Goal: Task Accomplishment & Management: Manage account settings

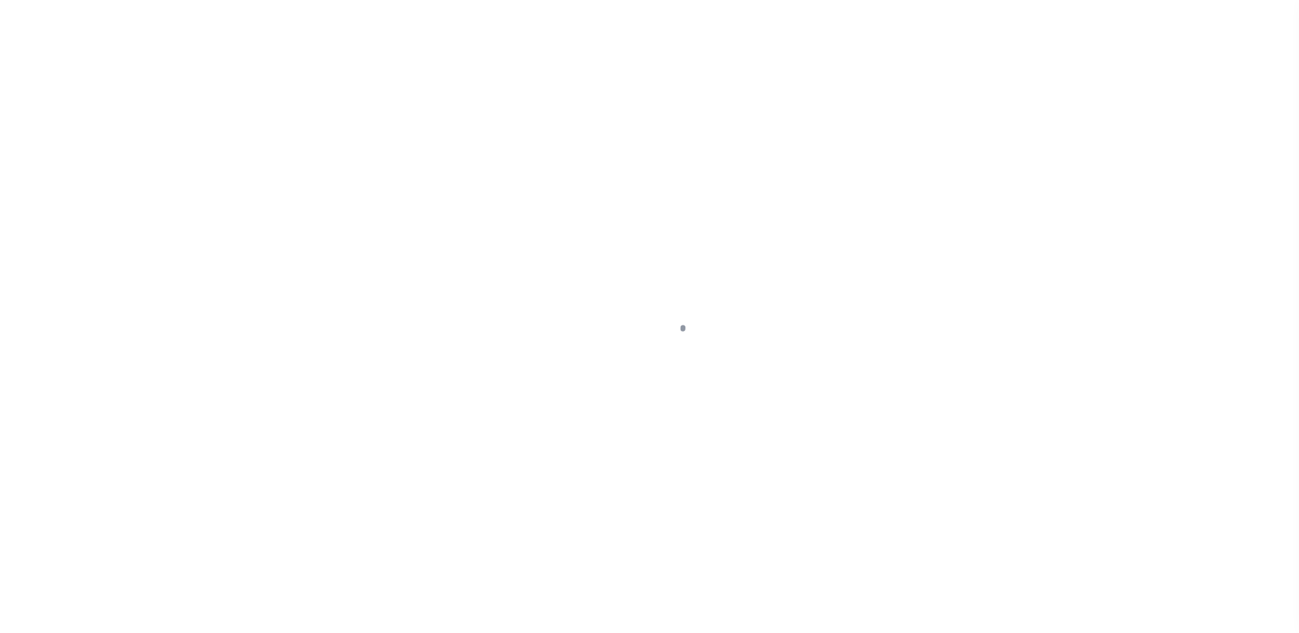
scroll to position [24, 0]
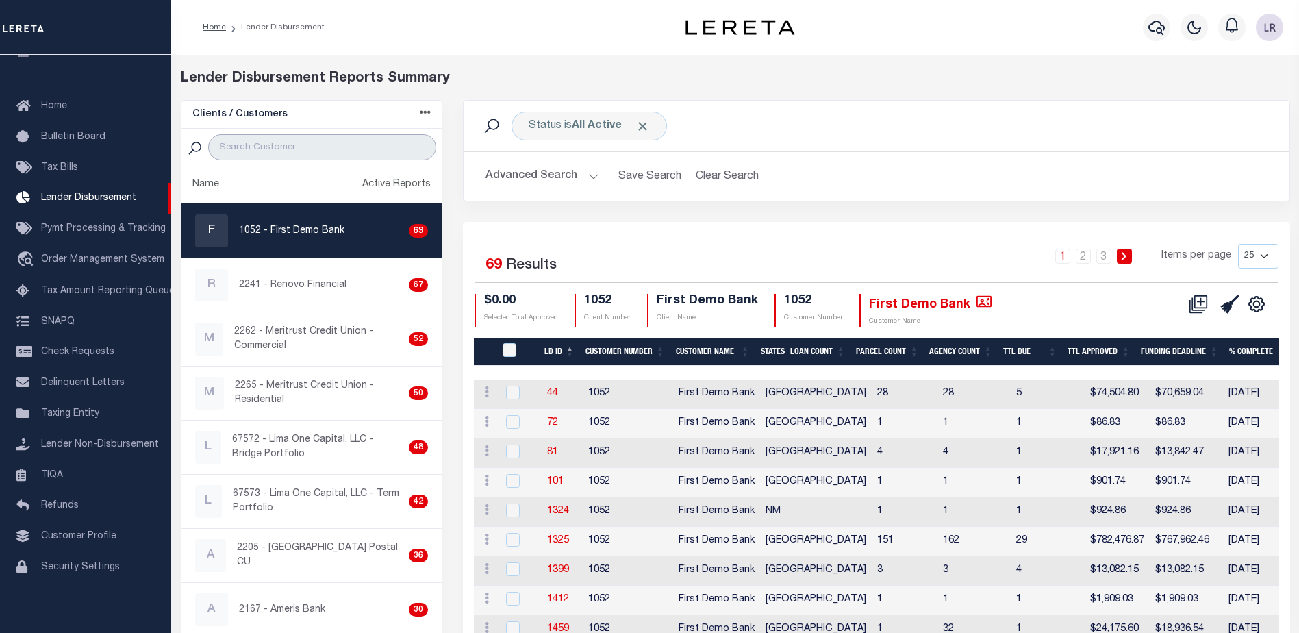
click at [249, 151] on input "search" at bounding box center [322, 147] width 228 height 26
type input "first citizens"
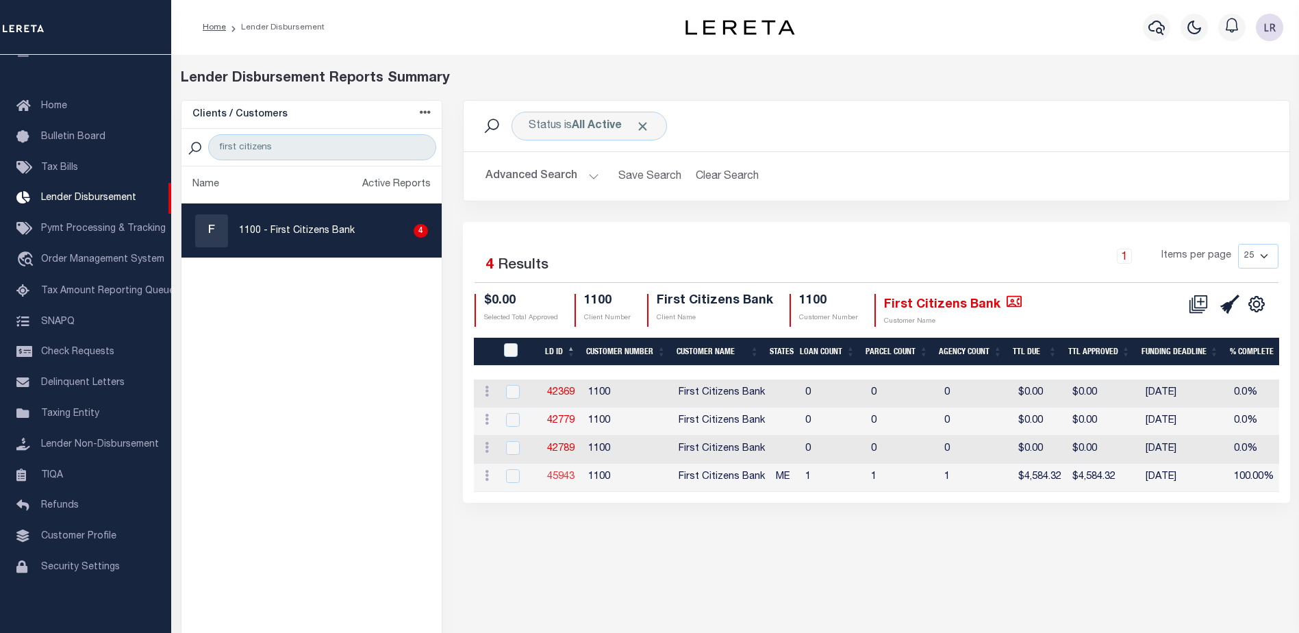
click at [568, 472] on link "45943" at bounding box center [560, 477] width 27 height 10
checkbox input "true"
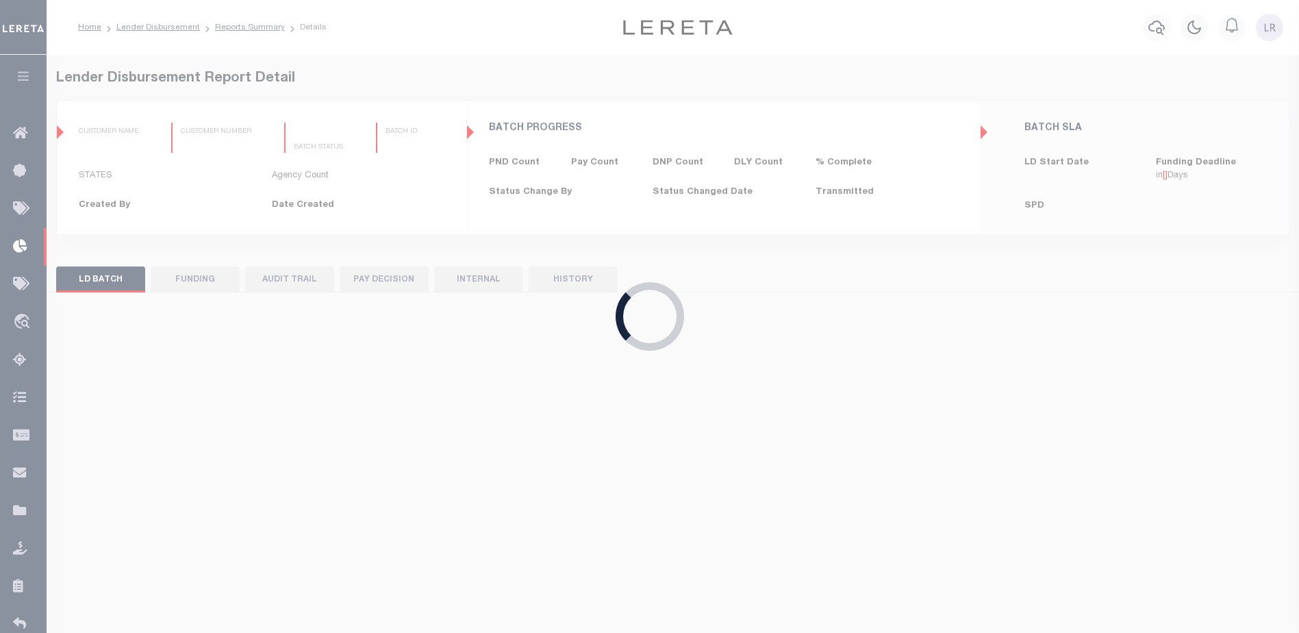
type input "$0.00"
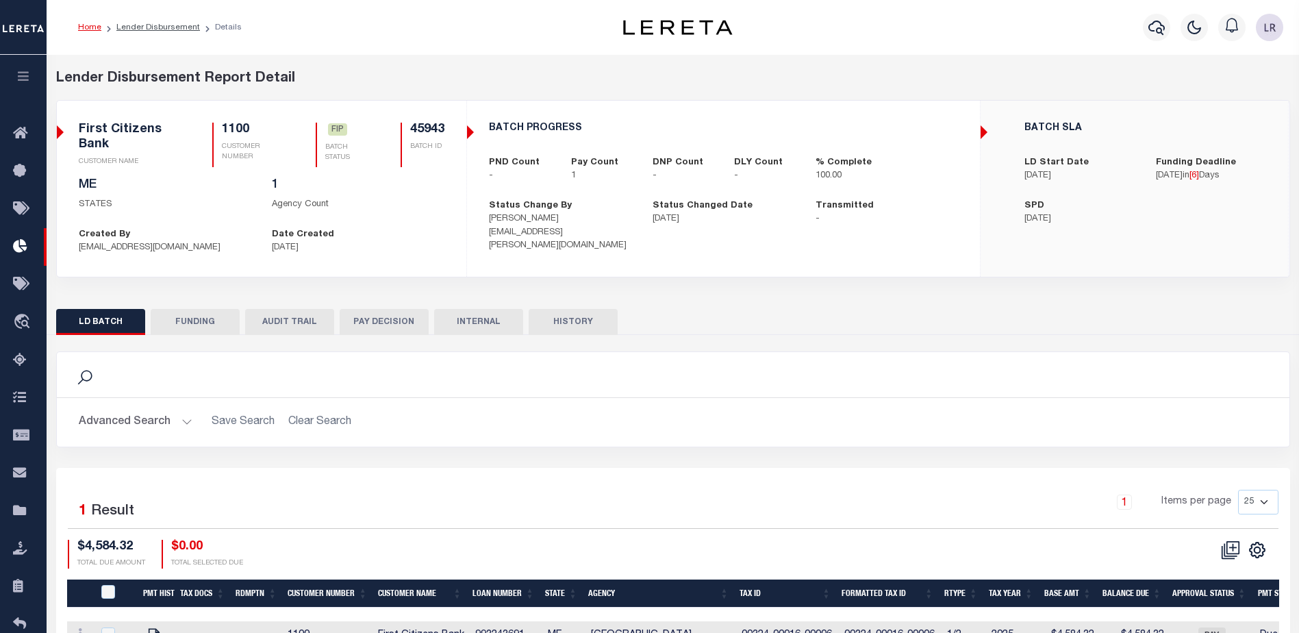
click at [188, 322] on button "FUNDING" at bounding box center [195, 322] width 89 height 26
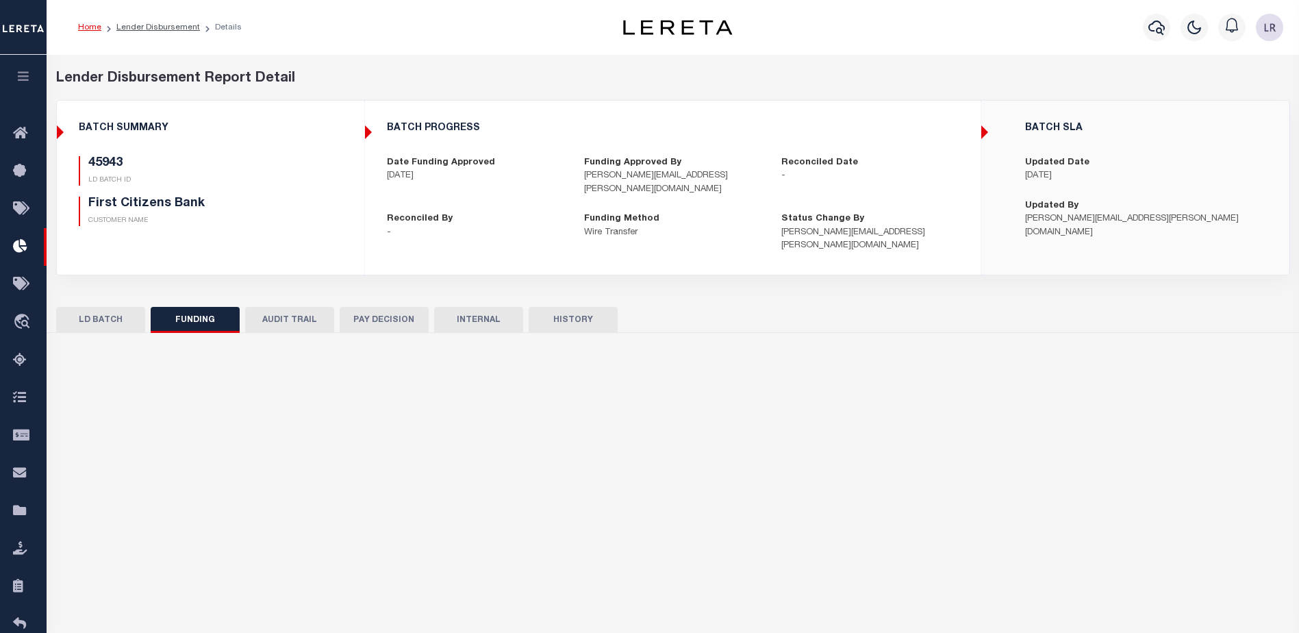
type input "$4,584.32"
type input "$0"
type input "[DATE]"
select select "8"
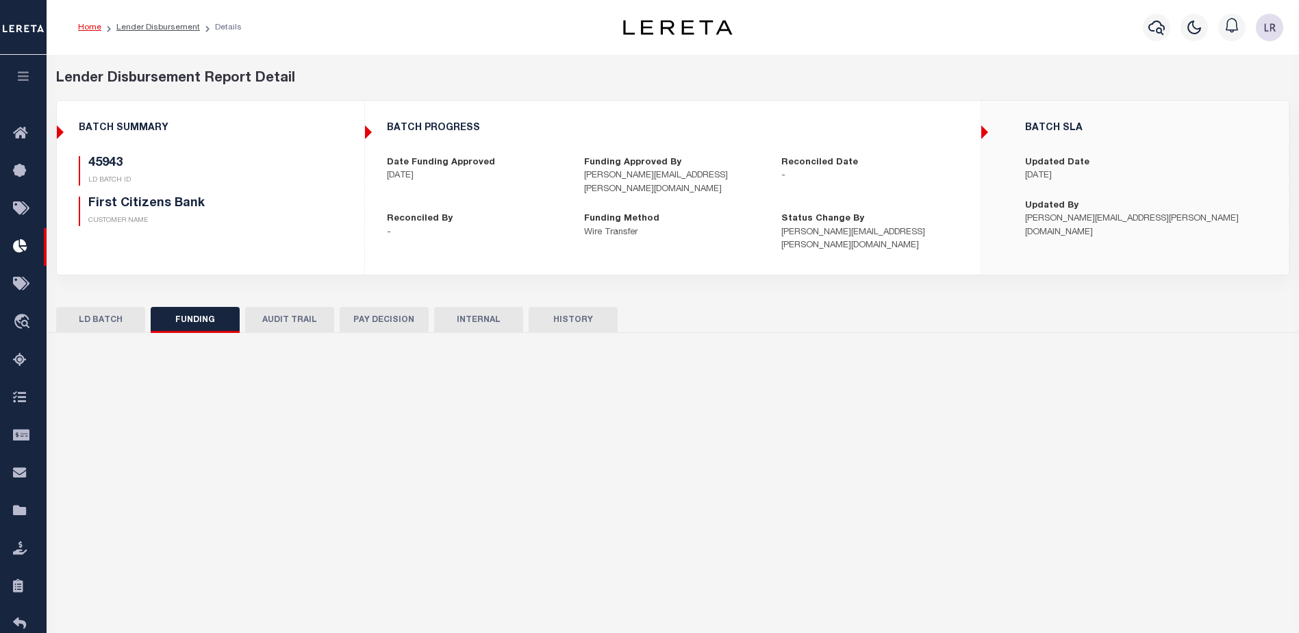
select select "100"
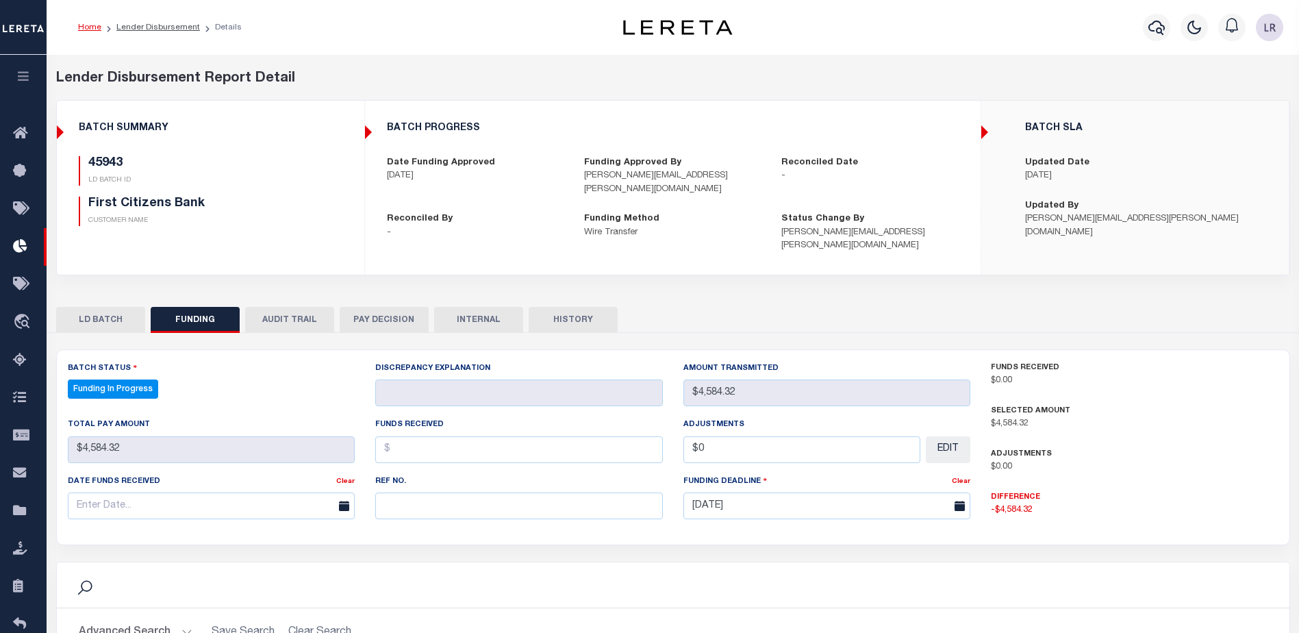
select select "100"
click at [427, 492] on input "text" at bounding box center [519, 505] width 288 height 27
paste input "20250902MMQFMP2700515109021505FT03"
type input "20250902MMQFMP2700515109021505FT03"
click at [414, 436] on input "text" at bounding box center [519, 449] width 288 height 27
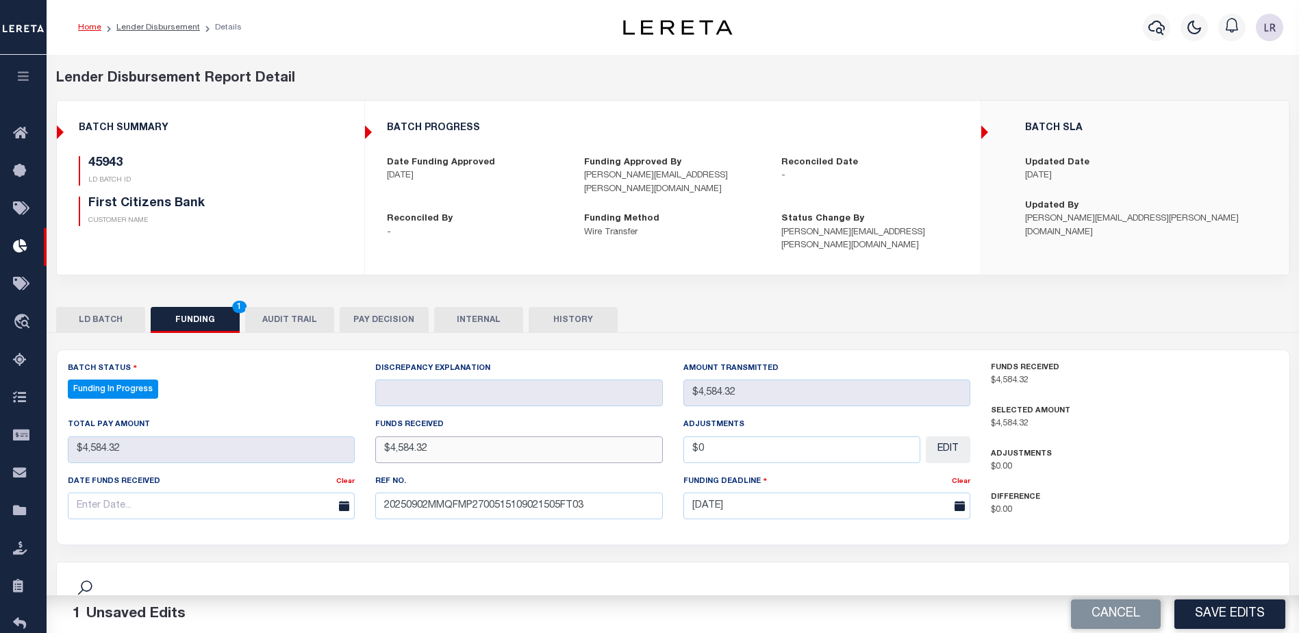
type input "$4,584.32"
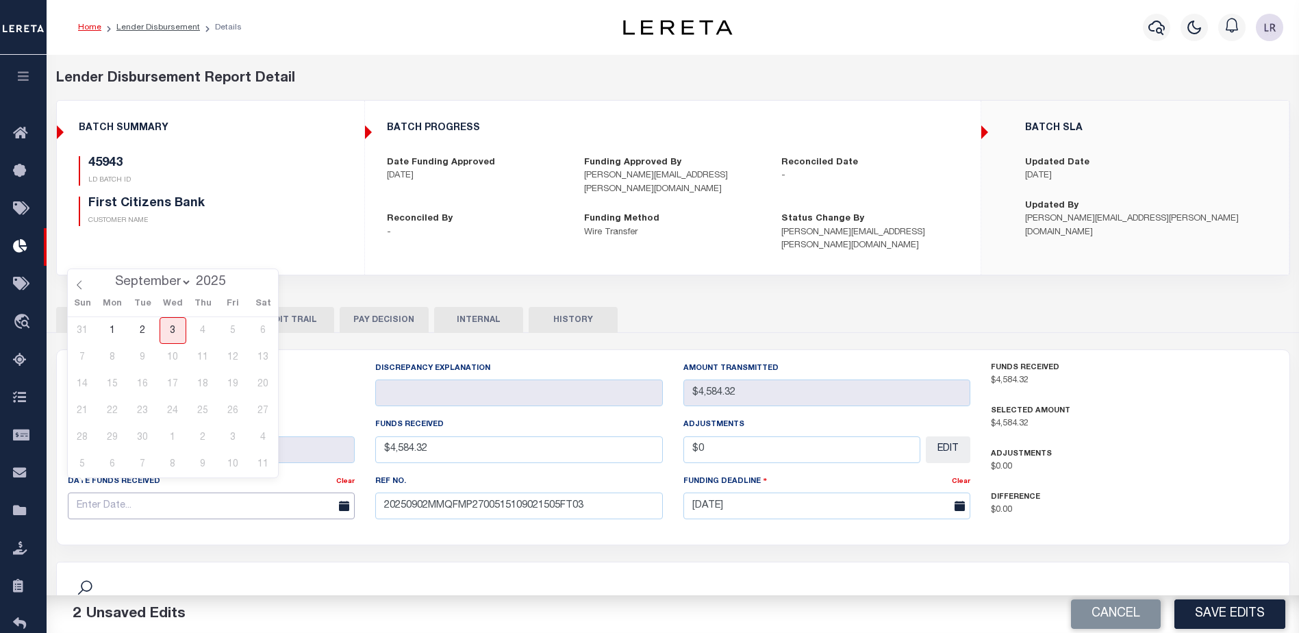
click at [316, 498] on input "text" at bounding box center [212, 505] width 288 height 27
click at [141, 333] on span "2" at bounding box center [142, 330] width 27 height 27
type input "[DATE]"
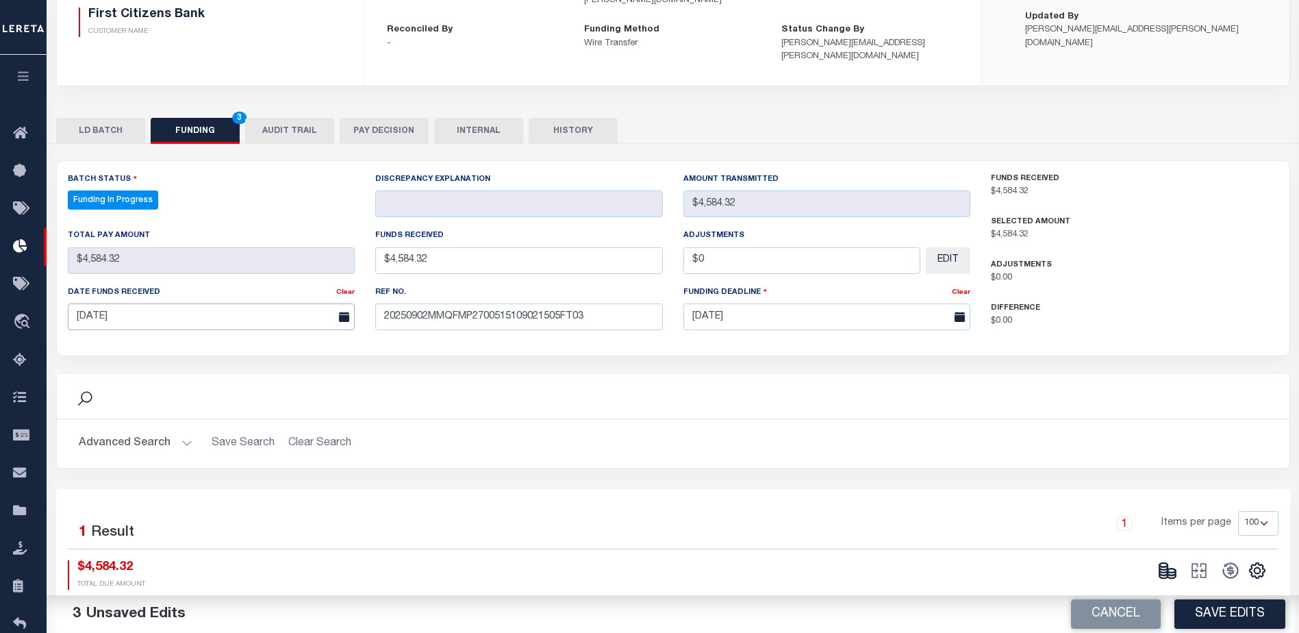
scroll to position [205, 0]
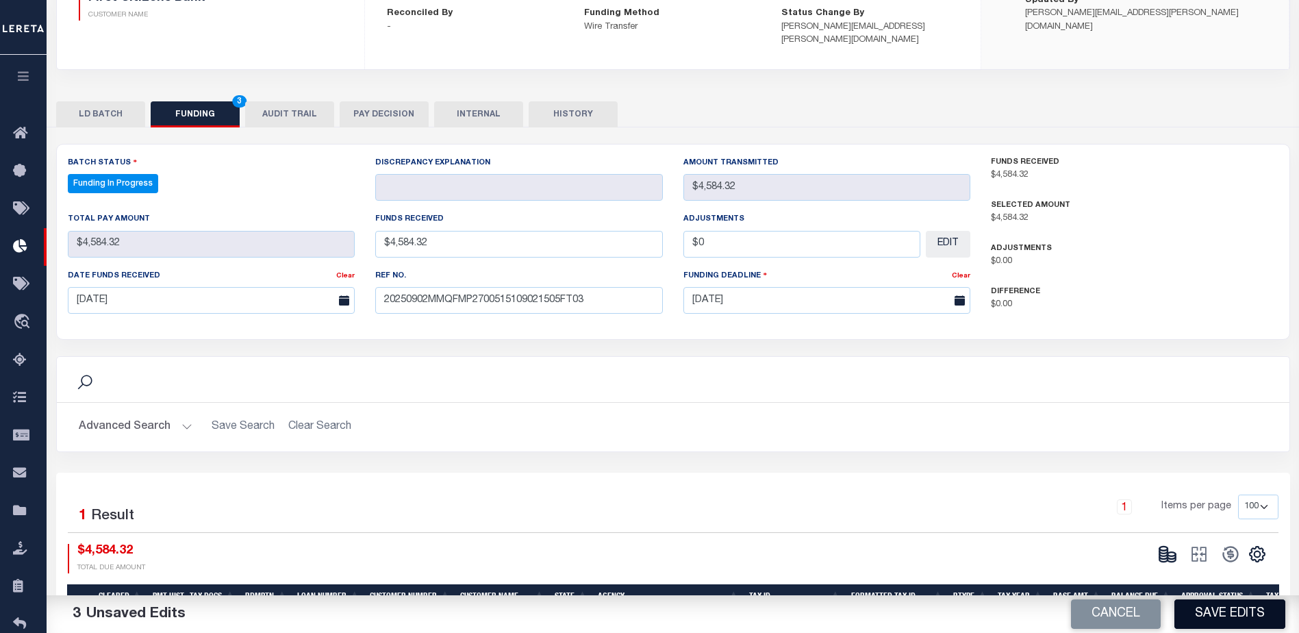
click at [1266, 613] on button "Save Edits" at bounding box center [1230, 613] width 111 height 29
type input "$4,584.32"
type input "$0"
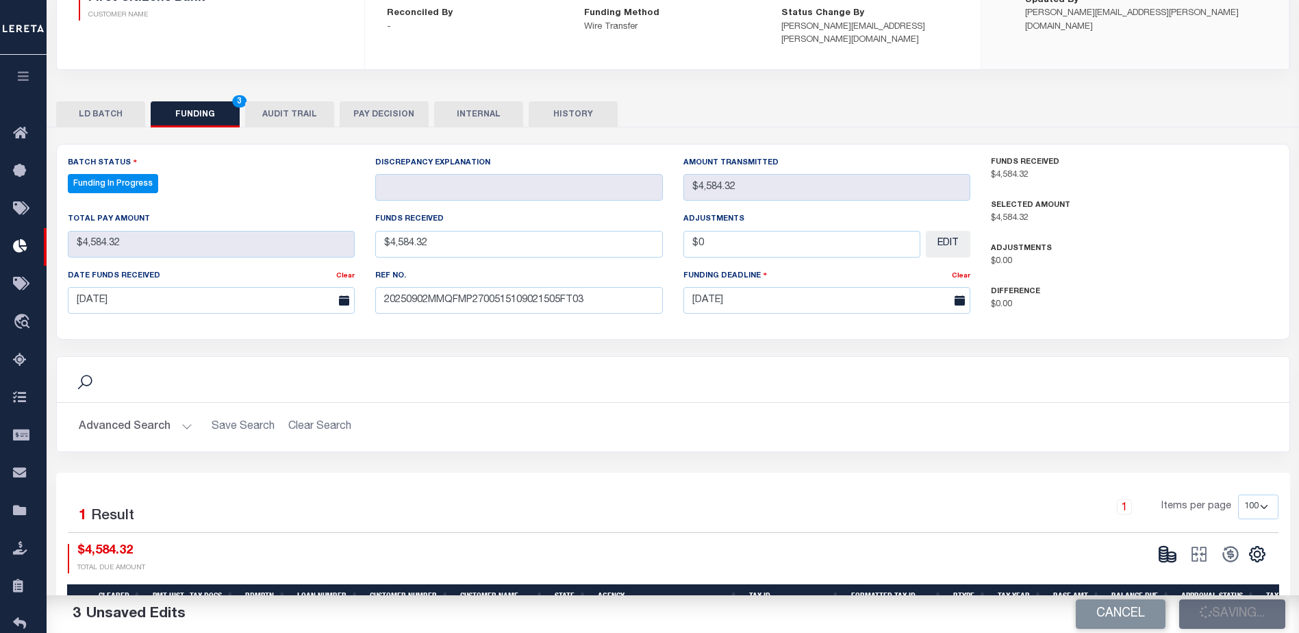
select select "100"
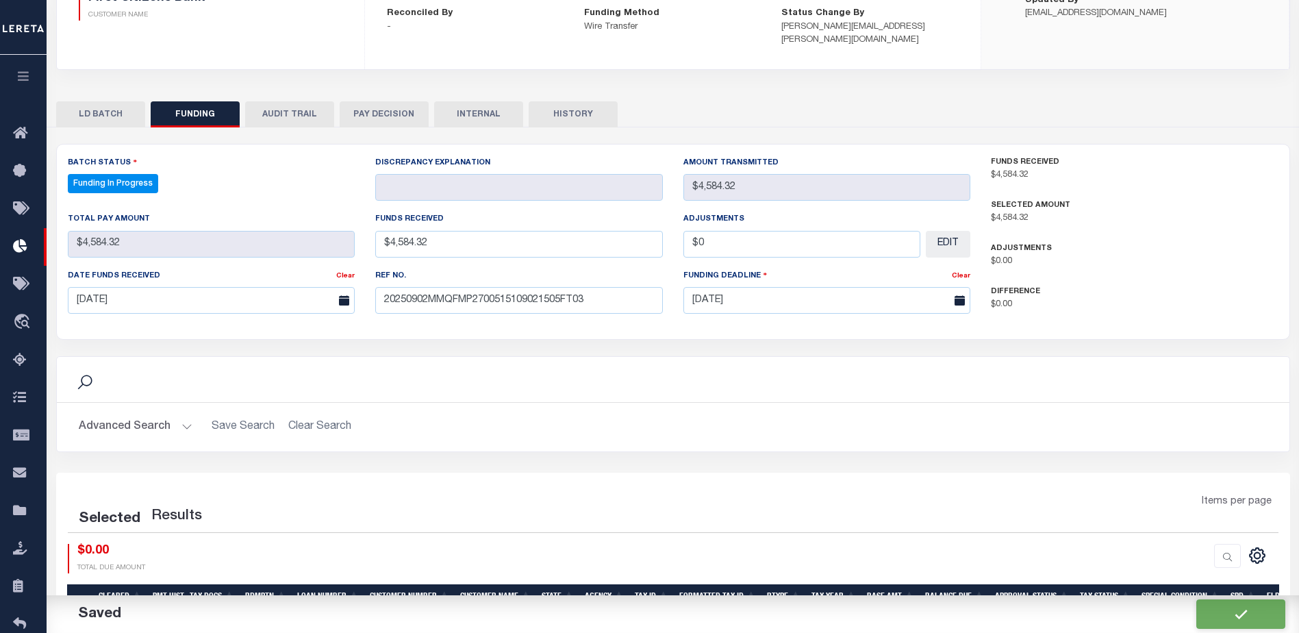
select select "100"
click at [1168, 544] on div at bounding box center [1199, 554] width 95 height 21
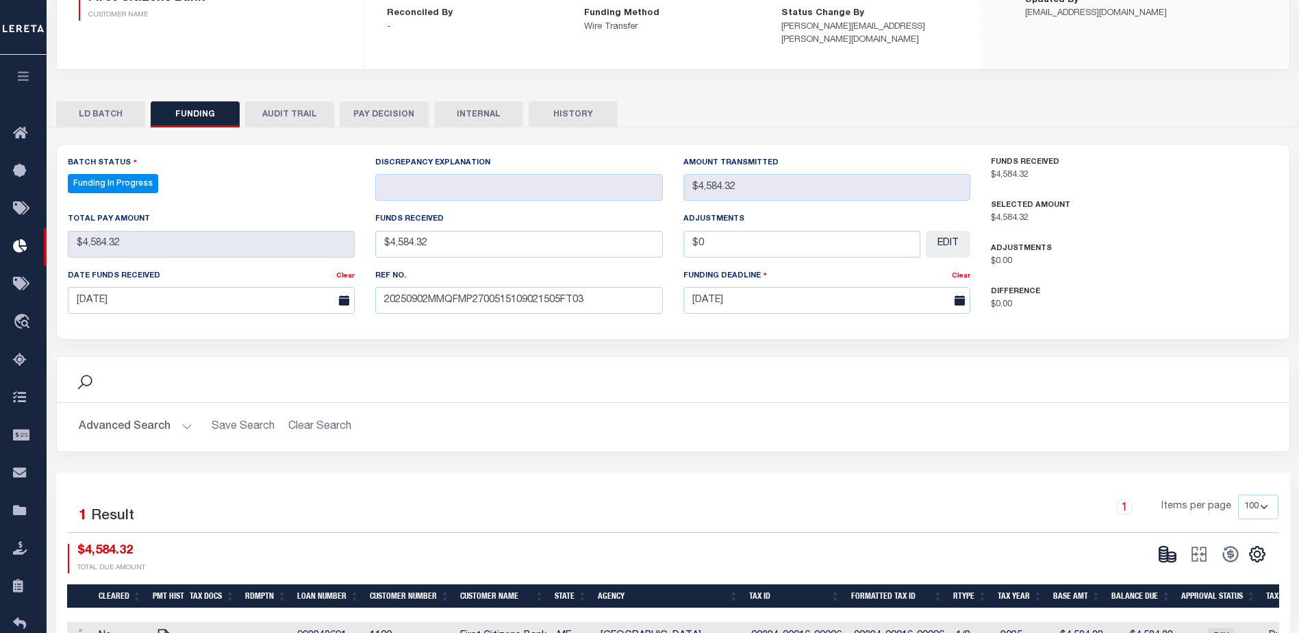
click at [1168, 544] on icon at bounding box center [1167, 553] width 19 height 19
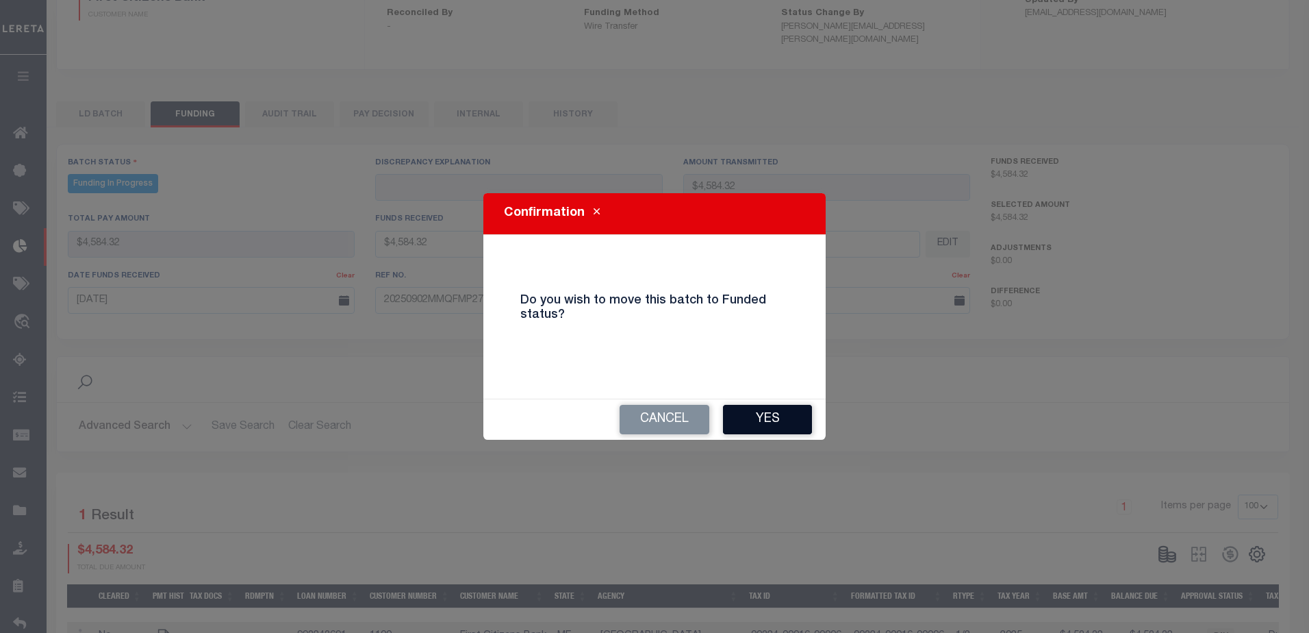
click at [775, 430] on button "Yes" at bounding box center [767, 419] width 89 height 29
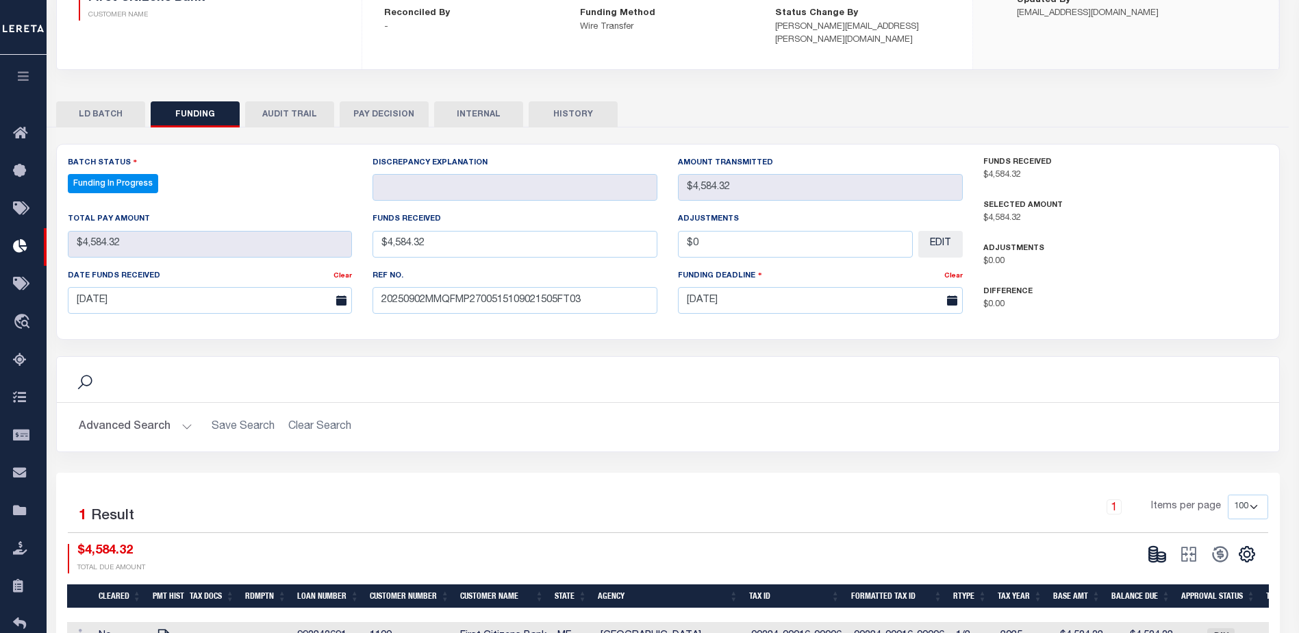
type input "$4,584.32"
type input "$0"
select select "100"
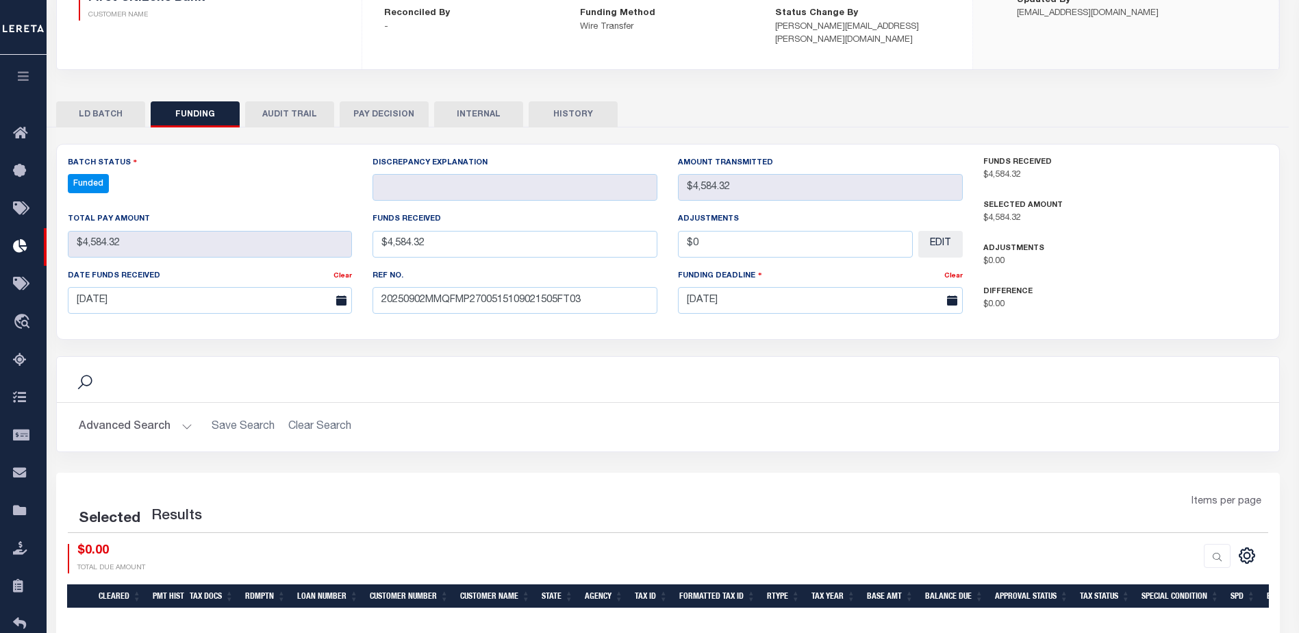
select select "100"
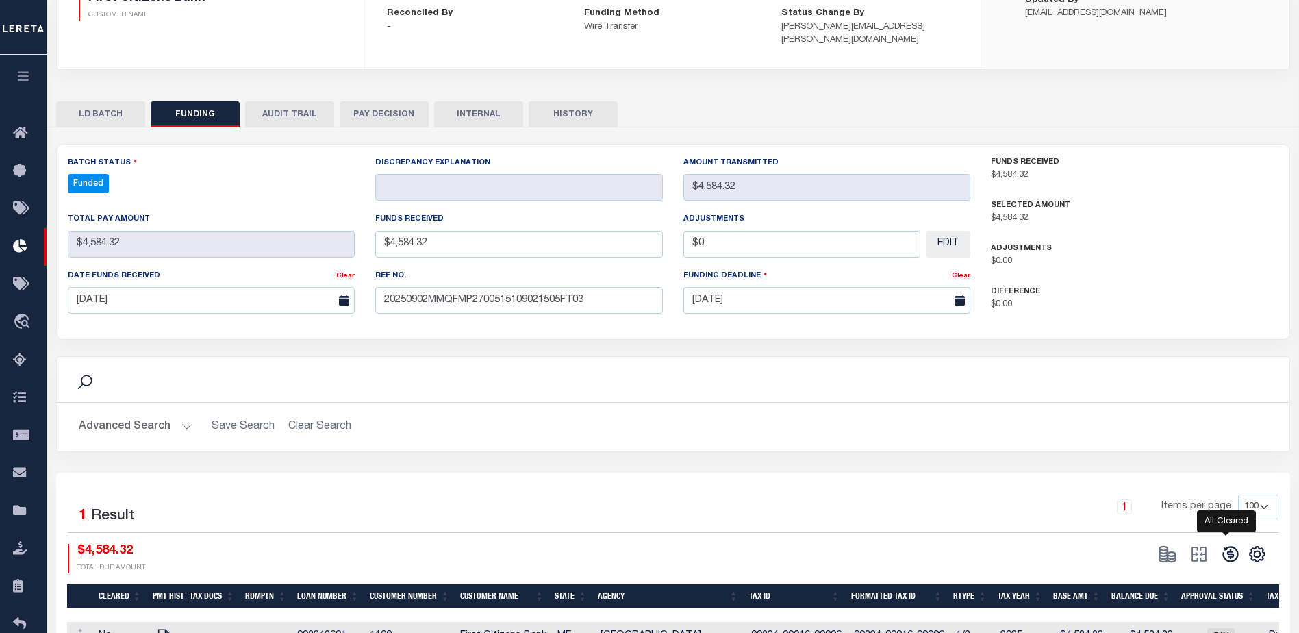
click at [1228, 544] on icon at bounding box center [1230, 553] width 19 height 19
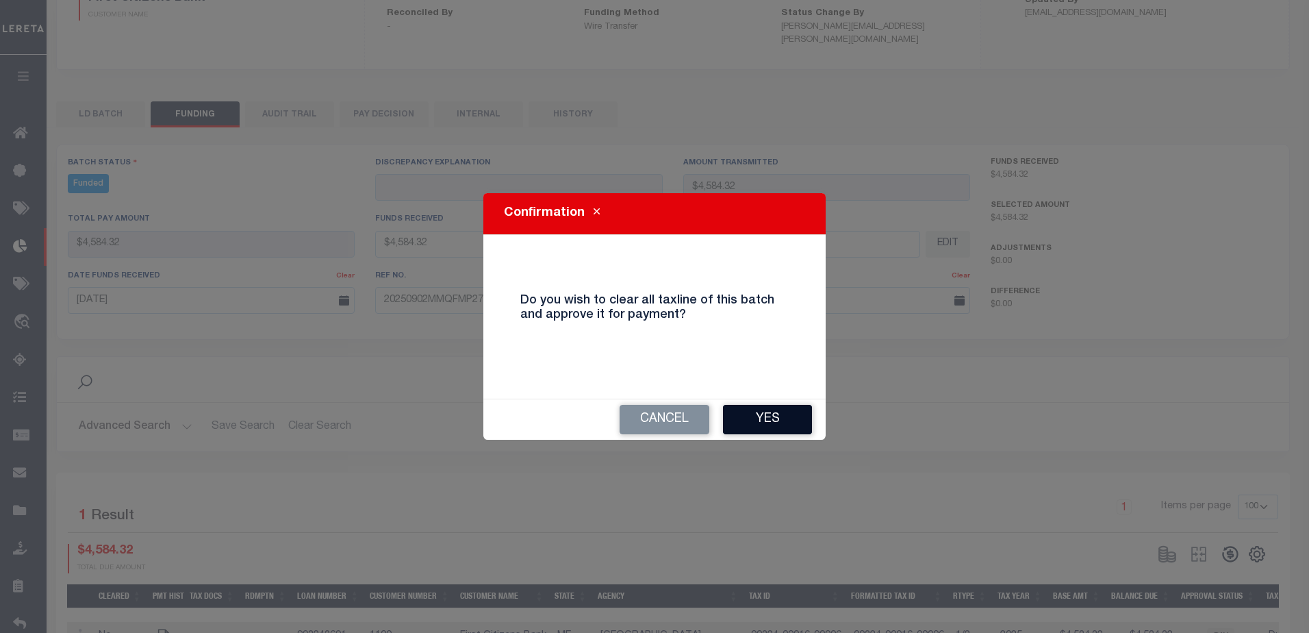
click at [750, 430] on button "Yes" at bounding box center [767, 419] width 89 height 29
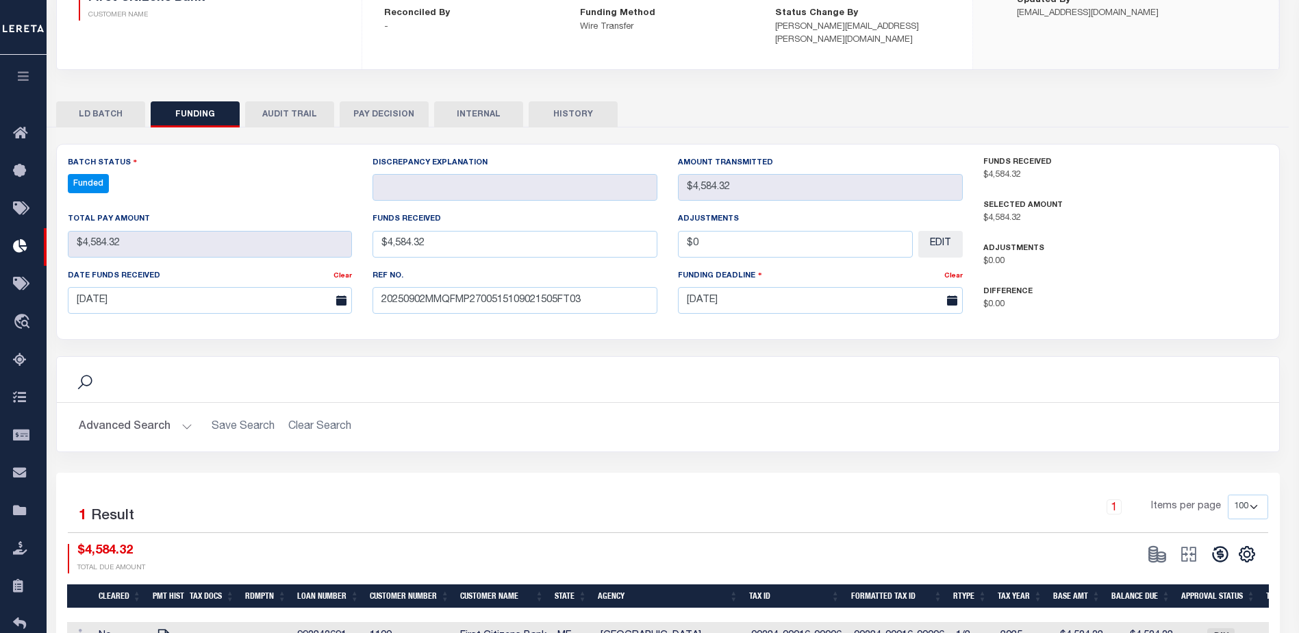
type input "$4,584.32"
type input "$0"
select select "100"
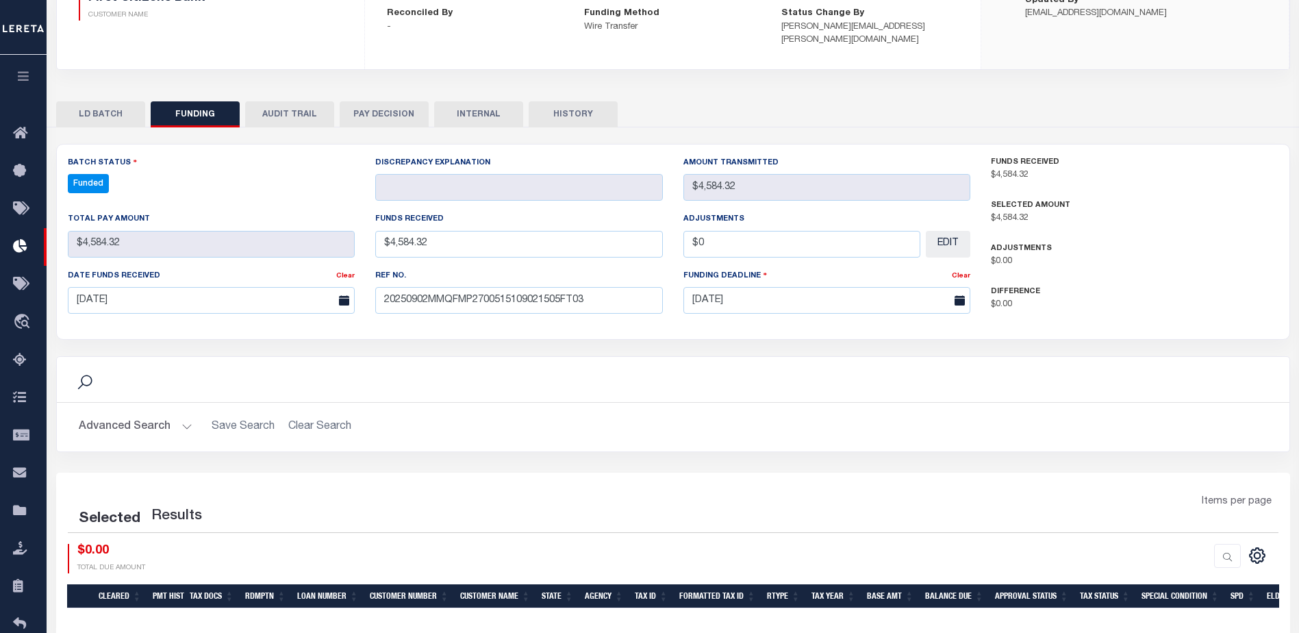
select select "100"
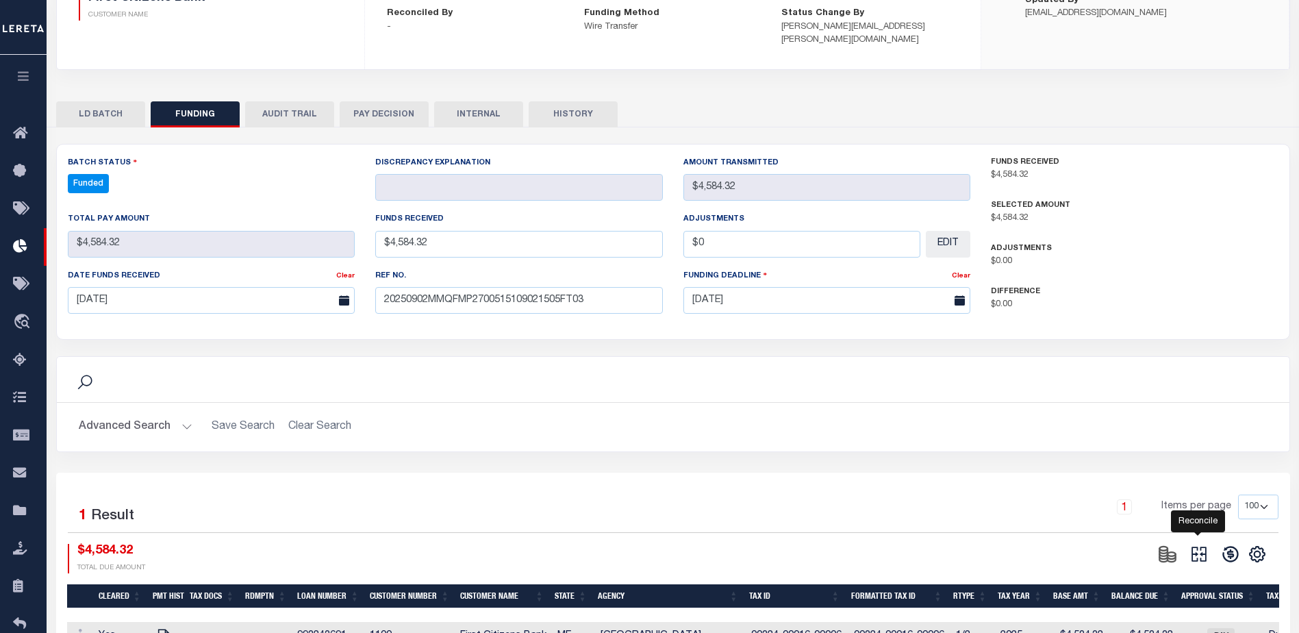
click at [1201, 546] on icon at bounding box center [1199, 553] width 19 height 19
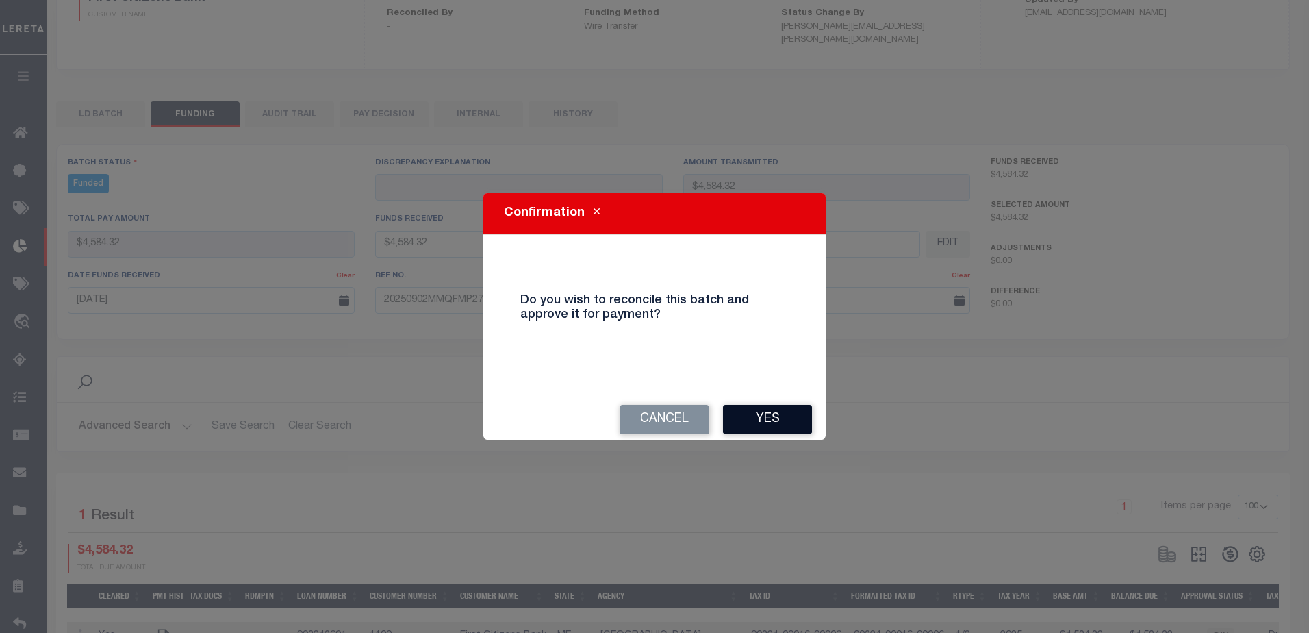
click at [762, 431] on button "Yes" at bounding box center [767, 419] width 89 height 29
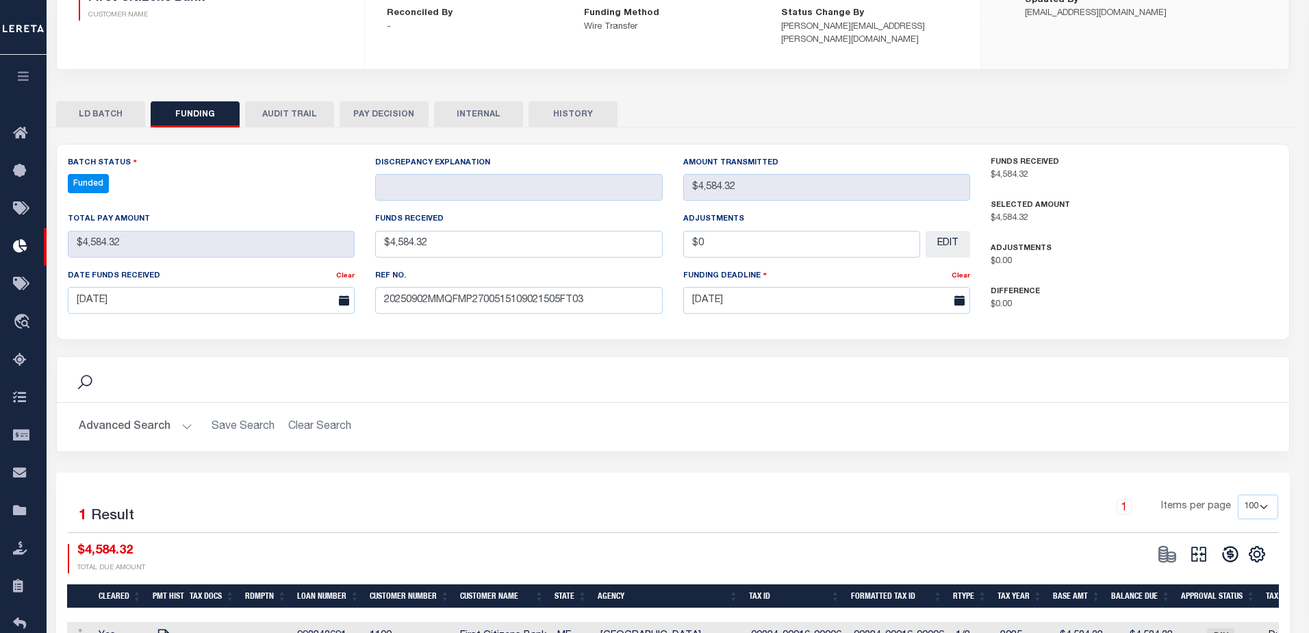
select select "100"
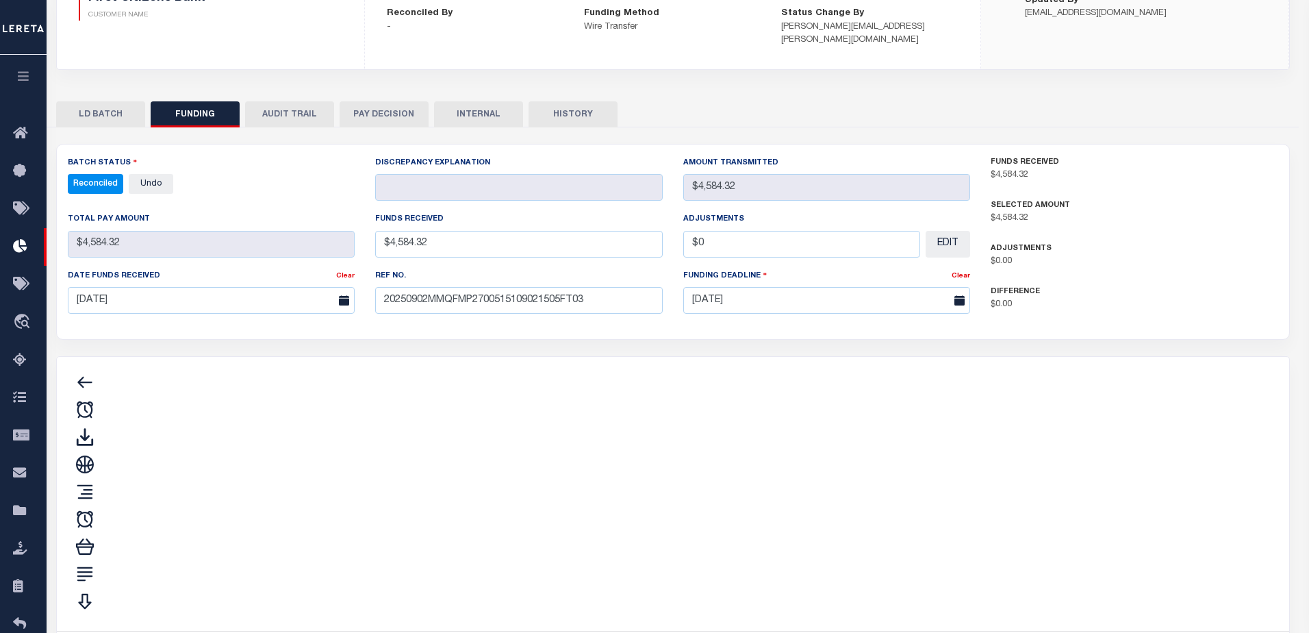
type input "$4,584.32"
type input "$0"
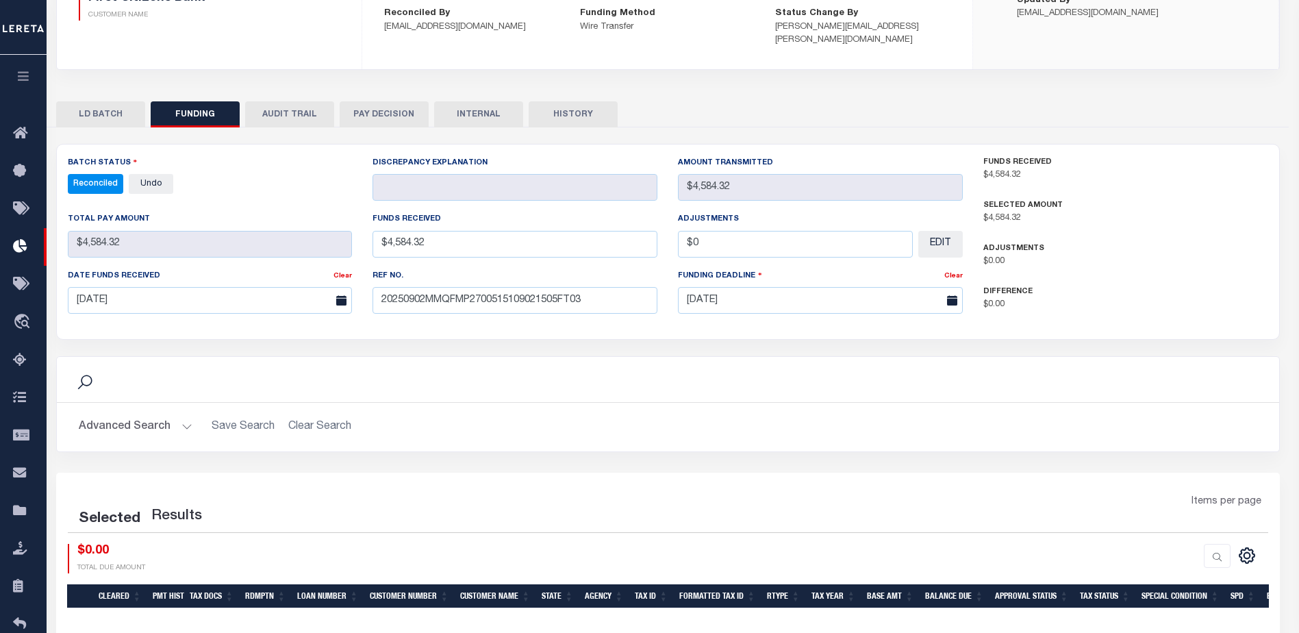
select select "100"
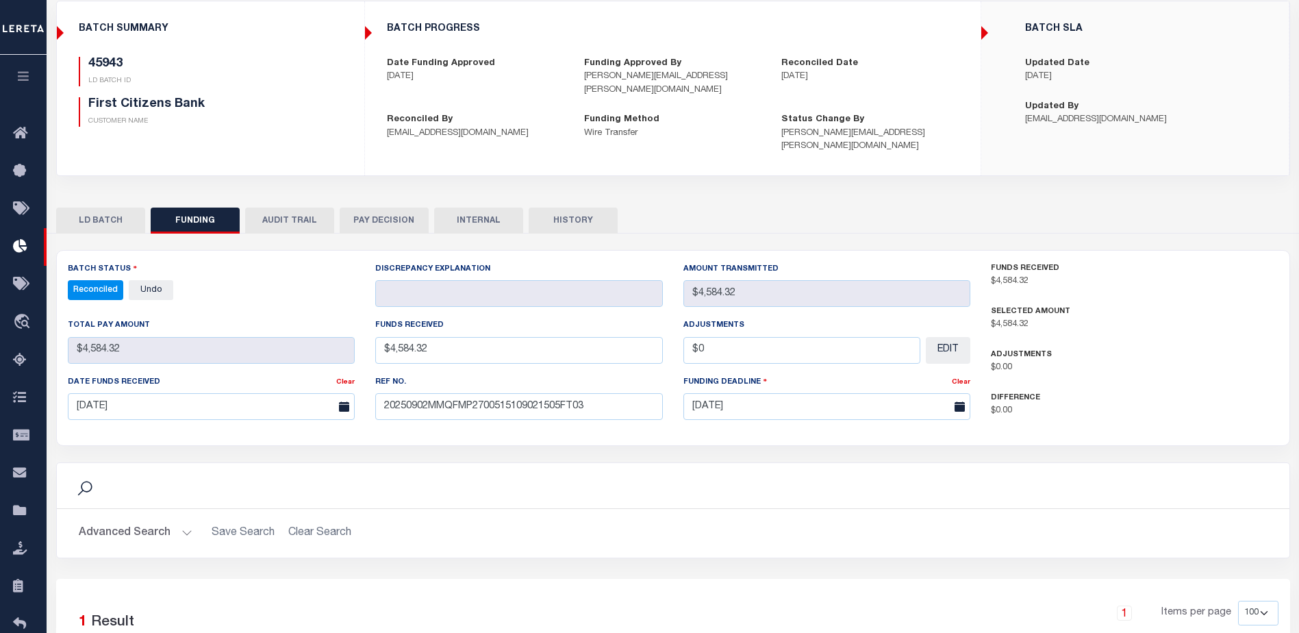
scroll to position [0, 0]
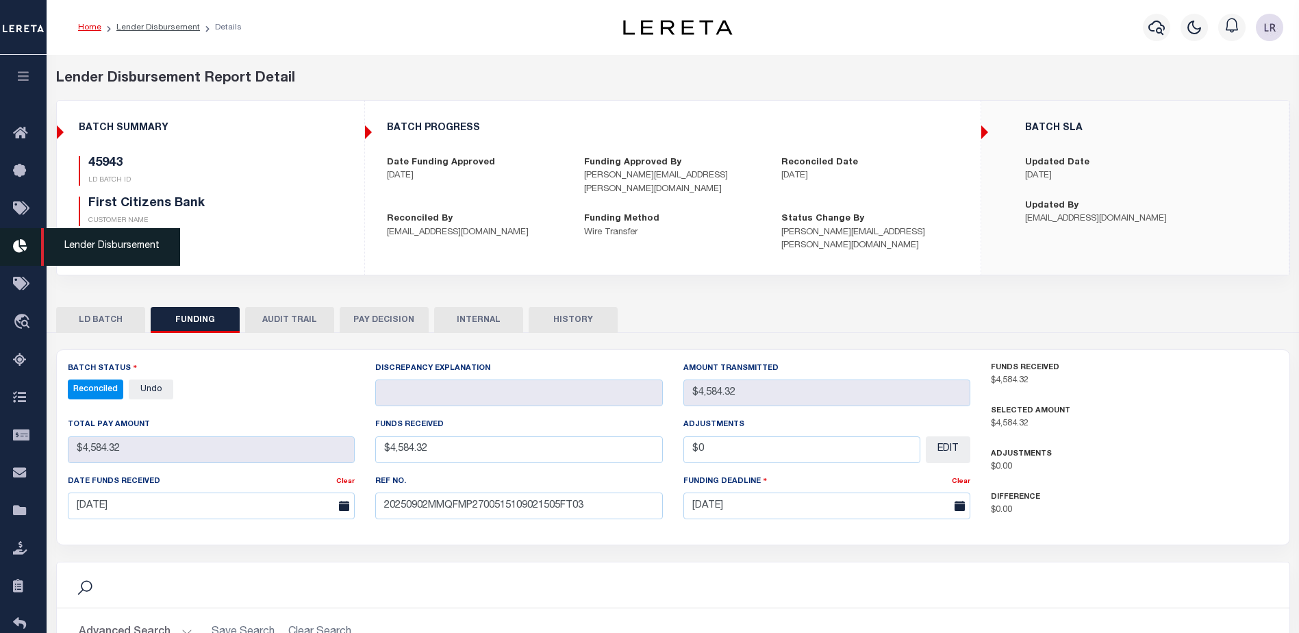
click at [32, 264] on link "Lender Disbursement" at bounding box center [23, 247] width 47 height 38
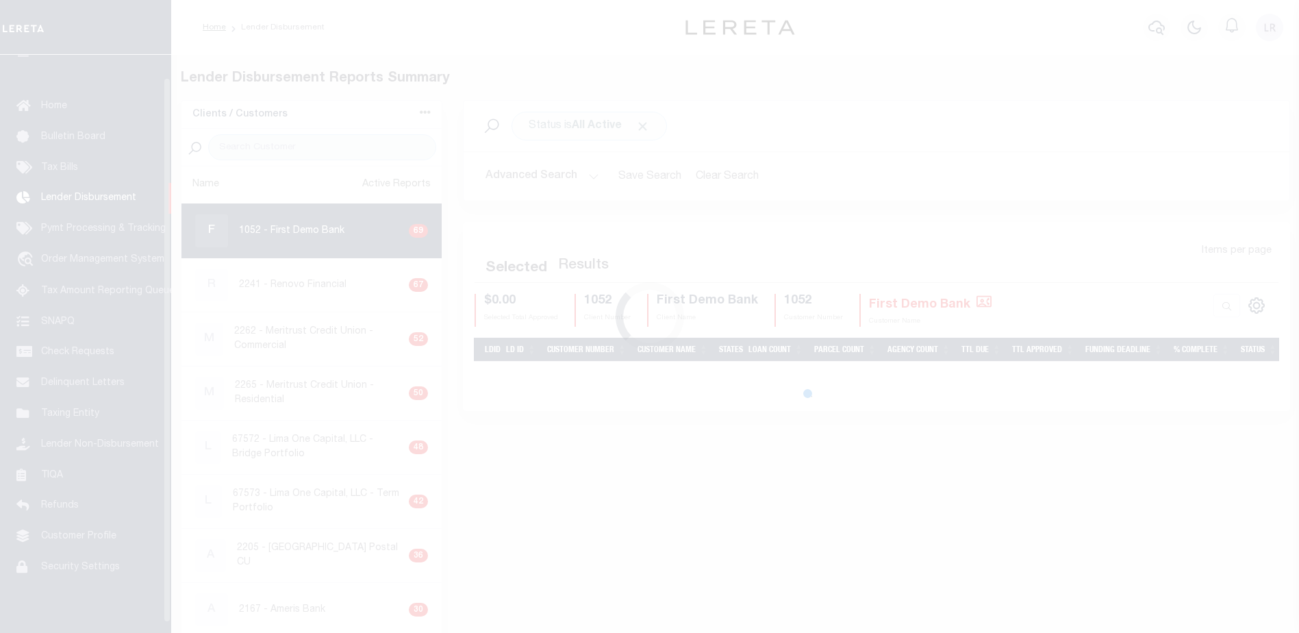
scroll to position [24, 0]
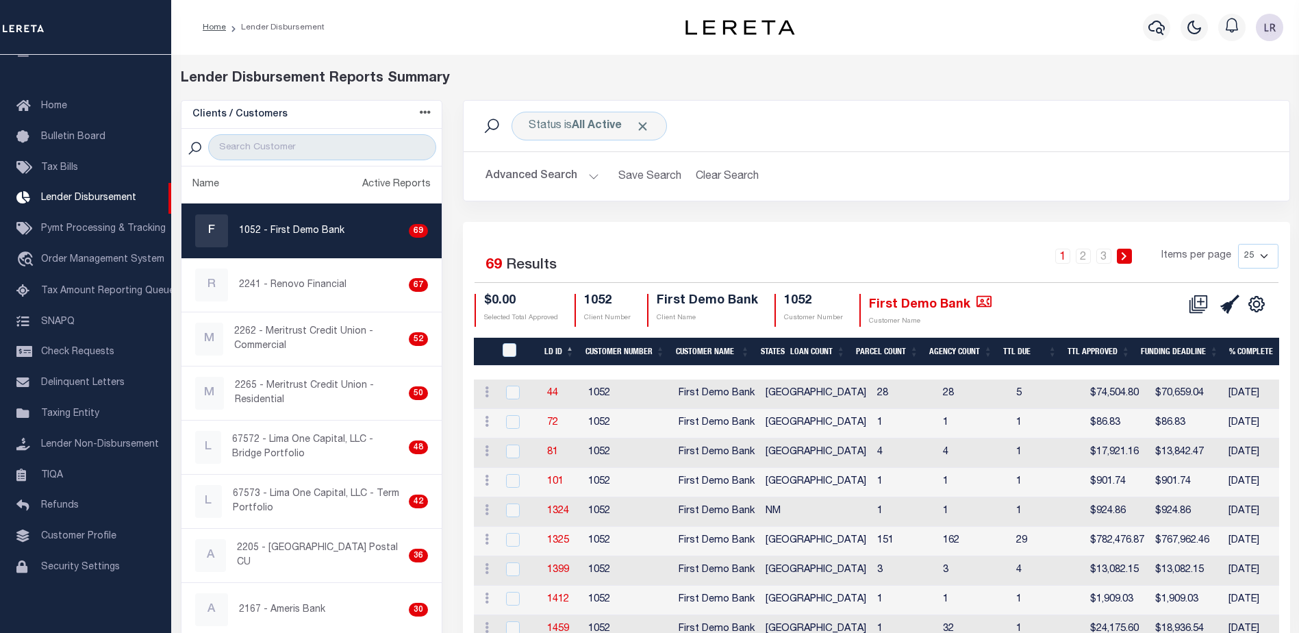
click at [1238, 186] on h2 "Advanced Search Save Search Clear Search" at bounding box center [877, 176] width 804 height 27
click at [339, 151] on input "search" at bounding box center [322, 147] width 228 height 26
type input "I"
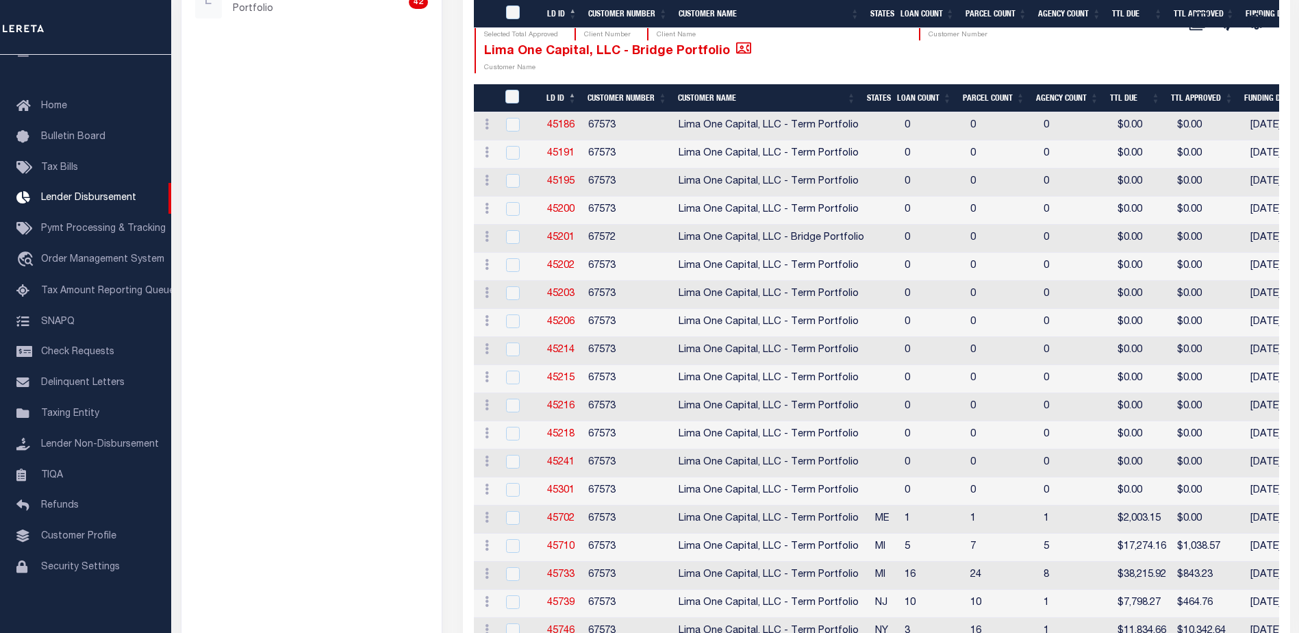
scroll to position [479, 0]
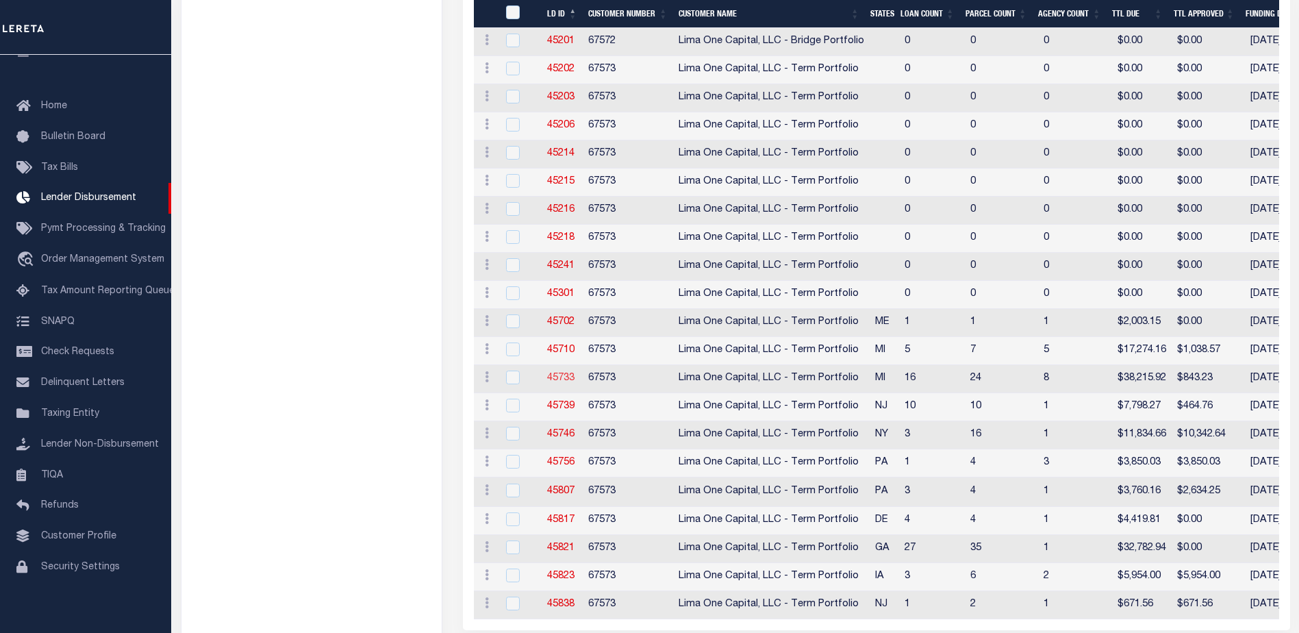
type input "LIMA"
click at [558, 380] on link "45733" at bounding box center [560, 378] width 27 height 10
checkbox input "true"
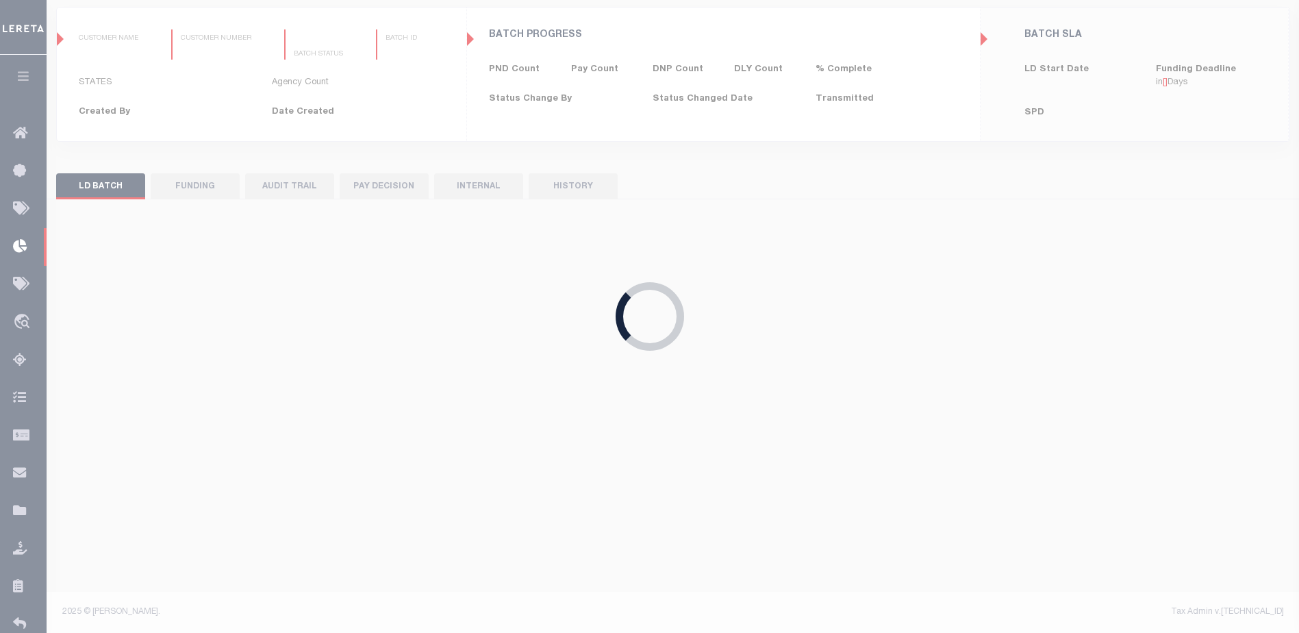
type input "$0.00"
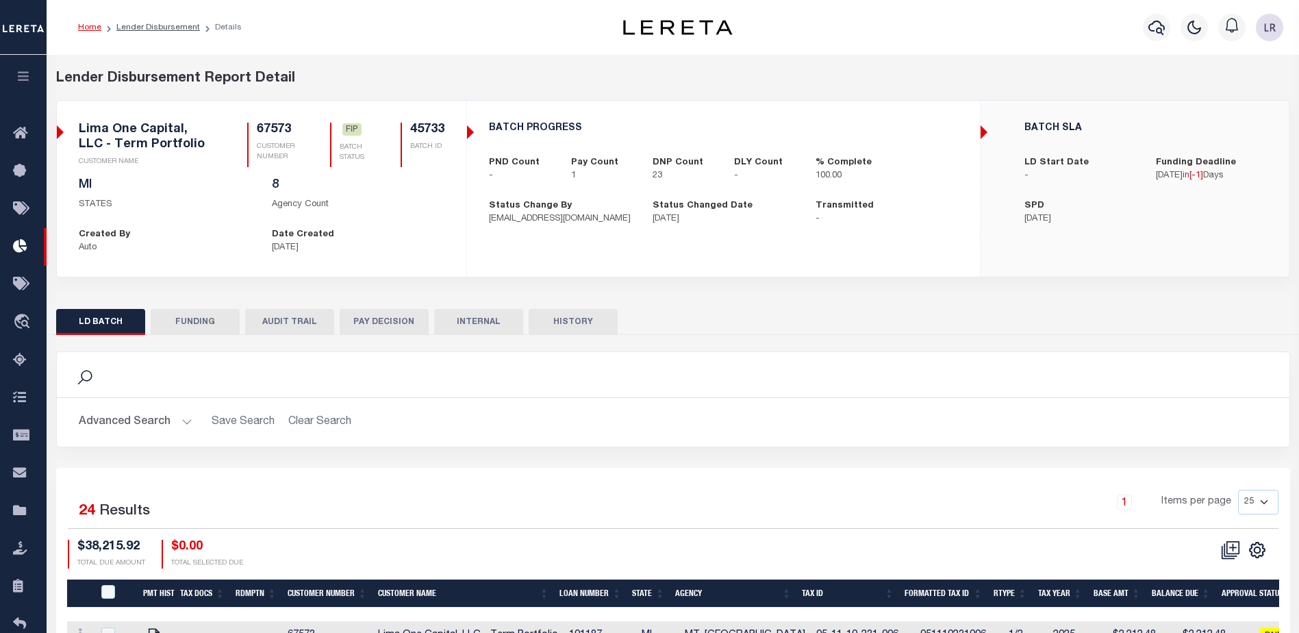
click at [196, 326] on button "FUNDING" at bounding box center [195, 322] width 89 height 26
select select "100"
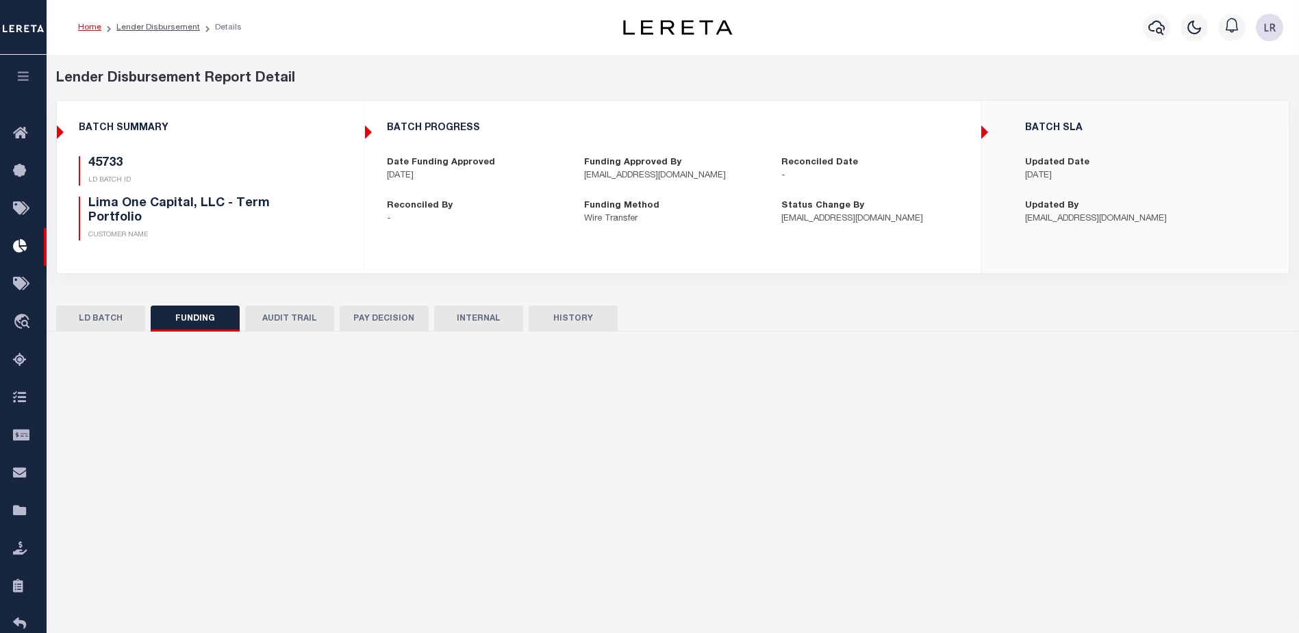
type input "$843.23"
type input "$0"
type input "[DATE]"
select select "100"
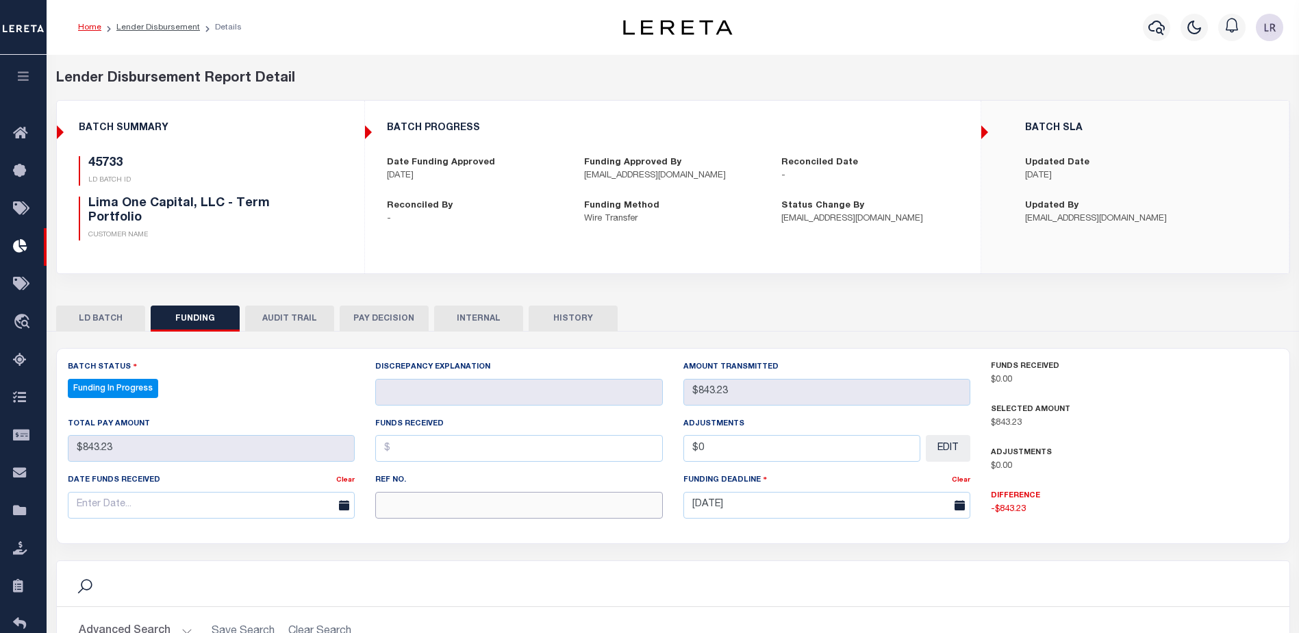
click at [436, 498] on input "text" at bounding box center [519, 505] width 288 height 27
paste input "20250902MMQFMP2700542409021551FT03"
type input "20250902MMQFMP2700542409021551FT03"
click at [397, 451] on input "text" at bounding box center [519, 448] width 288 height 27
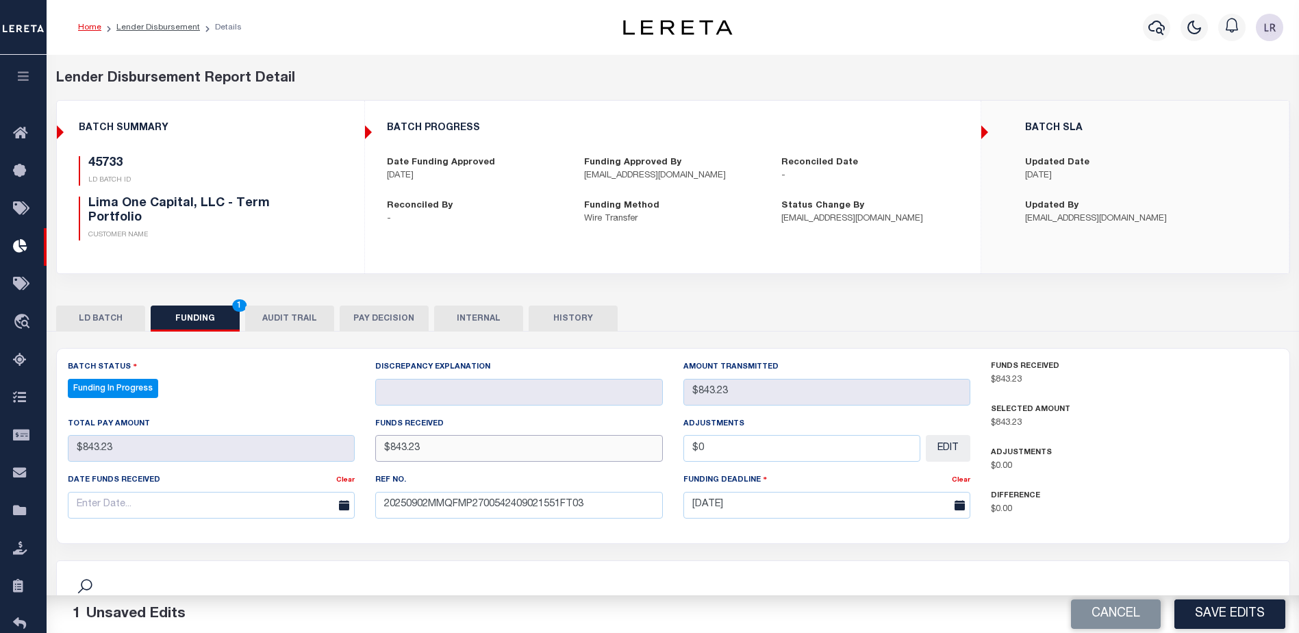
type input "$843.23"
click at [273, 518] on input "text" at bounding box center [212, 505] width 288 height 27
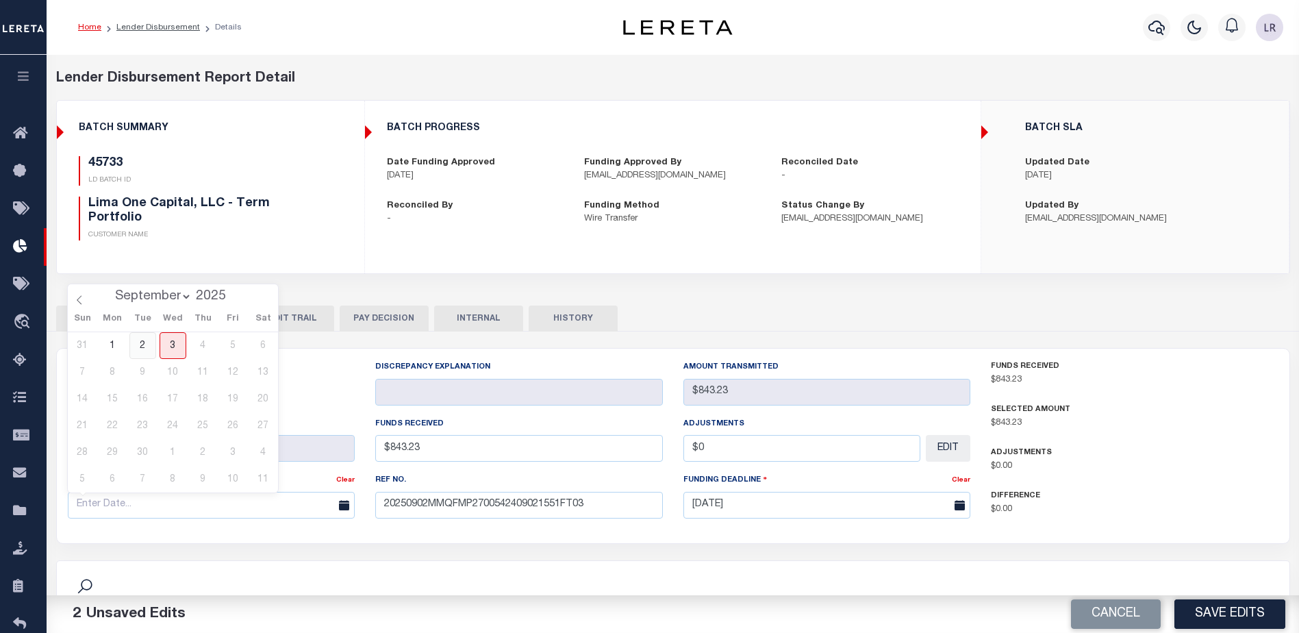
click at [142, 344] on span "2" at bounding box center [142, 345] width 27 height 27
type input "[DATE]"
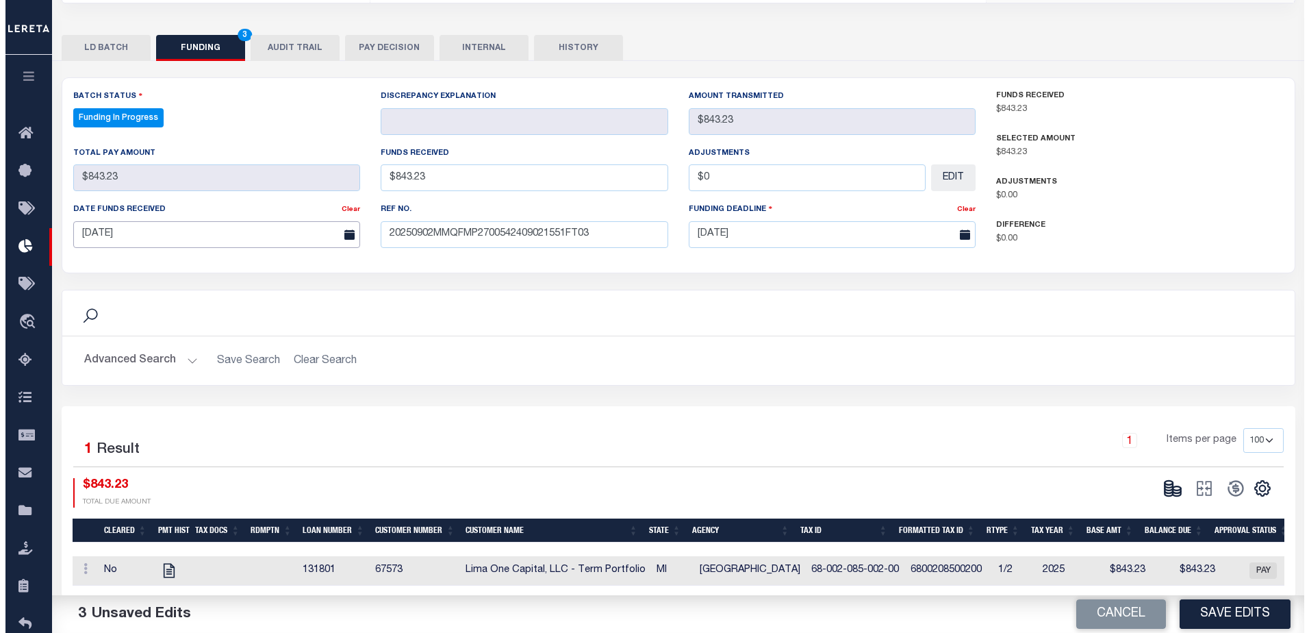
scroll to position [274, 0]
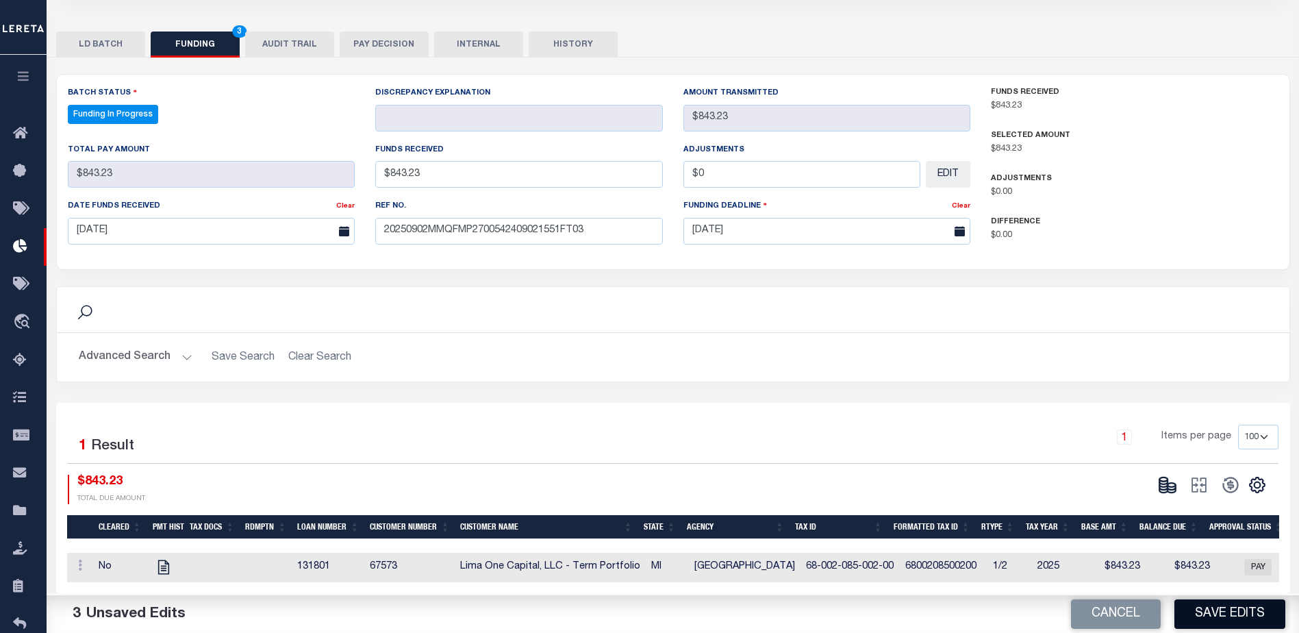
click at [1200, 616] on button "Save Edits" at bounding box center [1230, 613] width 111 height 29
type input "$843.23"
type input "$0"
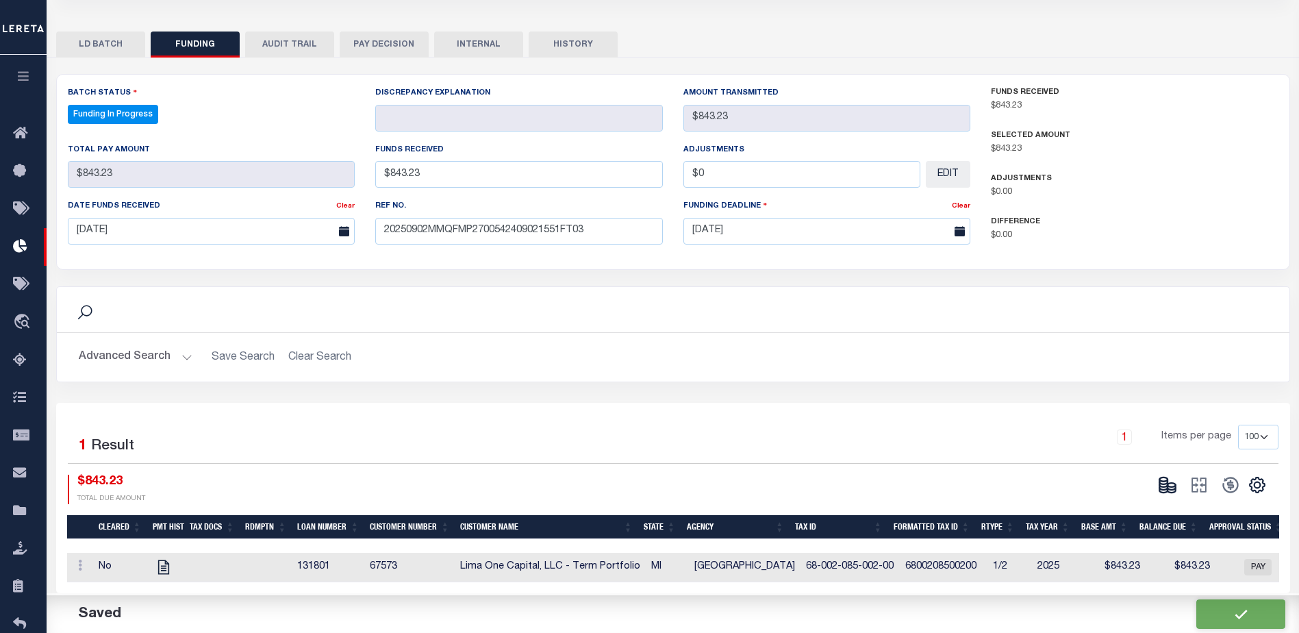
select select "100"
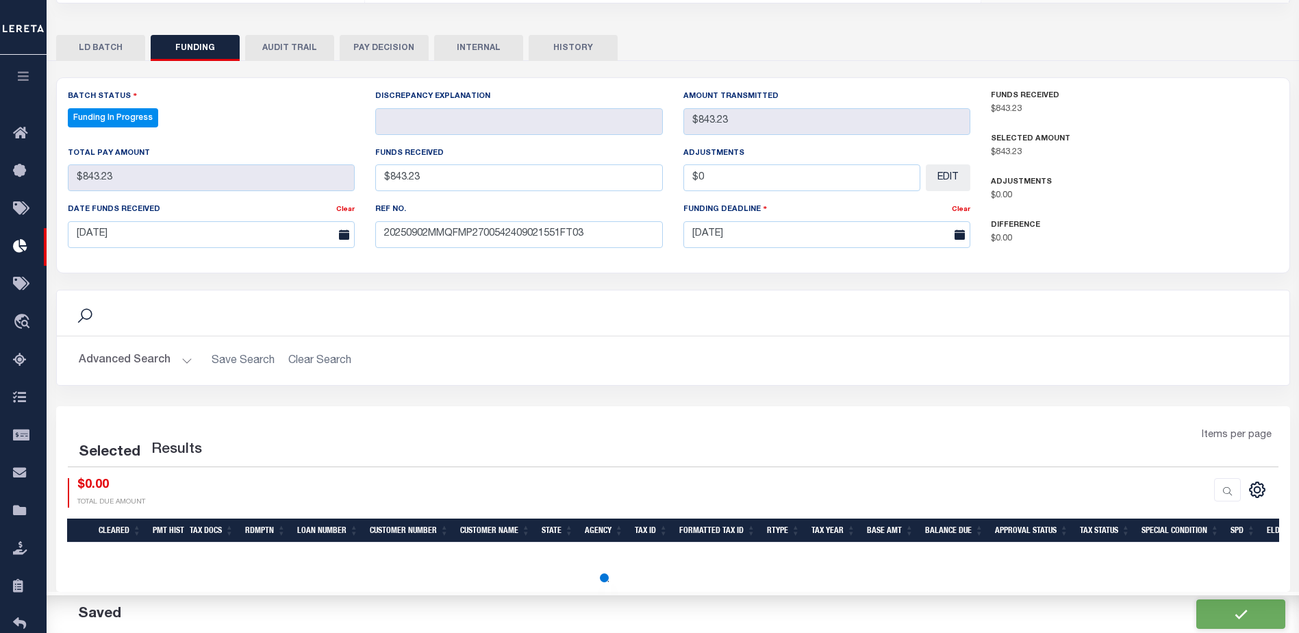
select select "100"
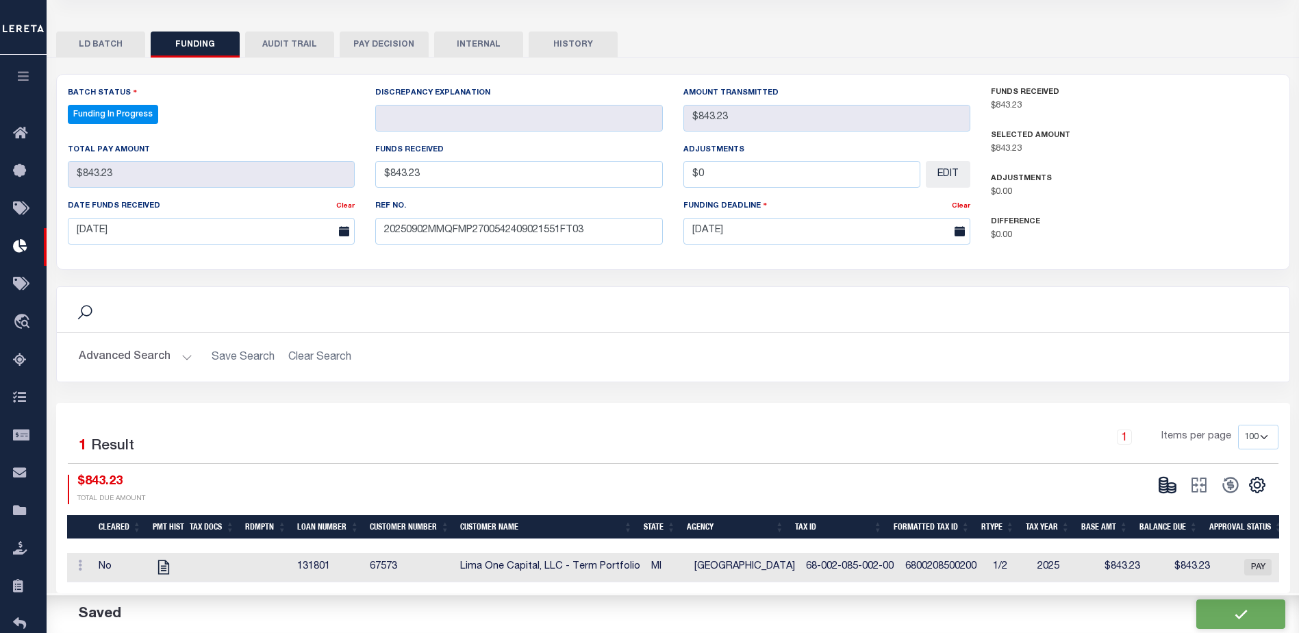
click at [1170, 490] on icon at bounding box center [1167, 484] width 19 height 19
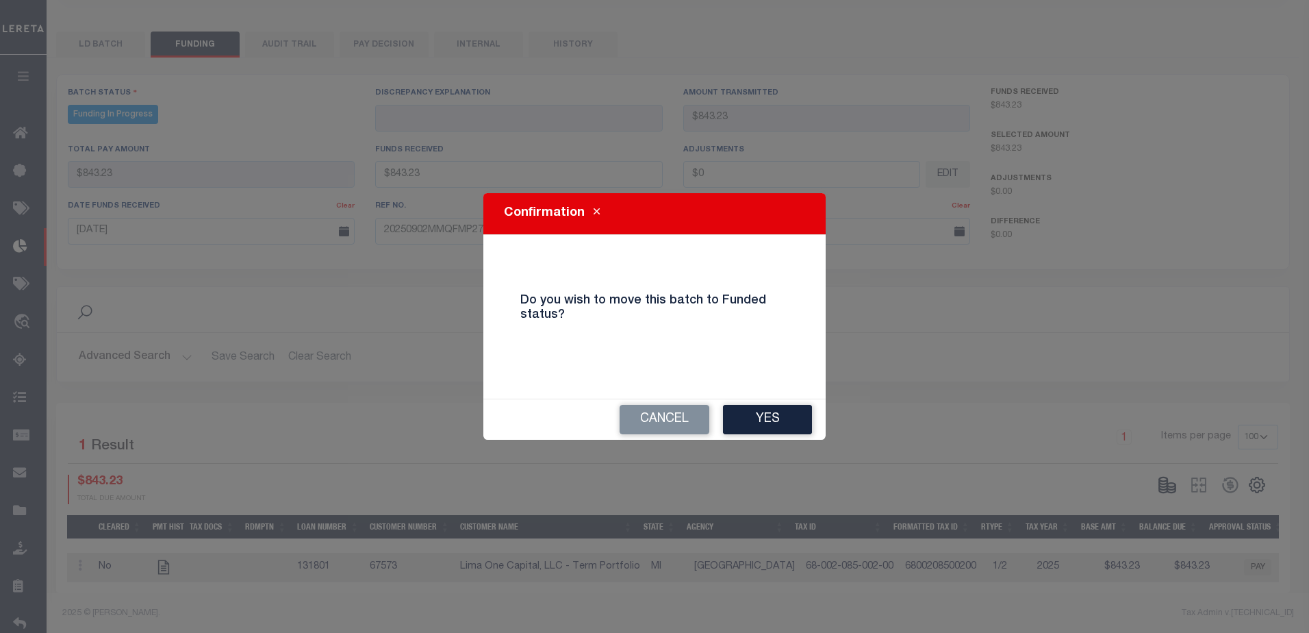
click at [803, 428] on button "Yes" at bounding box center [767, 419] width 89 height 29
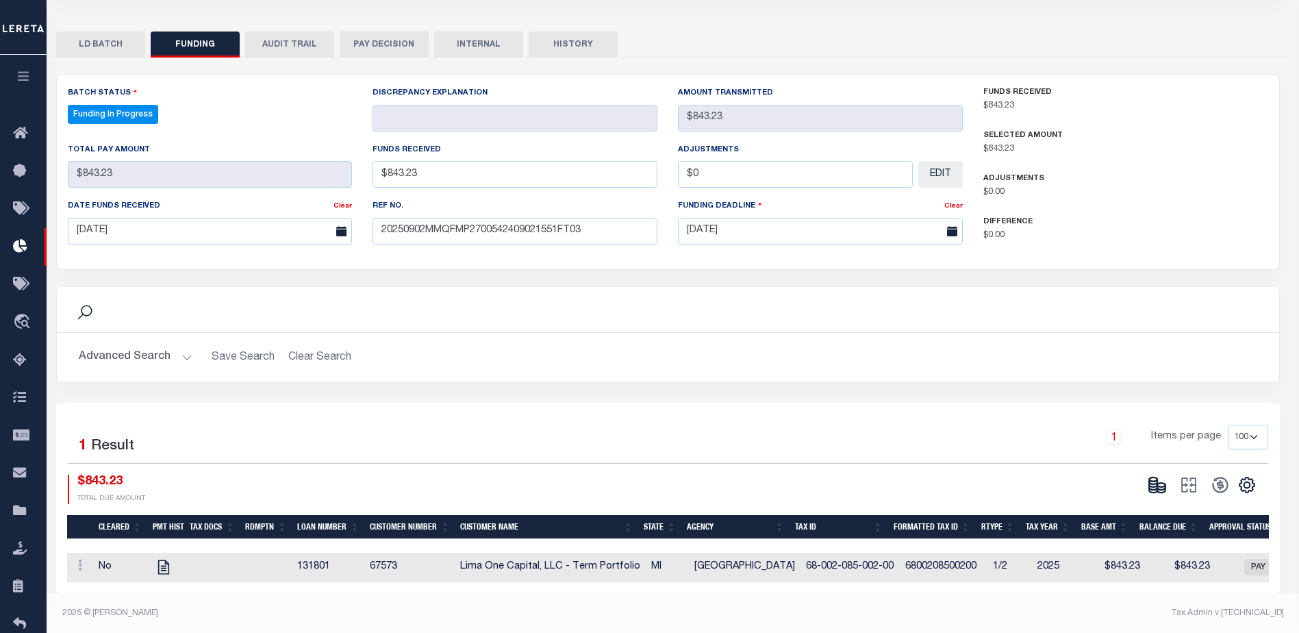
type input "$843.23"
type input "$0"
select select "100"
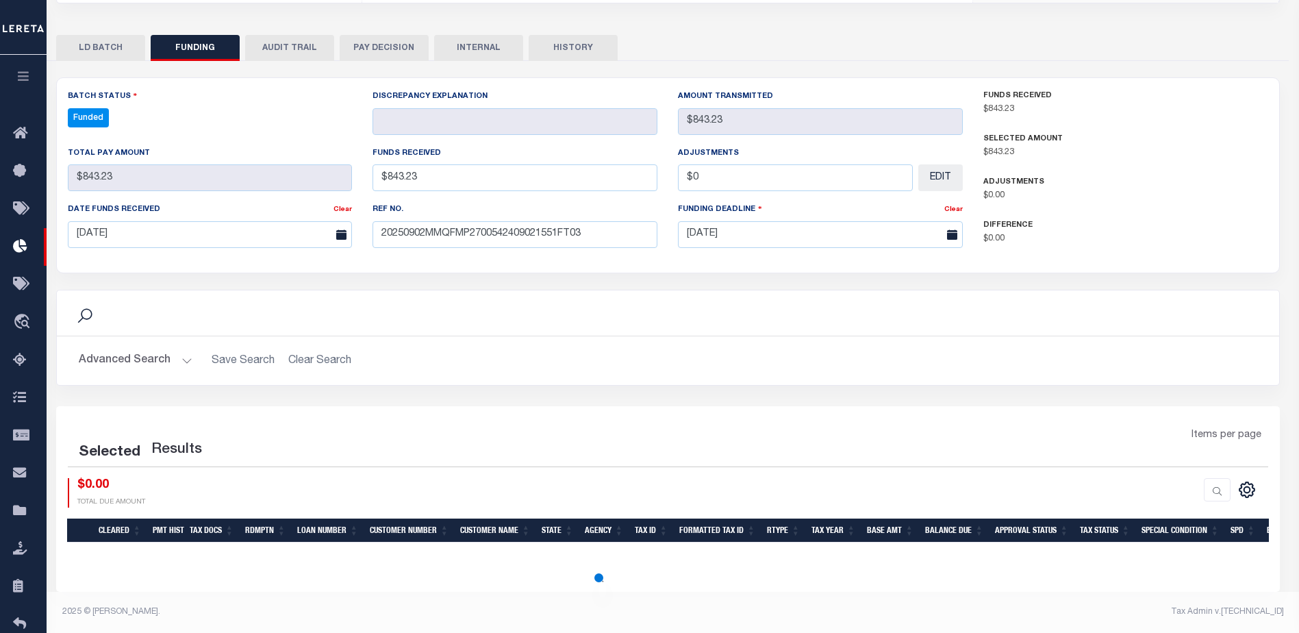
select select "100"
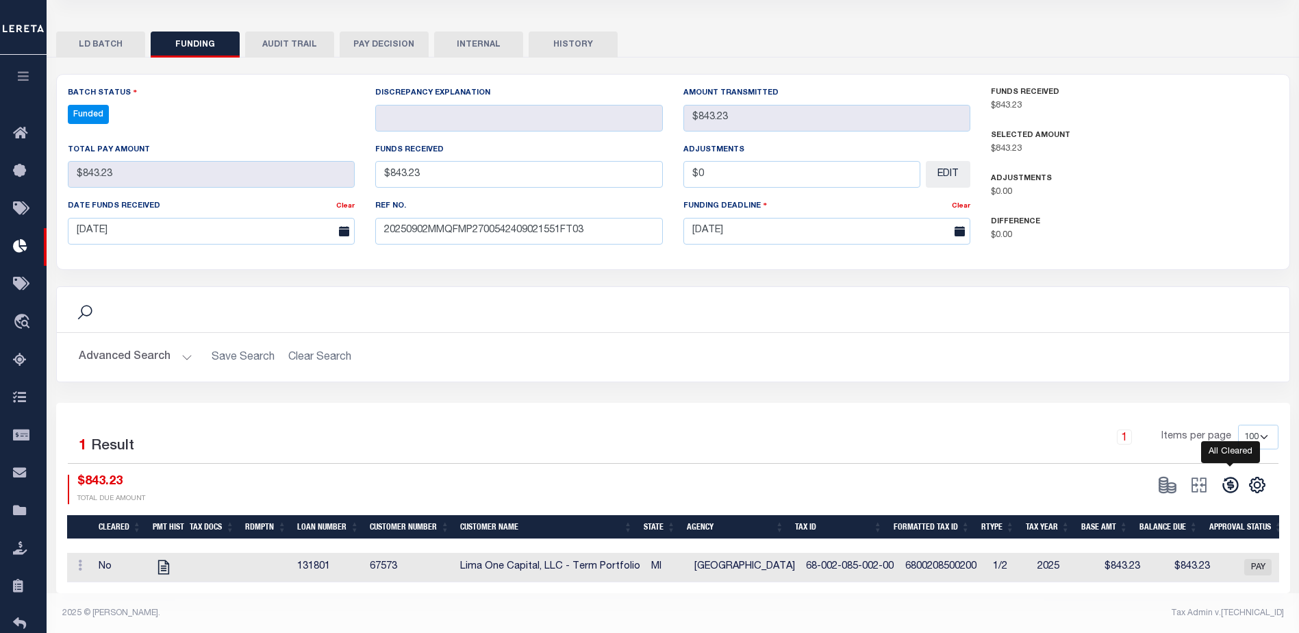
click at [1224, 490] on icon at bounding box center [1230, 485] width 16 height 16
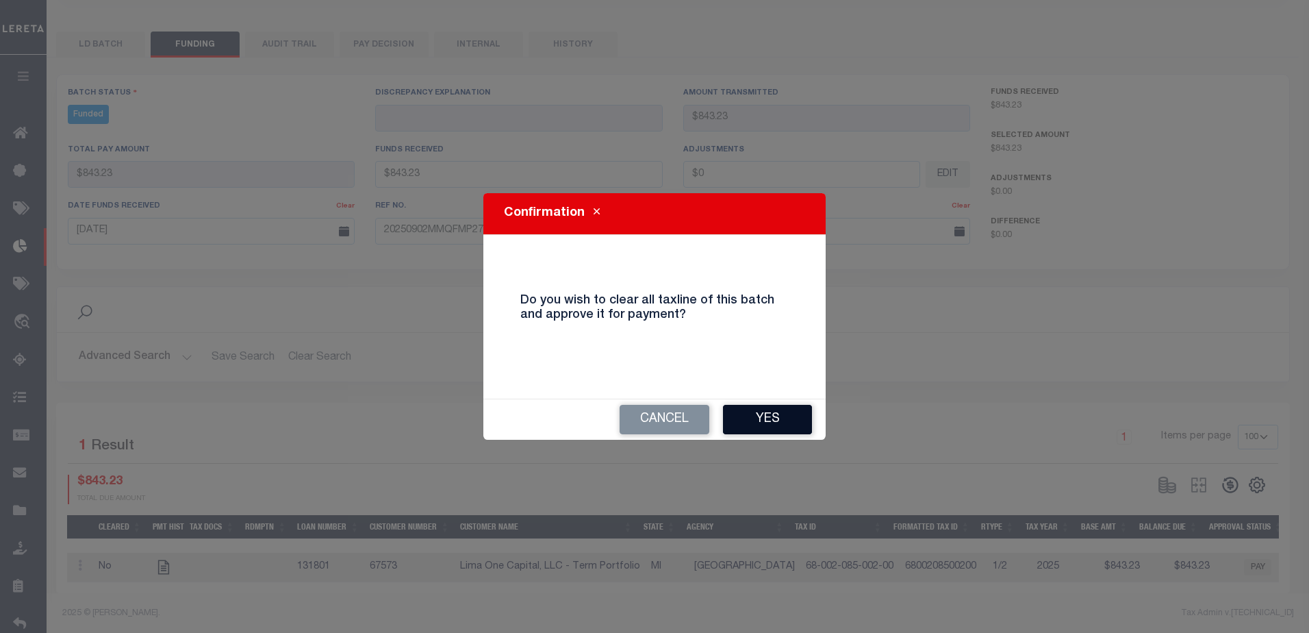
click at [777, 417] on button "Yes" at bounding box center [767, 419] width 89 height 29
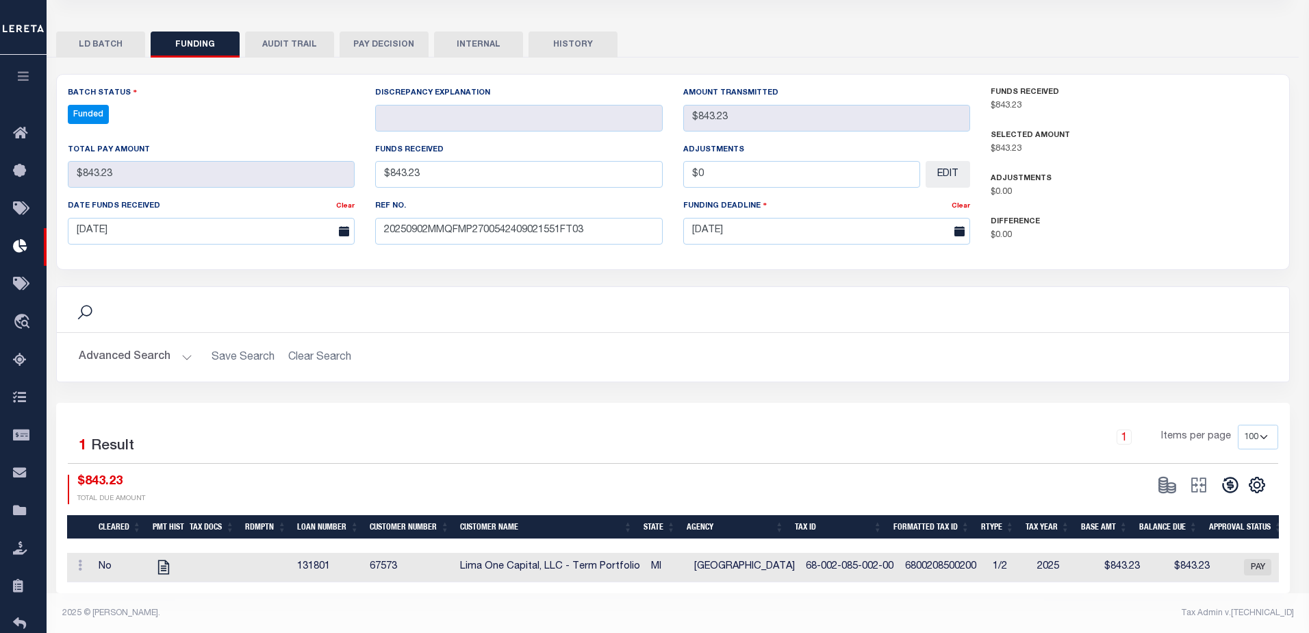
type input "$843.23"
type input "$0"
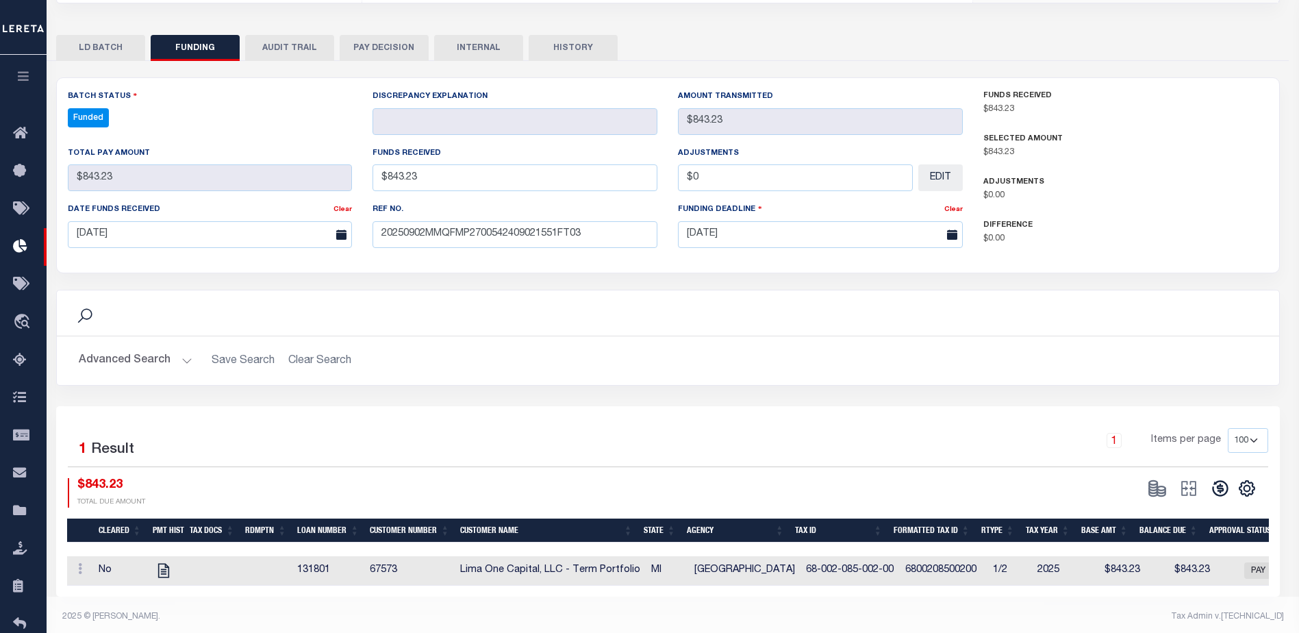
select select "100"
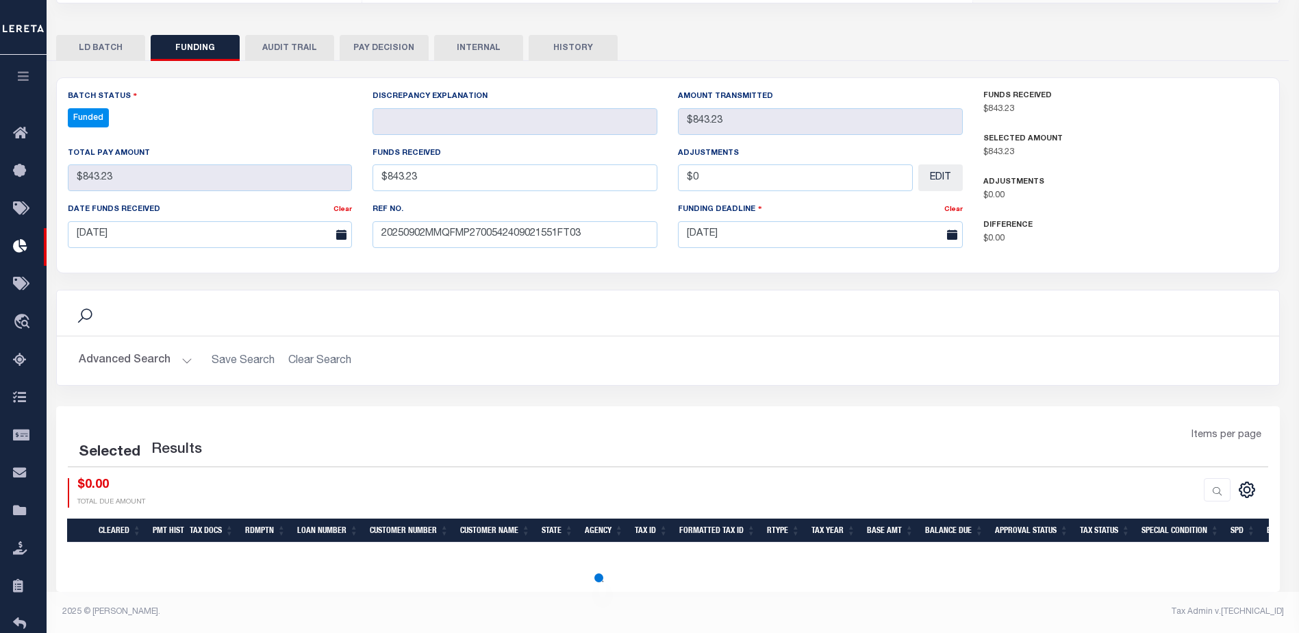
select select "100"
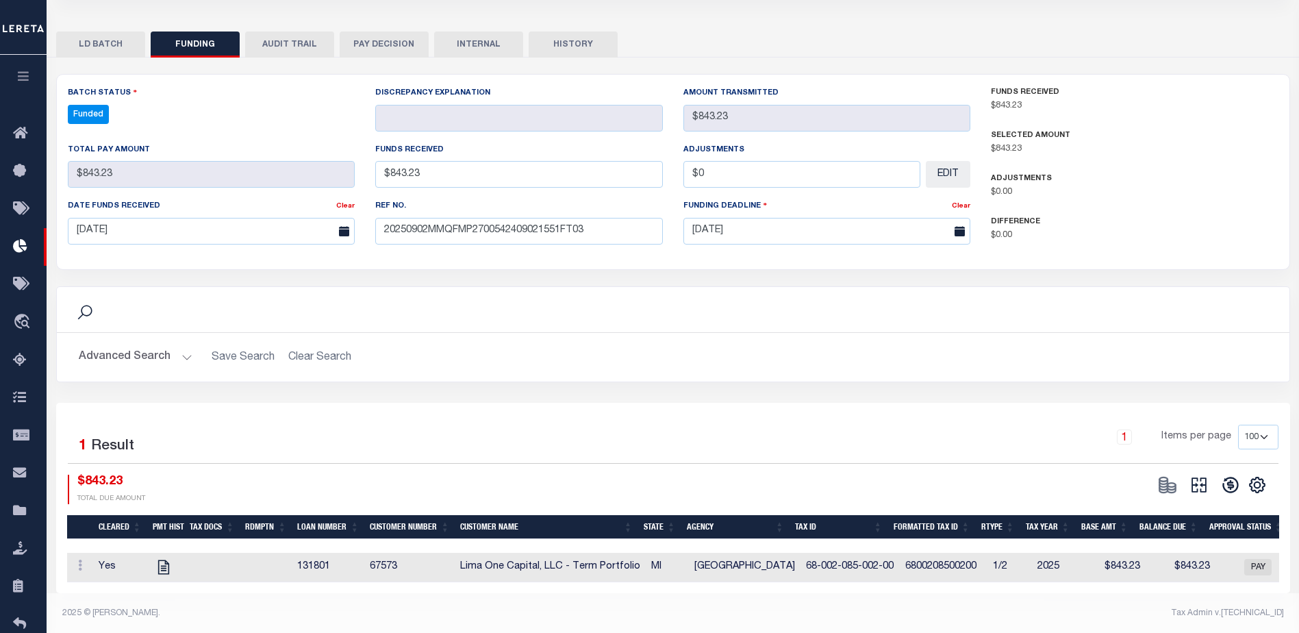
drag, startPoint x: 492, startPoint y: 50, endPoint x: 523, endPoint y: 78, distance: 42.2
click at [492, 50] on button "INTERNAL" at bounding box center [478, 45] width 89 height 26
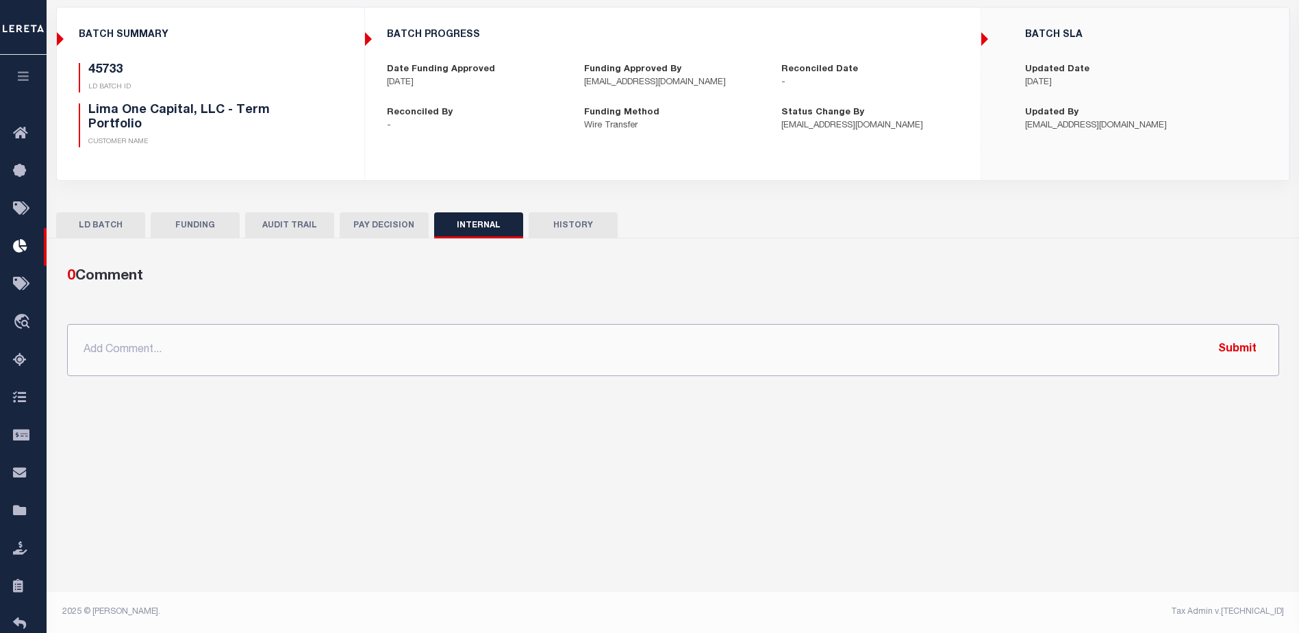
click input "text"
paste input ""ORG ATM - $16018.38 45733 - $843.23 45746 - $10342.64 45756 - $3850.03 45880 -…"
type input ""ORG ATM - $16018.38 45733 - $843.23 45746 - $10342.64 45756 - $3850.03 45880 -…"
click button "Submit"
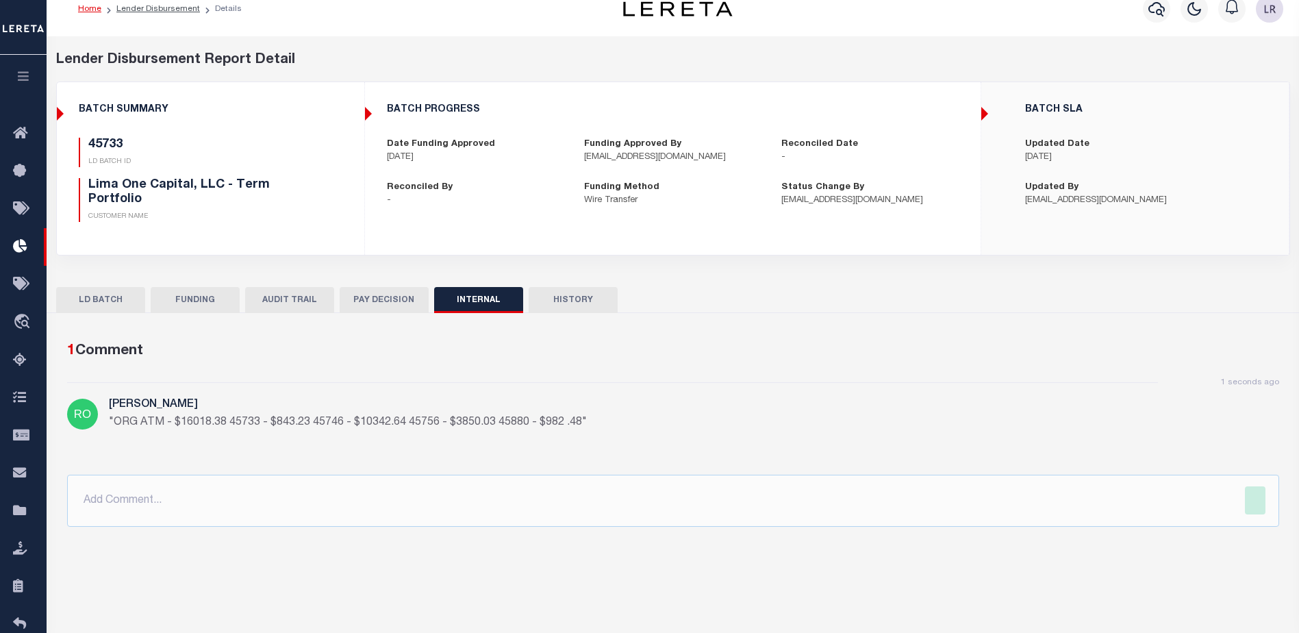
scroll to position [0, 0]
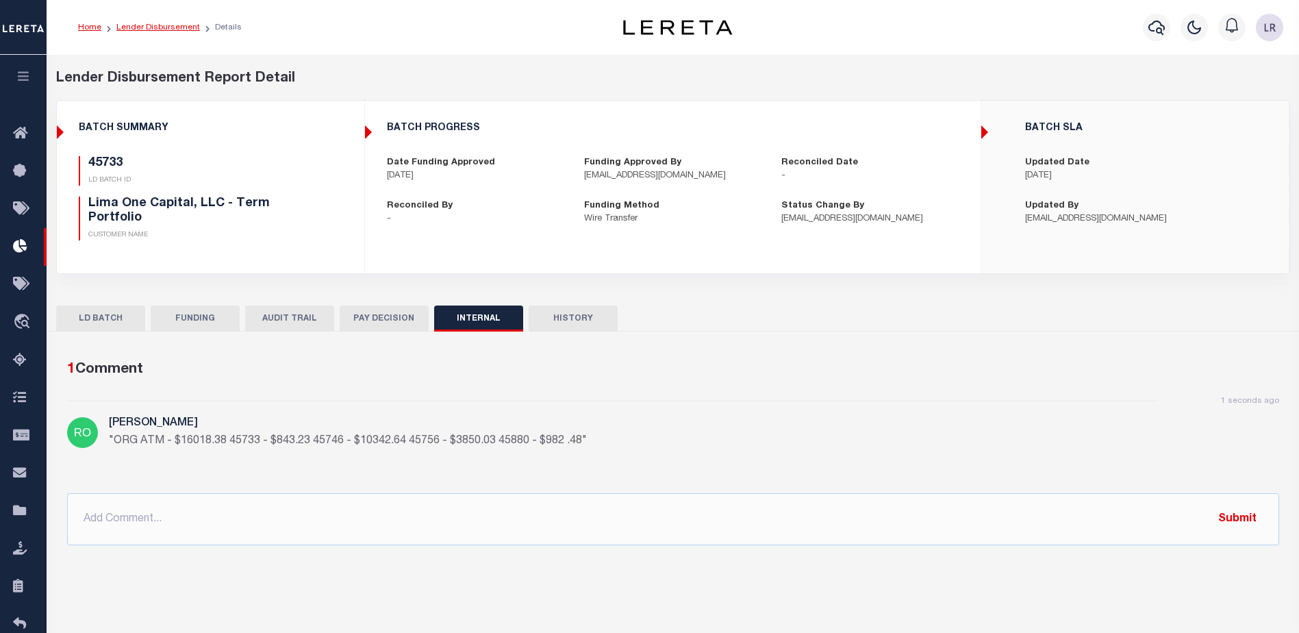
click link "Lender Disbursement"
checkbox input "true"
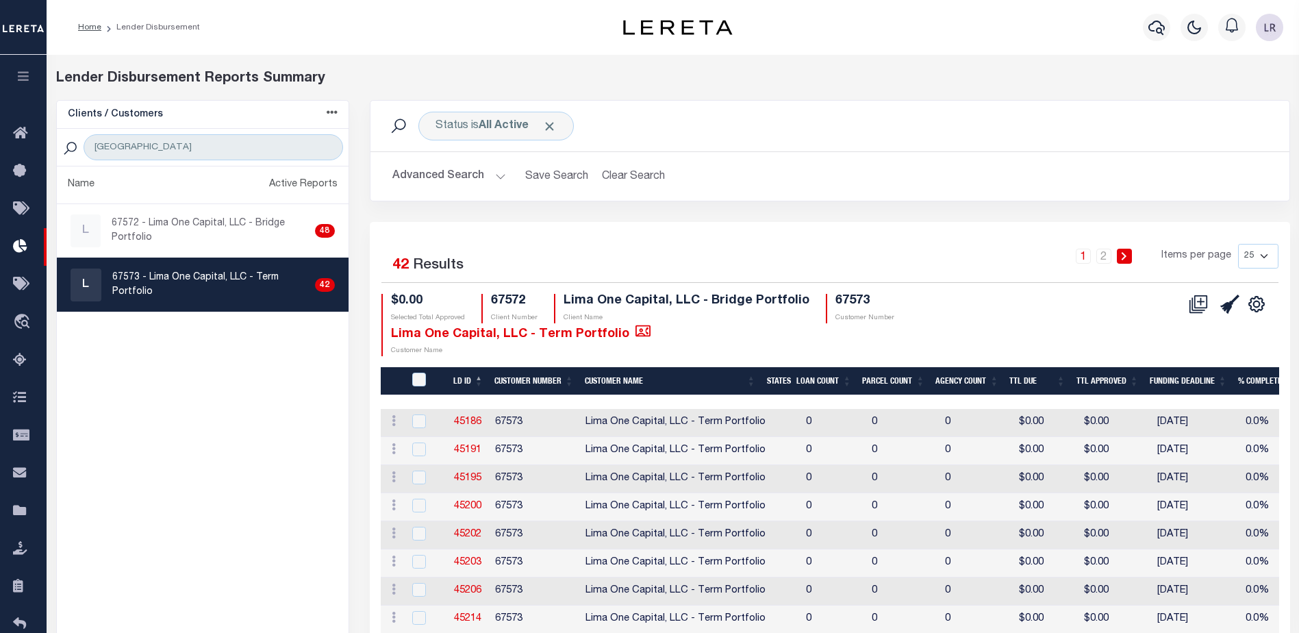
scroll to position [548, 0]
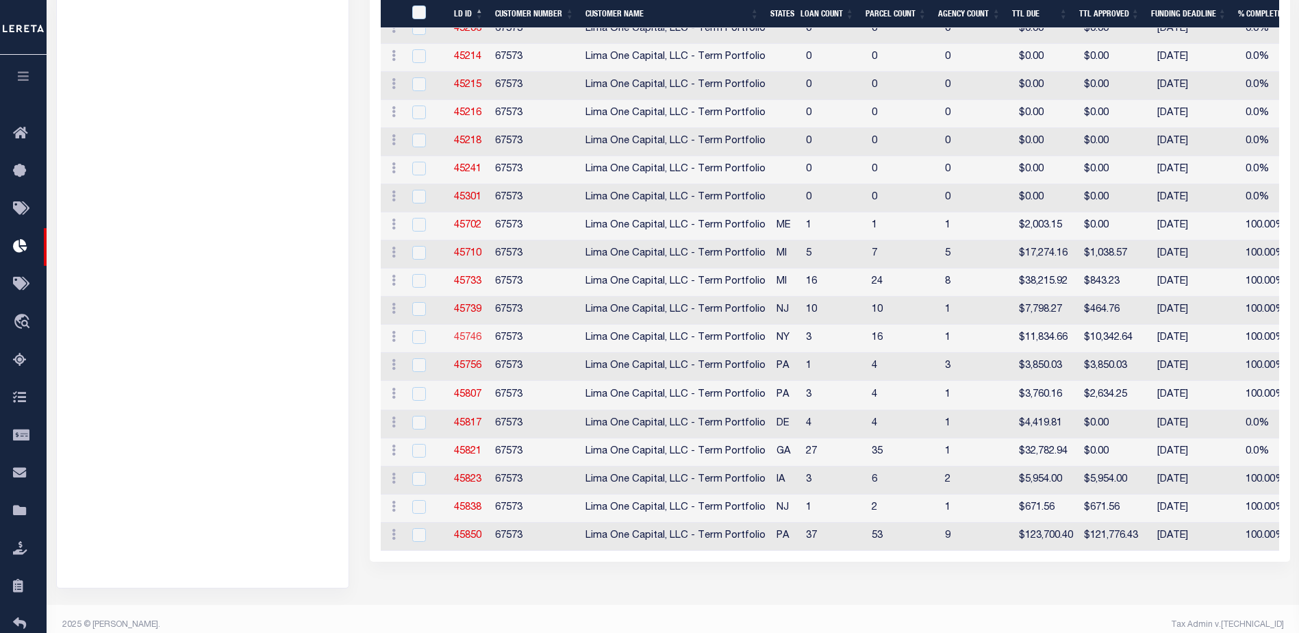
click link "45746"
checkbox input "true"
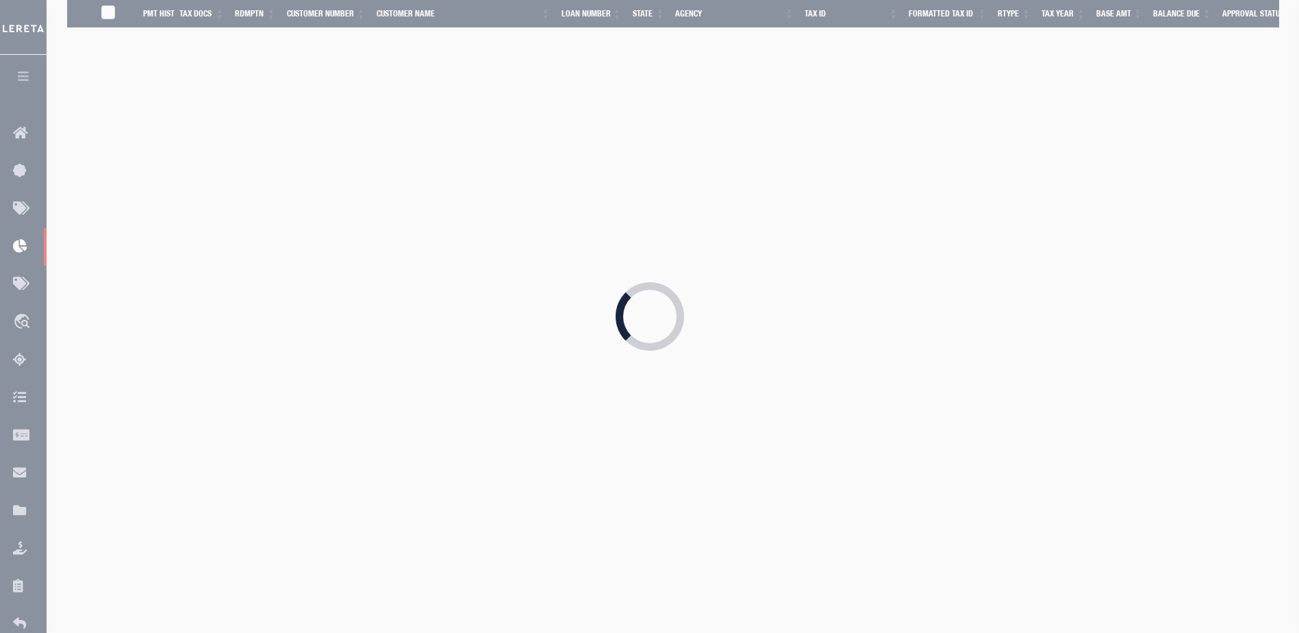
scroll to position [762, 0]
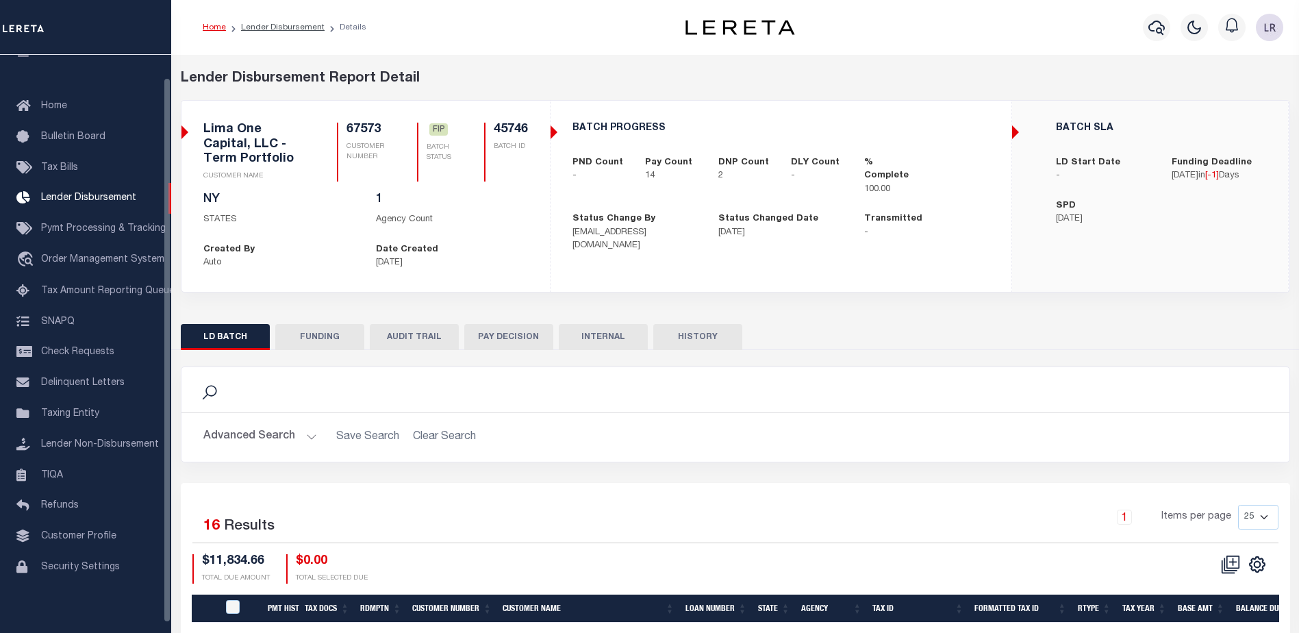
scroll to position [24, 0]
click at [310, 331] on button "FUNDING" at bounding box center [319, 337] width 89 height 26
type input "$10,342.64"
type input "$0"
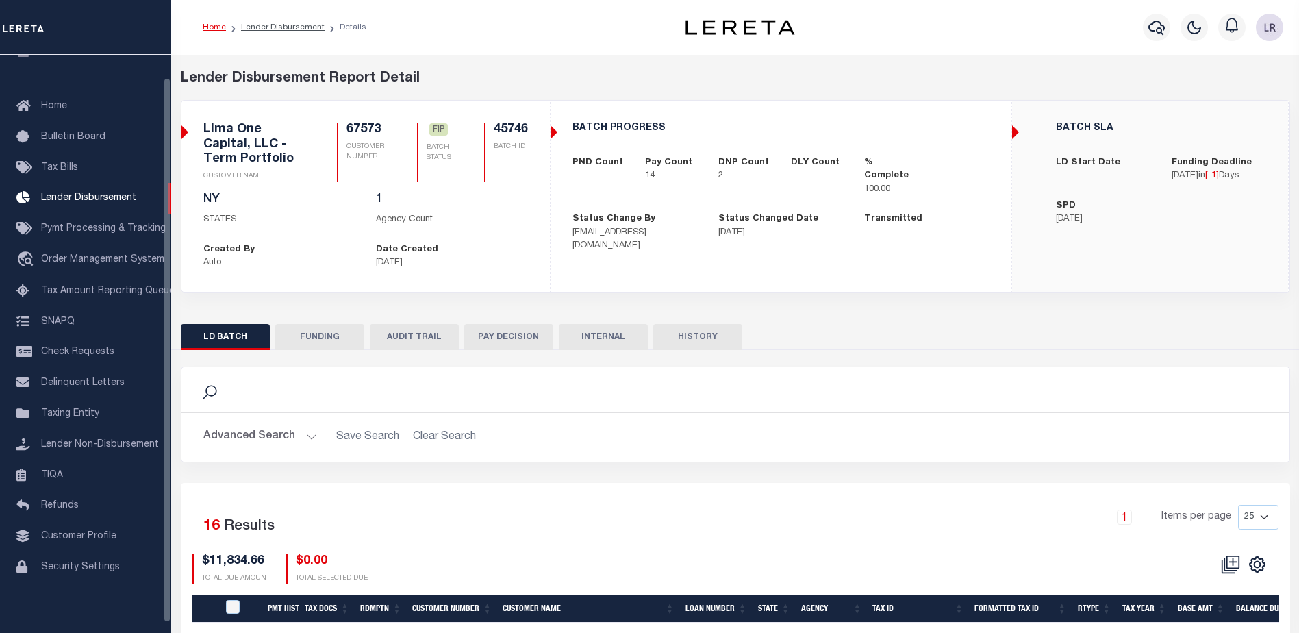
type input "[DATE]"
select select "100"
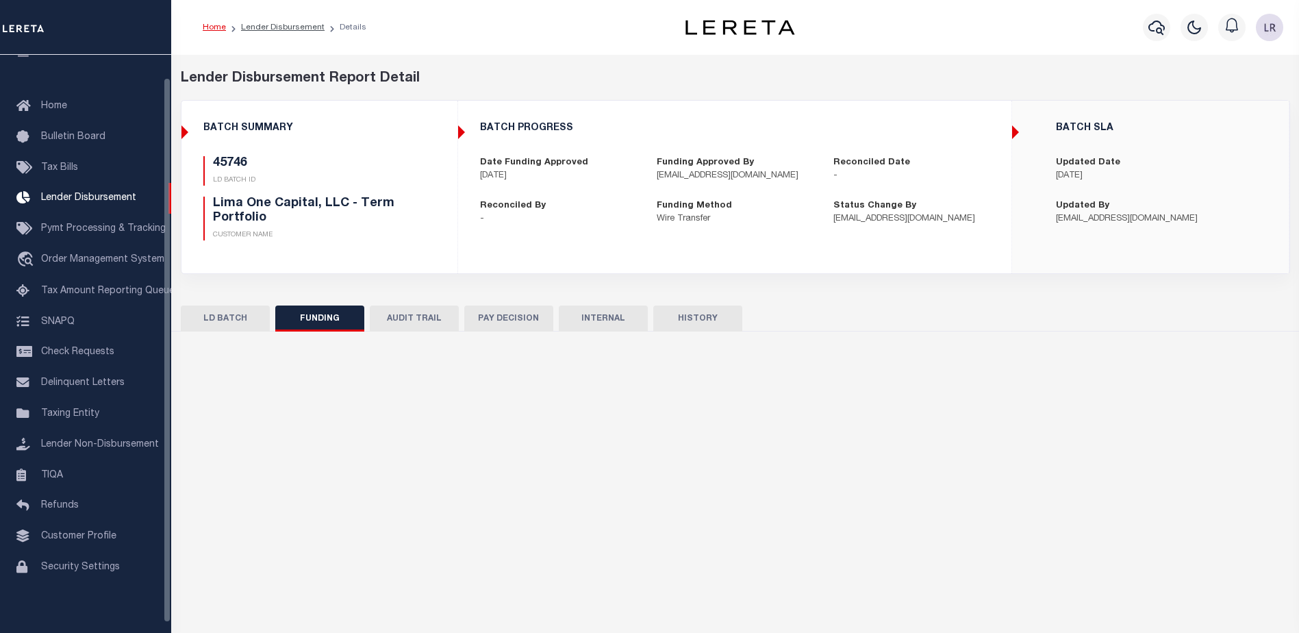
select select "100"
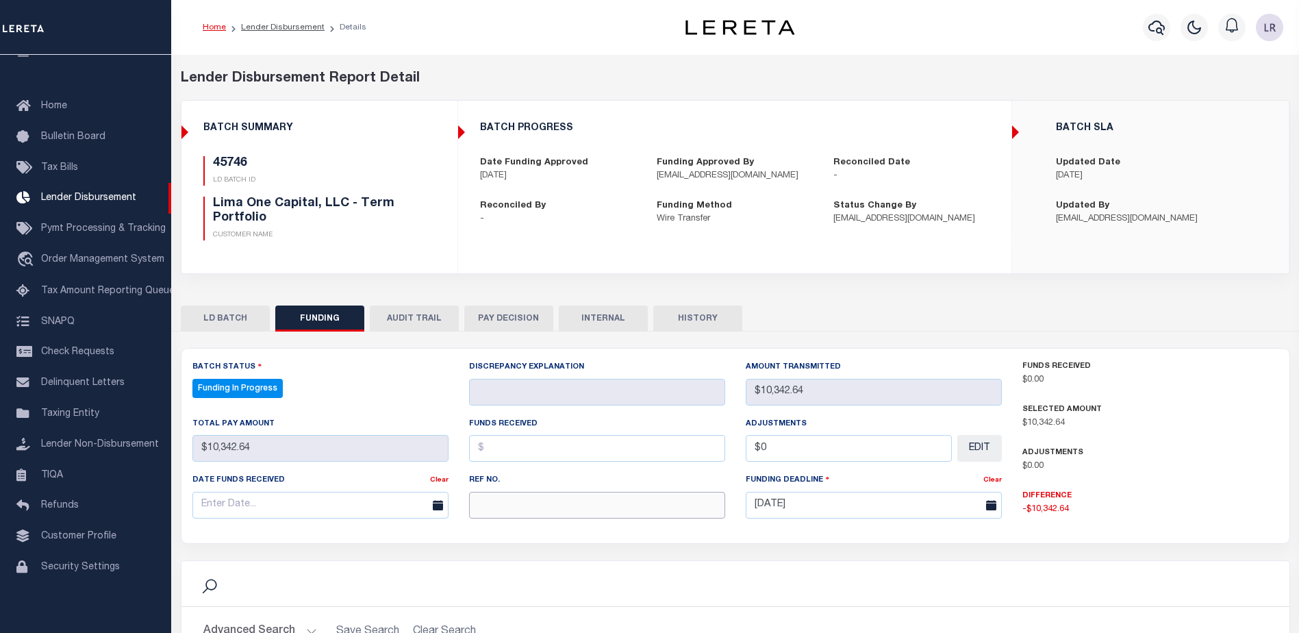
click at [488, 499] on input "text" at bounding box center [597, 505] width 256 height 27
paste input "20250902MMQFMP2700542409021551FT03"
type input "20250902MMQFMP2700542409021551FT03"
drag, startPoint x: 494, startPoint y: 450, endPoint x: 499, endPoint y: 455, distance: 7.7
click at [494, 450] on input "text" at bounding box center [597, 448] width 256 height 27
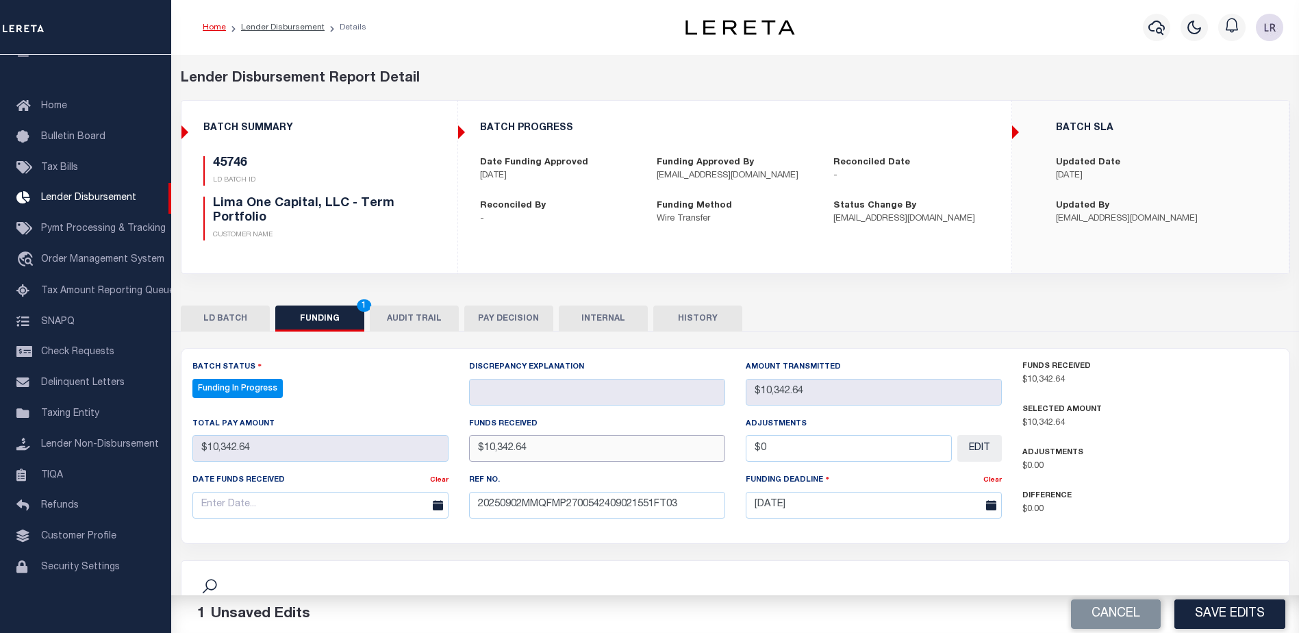
type input "$10,342.64"
click at [354, 507] on input "text" at bounding box center [320, 505] width 256 height 27
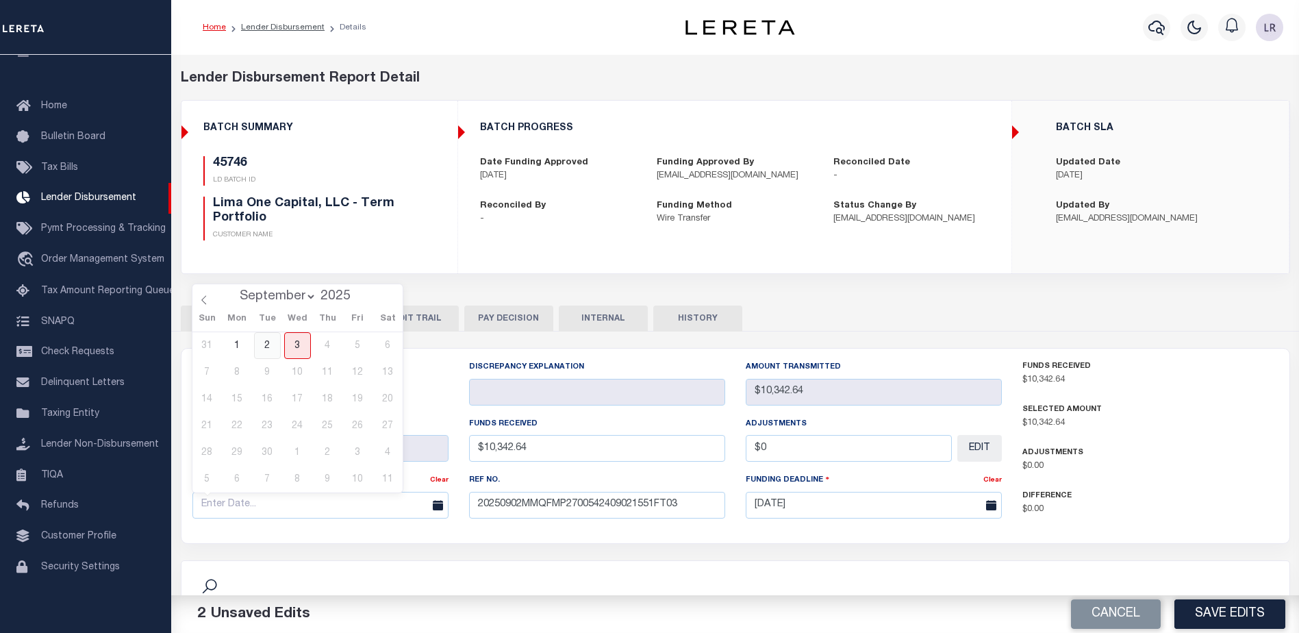
click at [270, 348] on span "2" at bounding box center [267, 345] width 27 height 27
type input "[DATE]"
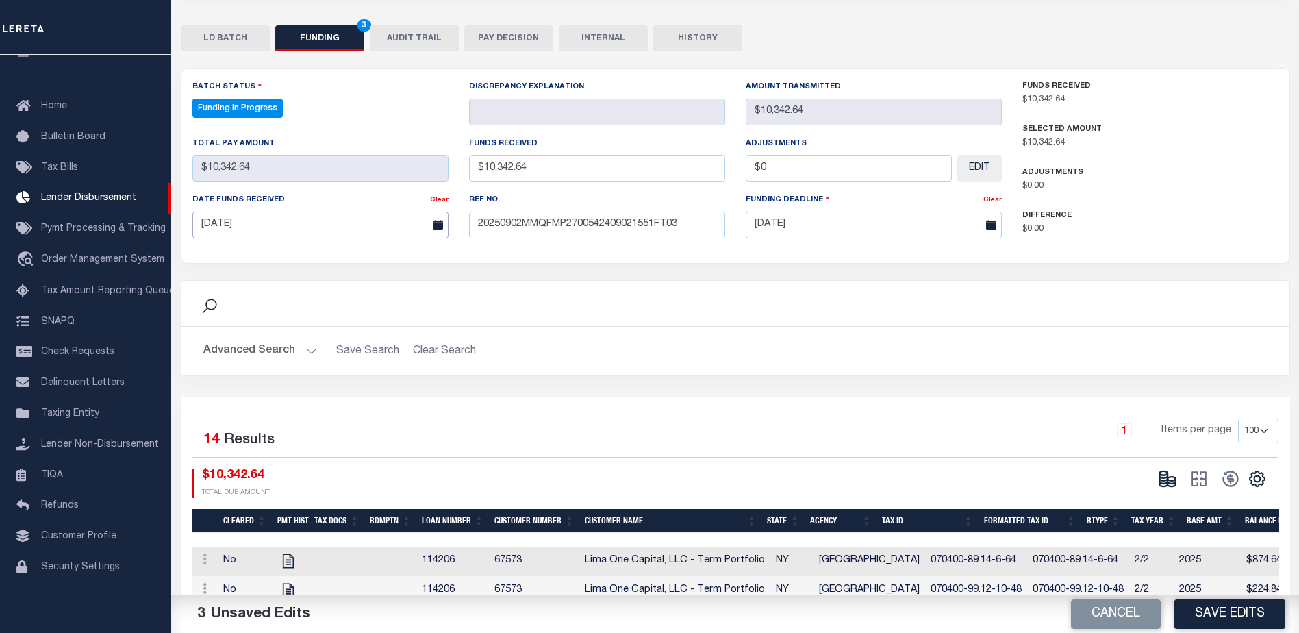
scroll to position [342, 0]
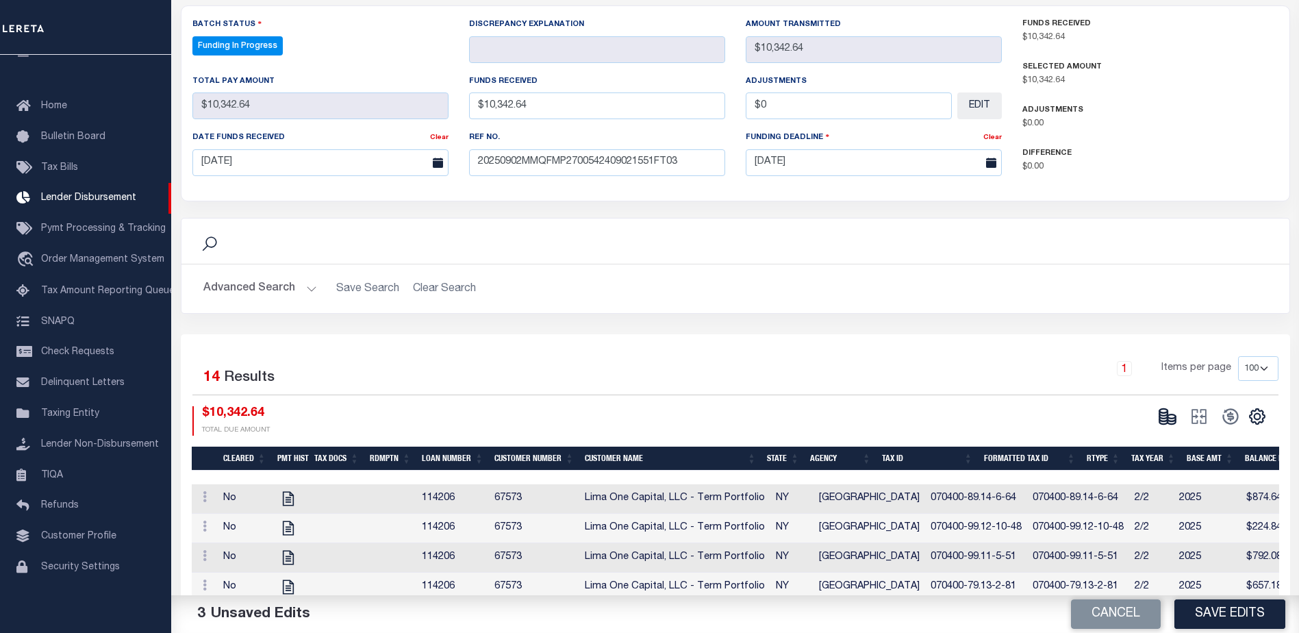
click at [1223, 629] on div "Cancel Save Edits" at bounding box center [1018, 614] width 564 height 38
click at [1224, 616] on button "Save Edits" at bounding box center [1230, 613] width 111 height 29
type input "$10,342.64"
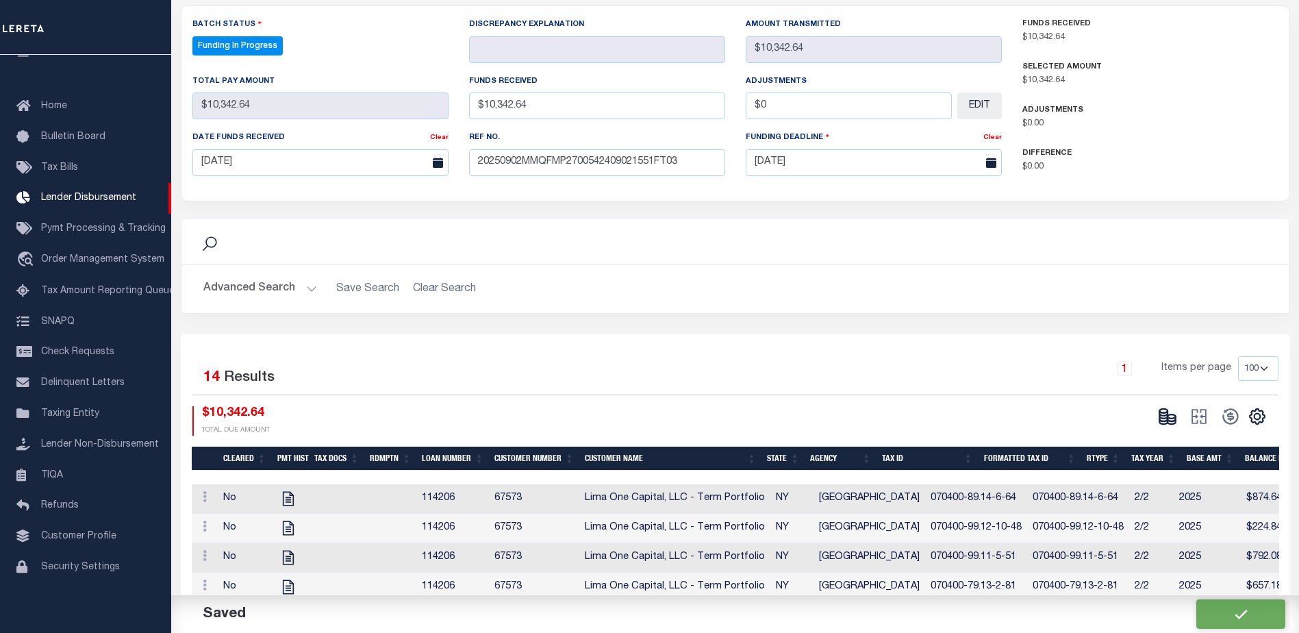
type input "$0"
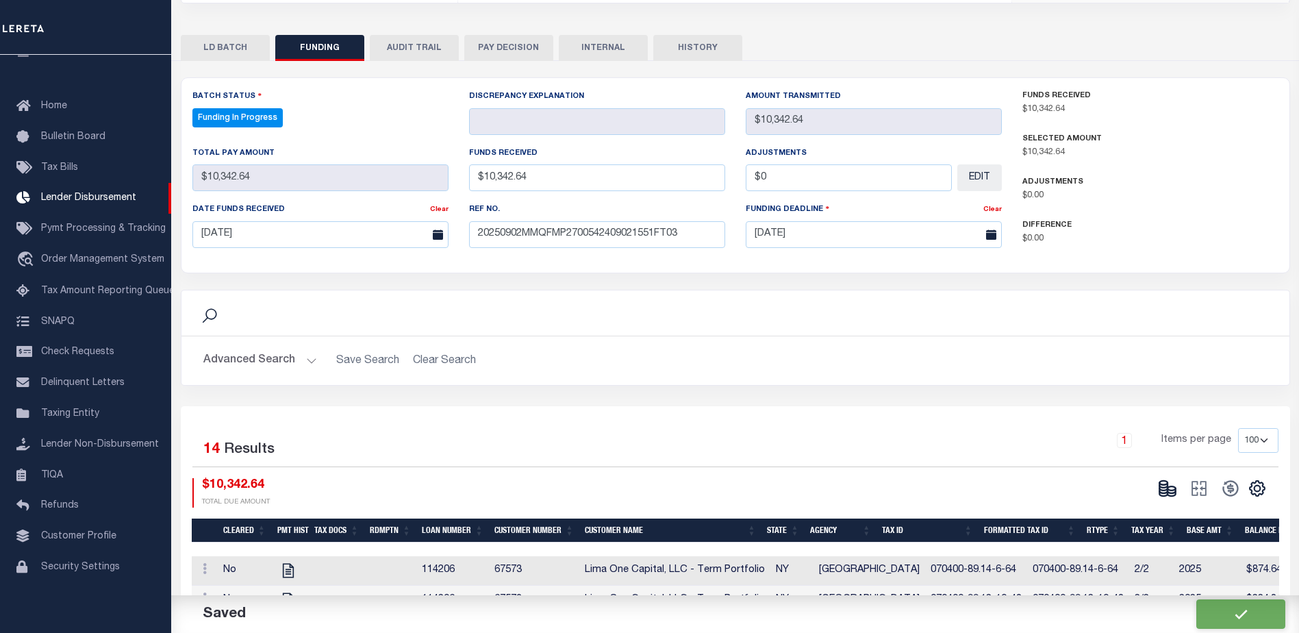
select select "100"
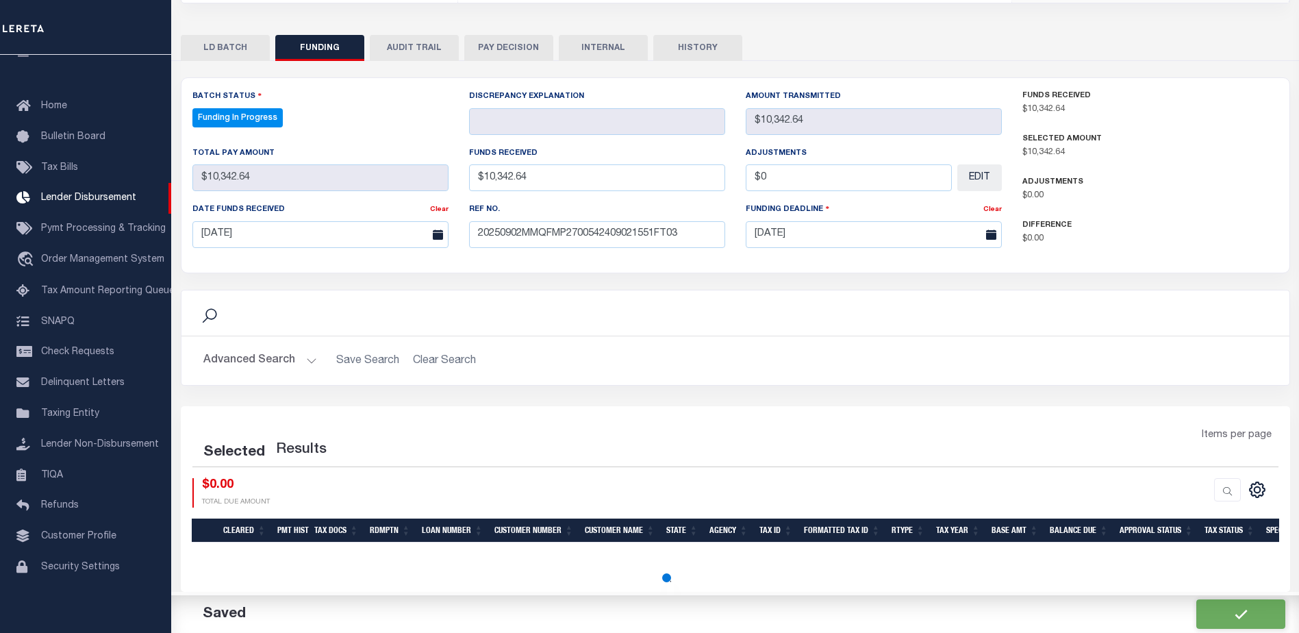
select select "100"
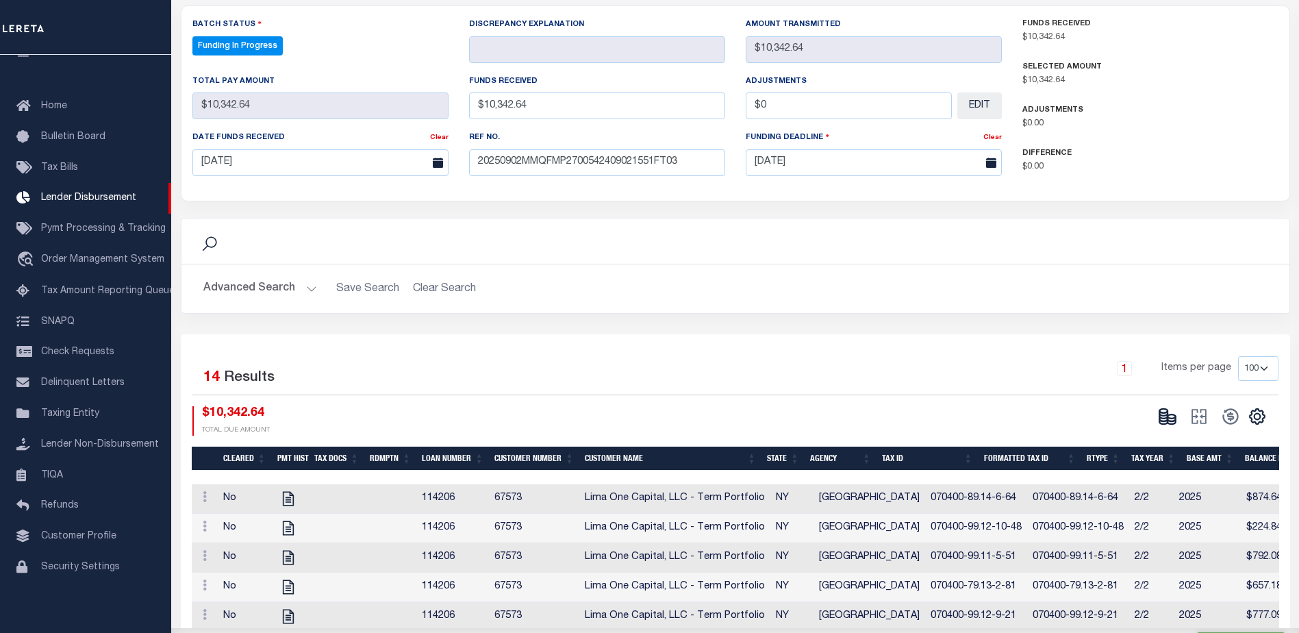
click at [1166, 416] on icon at bounding box center [1163, 413] width 8 height 5
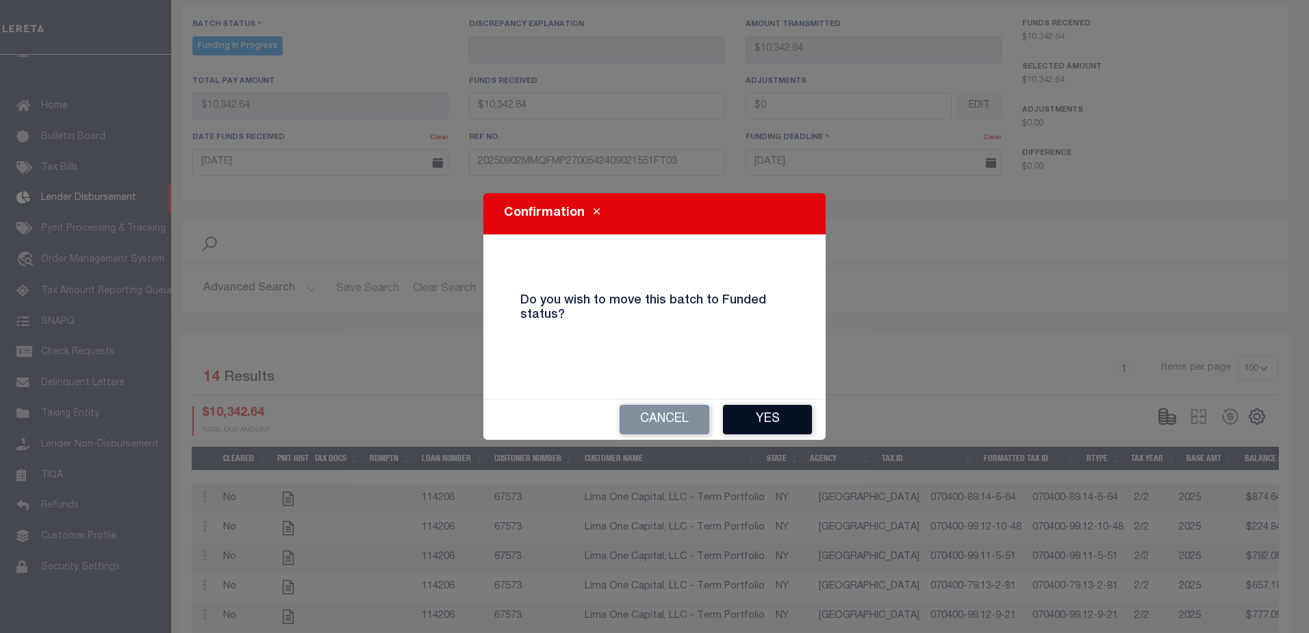
click at [794, 432] on button "Yes" at bounding box center [767, 419] width 89 height 29
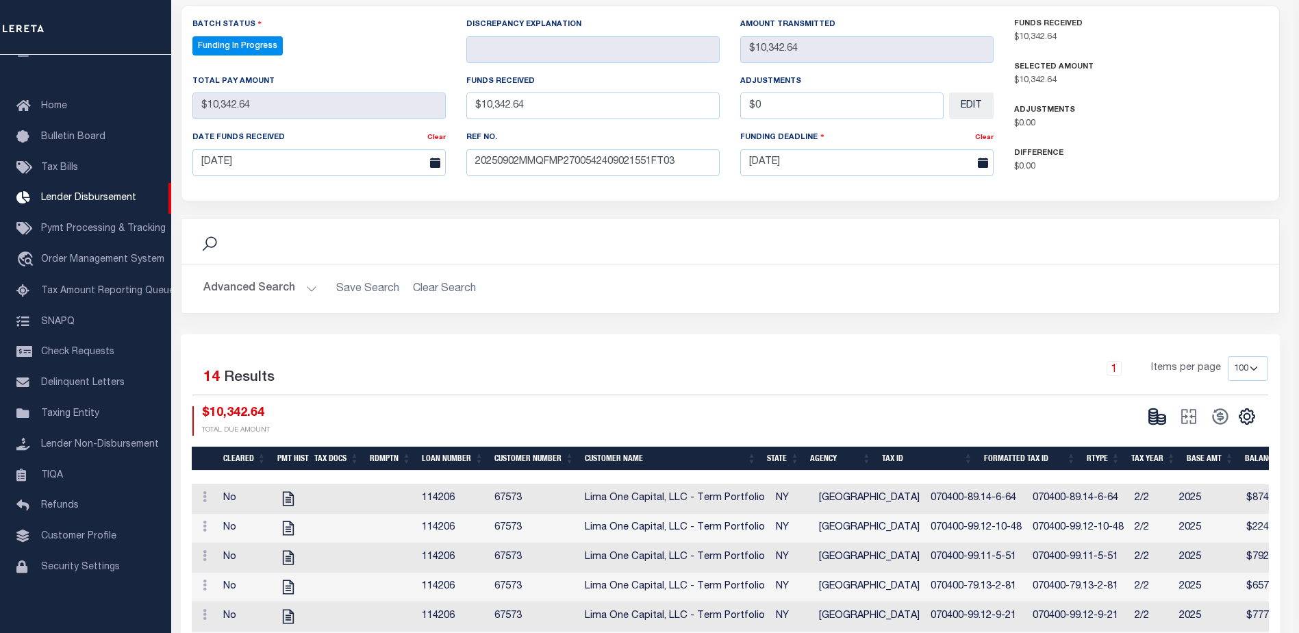
type input "$10,342.64"
type input "$0"
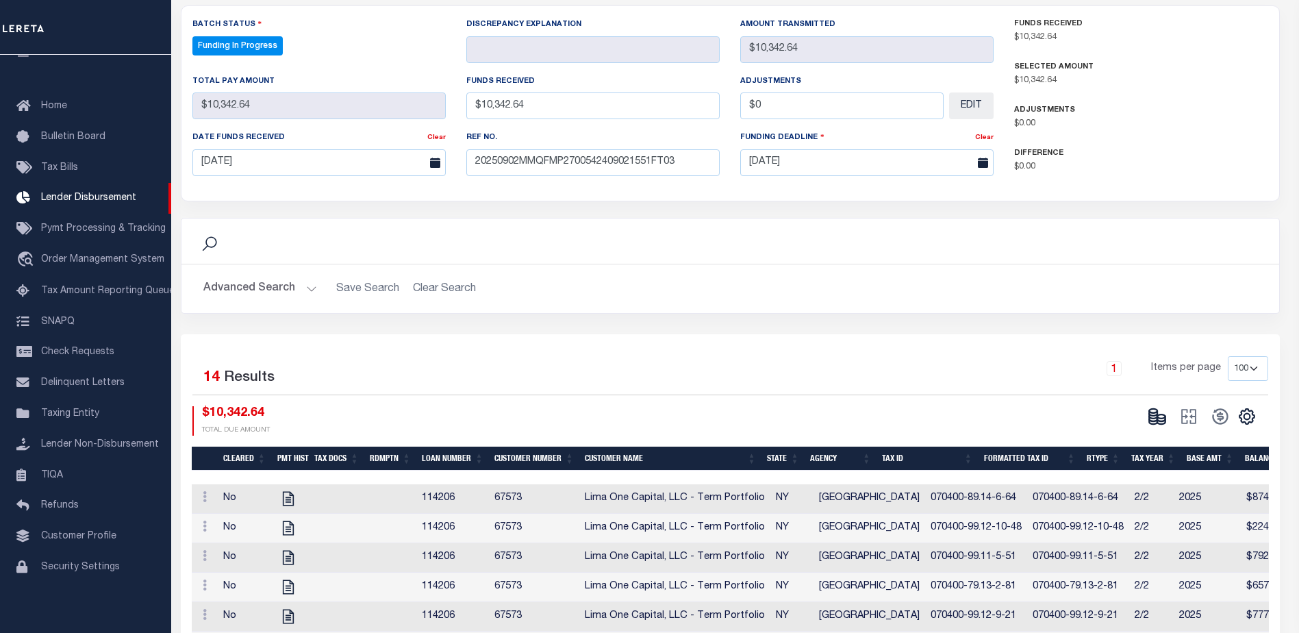
select select "100"
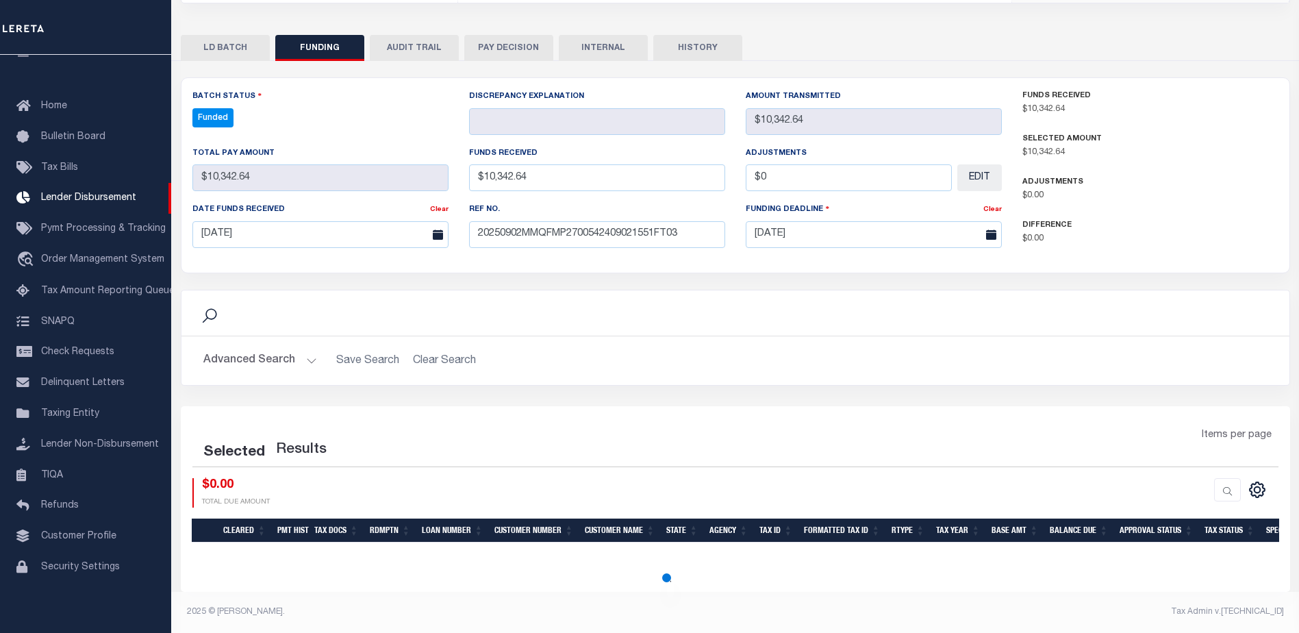
select select "100"
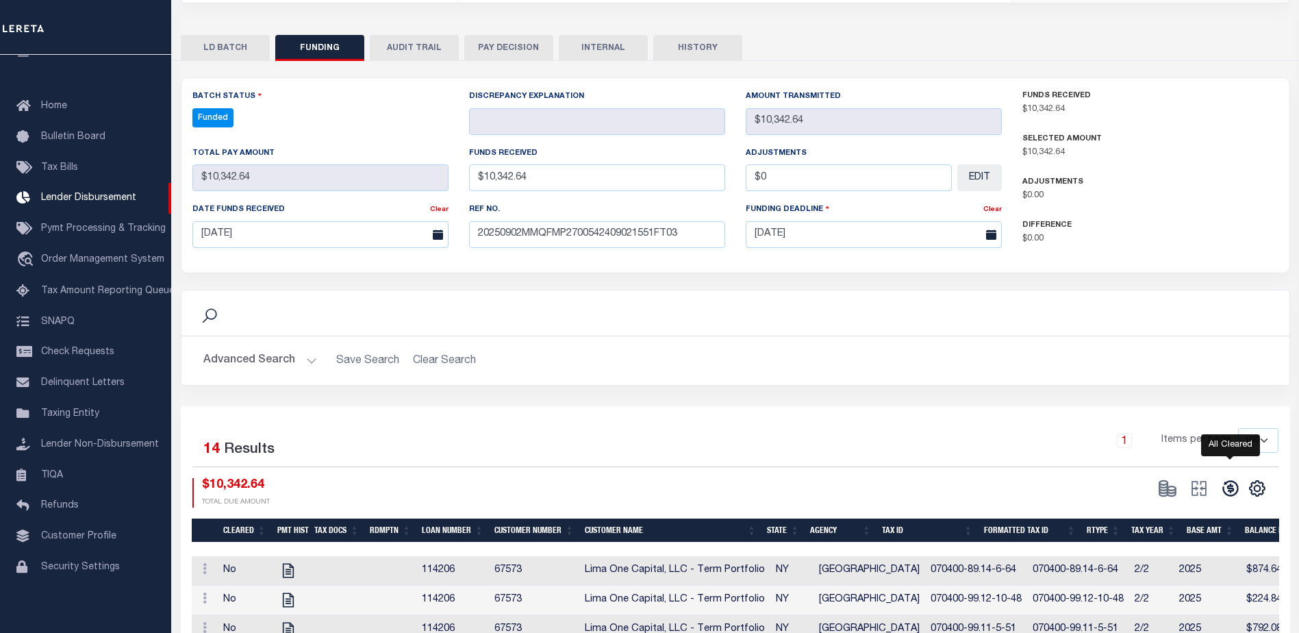
click at [1229, 487] on icon at bounding box center [1230, 488] width 16 height 16
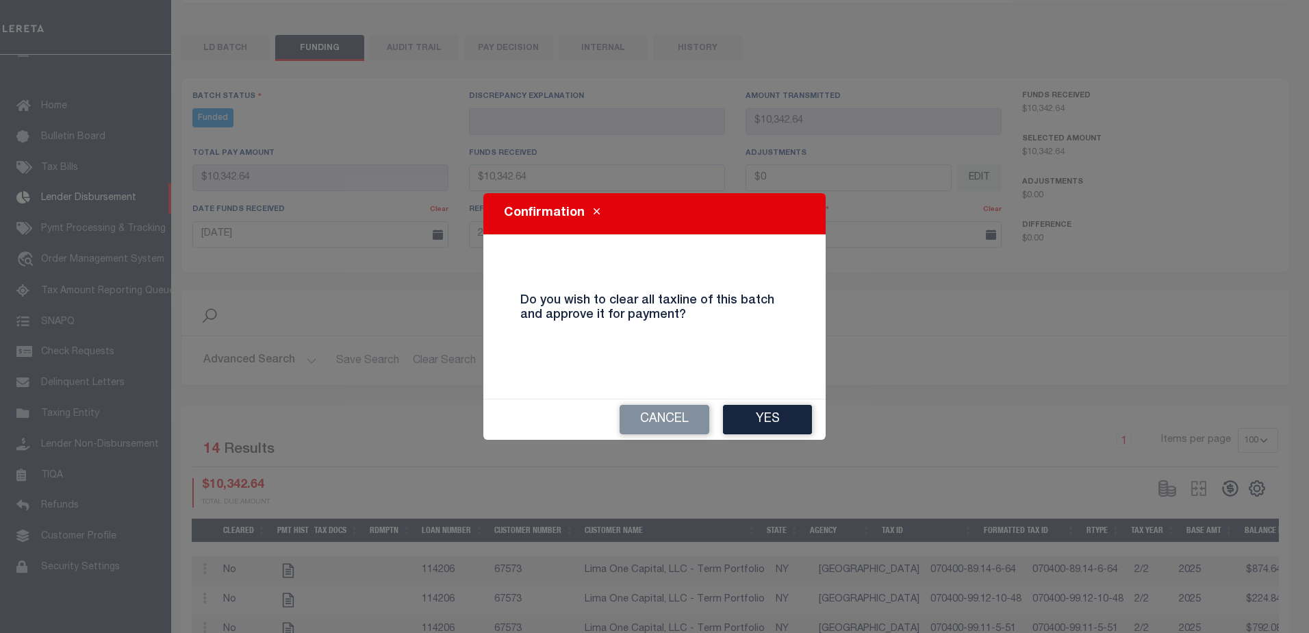
click at [762, 410] on button "Yes" at bounding box center [767, 419] width 89 height 29
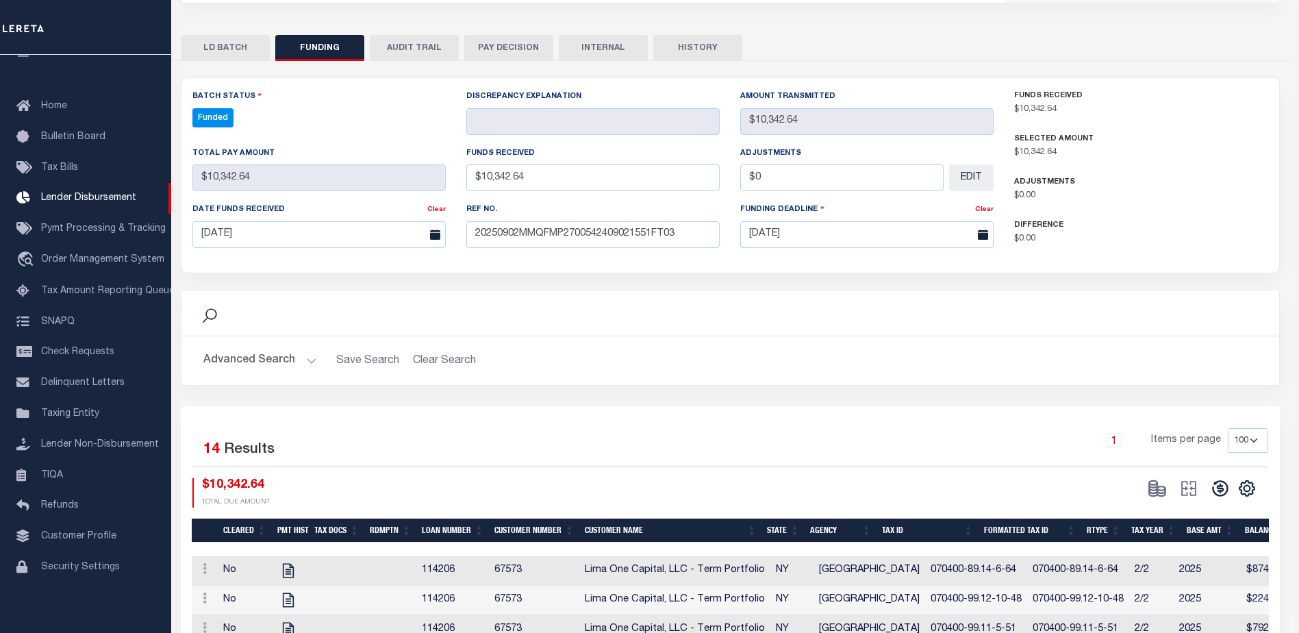
type input "$10,342.64"
type input "$0"
select select "100"
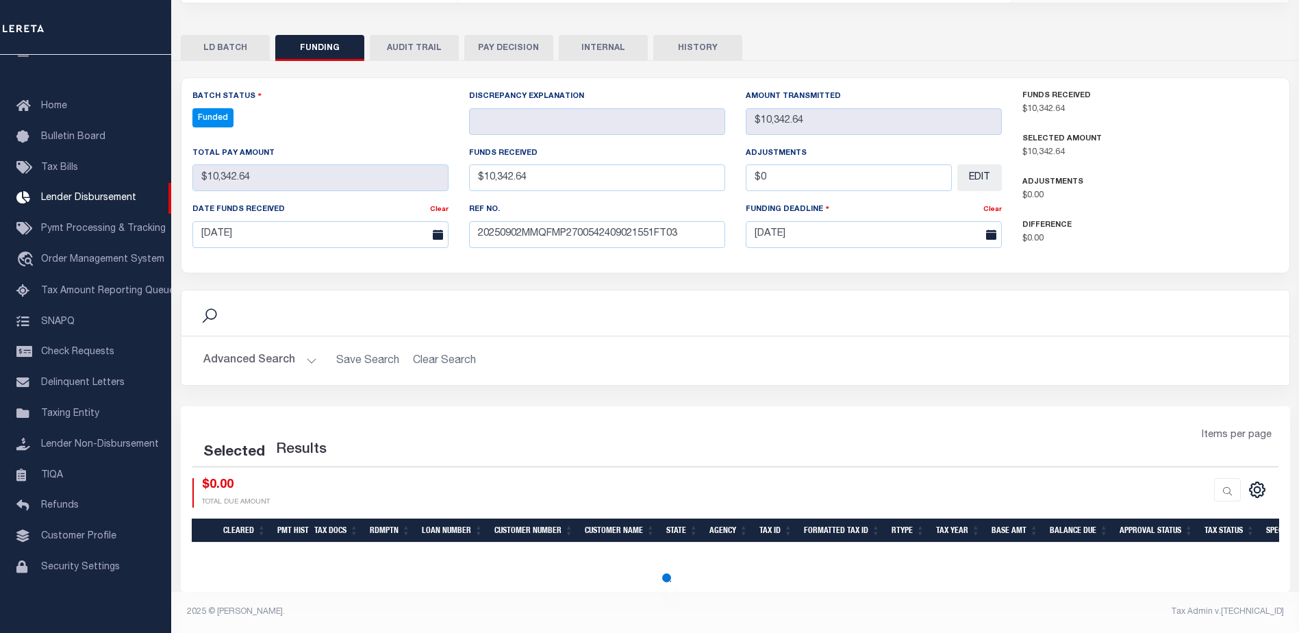
select select "100"
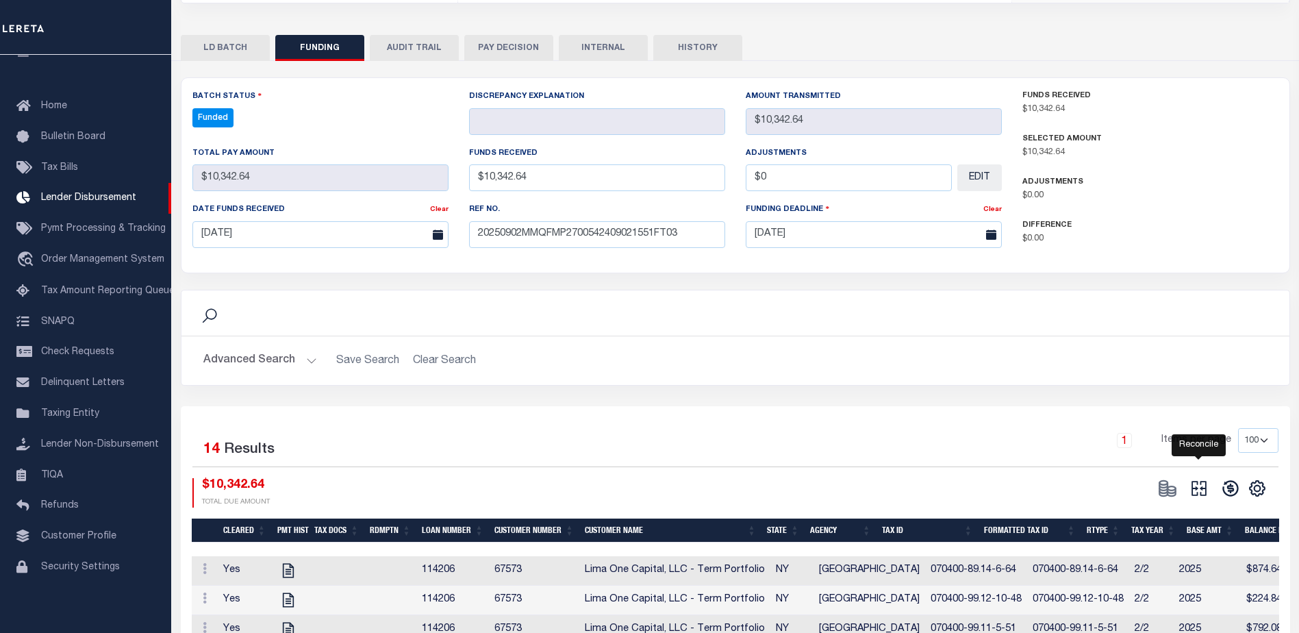
click at [1206, 490] on icon "" at bounding box center [1199, 488] width 15 height 15
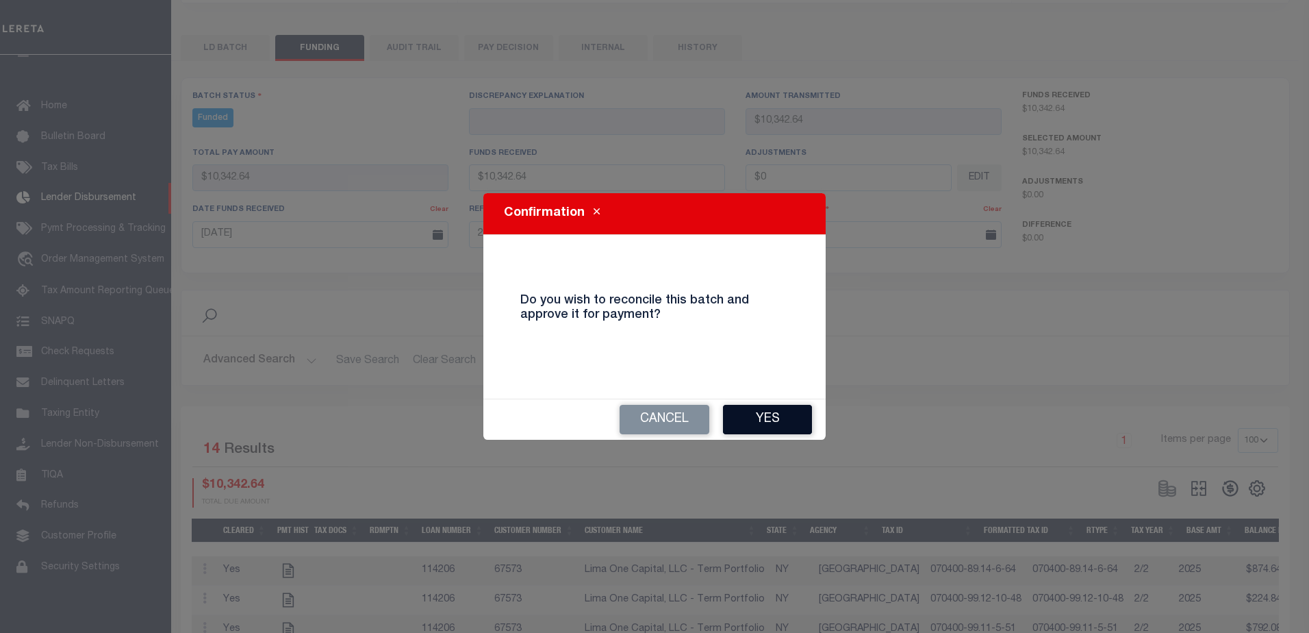
click at [740, 405] on button "Yes" at bounding box center [767, 419] width 89 height 29
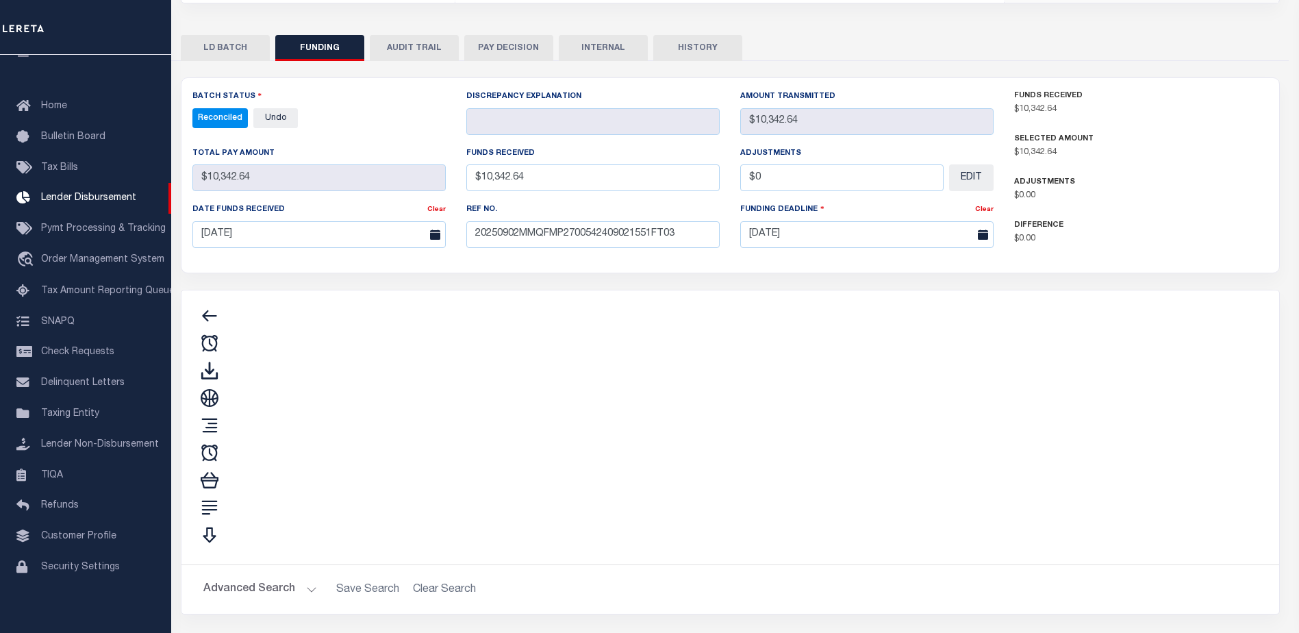
type input "$10,342.64"
type input "$0"
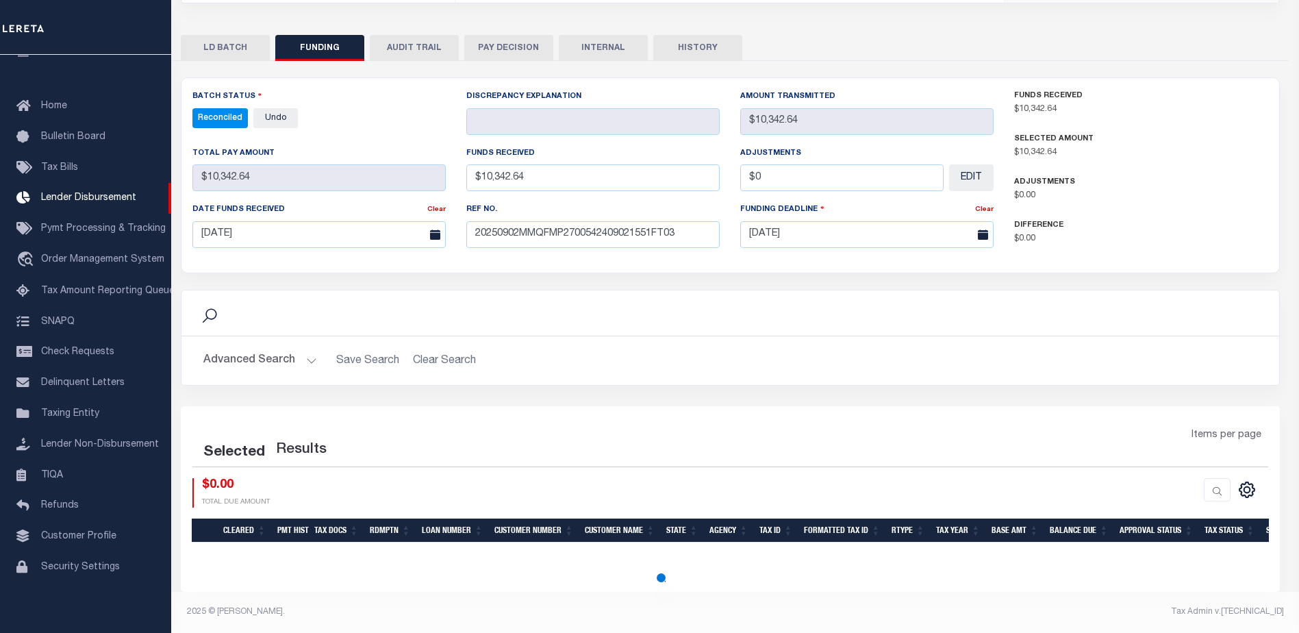
select select "100"
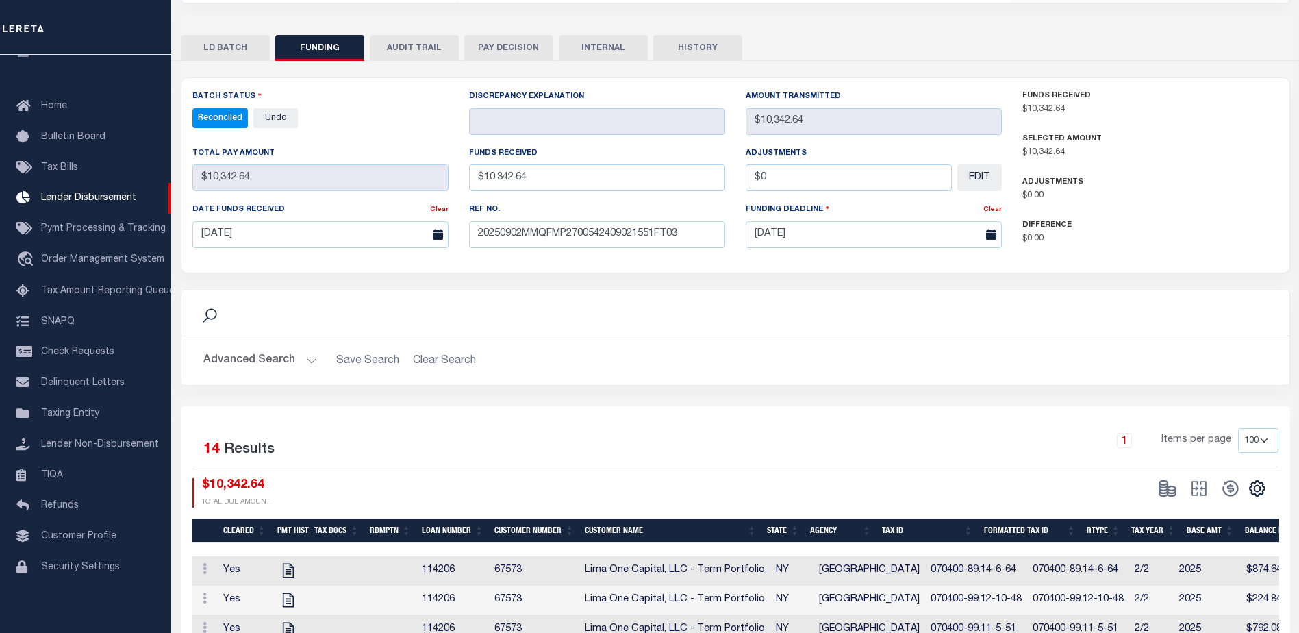
click at [631, 61] on button "INTERNAL" at bounding box center [603, 48] width 89 height 26
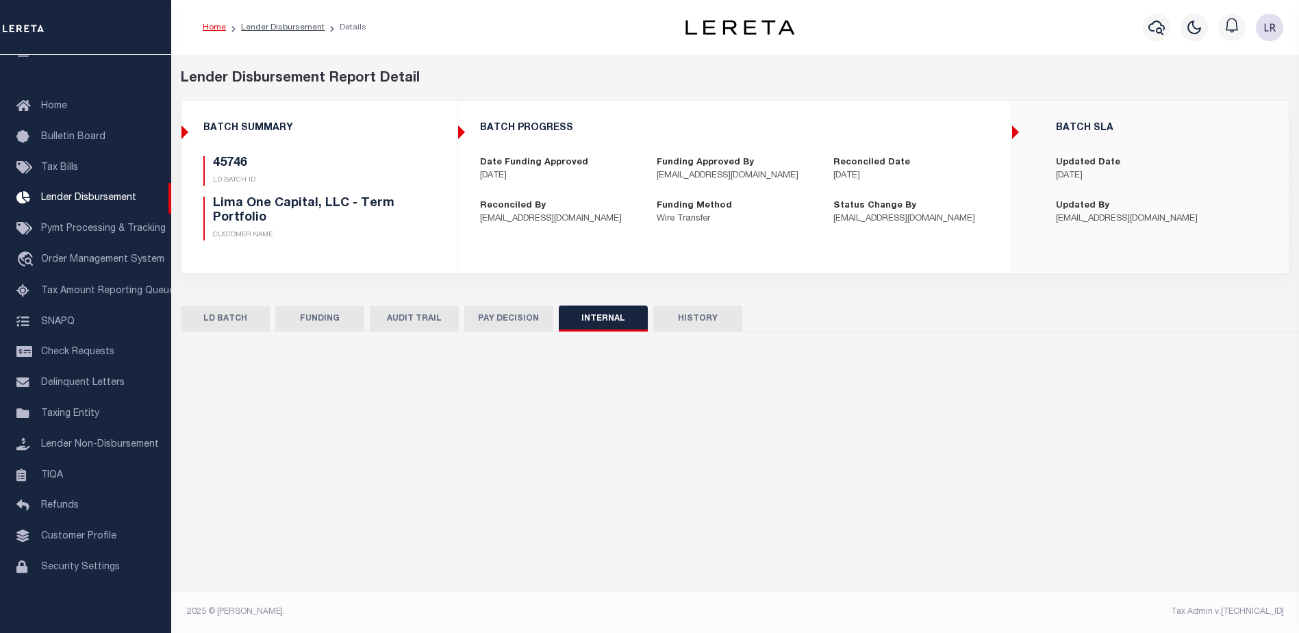
scroll to position [0, 0]
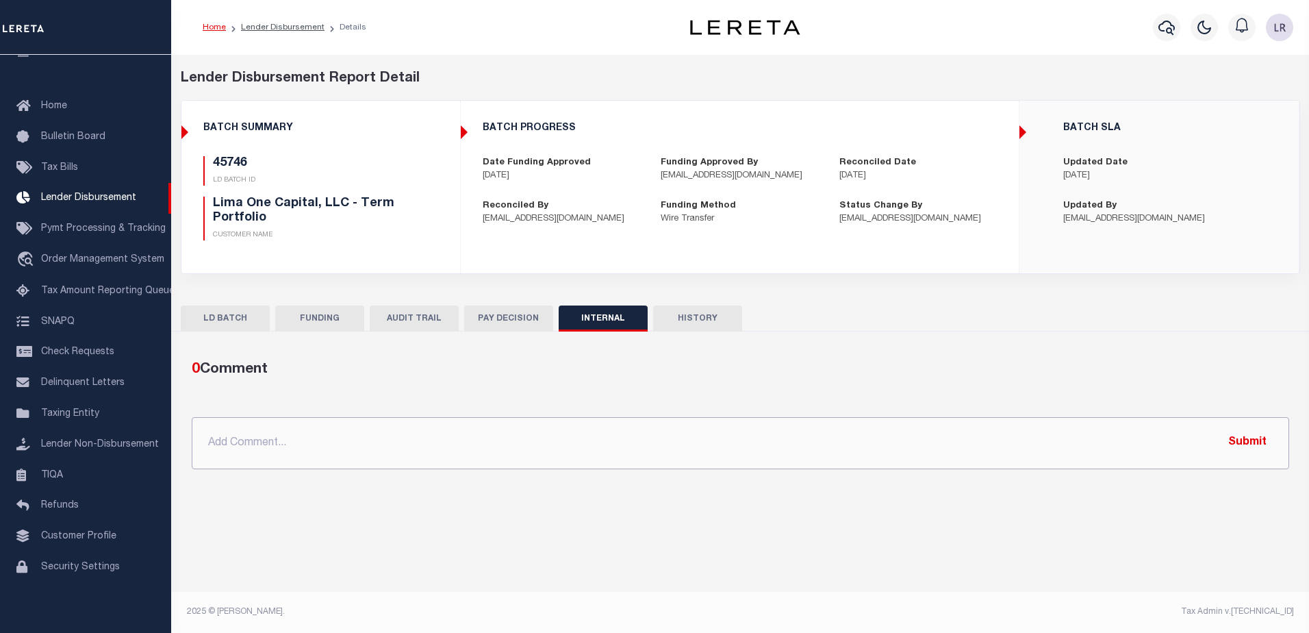
click at [737, 458] on input "text" at bounding box center [741, 443] width 1098 height 52
paste input ""ORG ATM - $16018.38 45733 - $843.23 45746 - $10342.64 45756 - $3850.03 45880 -…"
type input ""ORG ATM - $16018.38 45733 - $843.23 45746 - $10342.64 45756 - $3850.03 45880 -…"
click at [1241, 438] on button "Submit" at bounding box center [1248, 443] width 56 height 28
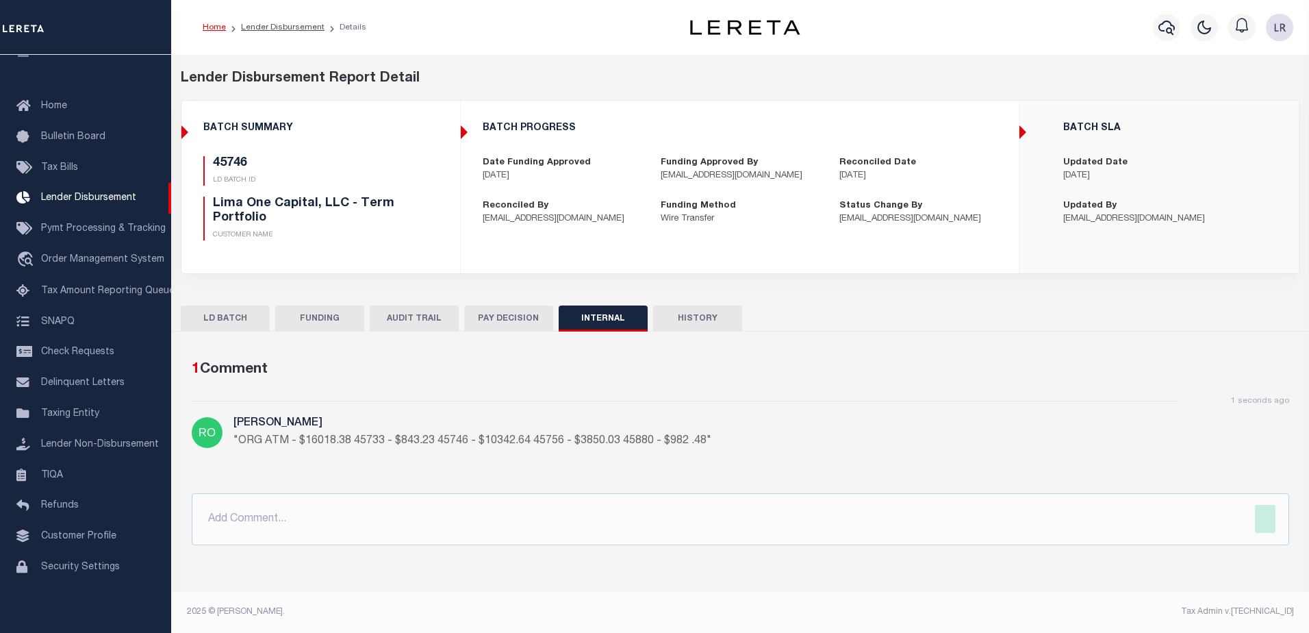
click at [299, 32] on li "Lender Disbursement" at bounding box center [275, 27] width 99 height 12
click at [299, 27] on link "Lender Disbursement" at bounding box center [283, 27] width 84 height 8
checkbox input "true"
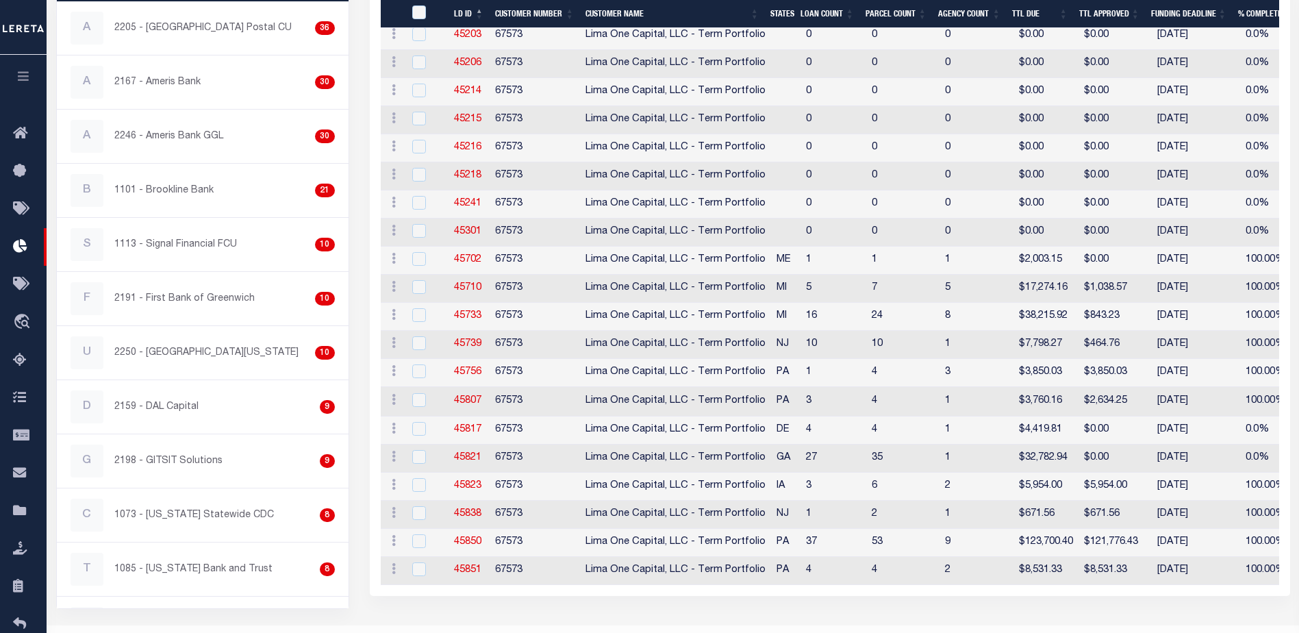
scroll to position [561, 0]
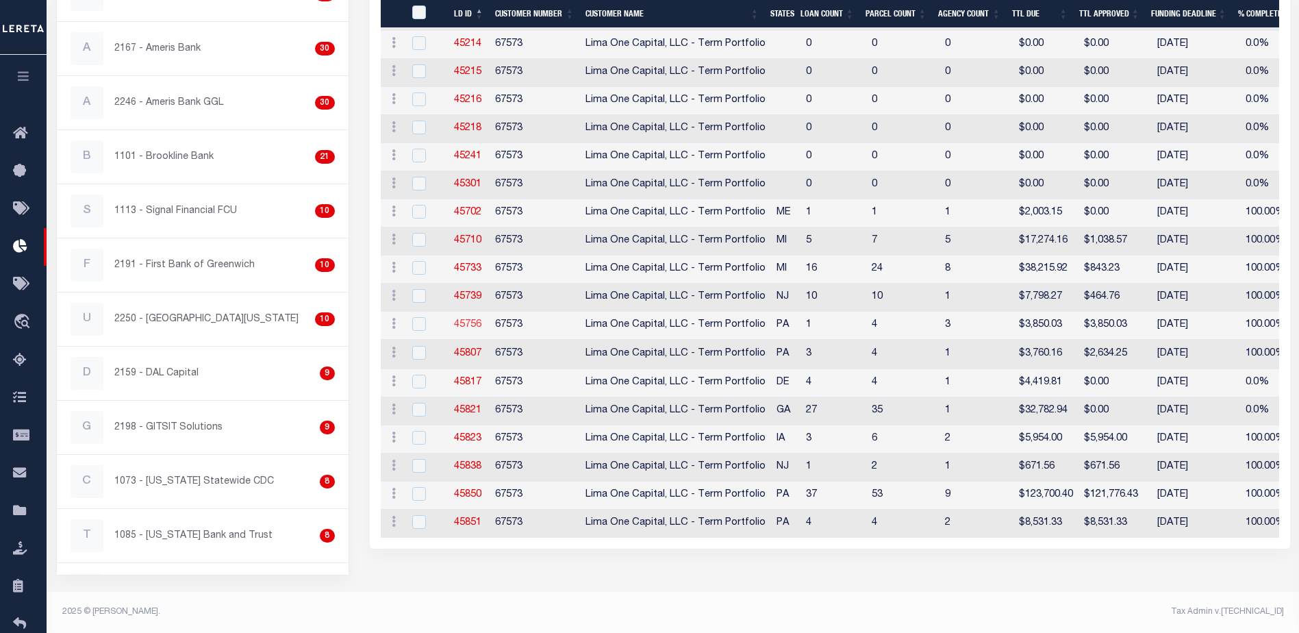
click at [470, 320] on link "45756" at bounding box center [467, 325] width 27 height 10
checkbox input "true"
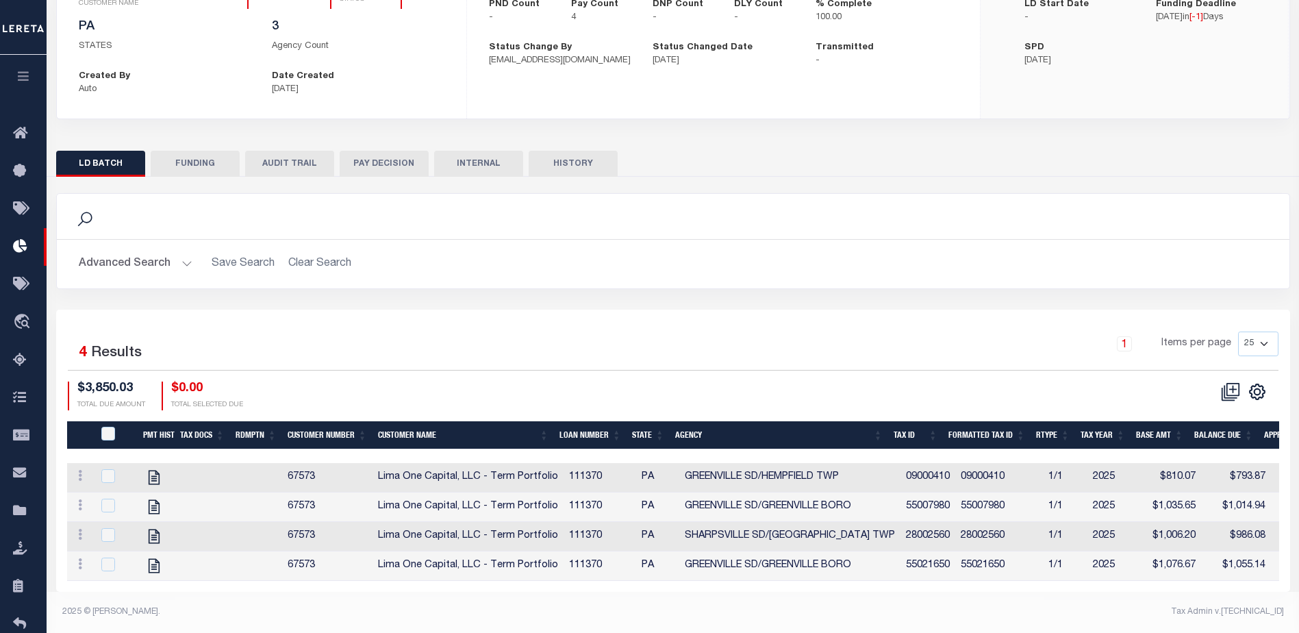
scroll to position [171, 0]
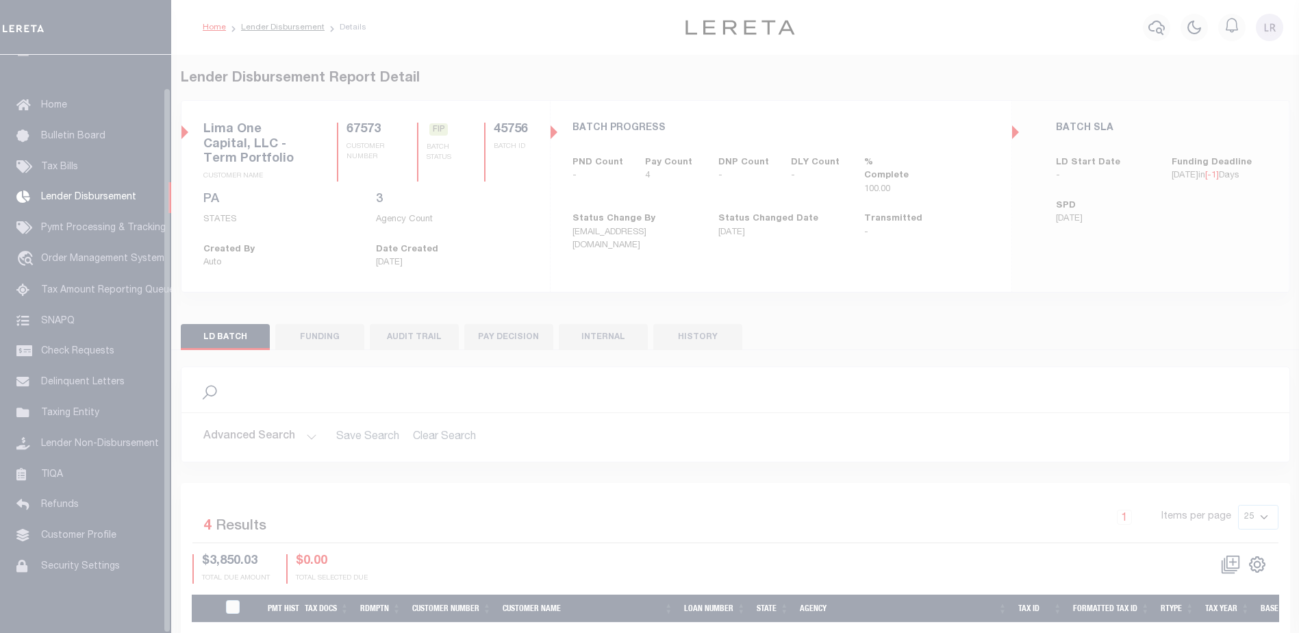
scroll to position [34, 0]
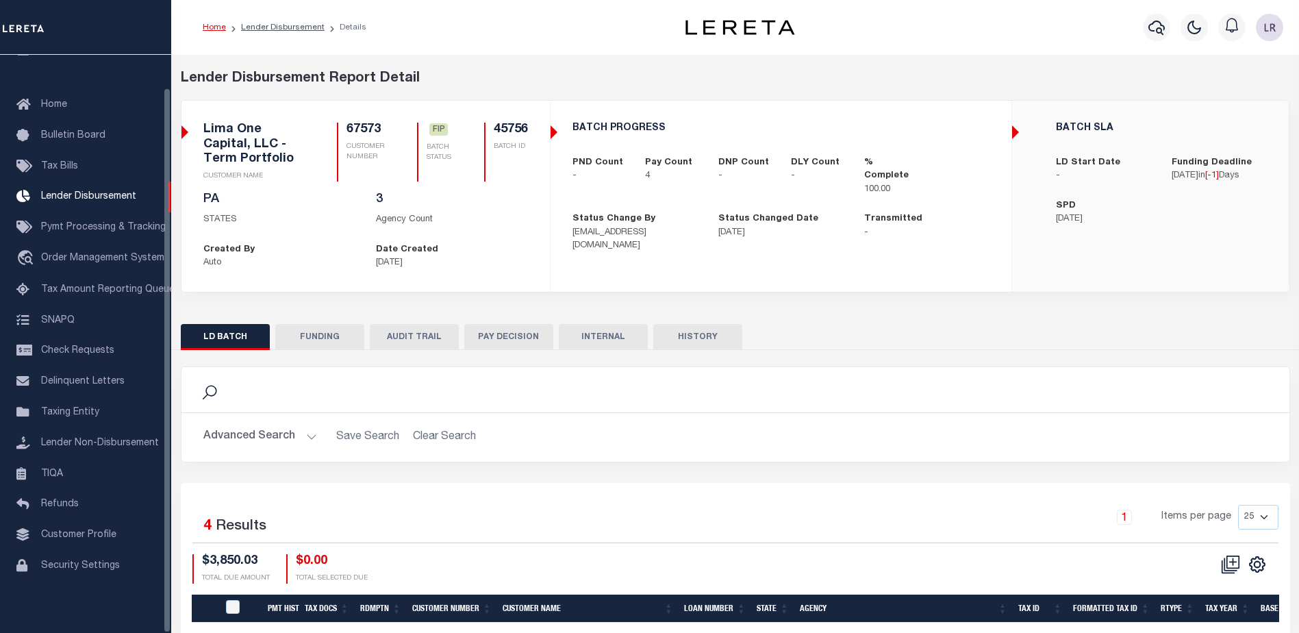
click at [305, 341] on button "FUNDING" at bounding box center [319, 337] width 89 height 26
select select "100"
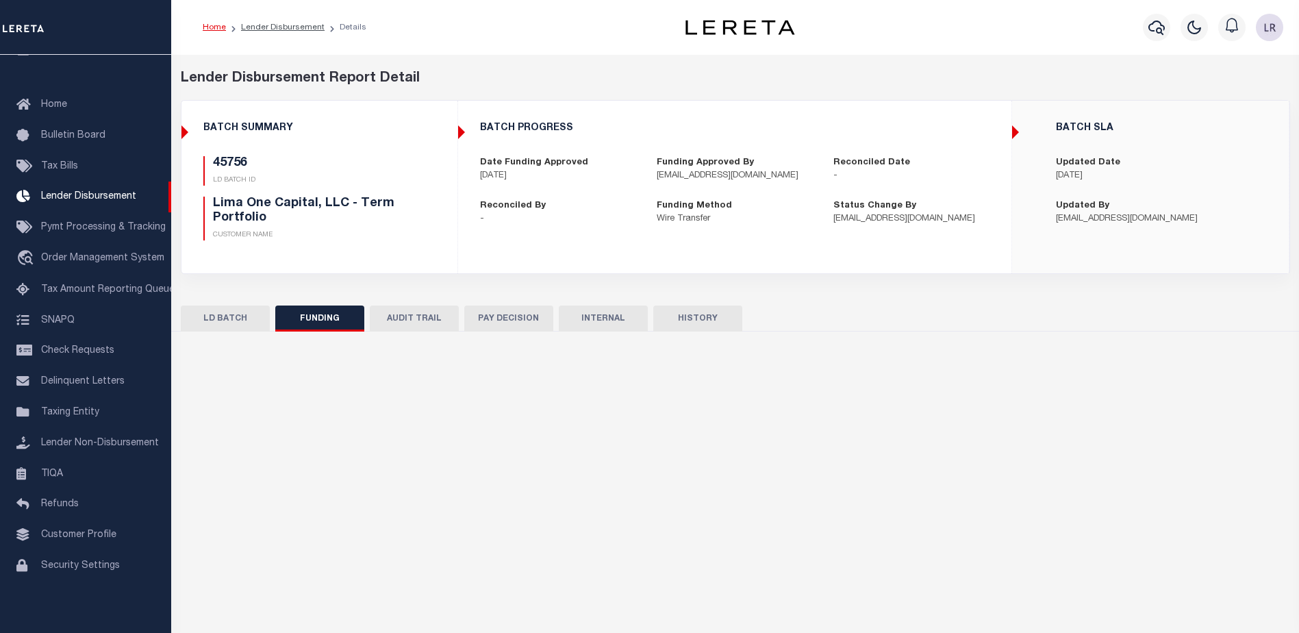
type input "$3,850.03"
type input "$0"
type input "[DATE]"
select select "100"
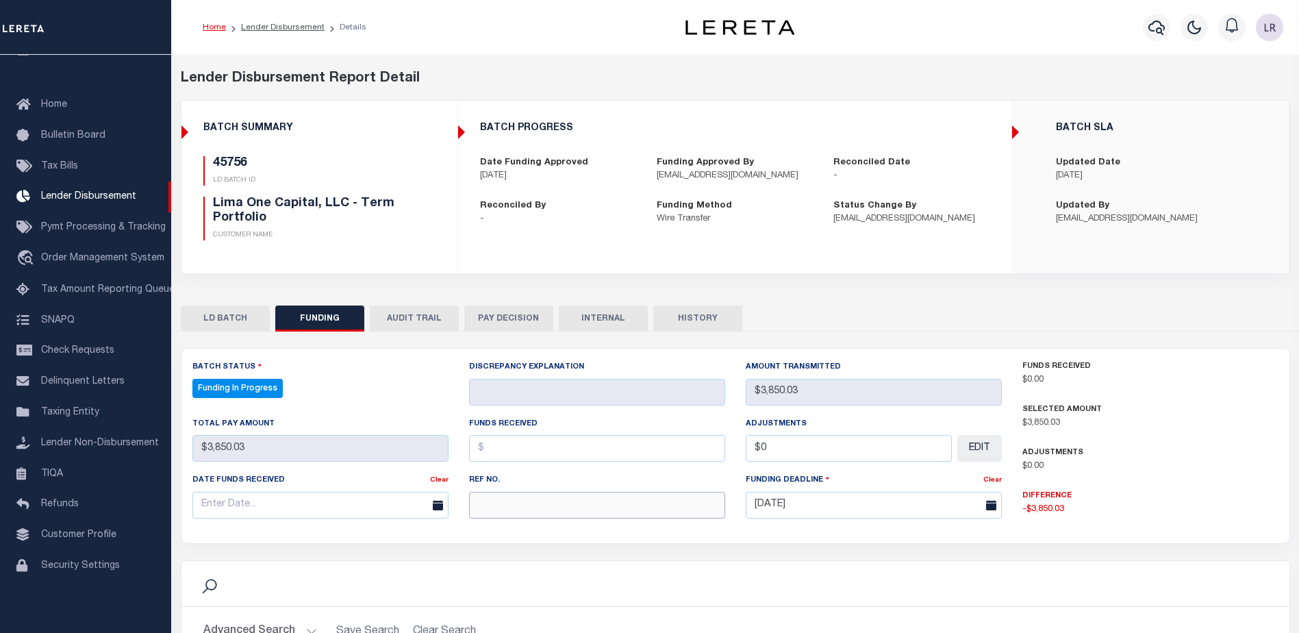
click at [538, 502] on input "text" at bounding box center [597, 505] width 256 height 27
paste input "20250902MMQFMP2700542409021551FT03"
type input "20250902MMQFMP2700542409021551FT03"
click at [494, 451] on input "text" at bounding box center [597, 448] width 256 height 27
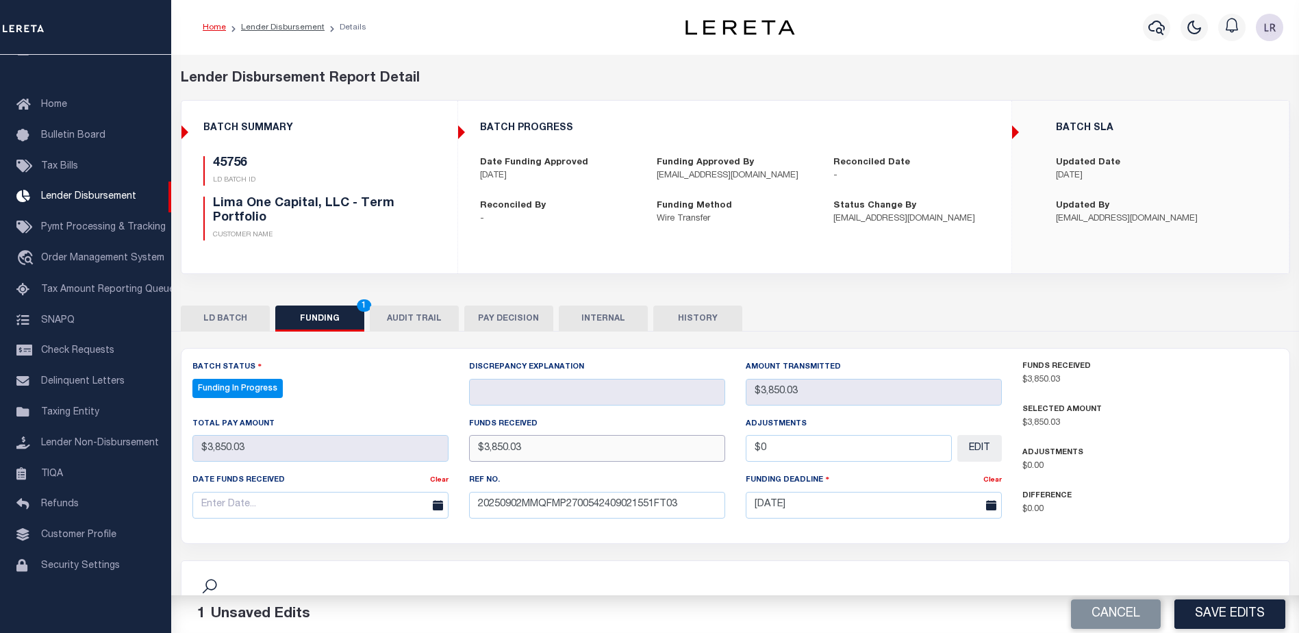
type input "$3,850.03"
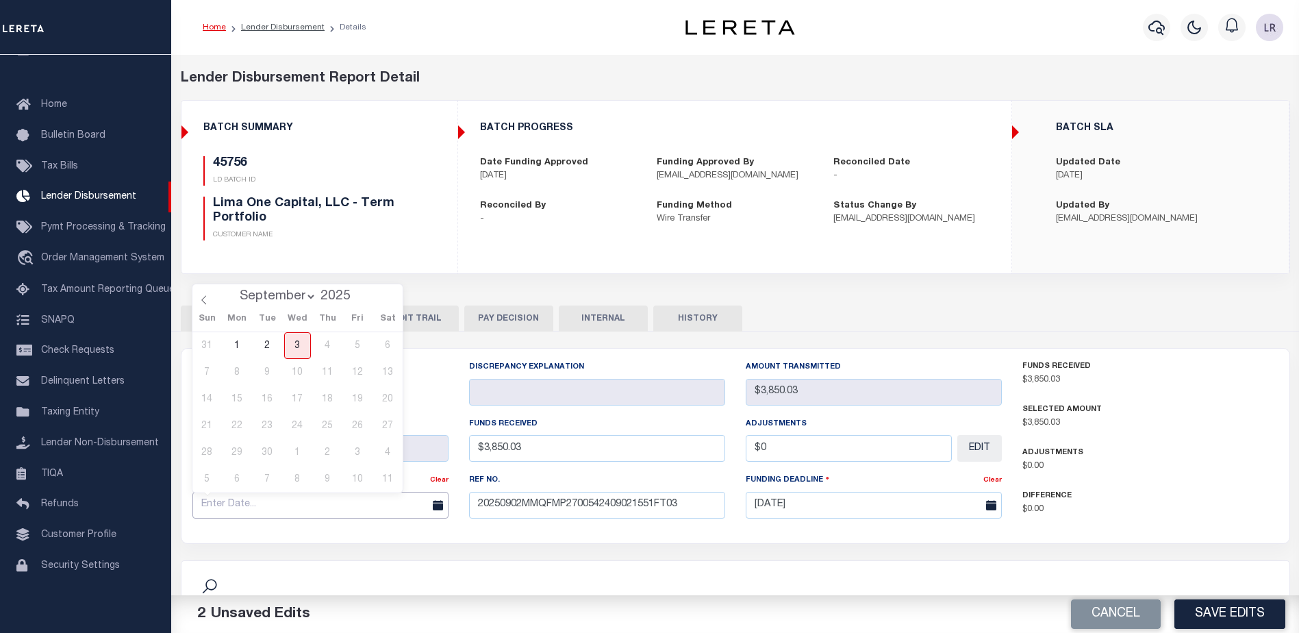
click at [294, 504] on input "text" at bounding box center [320, 505] width 256 height 27
click at [269, 349] on span "2" at bounding box center [267, 345] width 27 height 27
type input "[DATE]"
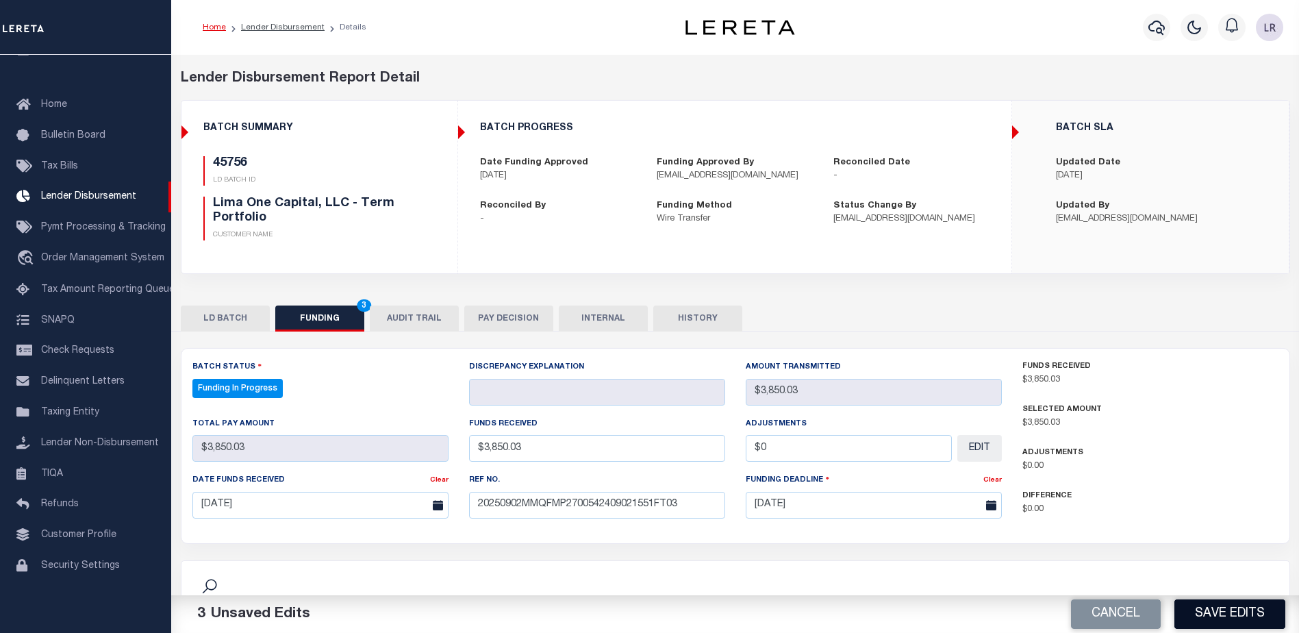
click at [1255, 614] on button "Save Edits" at bounding box center [1230, 613] width 111 height 29
type input "$3,850.03"
type input "$0"
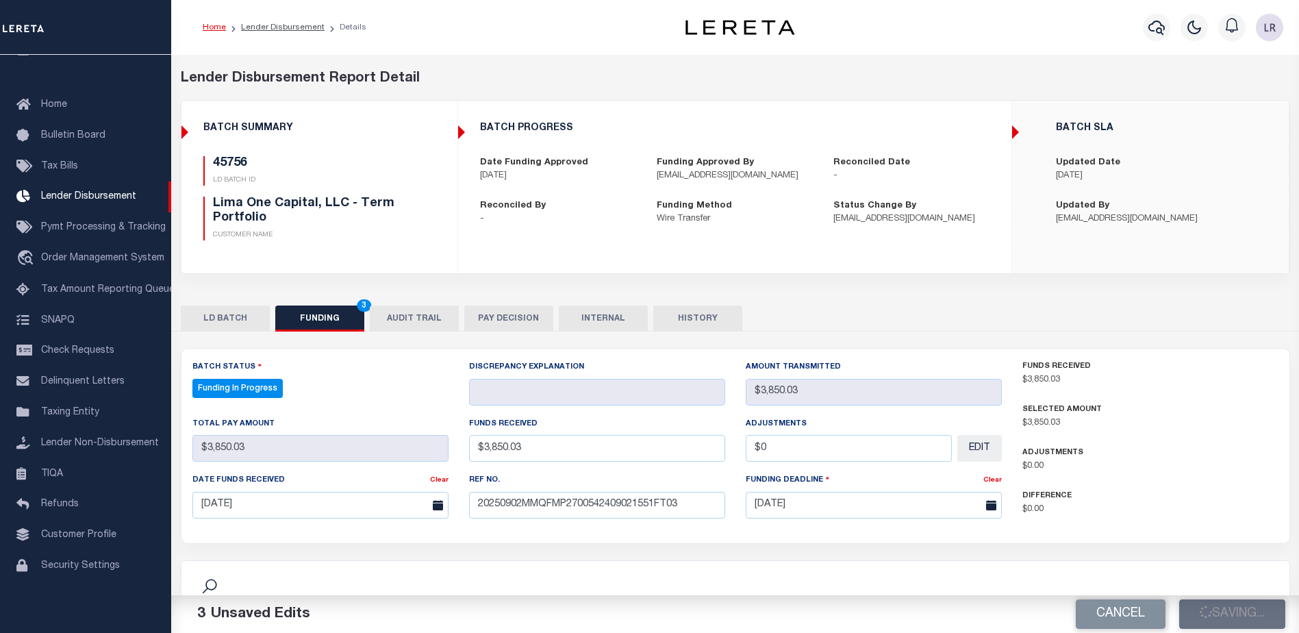
select select "100"
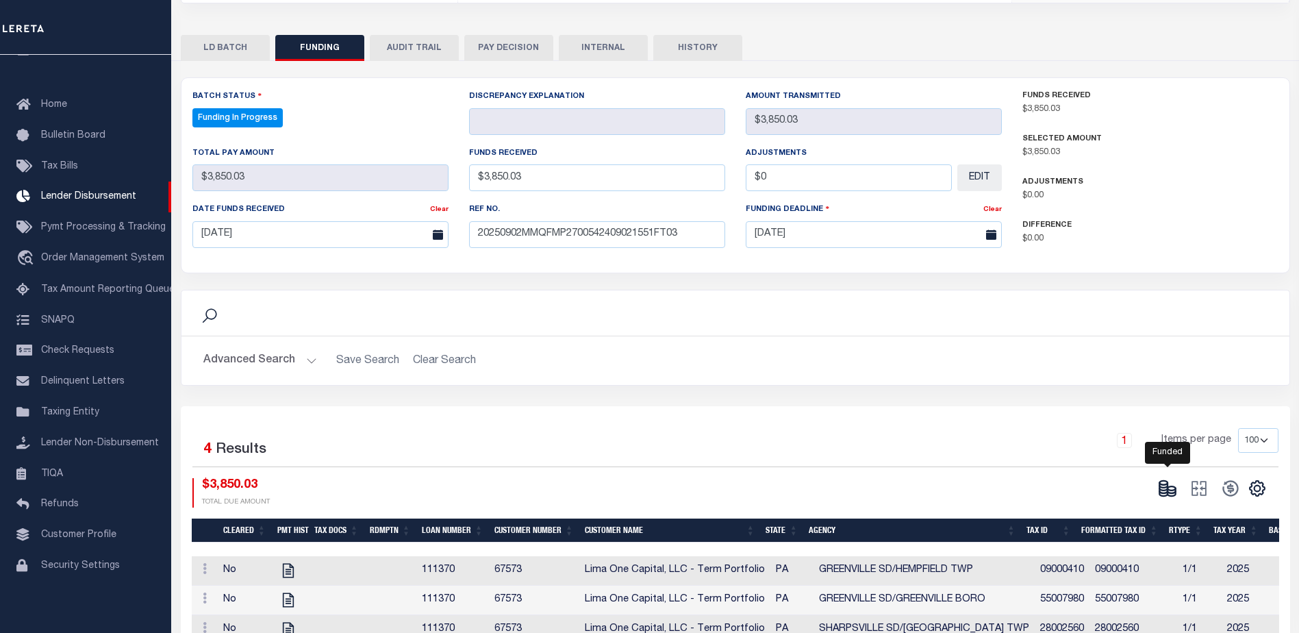
click at [1170, 490] on icon at bounding box center [1167, 488] width 19 height 19
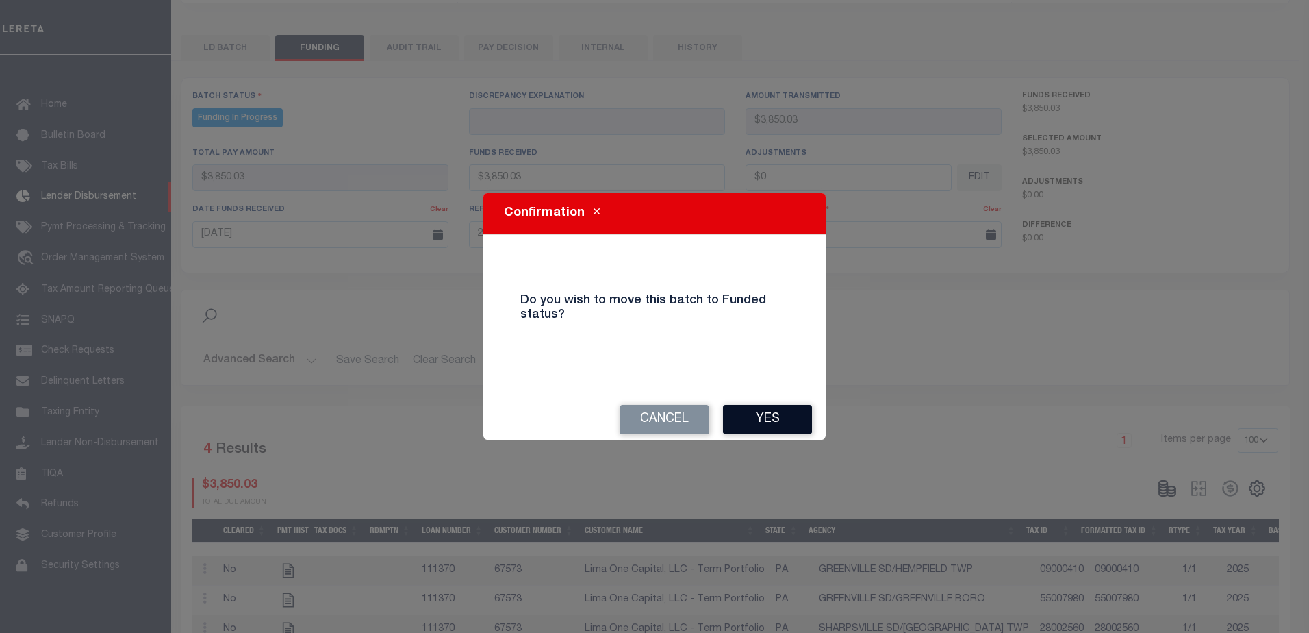
click at [807, 415] on button "Yes" at bounding box center [767, 419] width 89 height 29
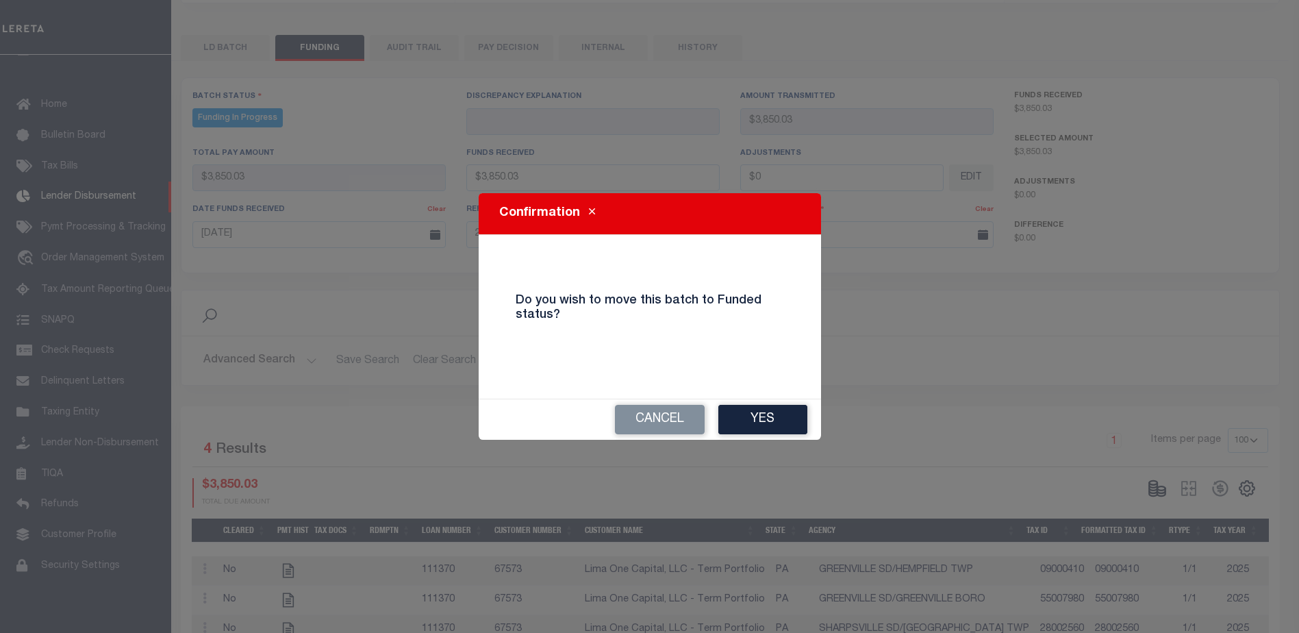
type input "$3,850.03"
type input "$0"
select select "100"
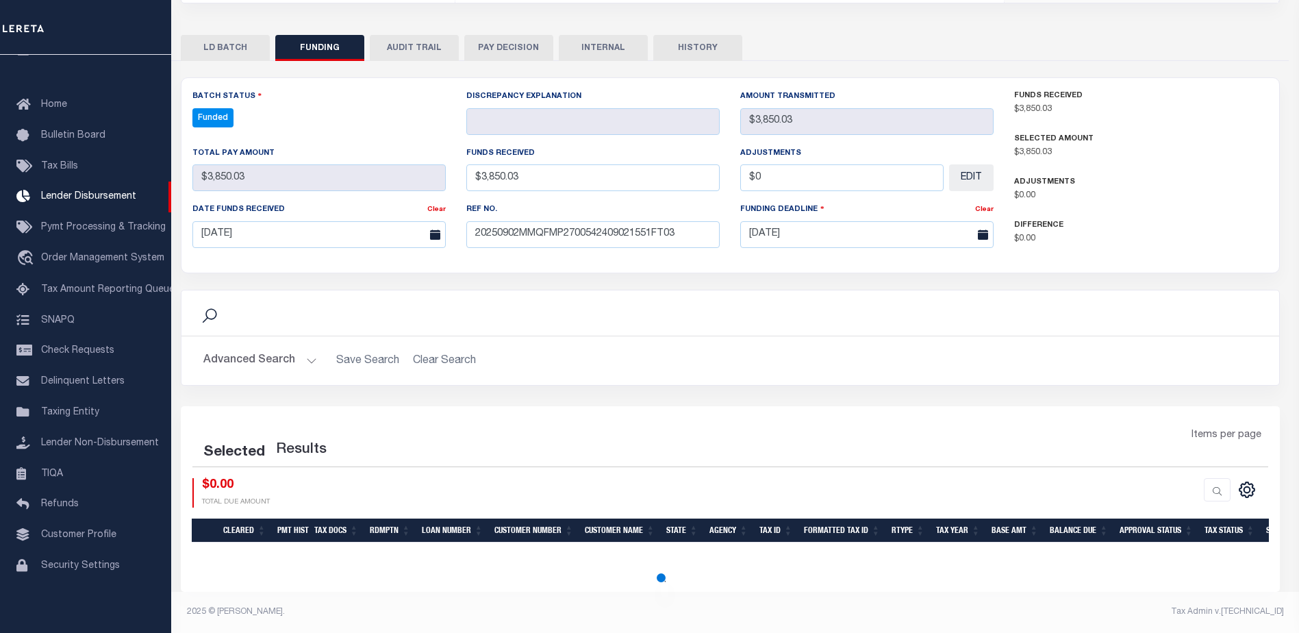
select select "100"
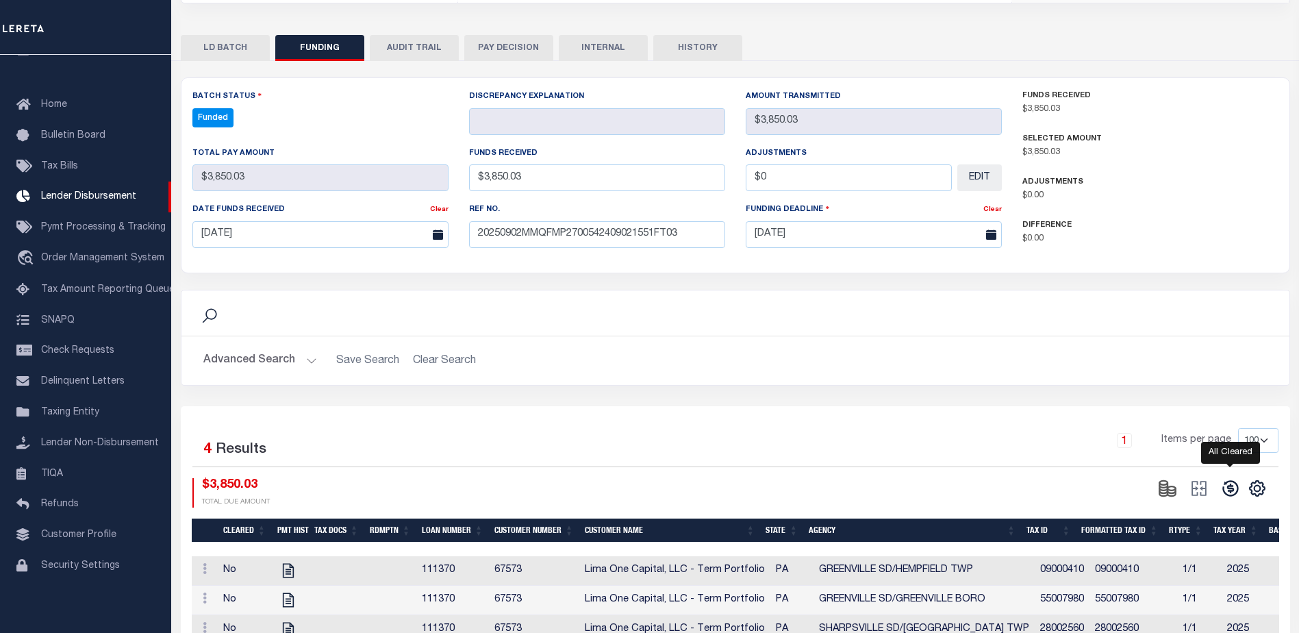
click at [1227, 489] on icon at bounding box center [1230, 488] width 19 height 19
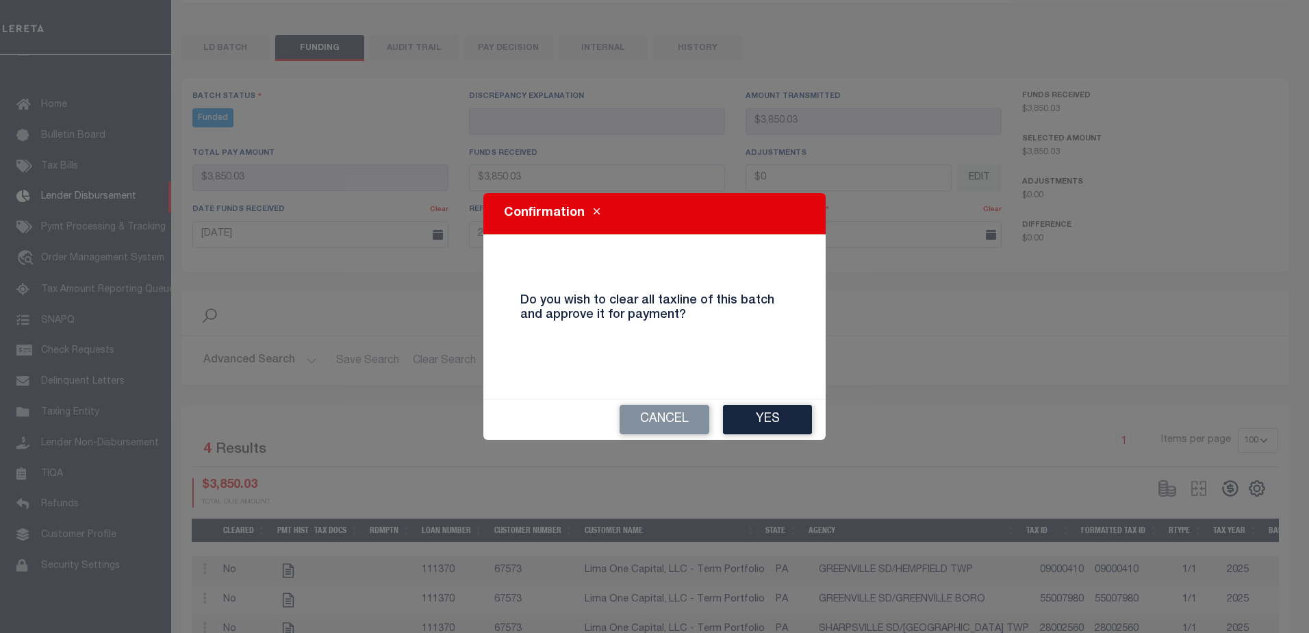
click at [760, 426] on button "Yes" at bounding box center [767, 419] width 89 height 29
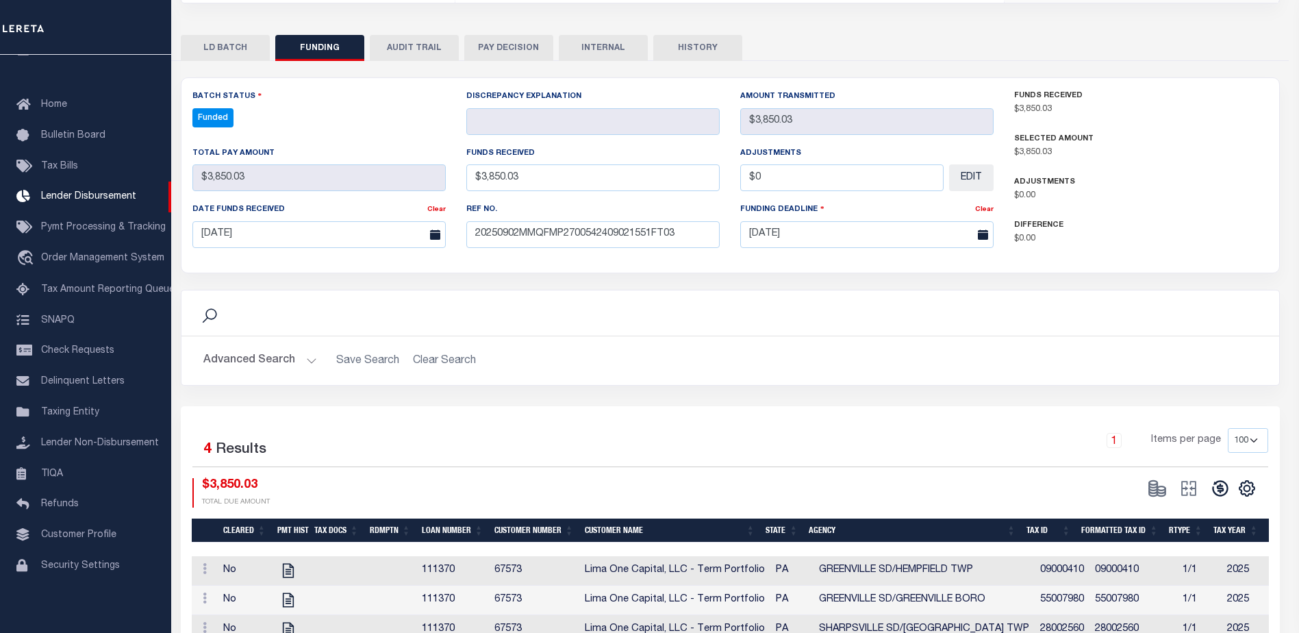
type input "$3,850.03"
type input "$0"
select select "100"
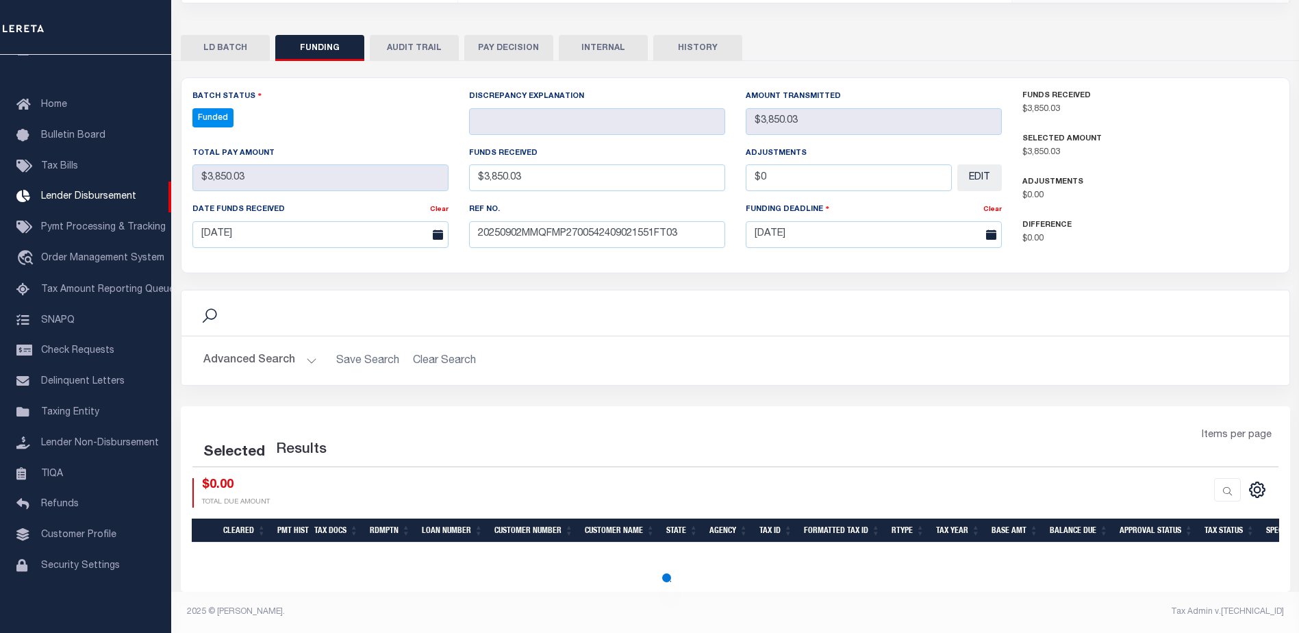
select select "100"
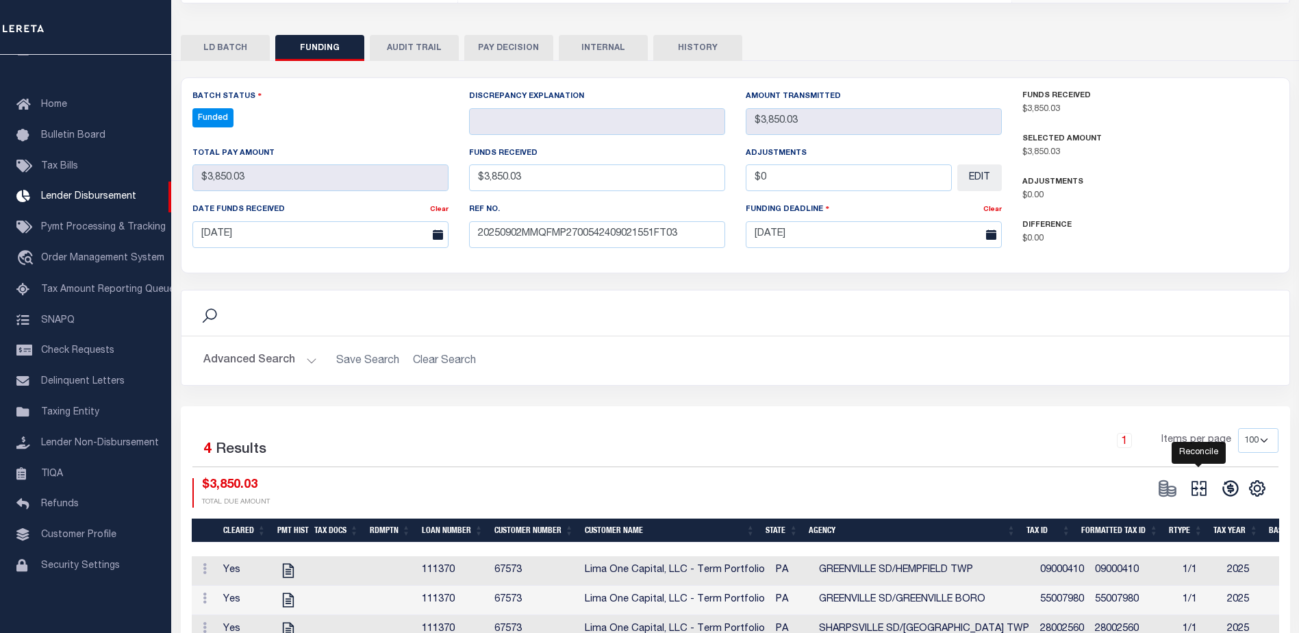
click at [1198, 489] on icon "" at bounding box center [1199, 488] width 19 height 19
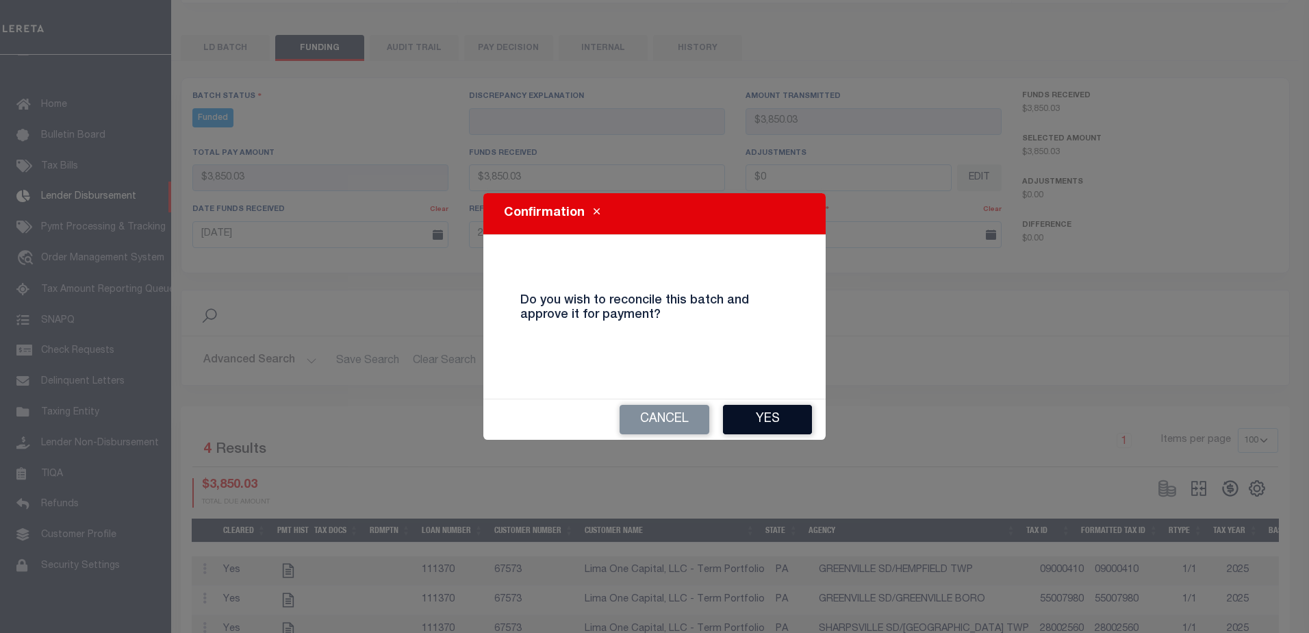
click at [771, 419] on button "Yes" at bounding box center [767, 419] width 89 height 29
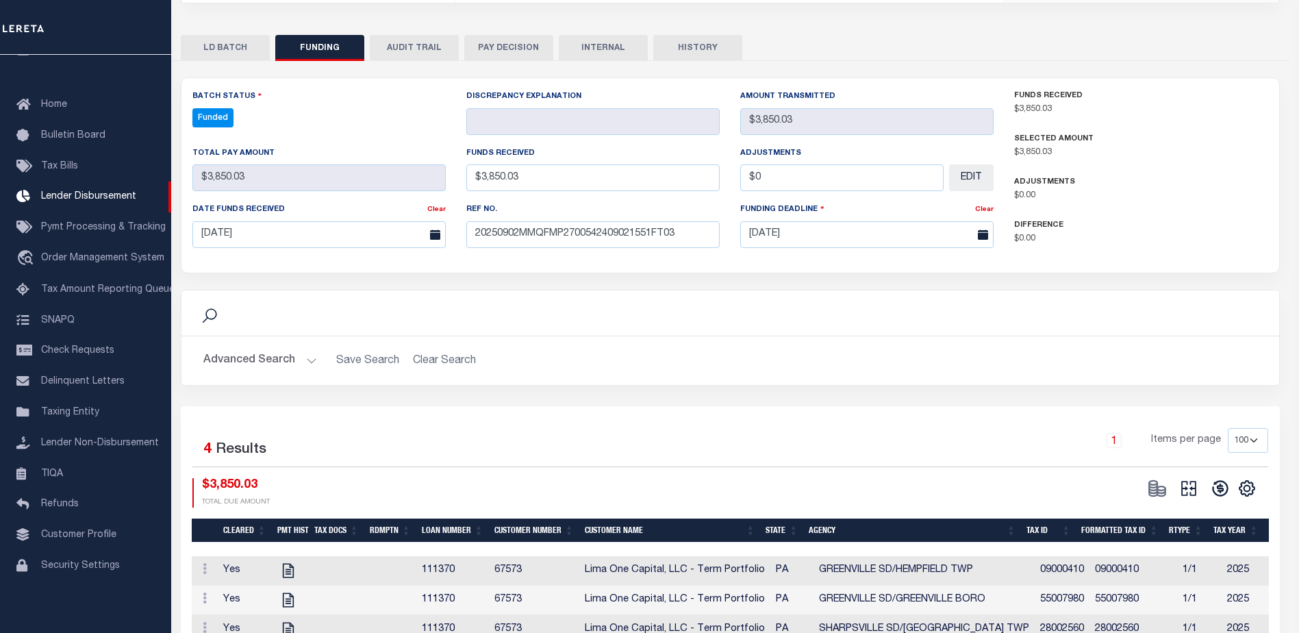
type input "$3,850.03"
type input "$0"
select select "100"
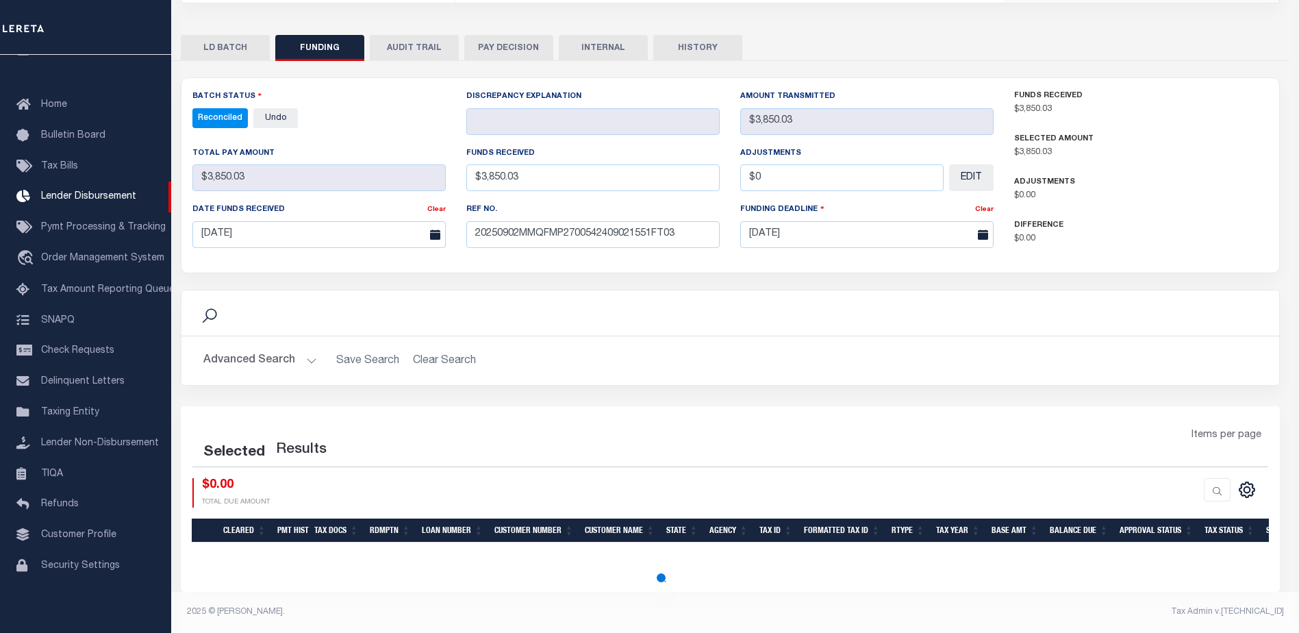
select select "100"
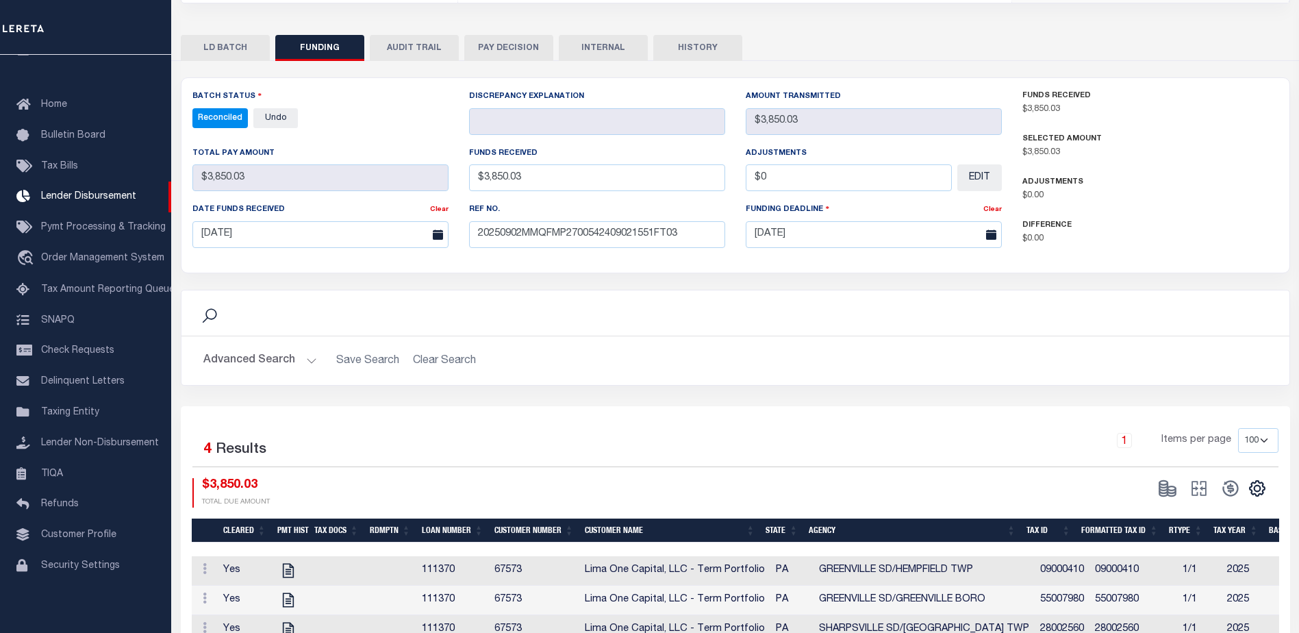
click at [602, 47] on button "INTERNAL" at bounding box center [603, 48] width 89 height 26
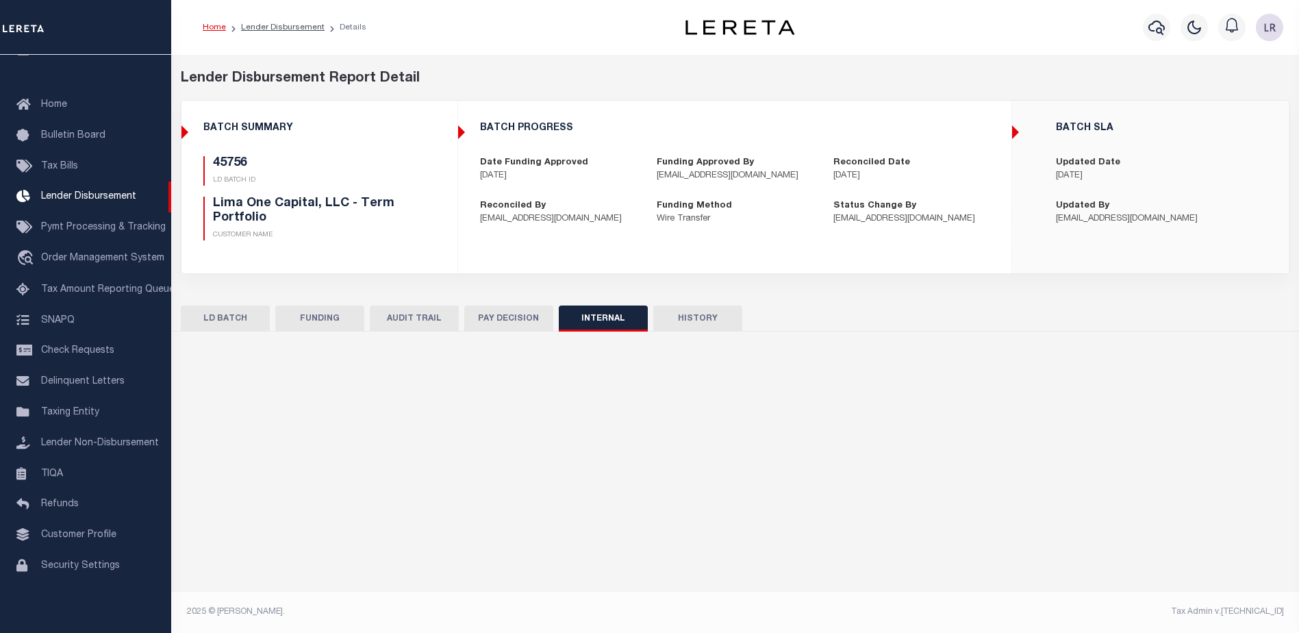
scroll to position [0, 0]
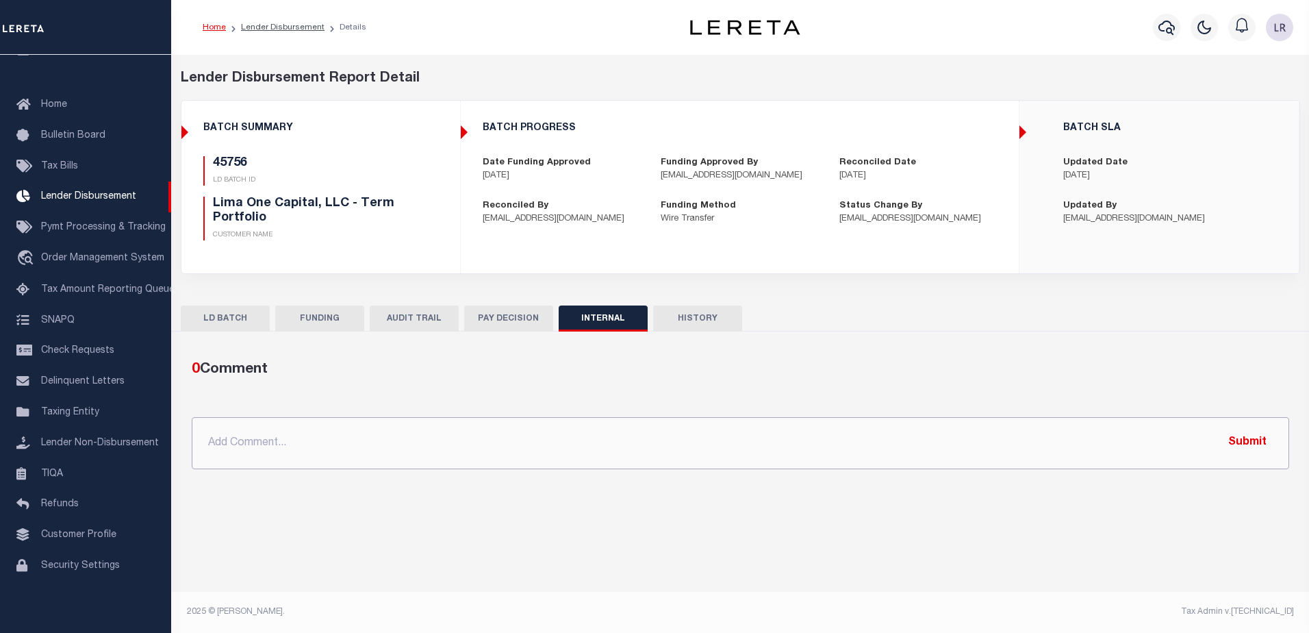
click at [966, 449] on input "text" at bounding box center [741, 443] width 1098 height 52
paste input ""ORG ATM - $16018.38 45733 - $843.23 45746 - $10342.64 45756 - $3850.03 45880 -…"
type input ""ORG ATM - $16018.38 45733 - $843.23 45746 - $10342.64 45756 - $3850.03 45880 -…"
click at [1247, 439] on button "Submit" at bounding box center [1248, 443] width 56 height 28
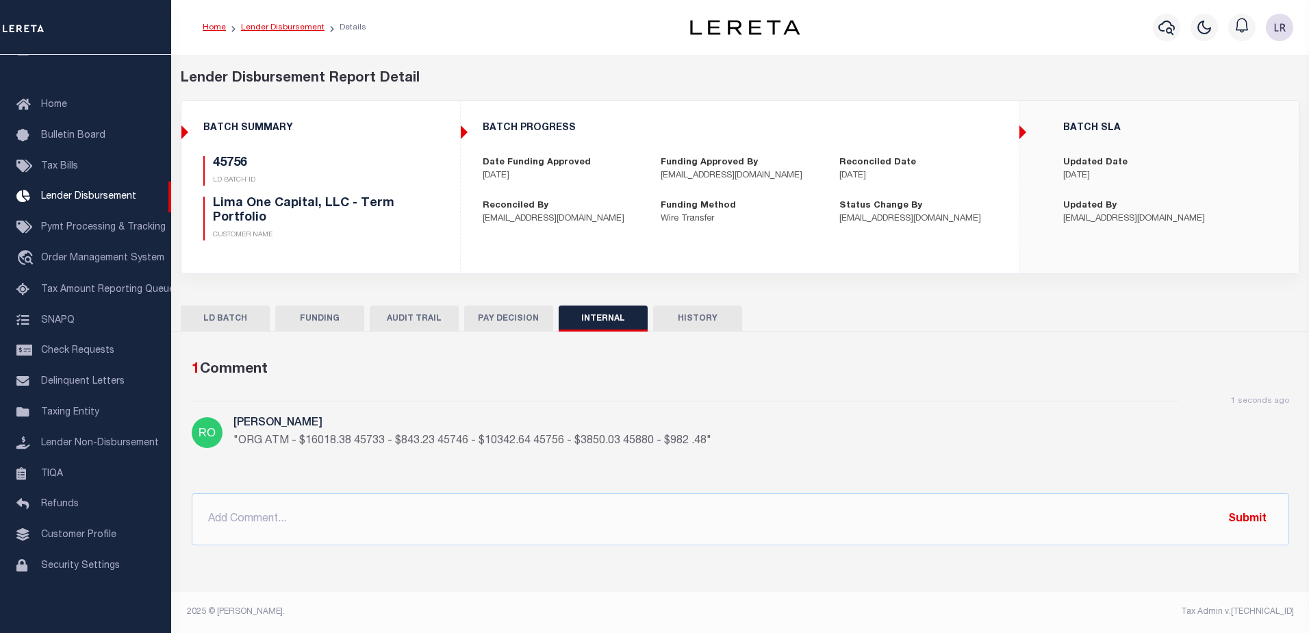
click at [279, 30] on link "Lender Disbursement" at bounding box center [283, 27] width 84 height 8
checkbox input "true"
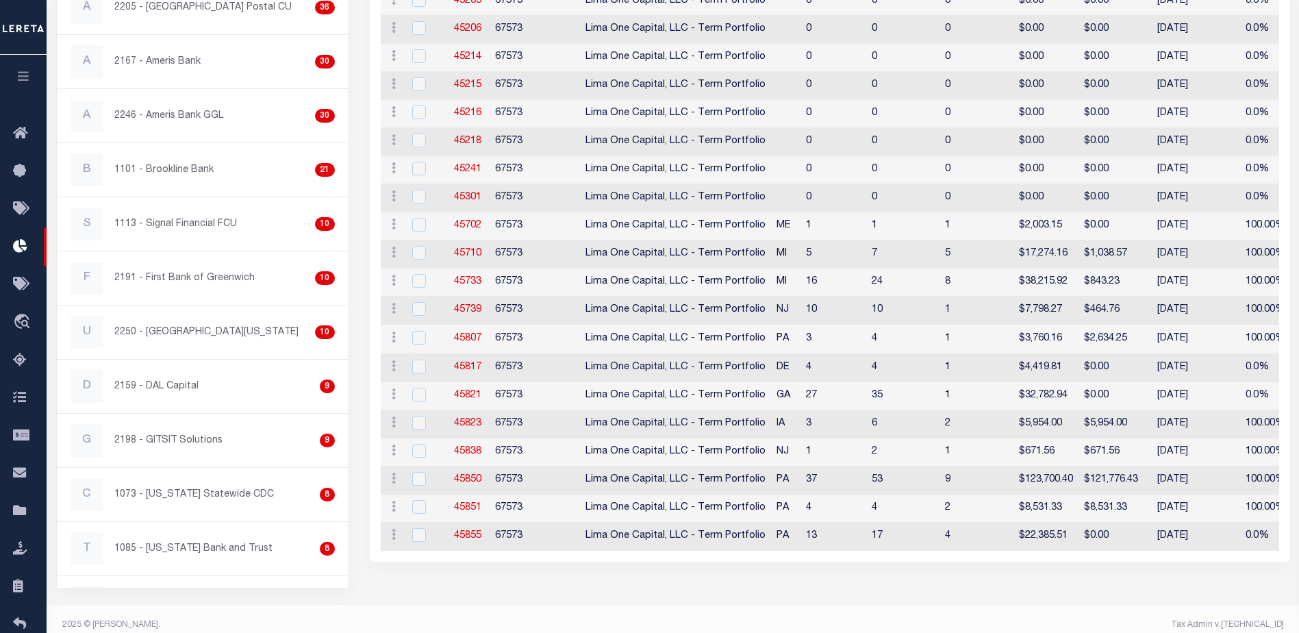
scroll to position [68, 0]
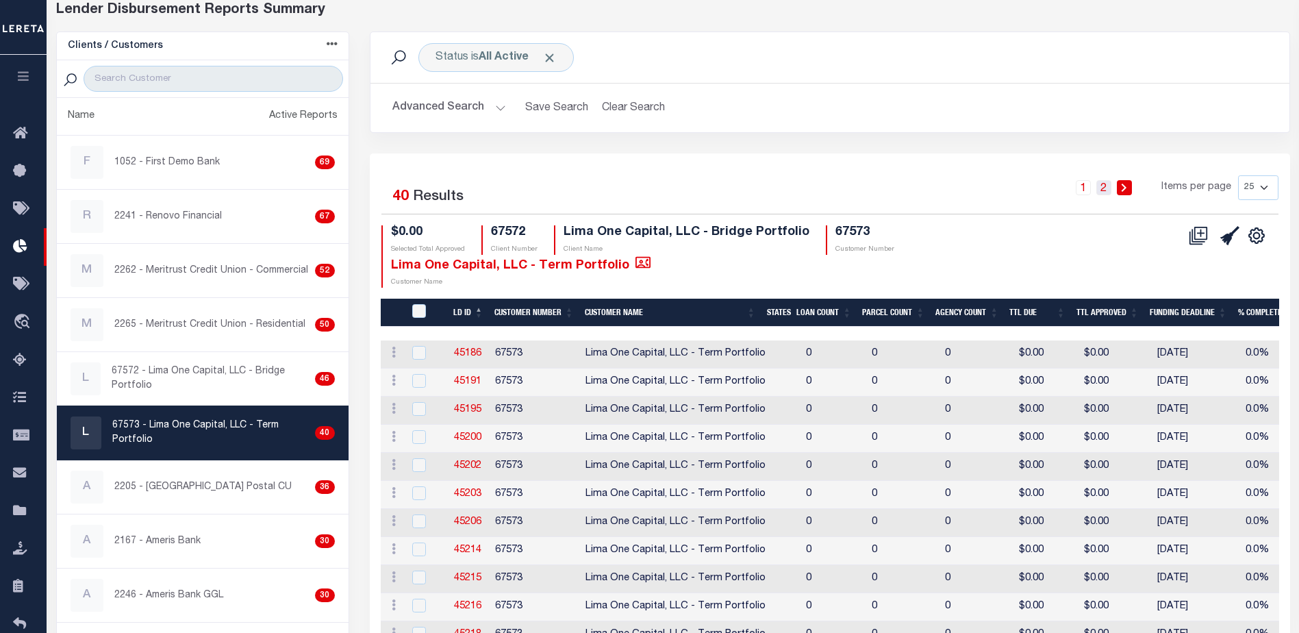
click at [1103, 185] on link "2" at bounding box center [1103, 187] width 15 height 15
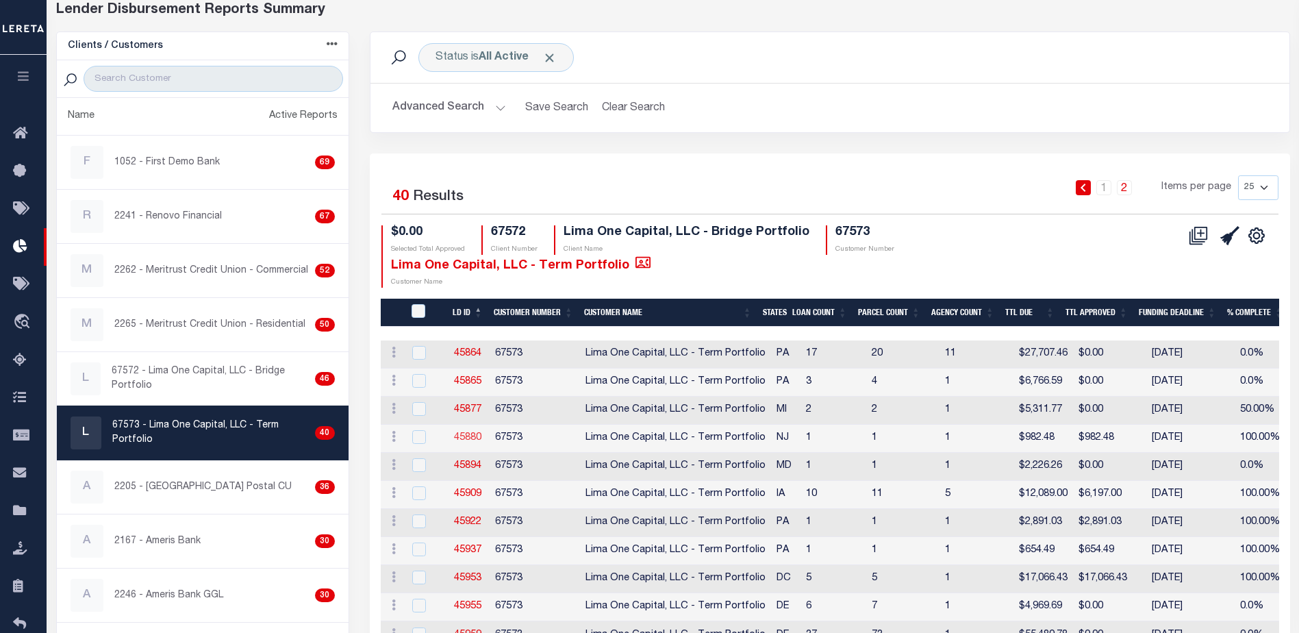
click at [472, 433] on link "45880" at bounding box center [467, 438] width 27 height 10
checkbox input "true"
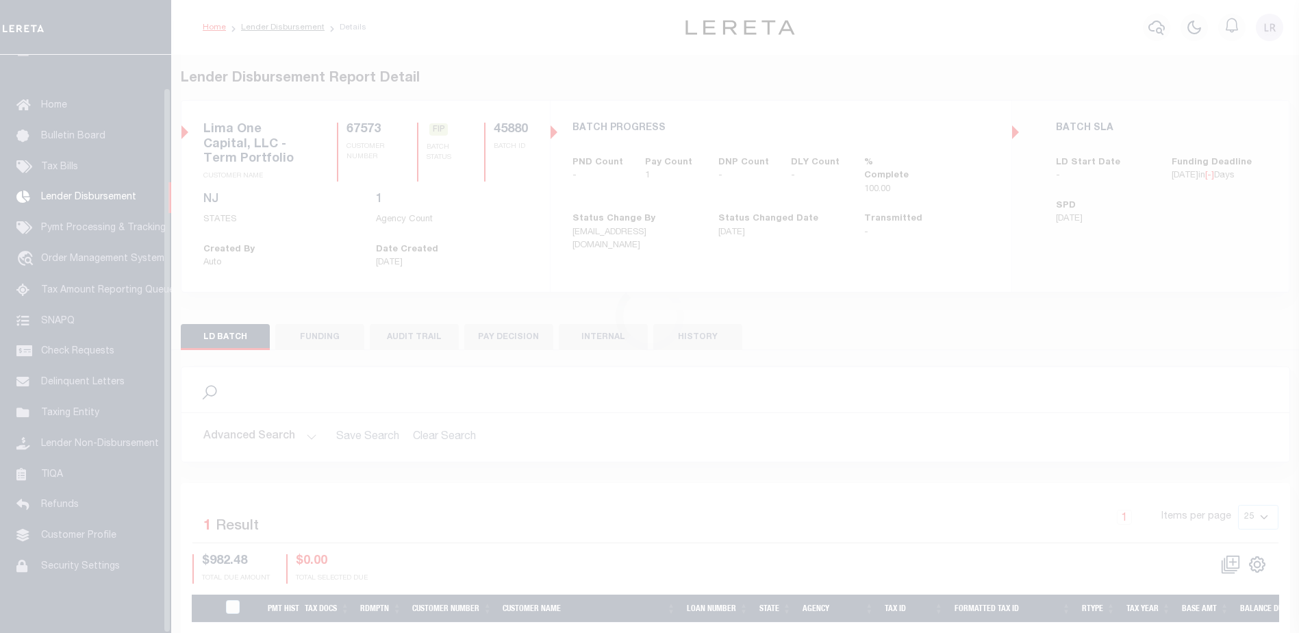
scroll to position [34, 0]
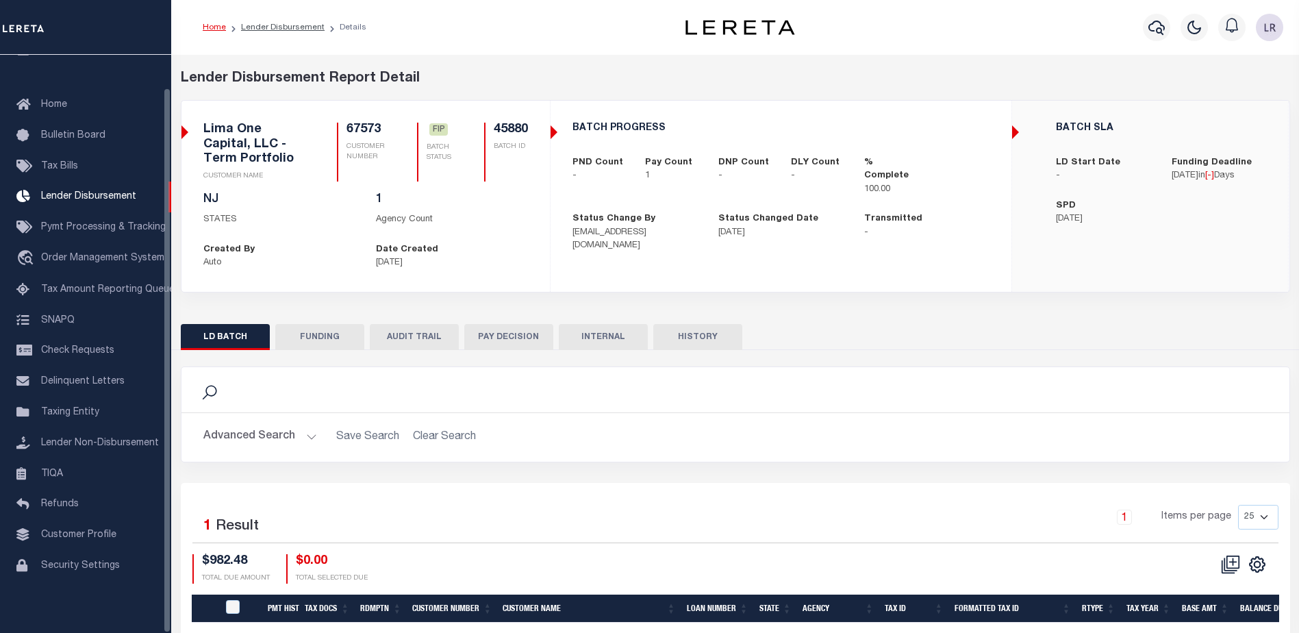
click at [299, 335] on button "FUNDING" at bounding box center [319, 337] width 89 height 26
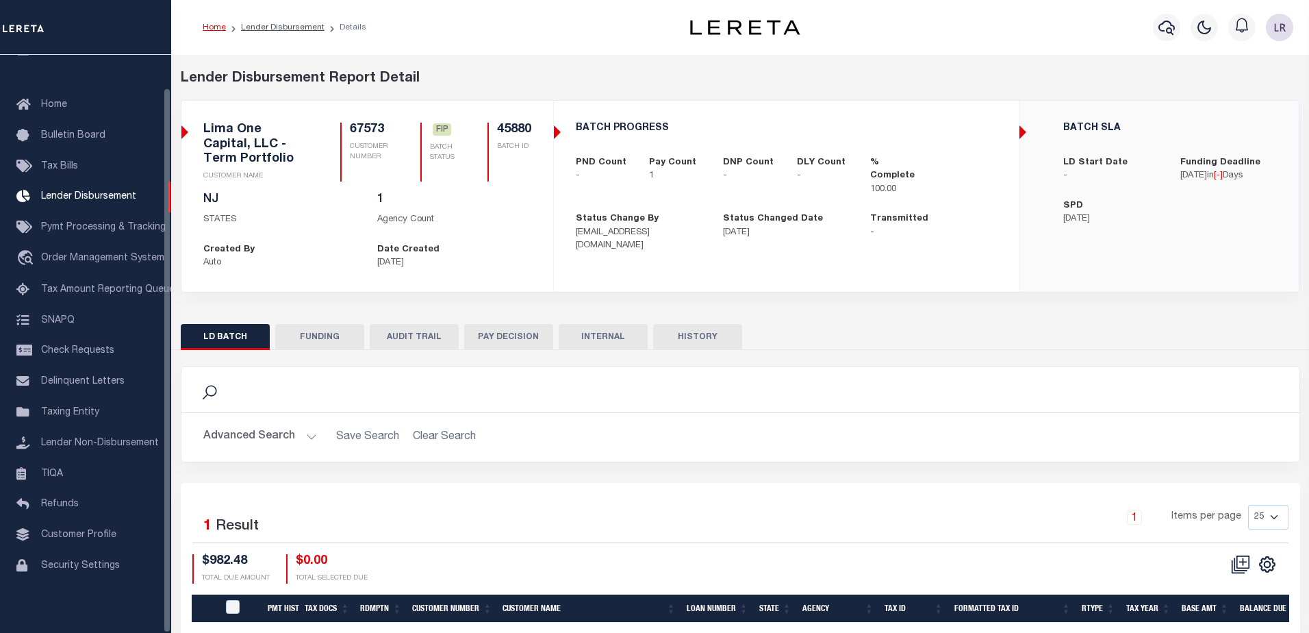
type input "$982.48"
type input "$0"
type input "[DATE]"
select select "100"
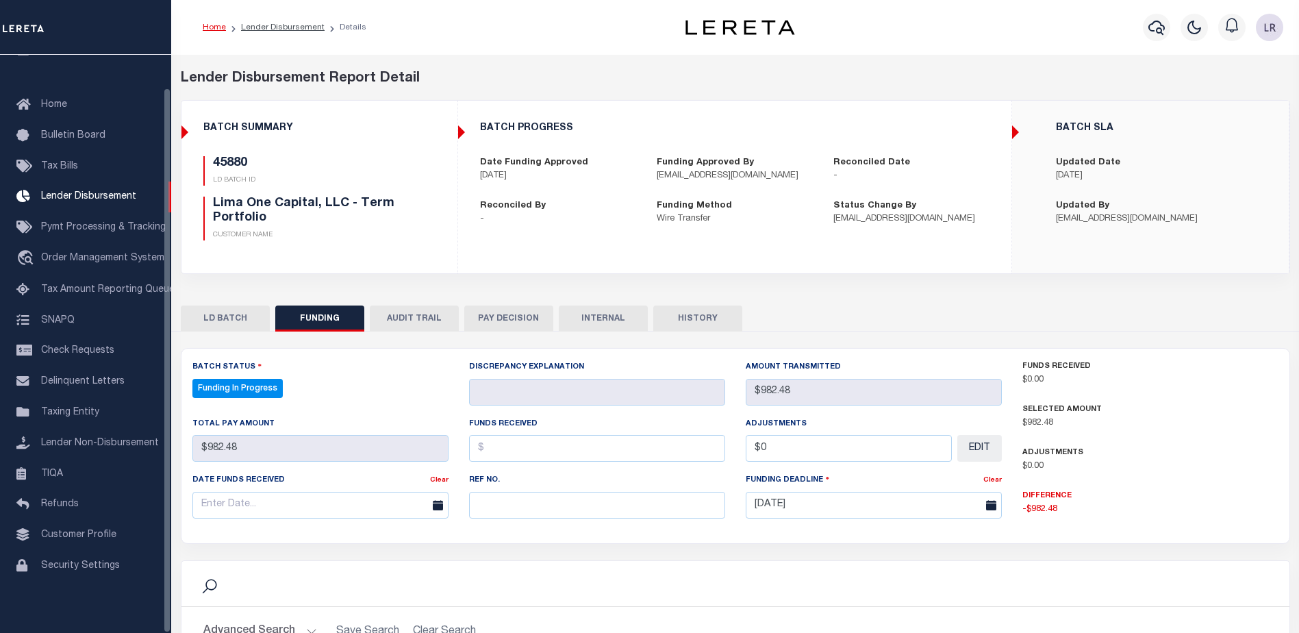
select select "100"
click at [486, 497] on input "text" at bounding box center [597, 505] width 256 height 27
paste input "20250902MMQFMP2700542409021551FT03"
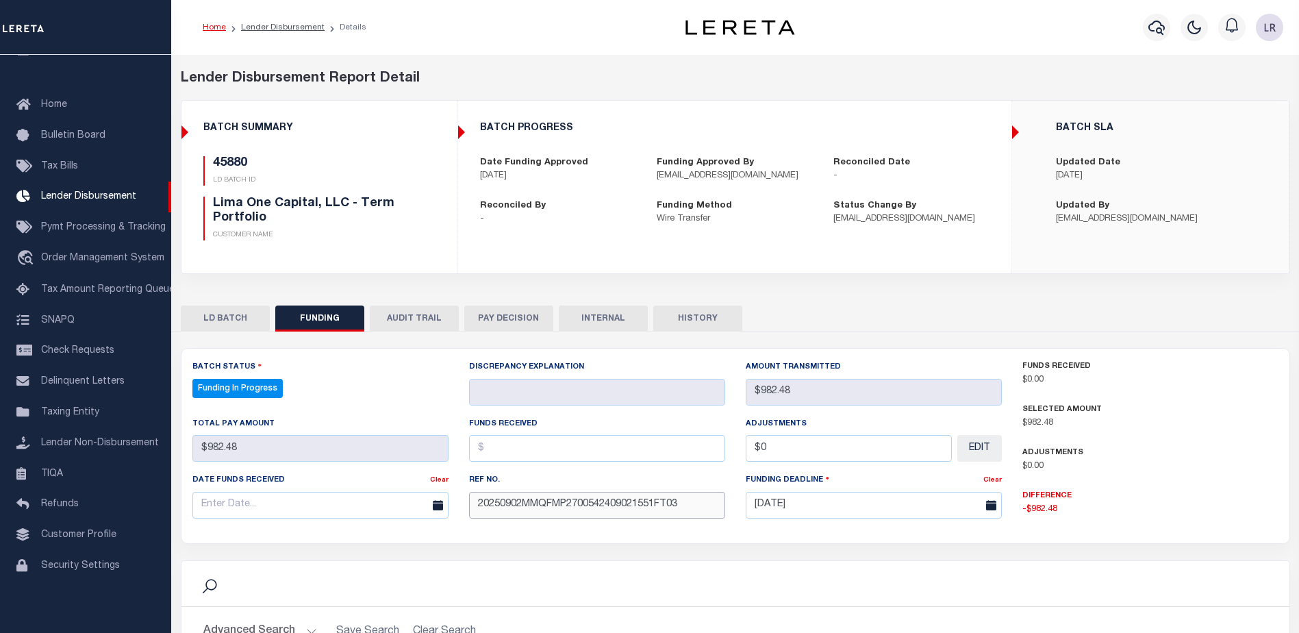
type input "20250902MMQFMP2700542409021551FT03"
click at [492, 425] on label "Funds Received" at bounding box center [503, 424] width 68 height 12
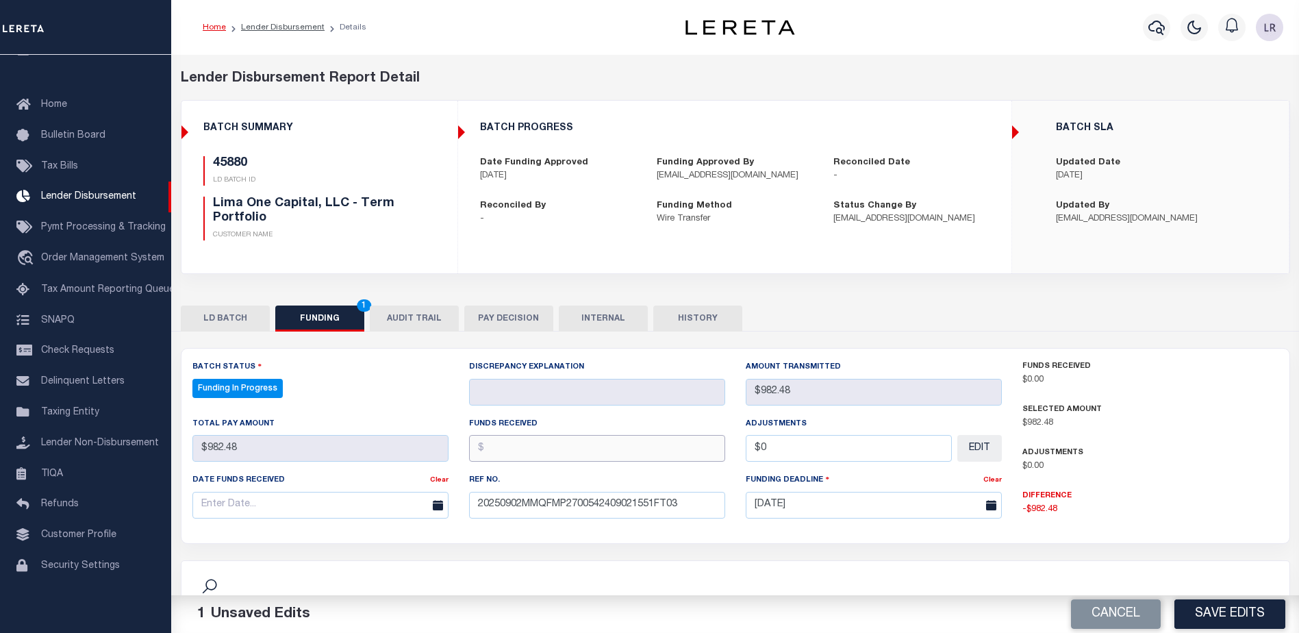
click at [494, 446] on input "text" at bounding box center [597, 448] width 256 height 27
type input "$"
type input "$982.48"
click at [384, 510] on input "text" at bounding box center [320, 505] width 256 height 27
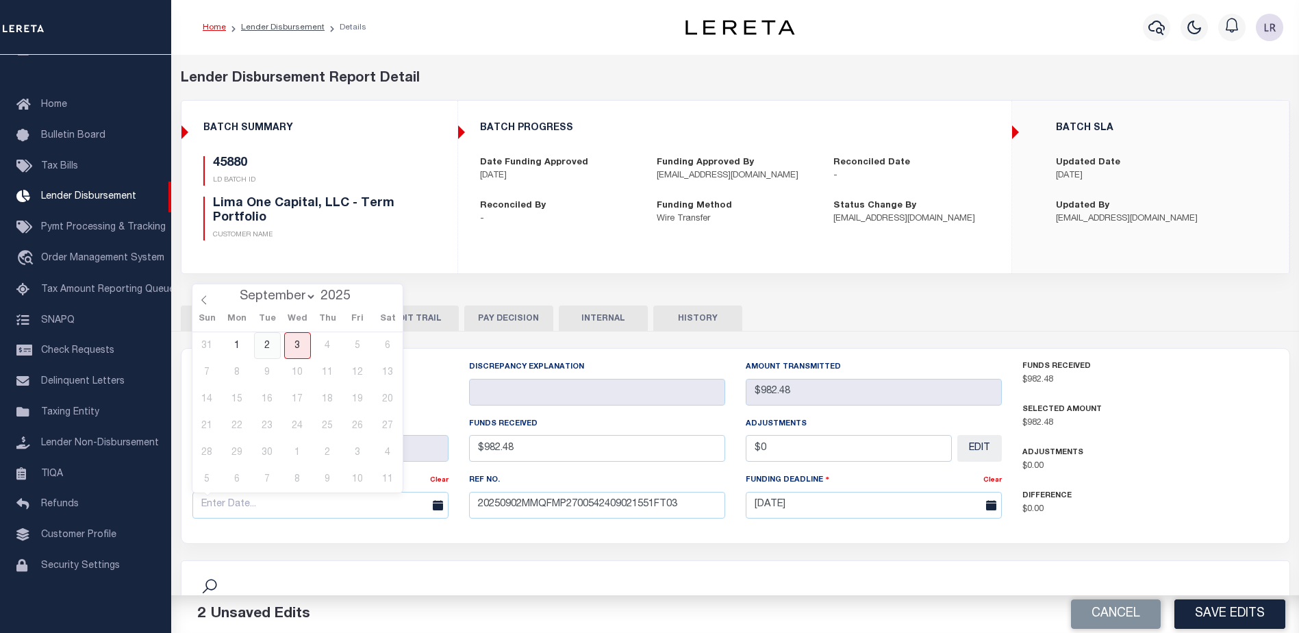
click at [276, 349] on span "2" at bounding box center [267, 345] width 27 height 27
type input "[DATE]"
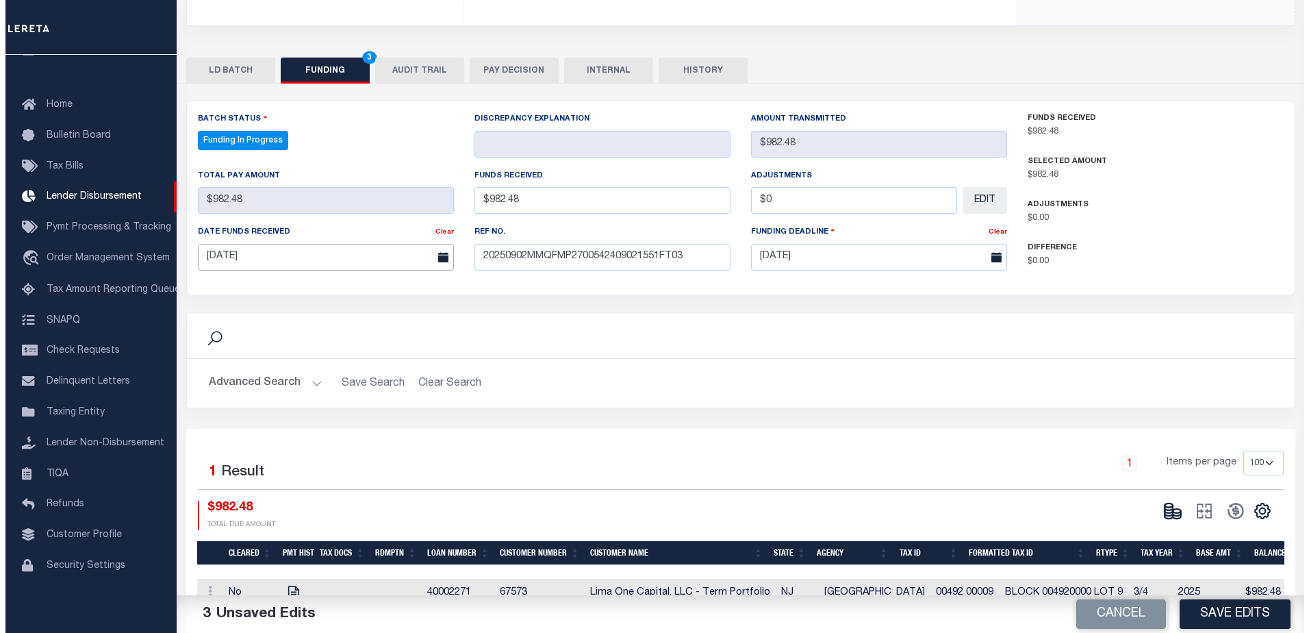
scroll to position [285, 0]
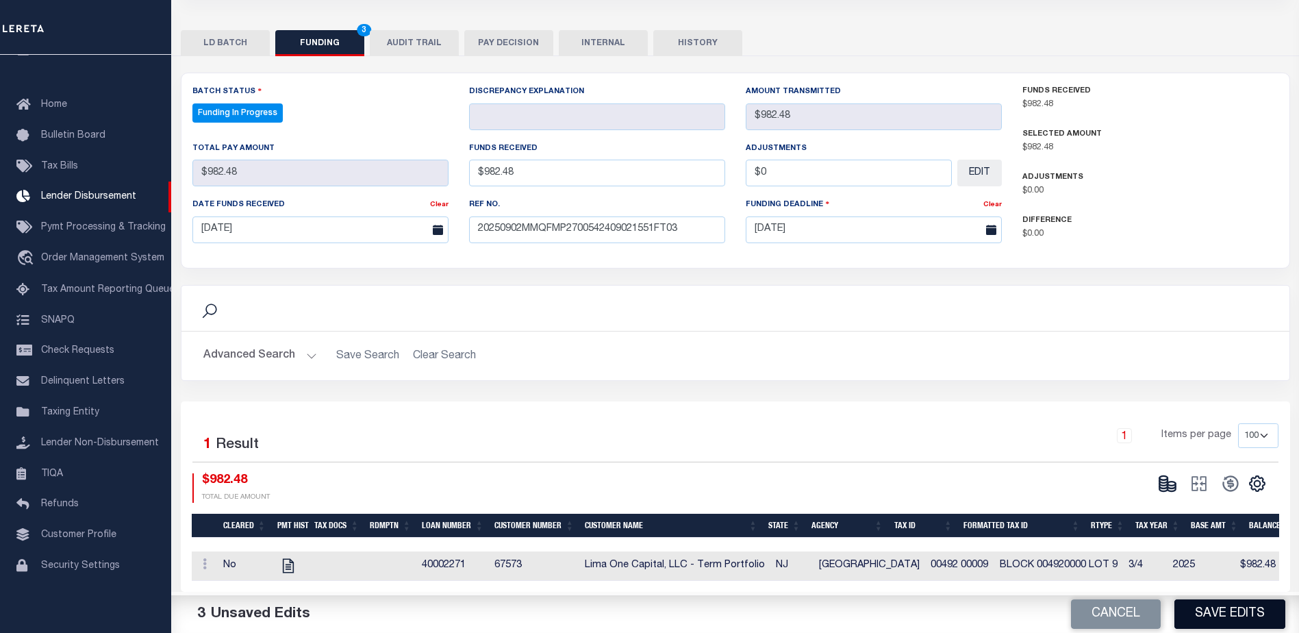
click at [1209, 614] on button "Save Edits" at bounding box center [1230, 613] width 111 height 29
type input "$982.48"
type input "$0"
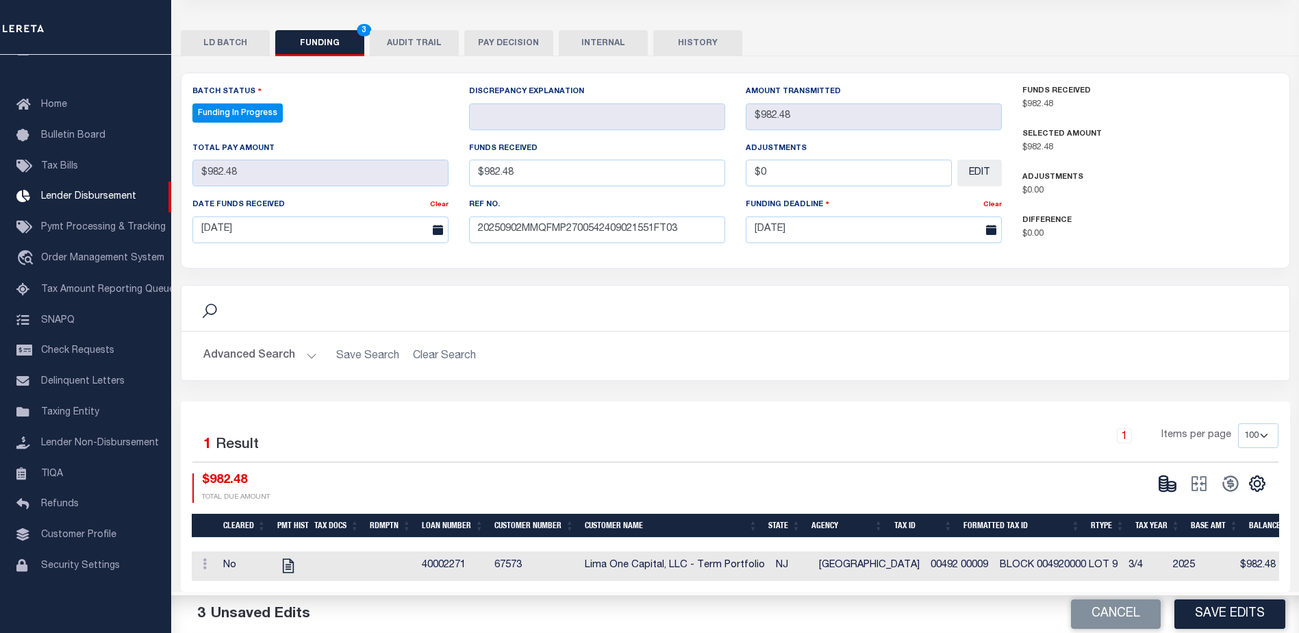
select select "100"
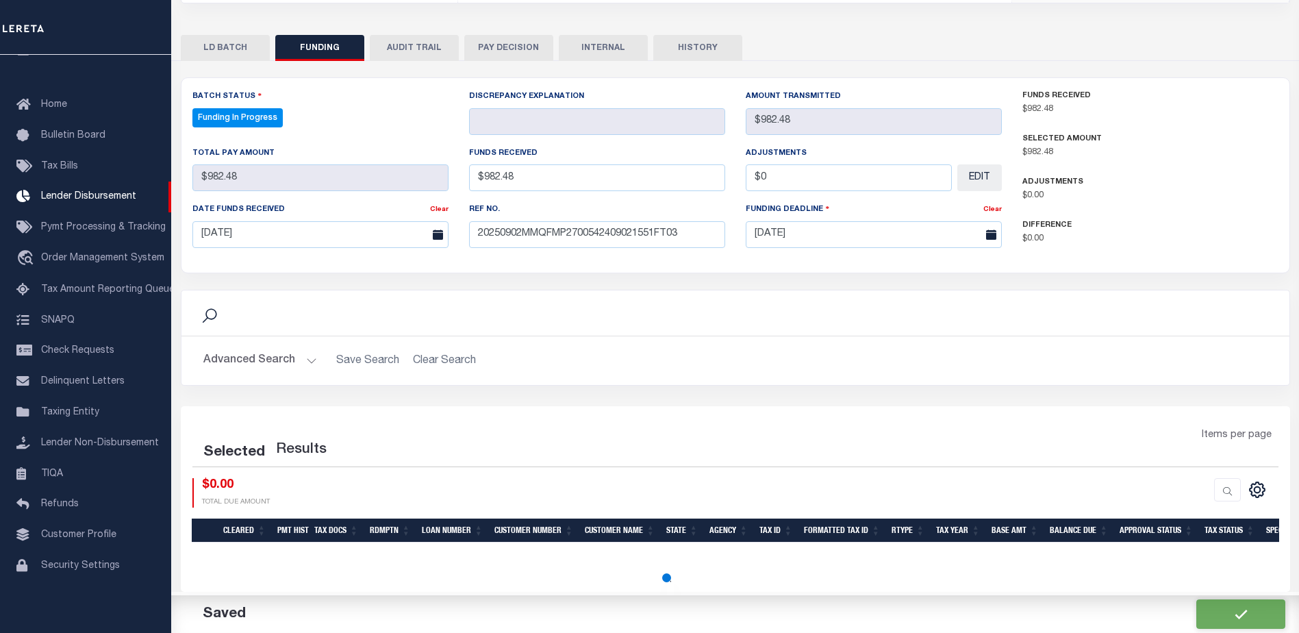
select select "100"
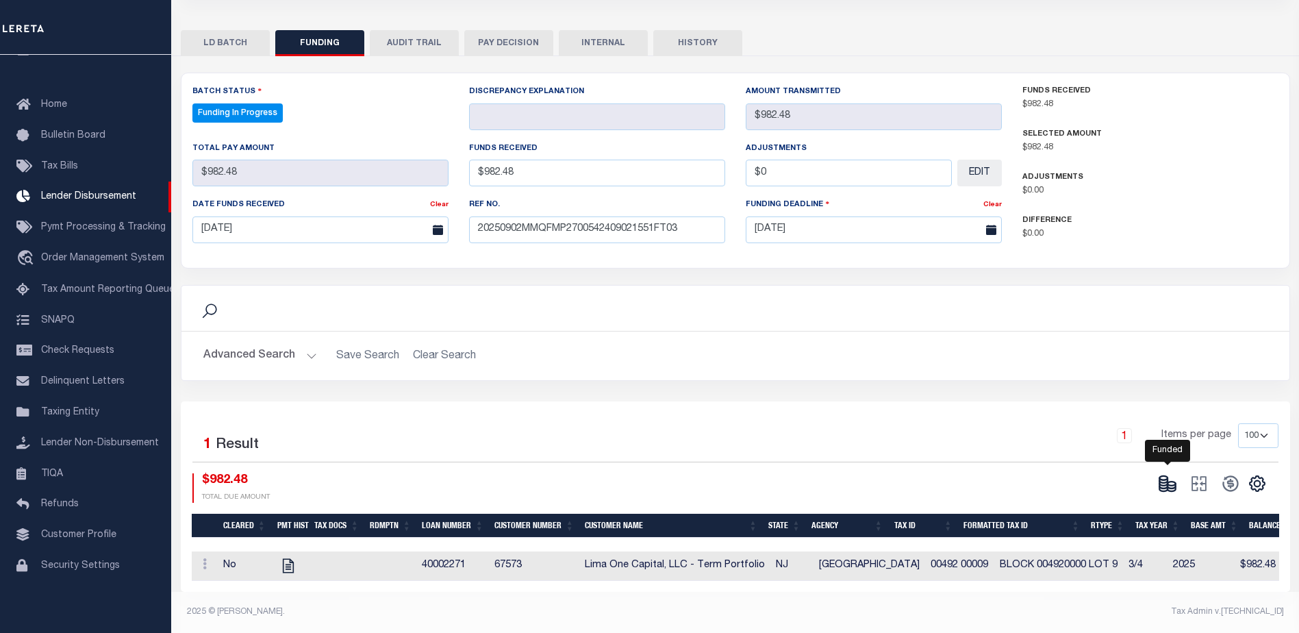
click at [1165, 479] on icon at bounding box center [1167, 483] width 19 height 19
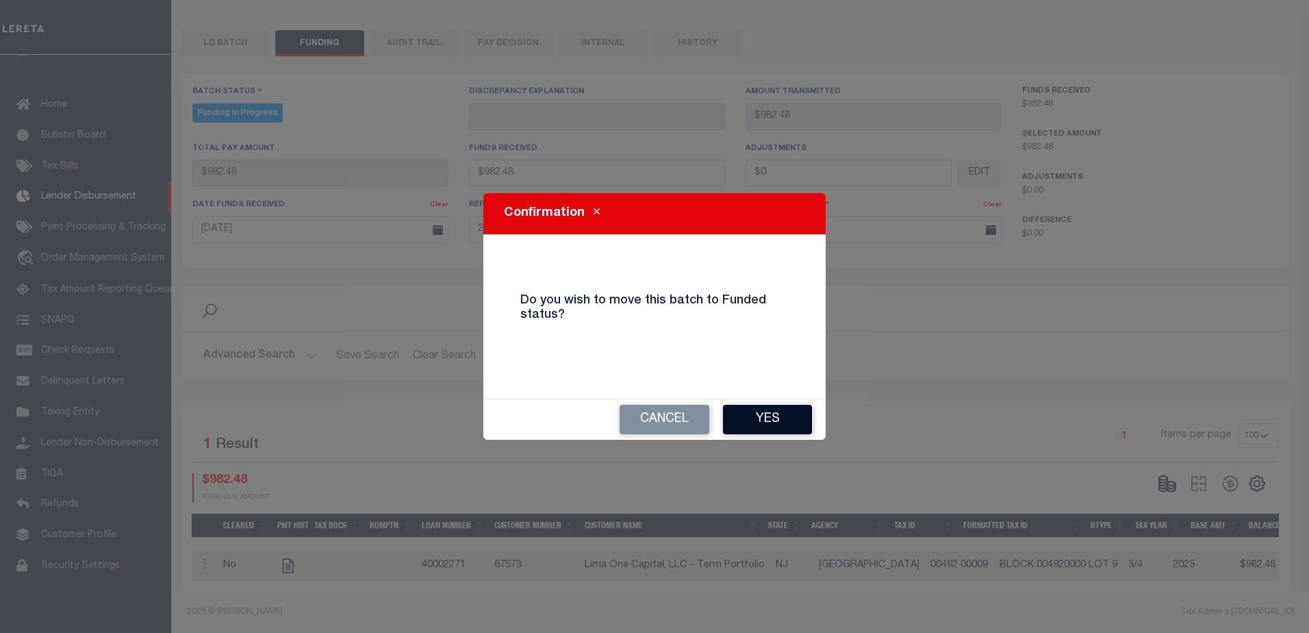
click at [799, 427] on button "Yes" at bounding box center [767, 419] width 89 height 29
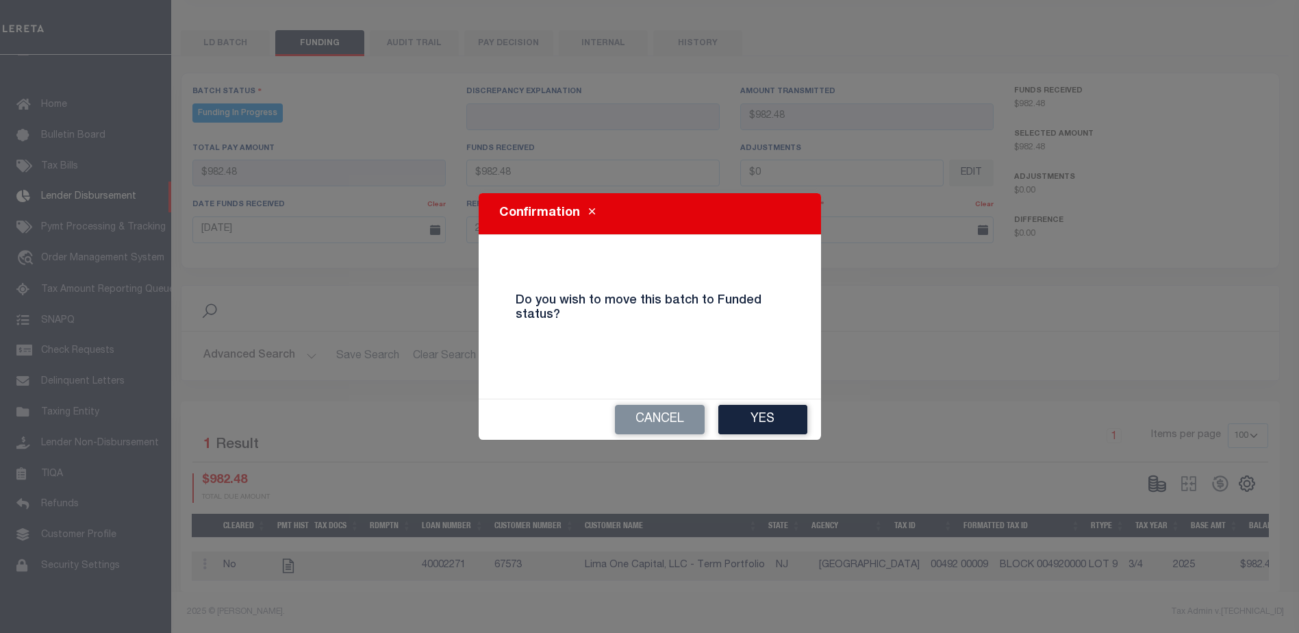
select select "100"
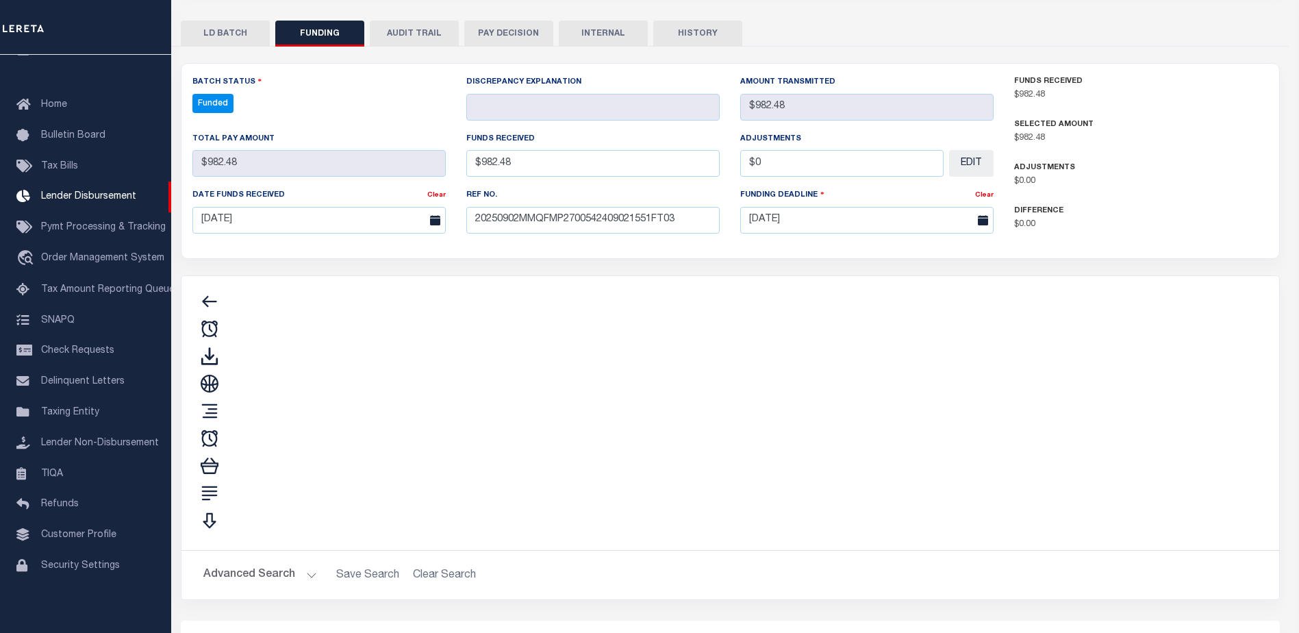
type input "$982.48"
type input "$0"
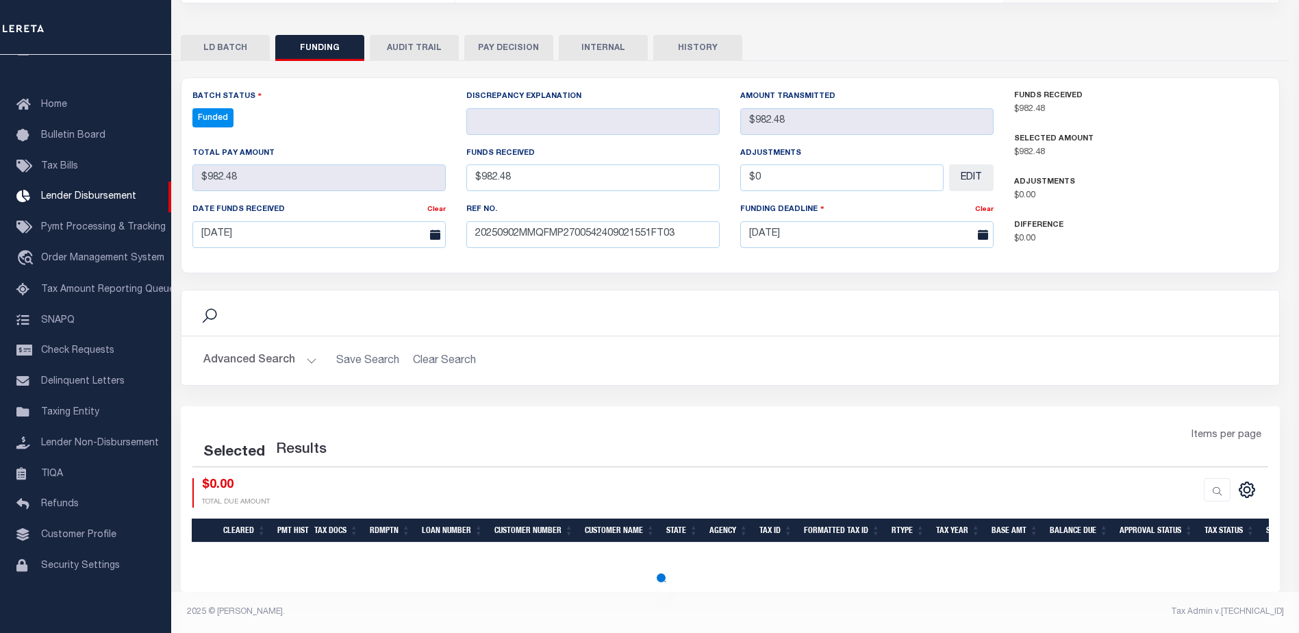
select select "100"
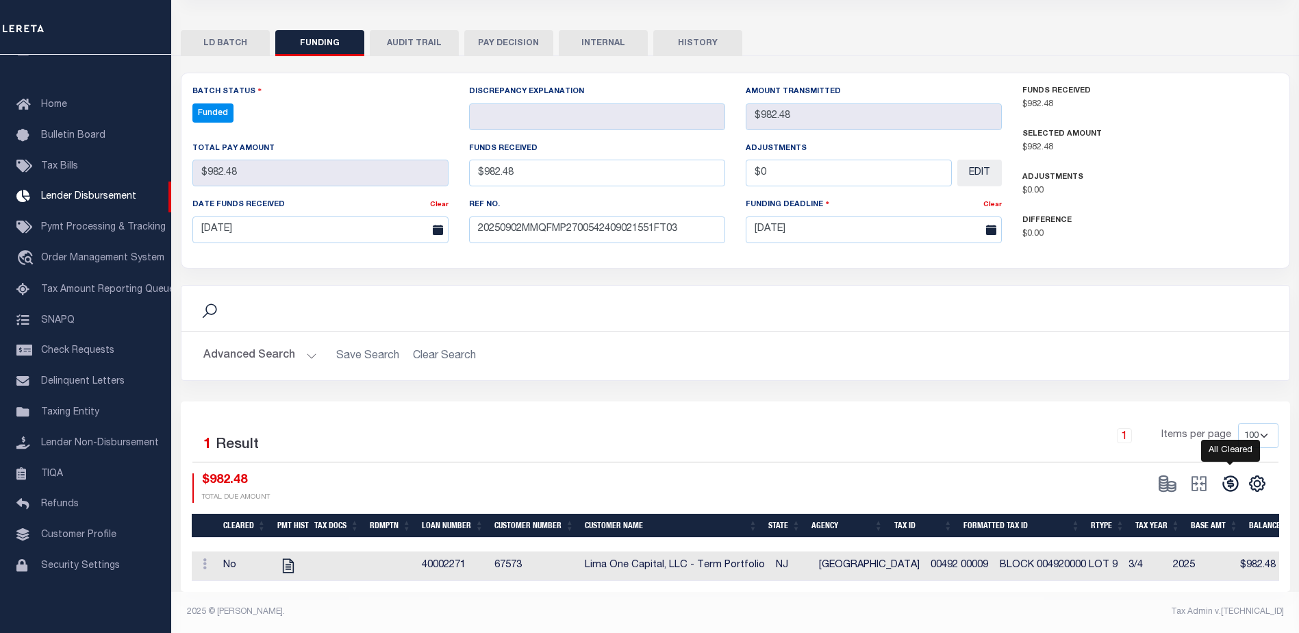
click at [1221, 476] on icon at bounding box center [1230, 483] width 19 height 19
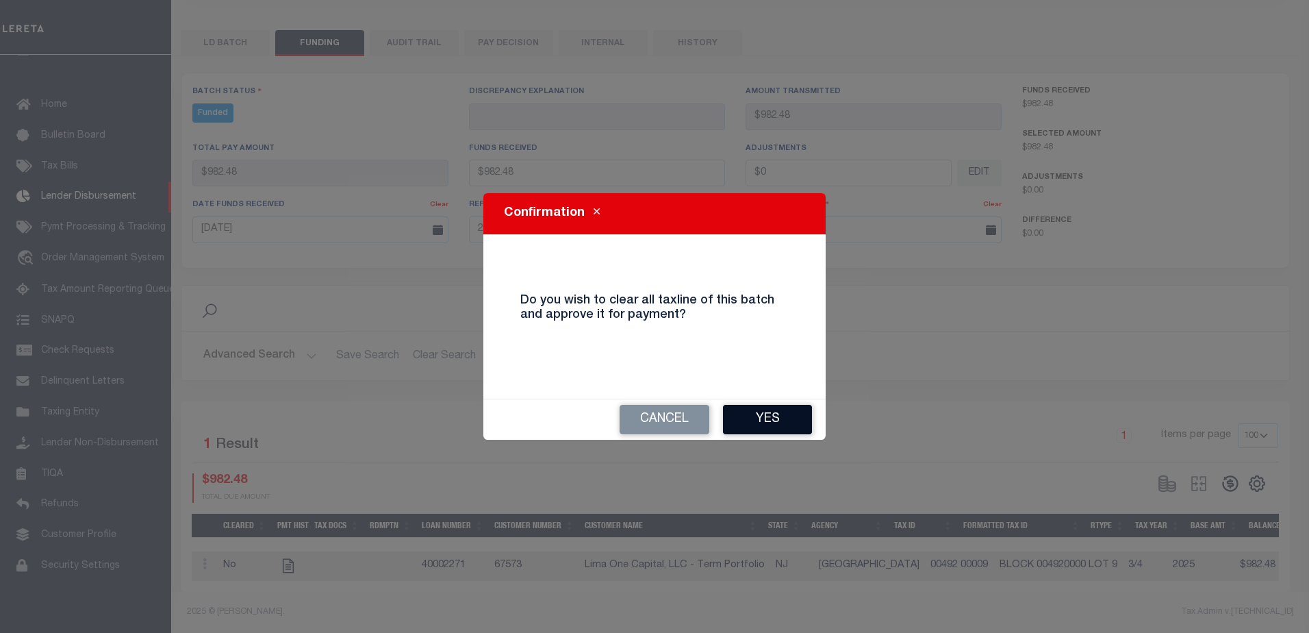
click at [760, 418] on button "Yes" at bounding box center [767, 419] width 89 height 29
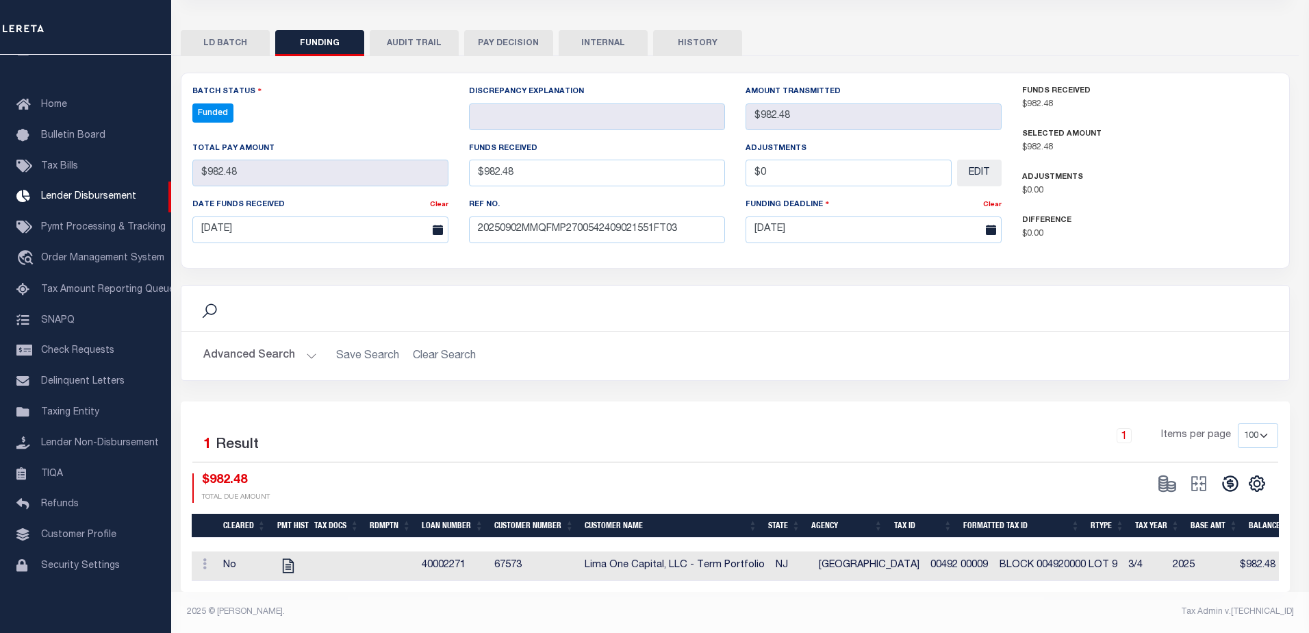
type input "$982.48"
type input "$0"
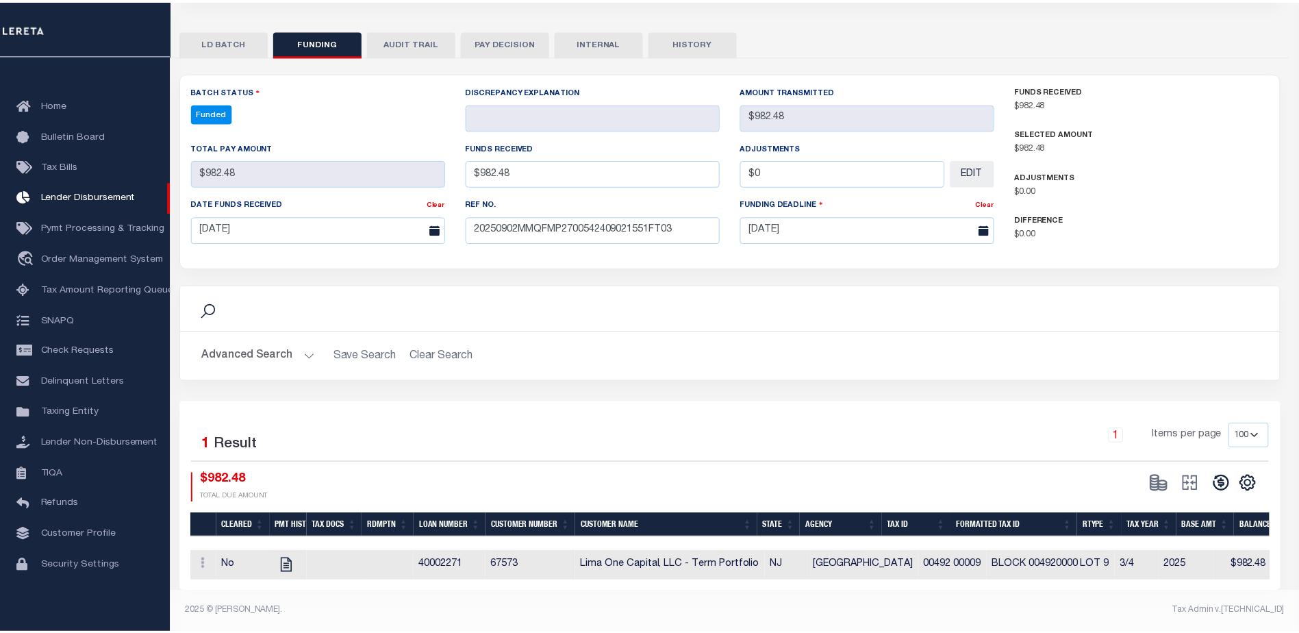
select select "100"
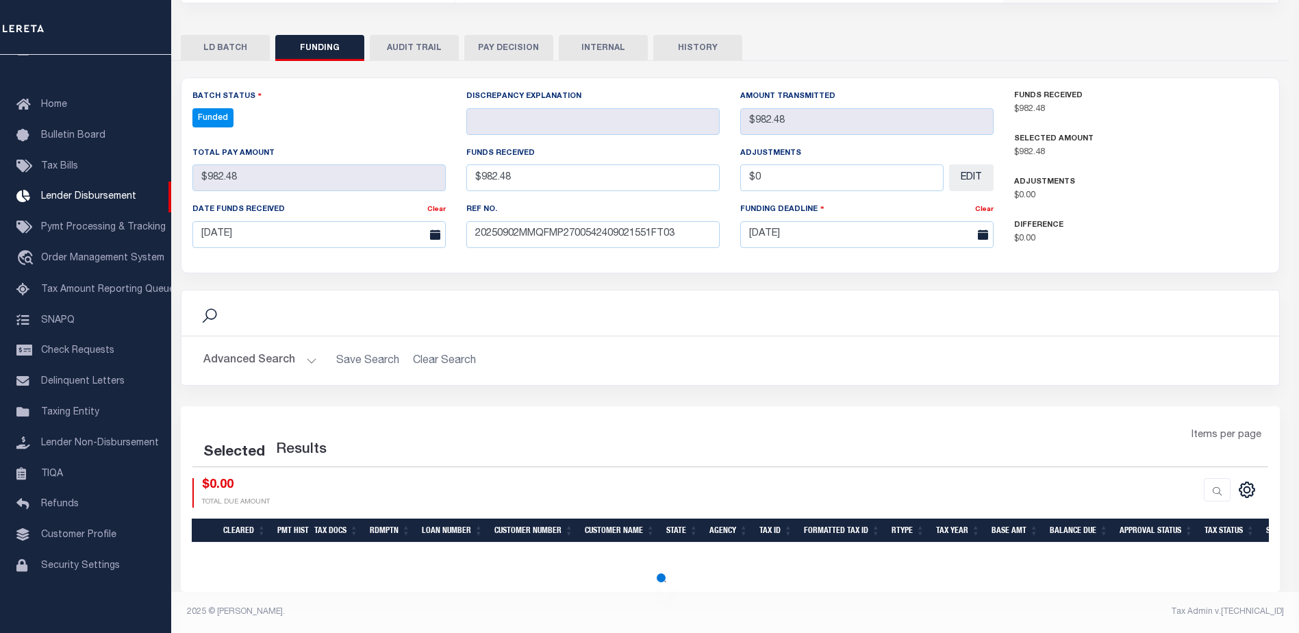
select select "100"
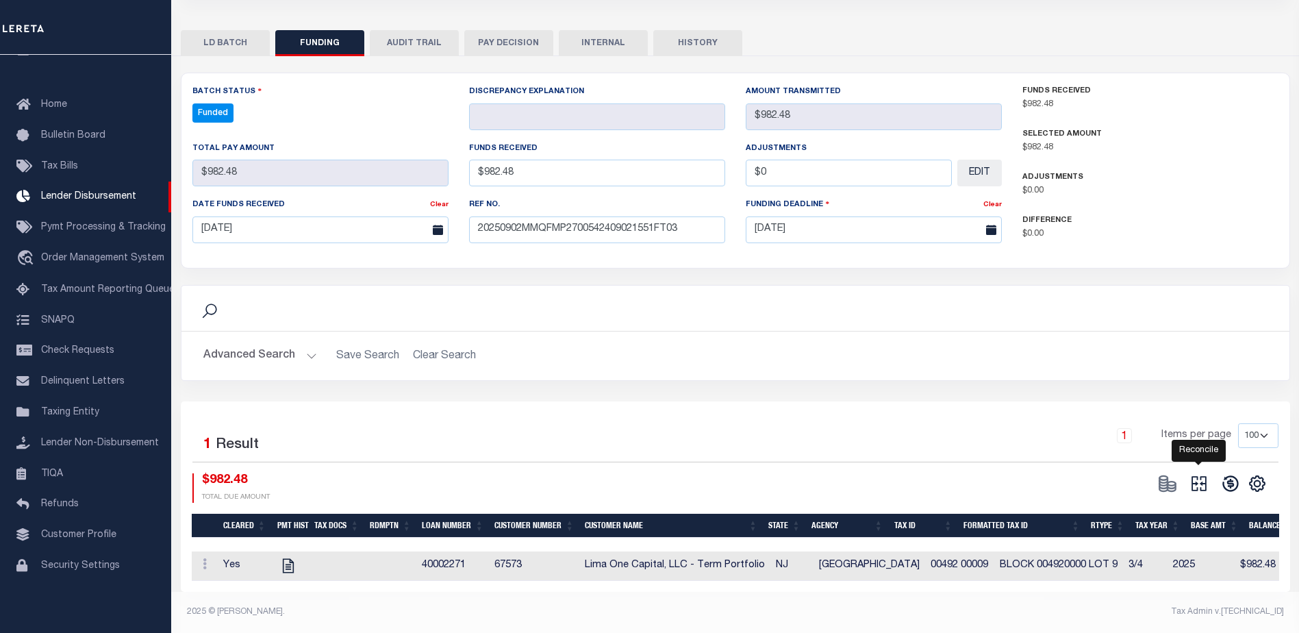
click at [1194, 477] on icon at bounding box center [1199, 483] width 19 height 19
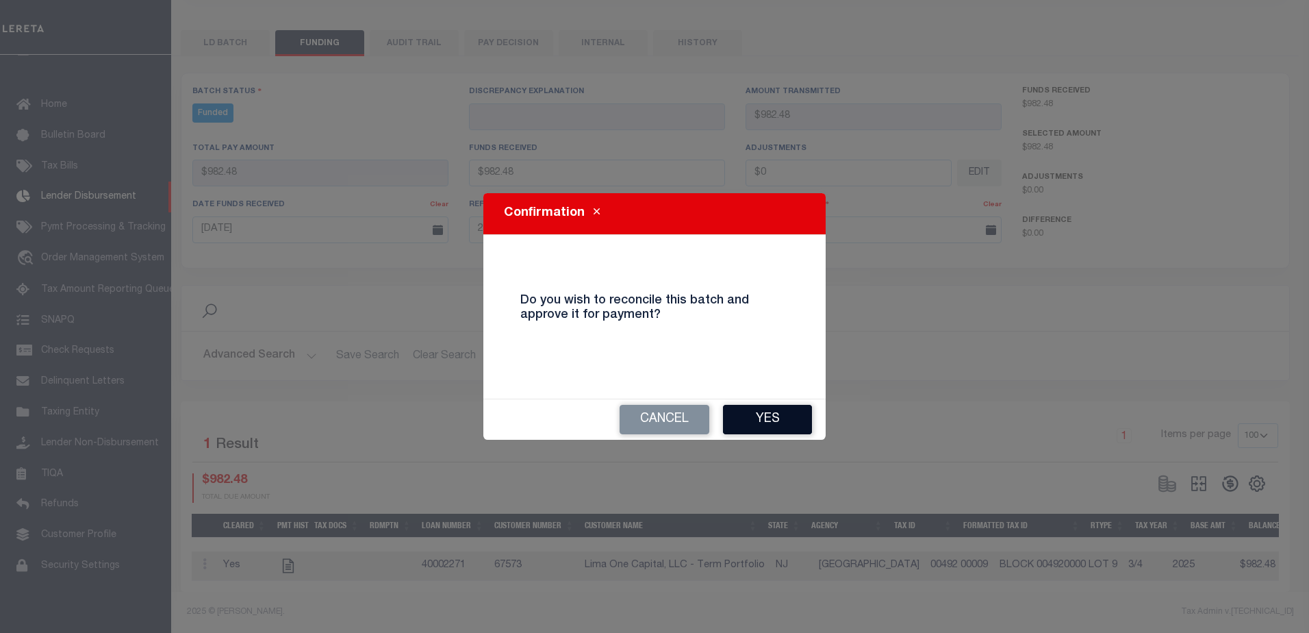
click at [782, 429] on button "Yes" at bounding box center [767, 419] width 89 height 29
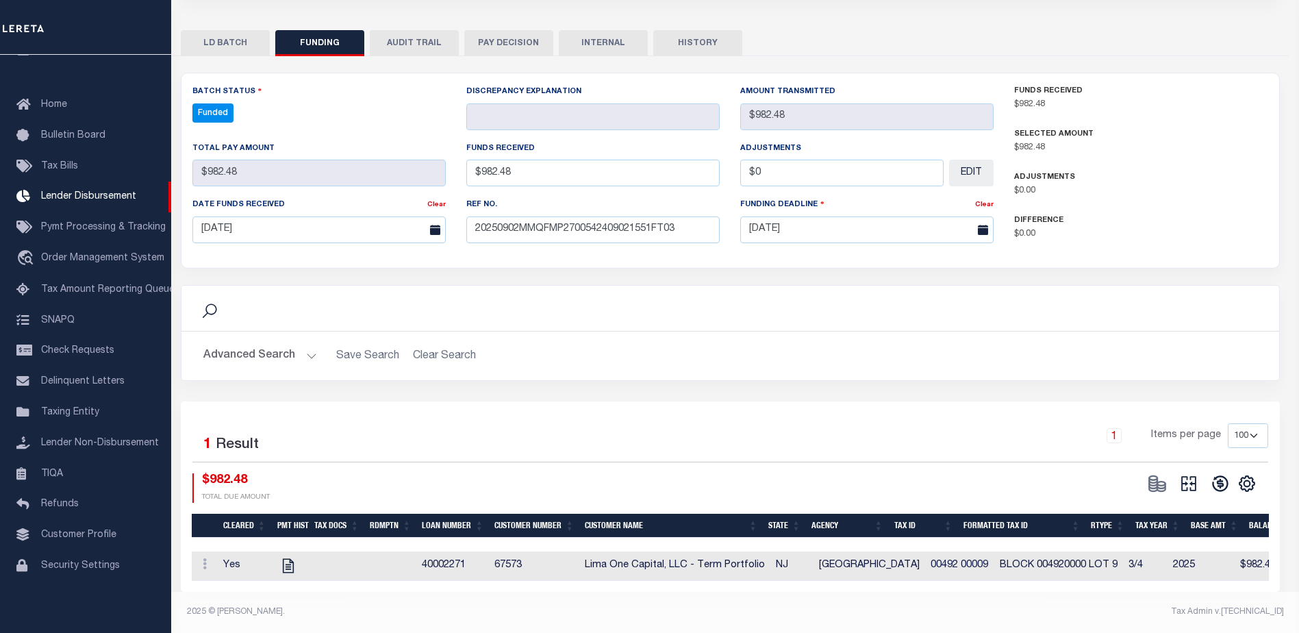
type input "$982.48"
type input "$0"
select select "100"
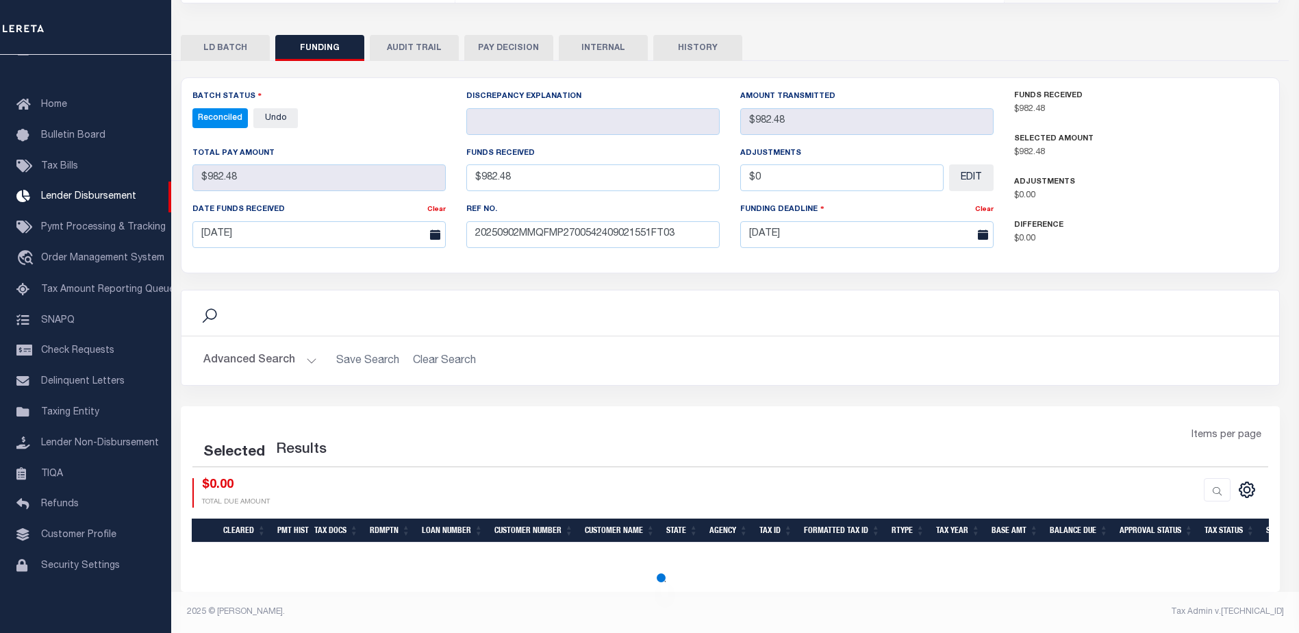
select select "100"
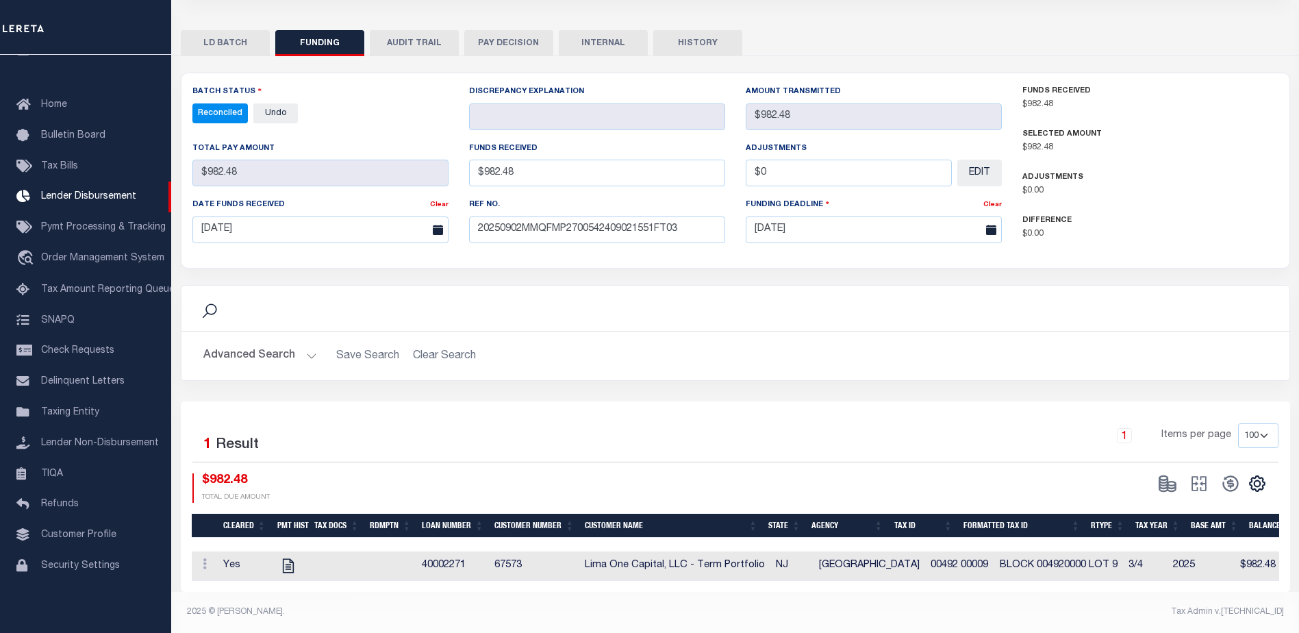
click at [604, 36] on button "INTERNAL" at bounding box center [603, 43] width 89 height 26
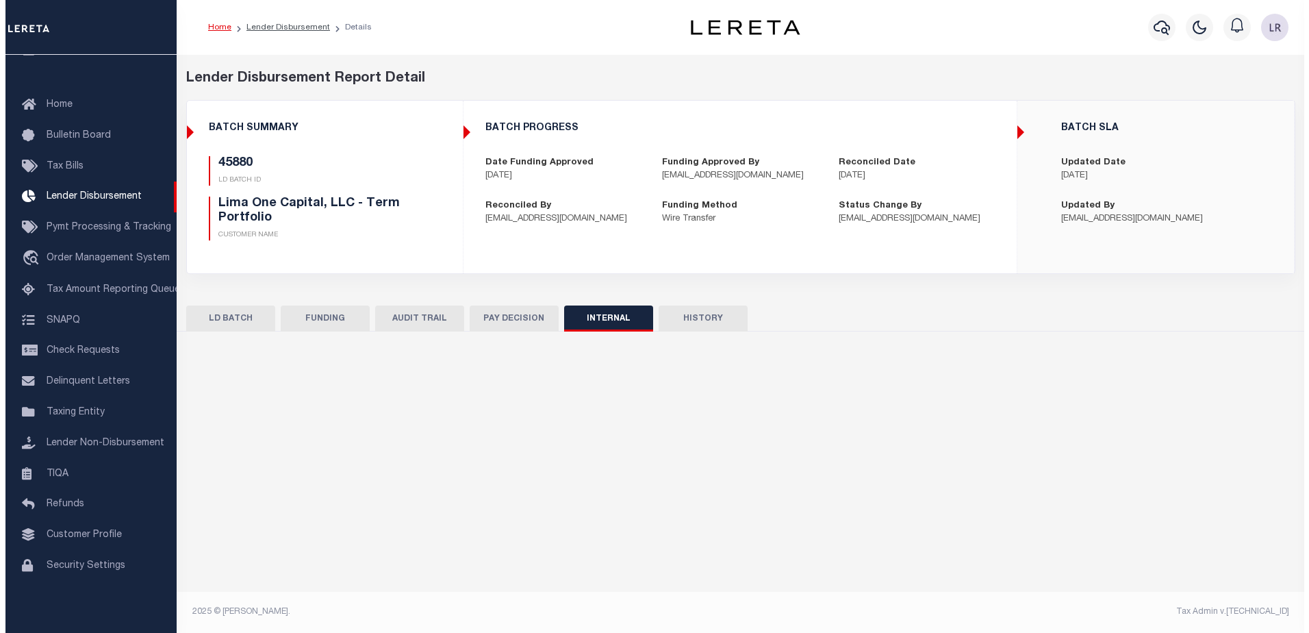
scroll to position [0, 0]
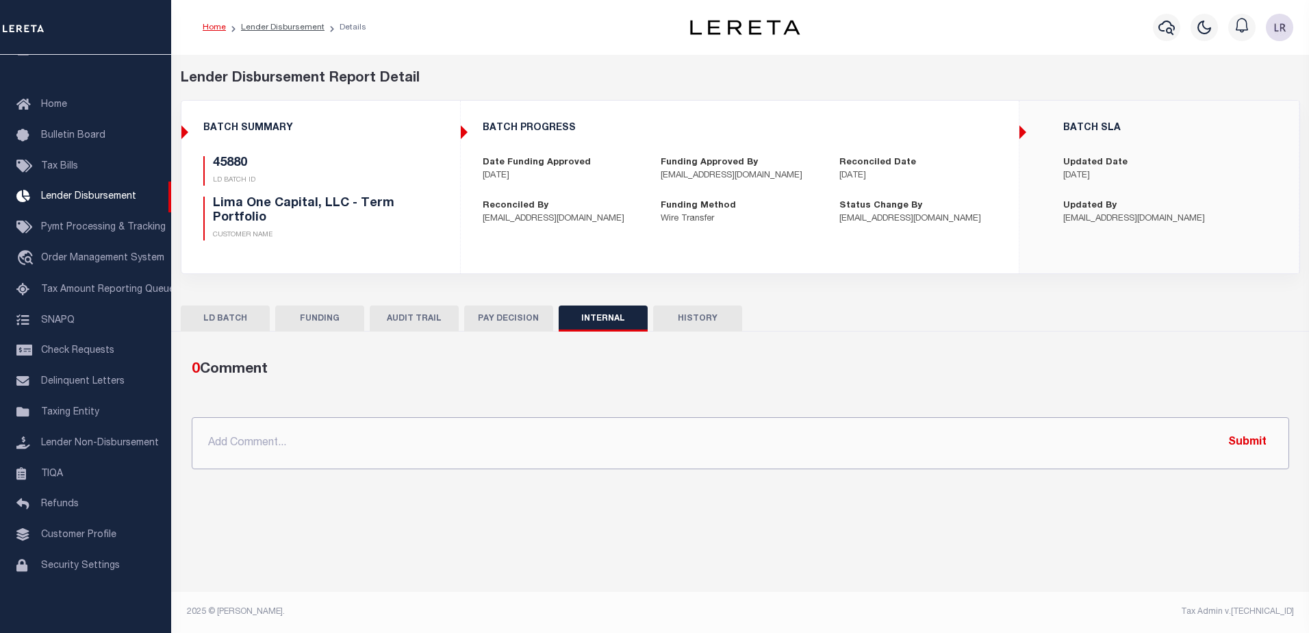
click at [803, 435] on input "text" at bounding box center [741, 443] width 1098 height 52
paste input ""ORG ATM - $16018.38 45733 - $843.23 45746 - $10342.64 45756 - $3850.03 45880 -…"
type input ""ORG ATM - $16018.38 45733 - $843.23 45746 - $10342.64 45756 - $3850.03 45880 -…"
click at [1241, 442] on button "Submit" at bounding box center [1248, 443] width 56 height 28
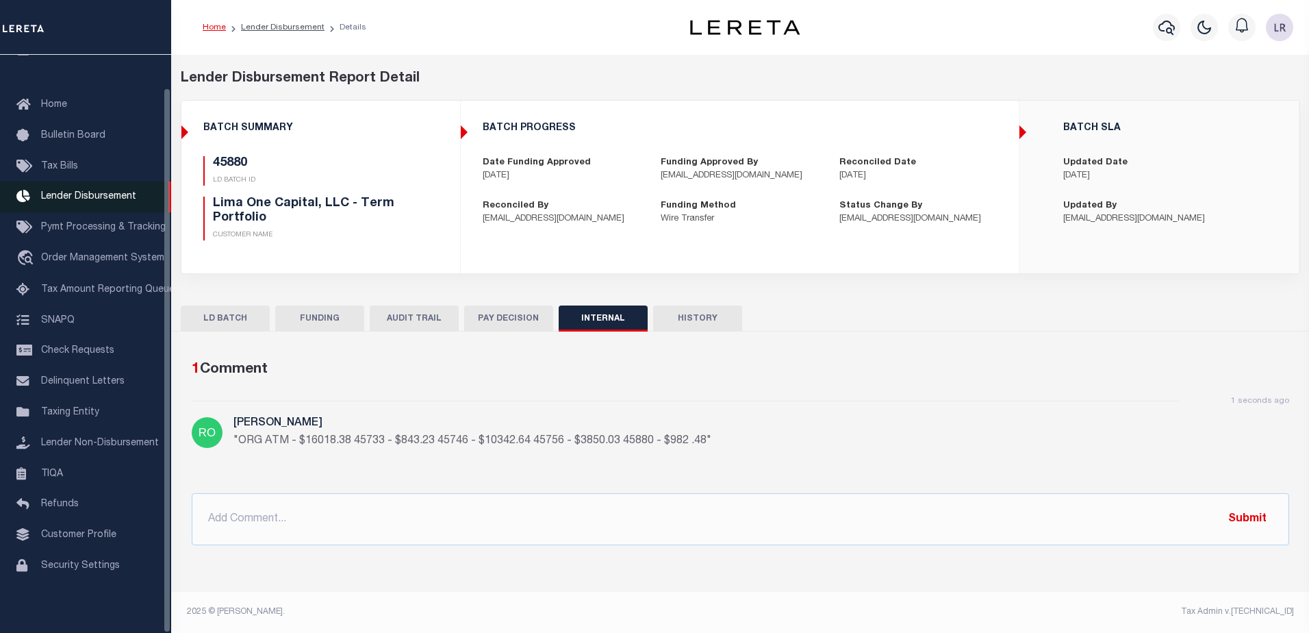
click at [83, 194] on span "Lender Disbursement" at bounding box center [88, 197] width 95 height 10
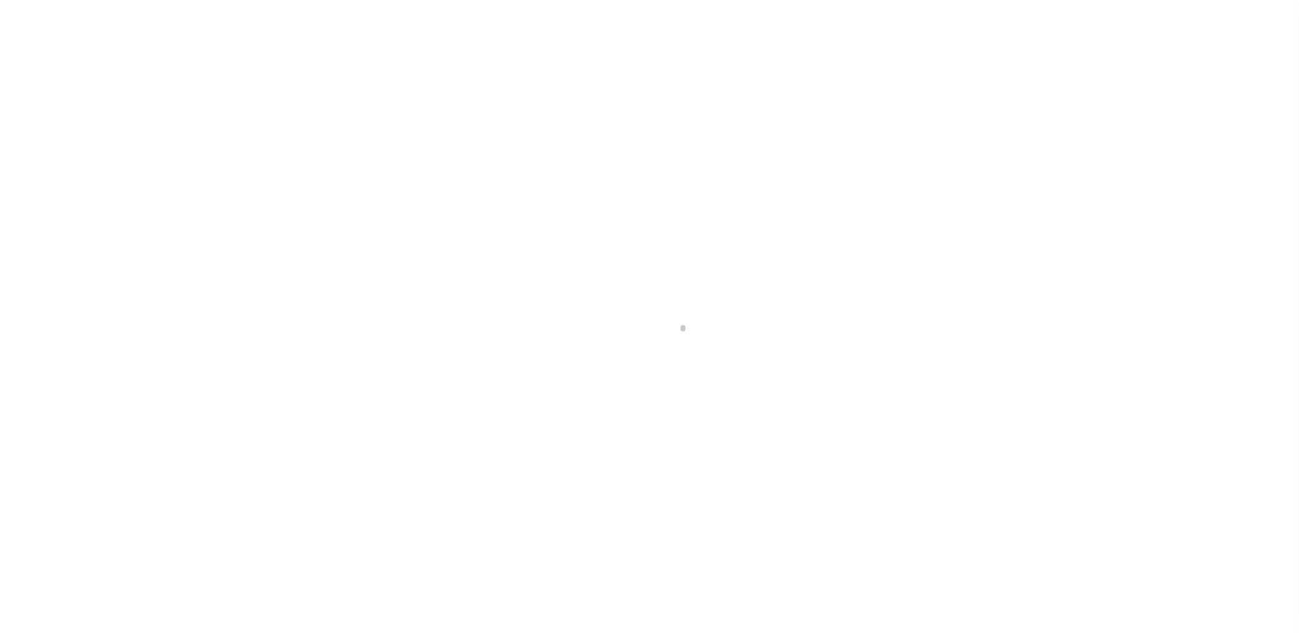
scroll to position [24, 0]
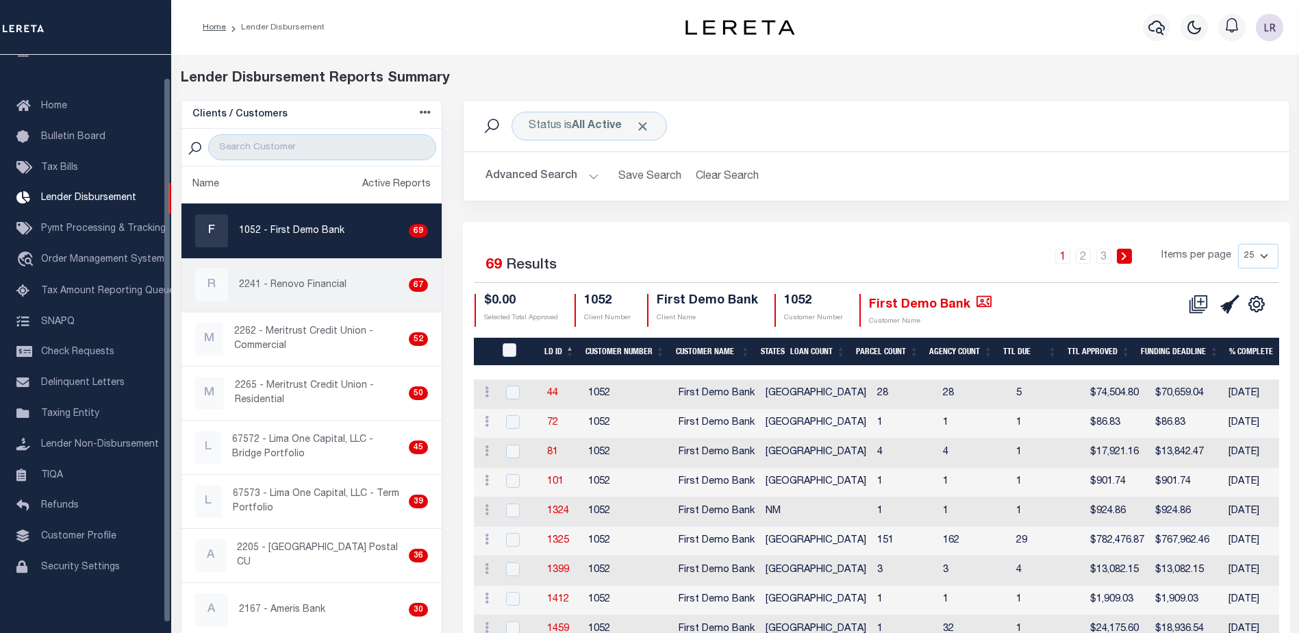
click at [214, 299] on div "R" at bounding box center [211, 284] width 33 height 33
checkbox input "true"
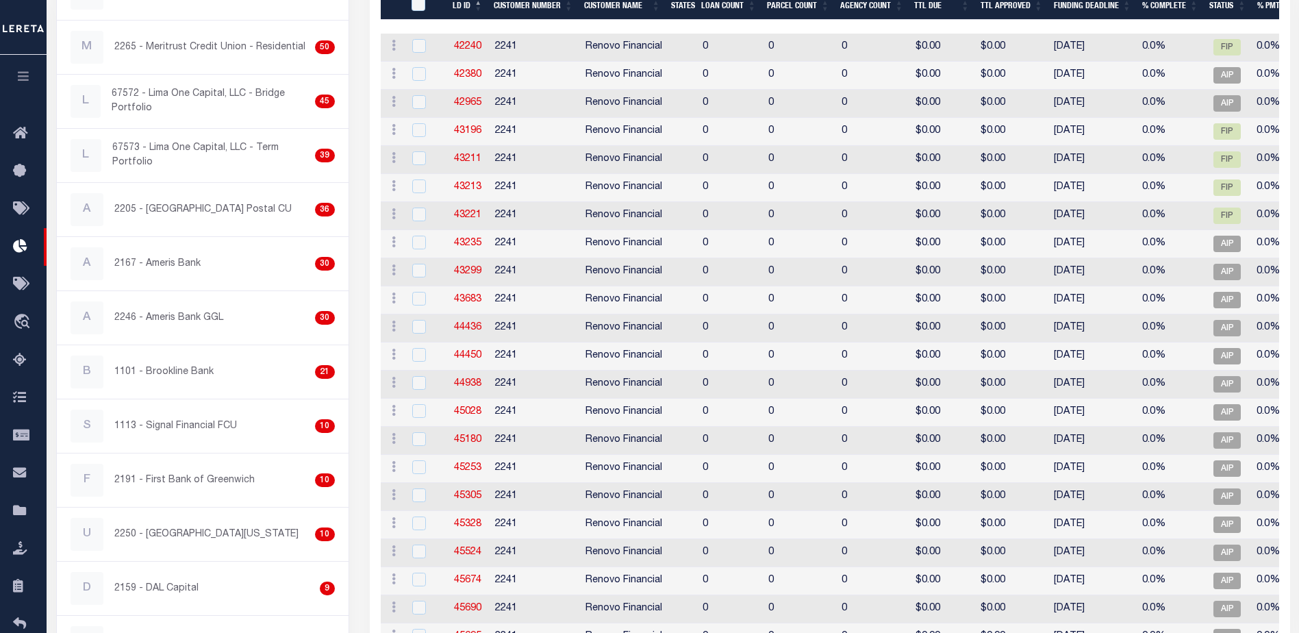
scroll to position [247, 0]
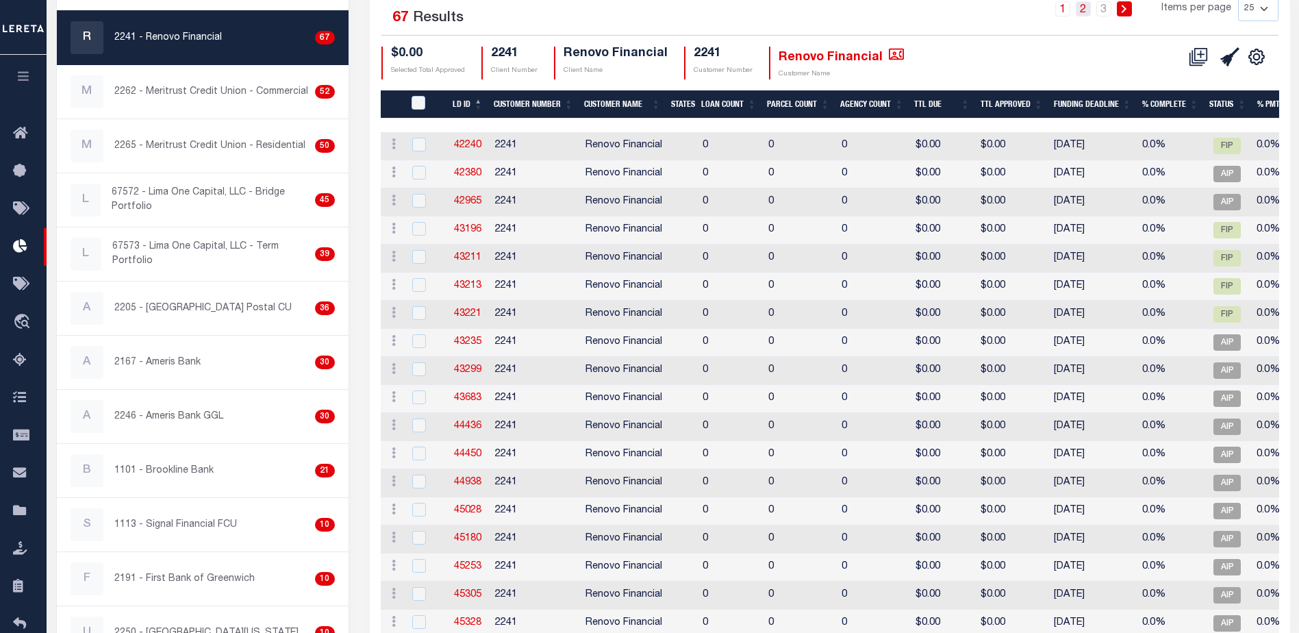
click at [1090, 12] on link "2" at bounding box center [1083, 8] width 15 height 15
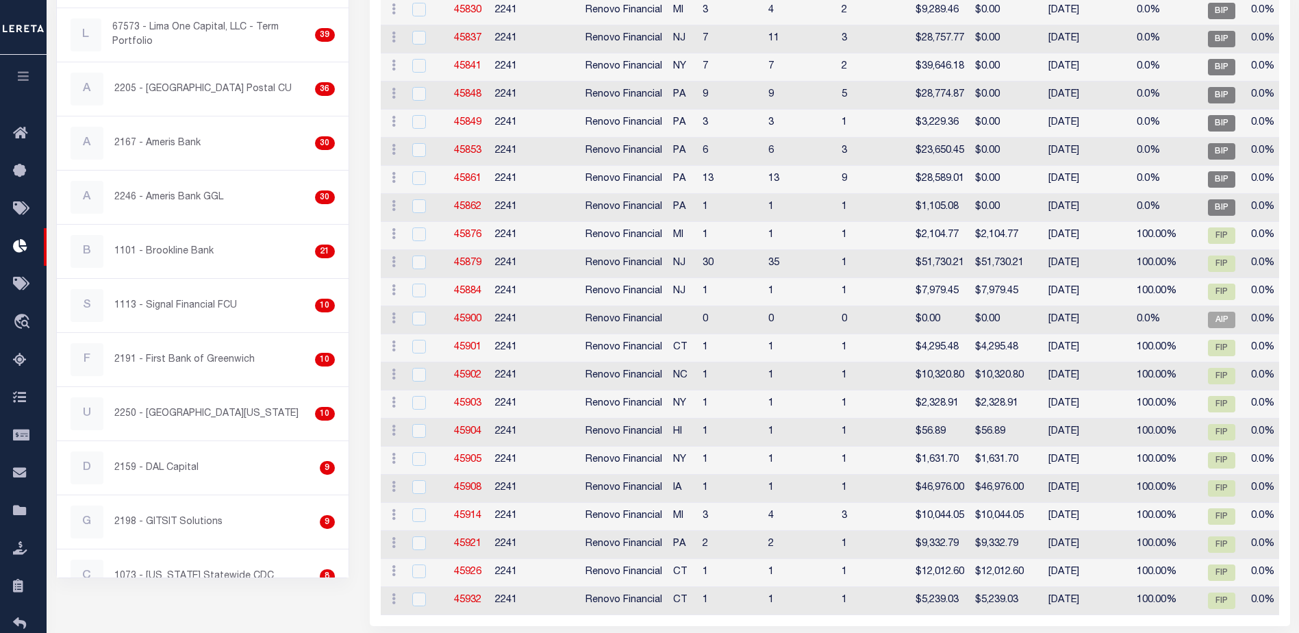
scroll to position [31, 0]
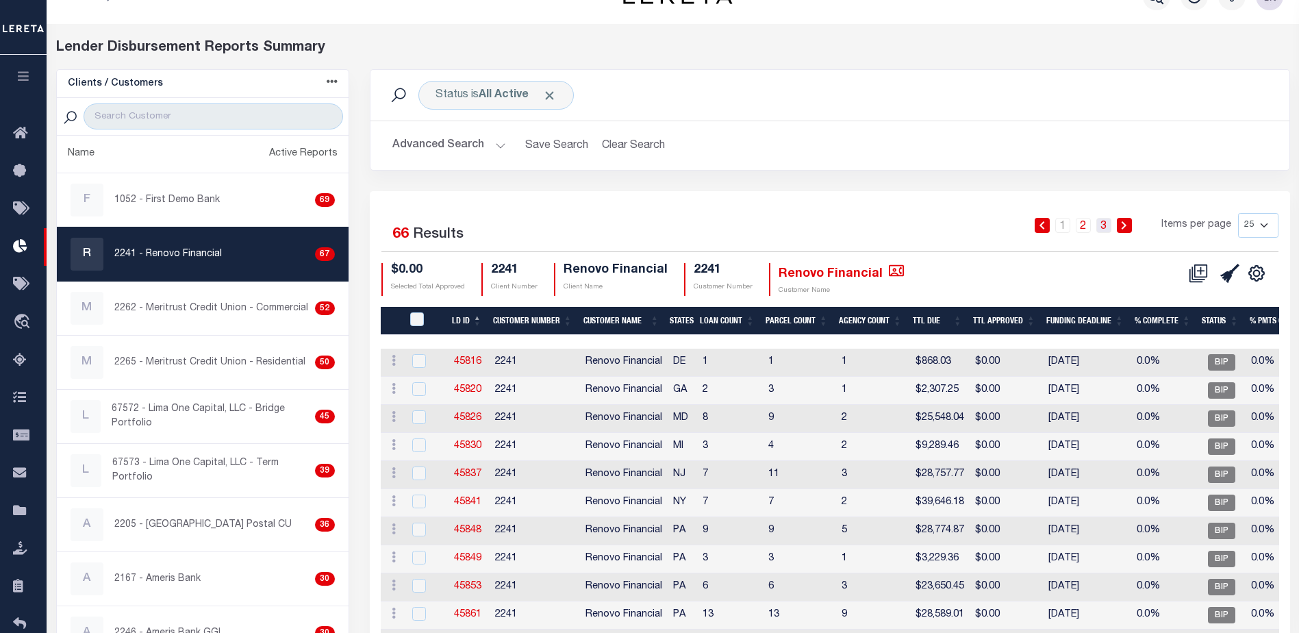
click at [1103, 221] on link "3" at bounding box center [1103, 225] width 15 height 15
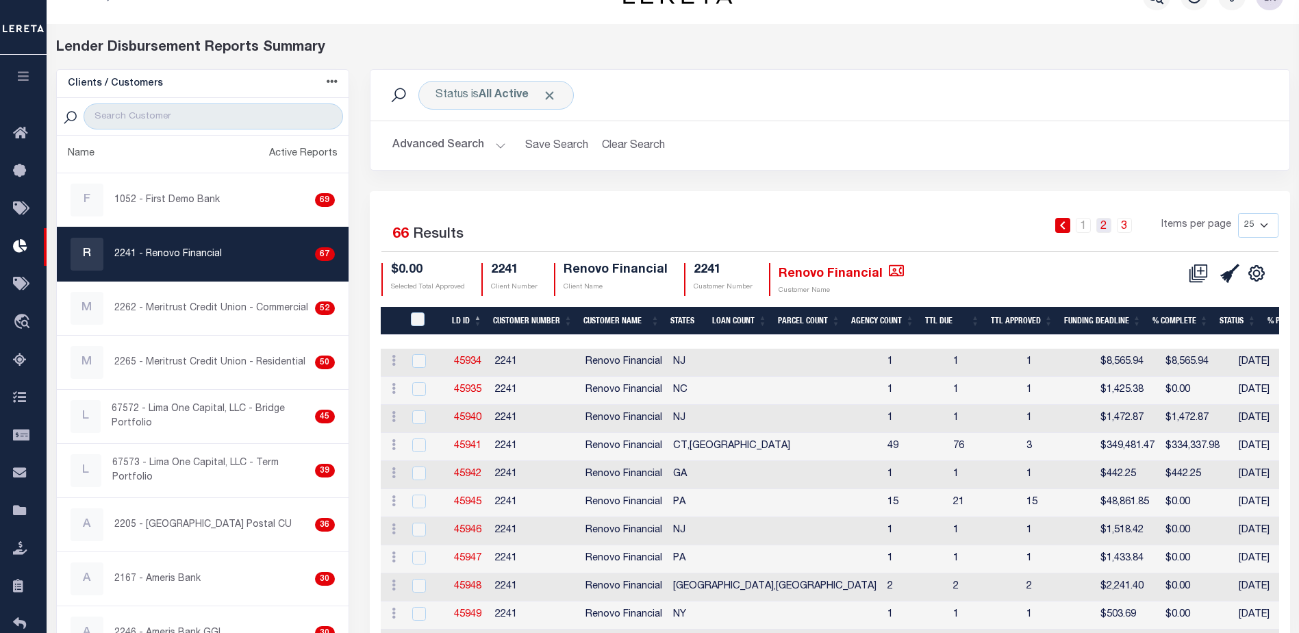
click at [1101, 227] on link "2" at bounding box center [1103, 225] width 15 height 15
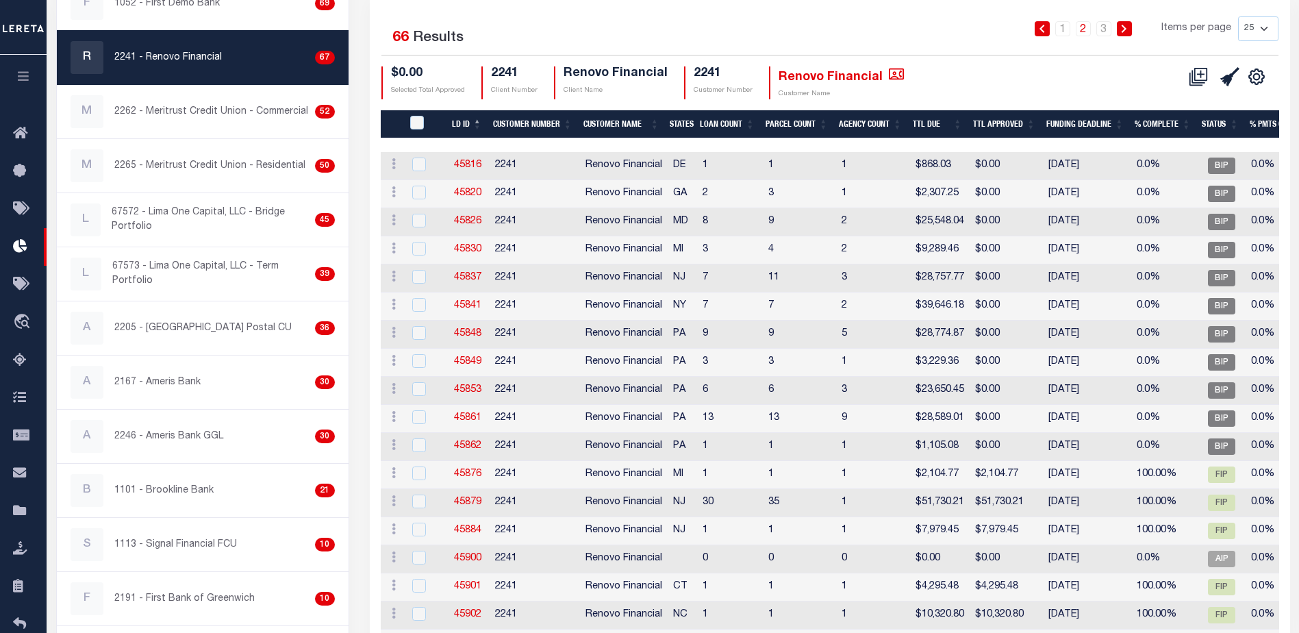
scroll to position [342, 0]
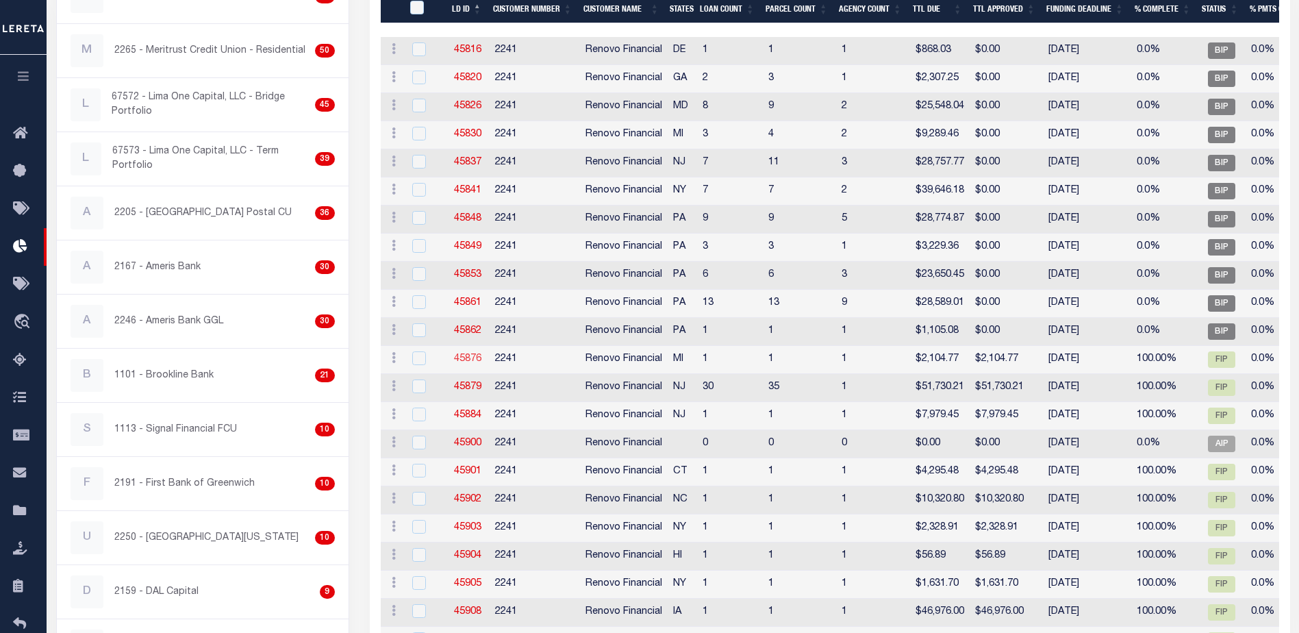
click at [469, 356] on link "45876" at bounding box center [467, 359] width 27 height 10
checkbox input "true"
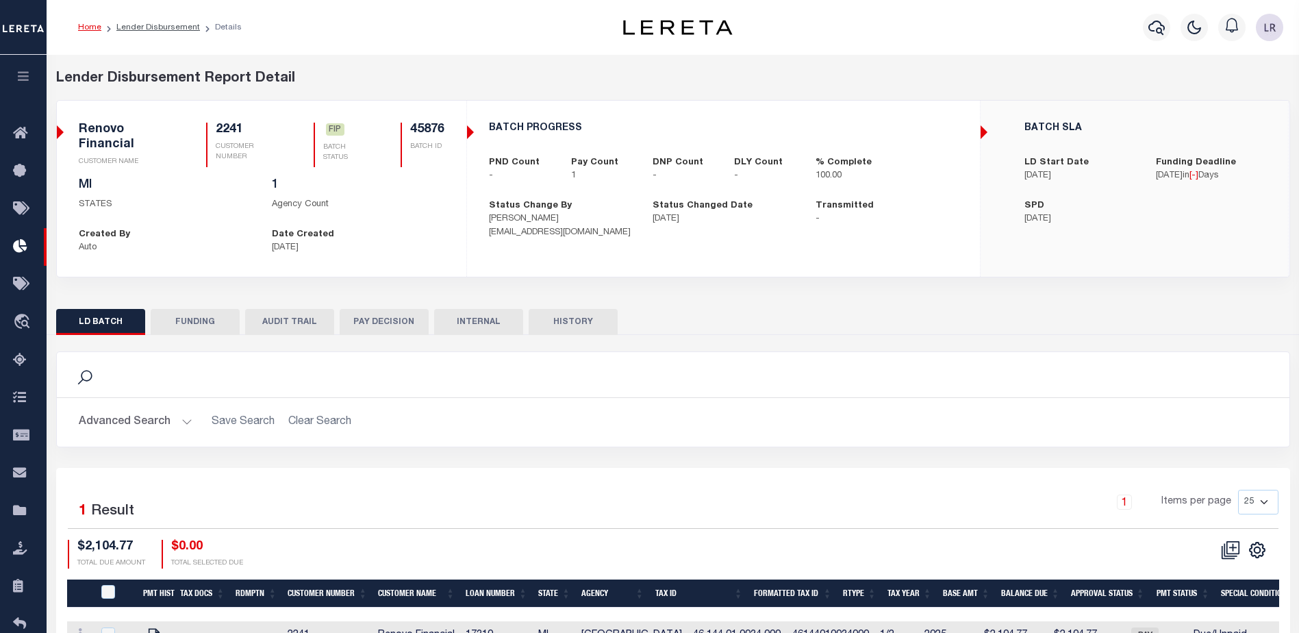
click at [221, 320] on button "FUNDING" at bounding box center [195, 322] width 89 height 26
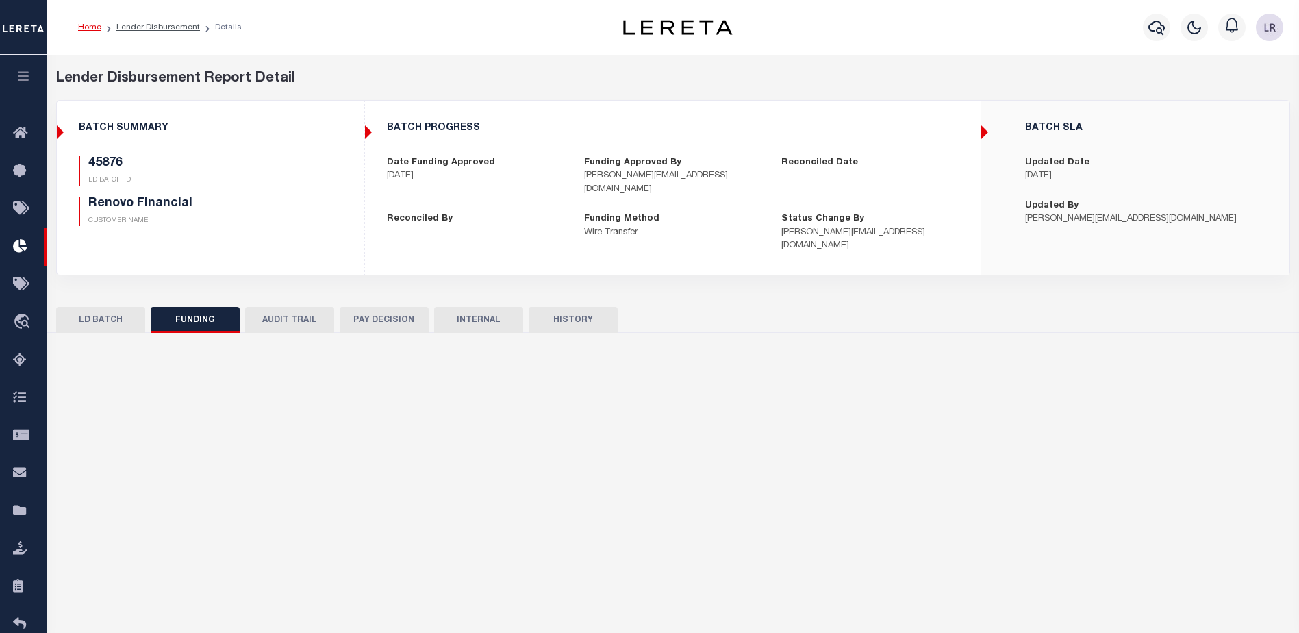
type input "$2,104.77"
type input "$0"
type input "[DATE]"
select select "100"
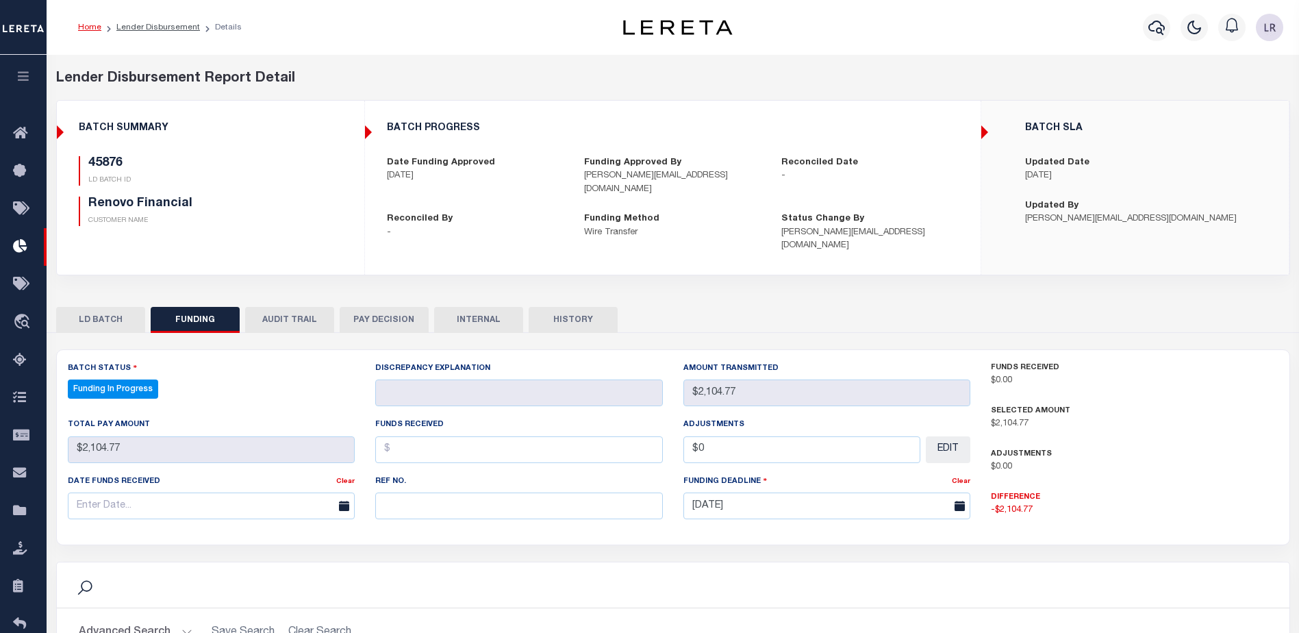
select select "100"
drag, startPoint x: 397, startPoint y: 477, endPoint x: 403, endPoint y: 482, distance: 7.8
click at [397, 478] on div "Ref No." at bounding box center [519, 496] width 288 height 45
click at [404, 492] on input "text" at bounding box center [519, 505] width 288 height 27
paste input "20250902MMQFMP2700595209021805FT03"
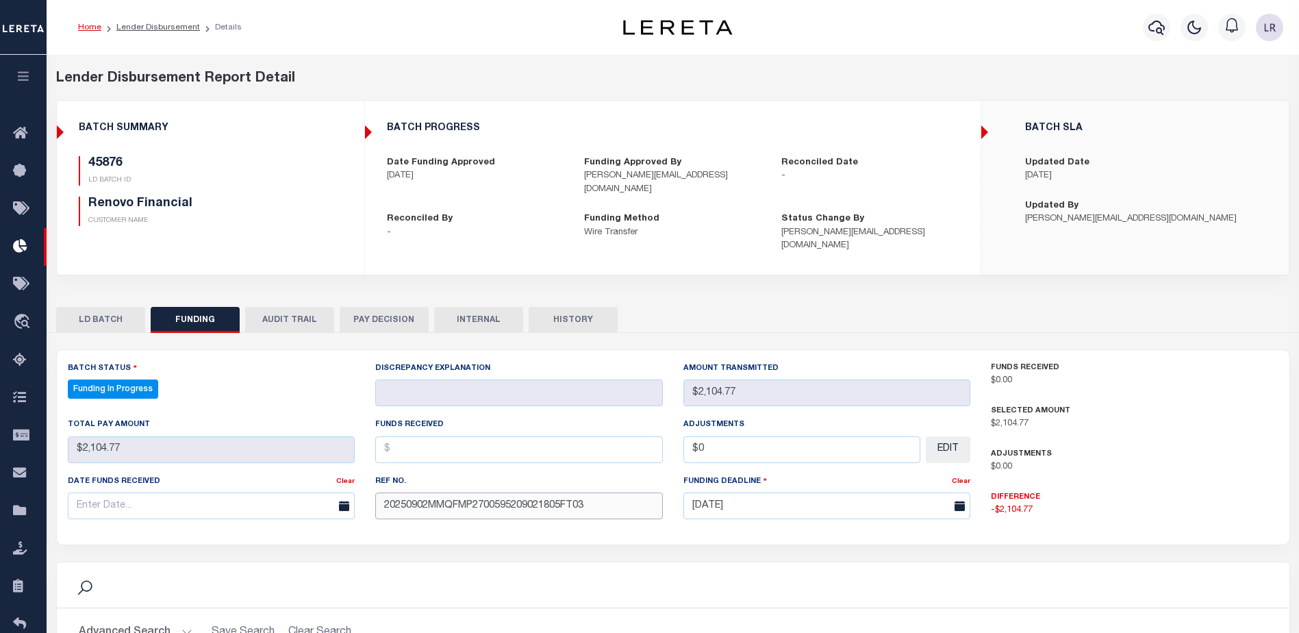
type input "20250902MMQFMP2700595209021805FT03"
click at [411, 438] on input "text" at bounding box center [519, 449] width 288 height 27
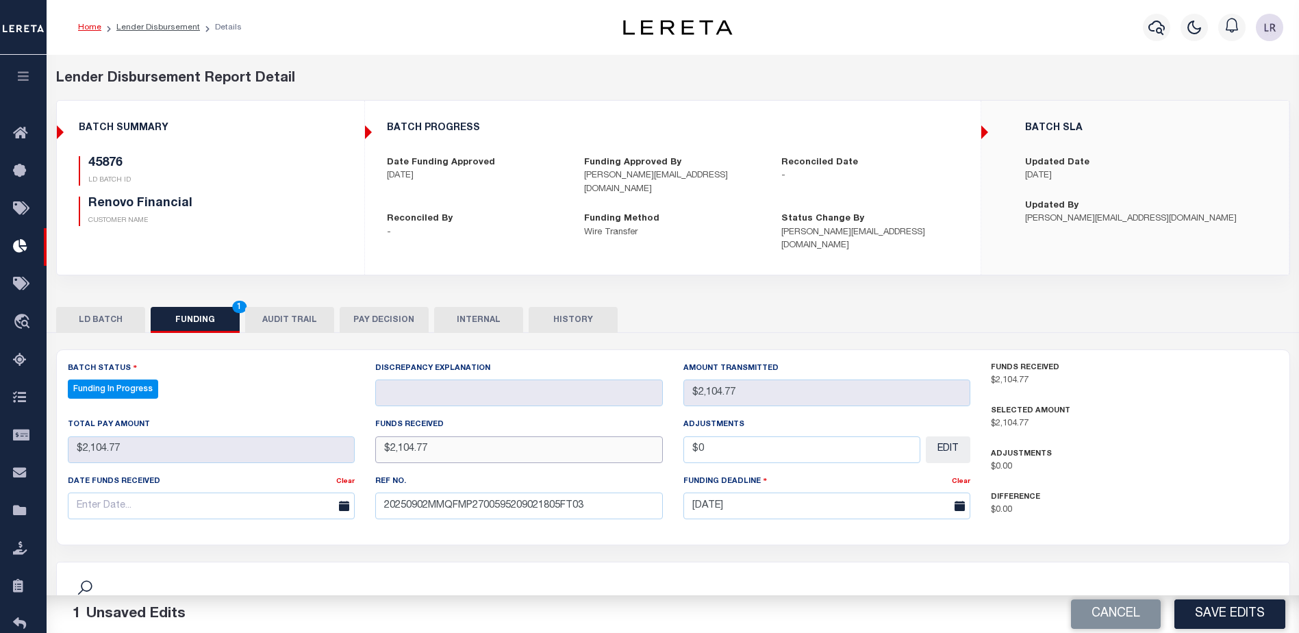
type input "$2,104.77"
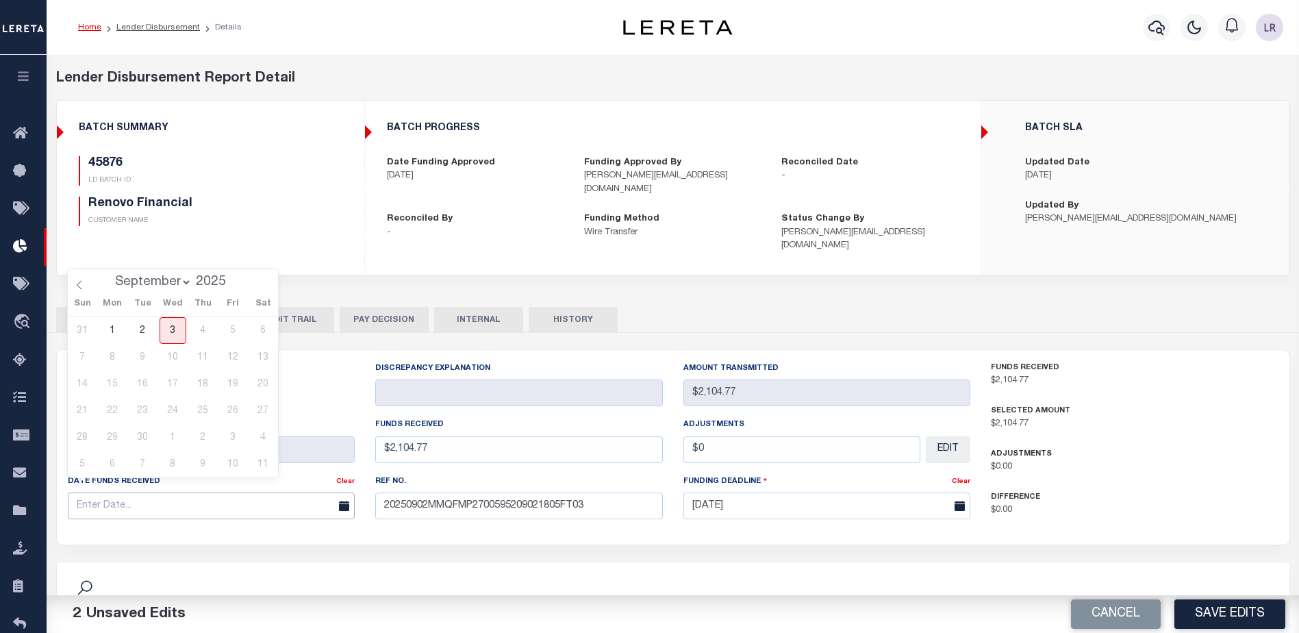
click at [285, 492] on input "text" at bounding box center [212, 505] width 288 height 27
click at [147, 338] on span "2" at bounding box center [142, 330] width 27 height 27
type input "[DATE]"
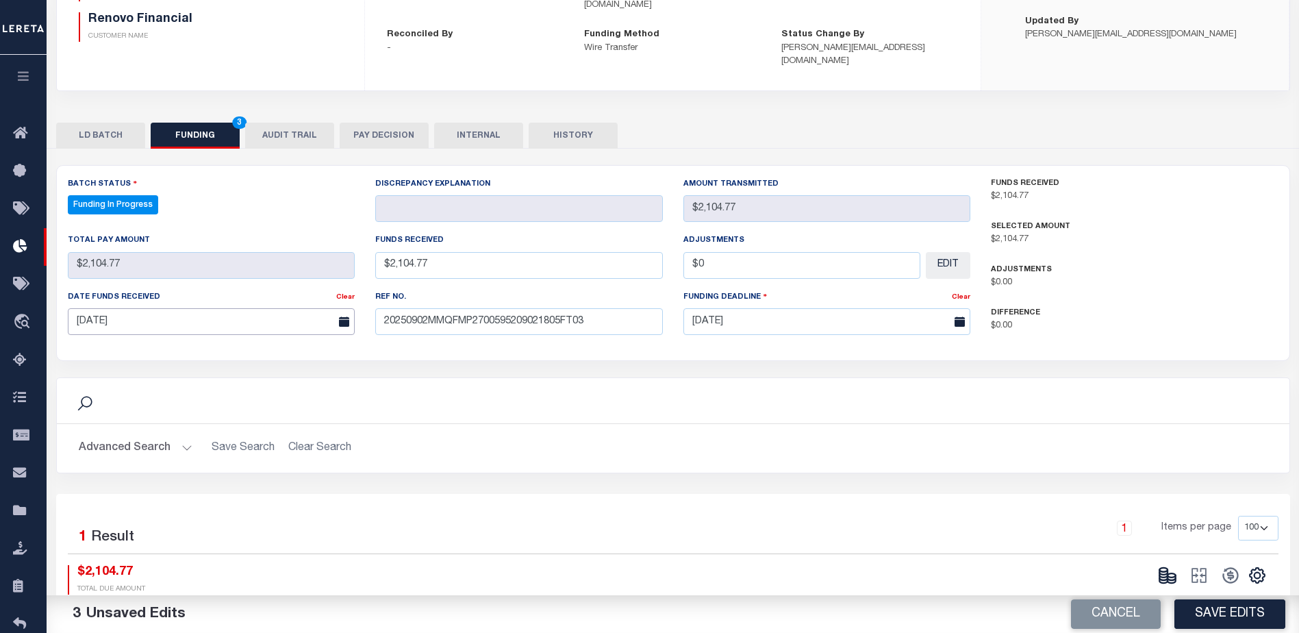
scroll to position [270, 0]
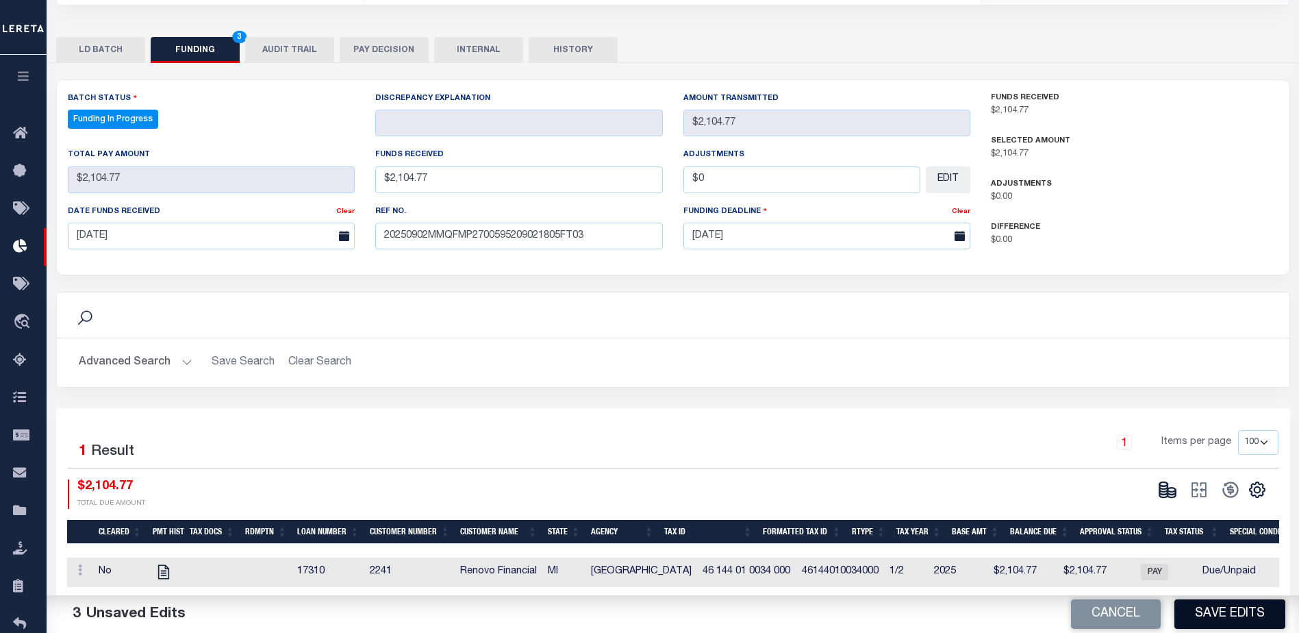
click at [1209, 620] on button "Save Edits" at bounding box center [1230, 613] width 111 height 29
type input "$2,104.77"
type input "$0"
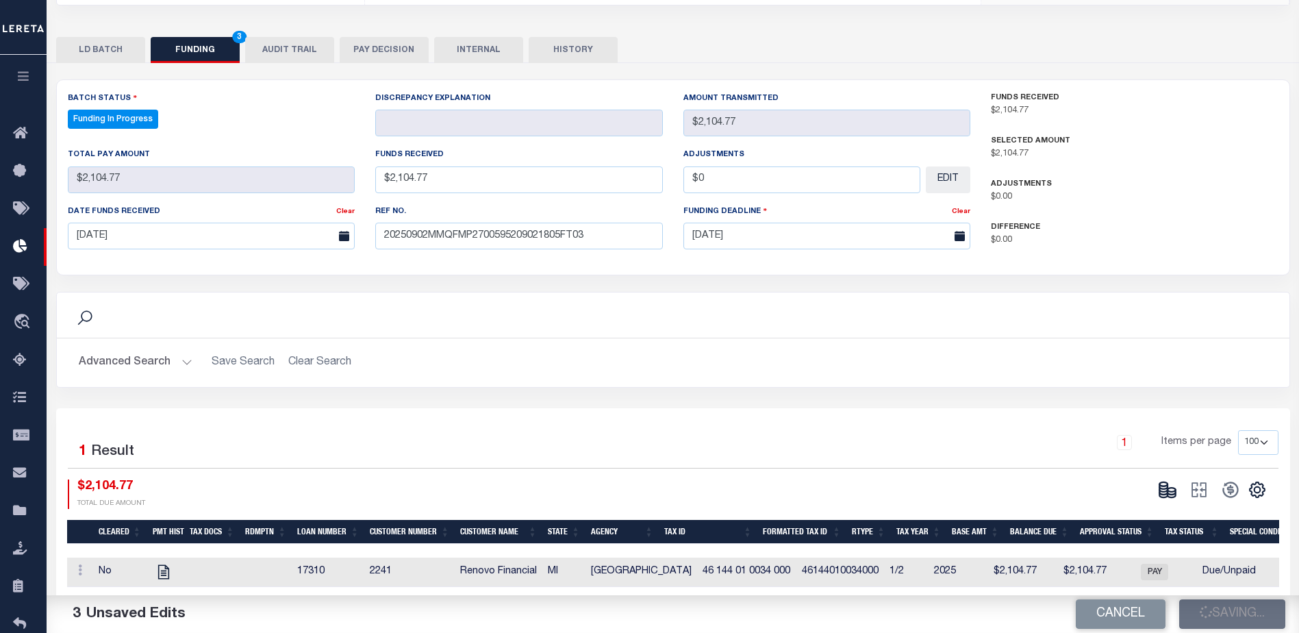
select select "100"
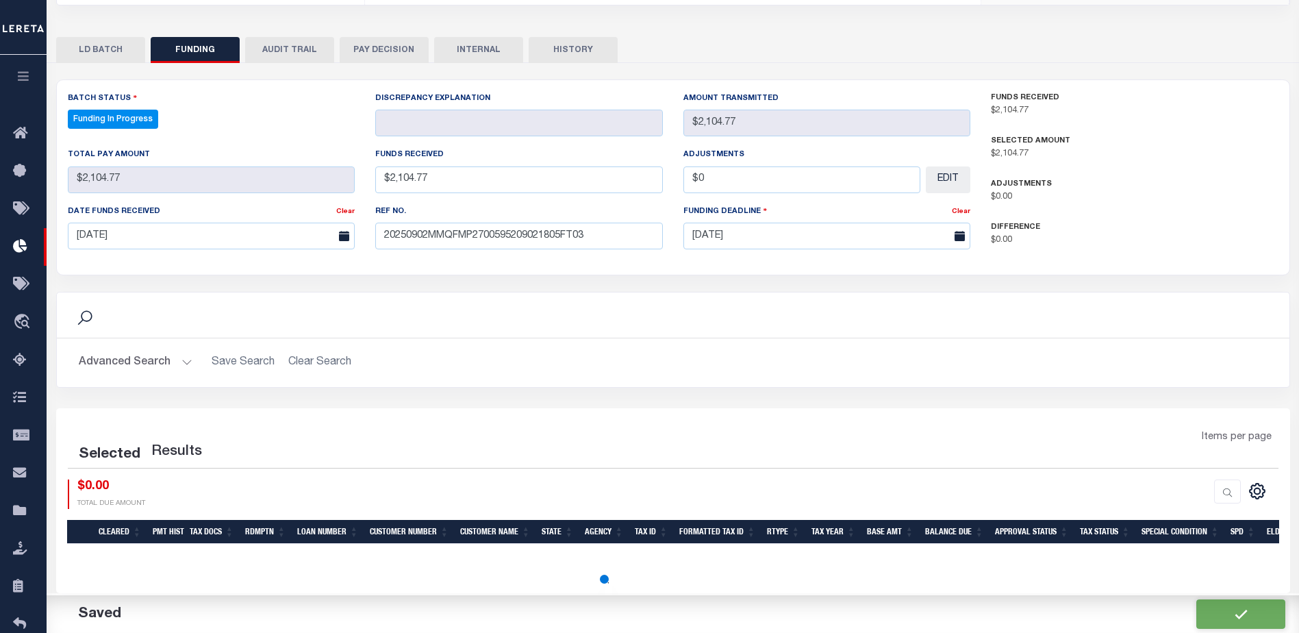
select select "100"
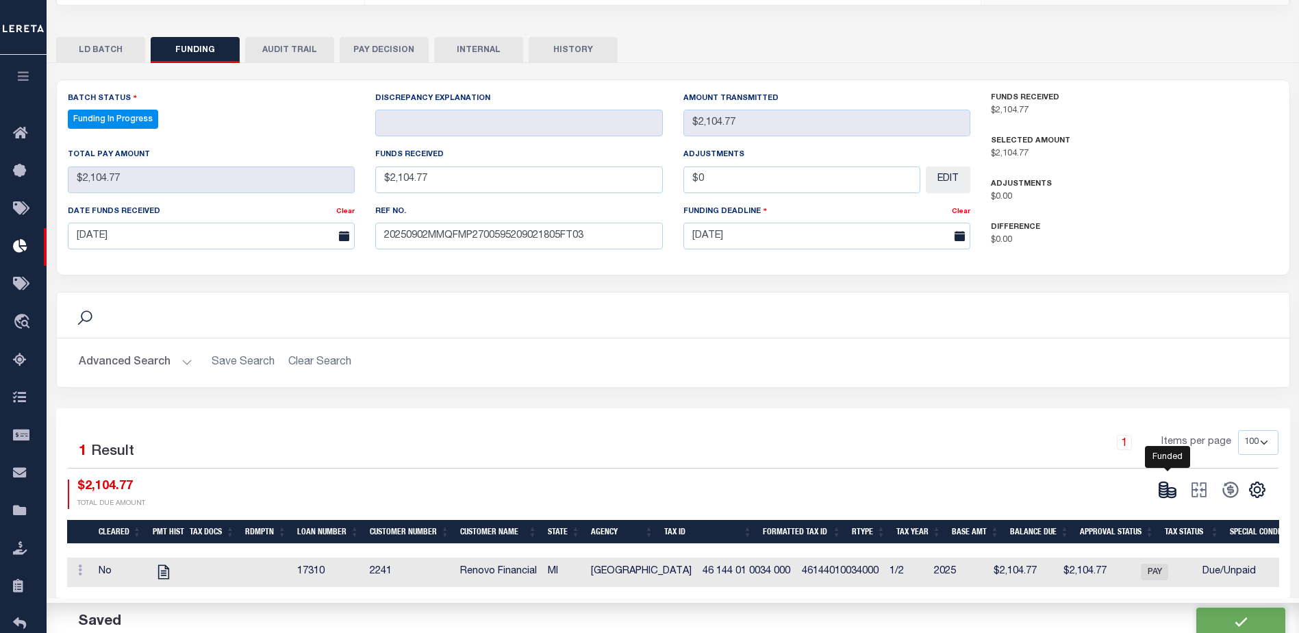
click at [1168, 485] on icon at bounding box center [1167, 489] width 19 height 19
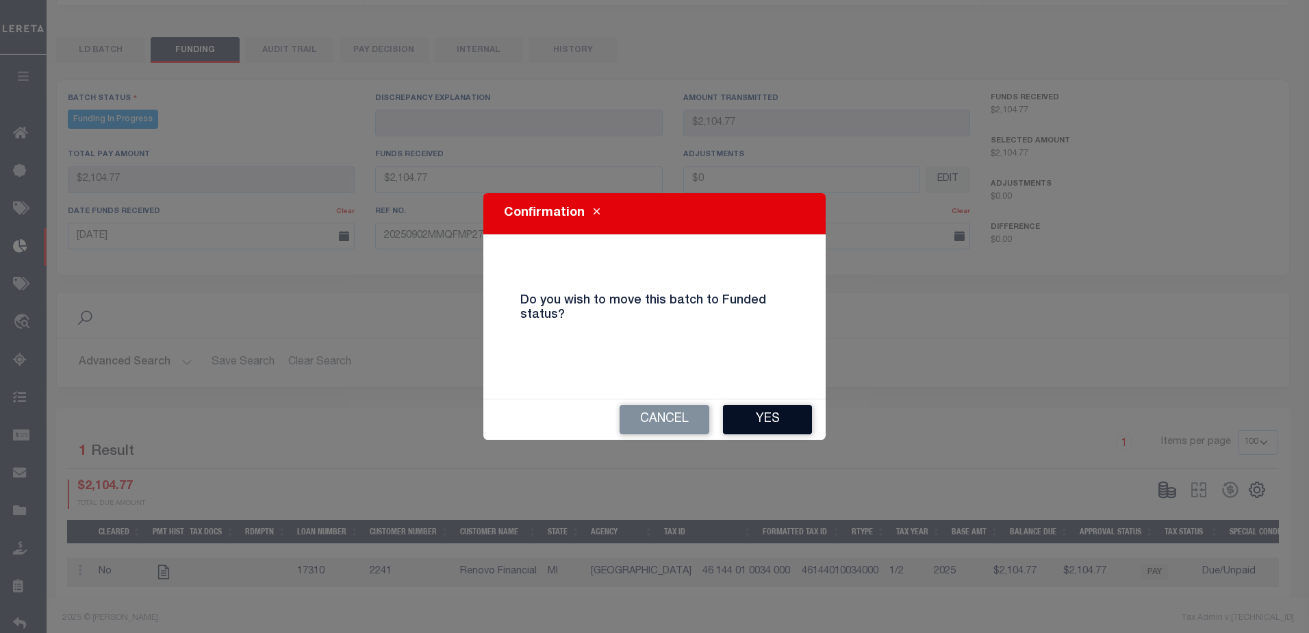
click at [747, 418] on button "Yes" at bounding box center [767, 419] width 89 height 29
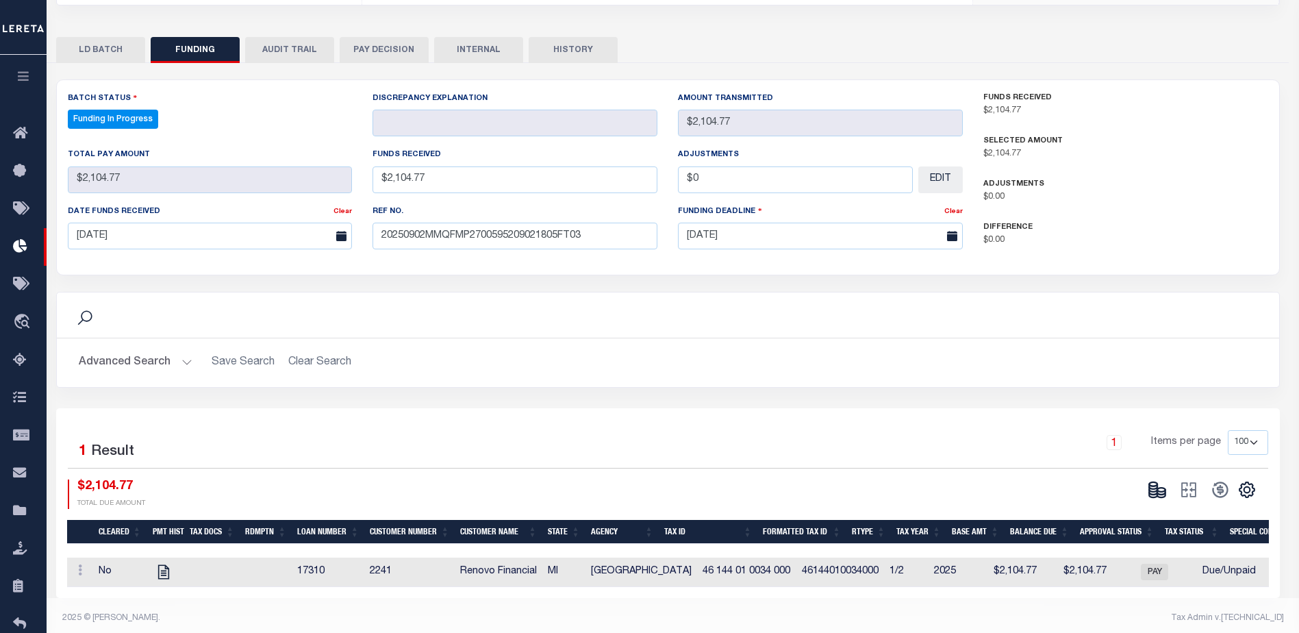
type input "$2,104.77"
type input "$0"
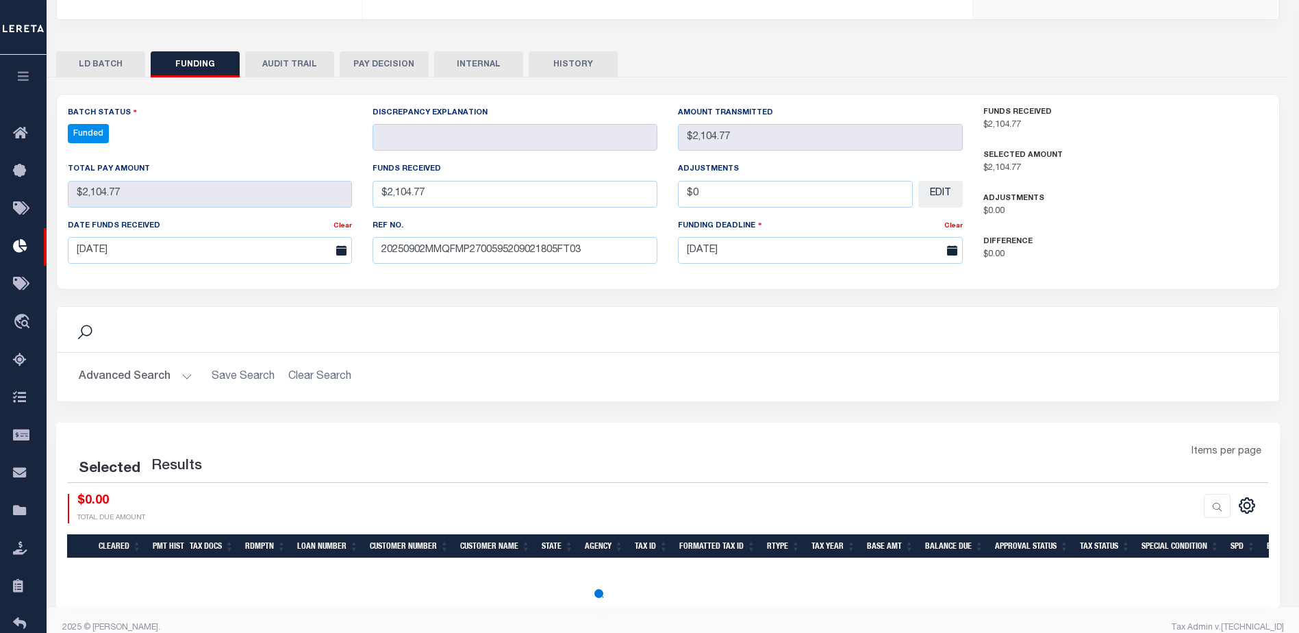
select select "100"
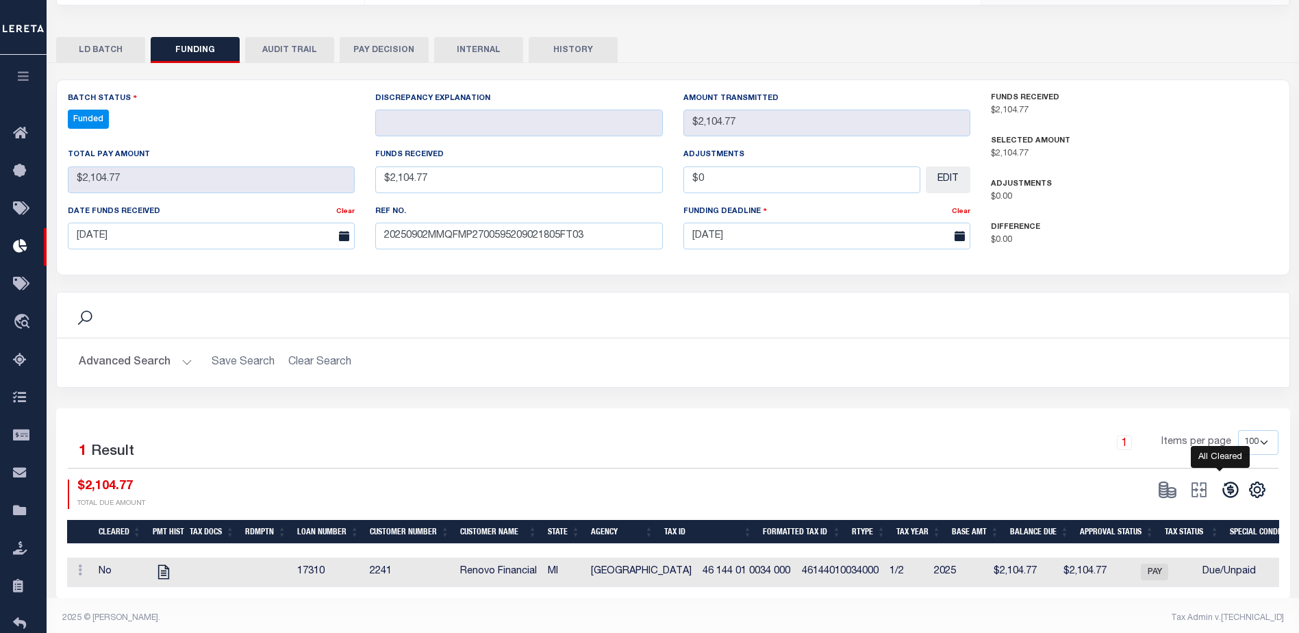
click at [1227, 482] on icon at bounding box center [1230, 490] width 16 height 16
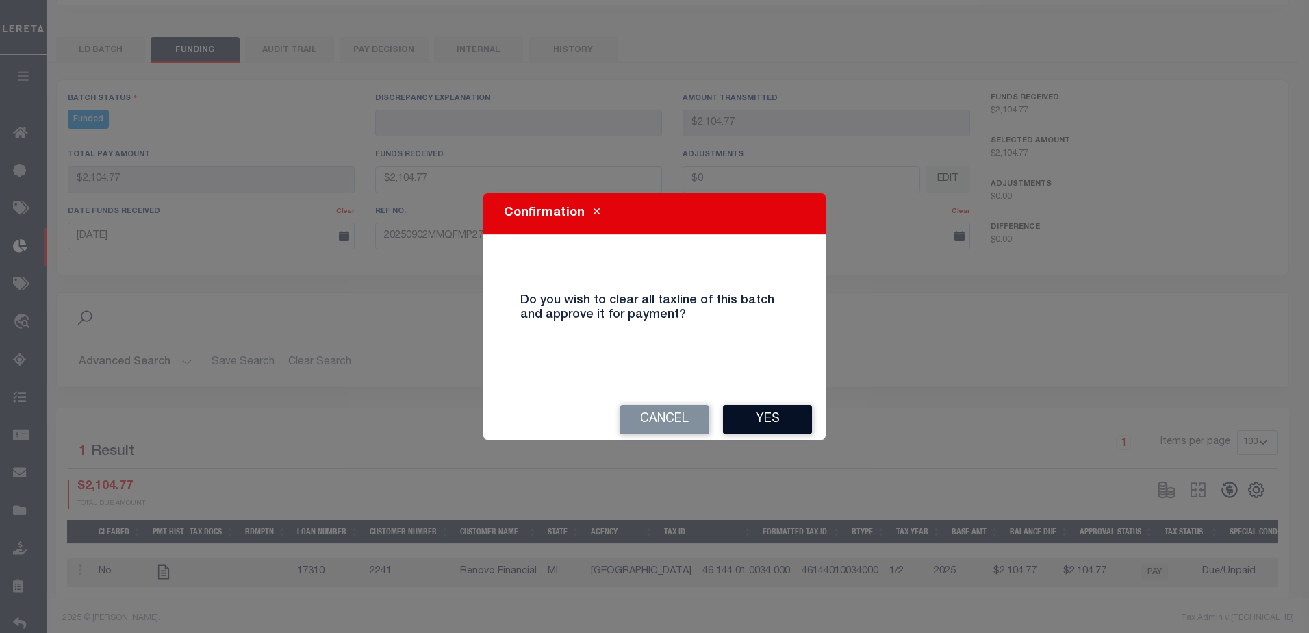
click at [766, 404] on div "Cancel Yes" at bounding box center [655, 419] width 342 height 40
click at [783, 434] on div "Cancel Yes" at bounding box center [655, 419] width 342 height 40
click at [783, 425] on button "Yes" at bounding box center [767, 419] width 89 height 29
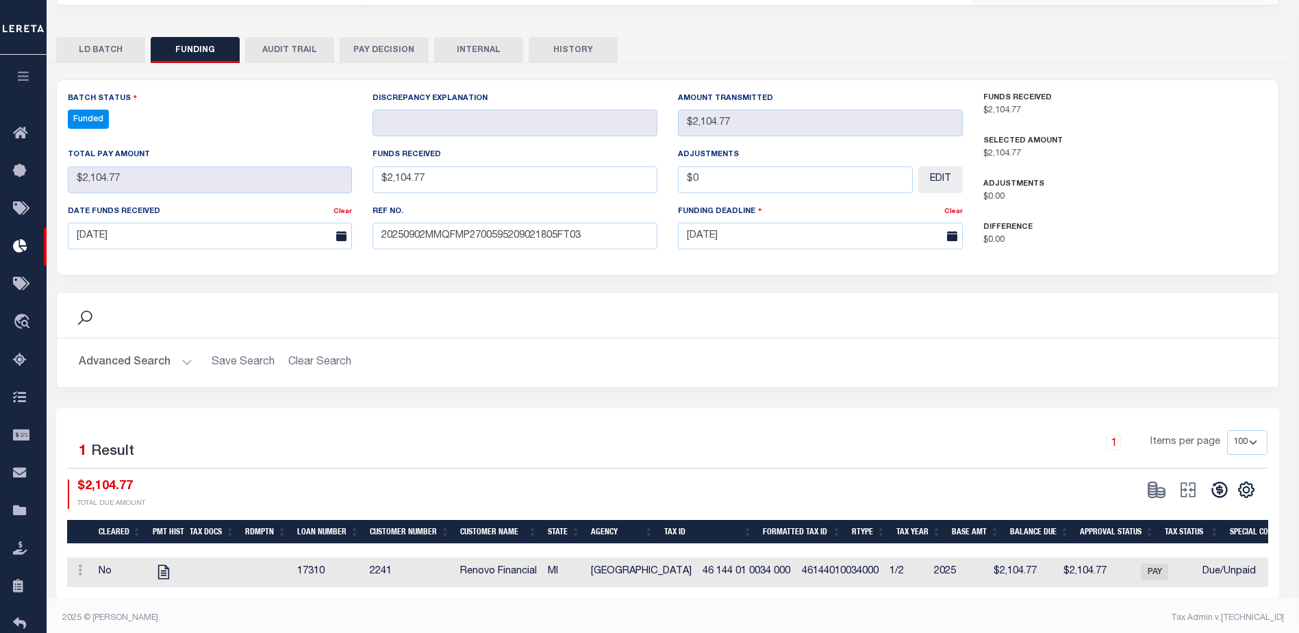
select select "100"
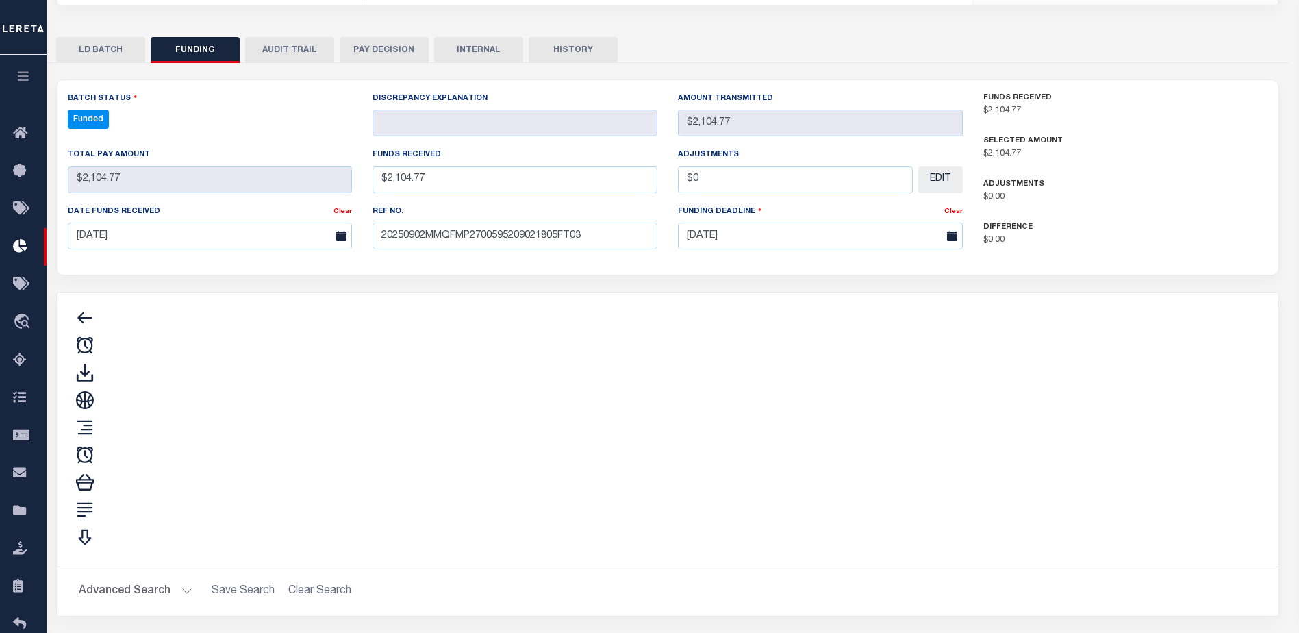
type input "$2,104.77"
type input "$0"
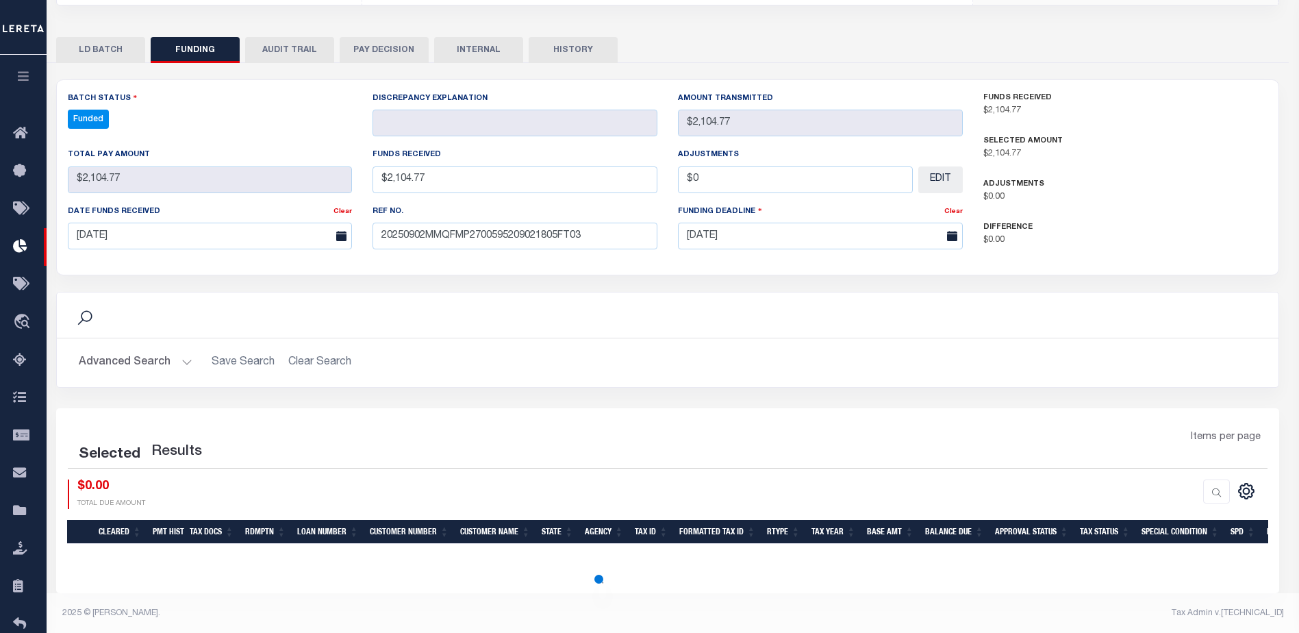
select select "100"
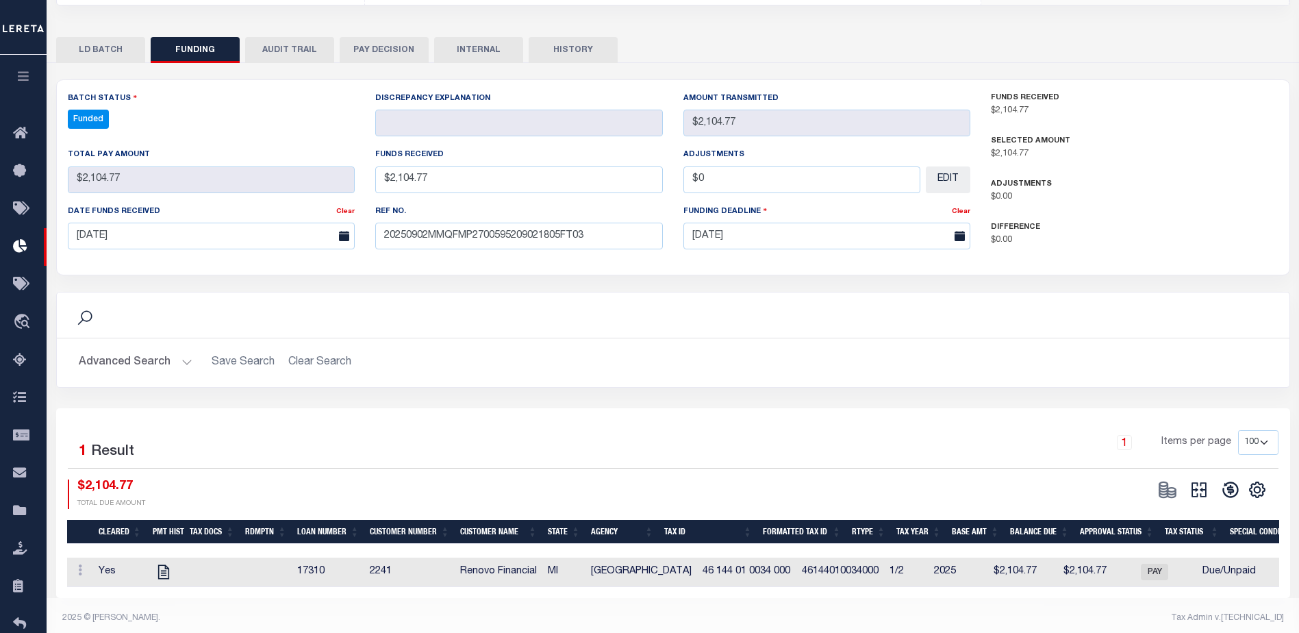
click at [1202, 481] on icon at bounding box center [1199, 489] width 19 height 19
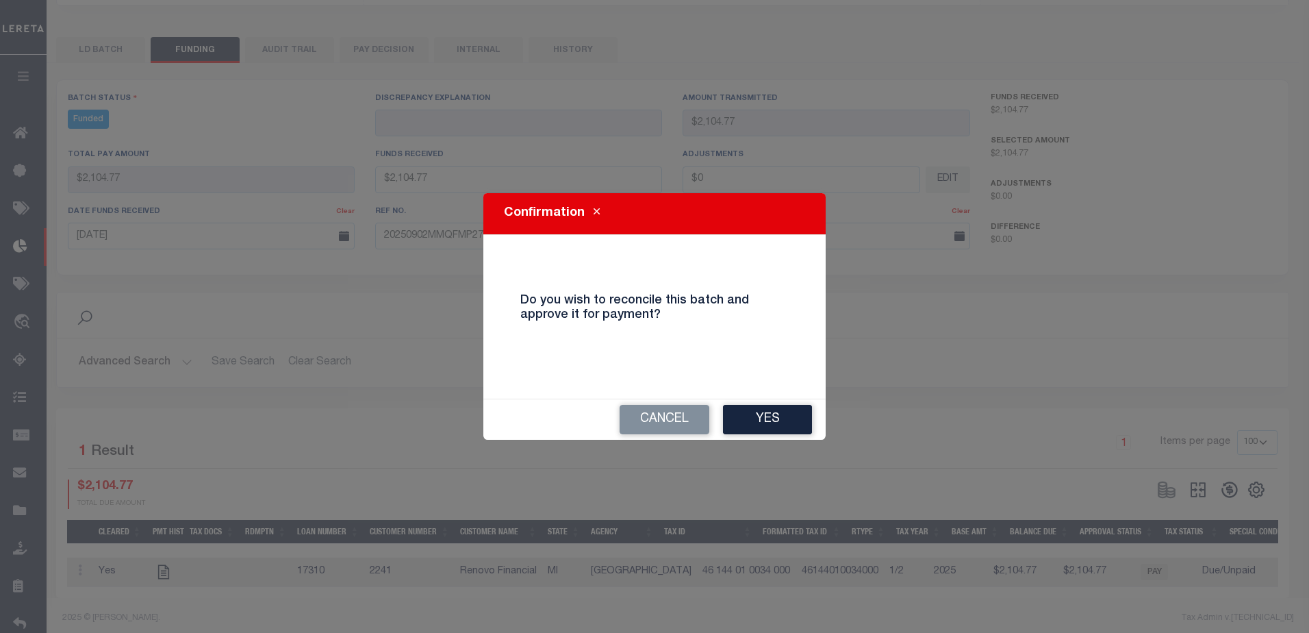
click at [757, 423] on button "Yes" at bounding box center [767, 419] width 89 height 29
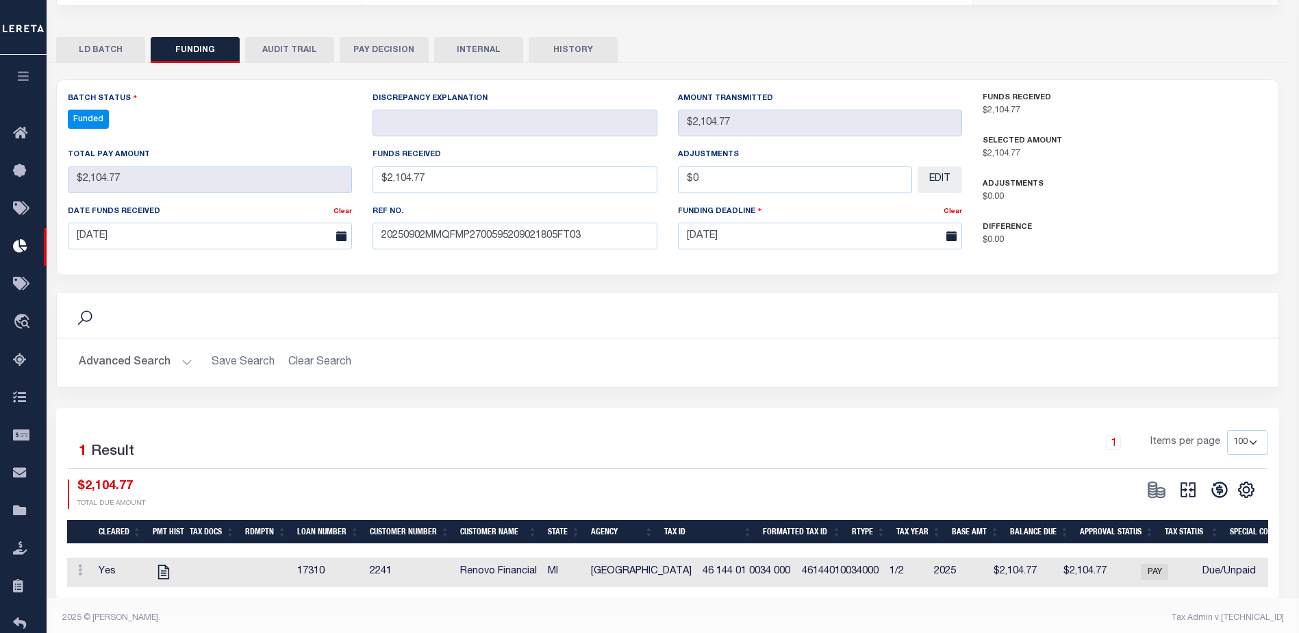
type input "$2,104.77"
type input "$0"
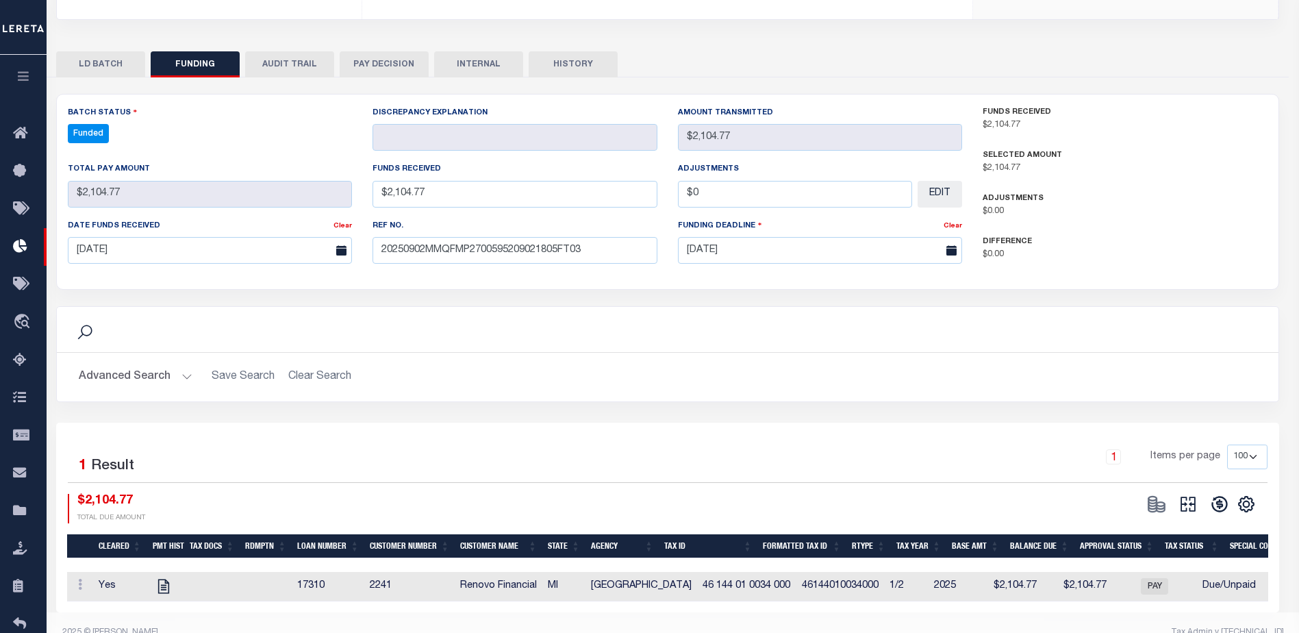
select select "100"
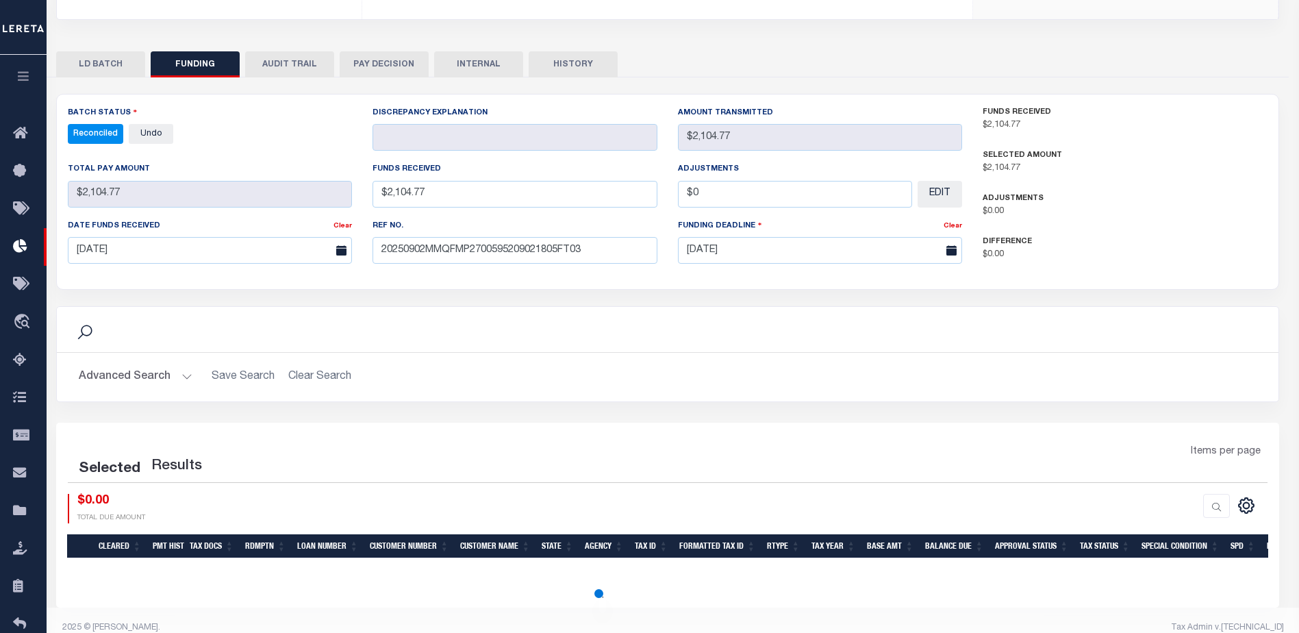
select select "100"
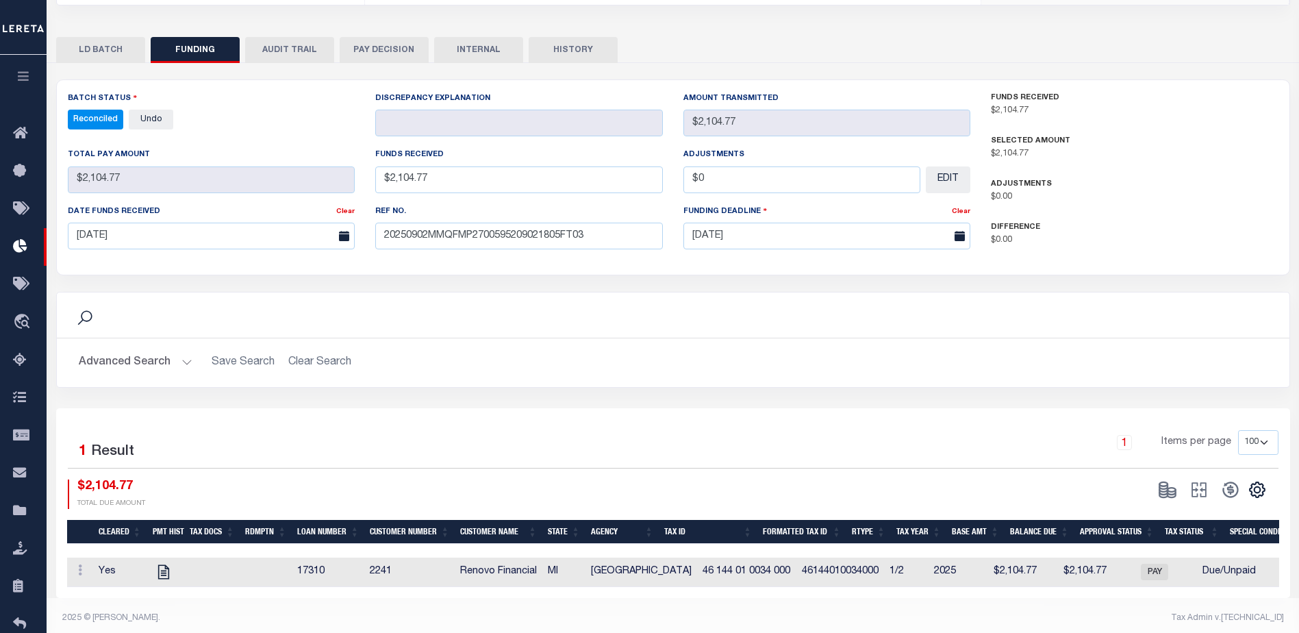
click at [482, 37] on button "INTERNAL" at bounding box center [478, 50] width 89 height 26
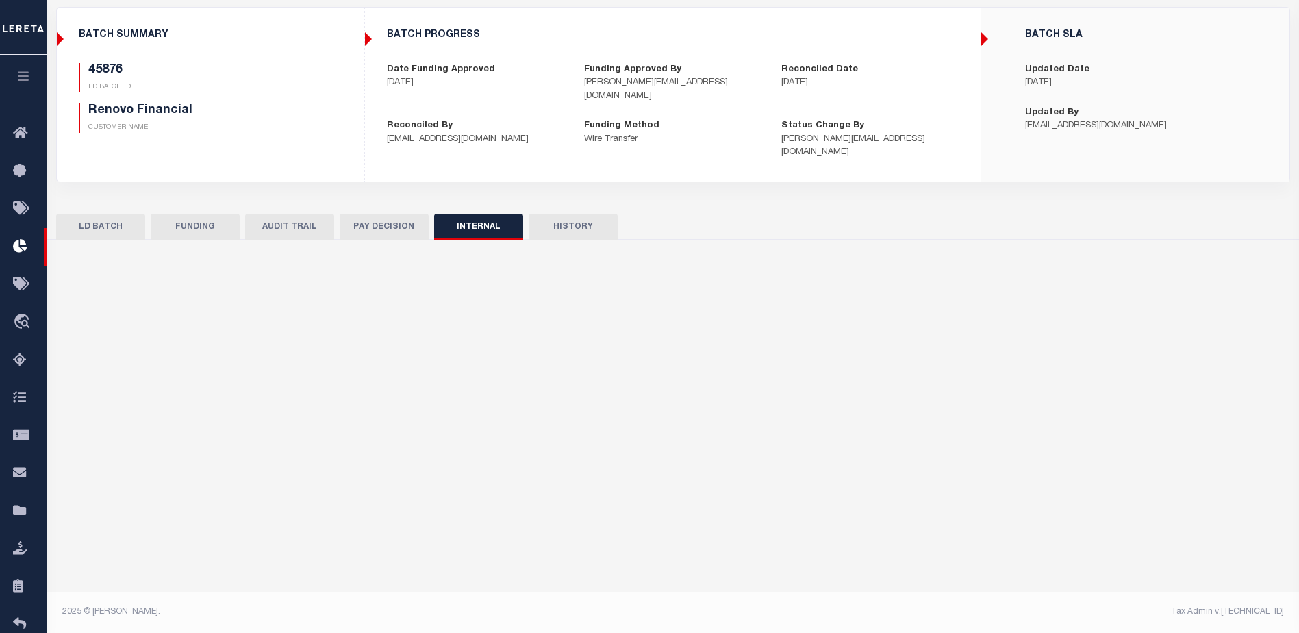
scroll to position [93, 0]
click at [677, 336] on input "text" at bounding box center [673, 351] width 1212 height 52
paste input "ORG AMT $432542.12 45876-$2104.77 45879-$51730.21 45884-$7979.45 45902-$10320.8…"
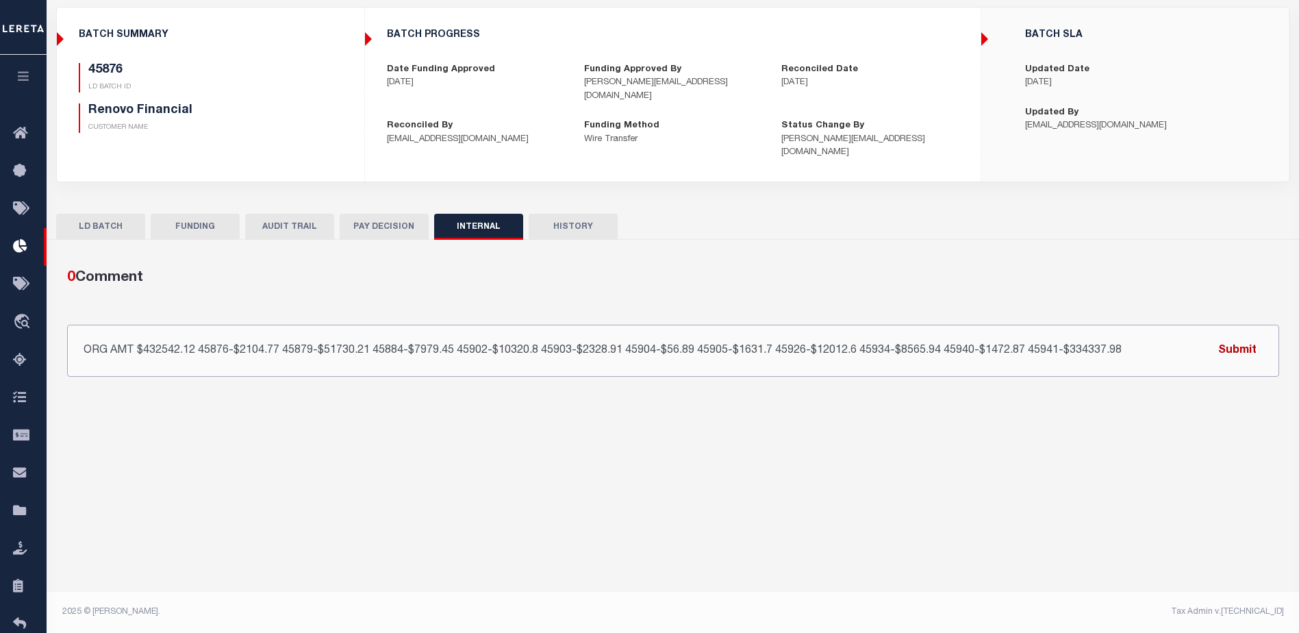
type input "ORG AMT $432542.12 45876-$2104.77 45879-$51730.21 45884-$7979.45 45902-$10320.8…"
click at [1229, 336] on button "Submit" at bounding box center [1237, 350] width 56 height 28
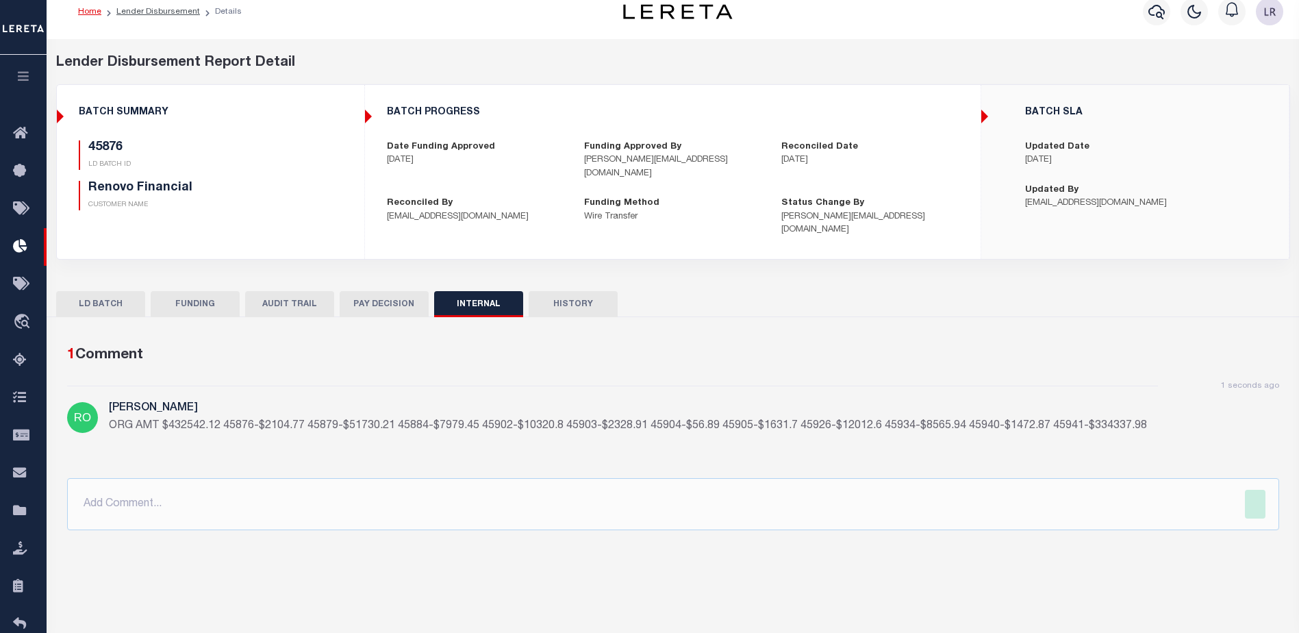
scroll to position [0, 0]
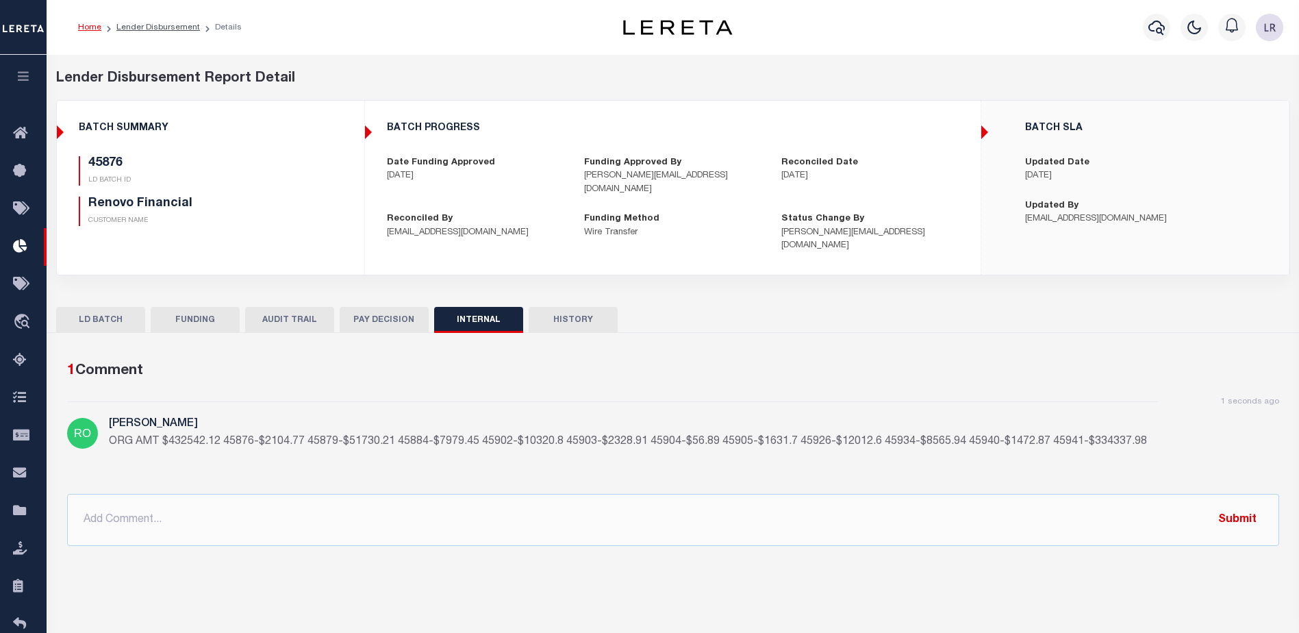
drag, startPoint x: 173, startPoint y: 32, endPoint x: 1296, endPoint y: 342, distance: 1166.1
click at [173, 32] on link "Lender Disbursement" at bounding box center [158, 27] width 84 height 8
checkbox input "true"
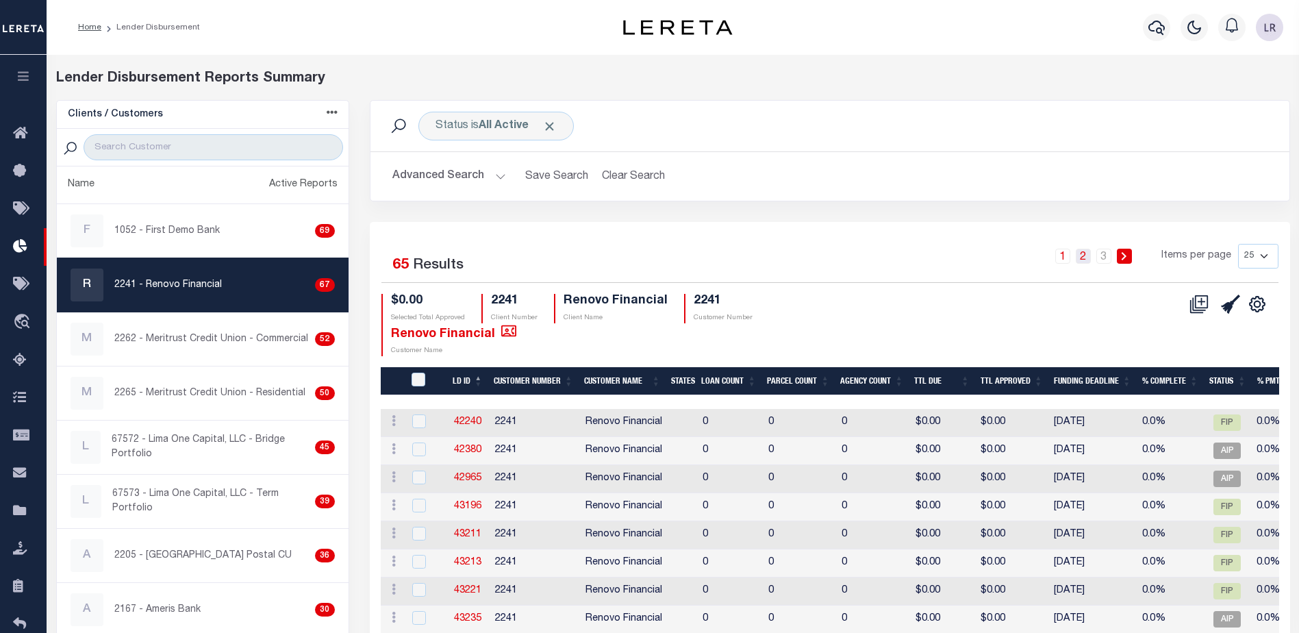
click at [1091, 258] on link "2" at bounding box center [1083, 256] width 15 height 15
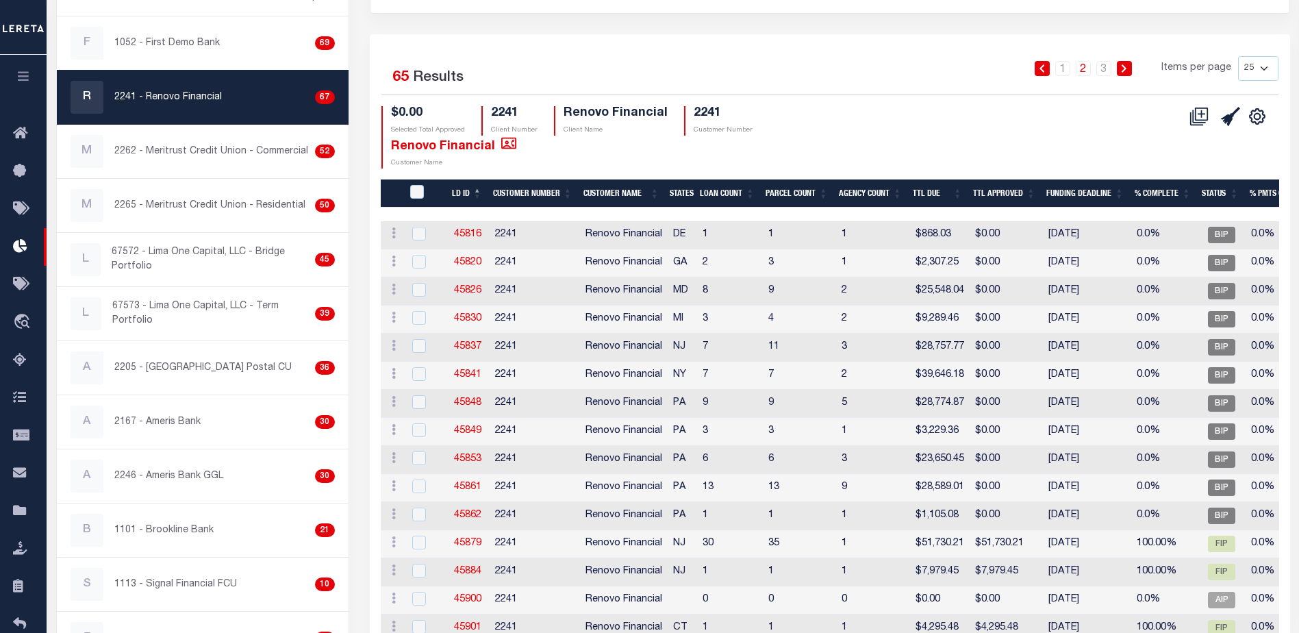
scroll to position [205, 0]
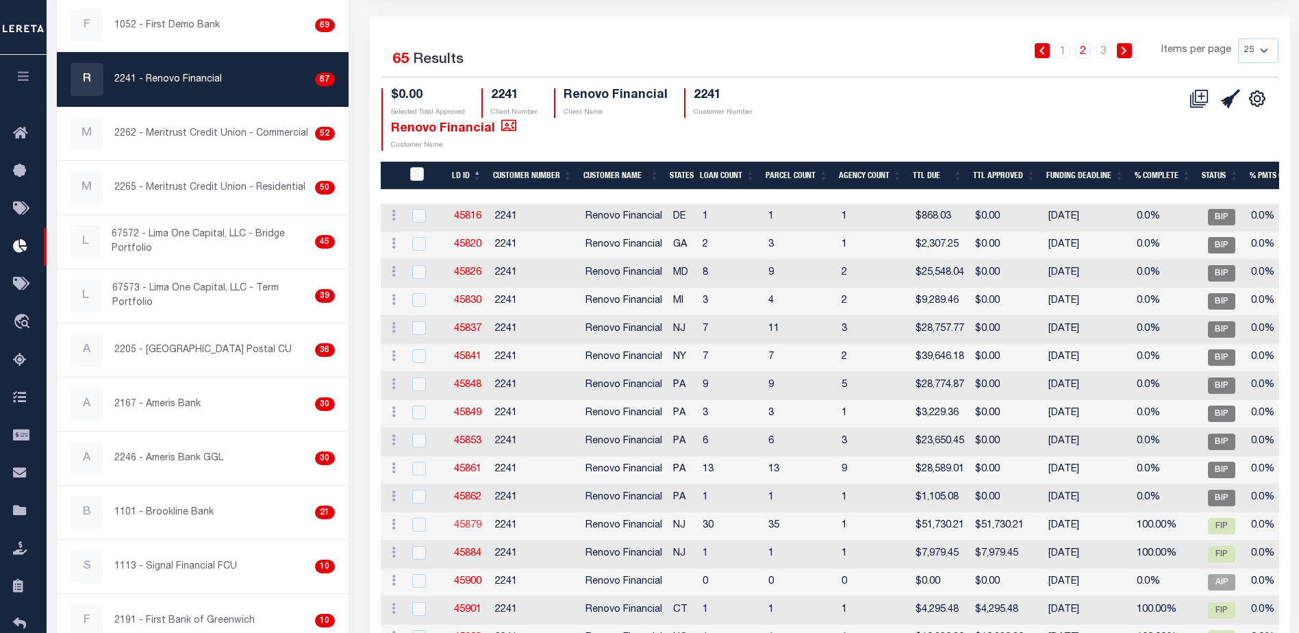
click at [474, 525] on link "45879" at bounding box center [467, 525] width 27 height 10
checkbox input "true"
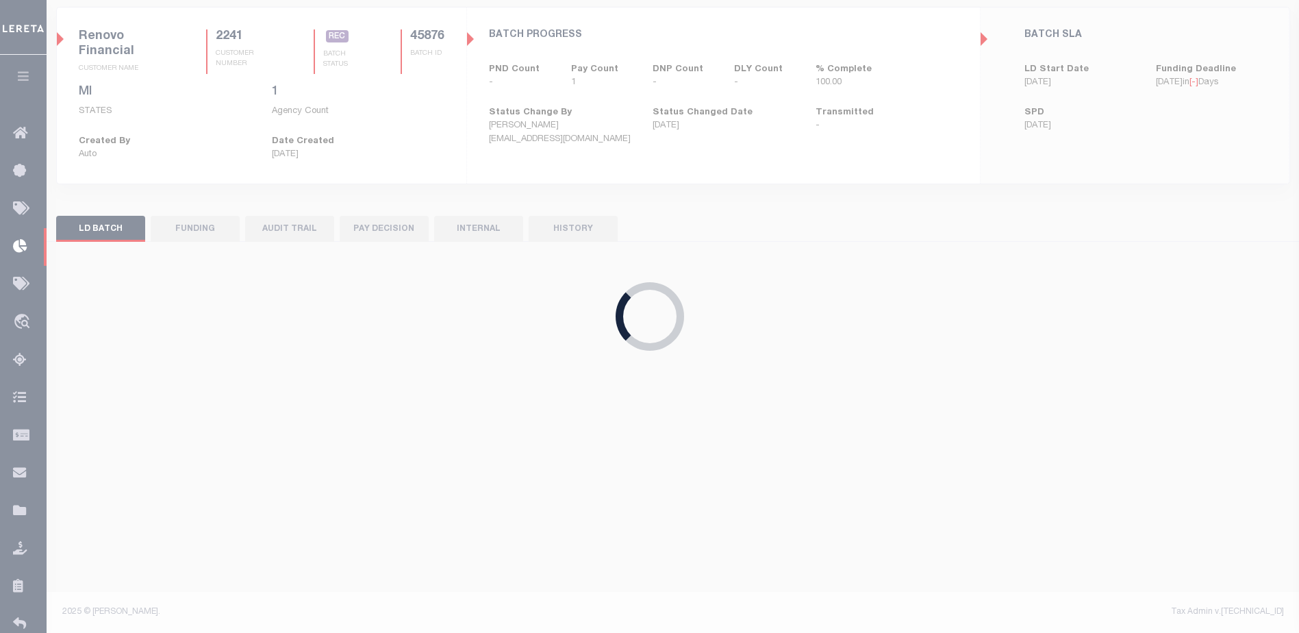
scroll to position [93, 0]
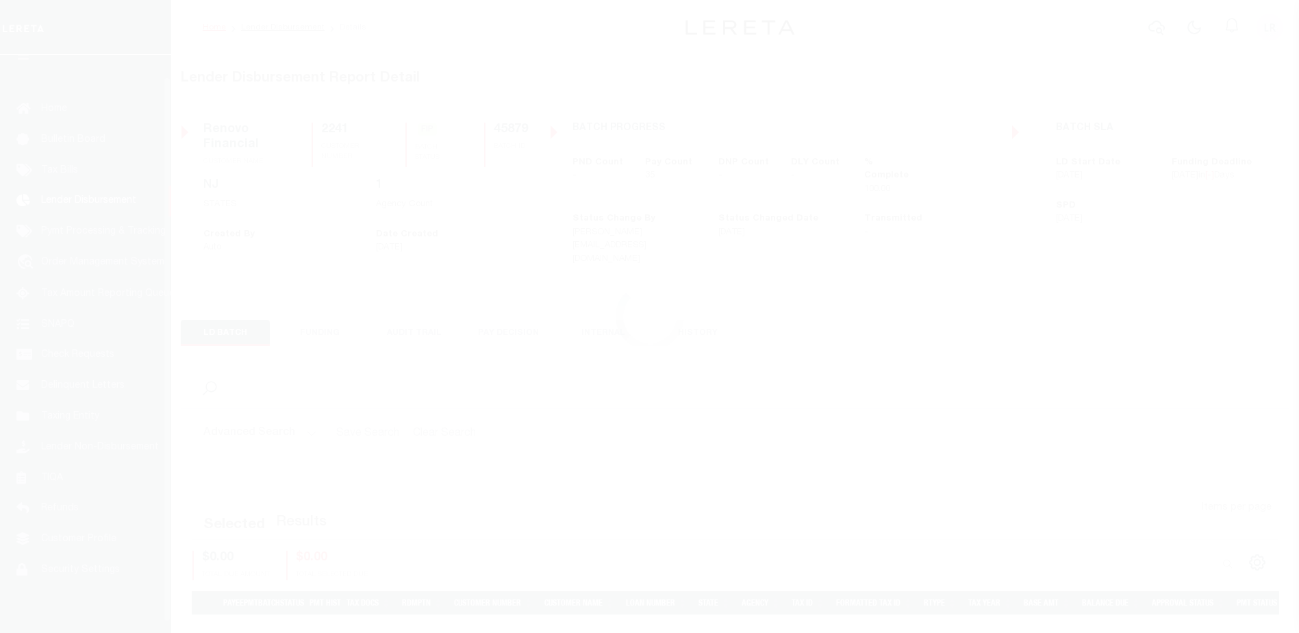
scroll to position [24, 0]
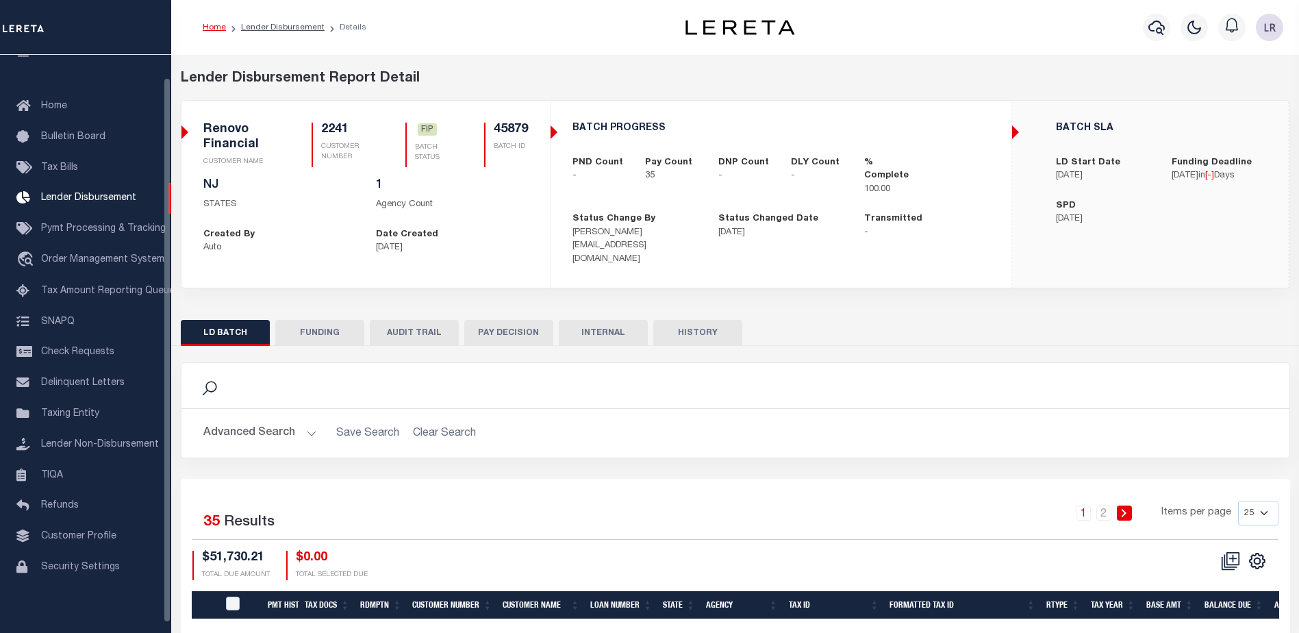
click at [321, 327] on button "FUNDING" at bounding box center [319, 333] width 89 height 26
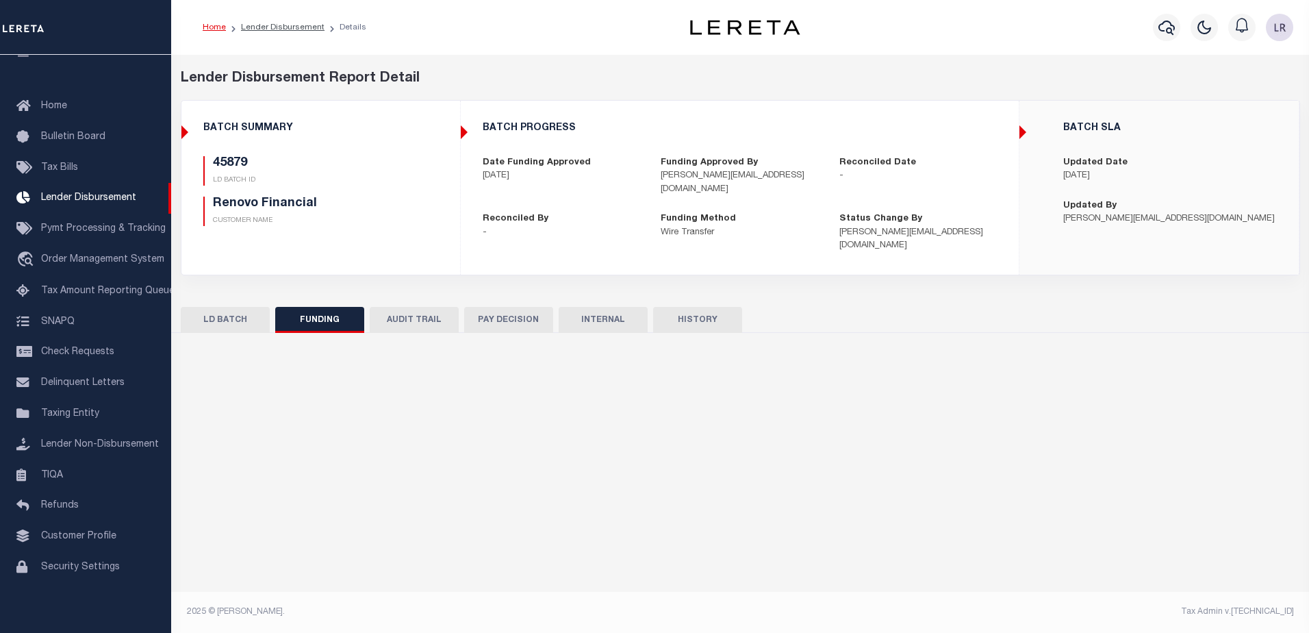
type input "$51,730.21"
type input "$0"
type input "[DATE]"
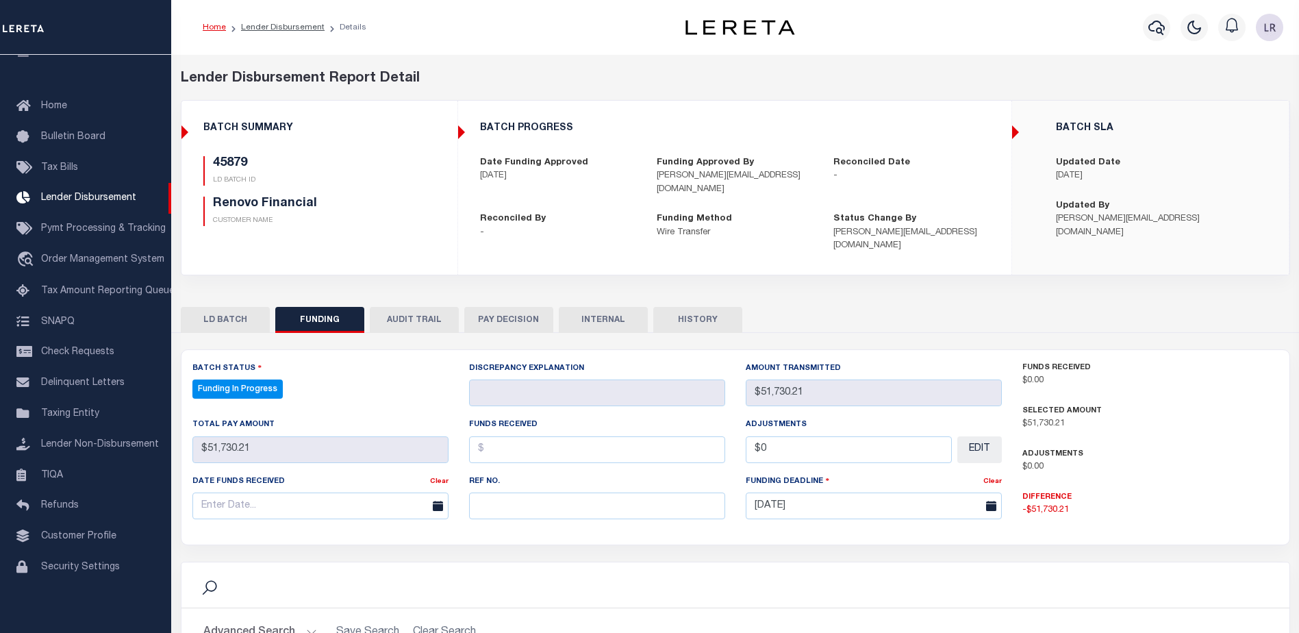
select select "100"
click at [504, 494] on input "text" at bounding box center [597, 505] width 256 height 27
paste input "20250902MMQFMP2700595209021805FT03"
type input "20250902MMQFMP2700595209021805FT03"
click at [494, 436] on input "text" at bounding box center [597, 449] width 256 height 27
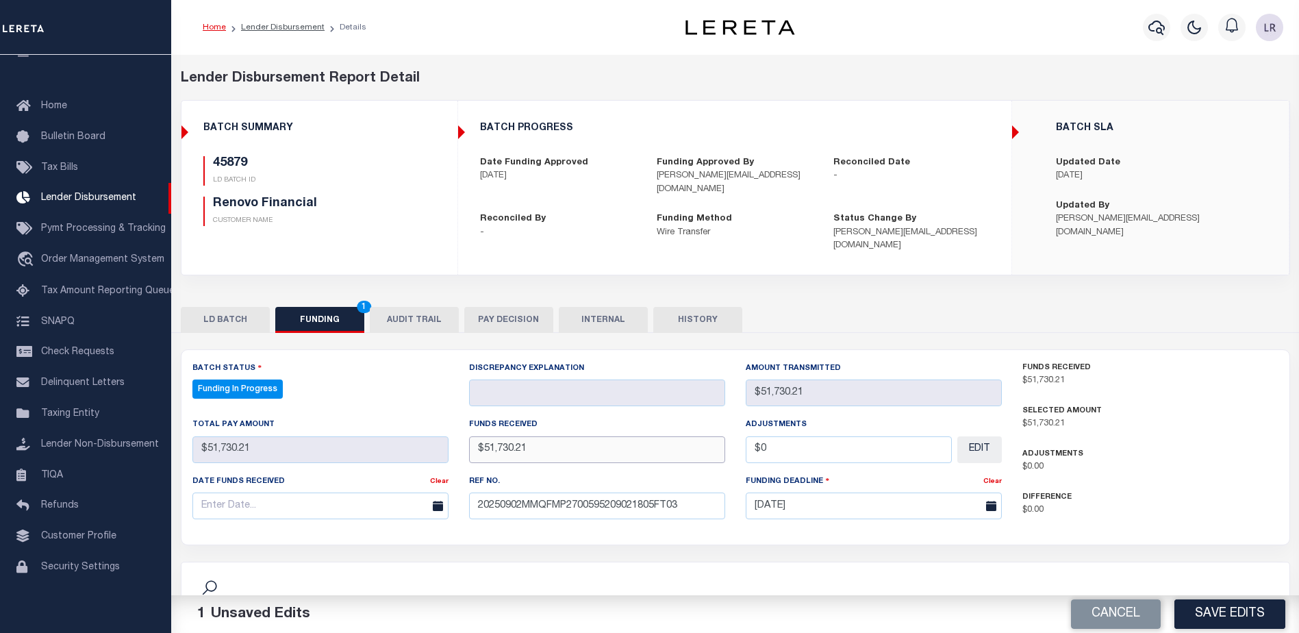
type input "$51,730.21"
click at [375, 476] on div "Date funds received" at bounding box center [311, 483] width 238 height 19
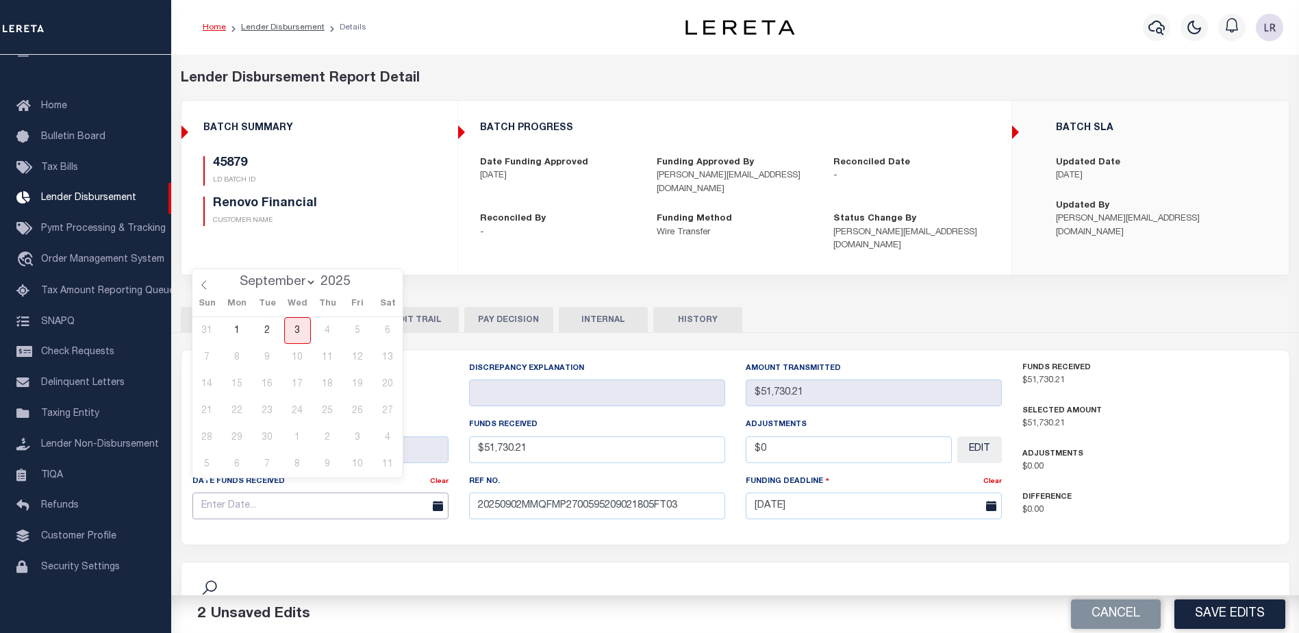
click at [374, 492] on input "text" at bounding box center [320, 505] width 256 height 27
click at [266, 331] on span "2" at bounding box center [267, 330] width 27 height 27
type input "[DATE]"
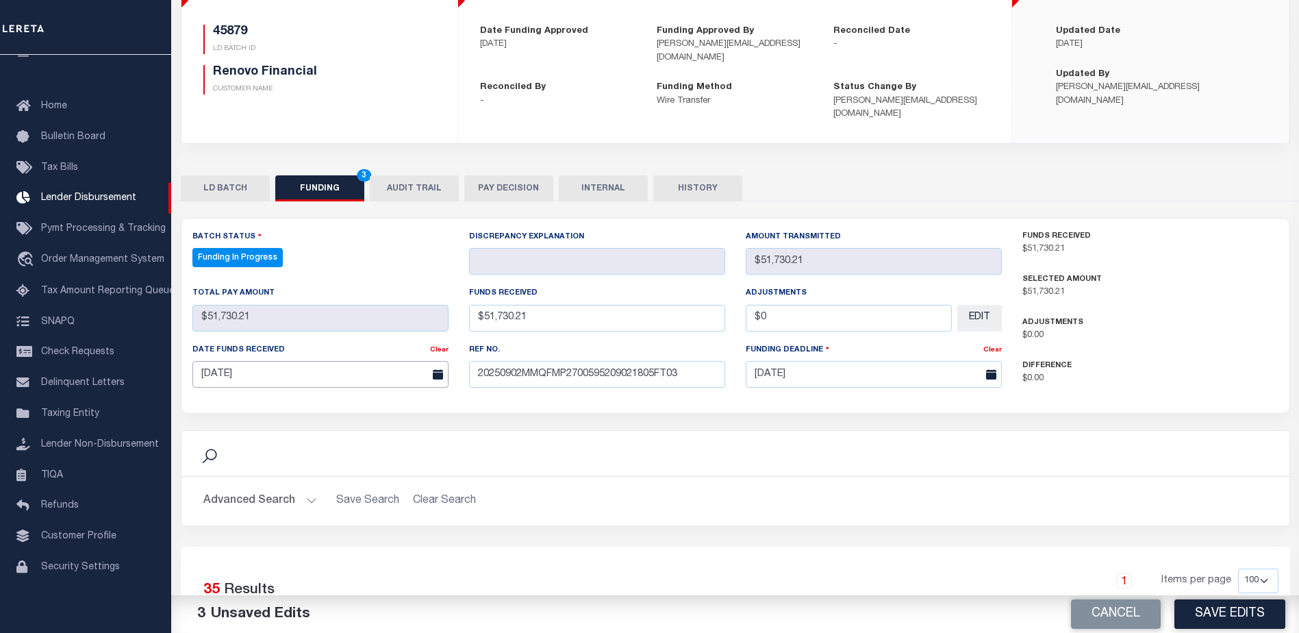
scroll to position [205, 0]
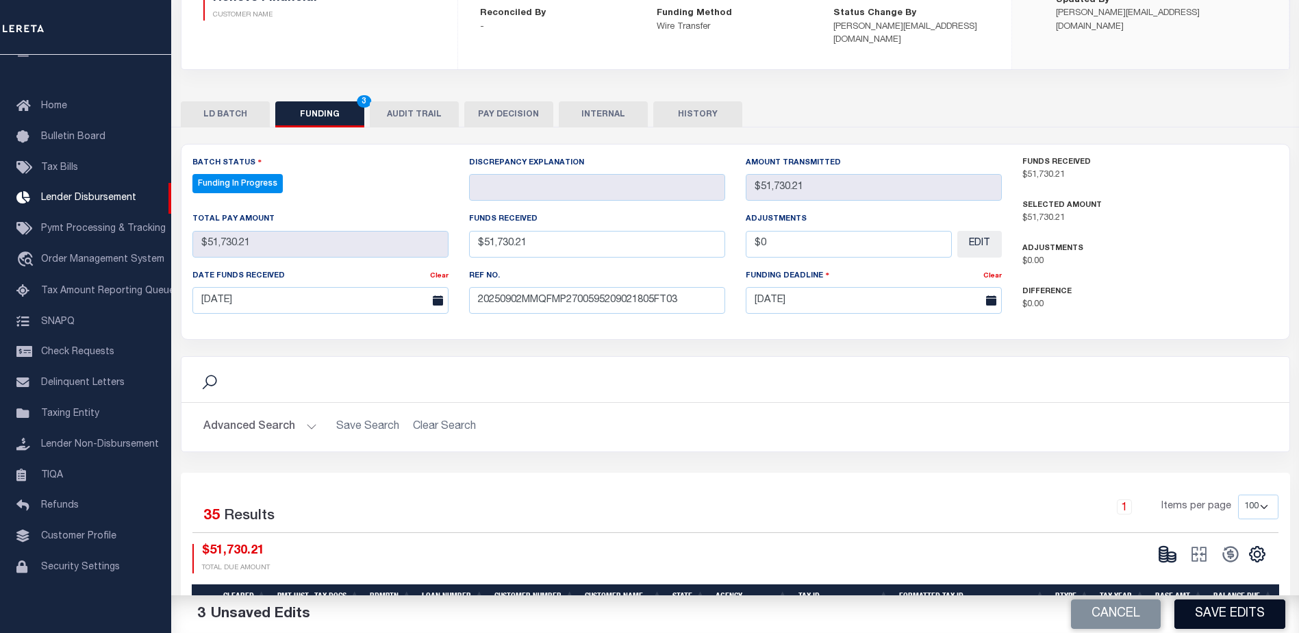
click at [1240, 623] on button "Save Edits" at bounding box center [1230, 613] width 111 height 29
type input "$51,730.21"
type input "$0"
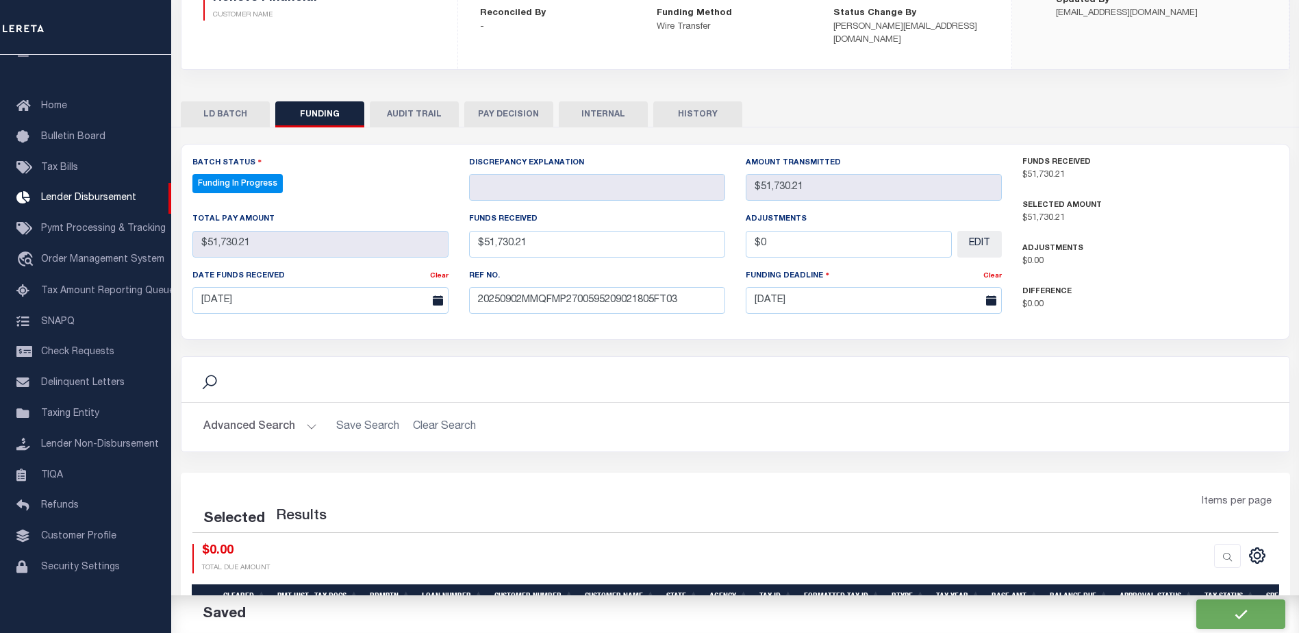
select select "100"
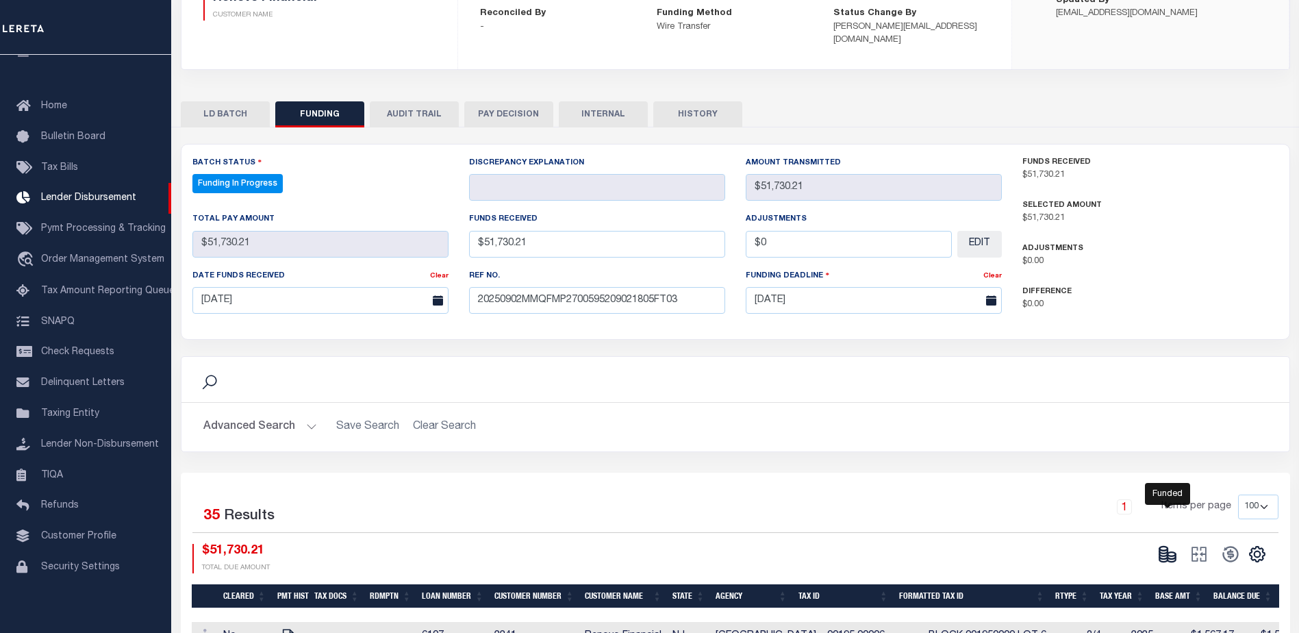
click at [1159, 544] on icon at bounding box center [1167, 553] width 19 height 19
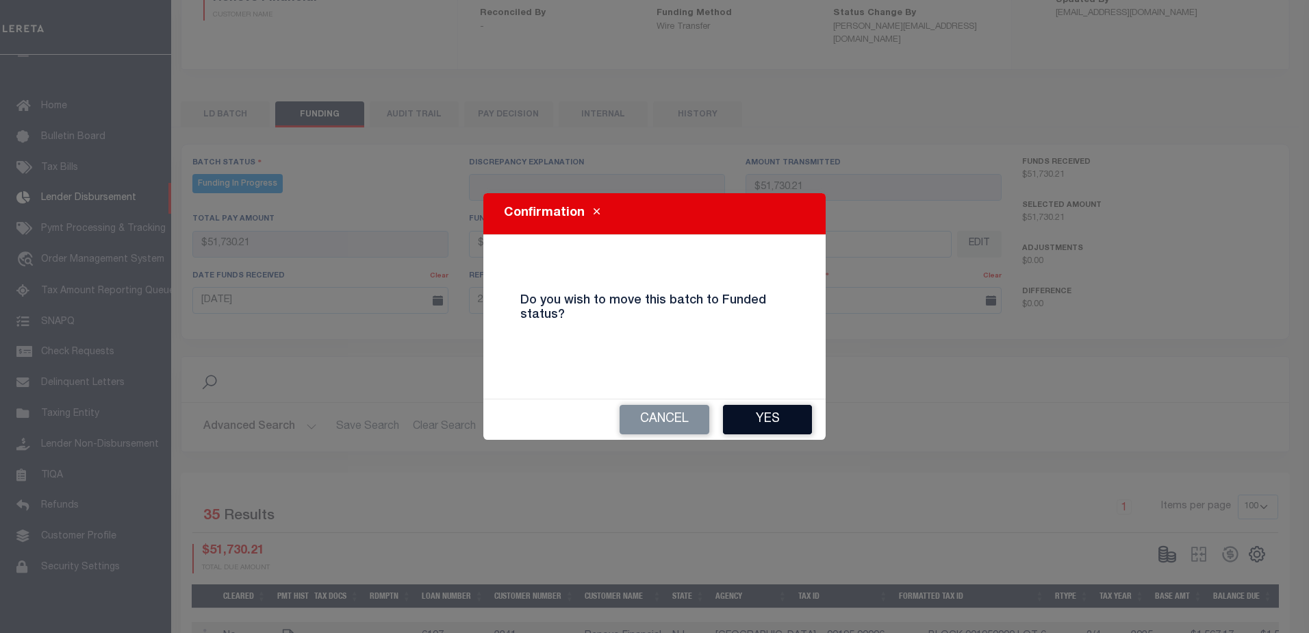
drag, startPoint x: 776, startPoint y: 433, endPoint x: 778, endPoint y: 419, distance: 13.9
click at [776, 431] on button "Yes" at bounding box center [767, 419] width 89 height 29
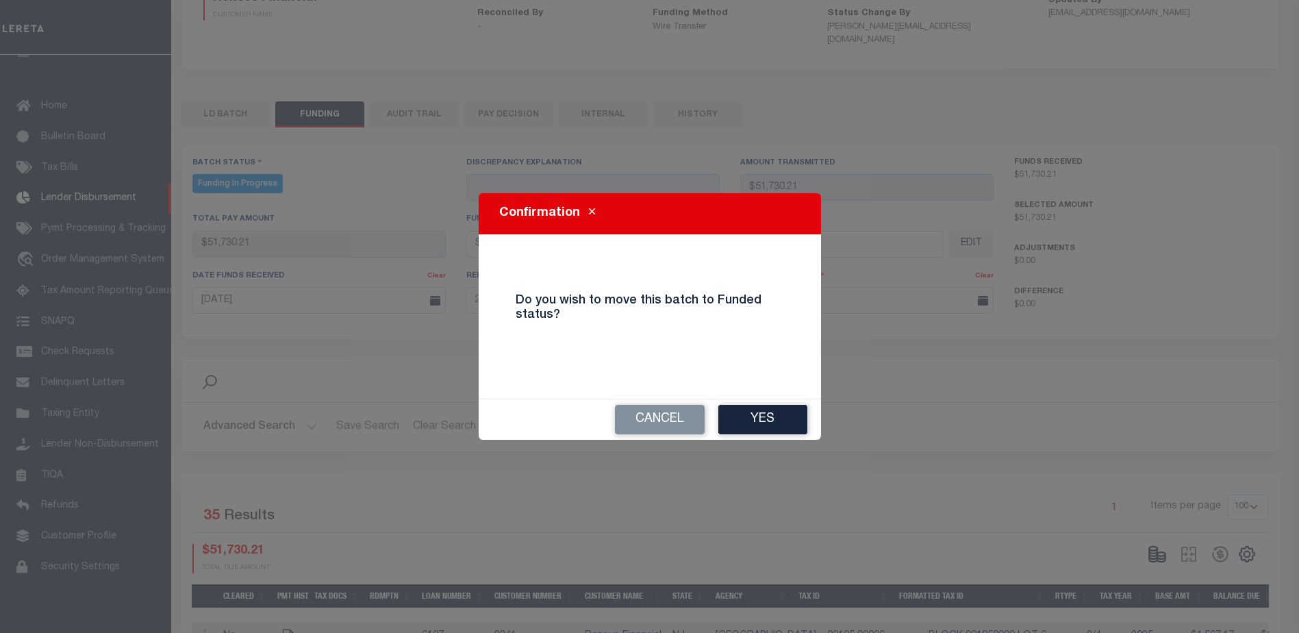
type input "$51,730.21"
type input "$0"
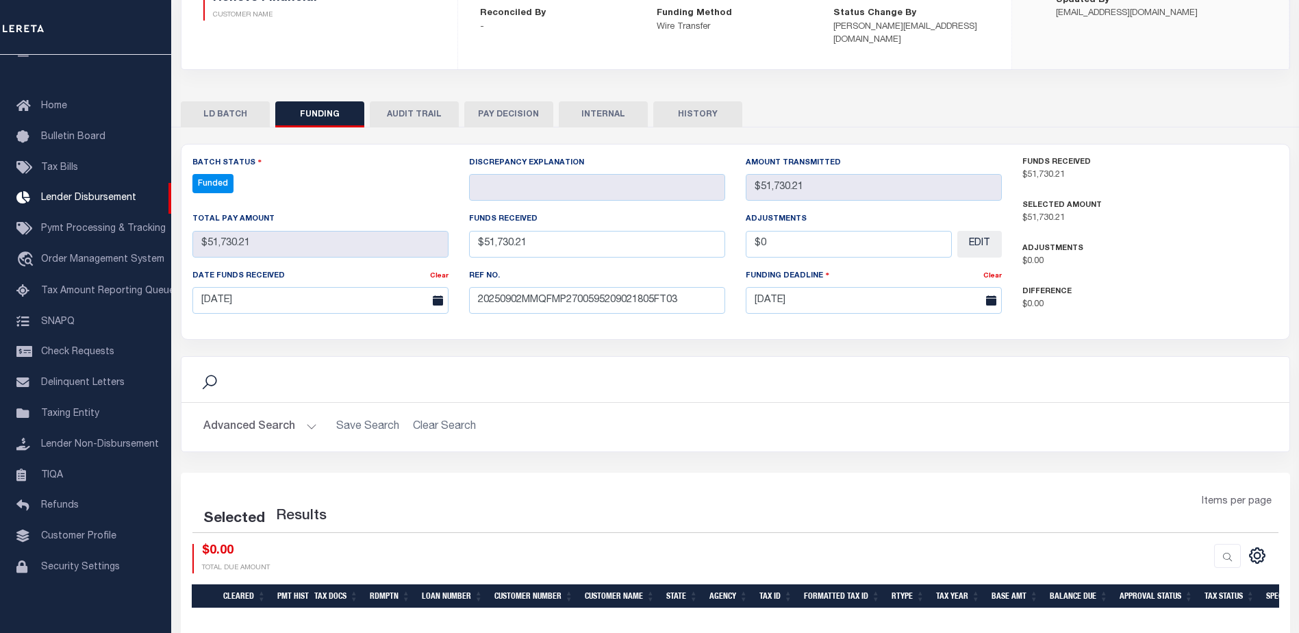
select select "100"
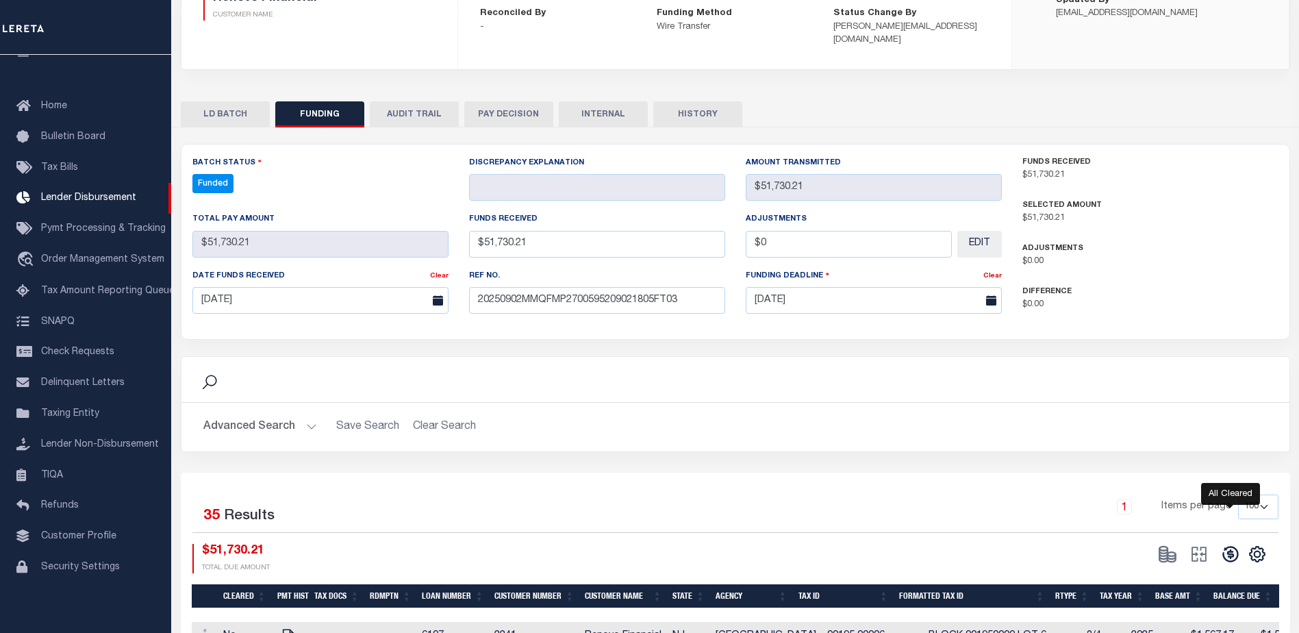
click at [1235, 544] on icon at bounding box center [1230, 553] width 19 height 19
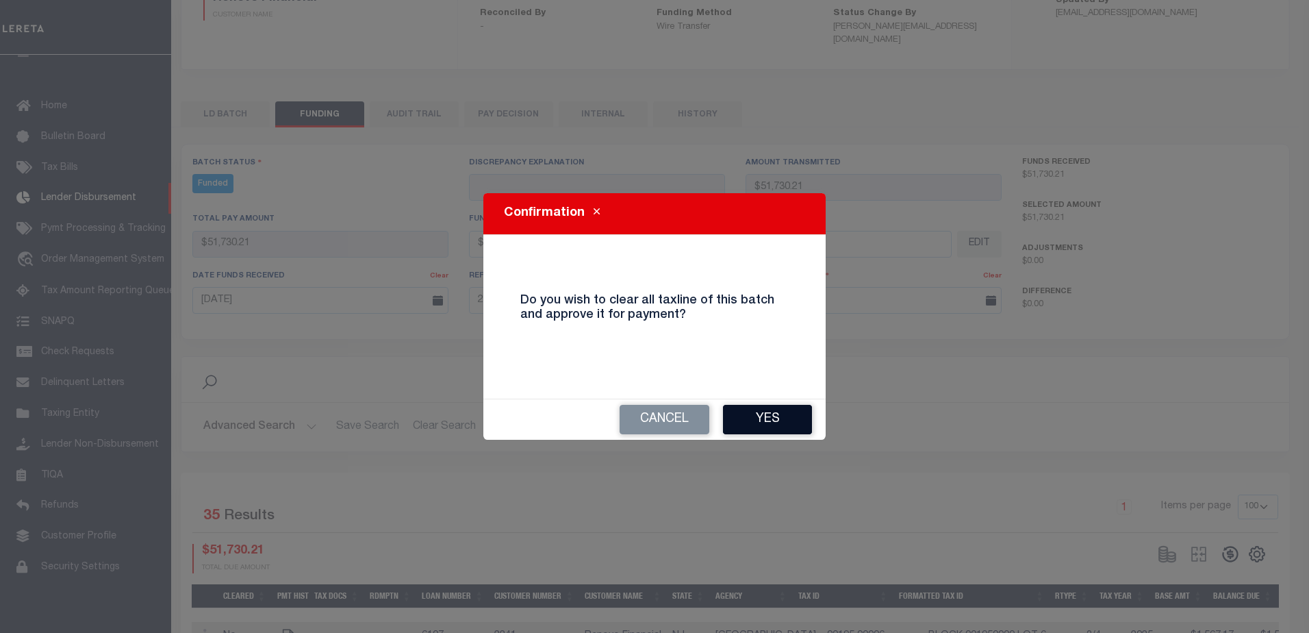
click at [802, 420] on button "Yes" at bounding box center [767, 419] width 89 height 29
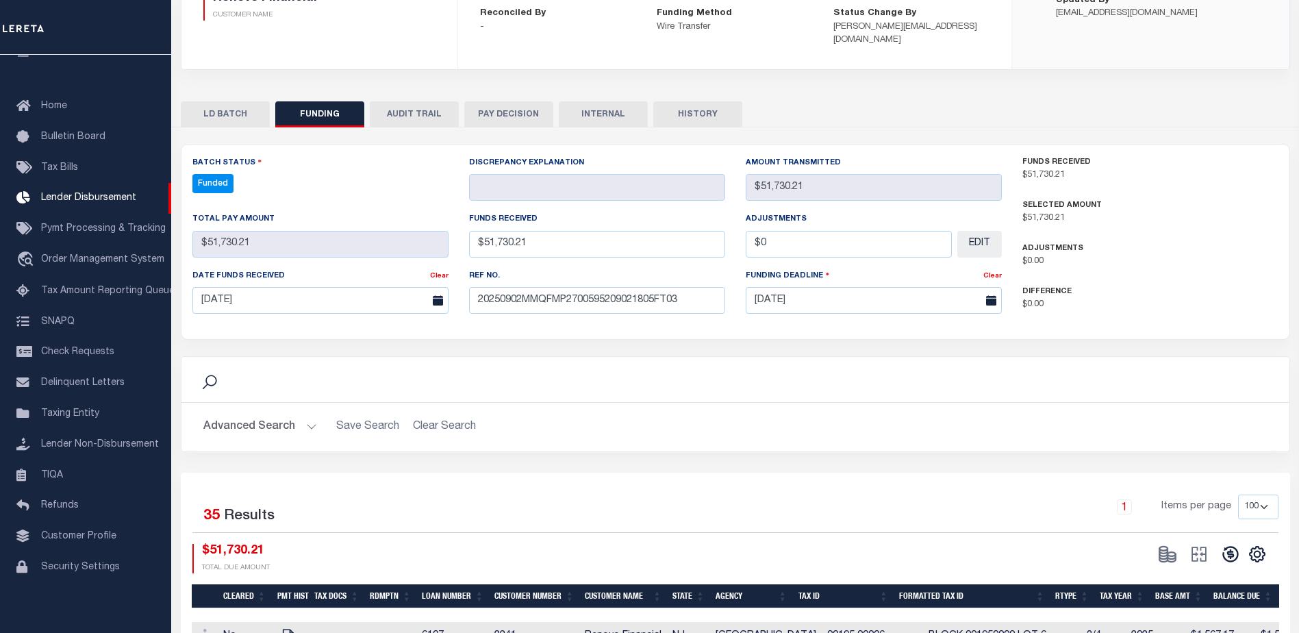
type input "$51,730.21"
type input "$0"
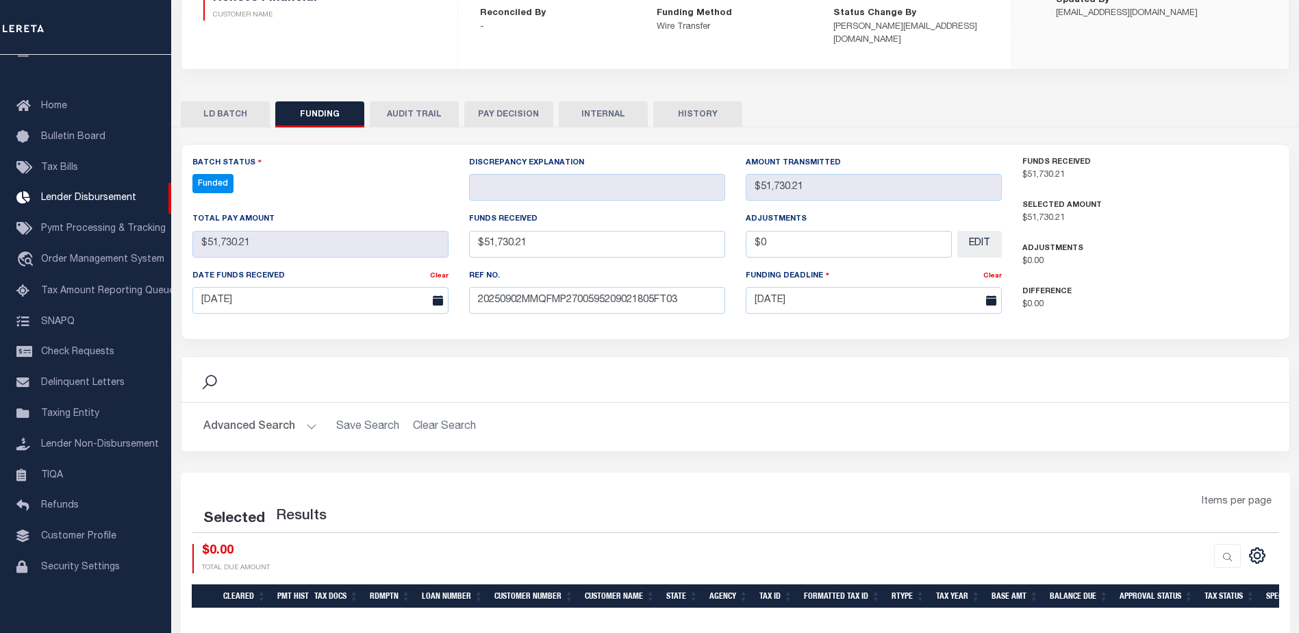
select select "100"
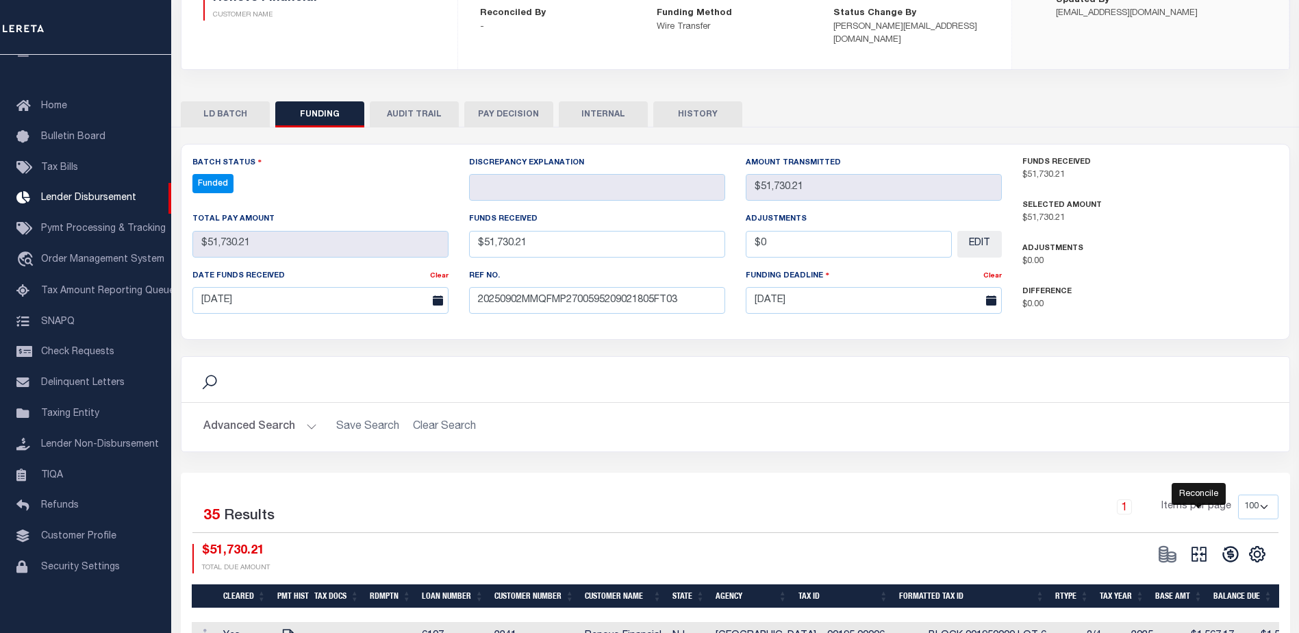
click at [1201, 547] on icon "" at bounding box center [1199, 554] width 15 height 15
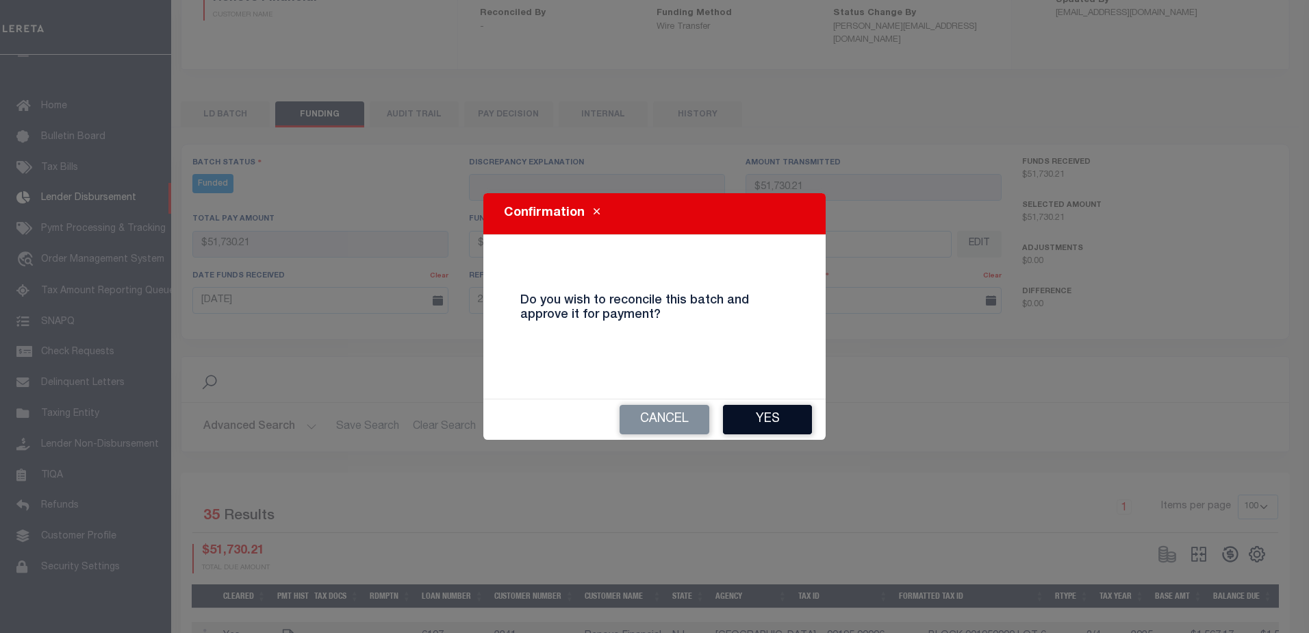
click at [796, 420] on button "Yes" at bounding box center [767, 419] width 89 height 29
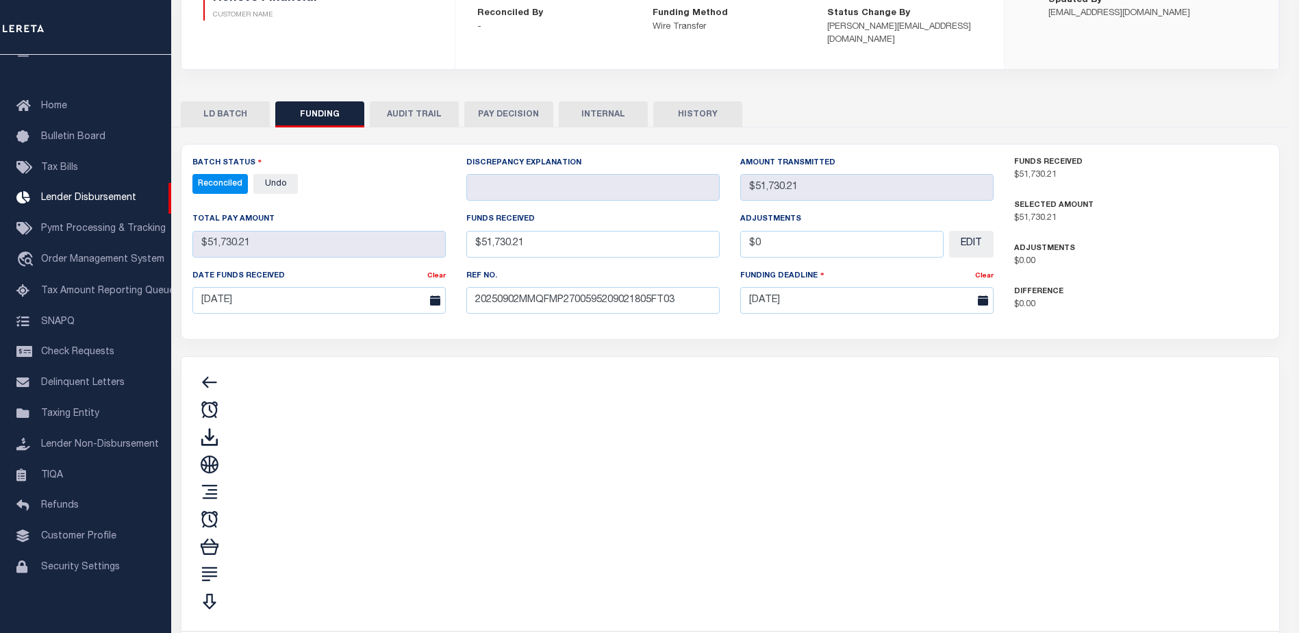
type input "$51,730.21"
type input "$0"
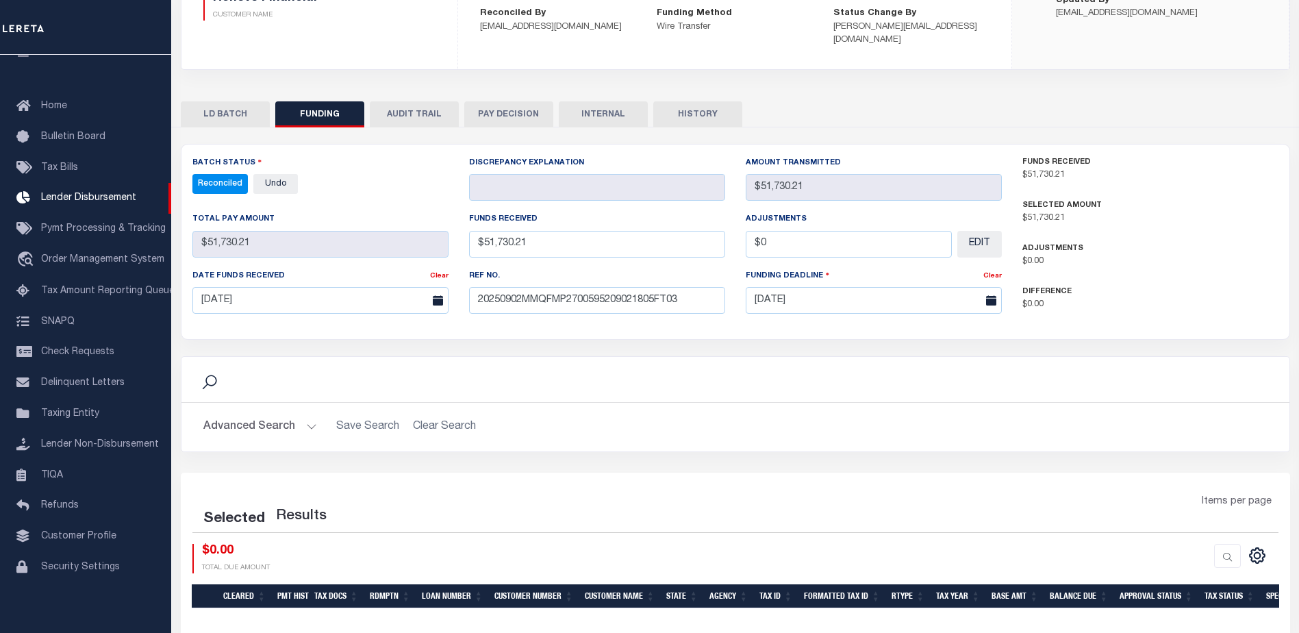
select select "100"
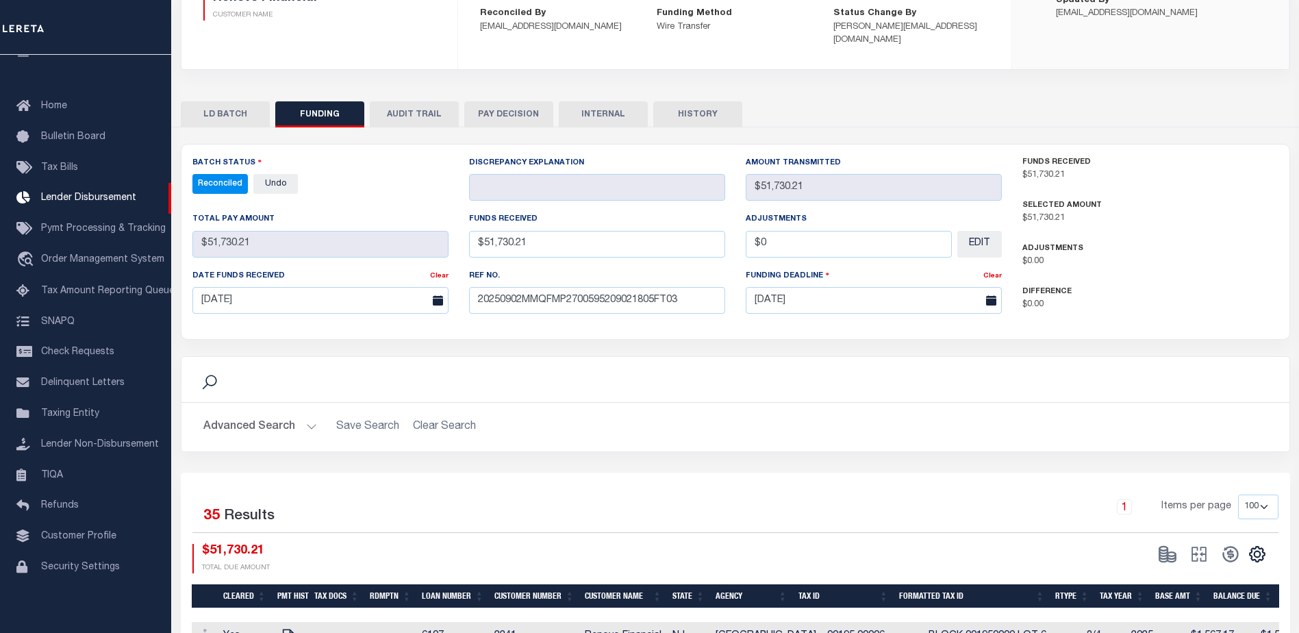
drag, startPoint x: 592, startPoint y: 95, endPoint x: 601, endPoint y: 105, distance: 13.6
click at [592, 101] on button "INTERNAL" at bounding box center [603, 114] width 89 height 26
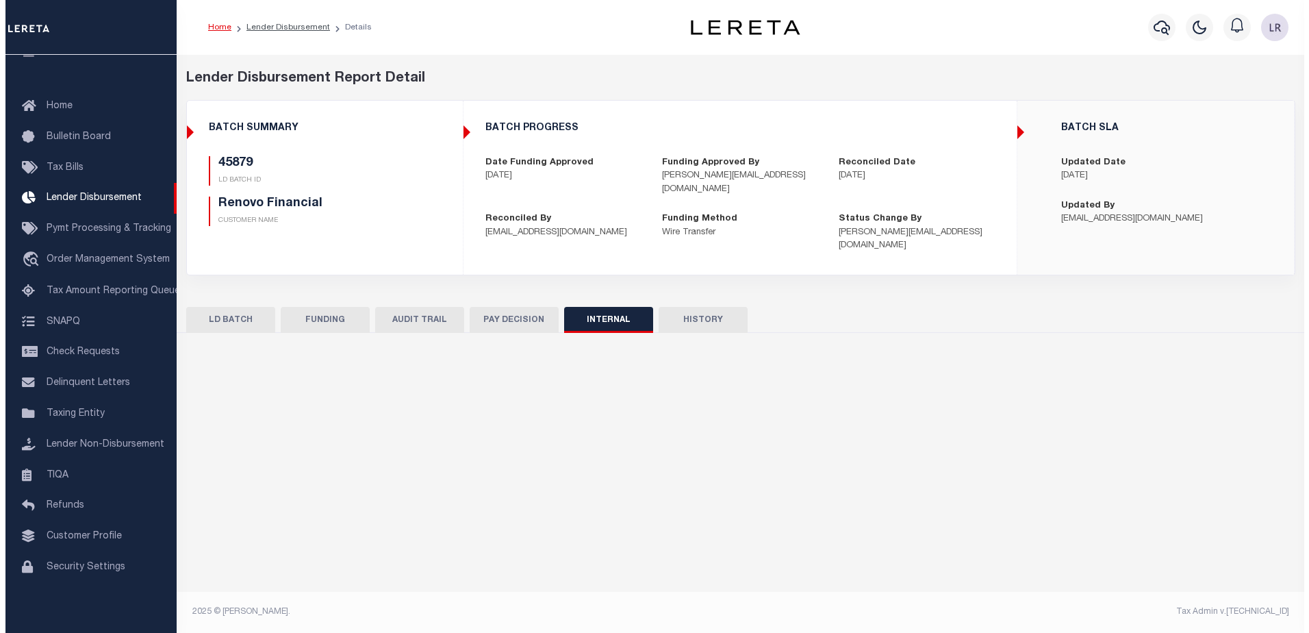
scroll to position [0, 0]
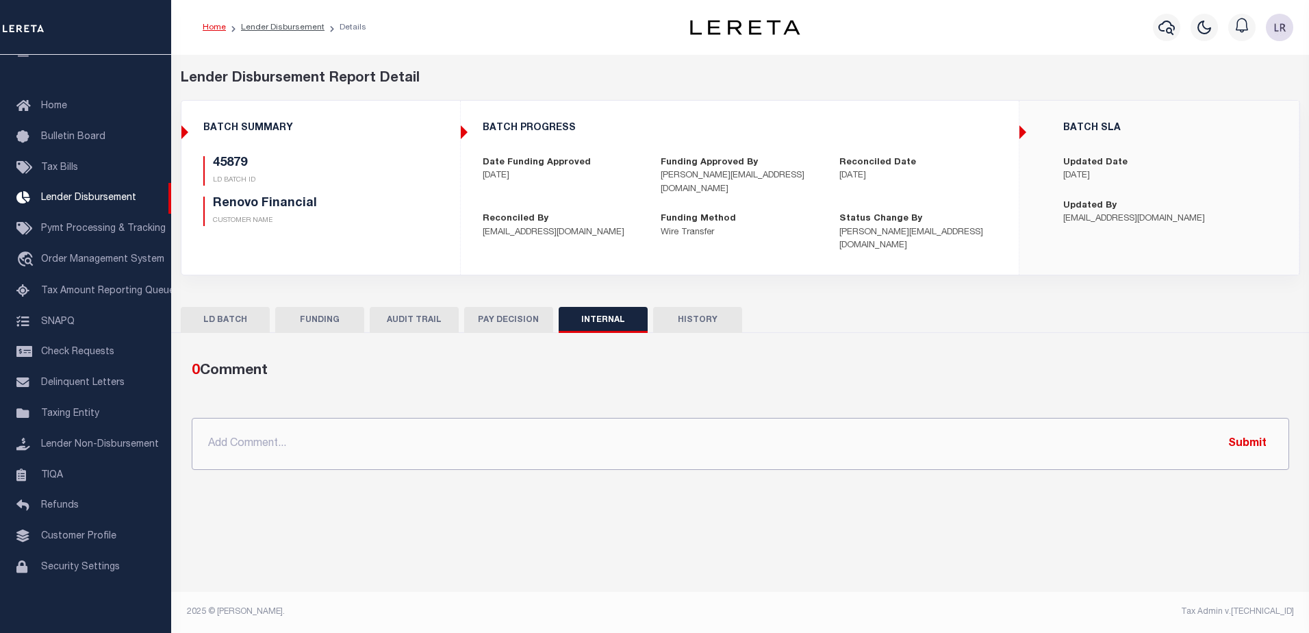
drag, startPoint x: 857, startPoint y: 420, endPoint x: 873, endPoint y: 424, distance: 16.1
click at [857, 420] on input "text" at bounding box center [741, 444] width 1098 height 52
paste input "ORG AMT $432542.12 45876-$2104.77 45879-$51730.21 45884-$7979.45 45902-$10320.8…"
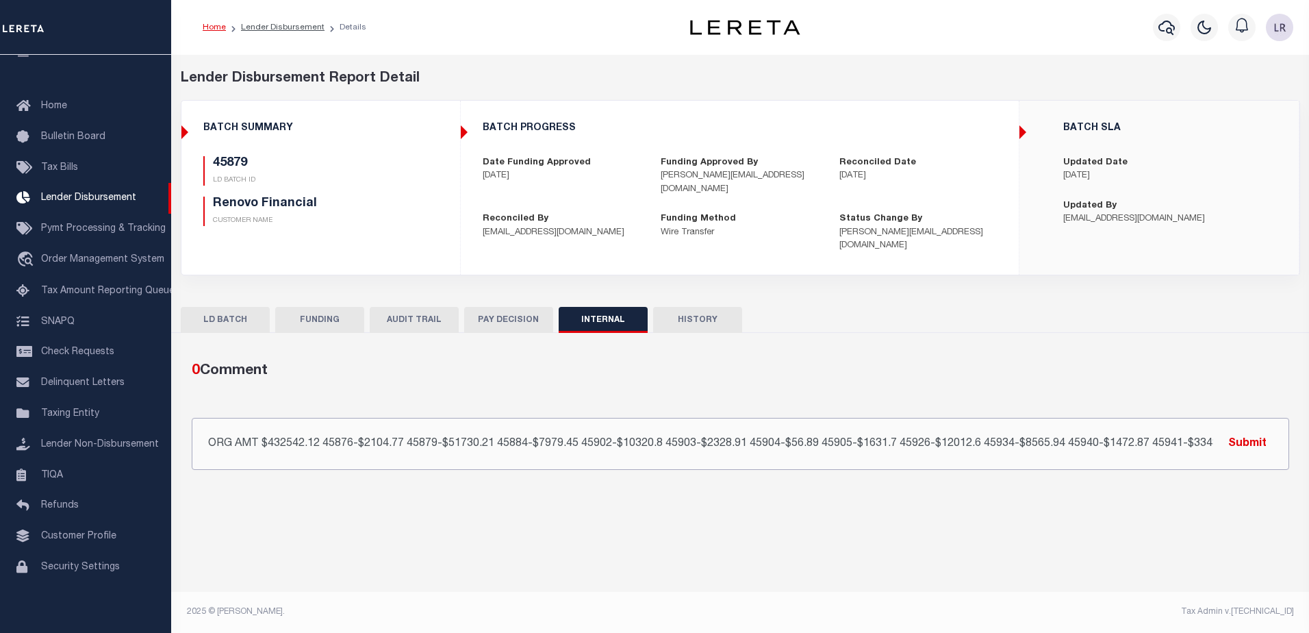
scroll to position [0, 23]
type input "ORG AMT $432542.12 45876-$2104.77 45879-$51730.21 45884-$7979.45 45902-$10320.8…"
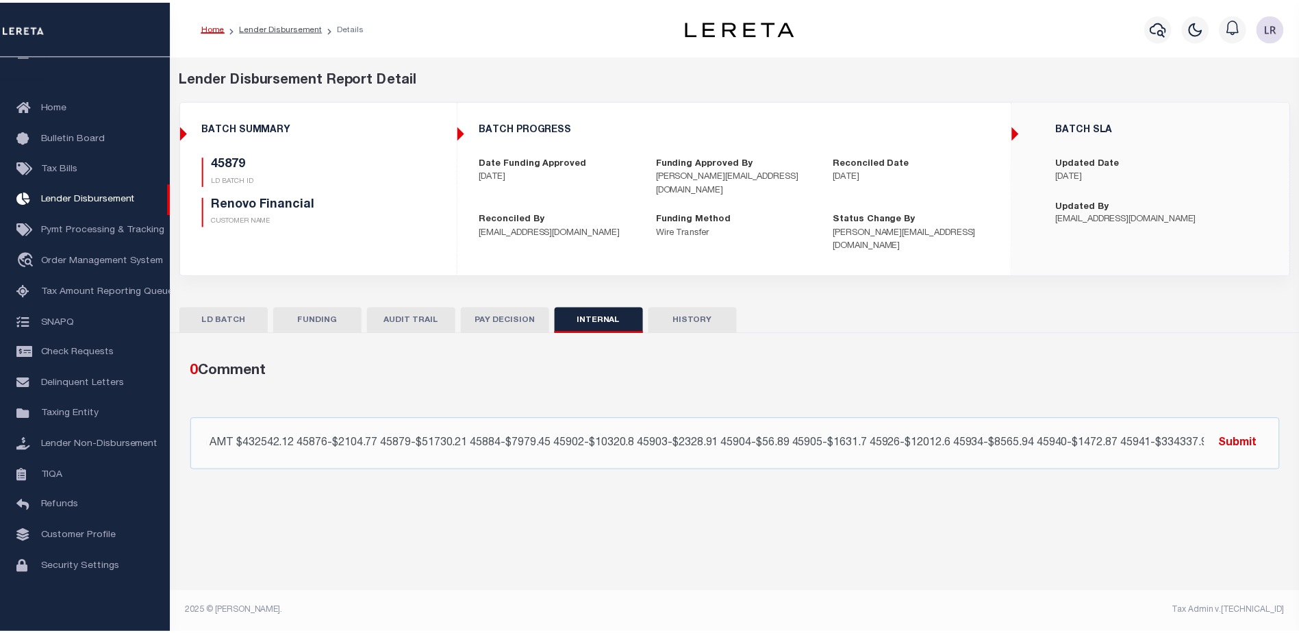
scroll to position [0, 0]
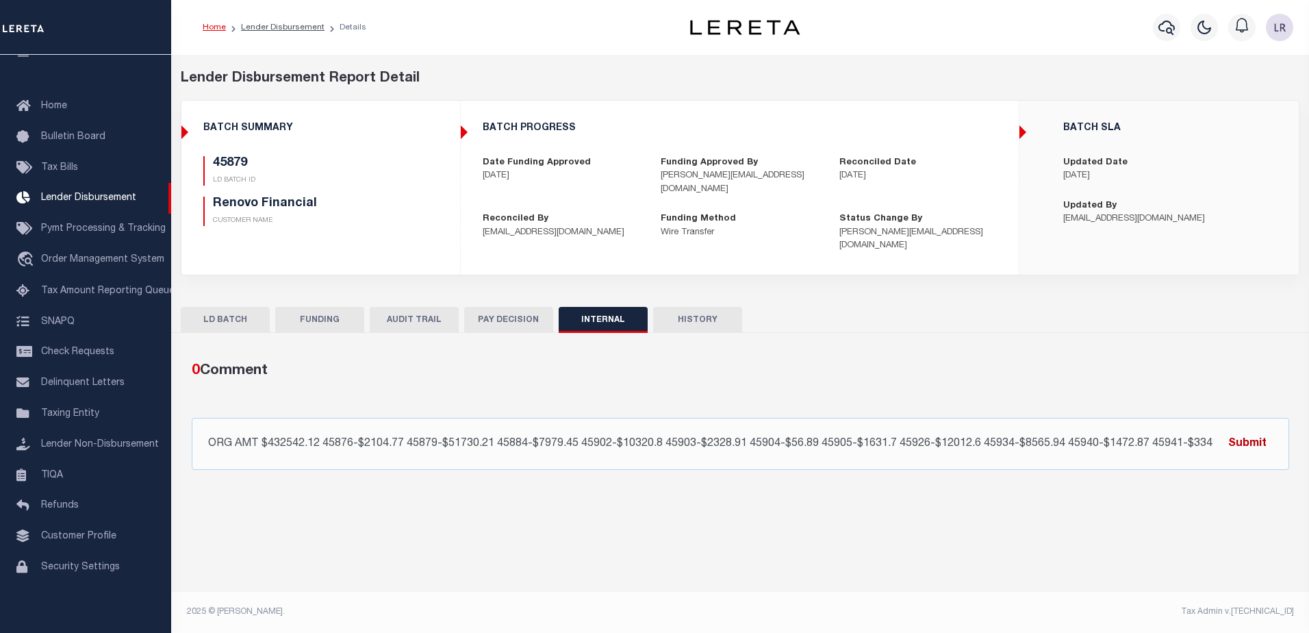
click at [1242, 429] on button "Submit" at bounding box center [1248, 443] width 56 height 28
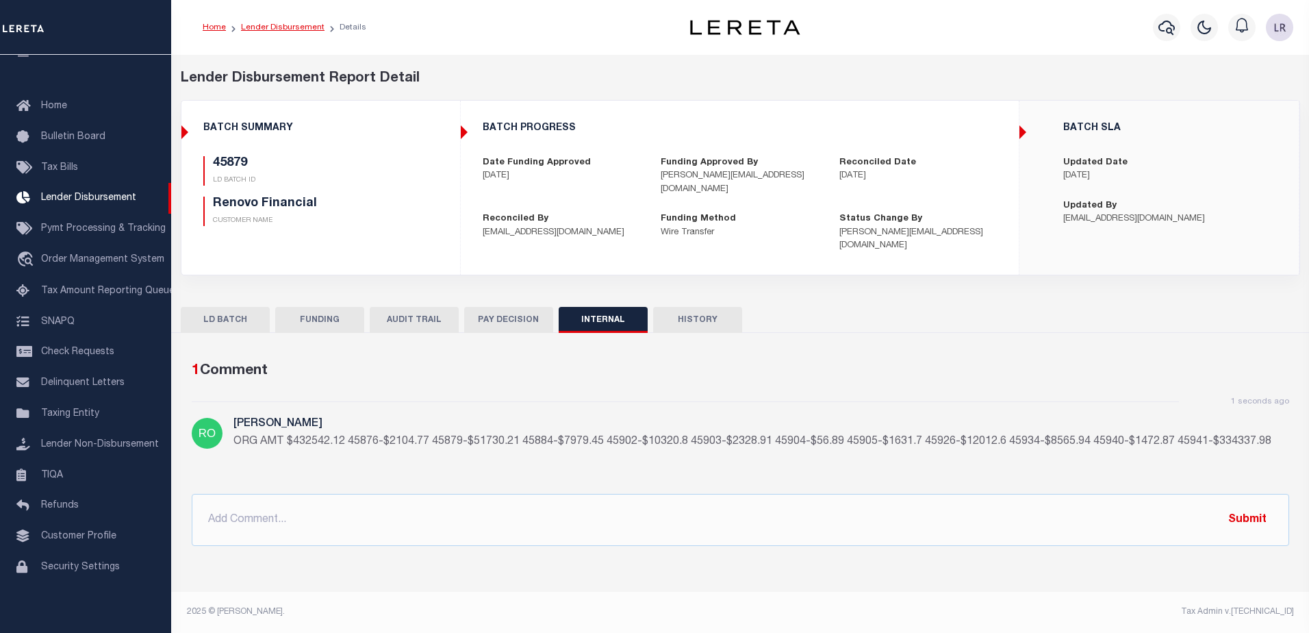
click at [302, 27] on link "Lender Disbursement" at bounding box center [283, 27] width 84 height 8
checkbox input "true"
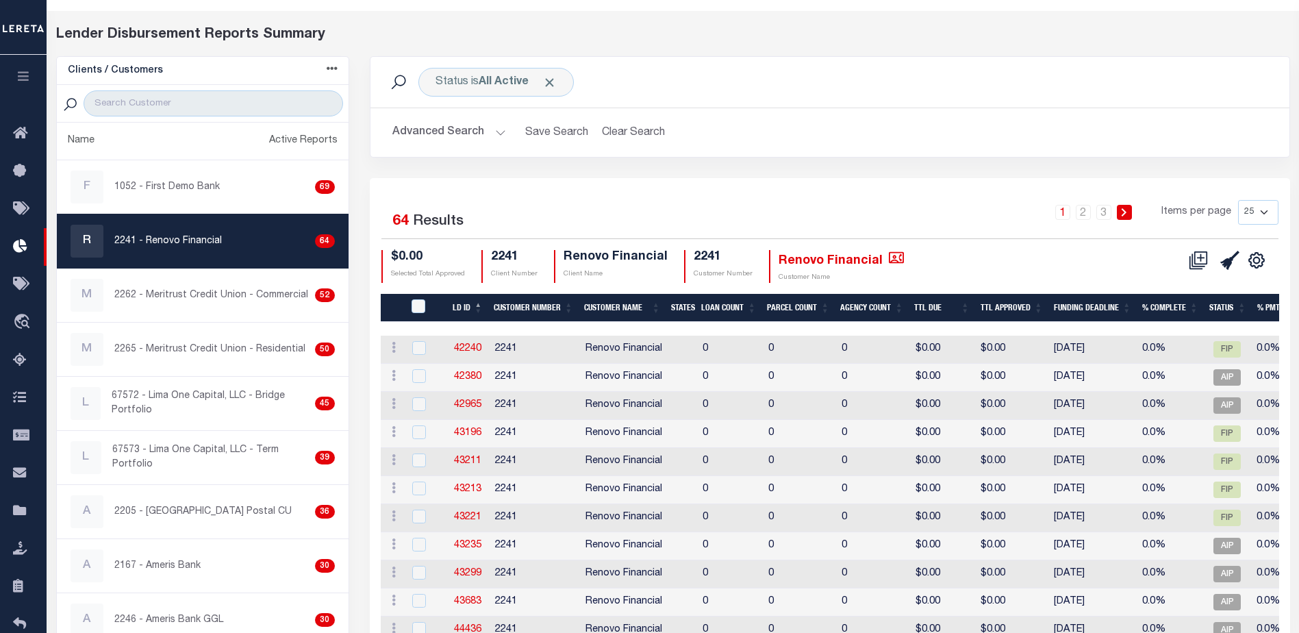
scroll to position [42, 0]
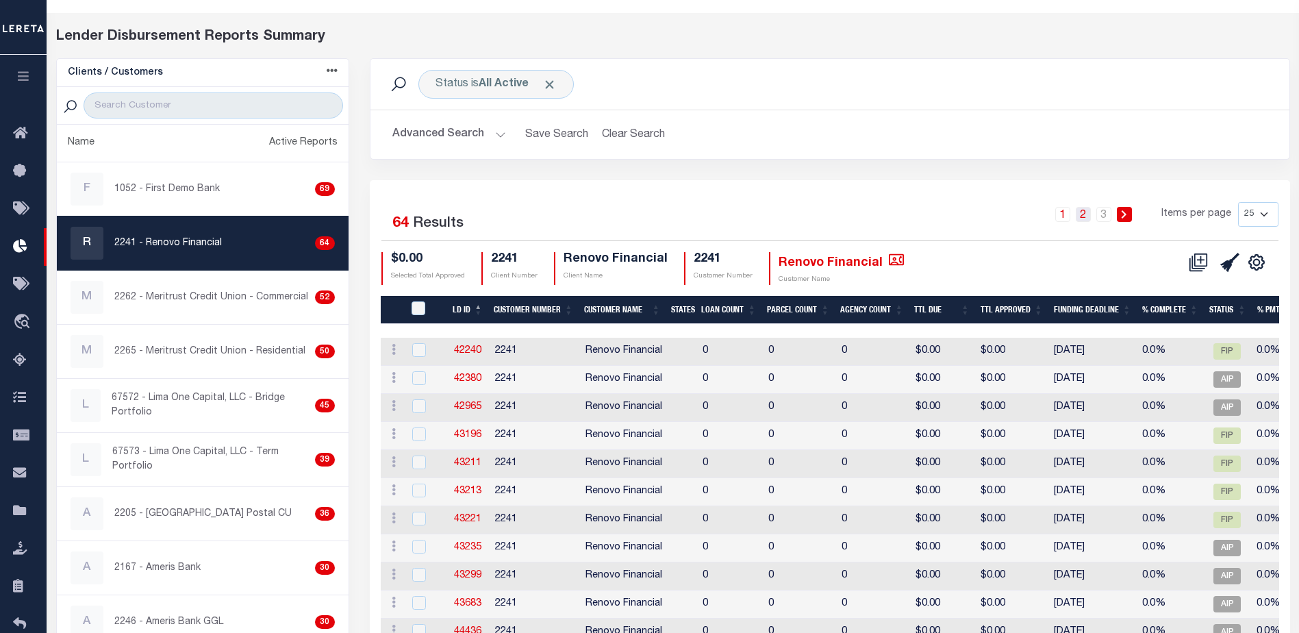
click at [1091, 213] on link "2" at bounding box center [1083, 214] width 15 height 15
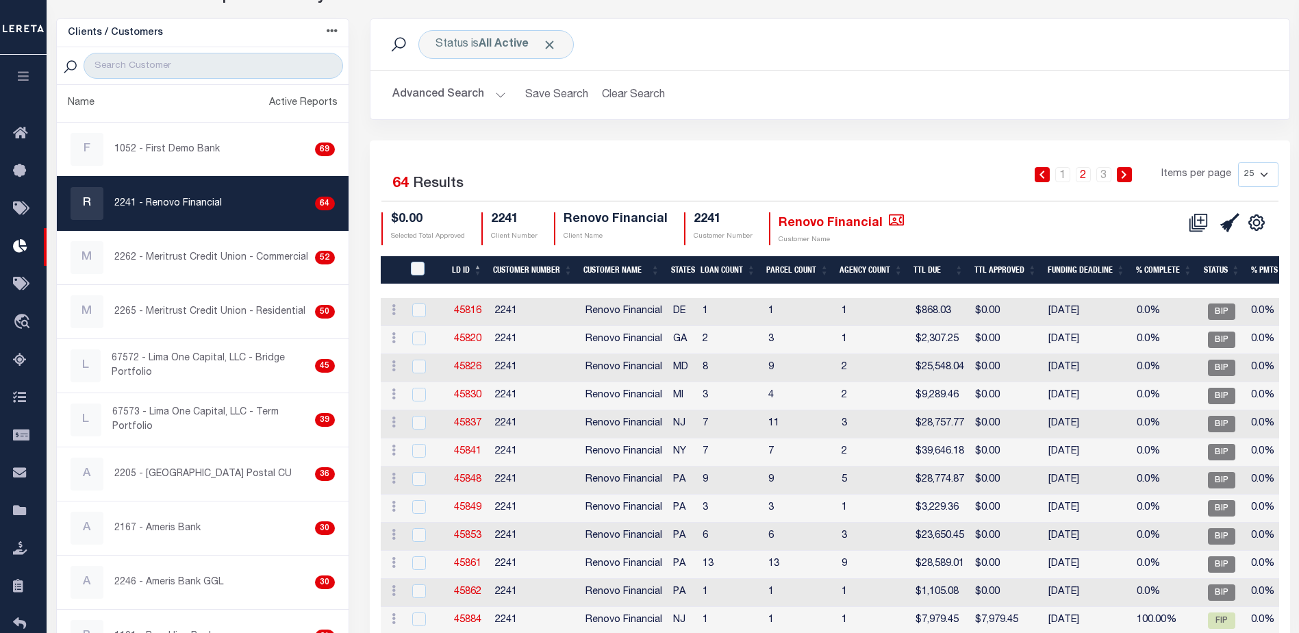
scroll to position [110, 0]
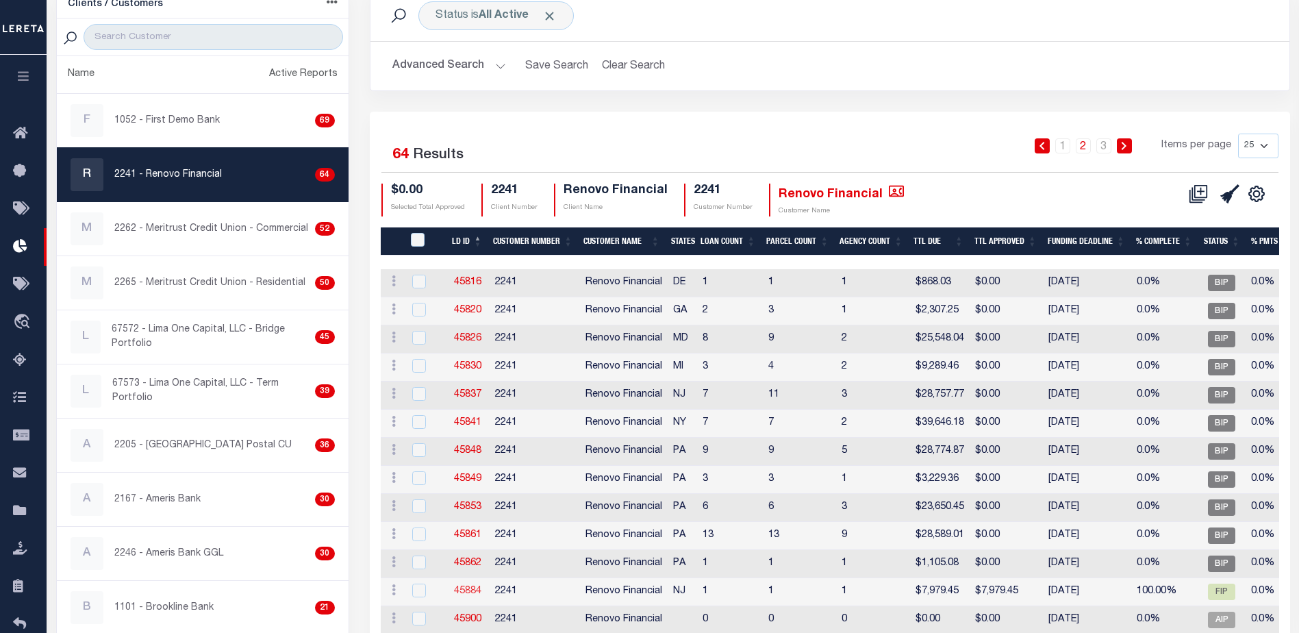
click at [470, 590] on link "45884" at bounding box center [467, 591] width 27 height 10
checkbox input "true"
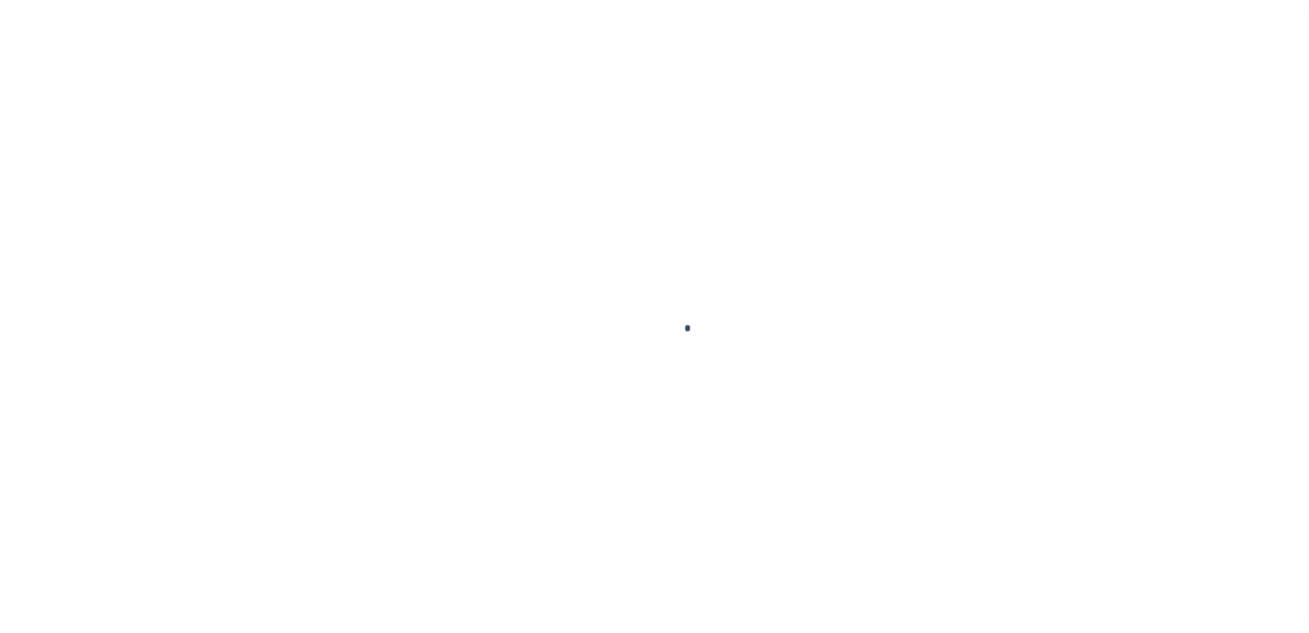
type input "$0.00"
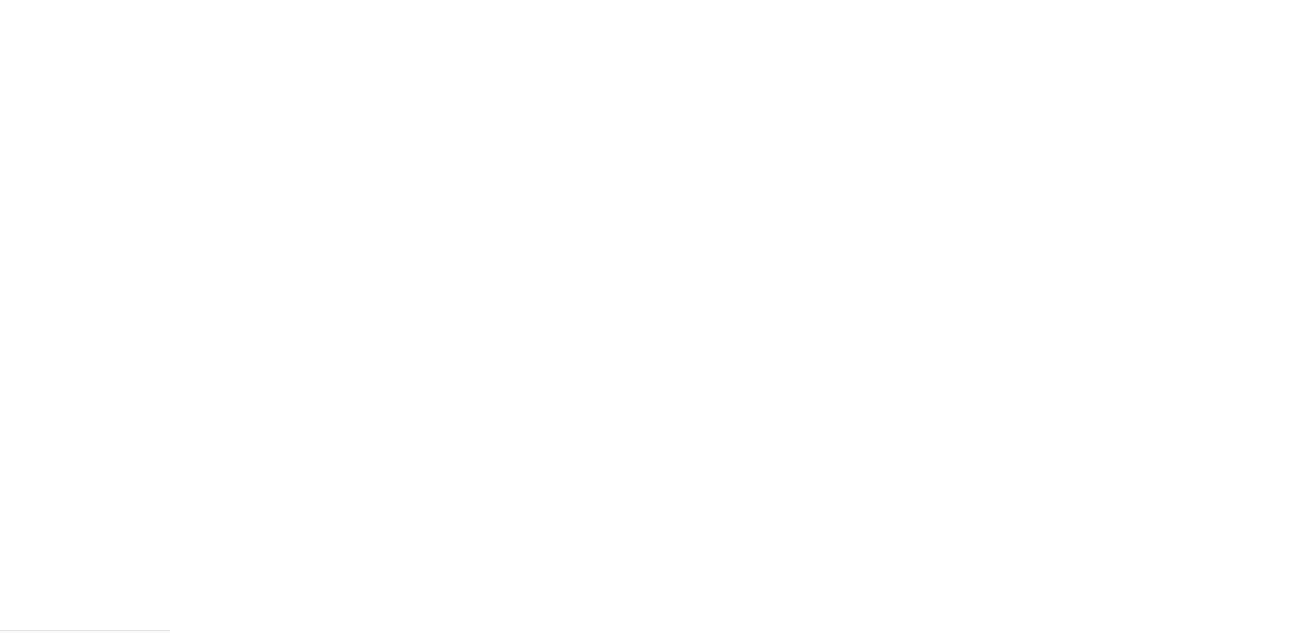
scroll to position [34, 0]
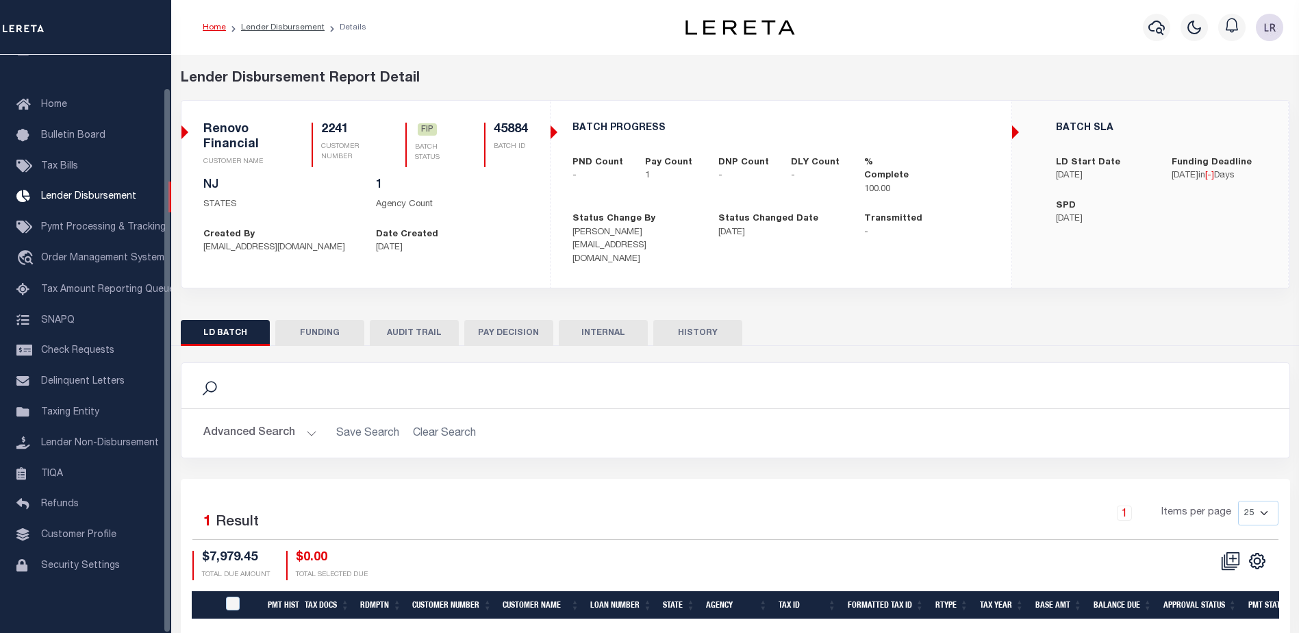
click at [303, 327] on button "FUNDING" at bounding box center [319, 333] width 89 height 26
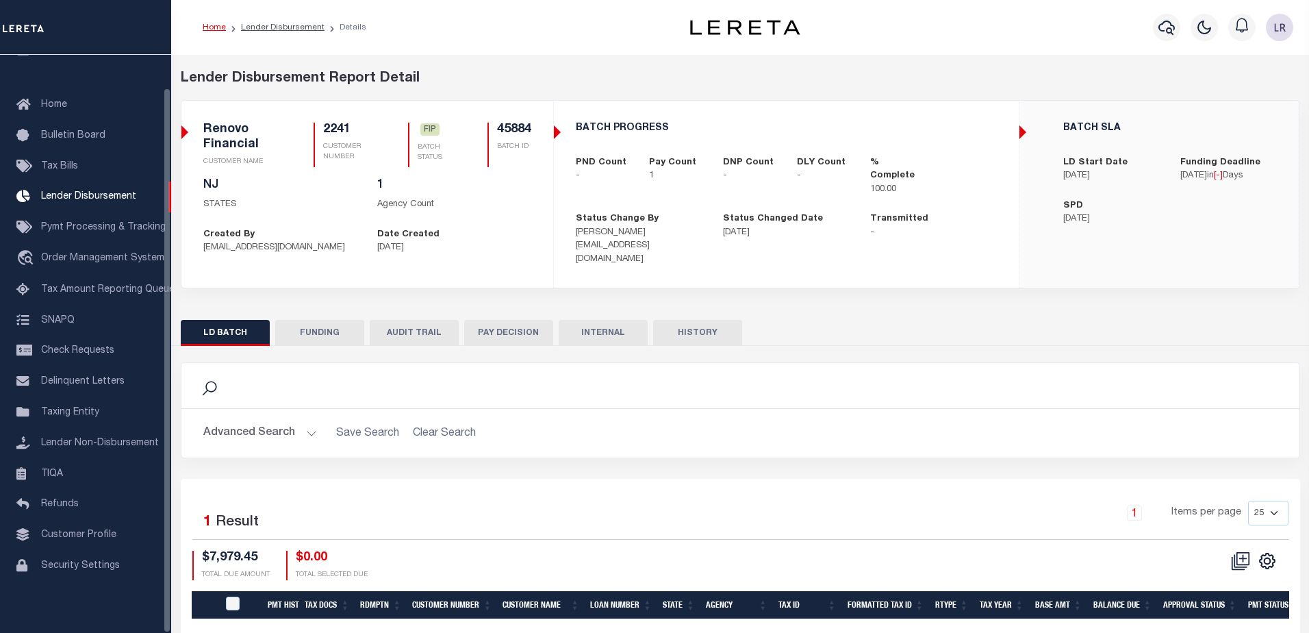
type input "$7,979.45"
type input "$0"
type input "[DATE]"
select select "100"
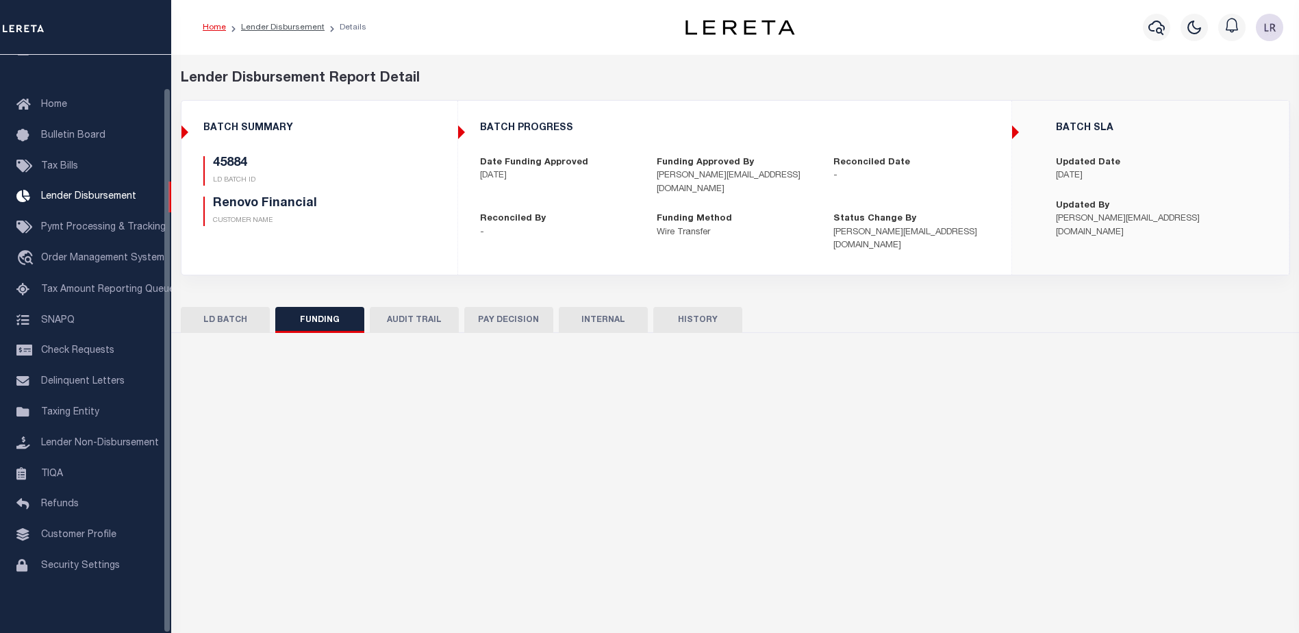
select select "100"
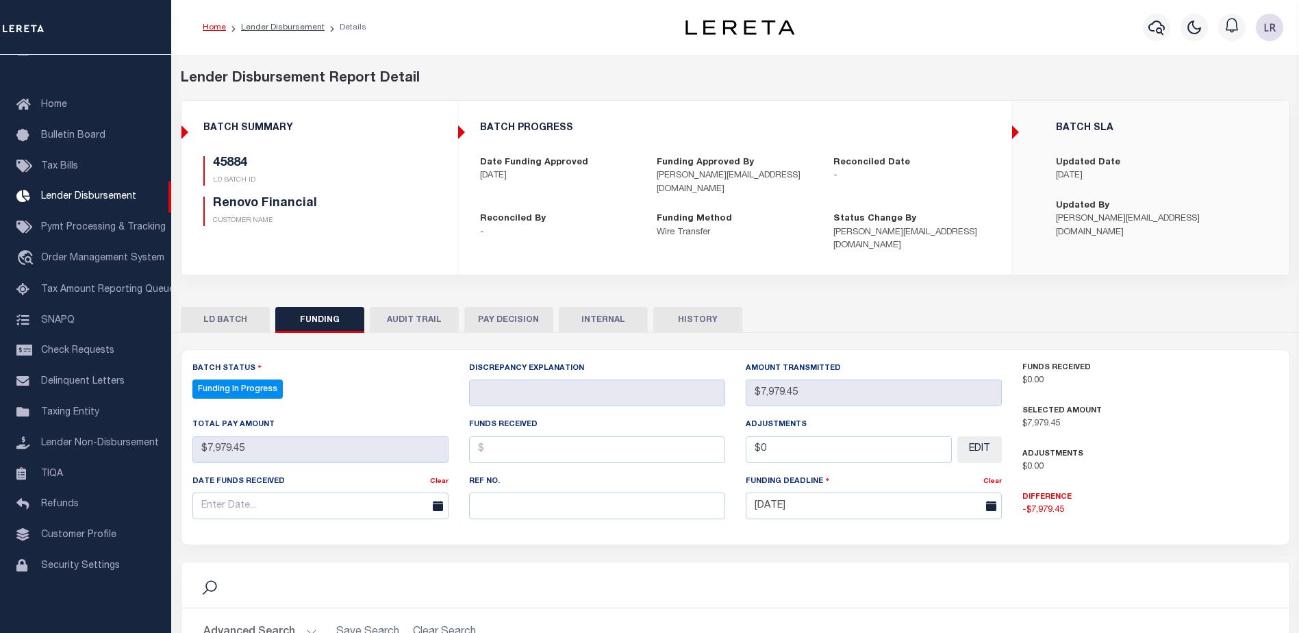
click at [512, 474] on div "Ref No." at bounding box center [597, 496] width 256 height 45
drag, startPoint x: 529, startPoint y: 496, endPoint x: 519, endPoint y: 497, distance: 9.7
click at [529, 496] on input "text" at bounding box center [597, 505] width 256 height 27
paste input "20250902MMQFMP2700595209021805FT03"
type input "20250902MMQFMP2700595209021805FT03"
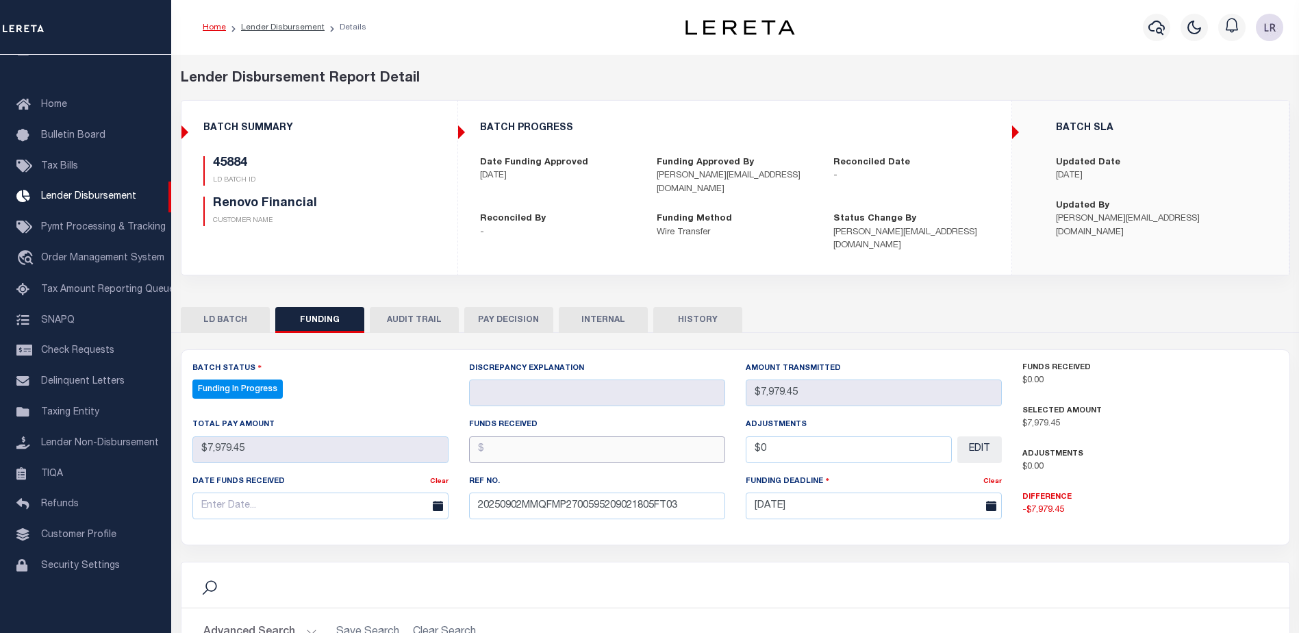
click at [493, 444] on input "text" at bounding box center [597, 449] width 256 height 27
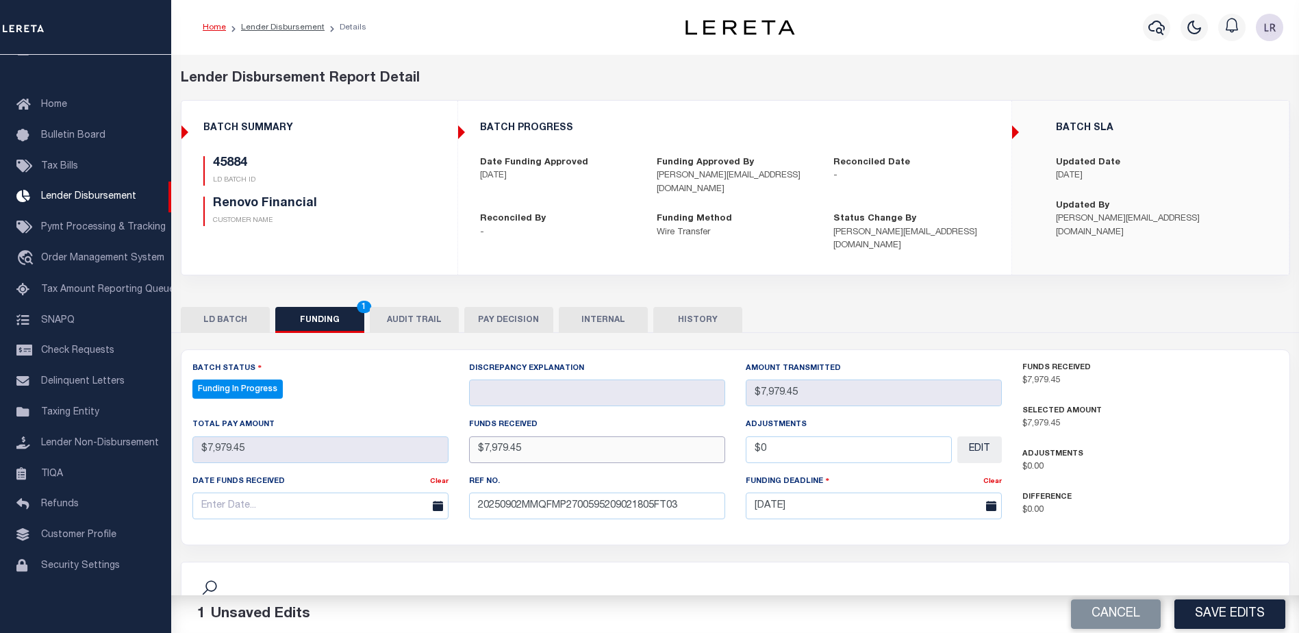
type input "$7,979.45"
click at [395, 496] on input "text" at bounding box center [320, 505] width 256 height 27
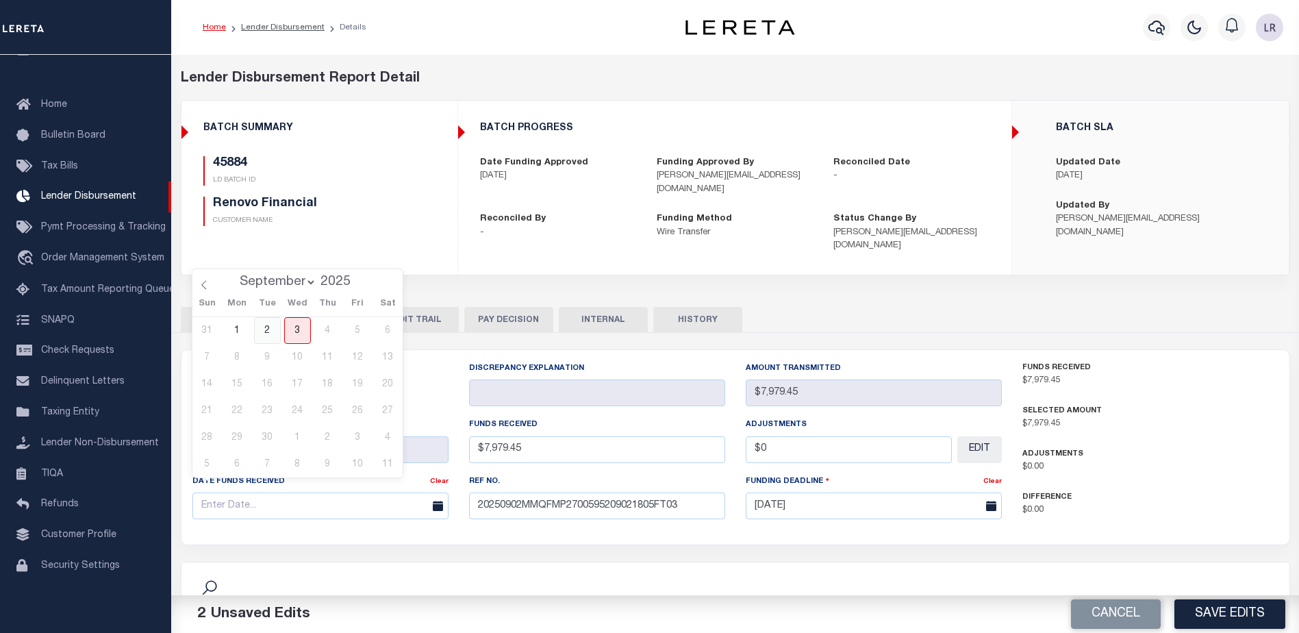
click at [271, 335] on span "2" at bounding box center [267, 330] width 27 height 27
type input "[DATE]"
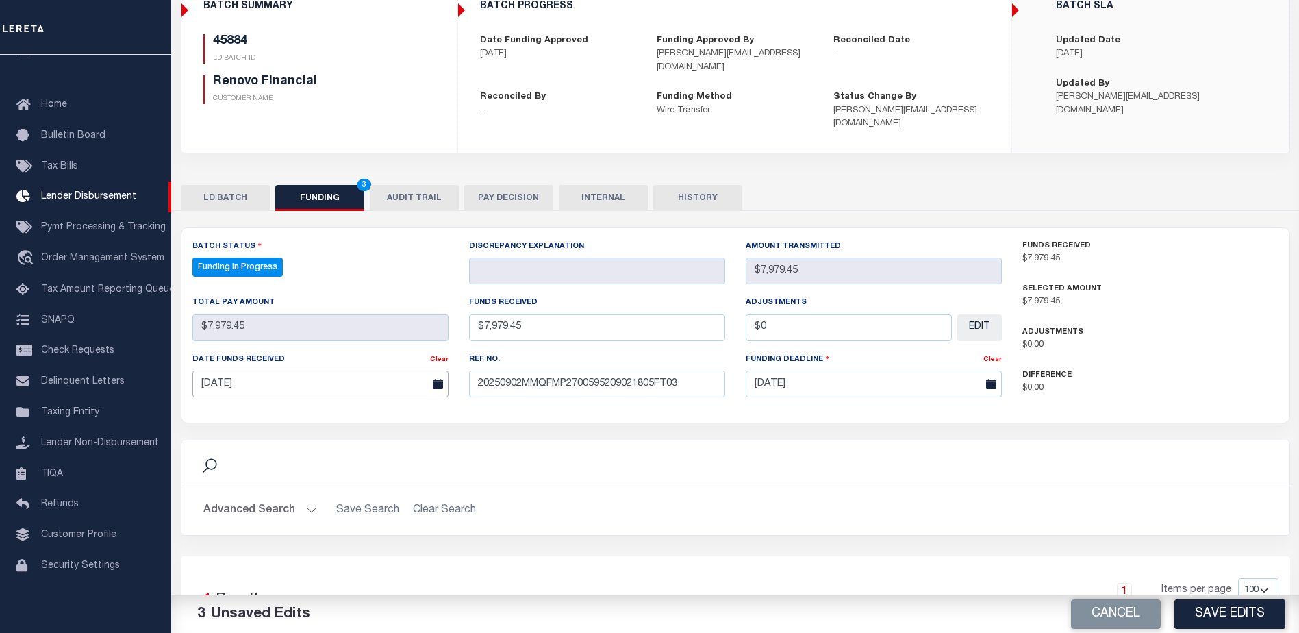
scroll to position [137, 0]
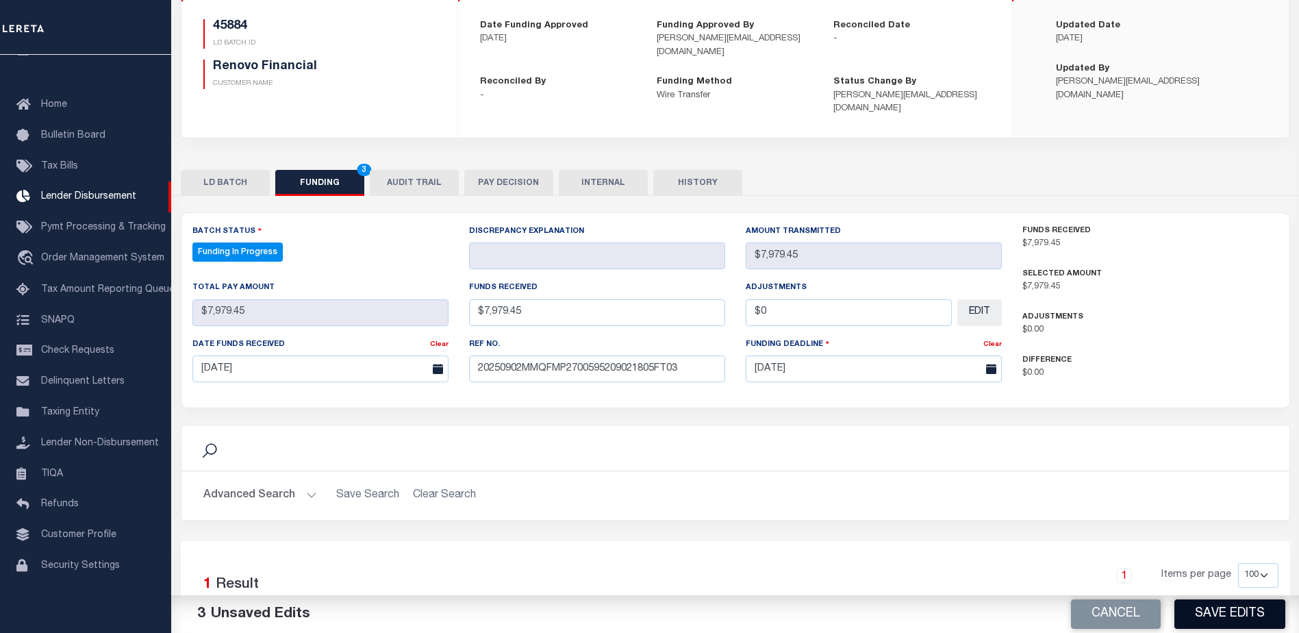
click at [1203, 608] on button "Save Edits" at bounding box center [1230, 613] width 111 height 29
type input "$7,979.45"
type input "$0"
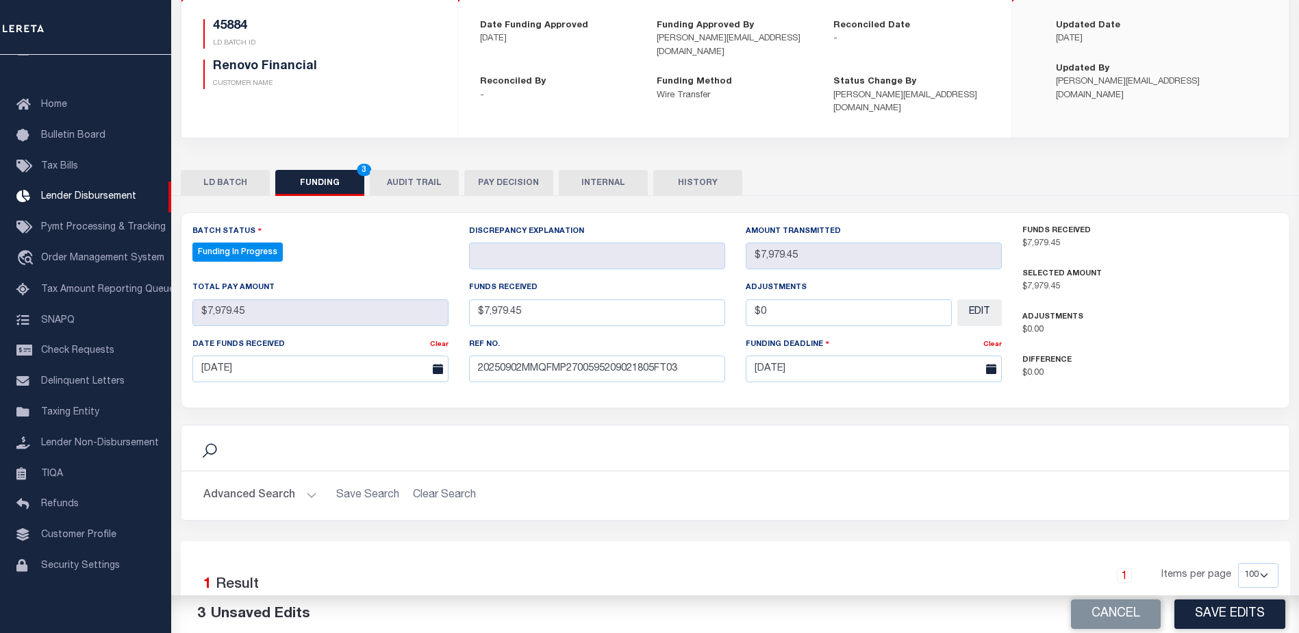
select select "100"
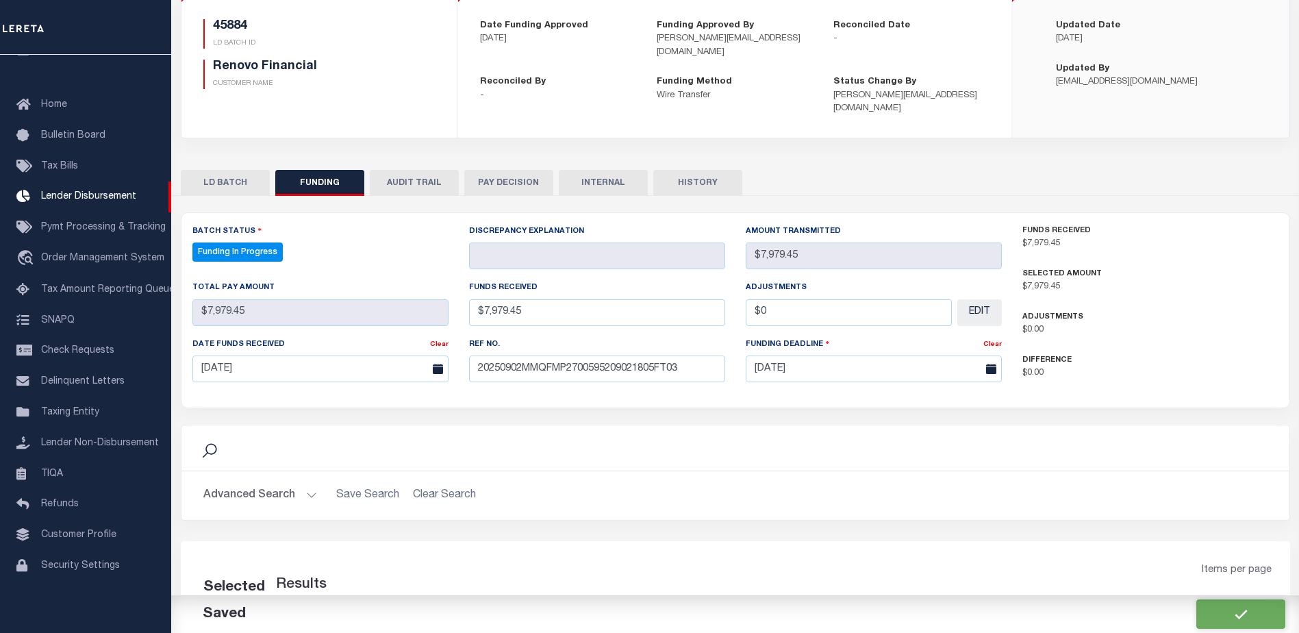
select select "100"
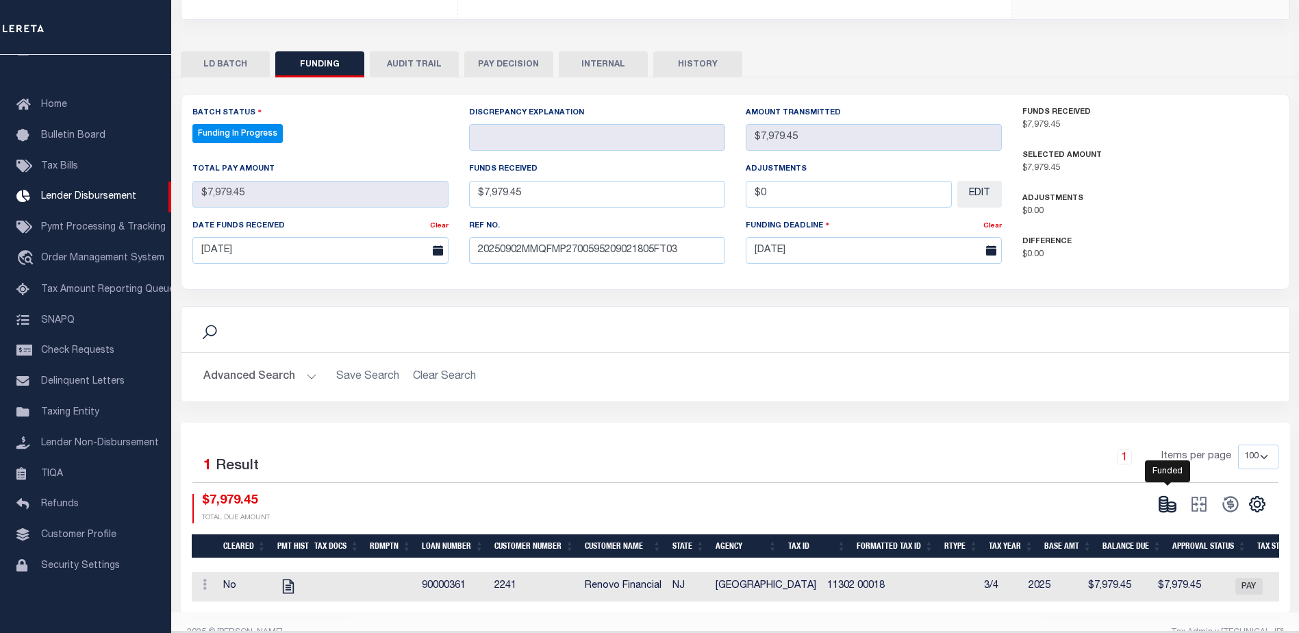
click at [1172, 504] on icon at bounding box center [1172, 506] width 8 height 5
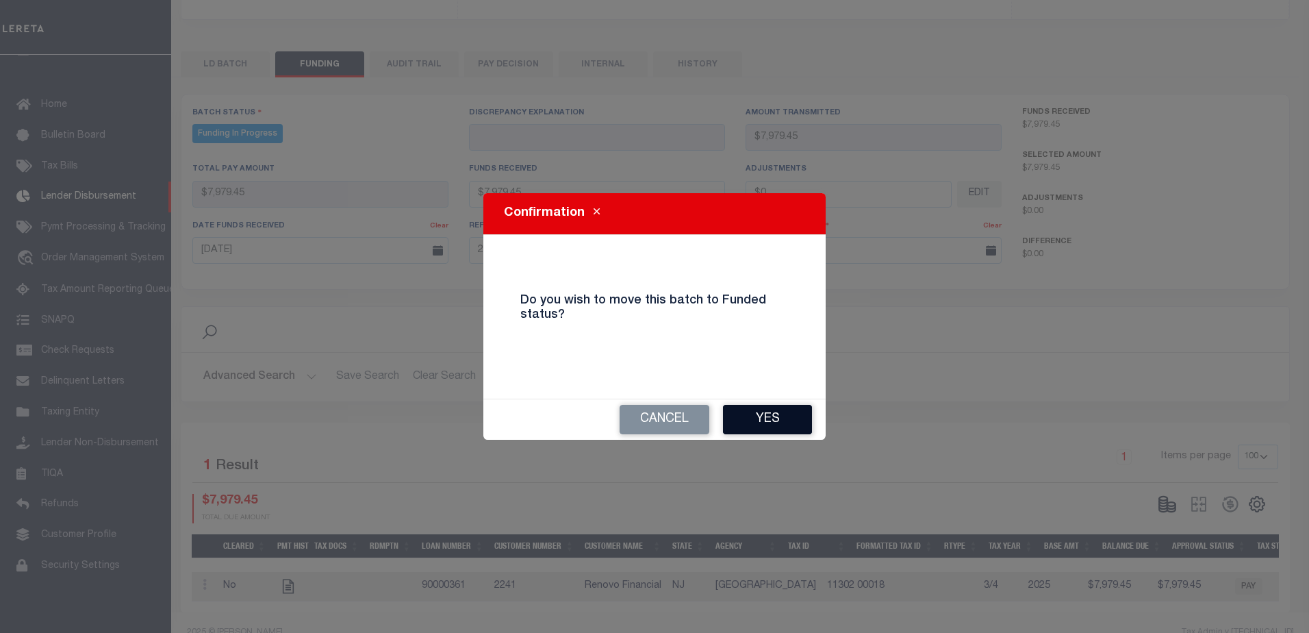
click at [805, 419] on button "Yes" at bounding box center [767, 419] width 89 height 29
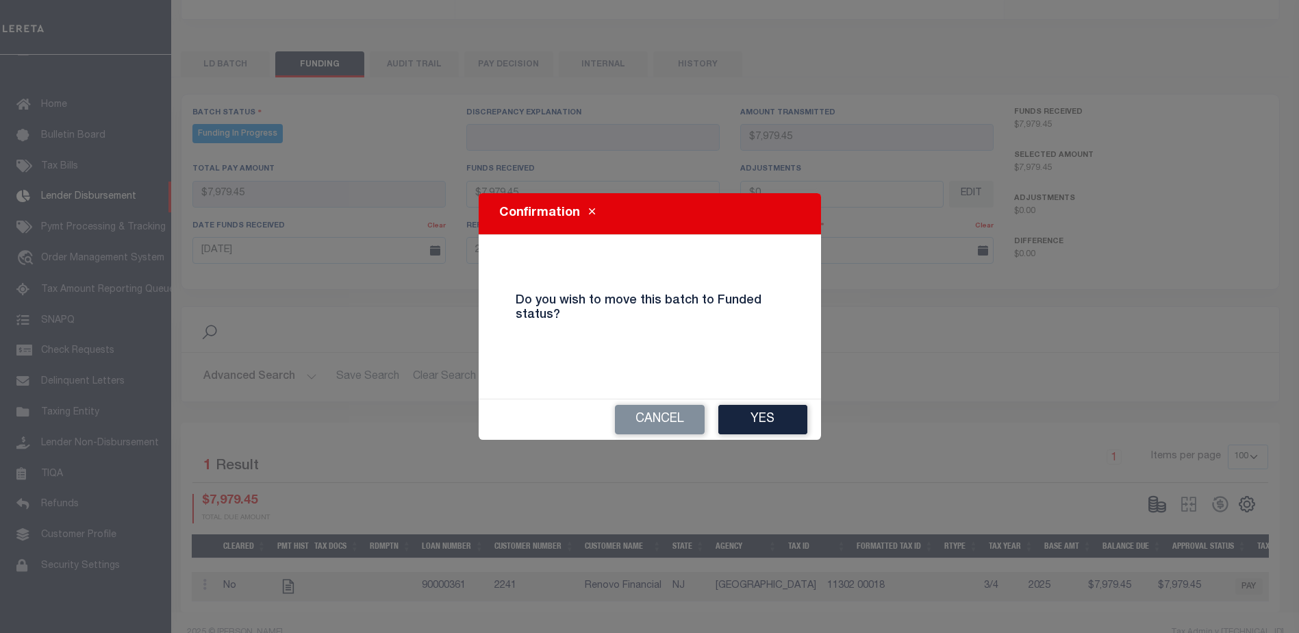
type input "$7,979.45"
type input "$0"
select select "100"
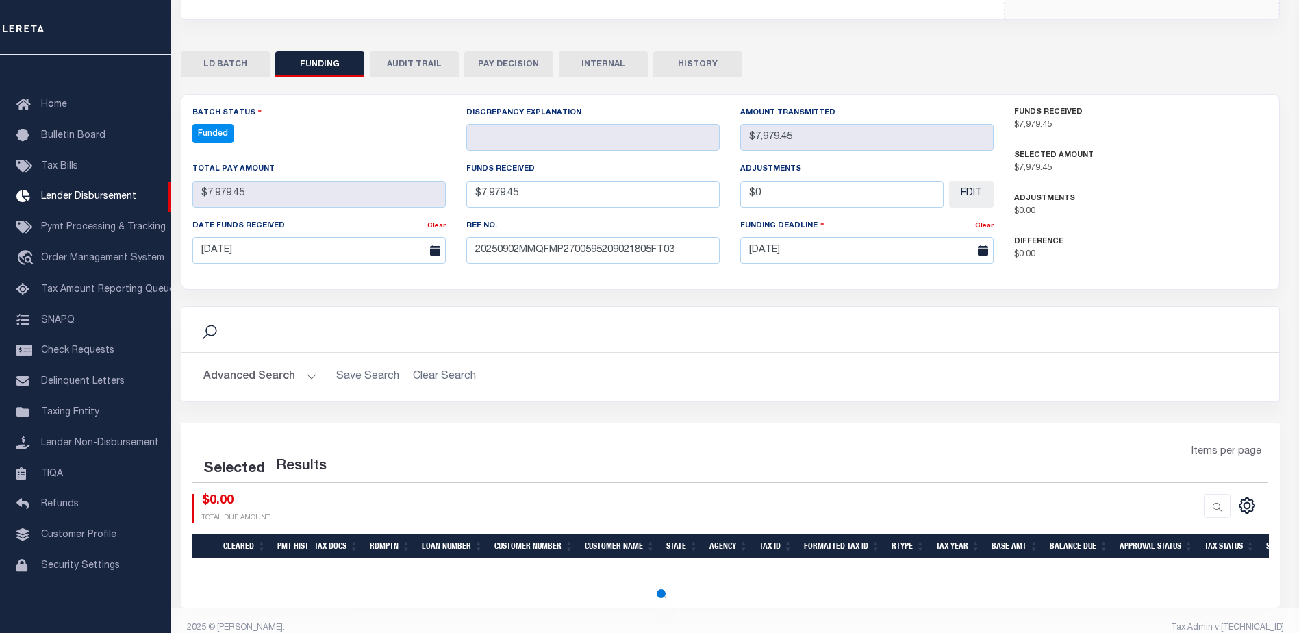
select select "100"
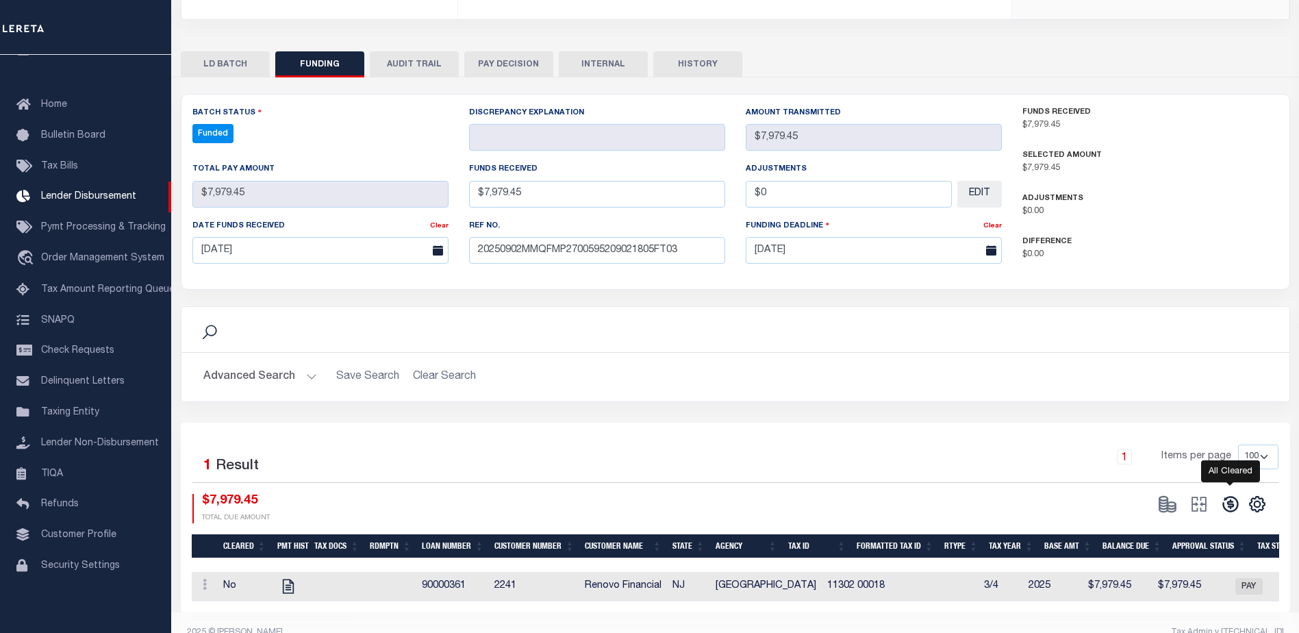
click at [1224, 494] on icon at bounding box center [1230, 503] width 19 height 19
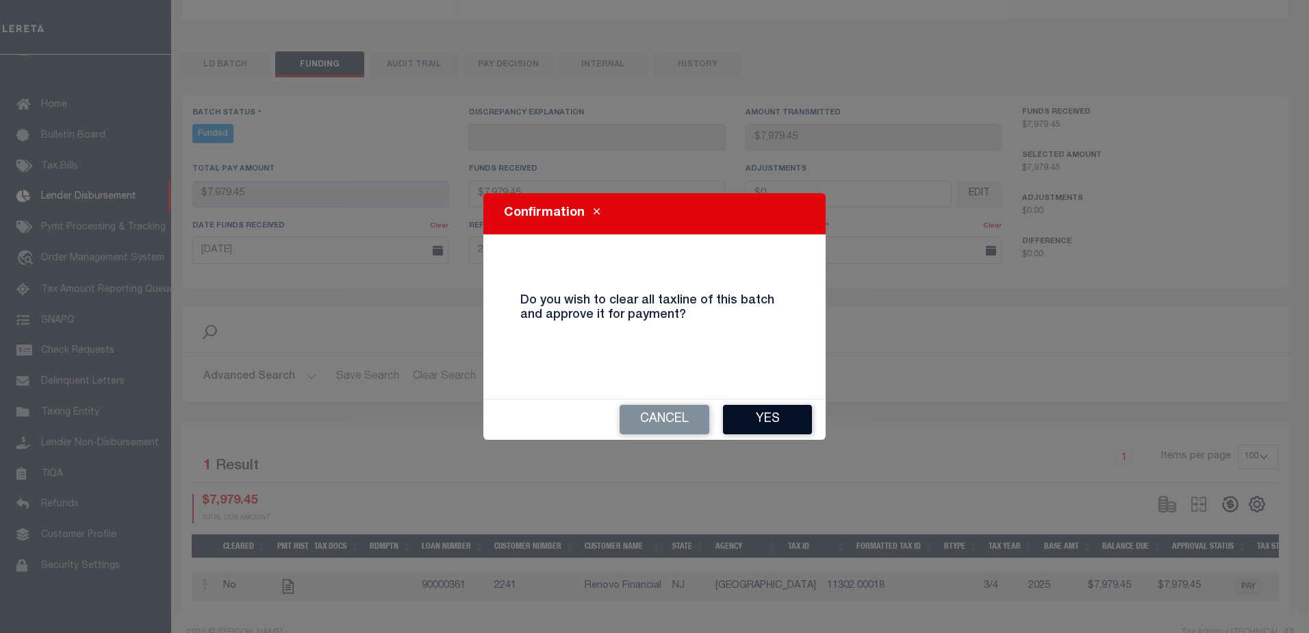
click at [756, 429] on button "Yes" at bounding box center [767, 419] width 89 height 29
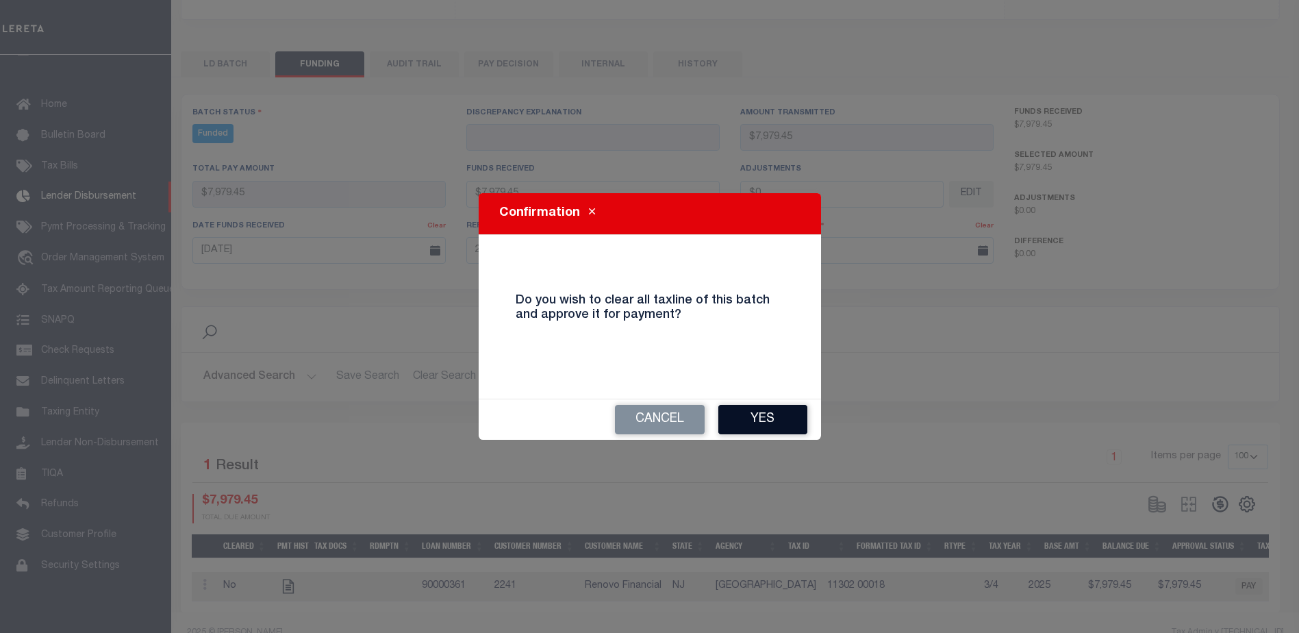
type input "$7,979.45"
type input "$0"
select select "100"
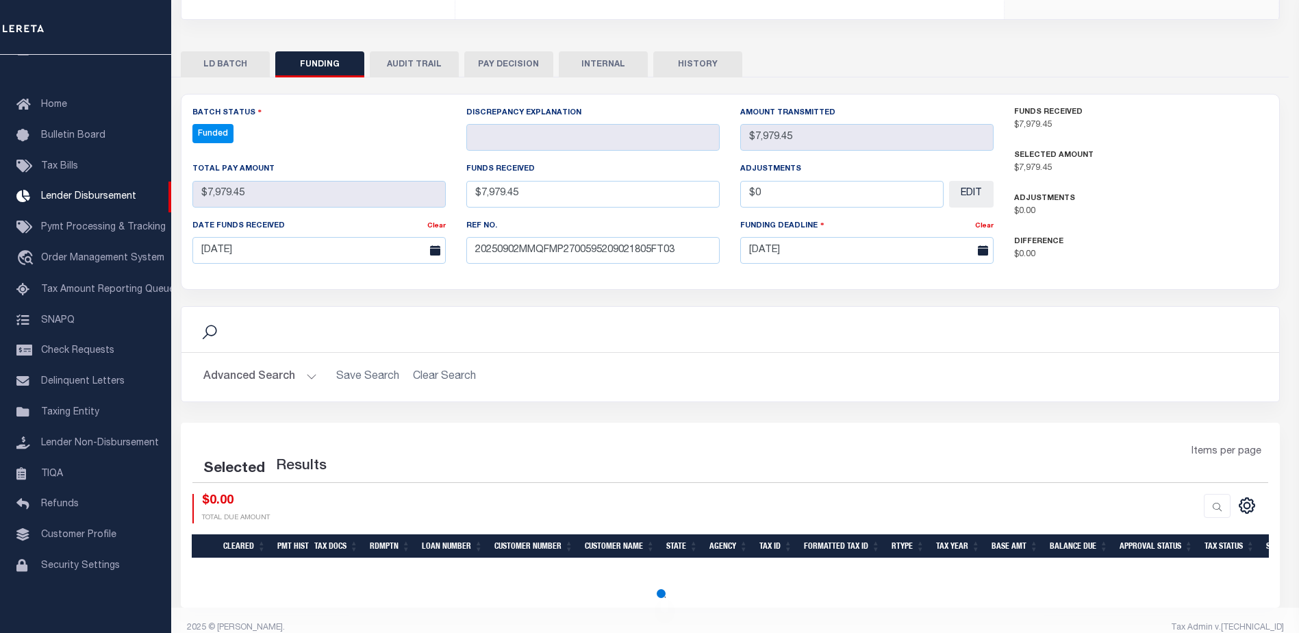
select select "100"
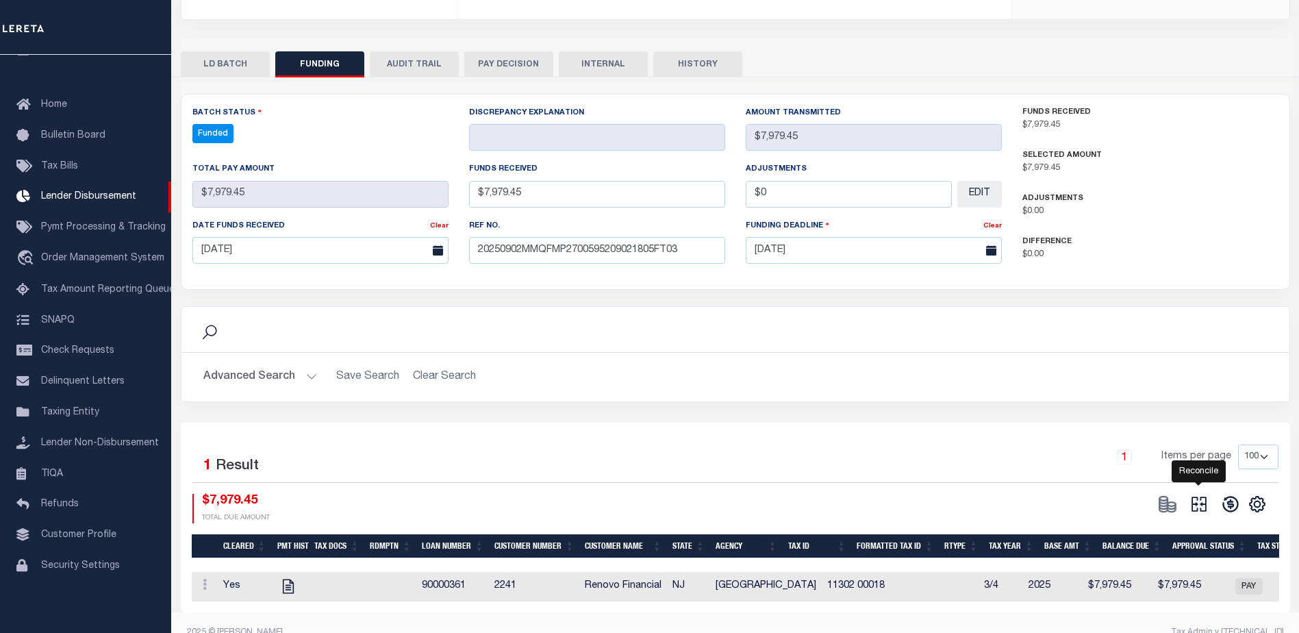
click at [1191, 494] on icon at bounding box center [1199, 503] width 19 height 19
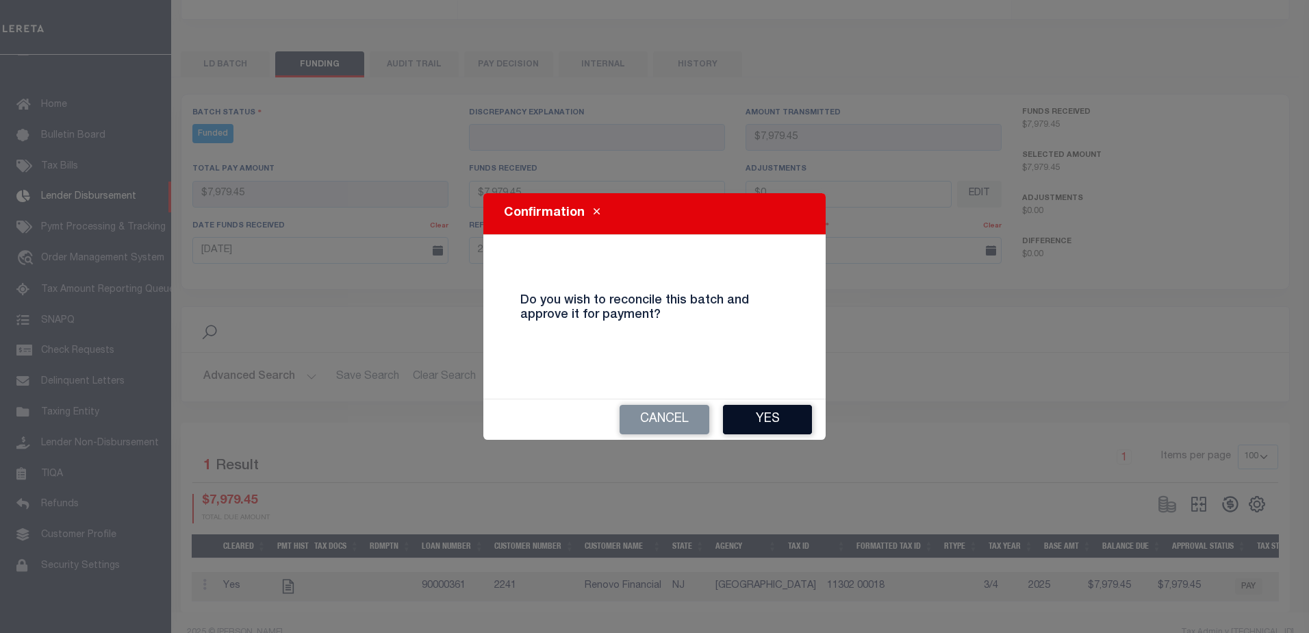
click at [783, 420] on button "Yes" at bounding box center [767, 419] width 89 height 29
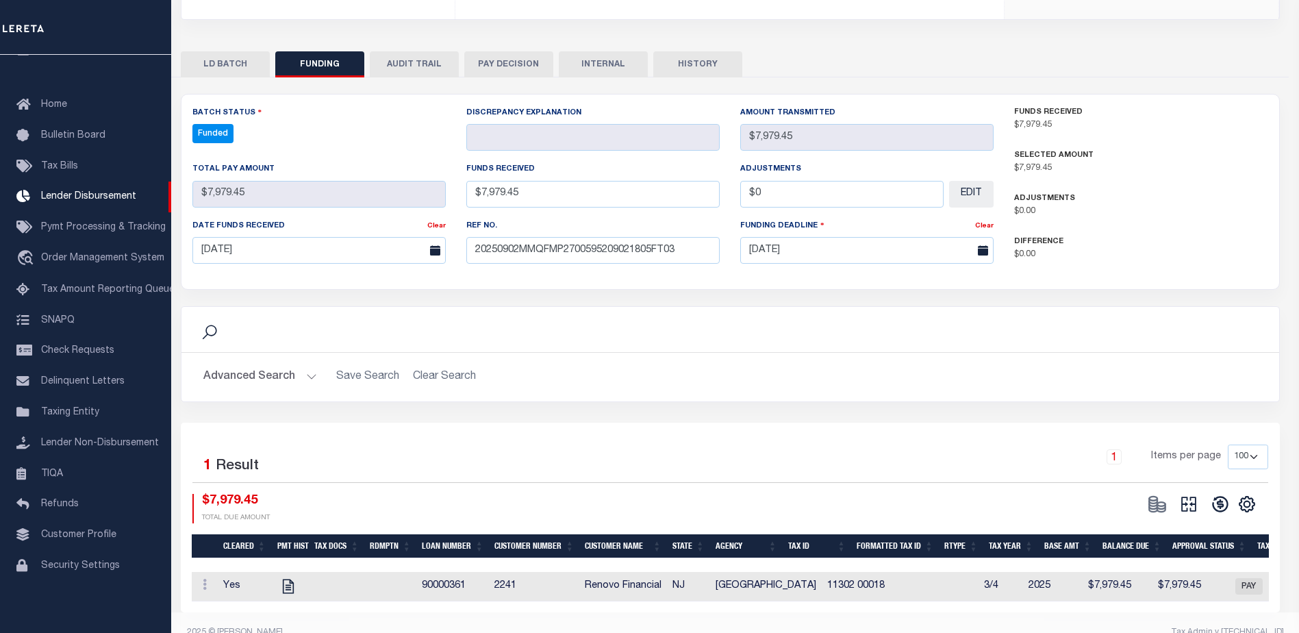
select select "100"
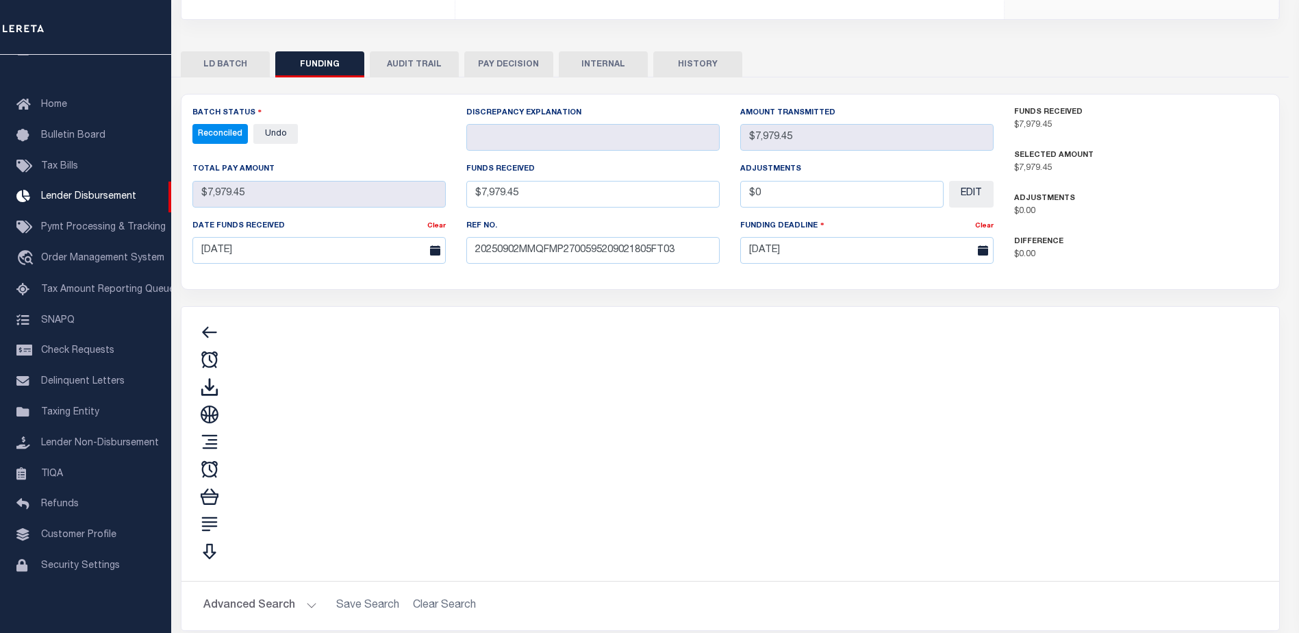
type input "$7,979.45"
type input "$0"
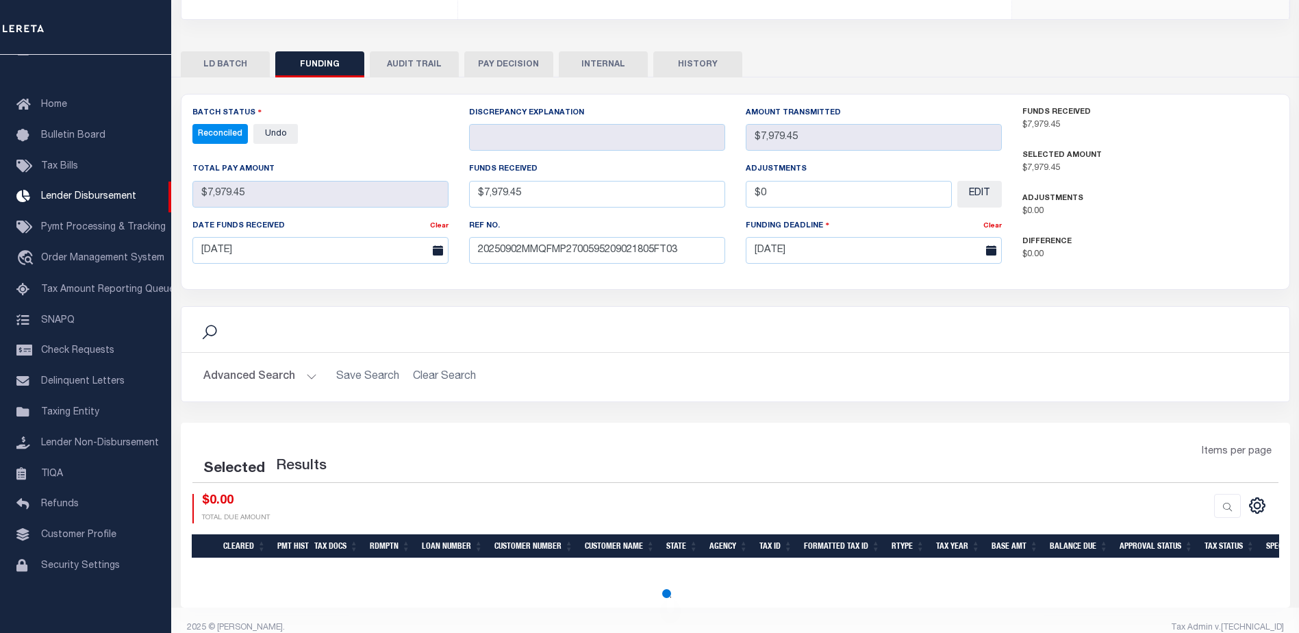
select select "100"
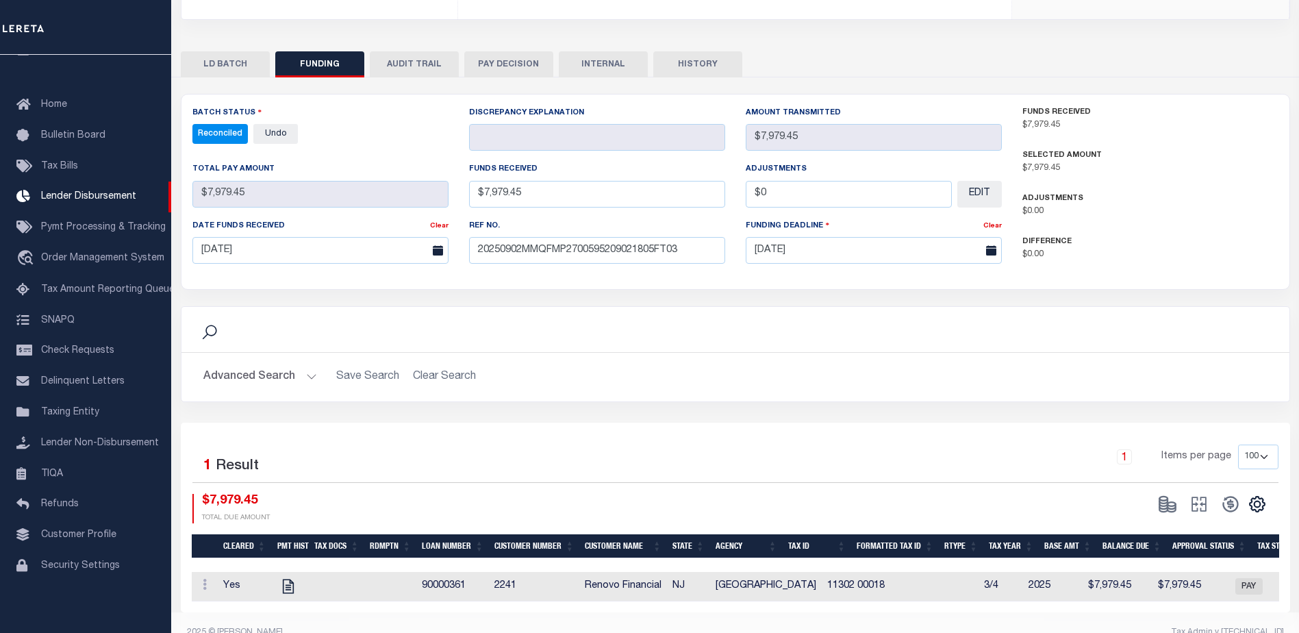
click at [597, 51] on button "INTERNAL" at bounding box center [603, 64] width 89 height 26
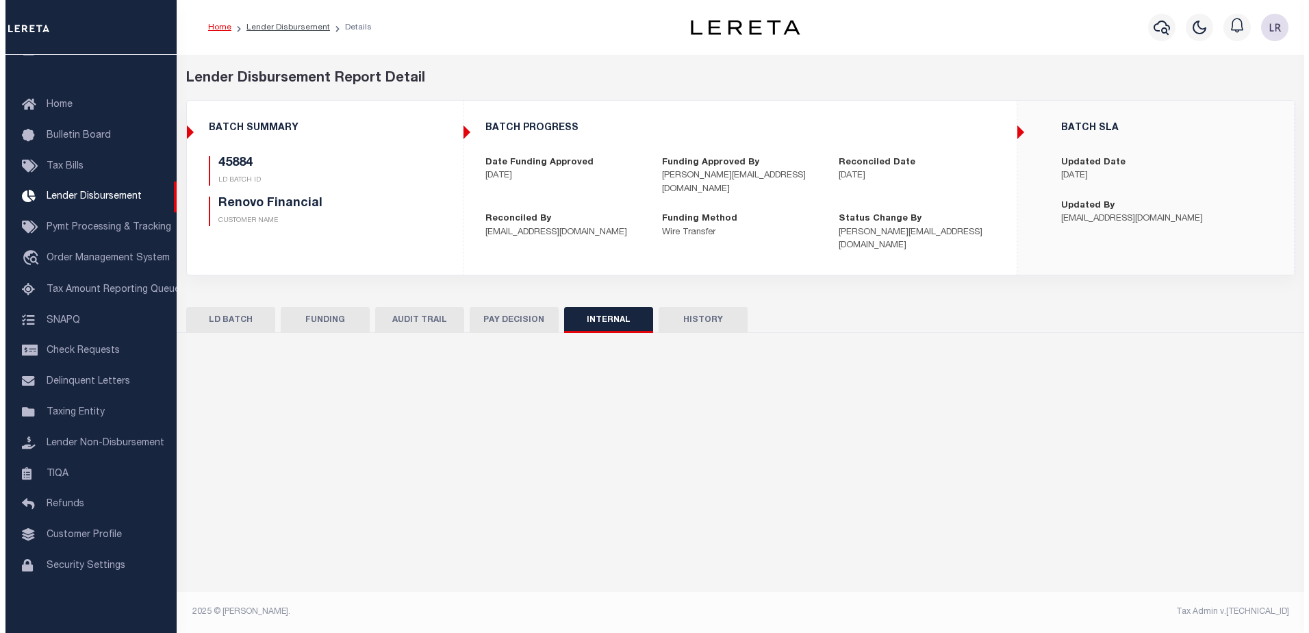
scroll to position [0, 0]
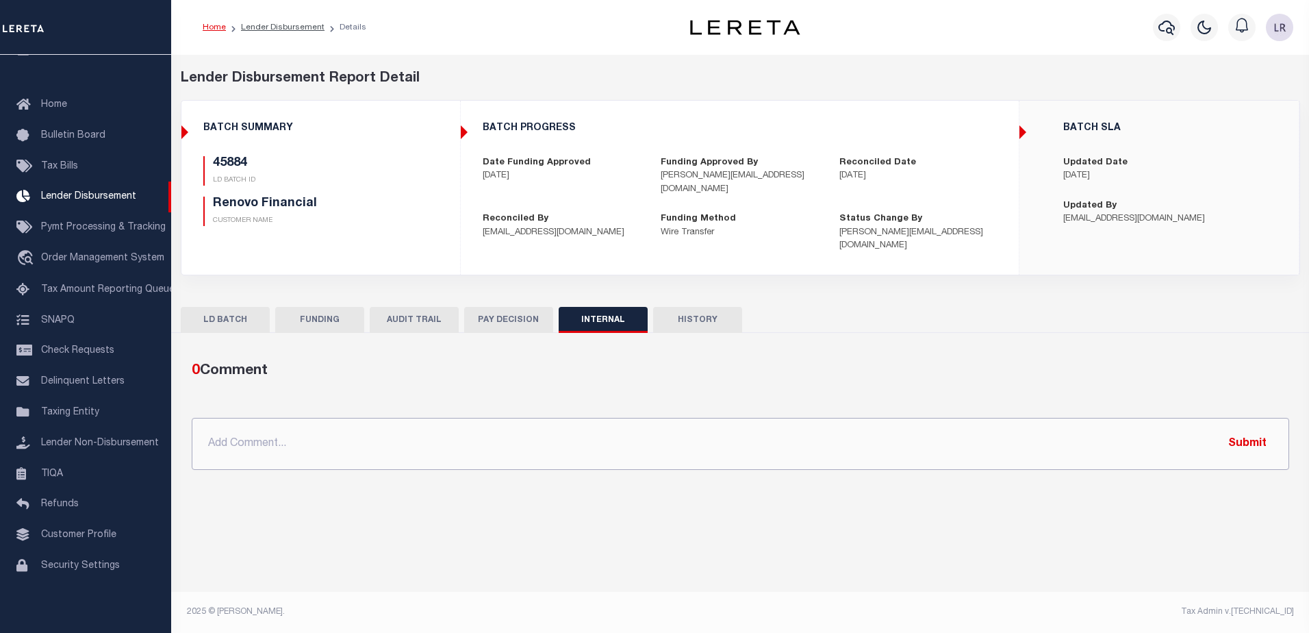
click at [852, 434] on input "text" at bounding box center [741, 444] width 1098 height 52
paste input "ORG AMT $432542.12 45876-$2104.77 45879-$51730.21 45884-$7979.45 45902-$10320.8…"
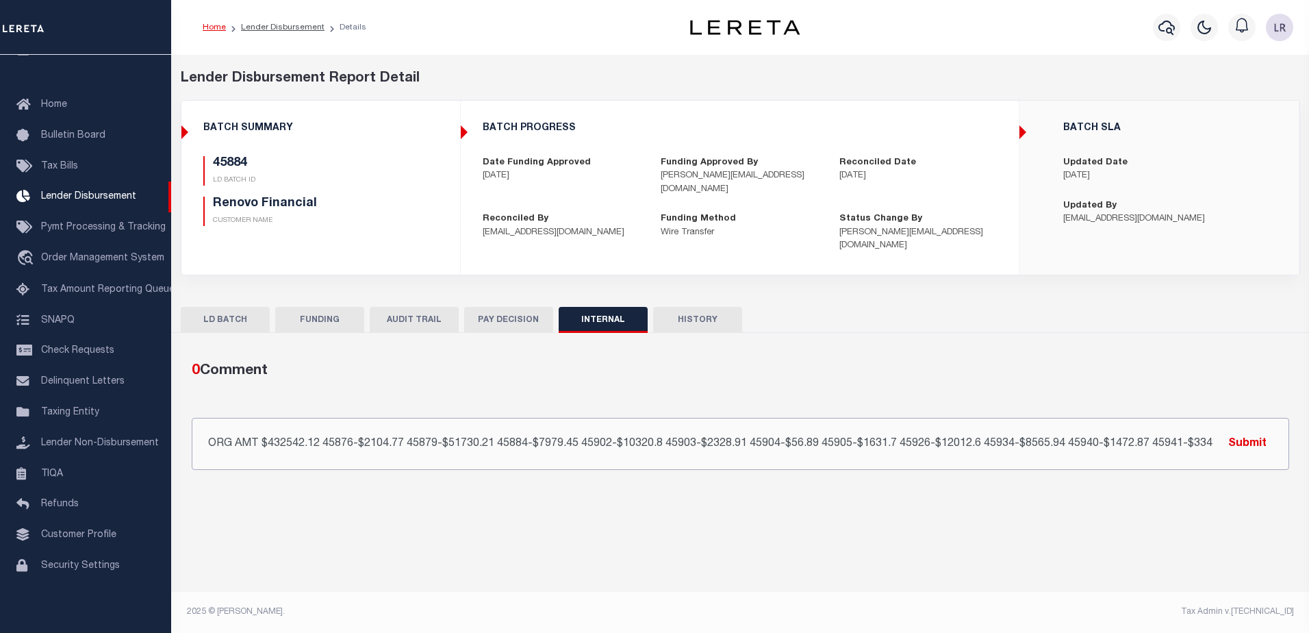
scroll to position [0, 23]
type input "ORG AMT $432542.12 45876-$2104.77 45879-$51730.21 45884-$7979.45 45902-$10320.8…"
click at [1238, 429] on button "Submit" at bounding box center [1248, 443] width 56 height 28
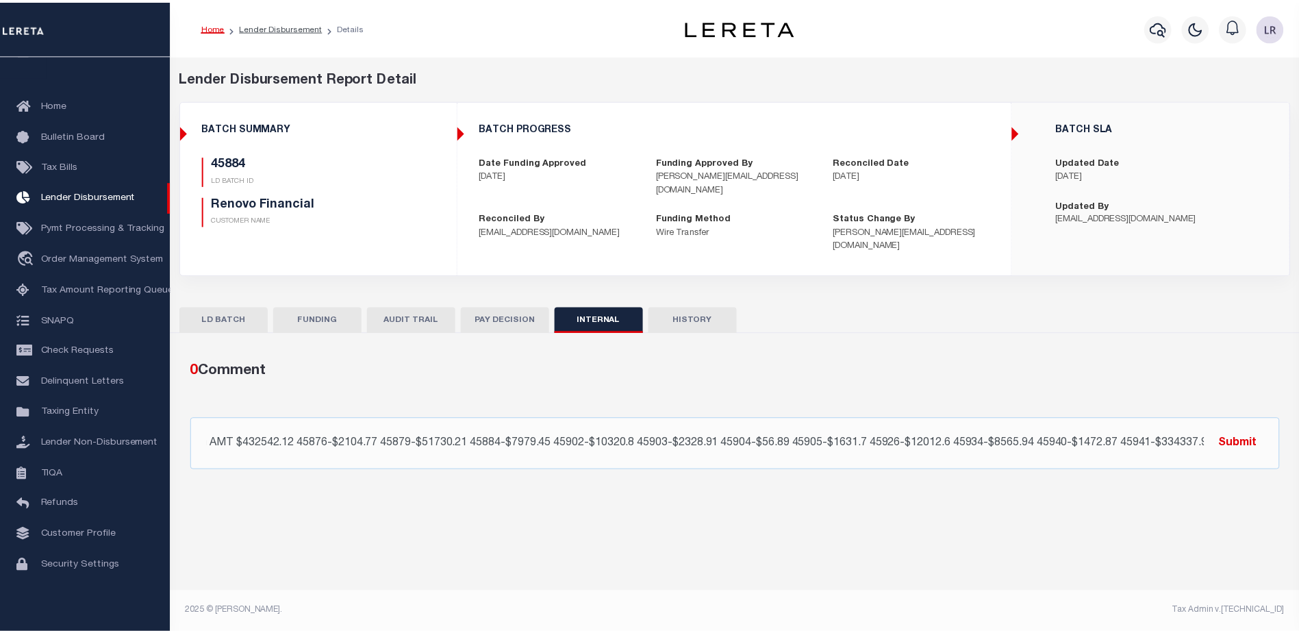
scroll to position [0, 0]
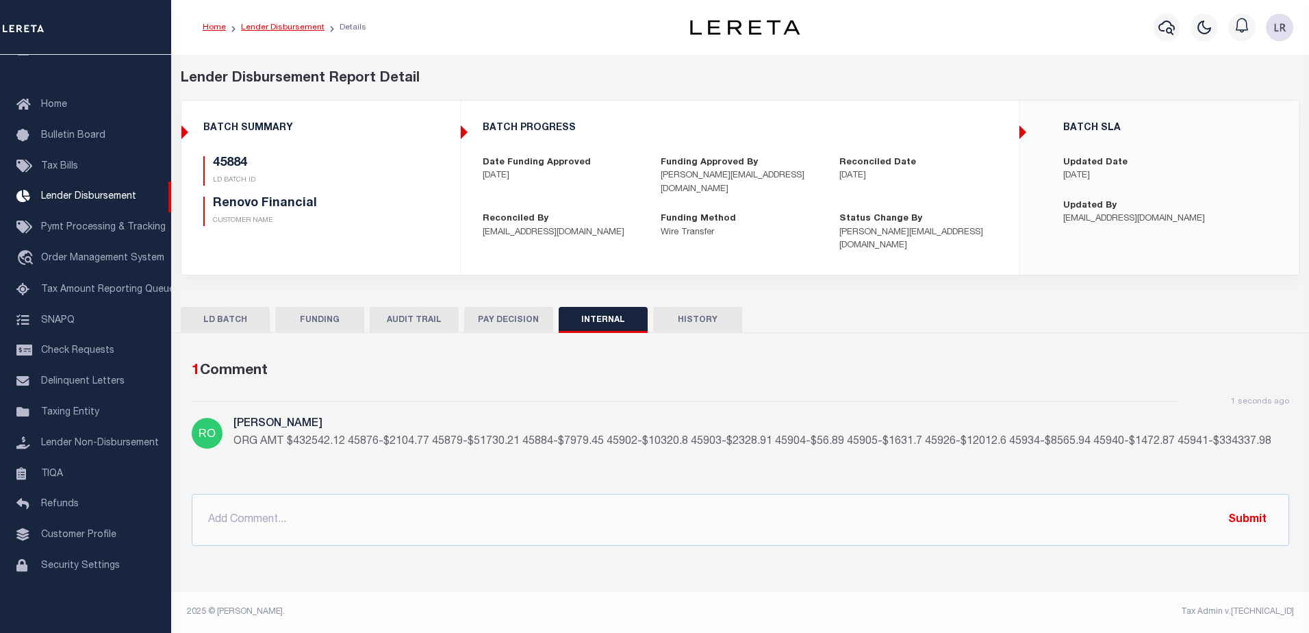
click at [256, 23] on link "Lender Disbursement" at bounding box center [283, 27] width 84 height 8
checkbox input "true"
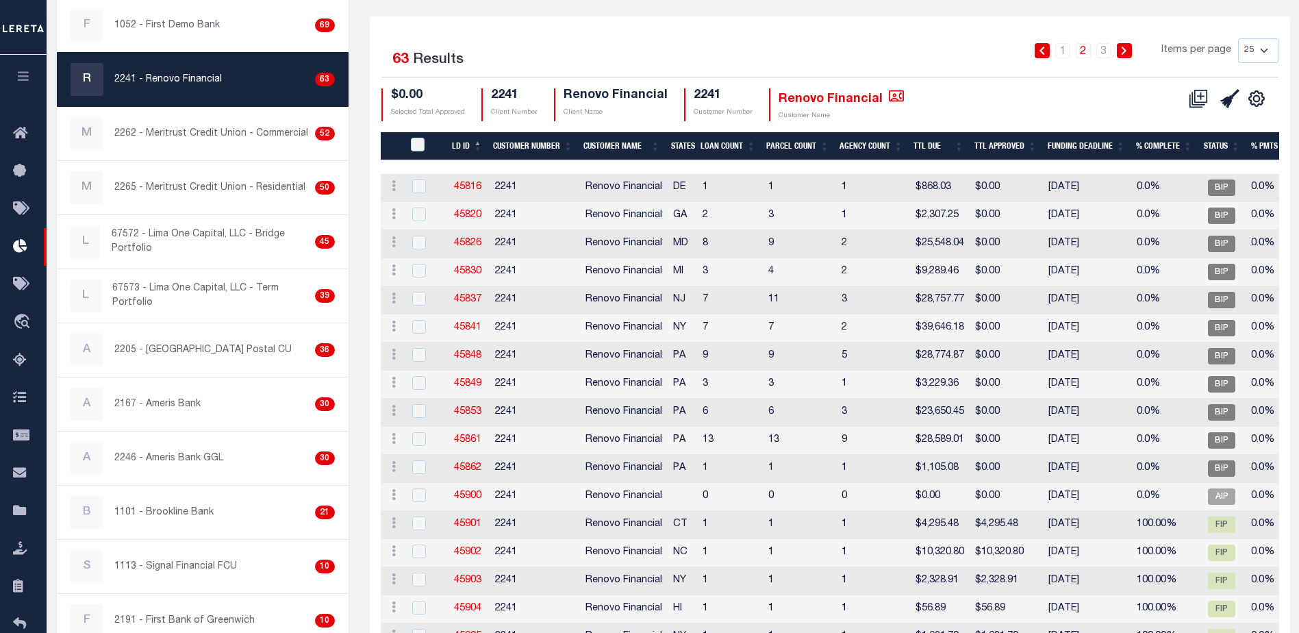
scroll to position [274, 0]
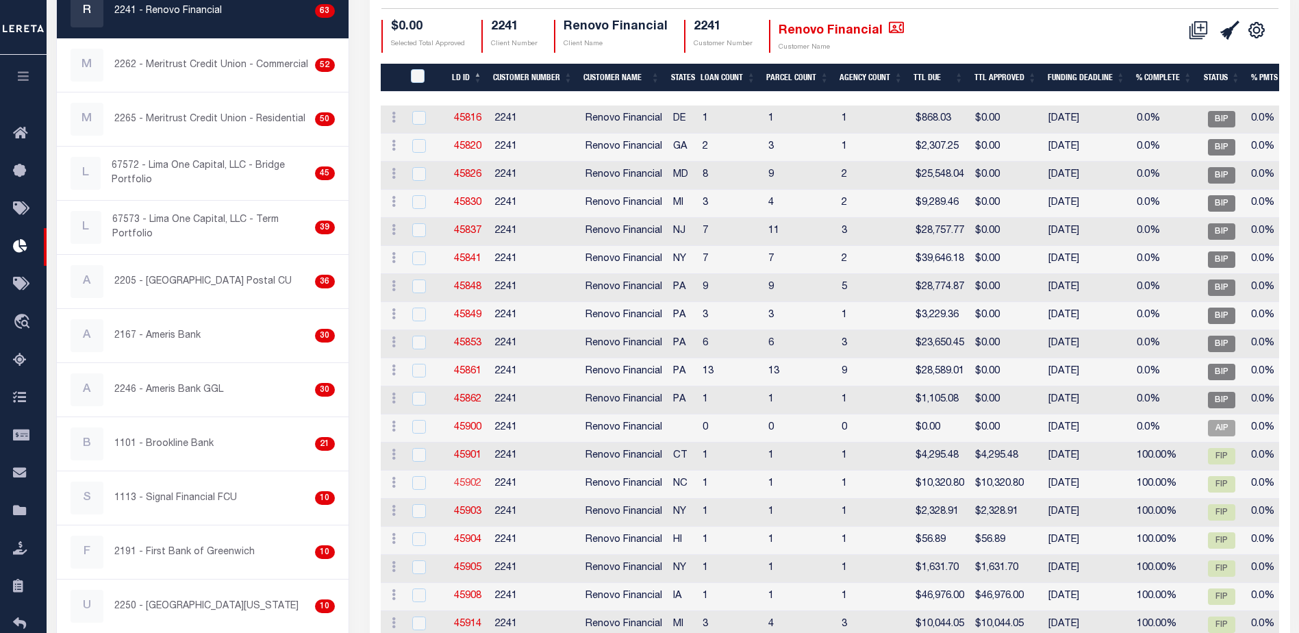
click at [477, 481] on link "45902" at bounding box center [467, 484] width 27 height 10
checkbox input "true"
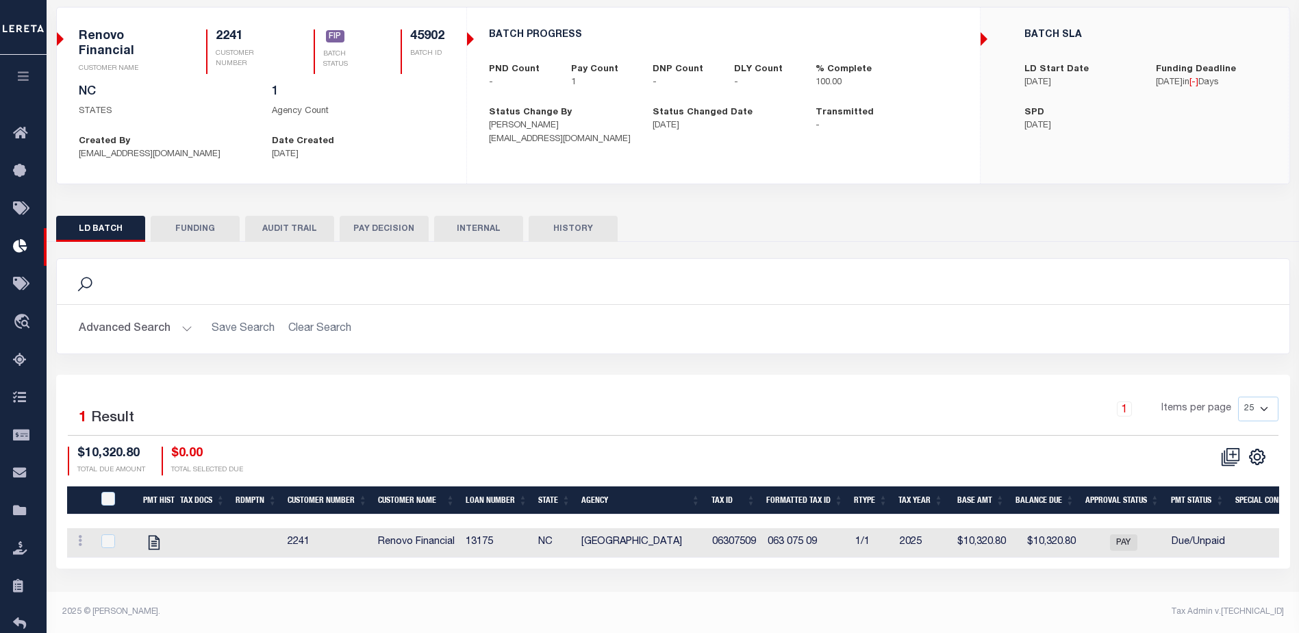
scroll to position [88, 0]
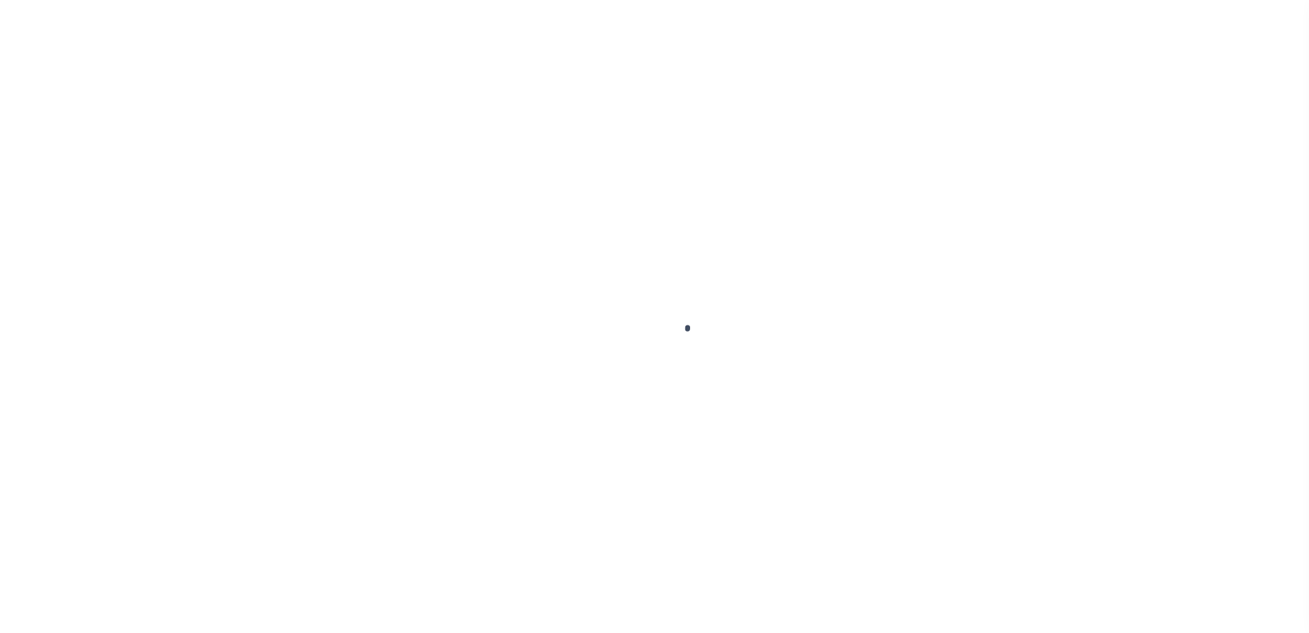
type input "$0.00"
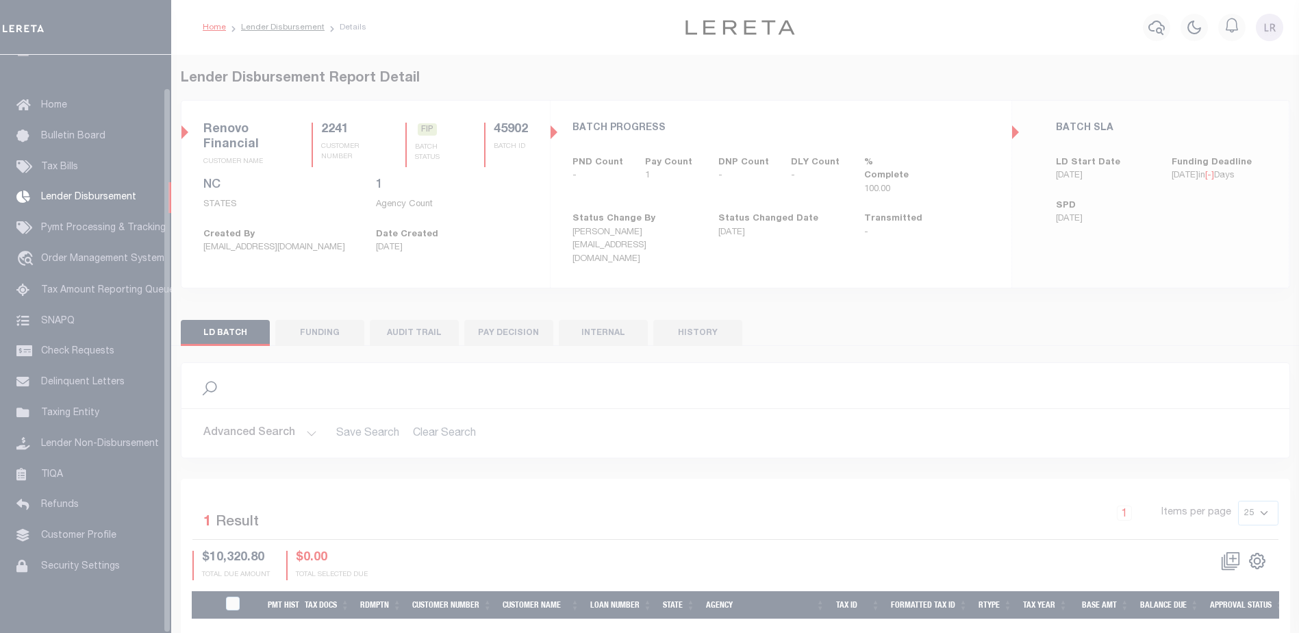
scroll to position [34, 0]
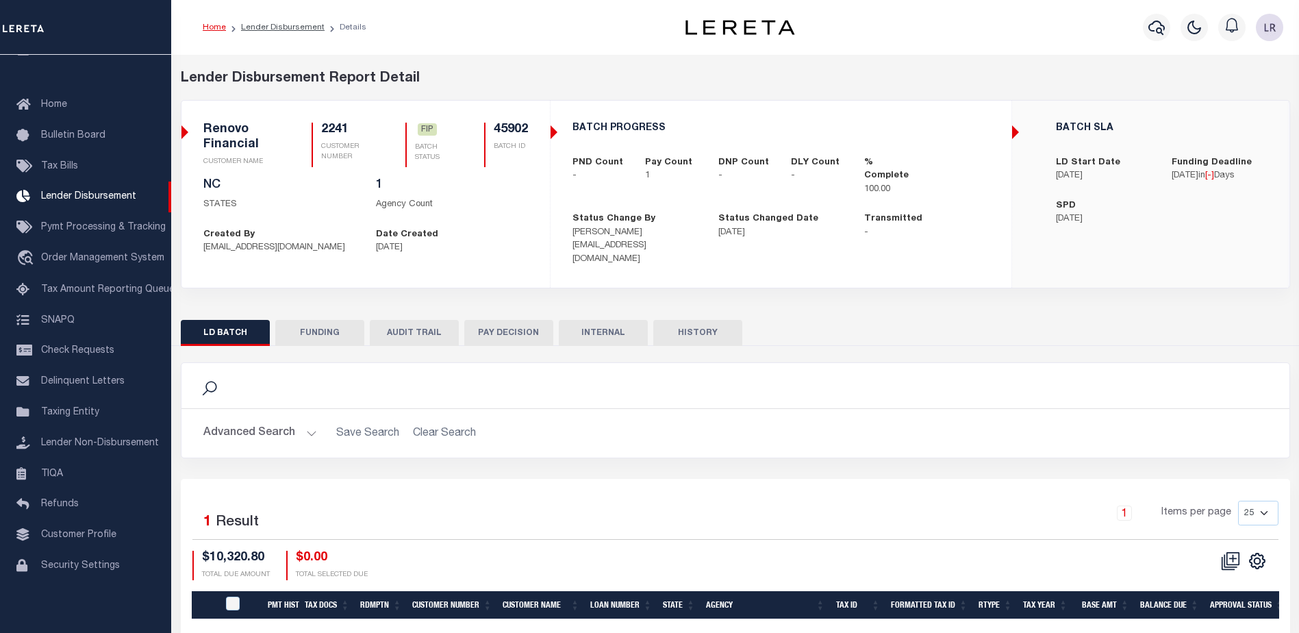
click at [334, 320] on button "FUNDING" at bounding box center [319, 333] width 89 height 26
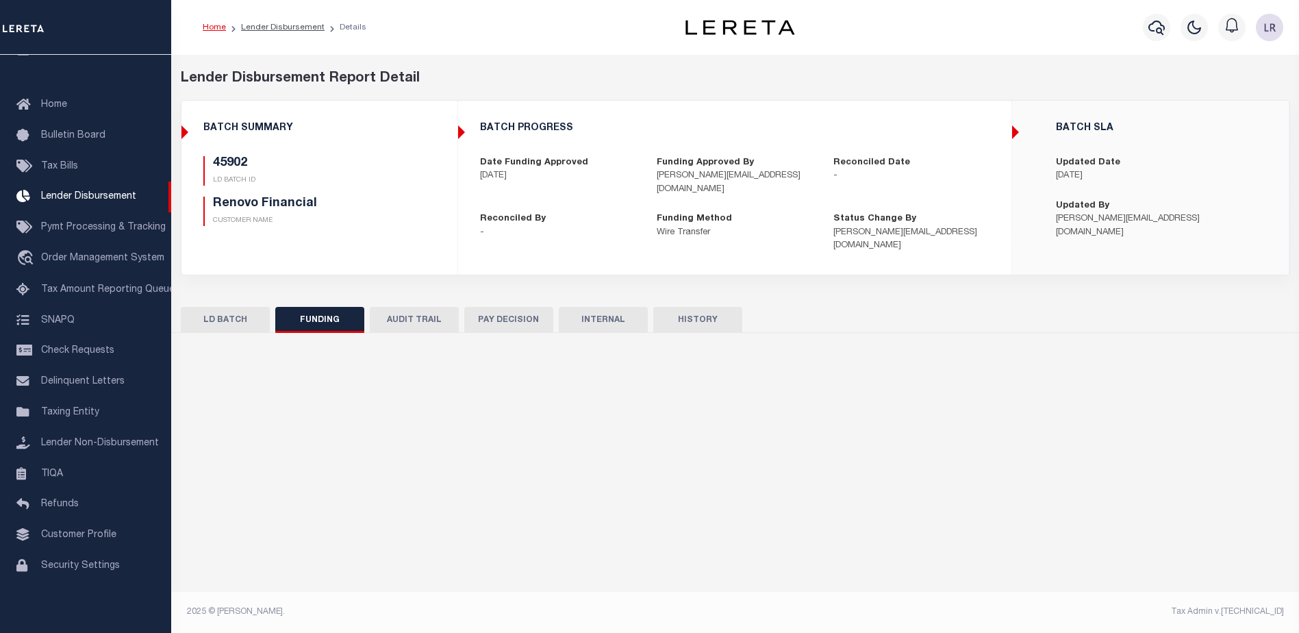
type input "$10,320.8"
type input "$0"
type input "[DATE]"
select select "100"
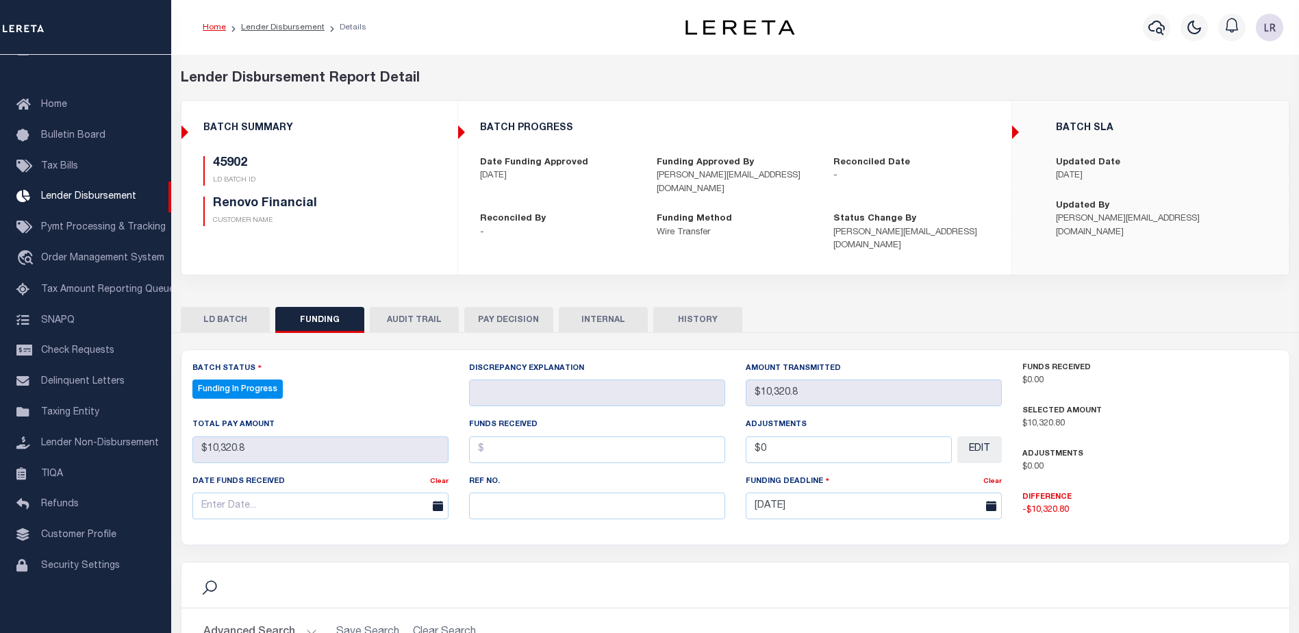
select select "100"
click at [527, 492] on input "text" at bounding box center [597, 505] width 256 height 27
paste input "20250902MMQFMP2700595209021805FT03"
type input "20250902MMQFMP2700595209021805FT03"
drag, startPoint x: 510, startPoint y: 436, endPoint x: 510, endPoint y: 443, distance: 6.9
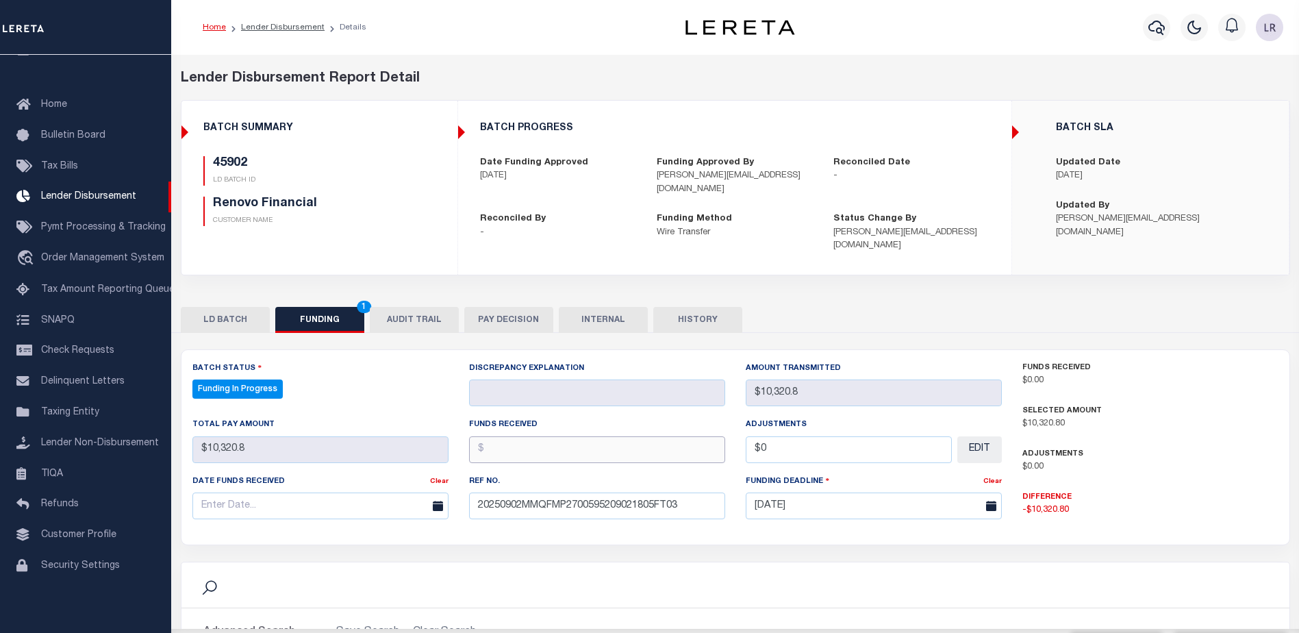
click at [510, 436] on input "text" at bounding box center [597, 449] width 256 height 27
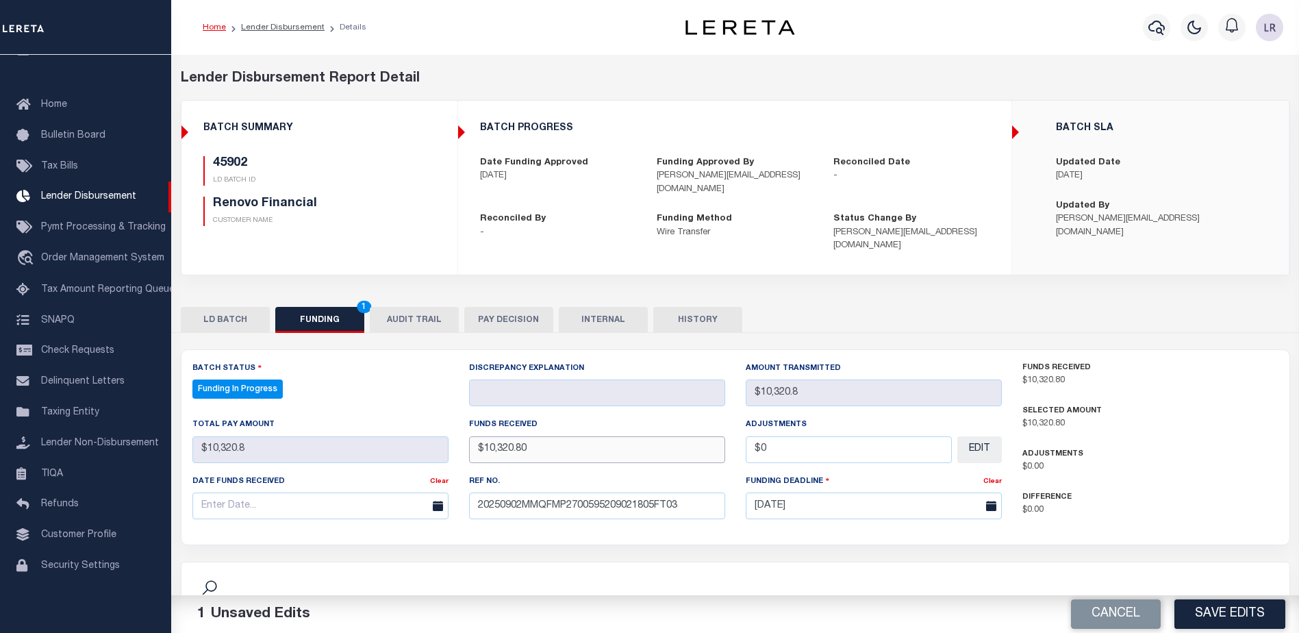
type input "$10,320.80"
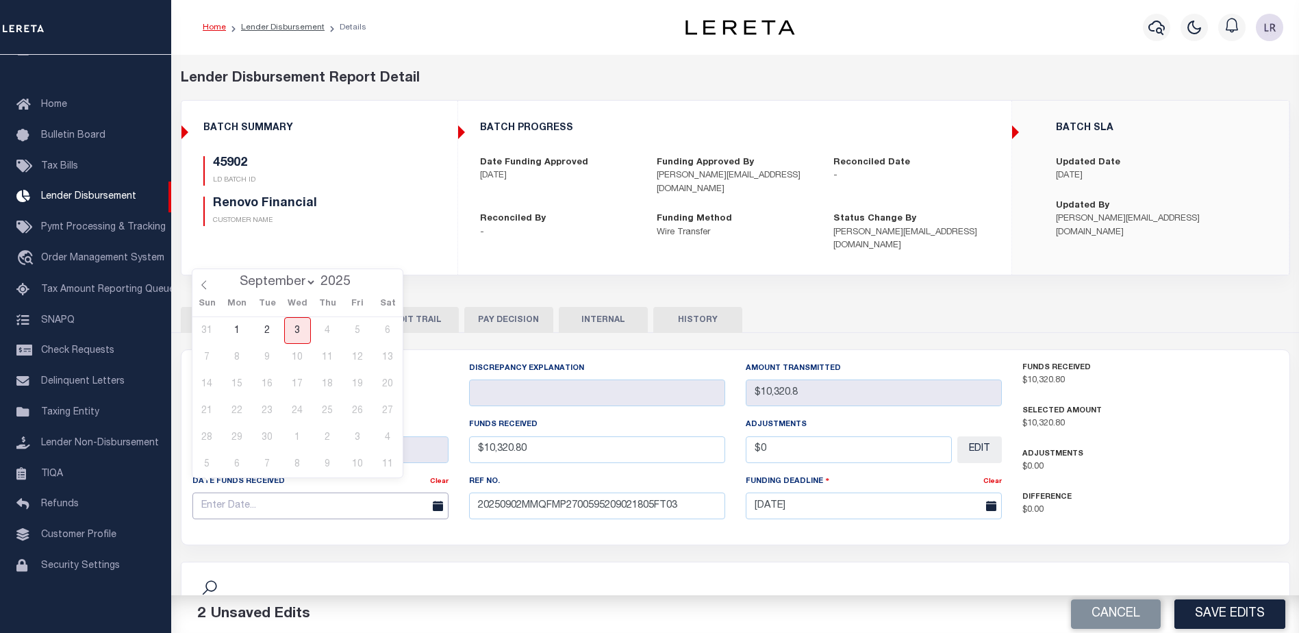
click at [394, 492] on input "text" at bounding box center [320, 505] width 256 height 27
click at [275, 338] on span "2" at bounding box center [267, 330] width 27 height 27
type input "[DATE]"
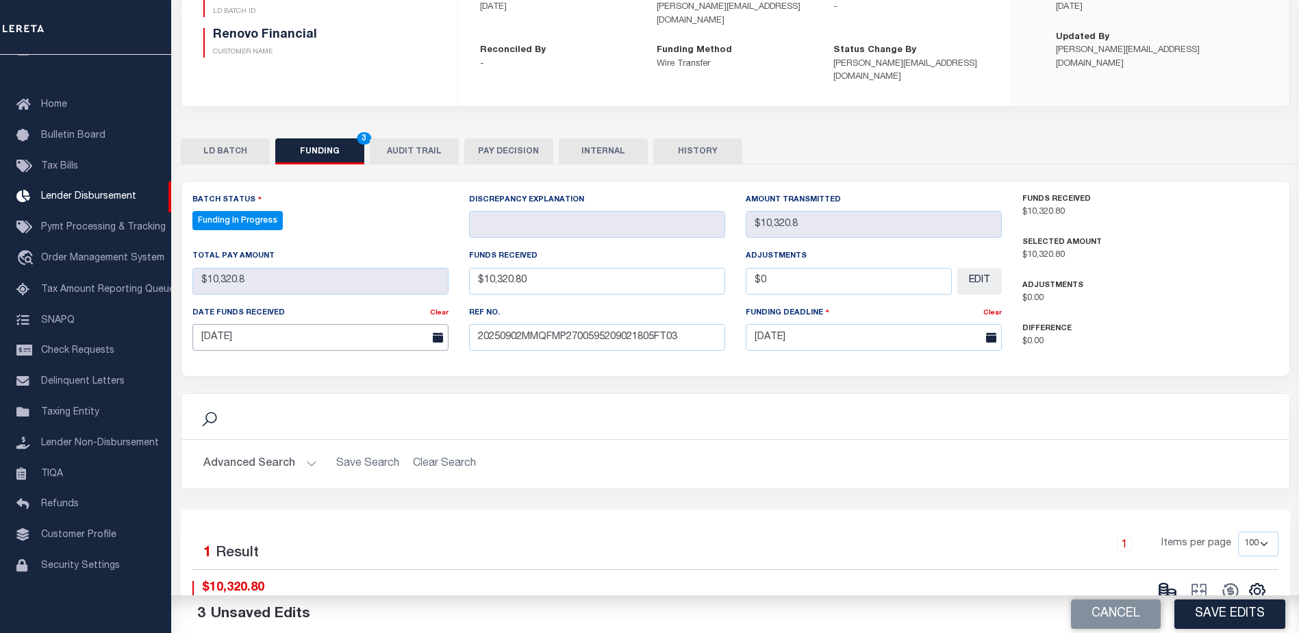
scroll to position [270, 0]
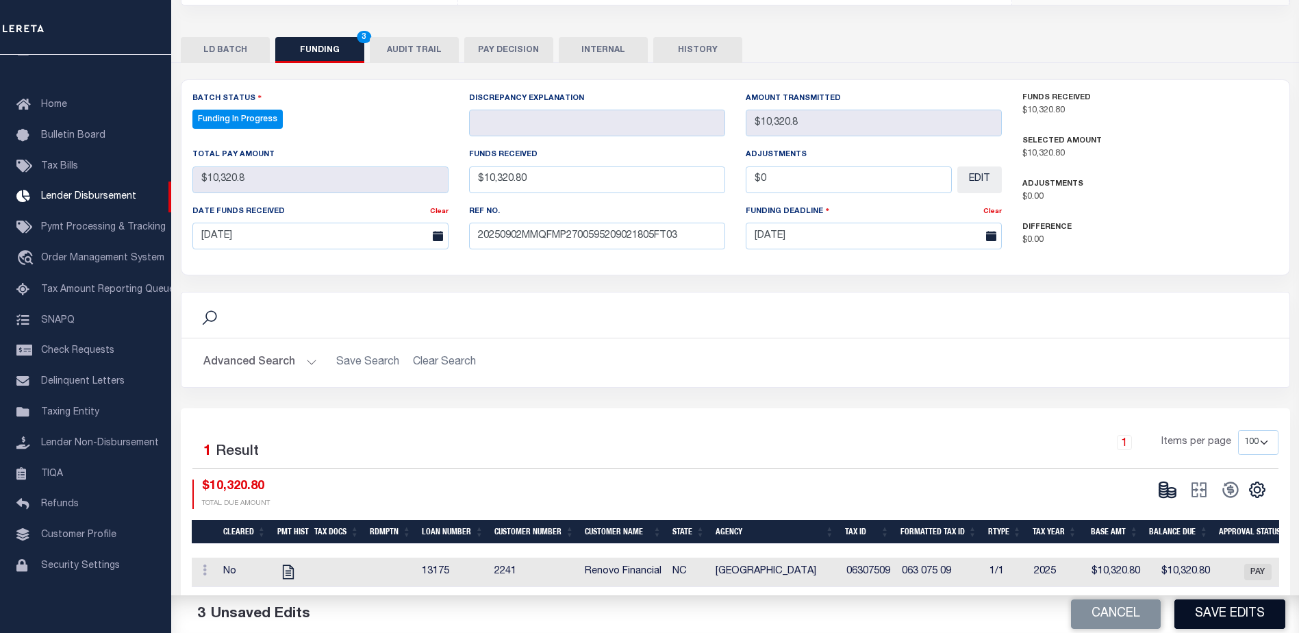
click at [1233, 614] on button "Save Edits" at bounding box center [1230, 613] width 111 height 29
type input "$10,320.8"
type input "$0"
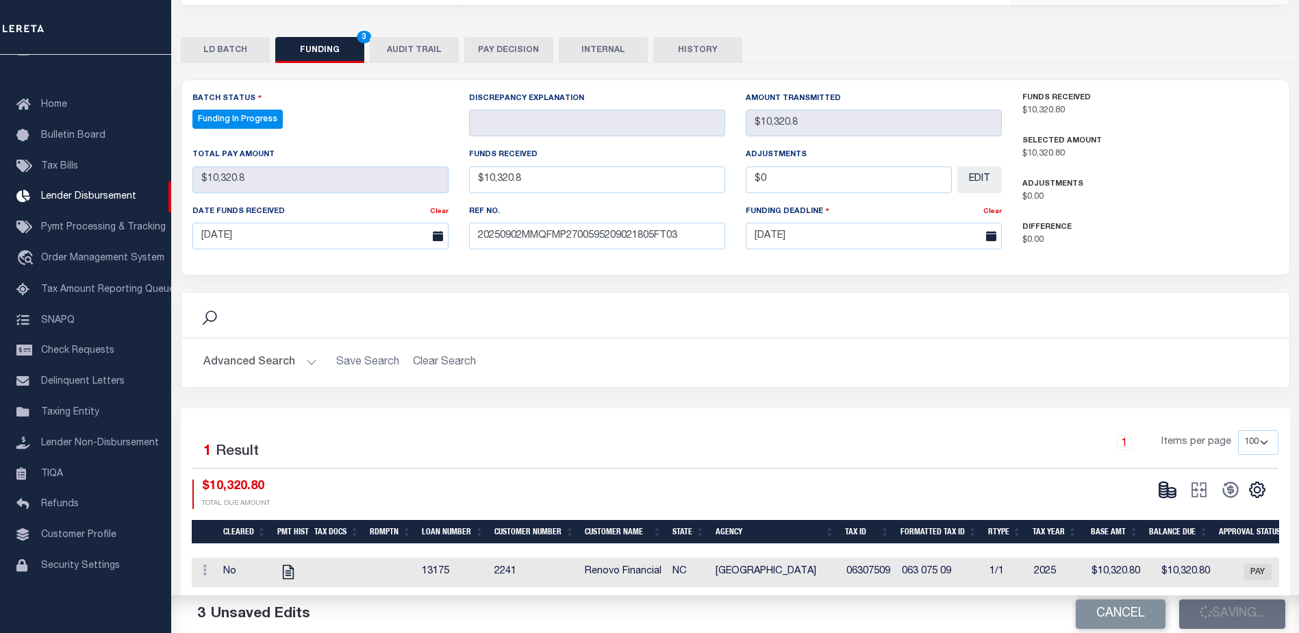
select select "100"
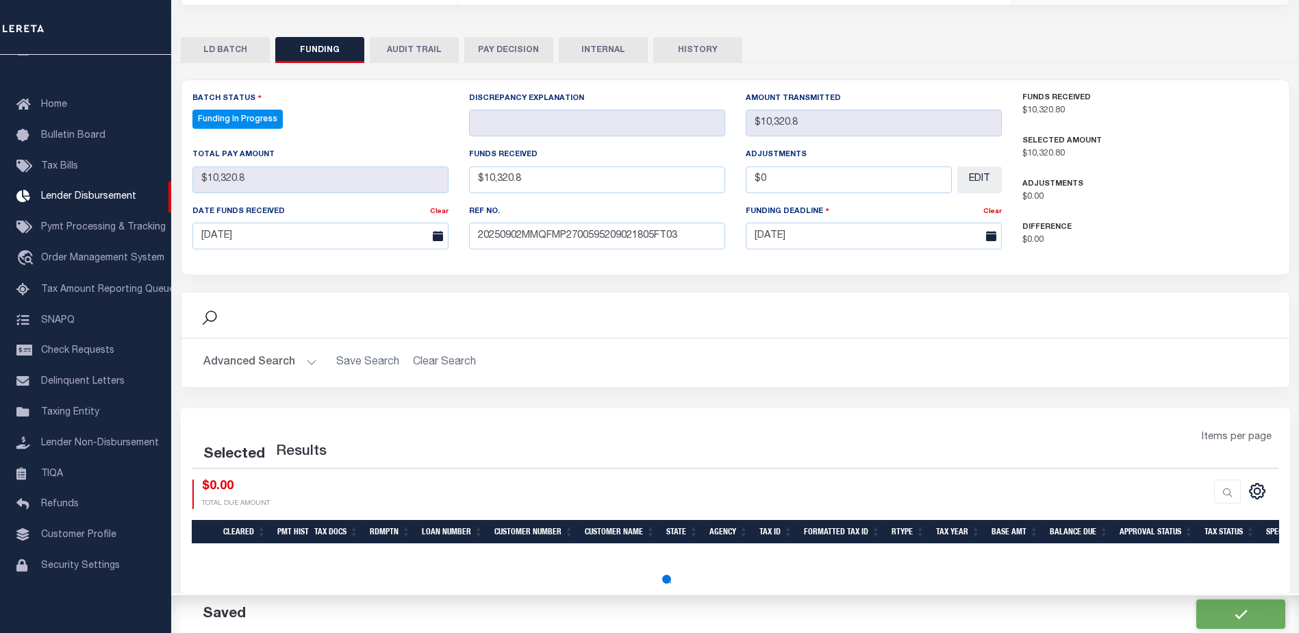
select select "100"
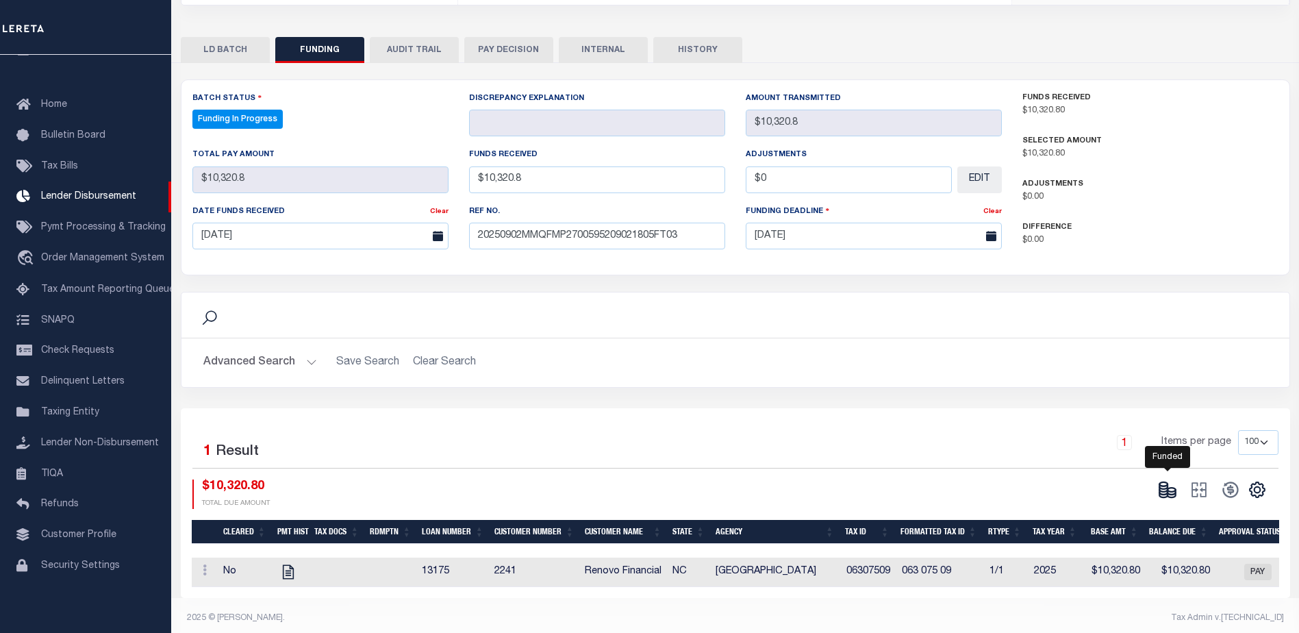
click at [1171, 480] on icon at bounding box center [1167, 489] width 19 height 19
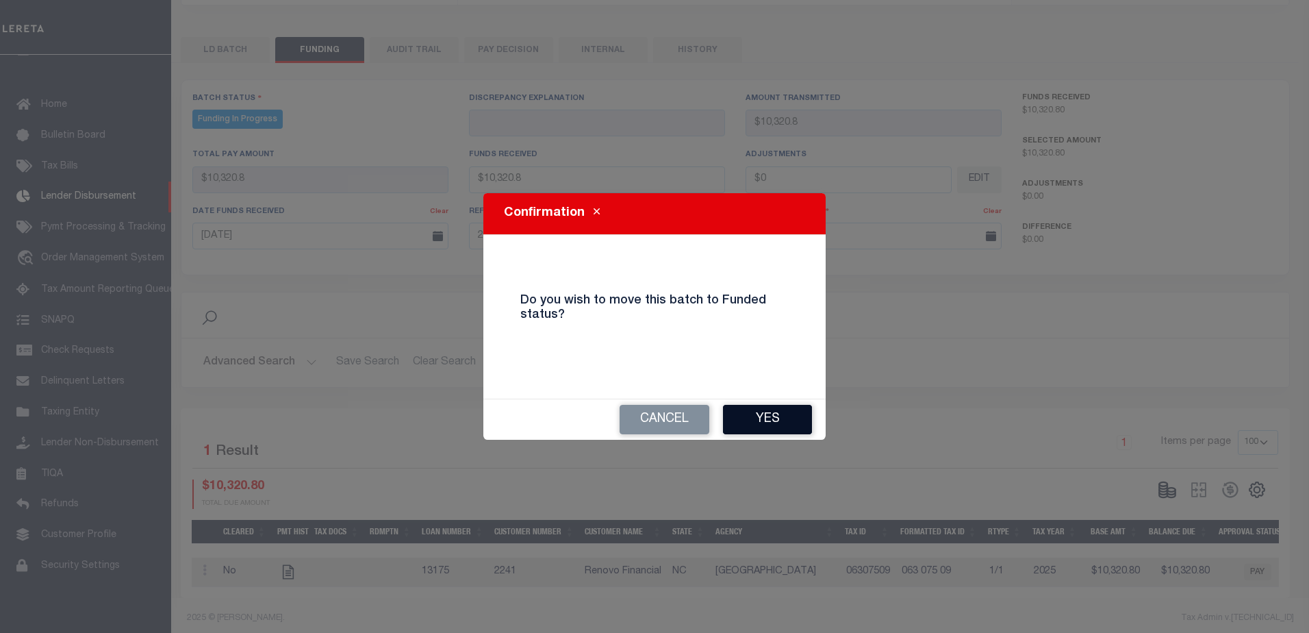
click at [788, 420] on button "Yes" at bounding box center [767, 419] width 89 height 29
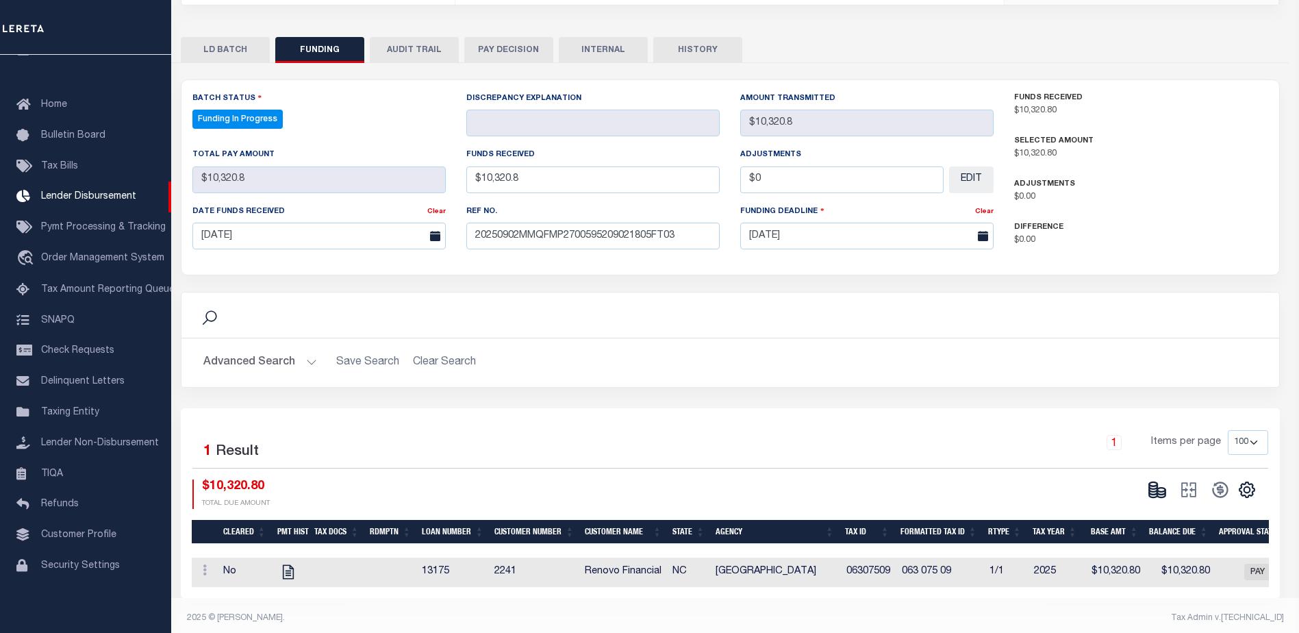
type input "$10,320.8"
type input "$0"
select select "100"
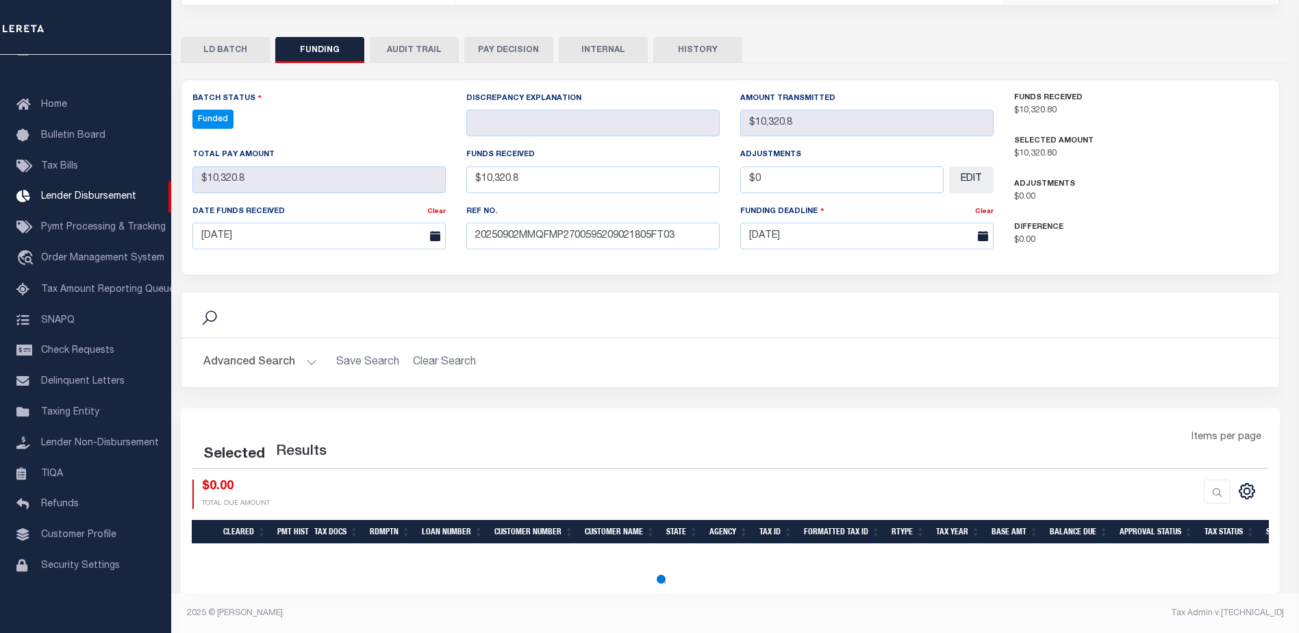
select select "100"
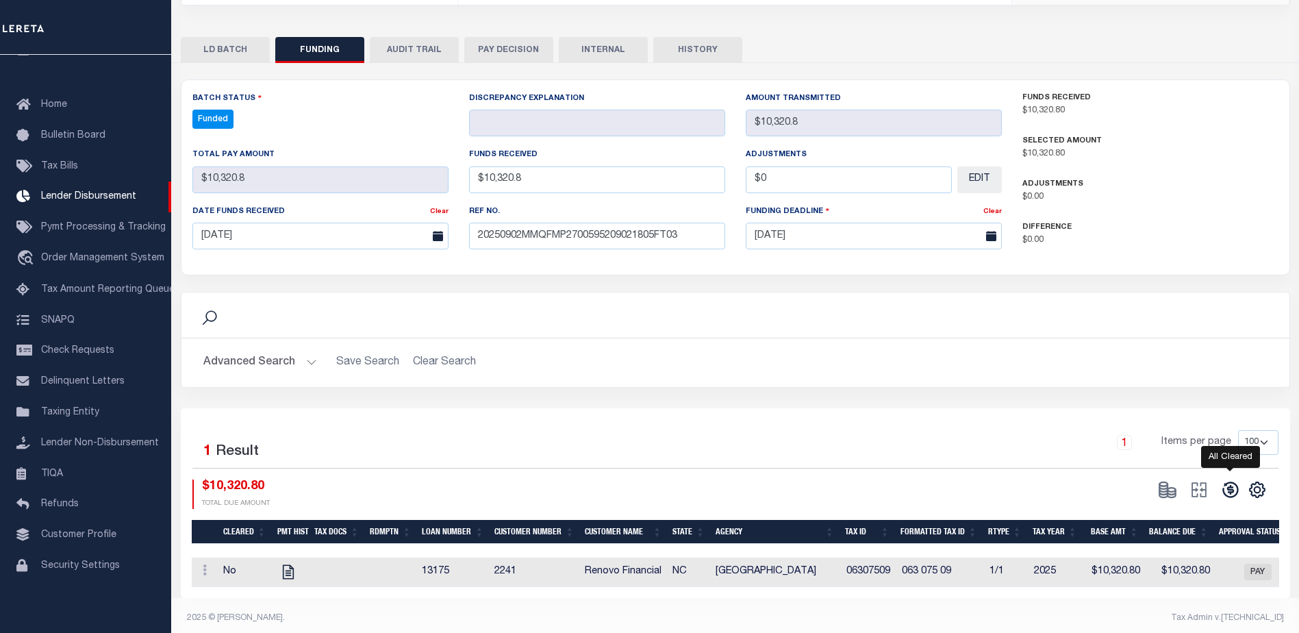
click at [1225, 480] on icon at bounding box center [1230, 489] width 19 height 19
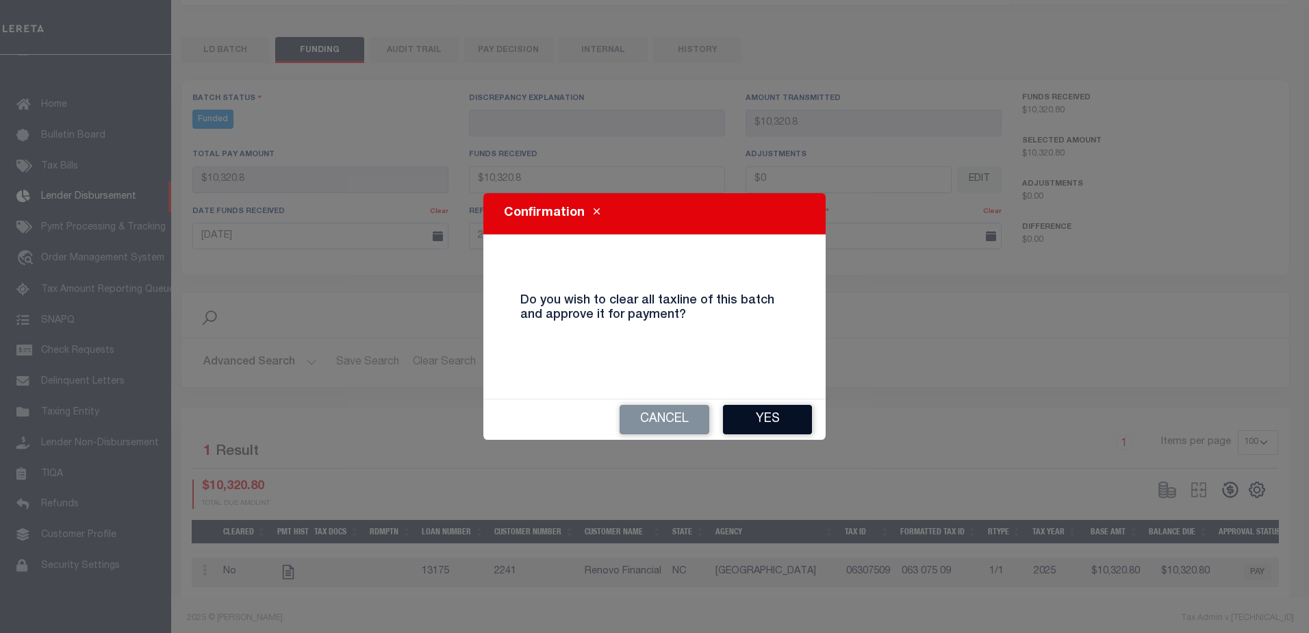
click at [777, 423] on button "Yes" at bounding box center [767, 419] width 89 height 29
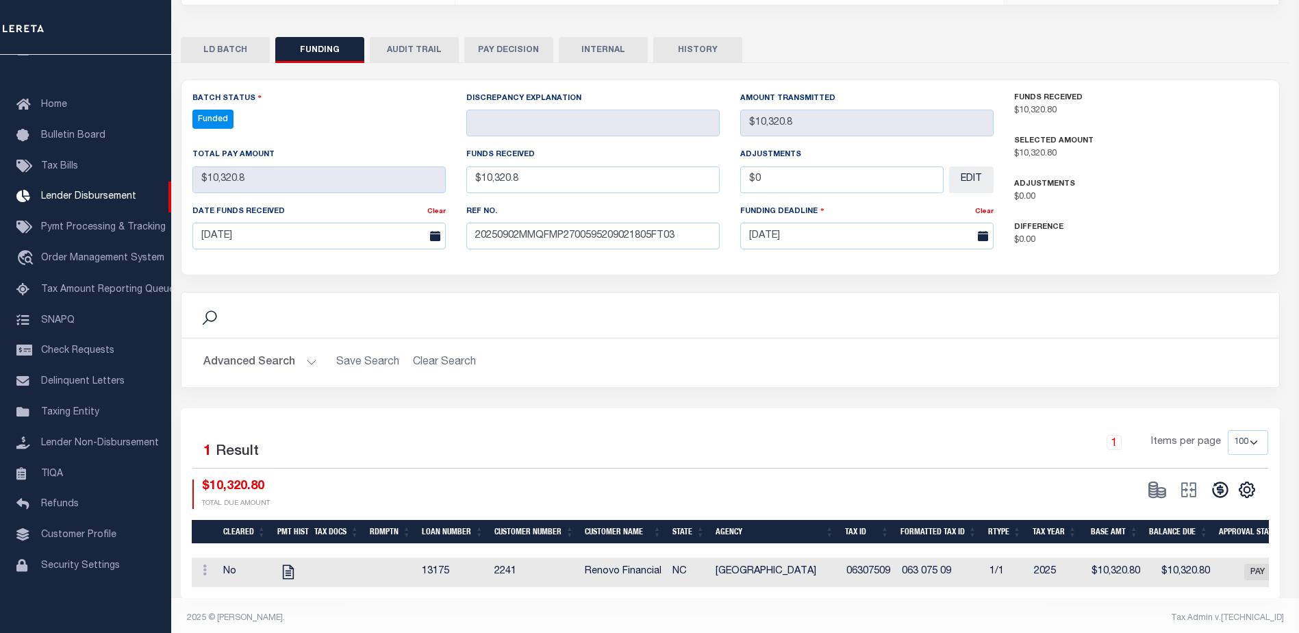
type input "$10,320.8"
type input "$0"
select select "100"
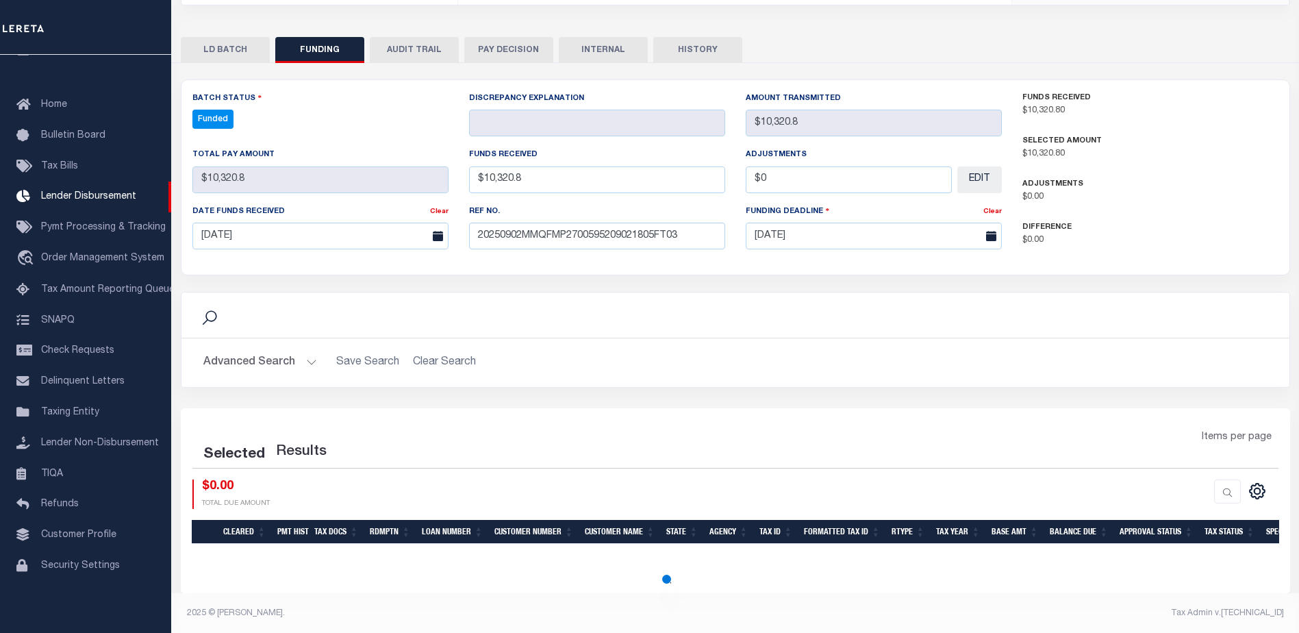
select select "100"
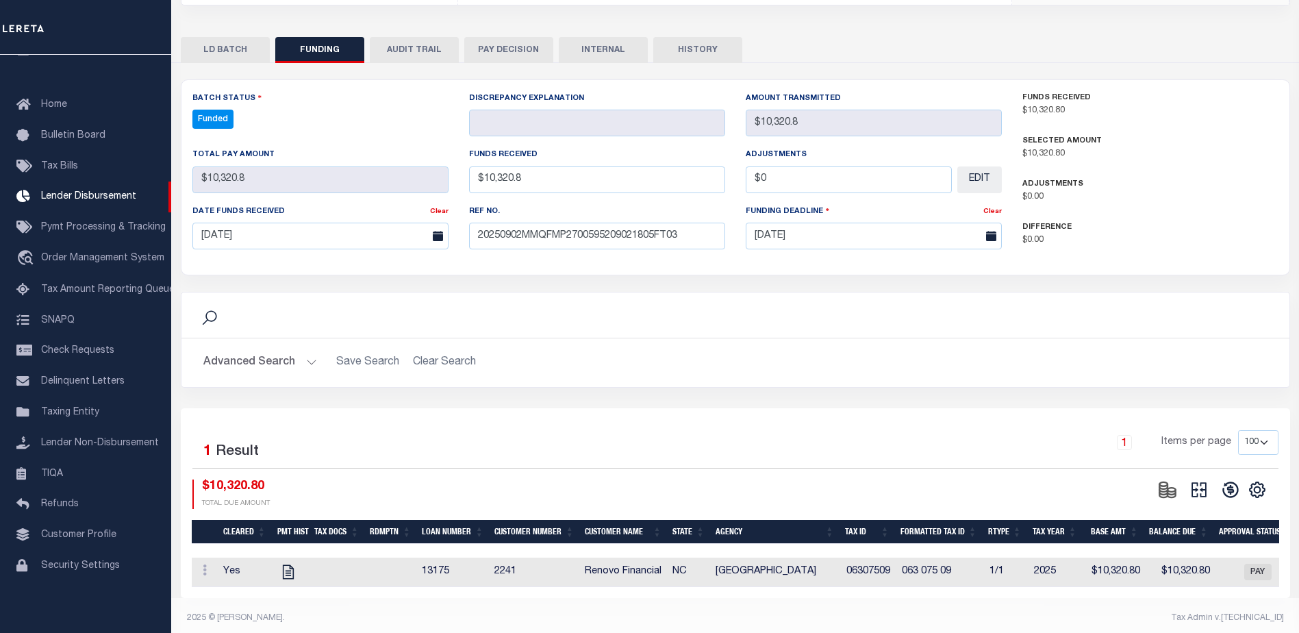
scroll to position [255, 0]
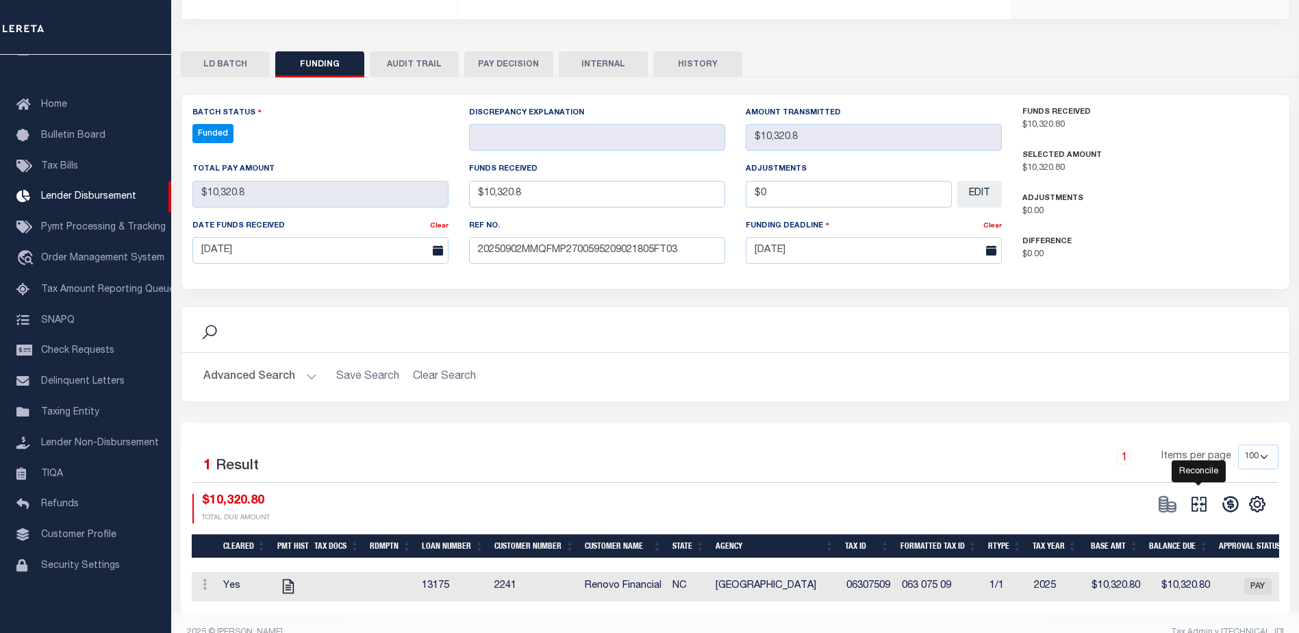
click at [1207, 494] on icon at bounding box center [1199, 503] width 19 height 19
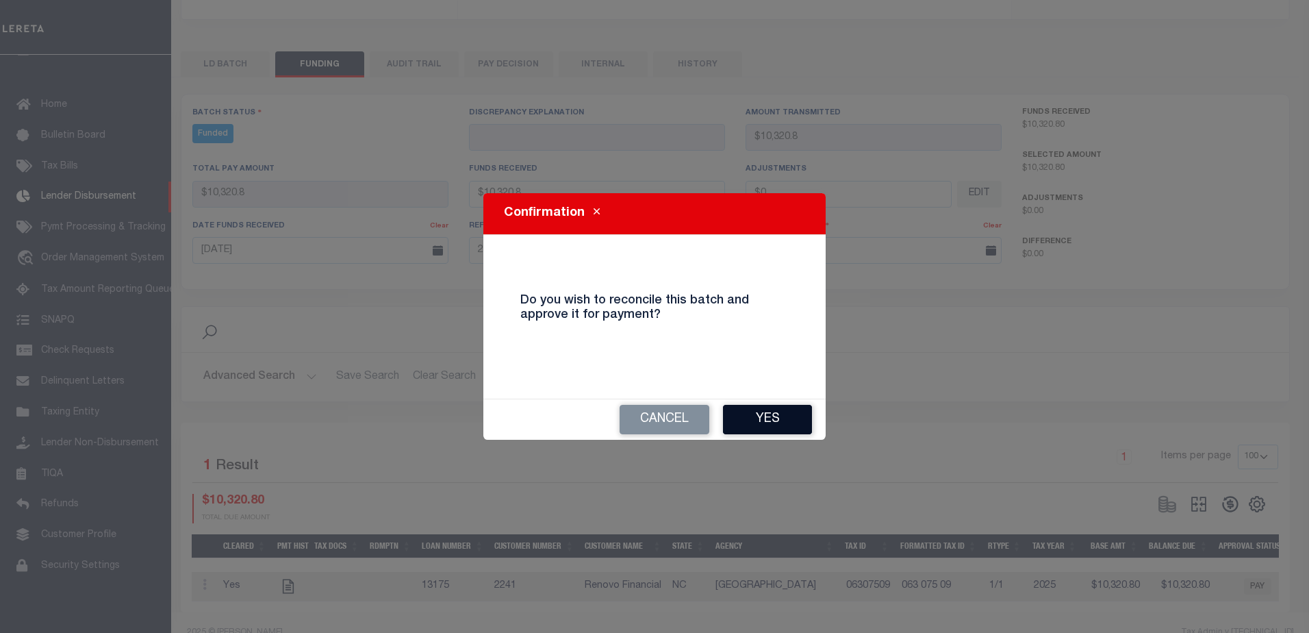
click at [805, 420] on button "Yes" at bounding box center [767, 419] width 89 height 29
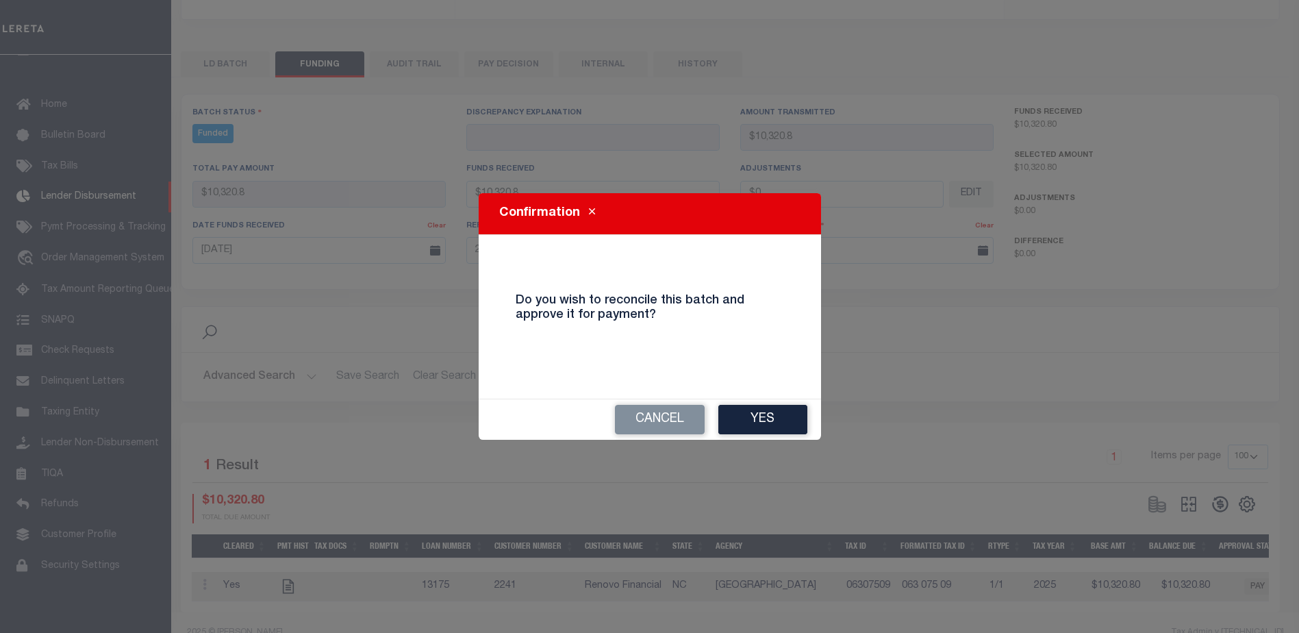
type input "$10,320.8"
type input "$0"
select select "100"
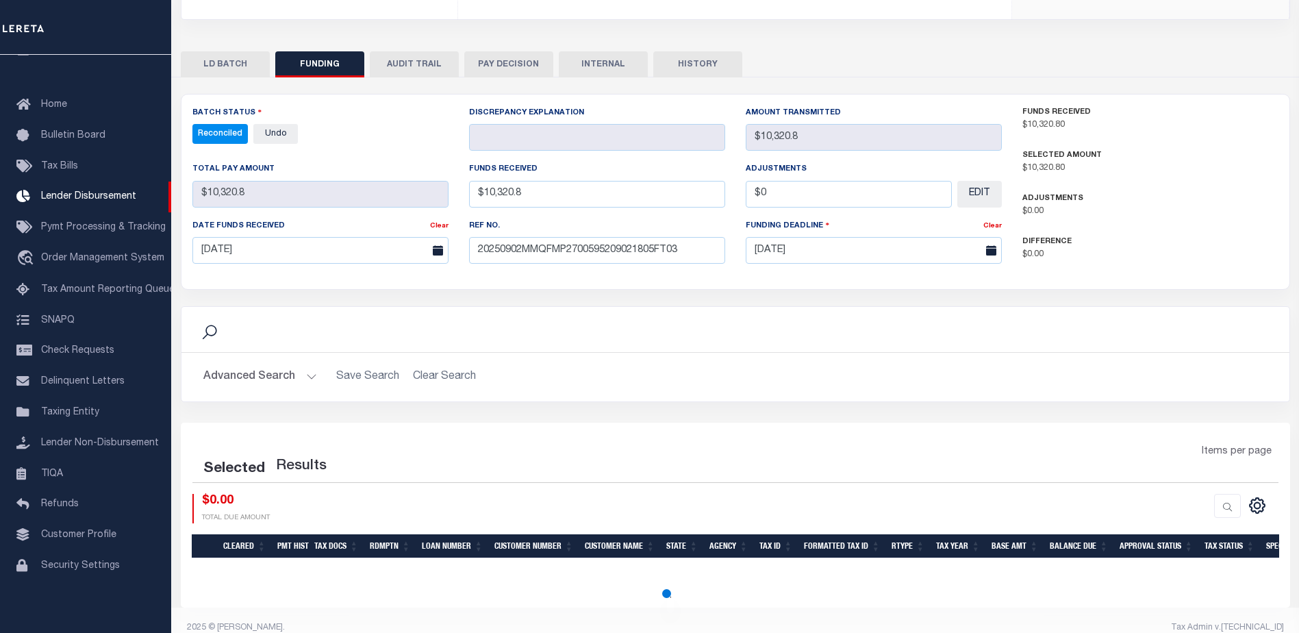
select select "100"
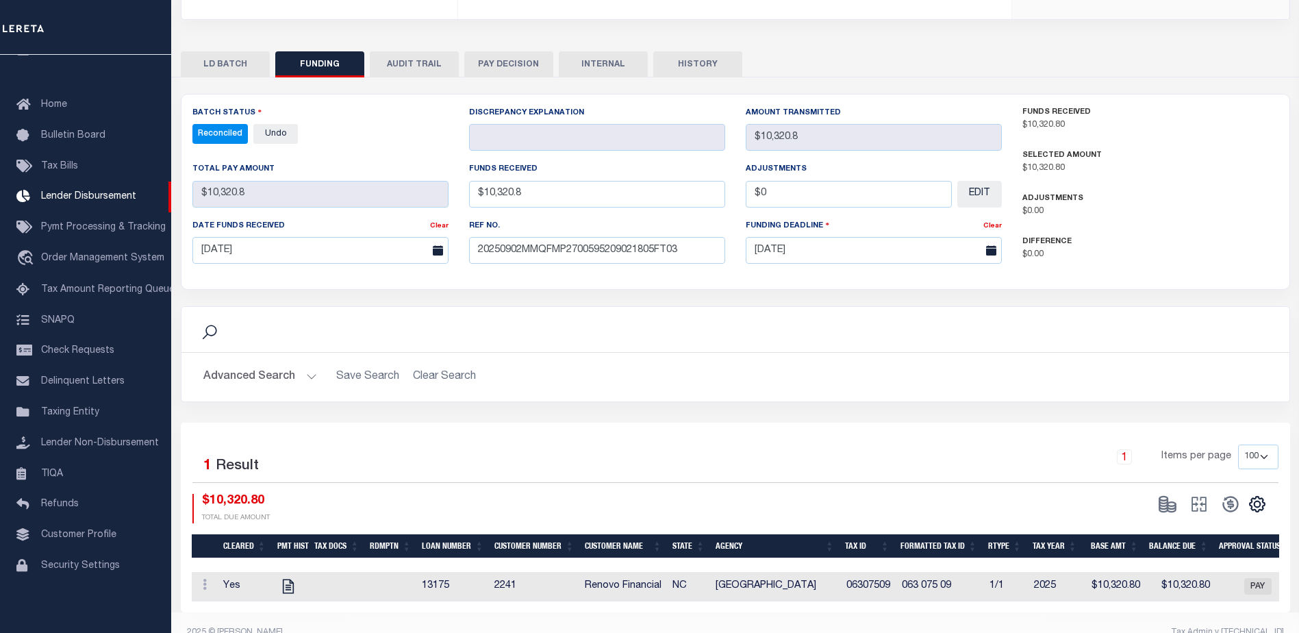
click at [625, 56] on button "INTERNAL" at bounding box center [603, 64] width 89 height 26
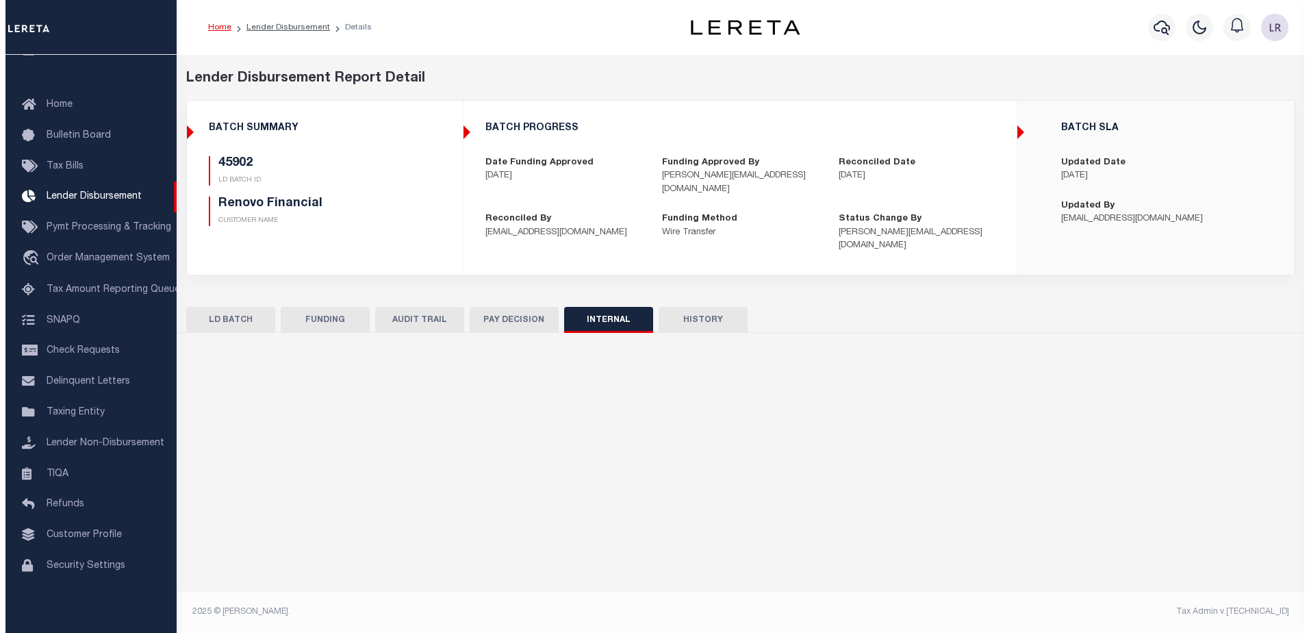
scroll to position [0, 0]
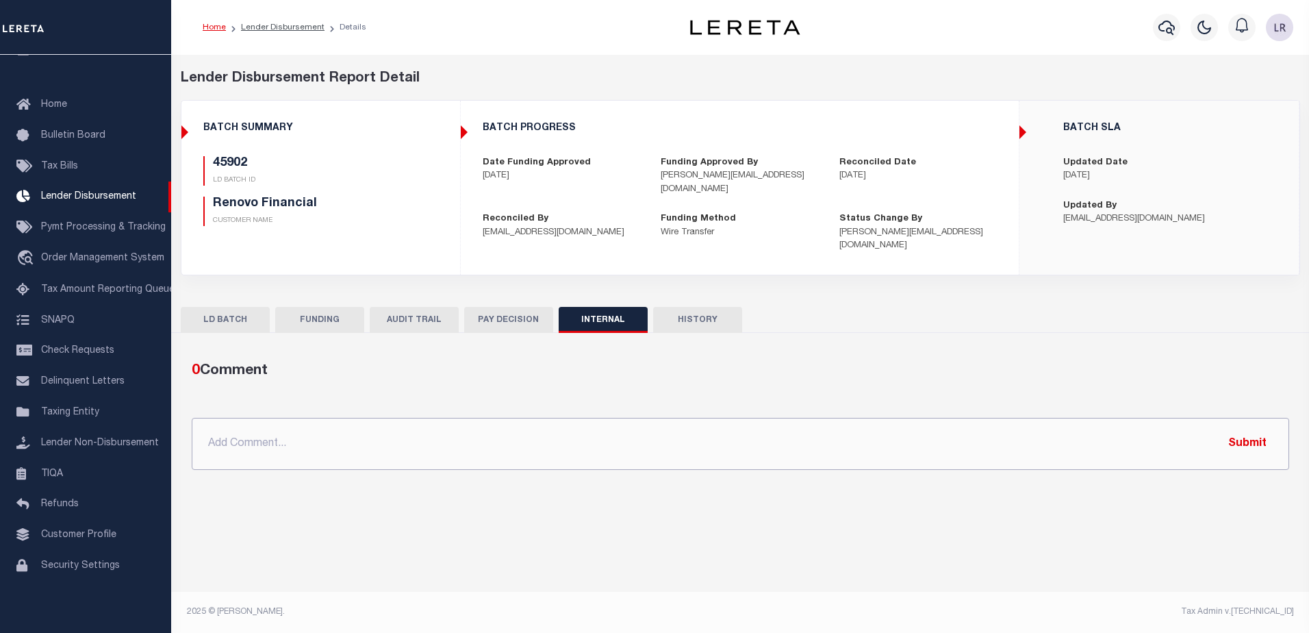
click at [813, 449] on input "text" at bounding box center [741, 444] width 1098 height 52
paste input "ORG AMT $432542.12 45876-$2104.77 45879-$51730.21 45884-$7979.45 45902-$10320.8…"
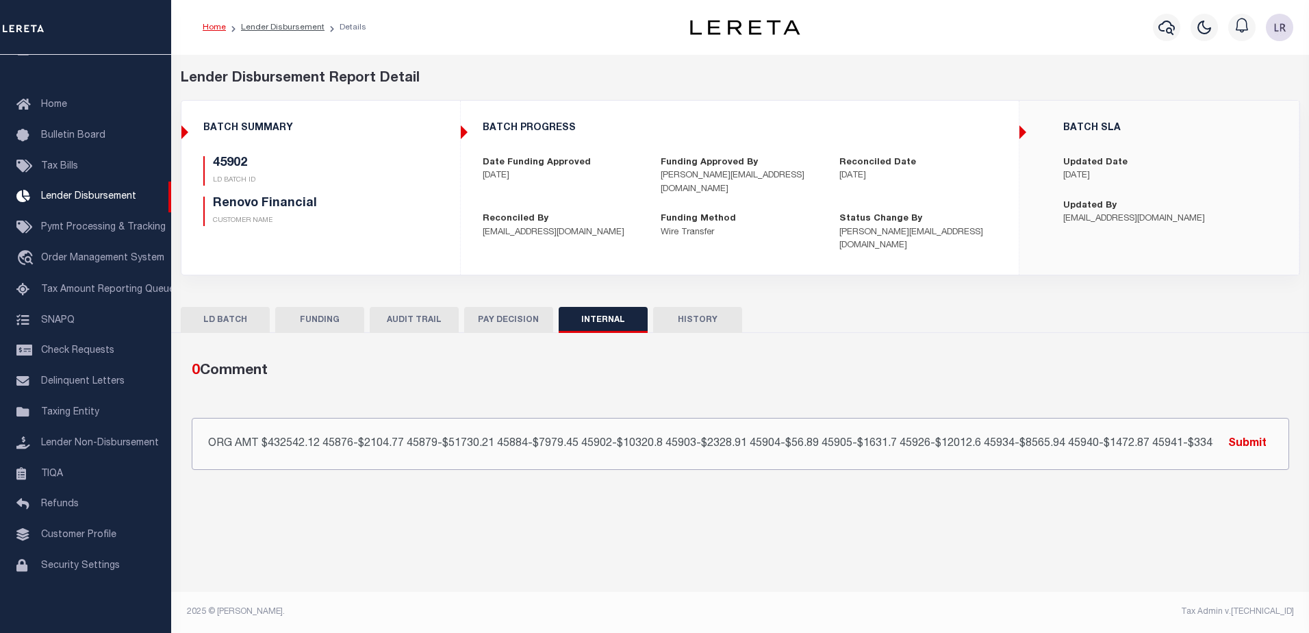
scroll to position [0, 23]
type input "ORG AMT $432542.12 45876-$2104.77 45879-$51730.21 45884-$7979.45 45902-$10320.8…"
click at [1238, 429] on button "Submit" at bounding box center [1248, 443] width 56 height 28
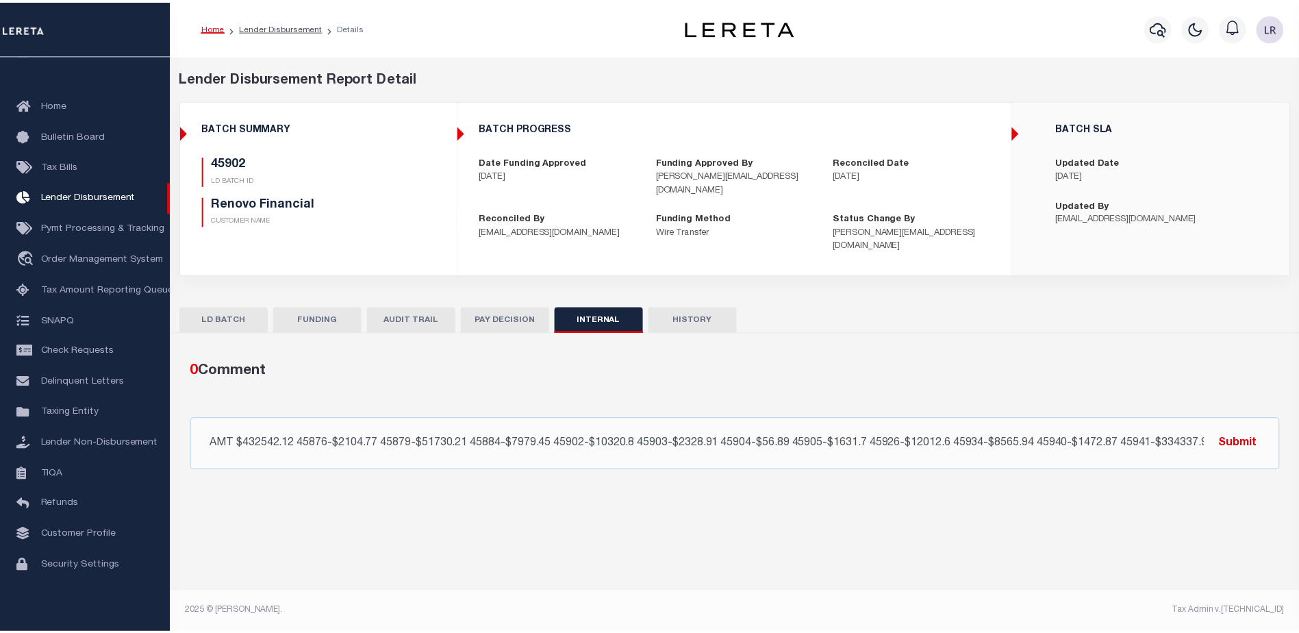
scroll to position [0, 0]
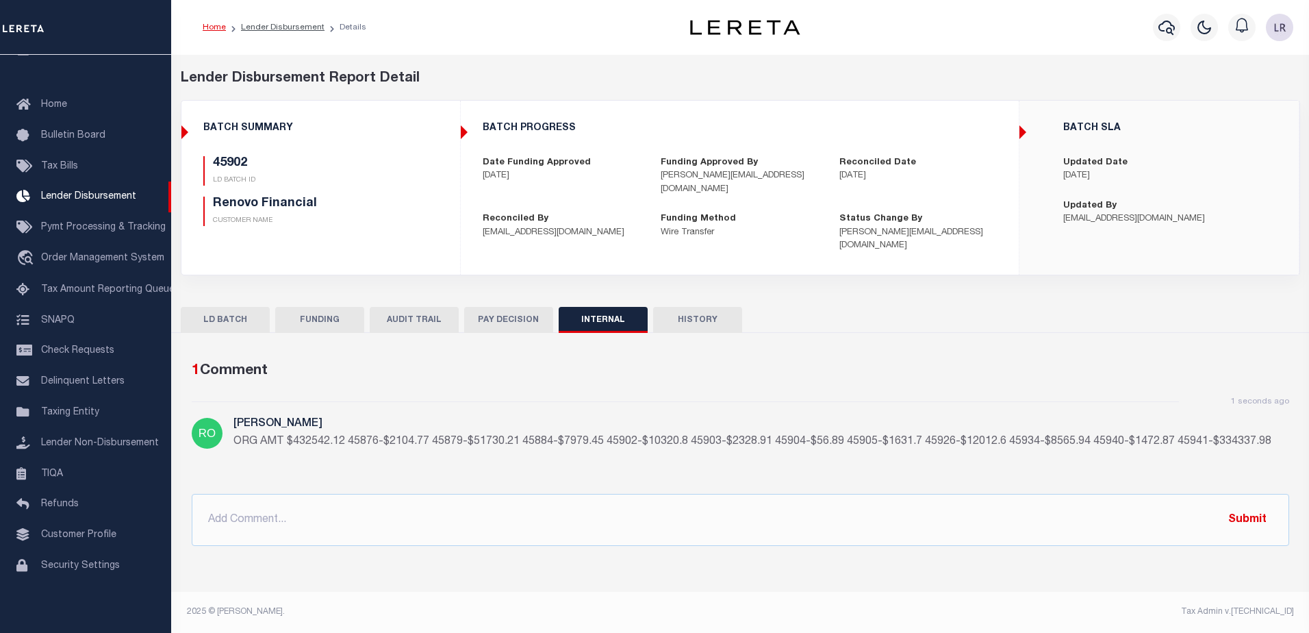
click at [276, 33] on li "Lender Disbursement" at bounding box center [275, 27] width 99 height 12
click at [276, 32] on li "Lender Disbursement" at bounding box center [275, 27] width 99 height 12
click at [277, 26] on link "Lender Disbursement" at bounding box center [283, 27] width 84 height 8
checkbox input "true"
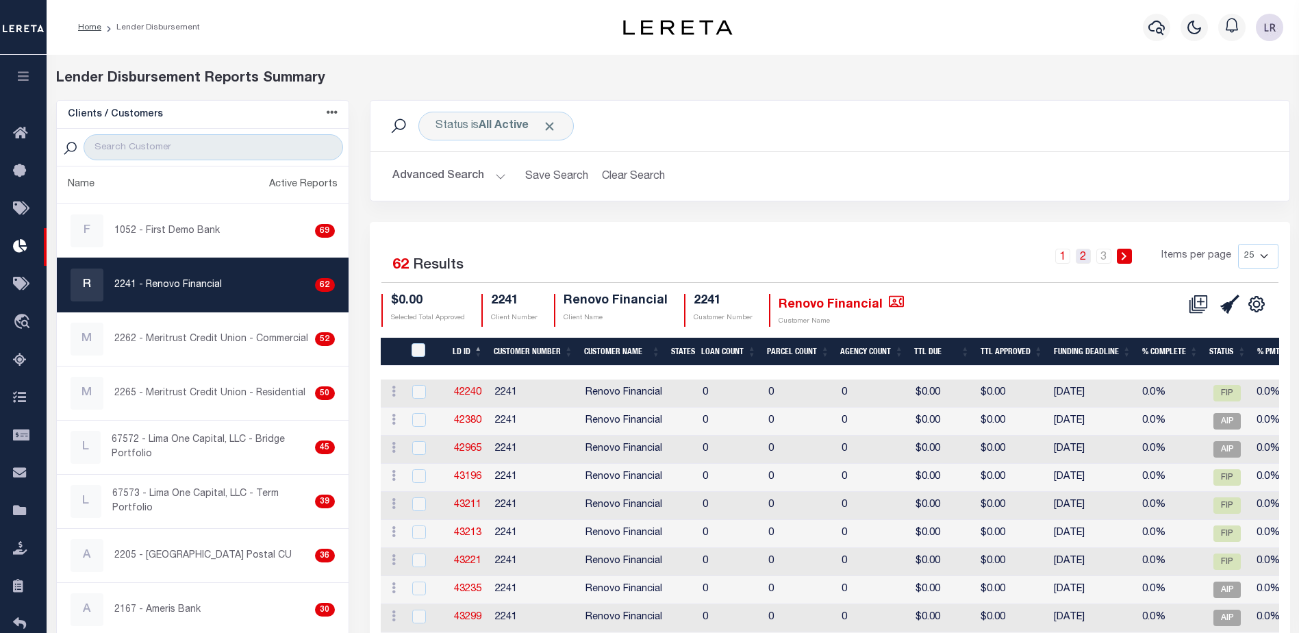
click at [1081, 258] on link "2" at bounding box center [1083, 256] width 15 height 15
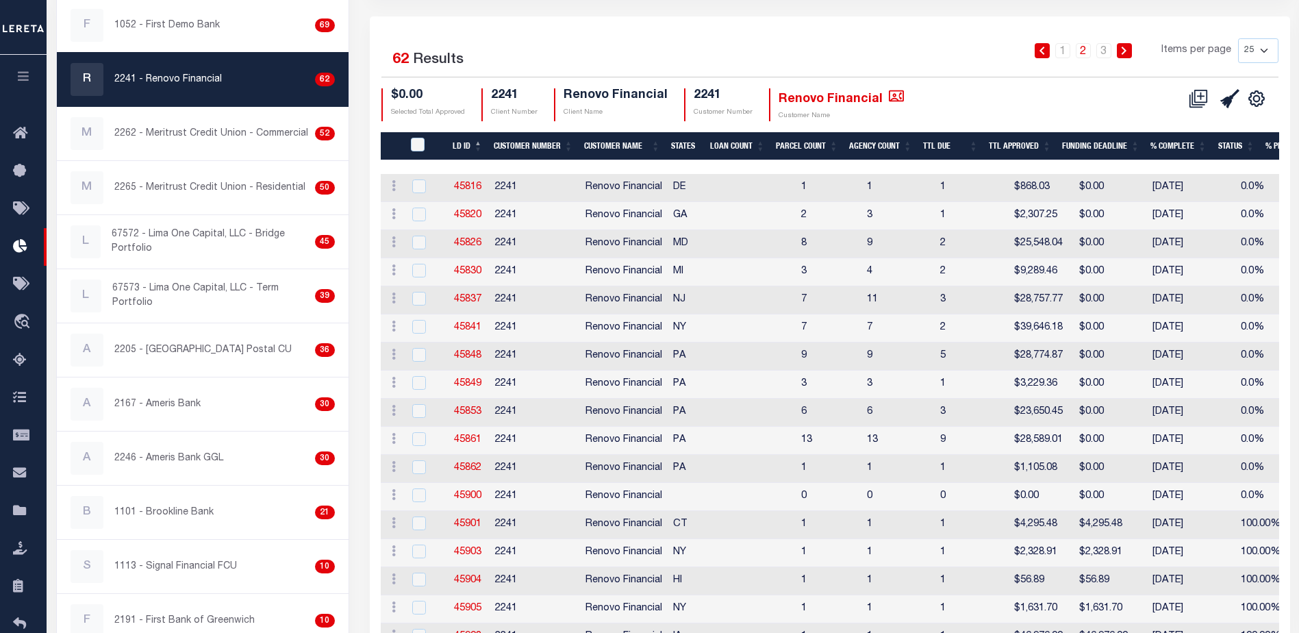
scroll to position [274, 0]
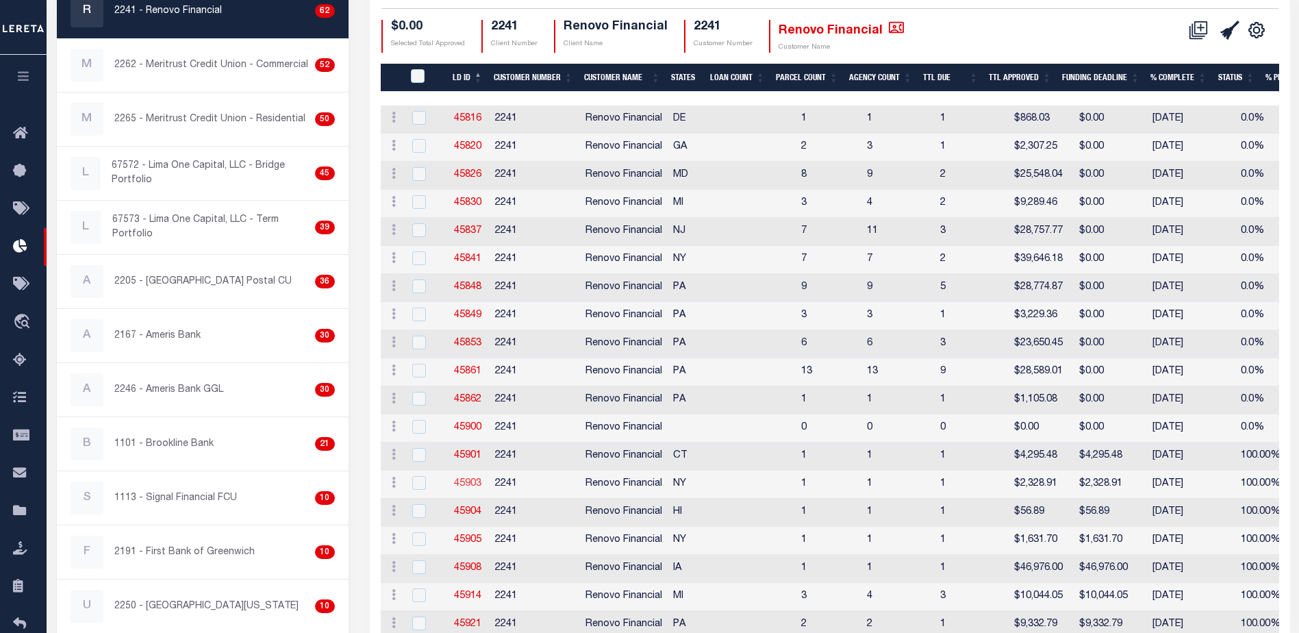
click at [474, 486] on link "45903" at bounding box center [467, 484] width 27 height 10
checkbox input "true"
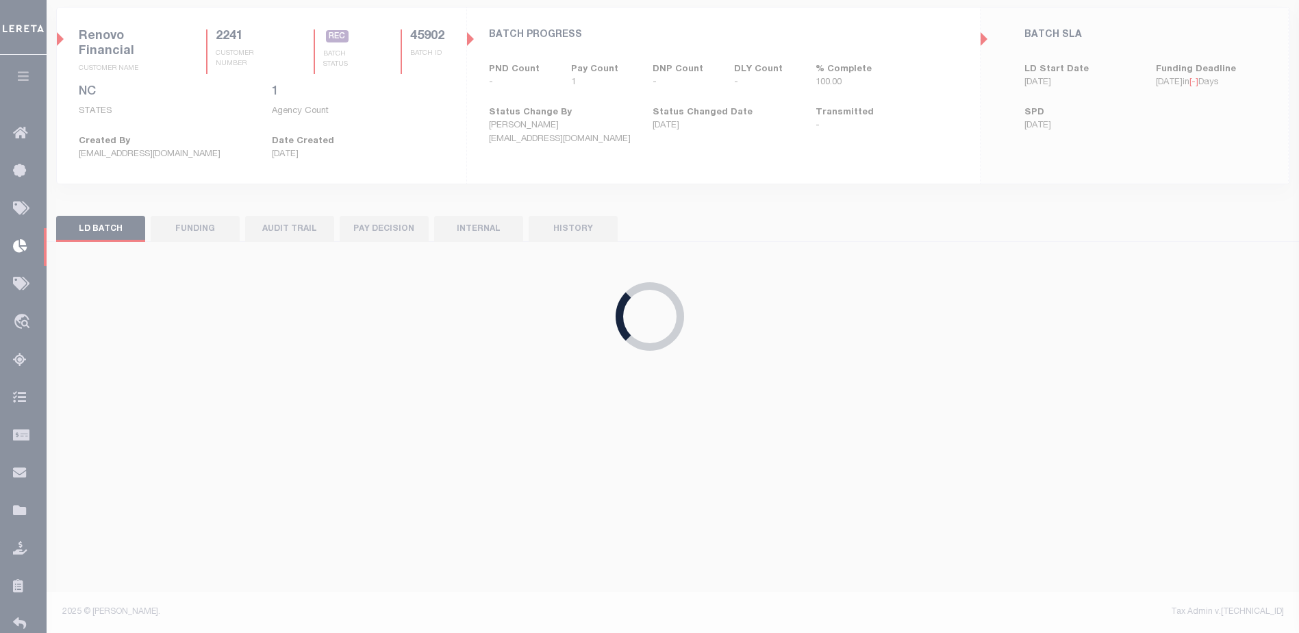
scroll to position [93, 0]
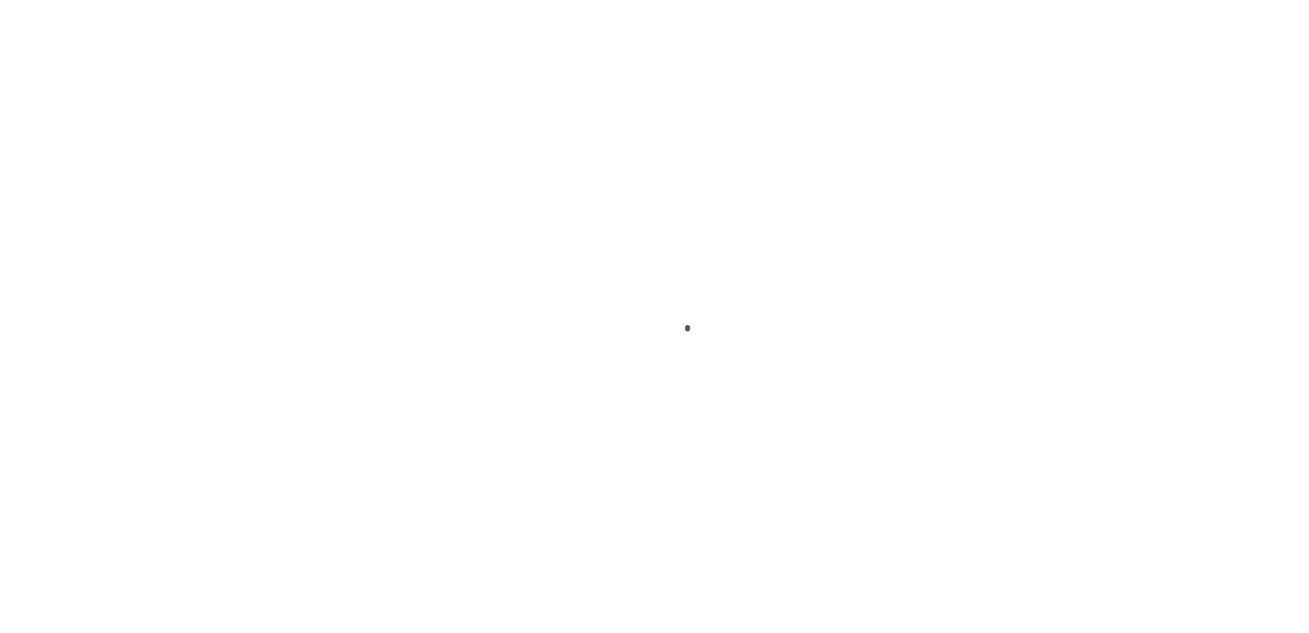
type input "$0.00"
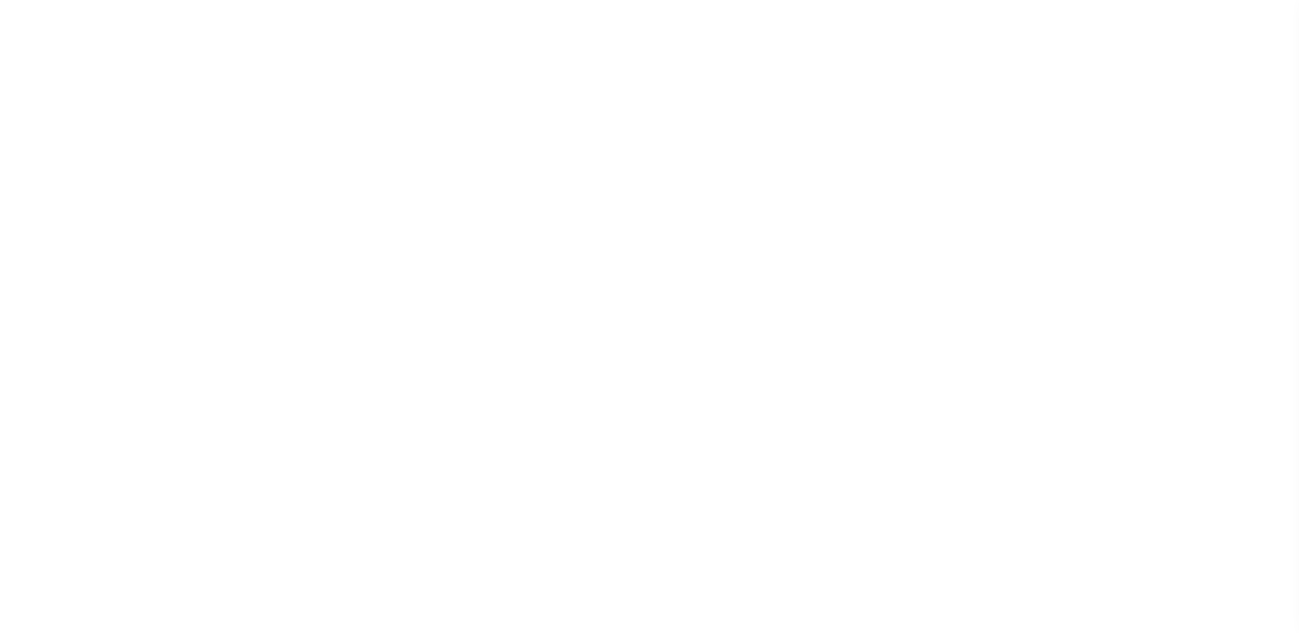
scroll to position [34, 0]
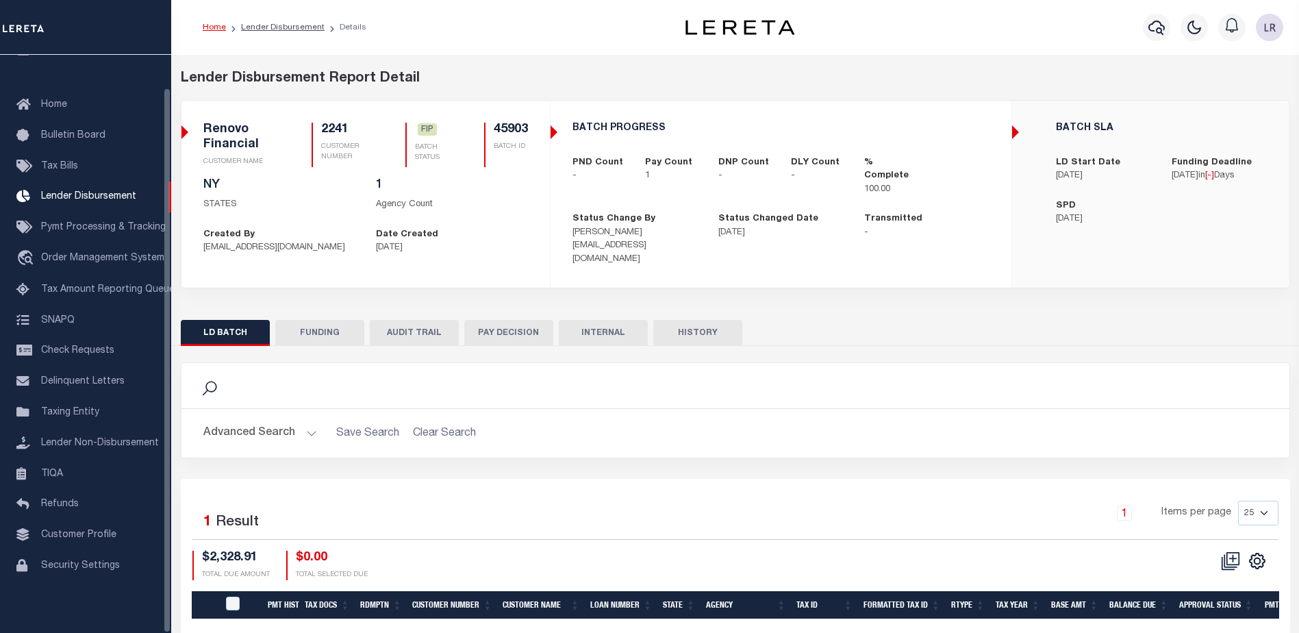
click at [323, 320] on button "FUNDING" at bounding box center [319, 333] width 89 height 26
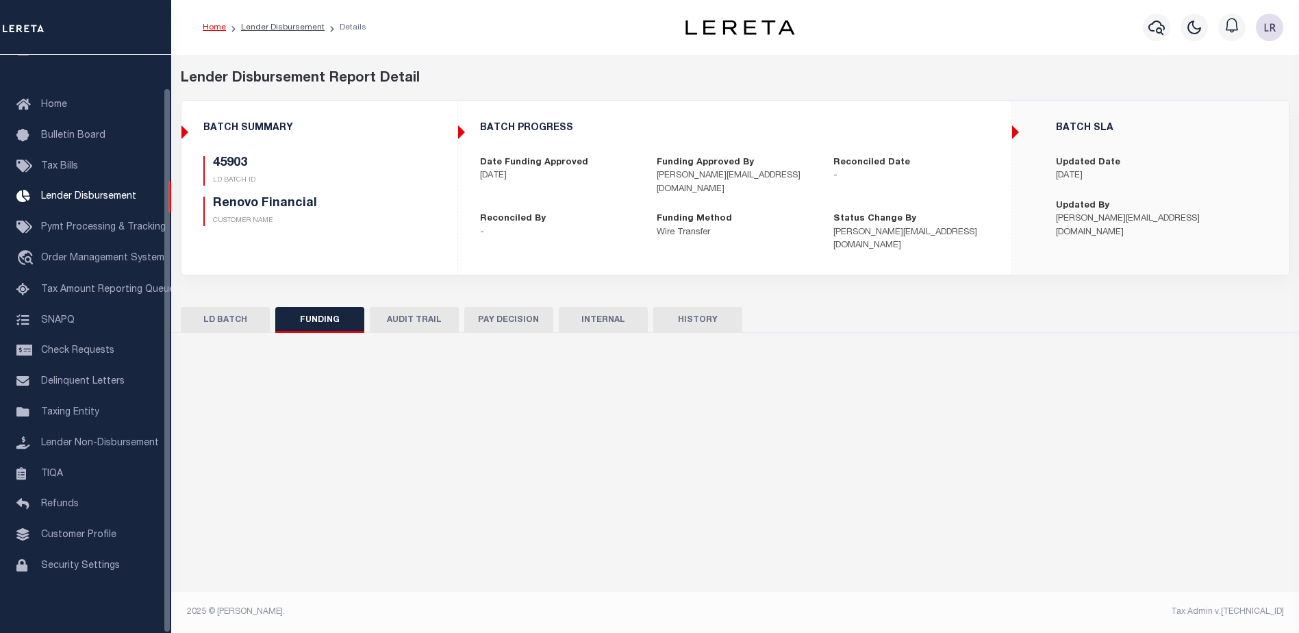
type input "$2,328.91"
type input "$0"
type input "[DATE]"
select select "100"
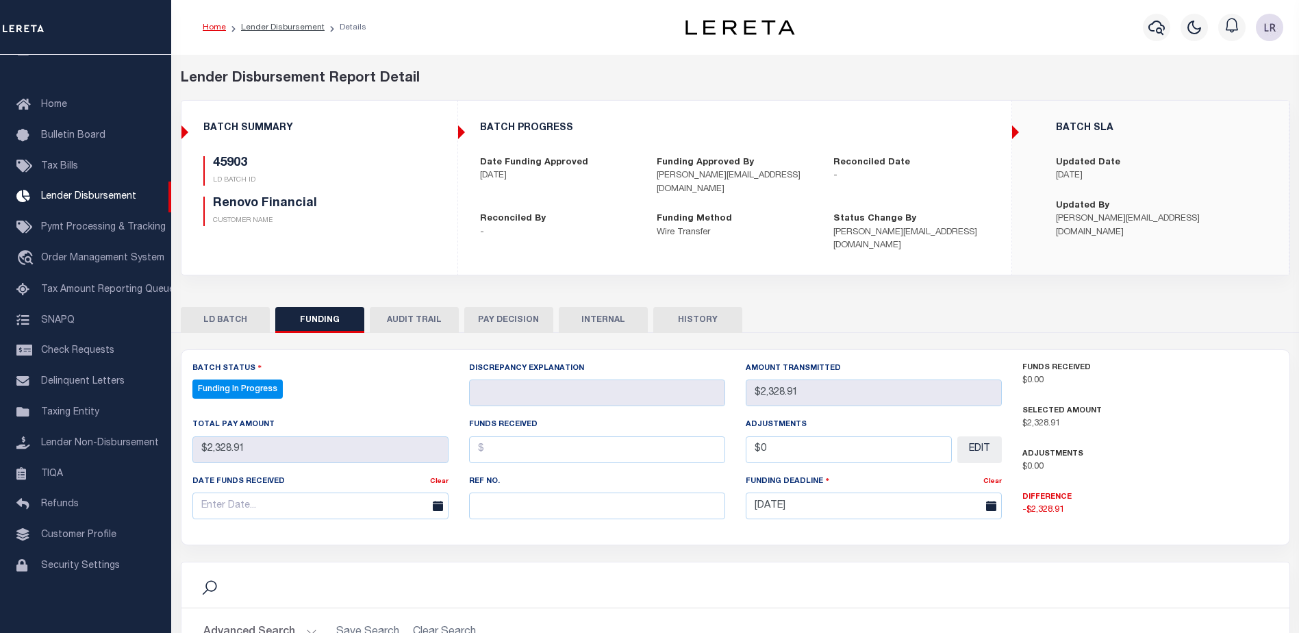
select select "100"
click at [510, 492] on input "text" at bounding box center [597, 505] width 256 height 27
paste input "20250902MMQFMP2700595209021805FT03"
type input "20250902MMQFMP2700595209021805FT03"
click at [497, 436] on input "text" at bounding box center [597, 449] width 256 height 27
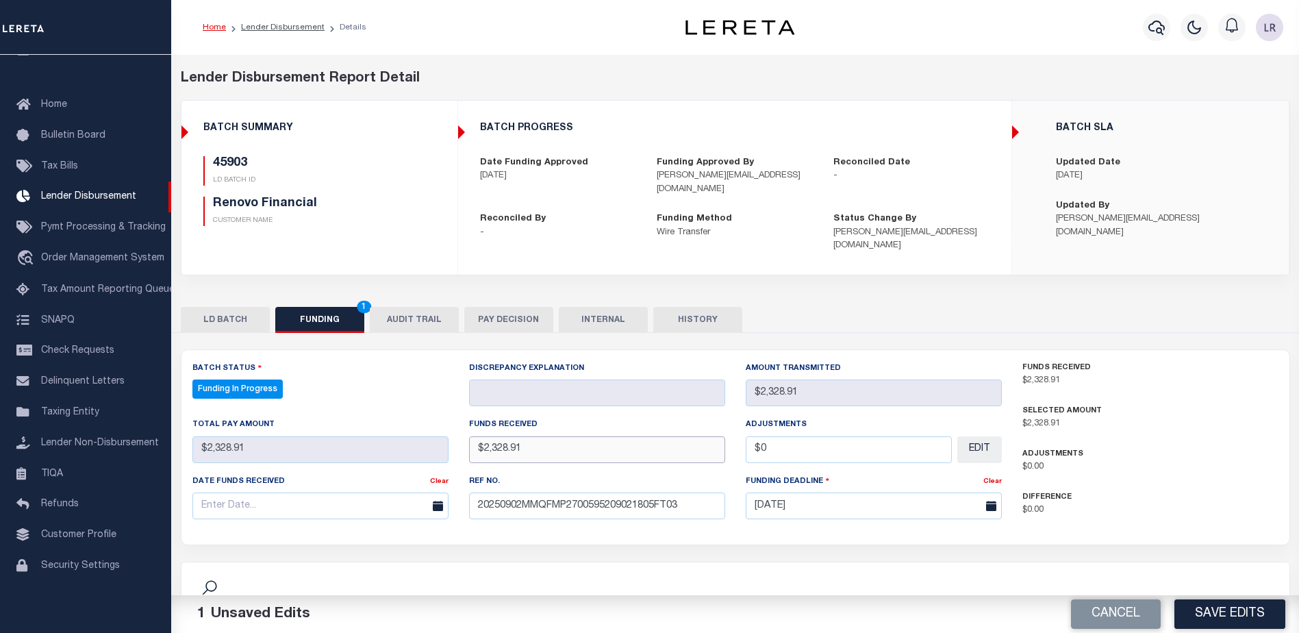
type input "$2,328.91"
click at [368, 478] on div "Date funds received" at bounding box center [311, 483] width 238 height 19
click at [361, 492] on input "text" at bounding box center [320, 505] width 256 height 27
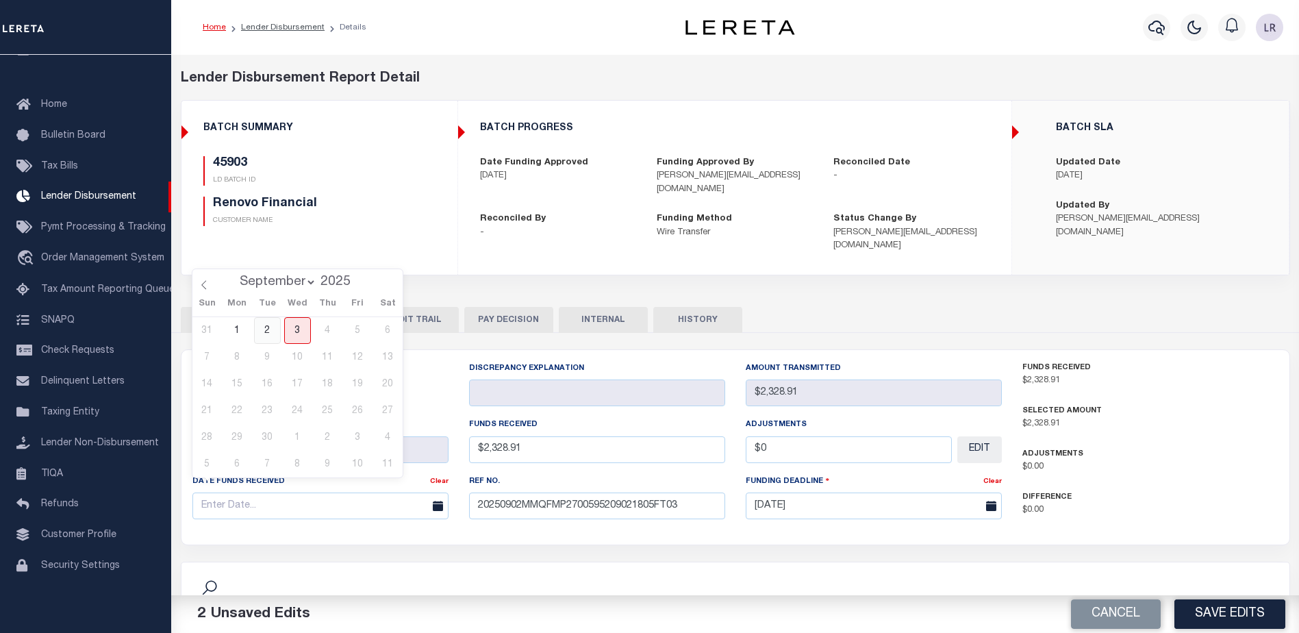
click at [276, 340] on span "2" at bounding box center [267, 330] width 27 height 27
type input "[DATE]"
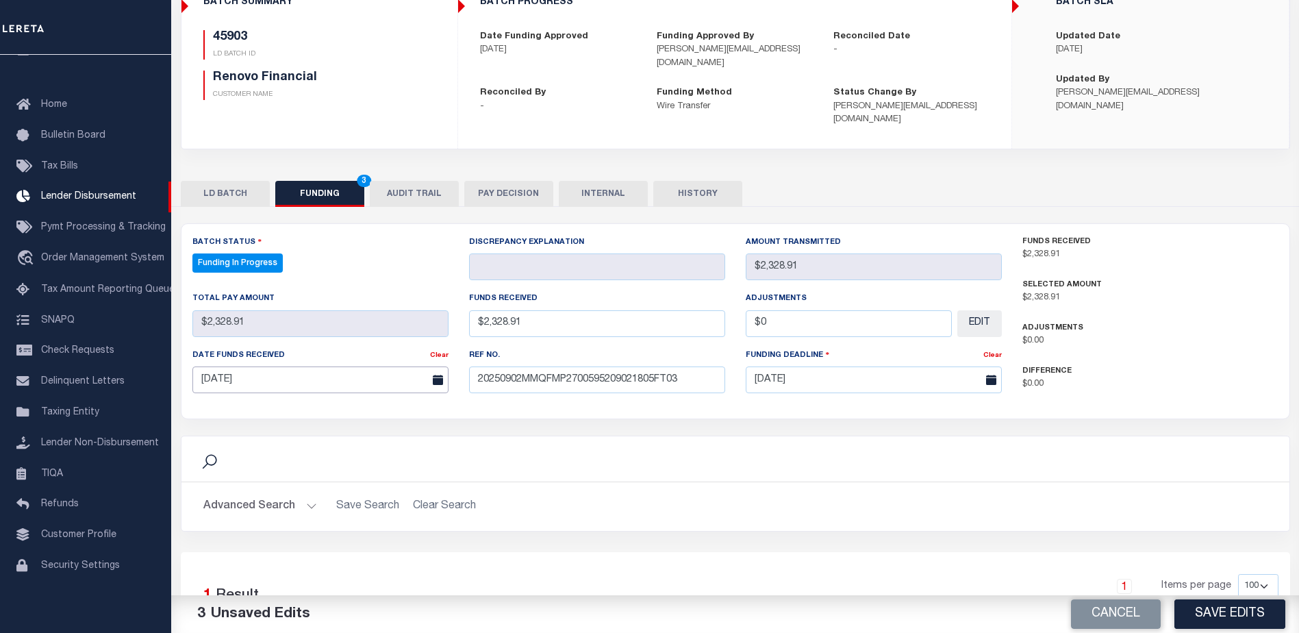
scroll to position [205, 0]
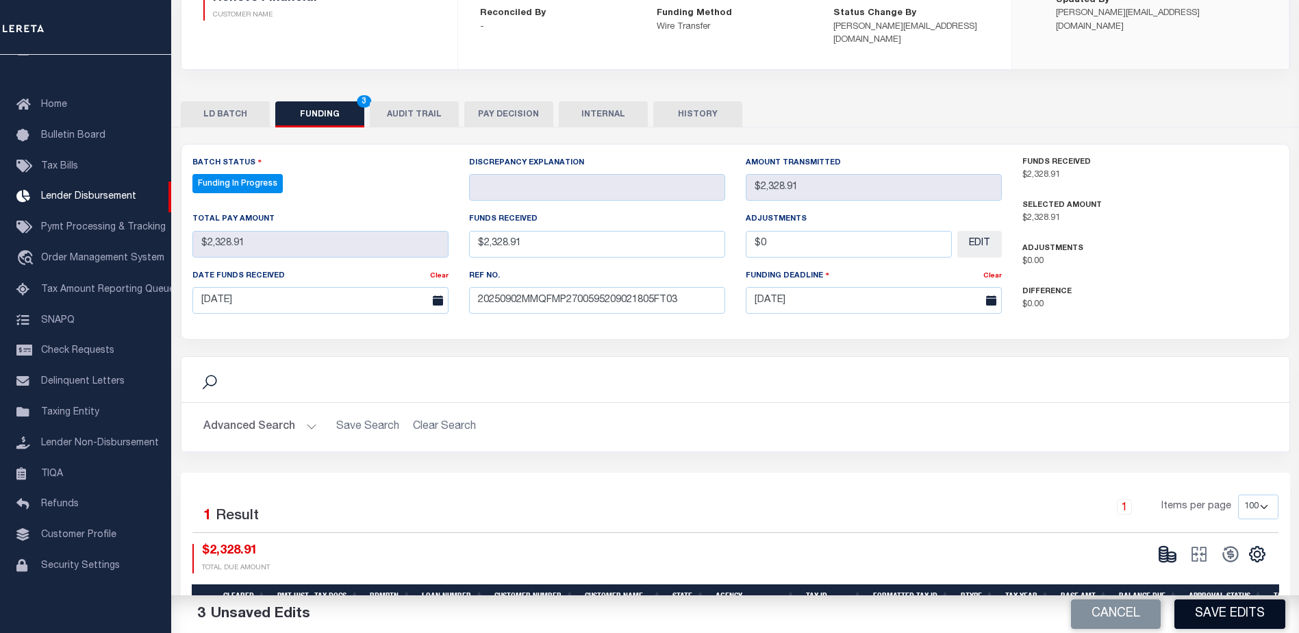
click at [1221, 611] on button "Save Edits" at bounding box center [1230, 613] width 111 height 29
type input "$2,328.91"
type input "$0"
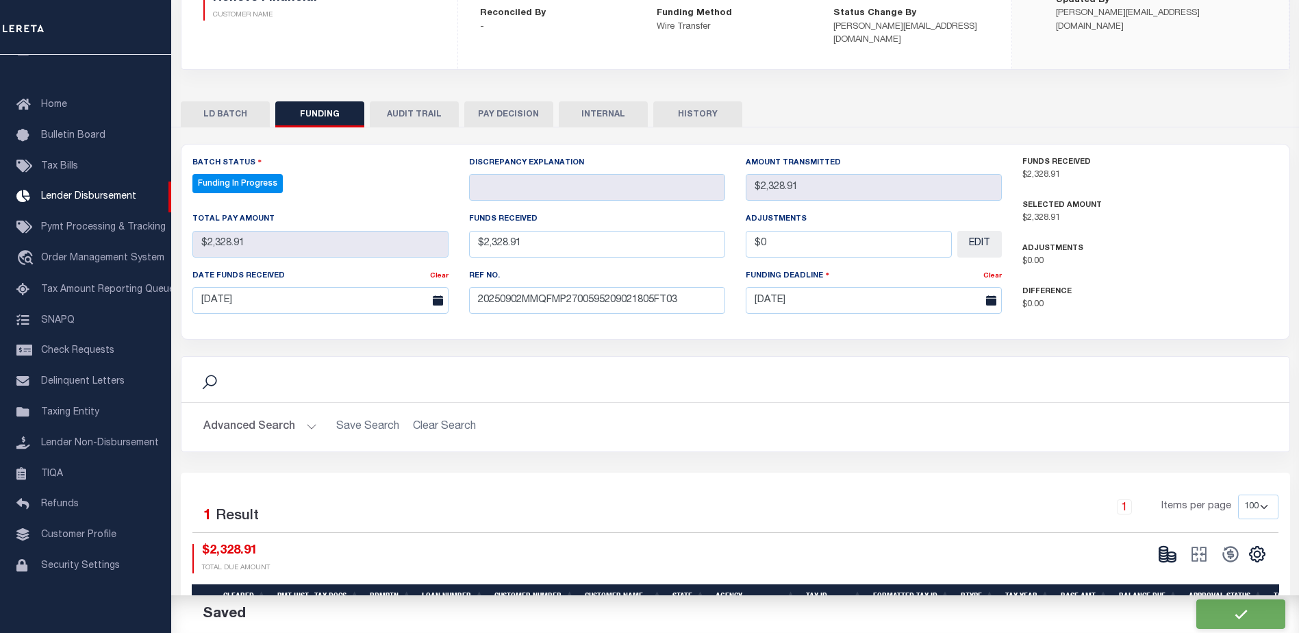
select select "100"
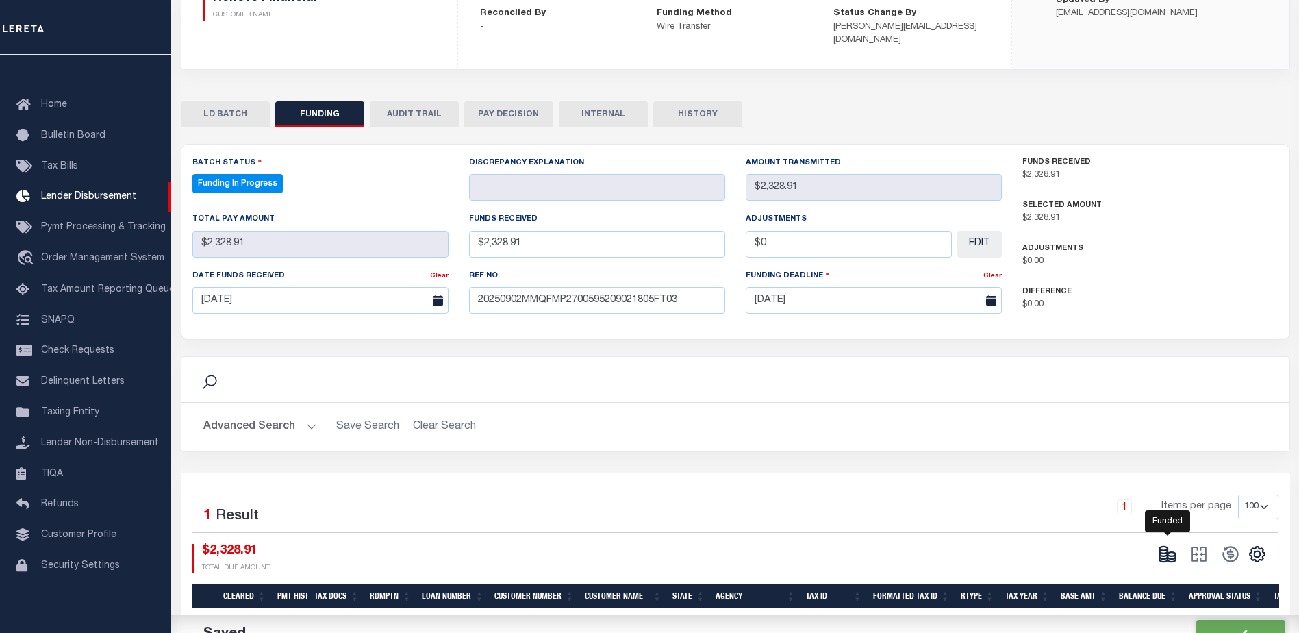
click at [1165, 544] on icon at bounding box center [1167, 553] width 19 height 19
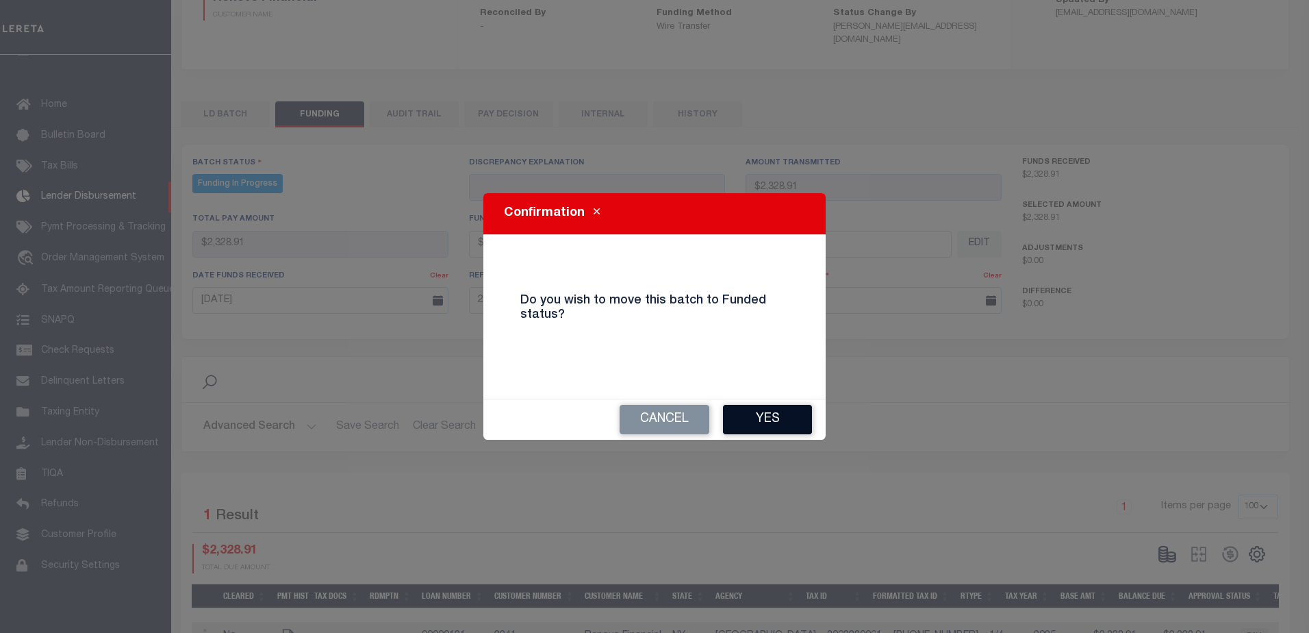
click at [787, 420] on button "Yes" at bounding box center [767, 419] width 89 height 29
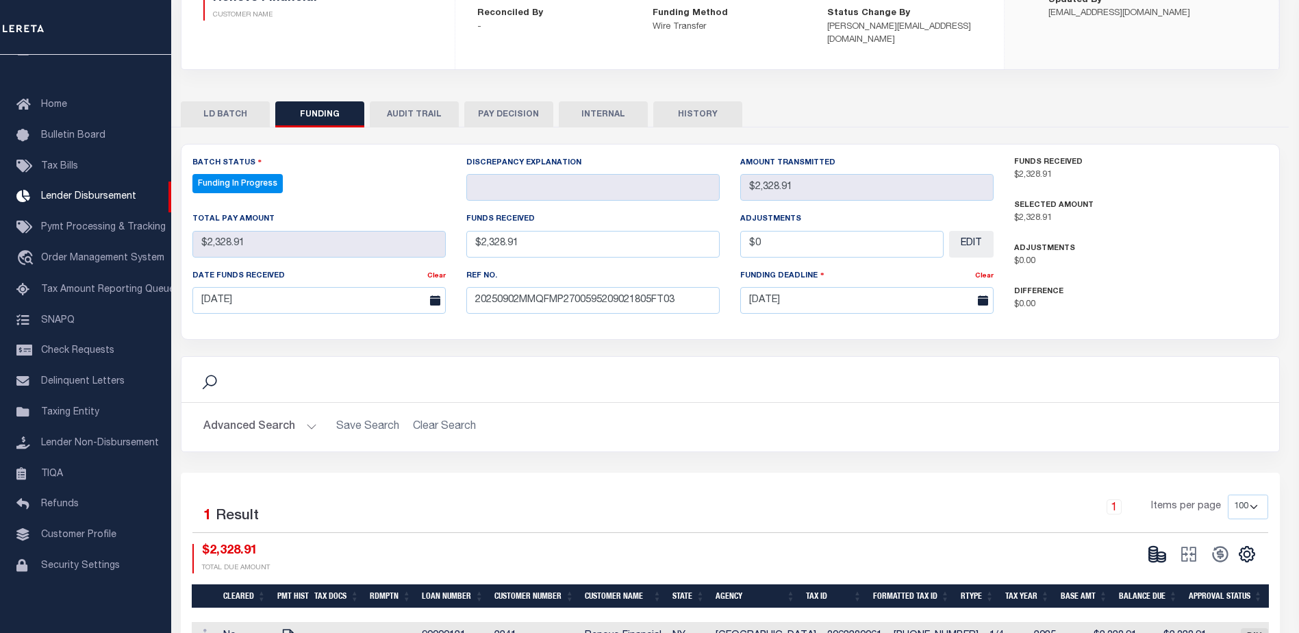
type input "$2,328.91"
type input "$0"
select select "100"
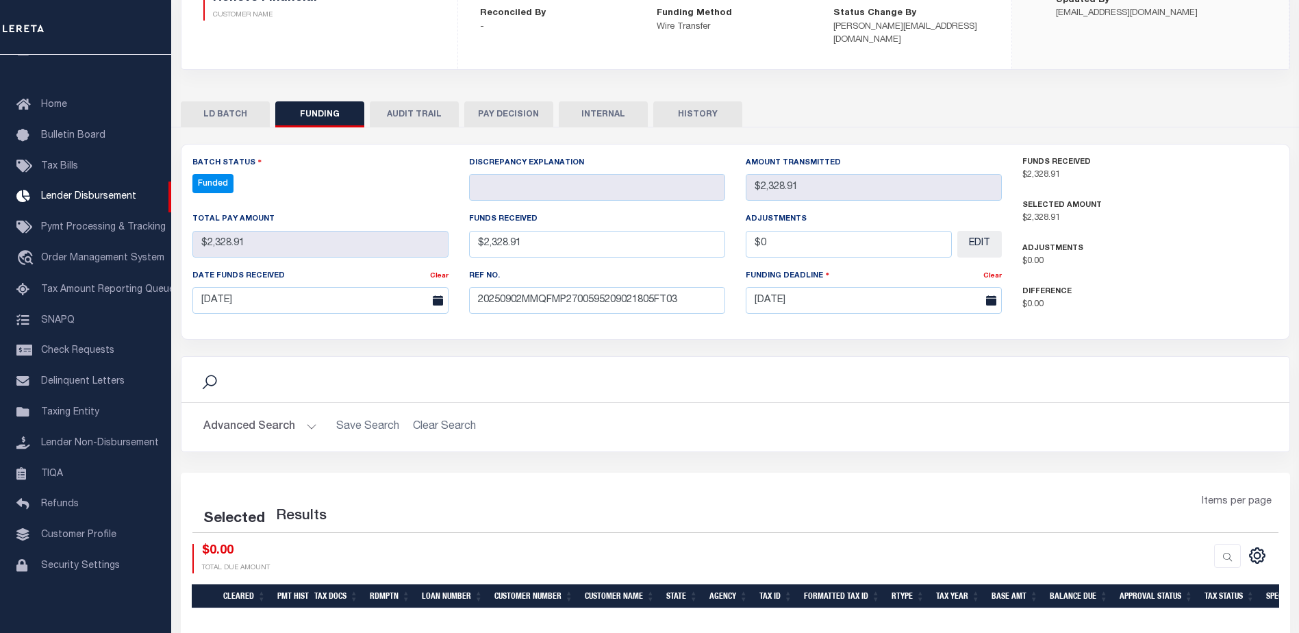
select select "100"
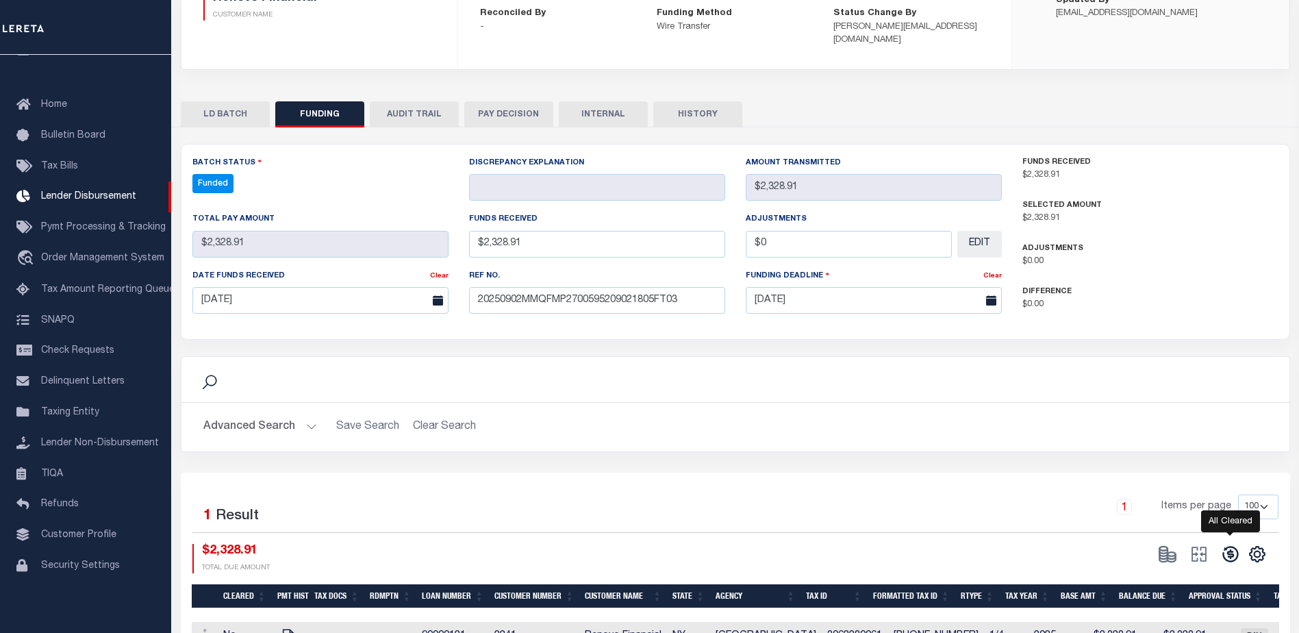
click at [1233, 544] on icon at bounding box center [1230, 553] width 19 height 19
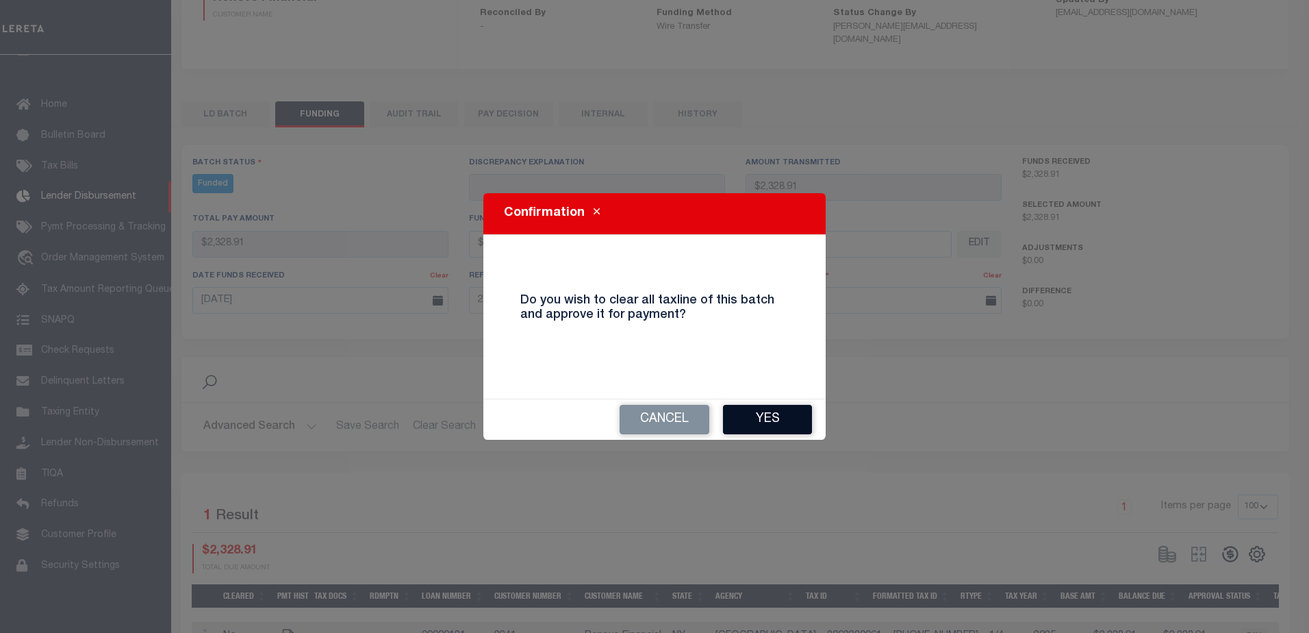
click at [807, 423] on button "Yes" at bounding box center [767, 419] width 89 height 29
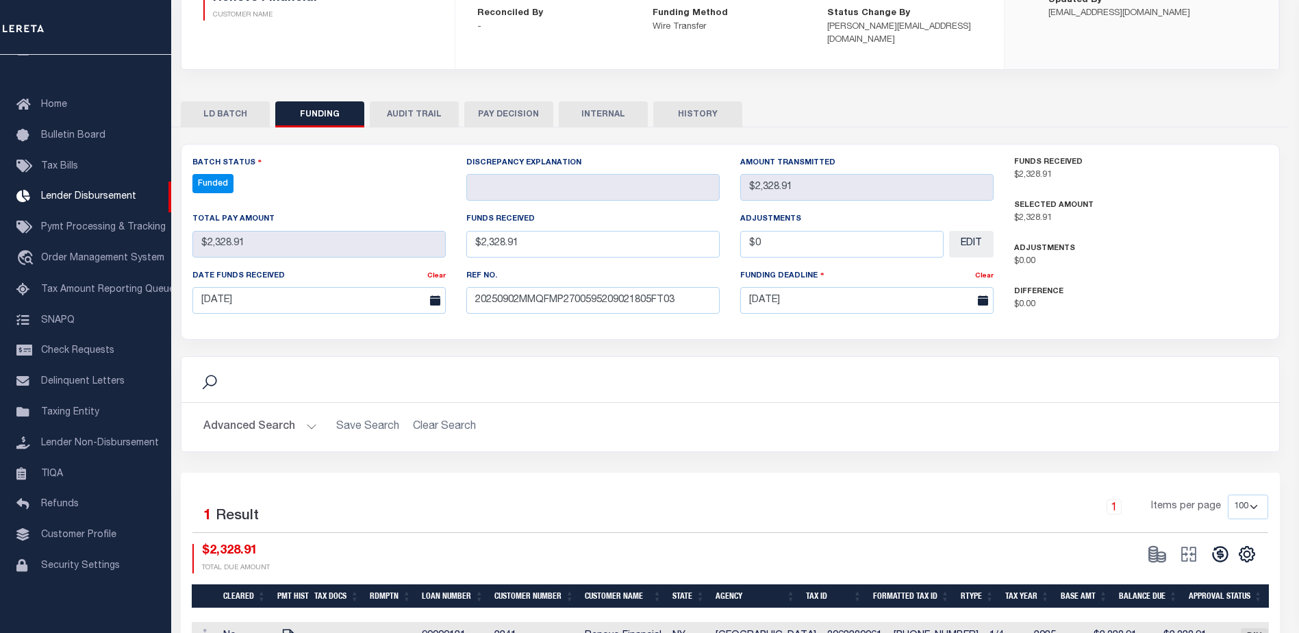
type input "$2,328.91"
type input "$0"
select select "100"
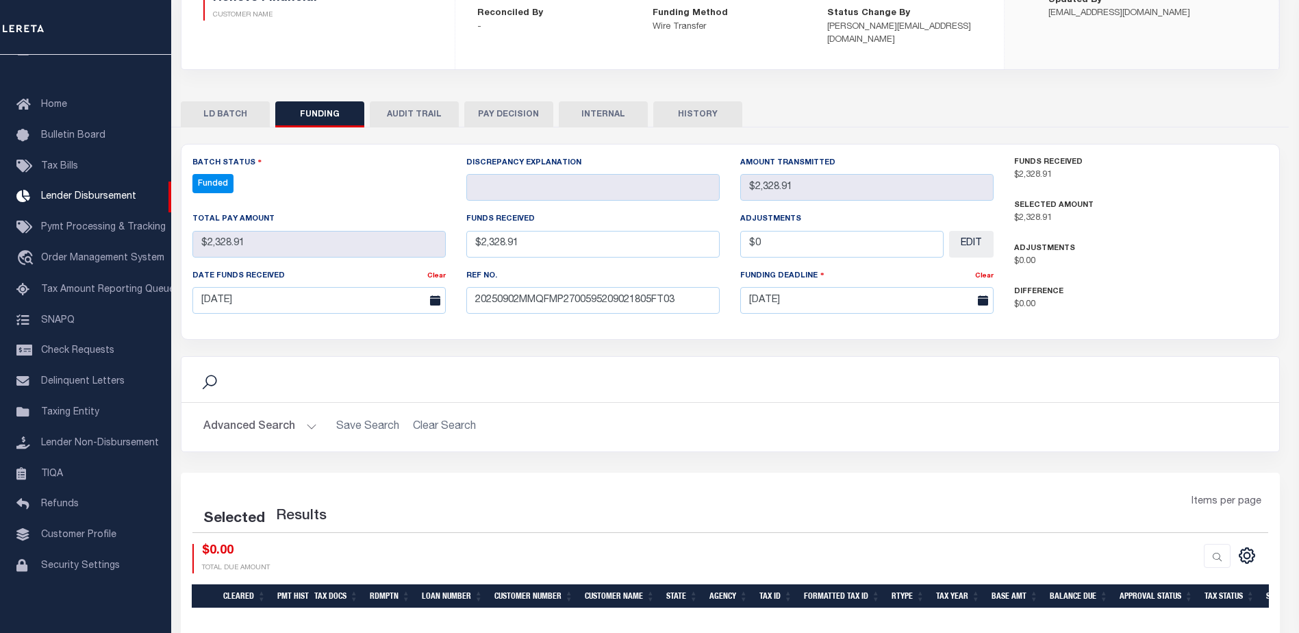
select select "100"
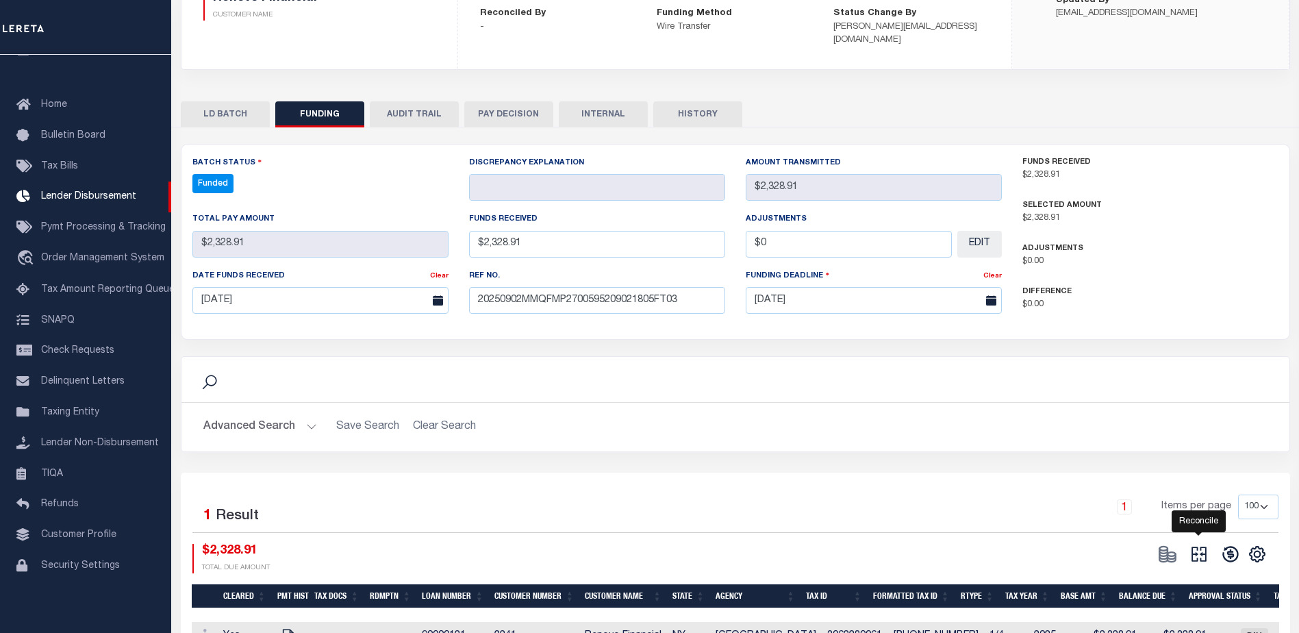
click at [1202, 544] on icon at bounding box center [1199, 553] width 19 height 19
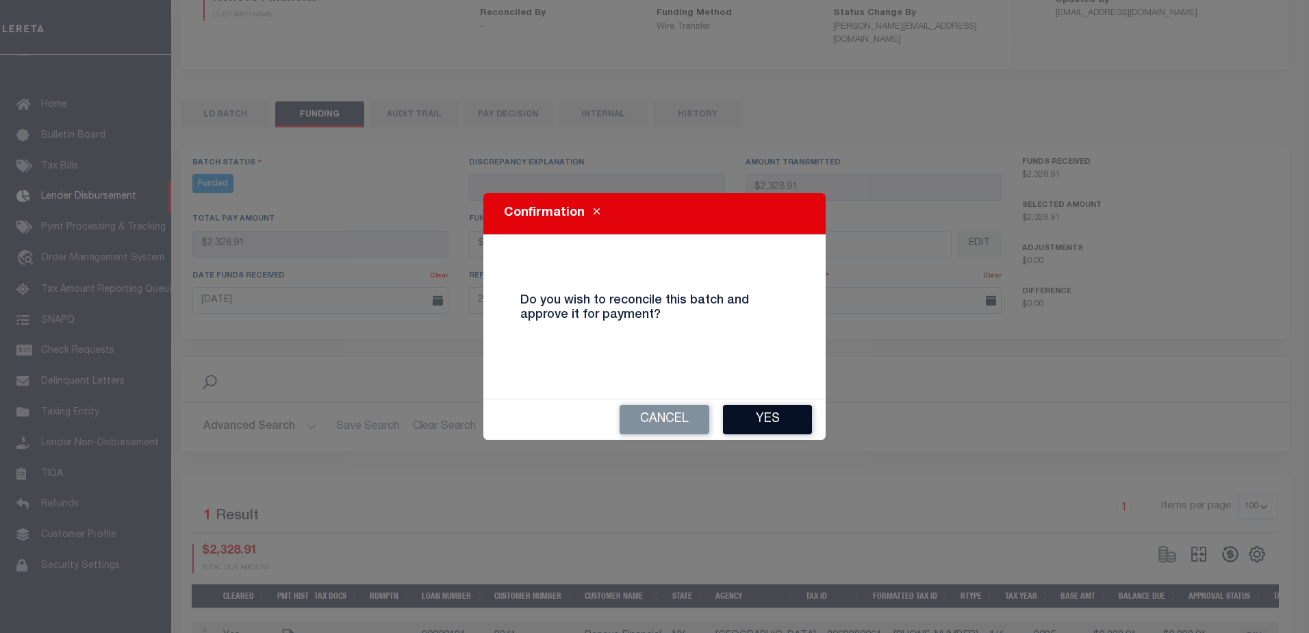
click at [776, 426] on button "Yes" at bounding box center [767, 419] width 89 height 29
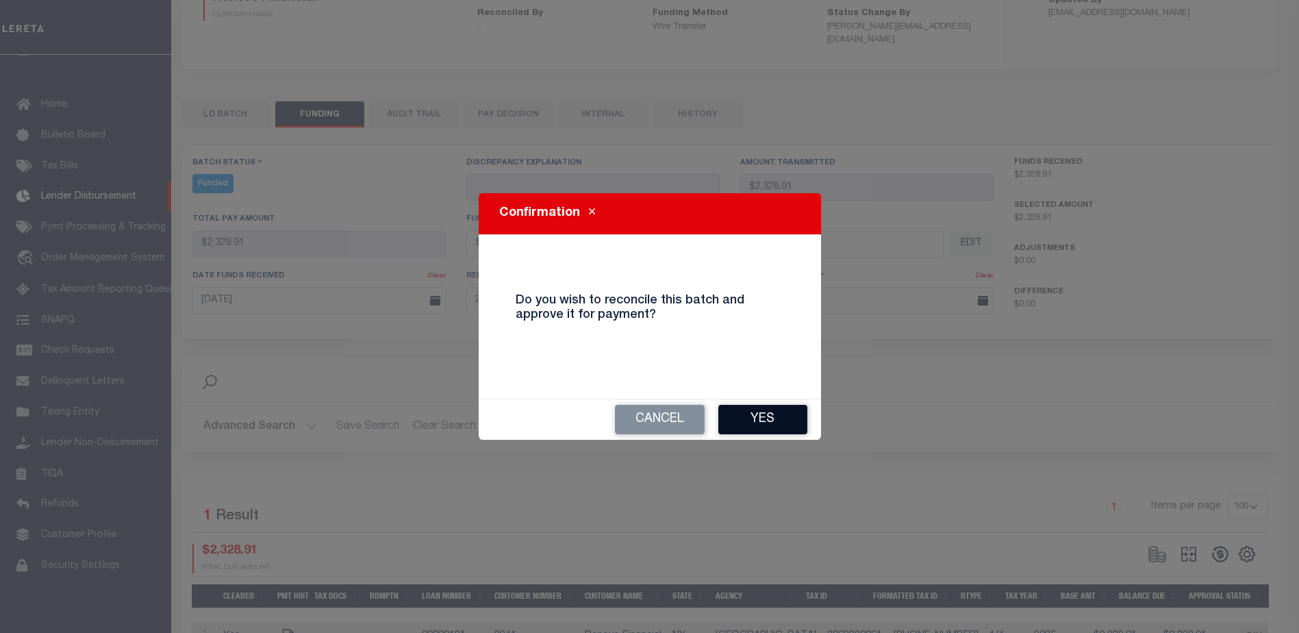
type input "$2,328.91"
type input "$0"
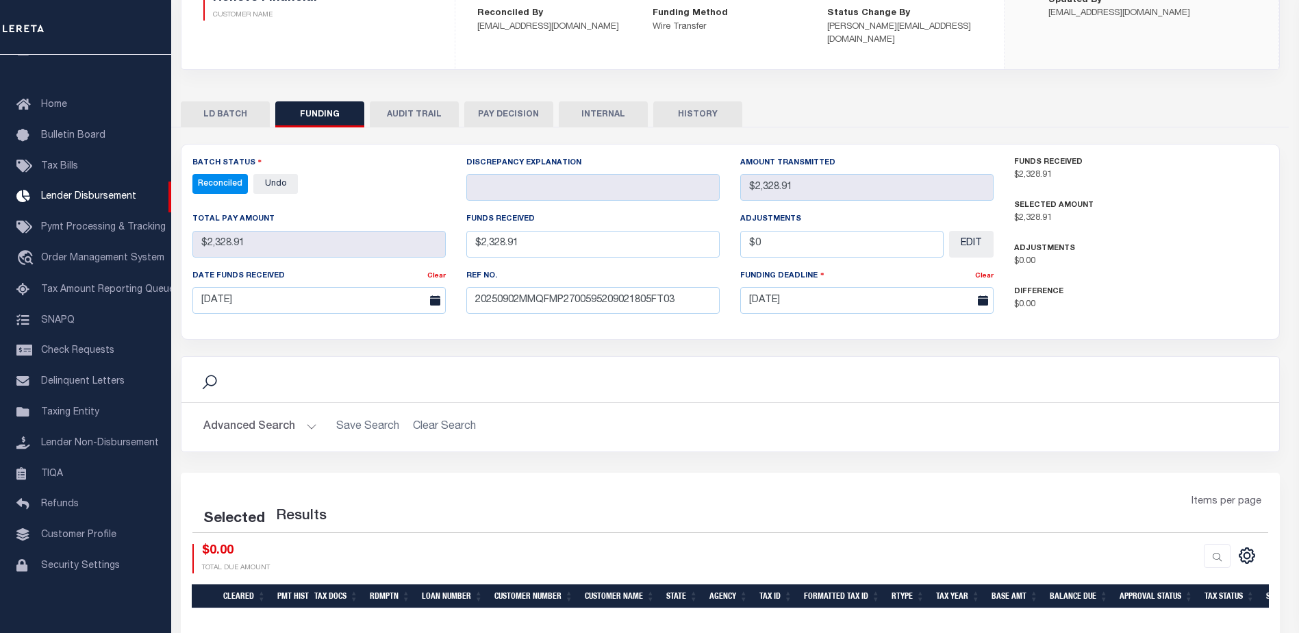
select select "100"
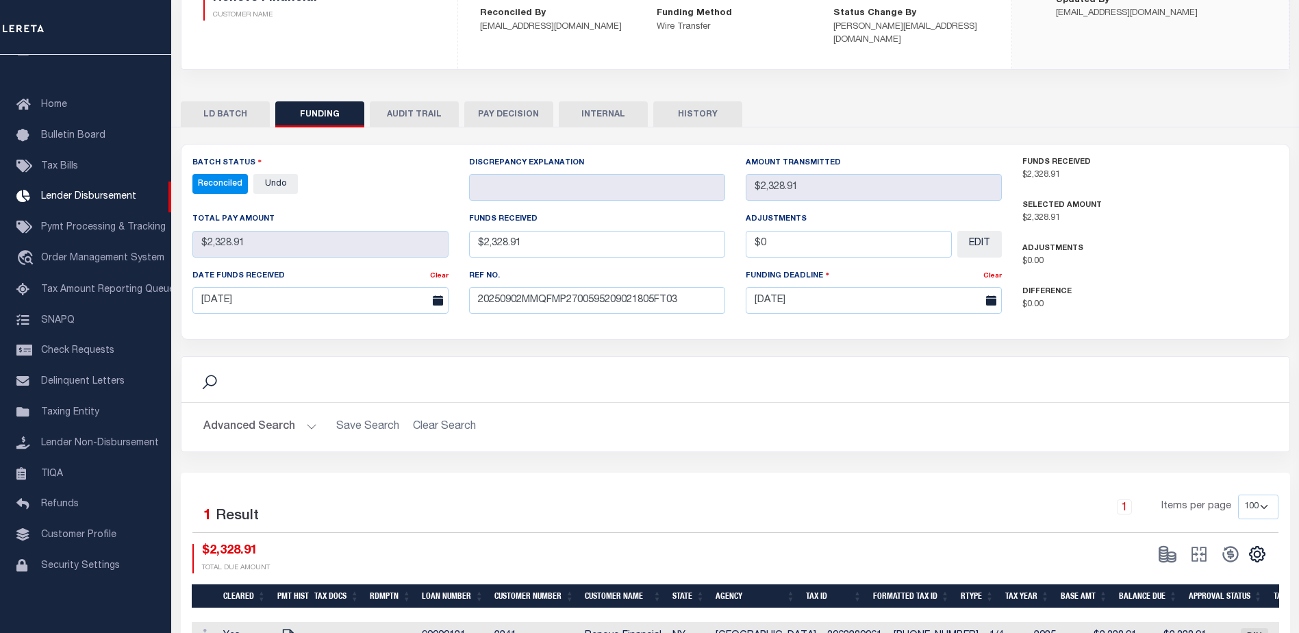
click at [609, 105] on button "INTERNAL" at bounding box center [603, 114] width 89 height 26
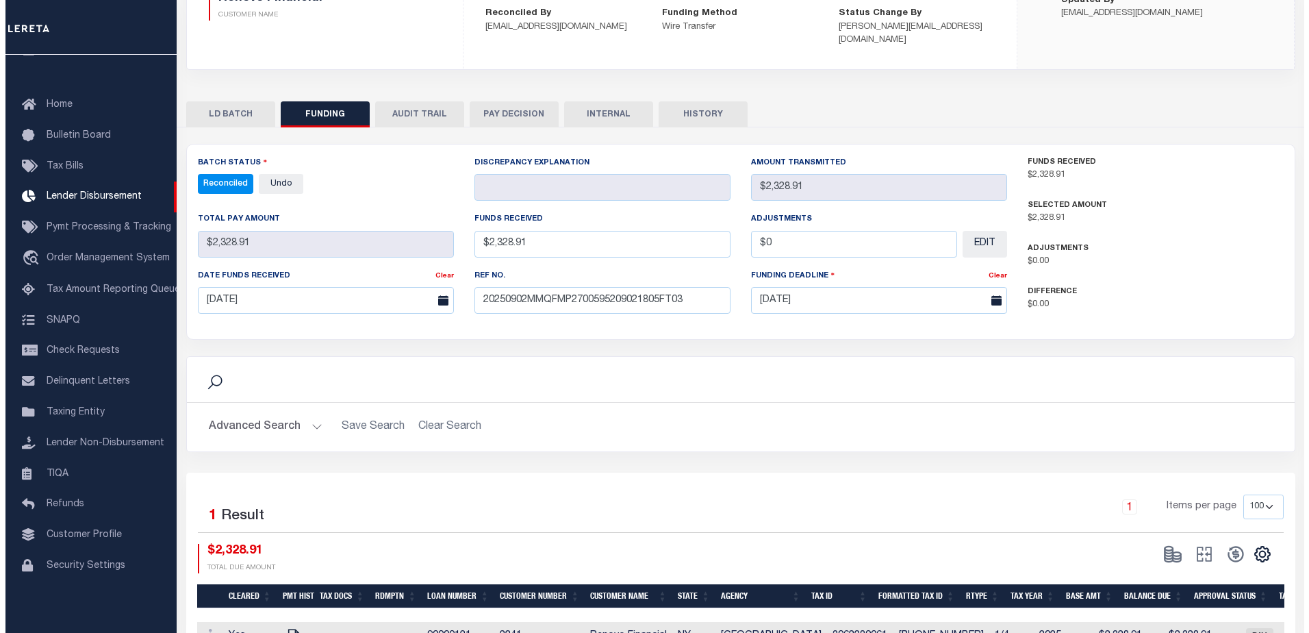
scroll to position [0, 0]
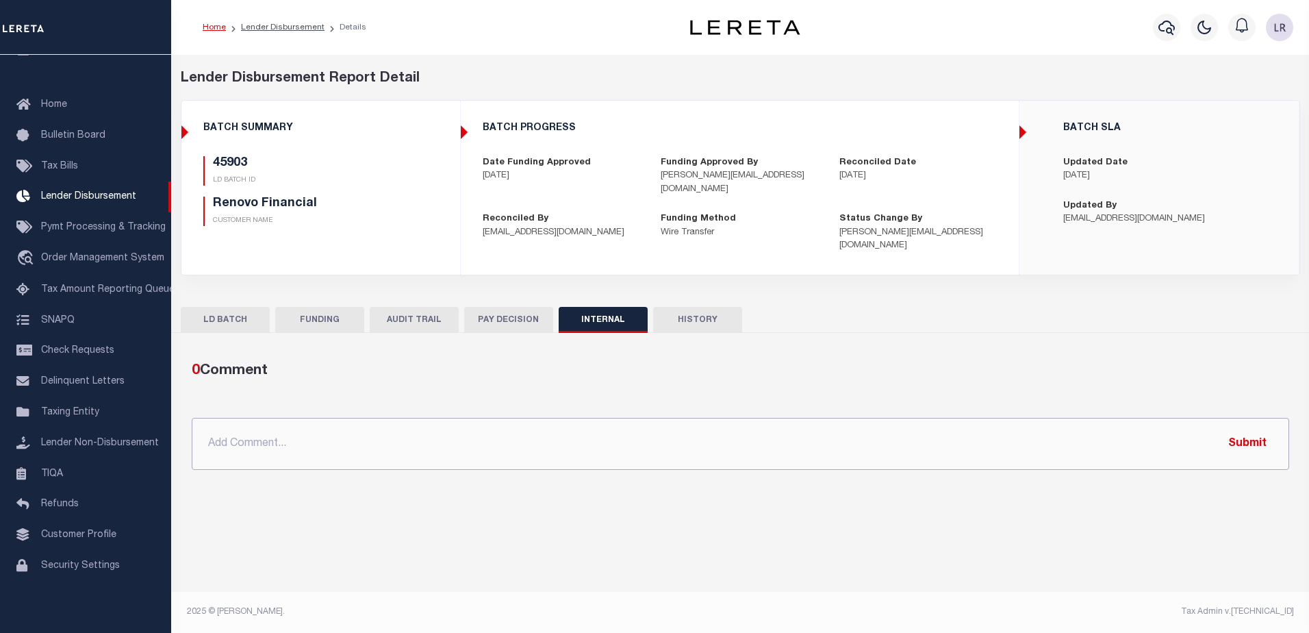
click at [616, 425] on input "text" at bounding box center [741, 444] width 1098 height 52
paste input "ORG AMT $432542.12 45876-$2104.77 45879-$51730.21 45884-$7979.45 45902-$10320.8…"
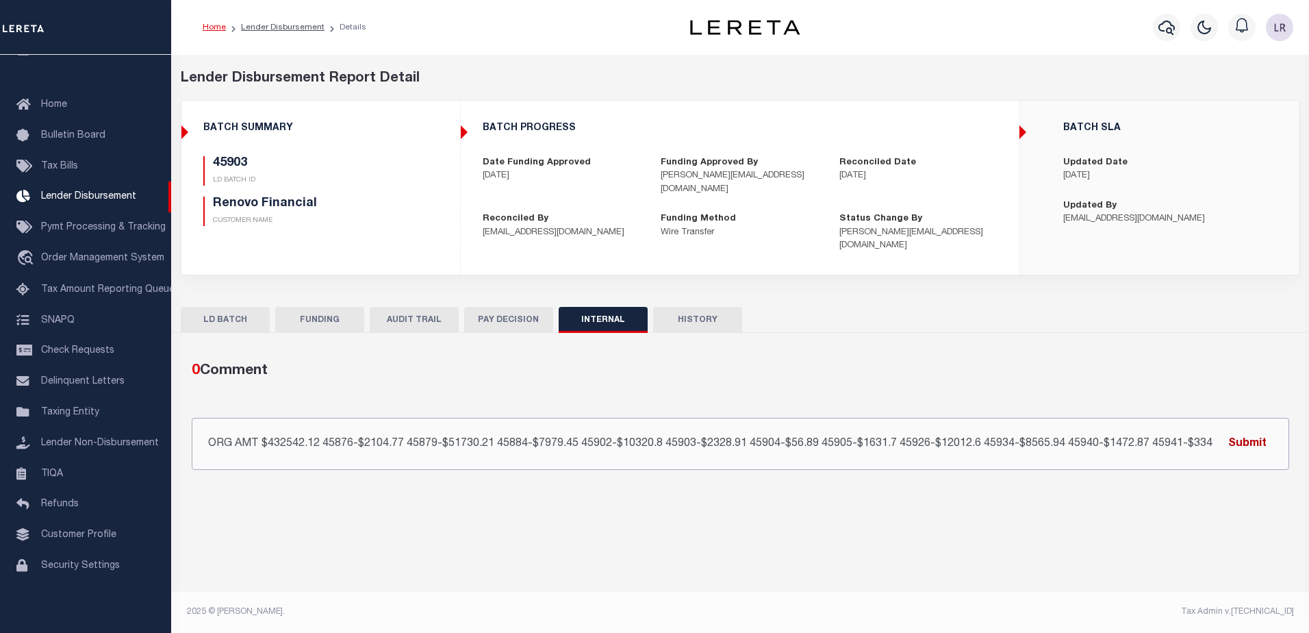
scroll to position [0, 23]
type input "ORG AMT $432542.12 45876-$2104.77 45879-$51730.21 45884-$7979.45 45902-$10320.8…"
click at [1251, 433] on button "Submit" at bounding box center [1248, 443] width 56 height 28
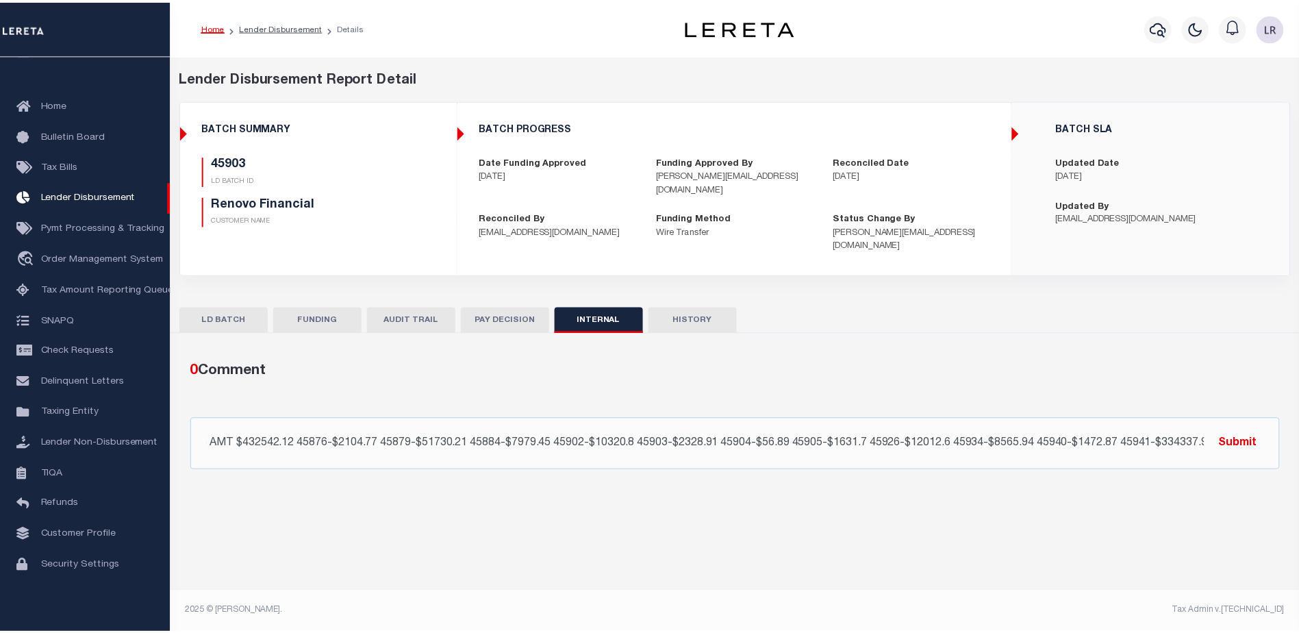
scroll to position [0, 0]
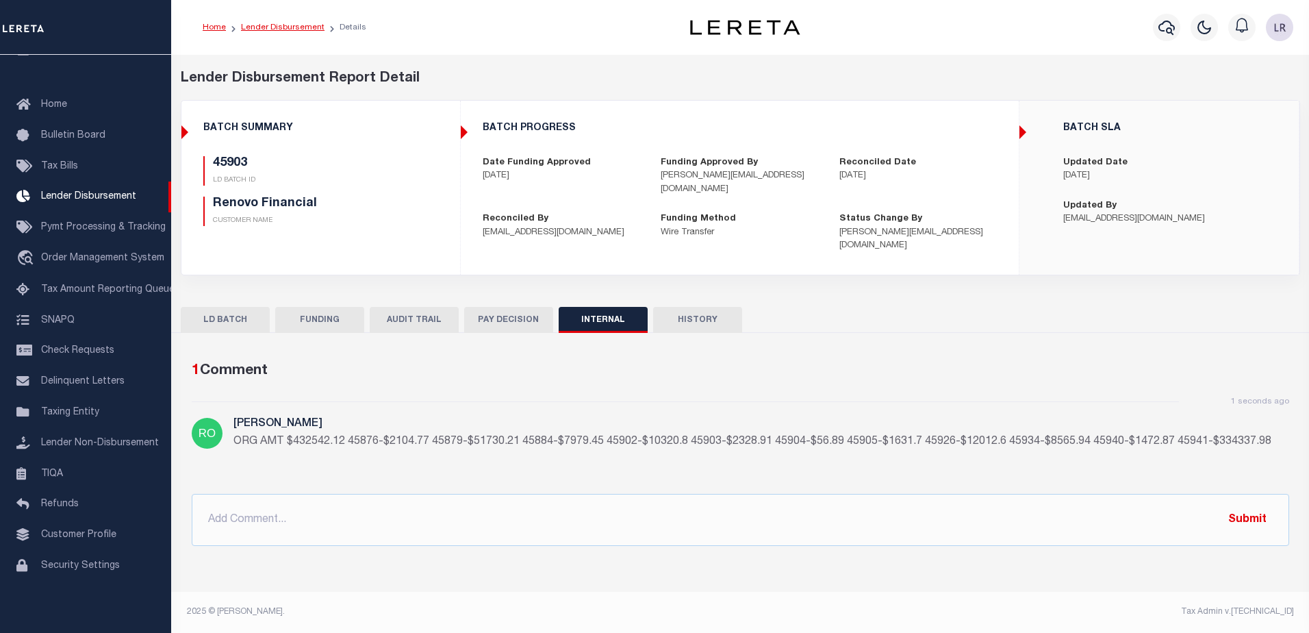
click at [291, 27] on link "Lender Disbursement" at bounding box center [283, 27] width 84 height 8
checkbox input "true"
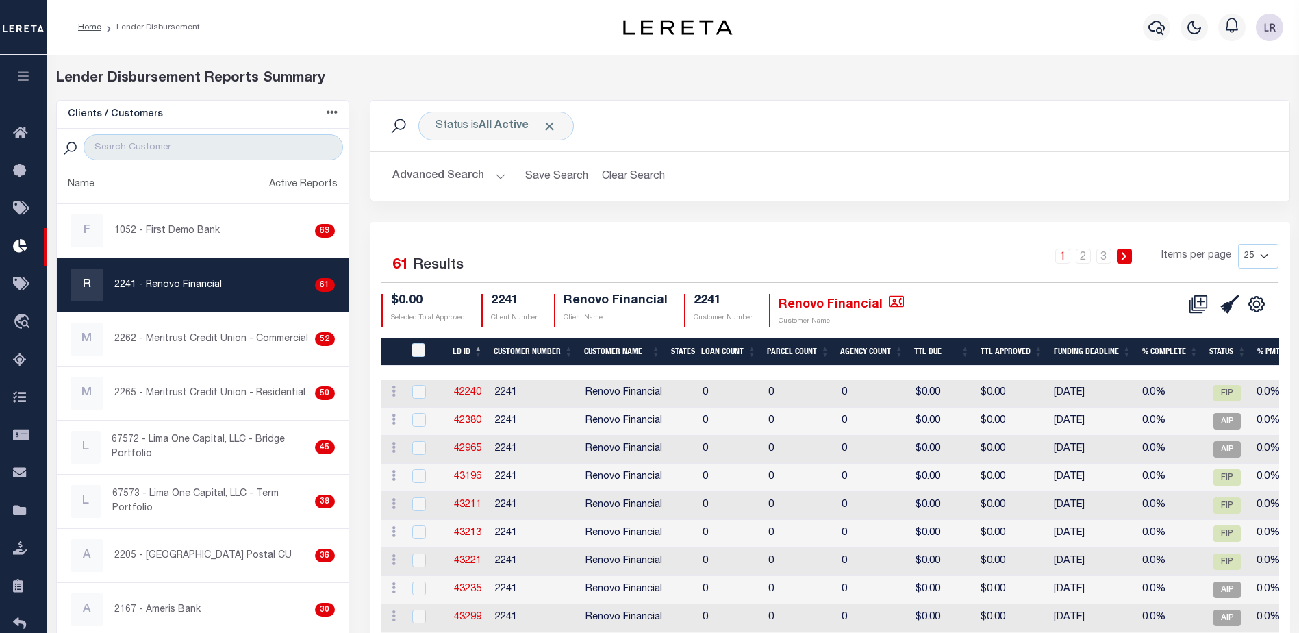
click at [1078, 268] on div "1 2 3 Items per page 25 50 100 200" at bounding box center [945, 262] width 668 height 36
click at [1083, 260] on link "2" at bounding box center [1083, 256] width 15 height 15
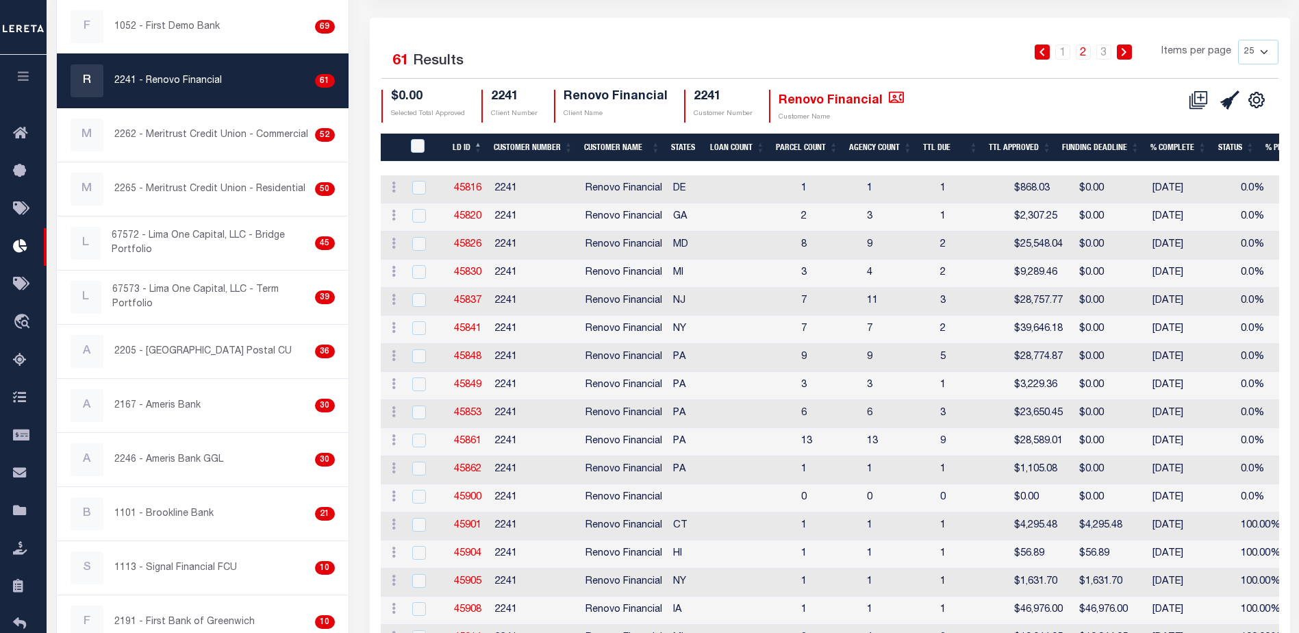
scroll to position [205, 0]
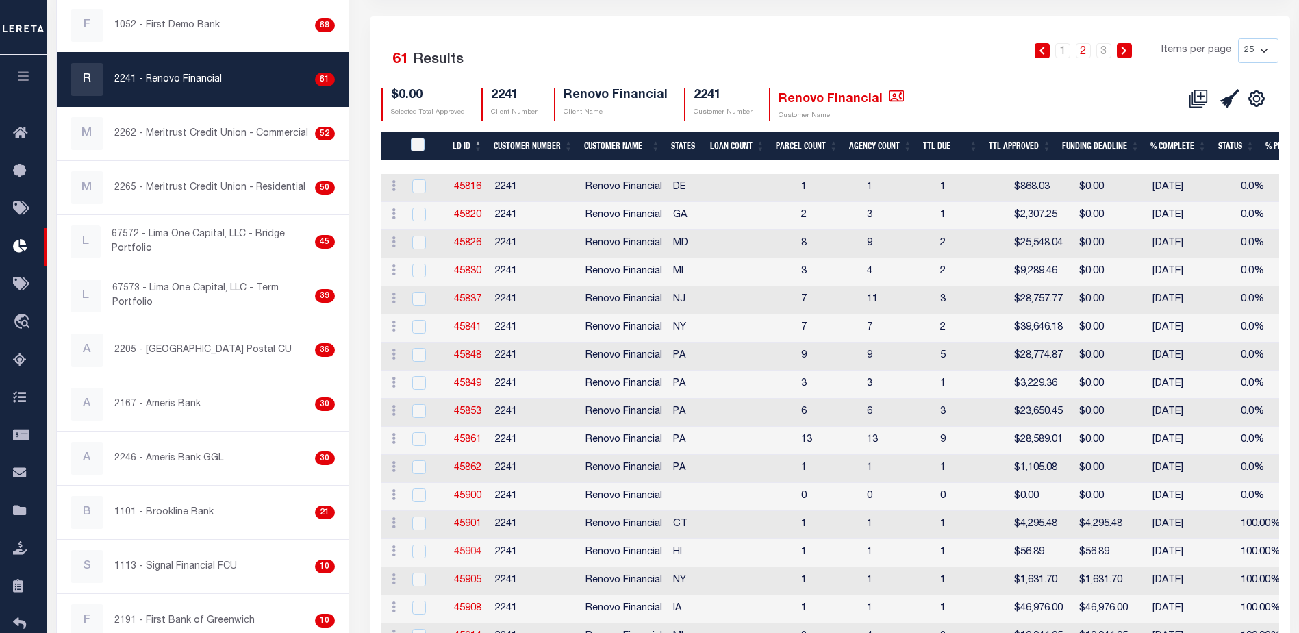
click at [466, 551] on link "45904" at bounding box center [467, 552] width 27 height 10
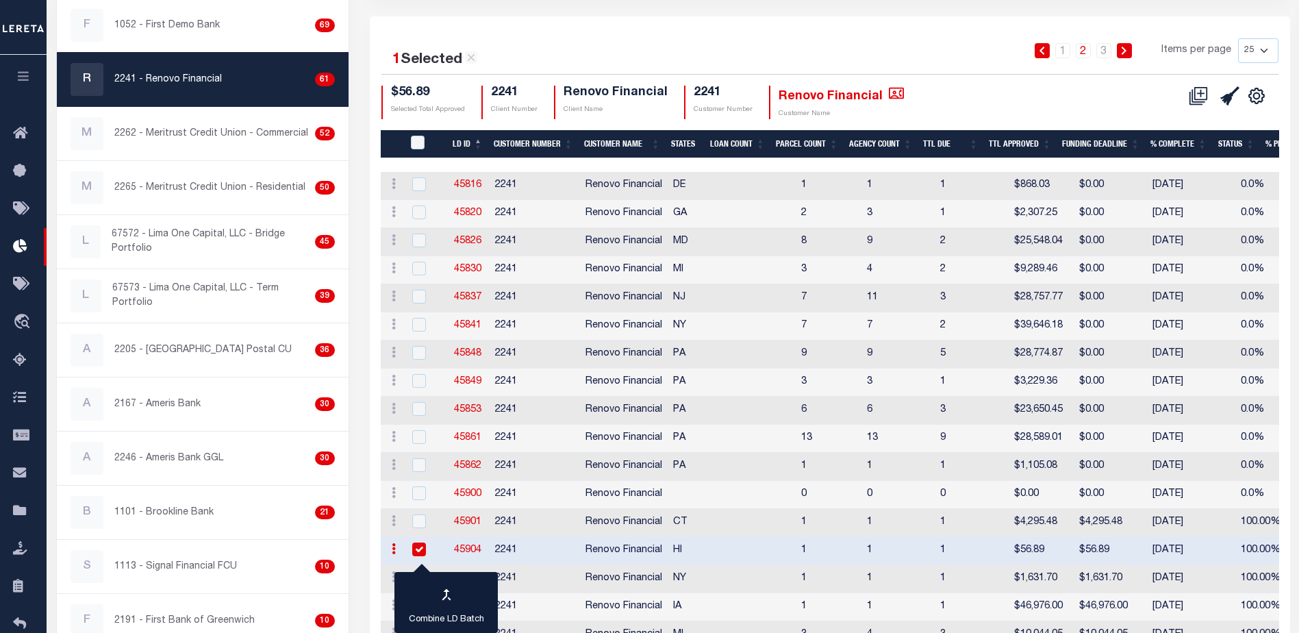
checkbox input "true"
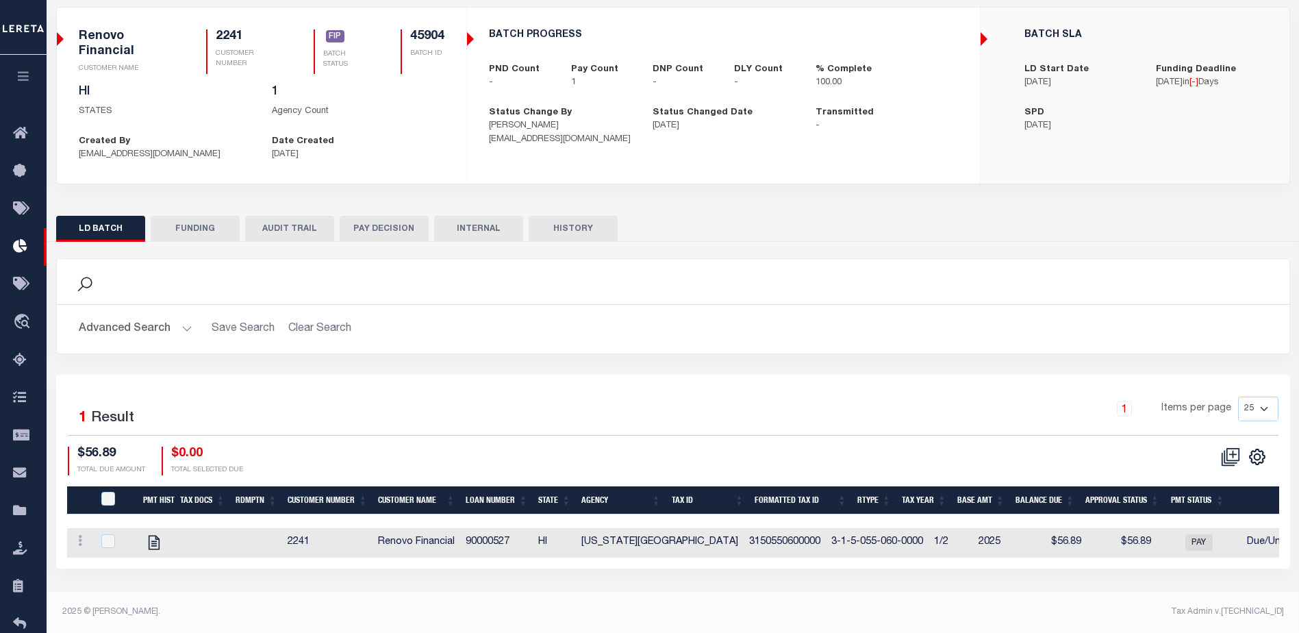
scroll to position [19, 0]
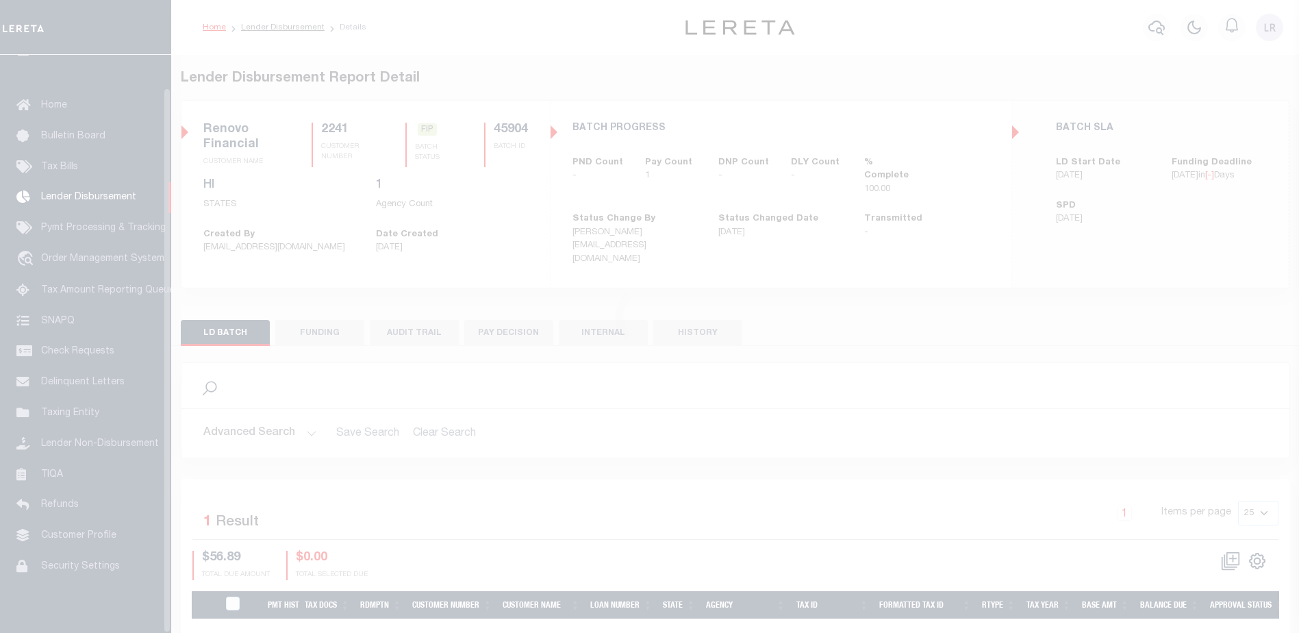
scroll to position [34, 0]
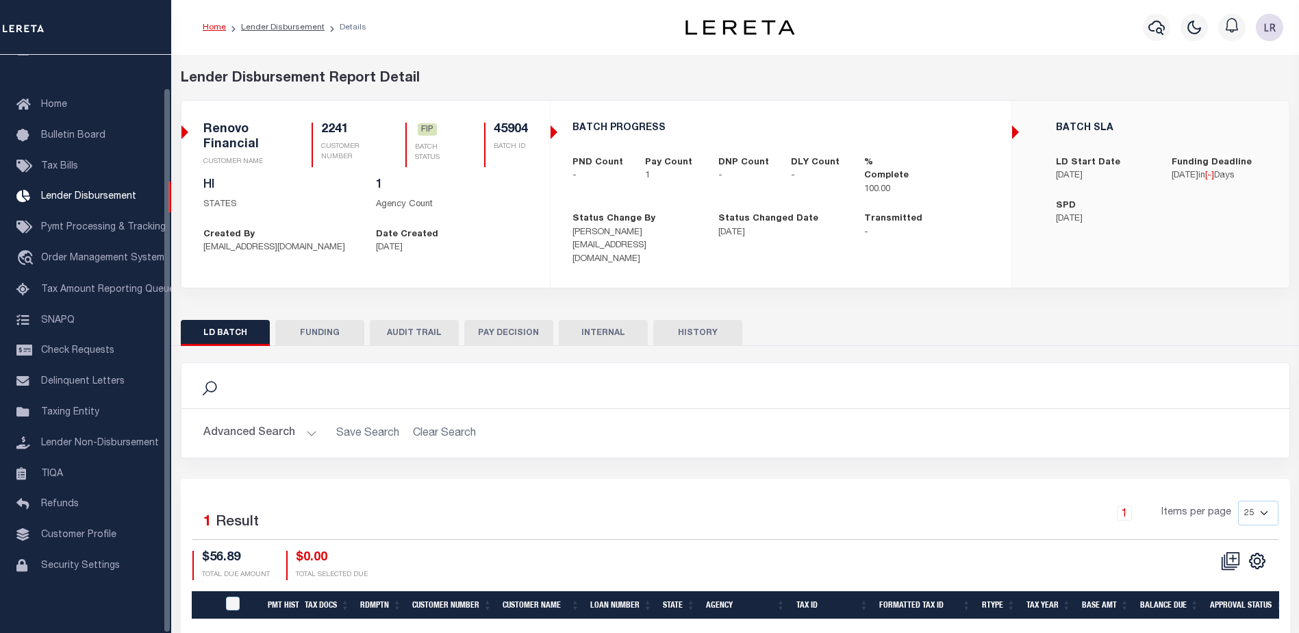
click at [557, 324] on div "LD BATCH FUNDING AUDIT TRAIL PAY DECISION INTERNAL HISTORY" at bounding box center [735, 332] width 1109 height 25
click at [342, 326] on button "FUNDING" at bounding box center [319, 333] width 89 height 26
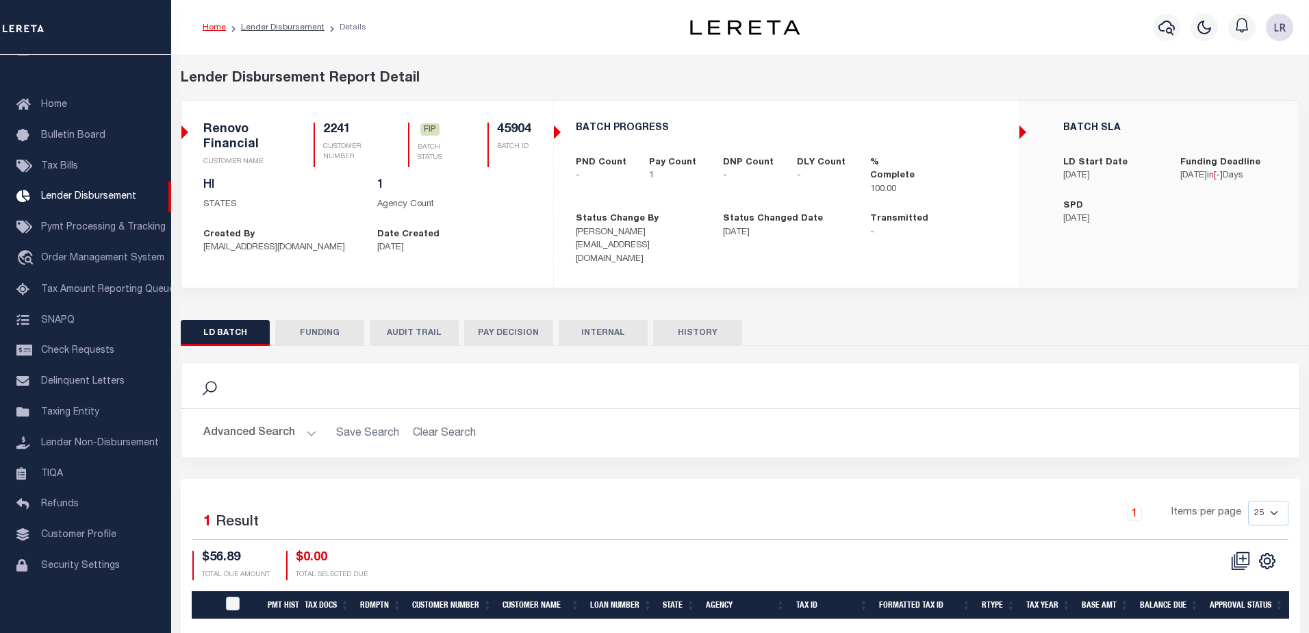
type input "$56.89"
type input "$0"
type input "[DATE]"
select select "100"
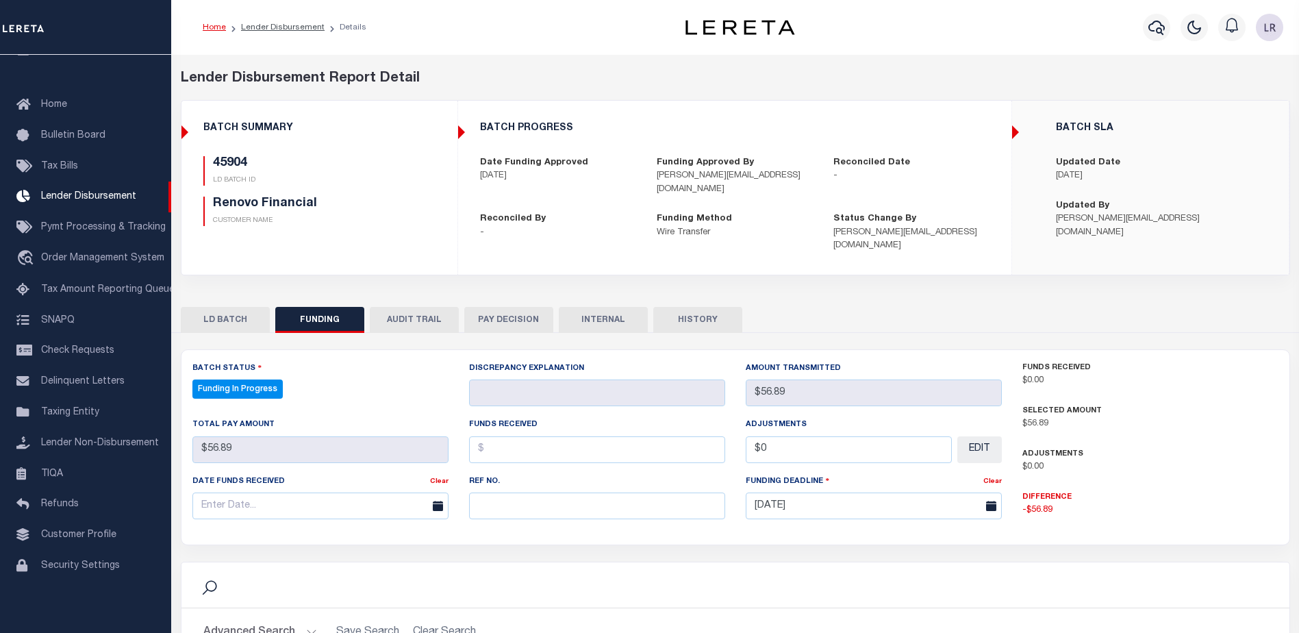
select select "100"
click at [509, 492] on input "text" at bounding box center [597, 505] width 256 height 27
paste input "20250902MMQFMP2700595209021805FT03"
type input "20250902MMQFMP2700595209021805FT03"
click at [497, 439] on input "text" at bounding box center [597, 449] width 256 height 27
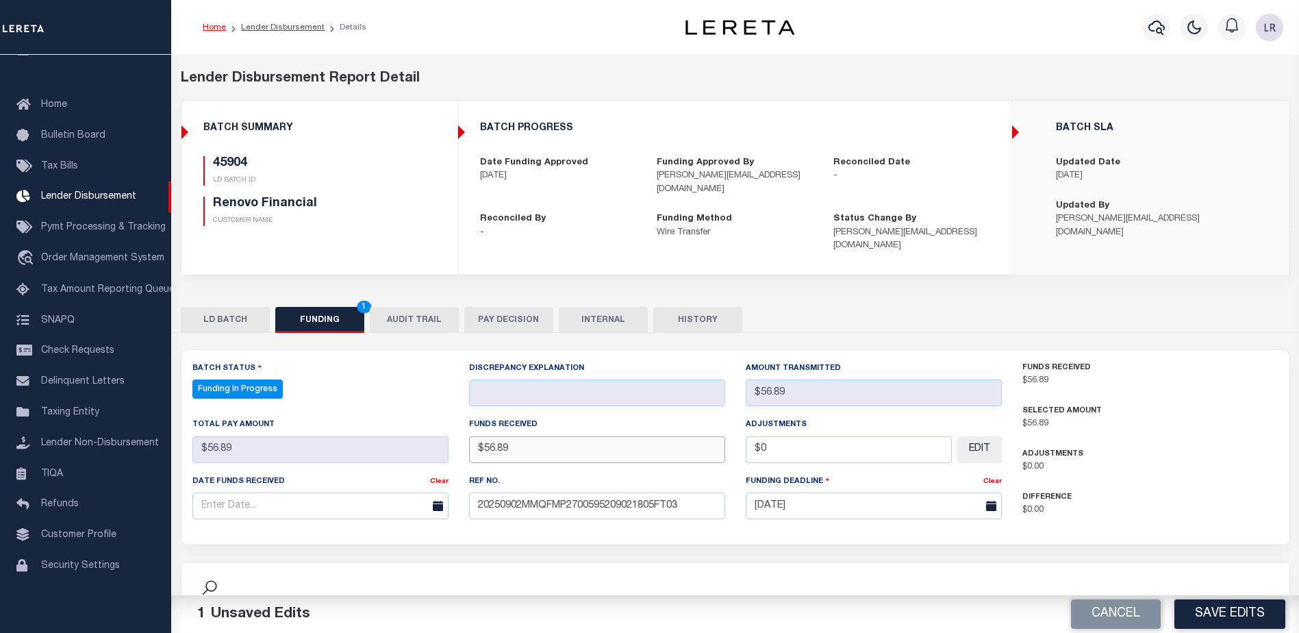
type input "$56.89"
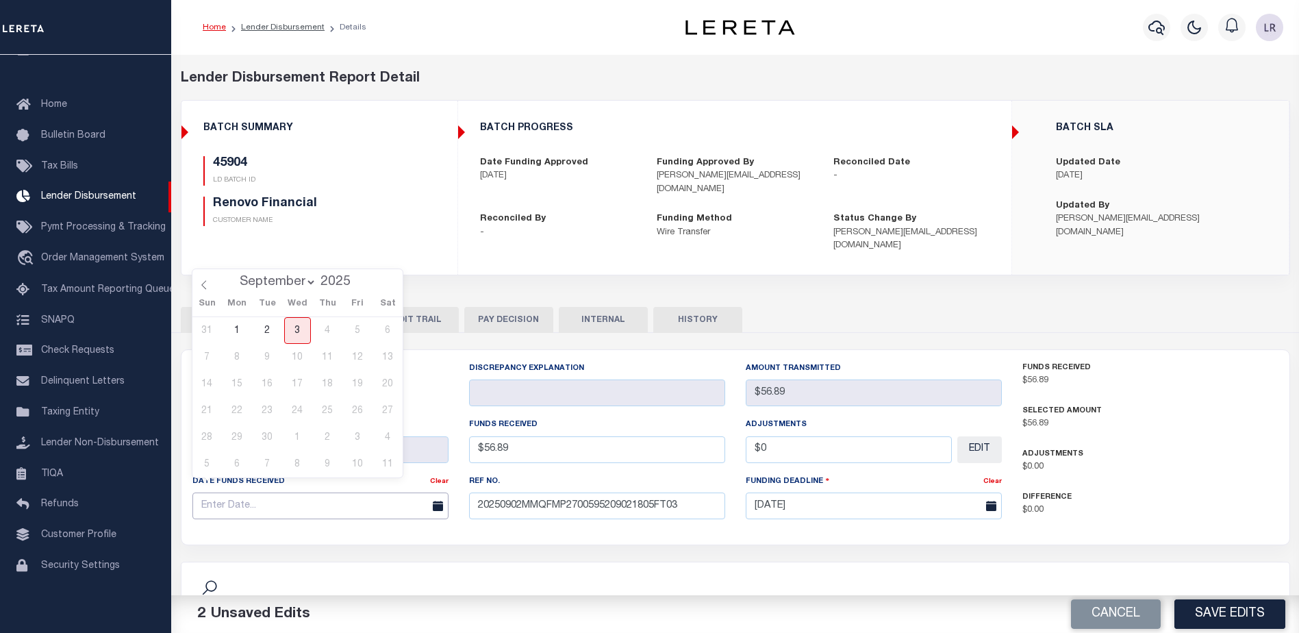
click at [327, 499] on input "text" at bounding box center [320, 505] width 256 height 27
click at [271, 332] on span "2" at bounding box center [267, 330] width 27 height 27
type input "[DATE]"
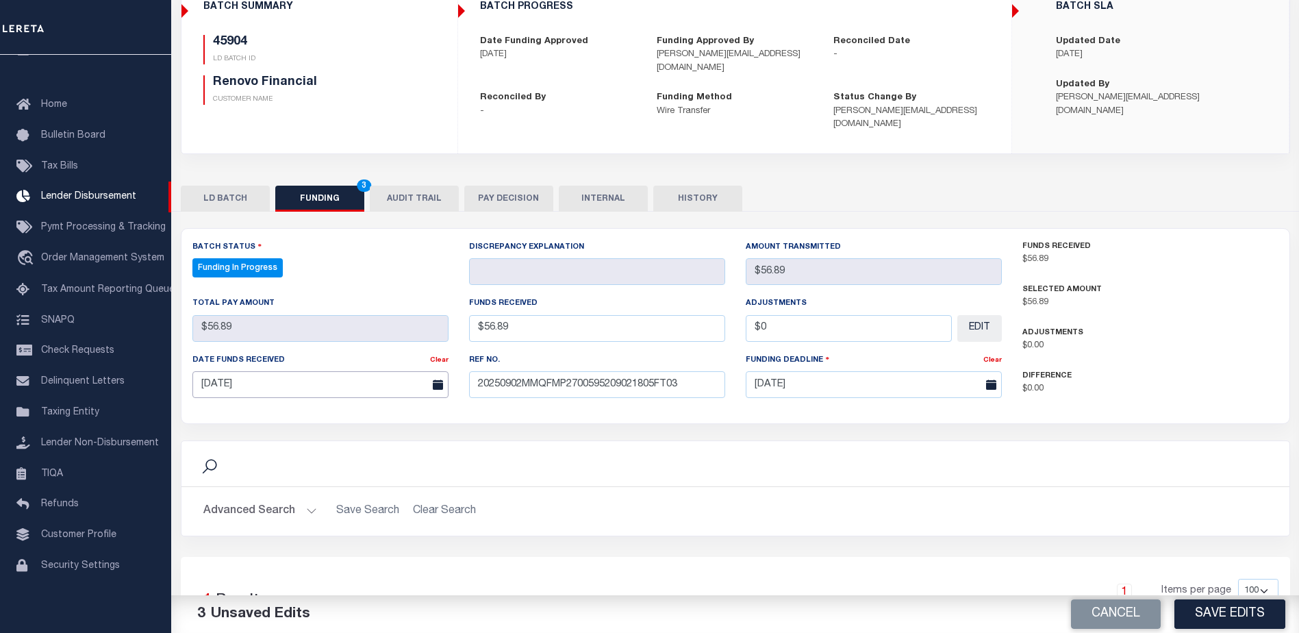
scroll to position [137, 0]
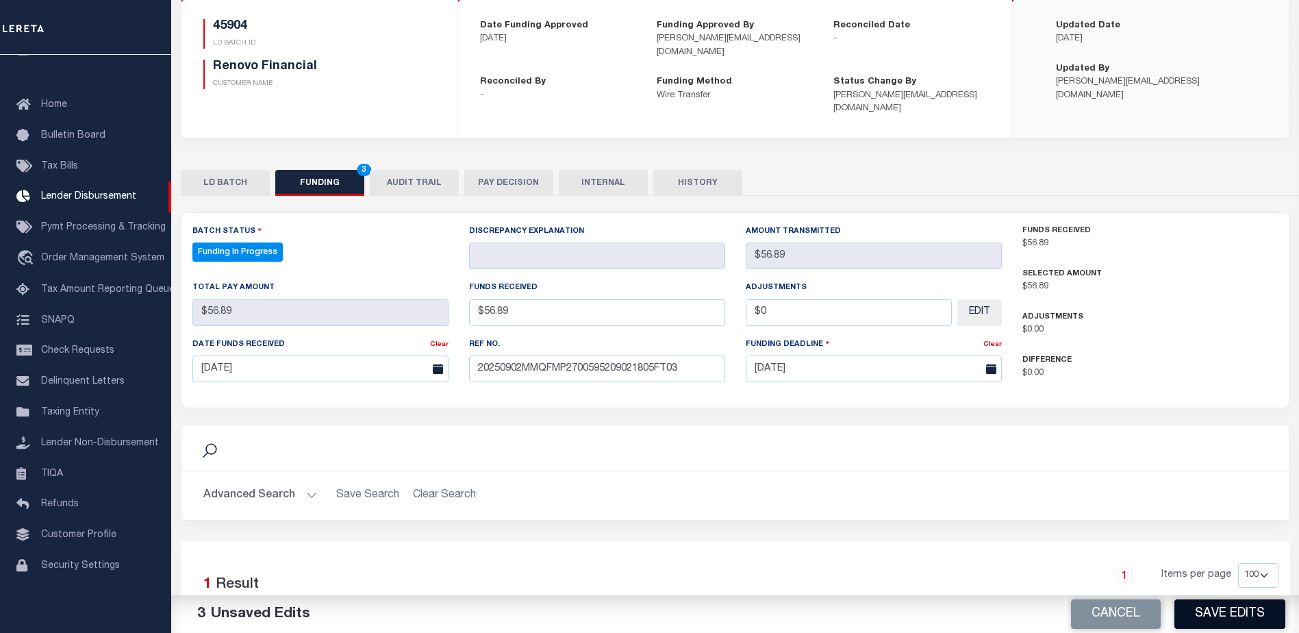
click at [1207, 610] on button "Save Edits" at bounding box center [1230, 613] width 111 height 29
type input "$56.89"
type input "$0"
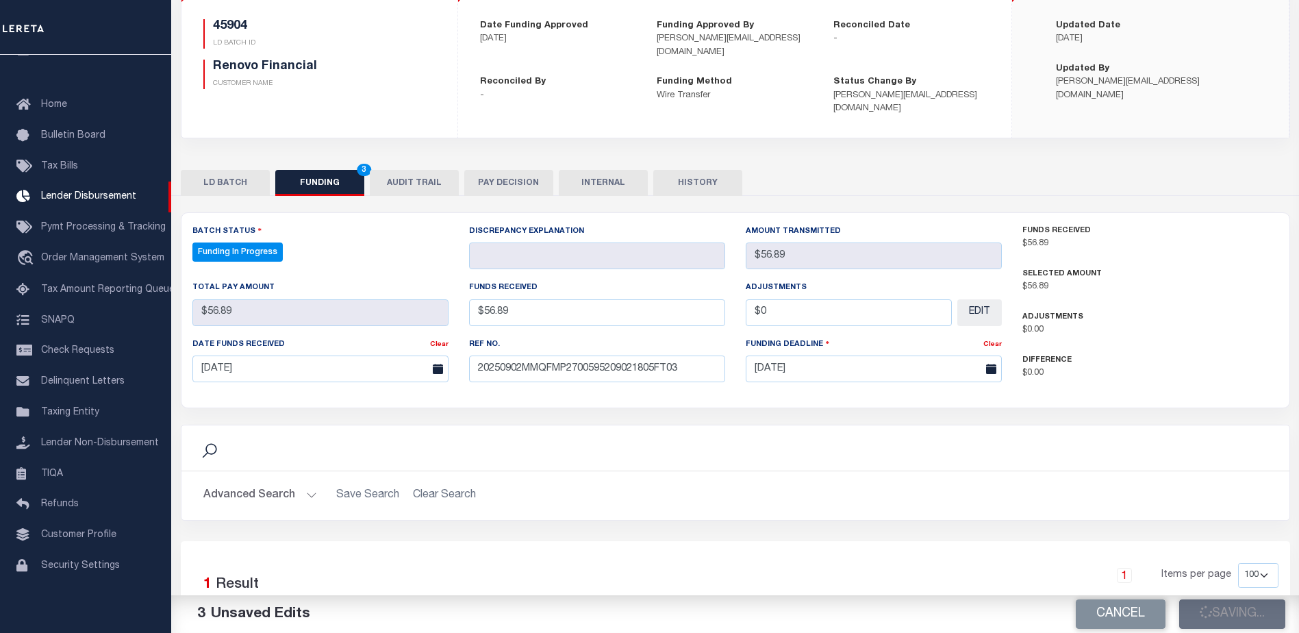
select select "100"
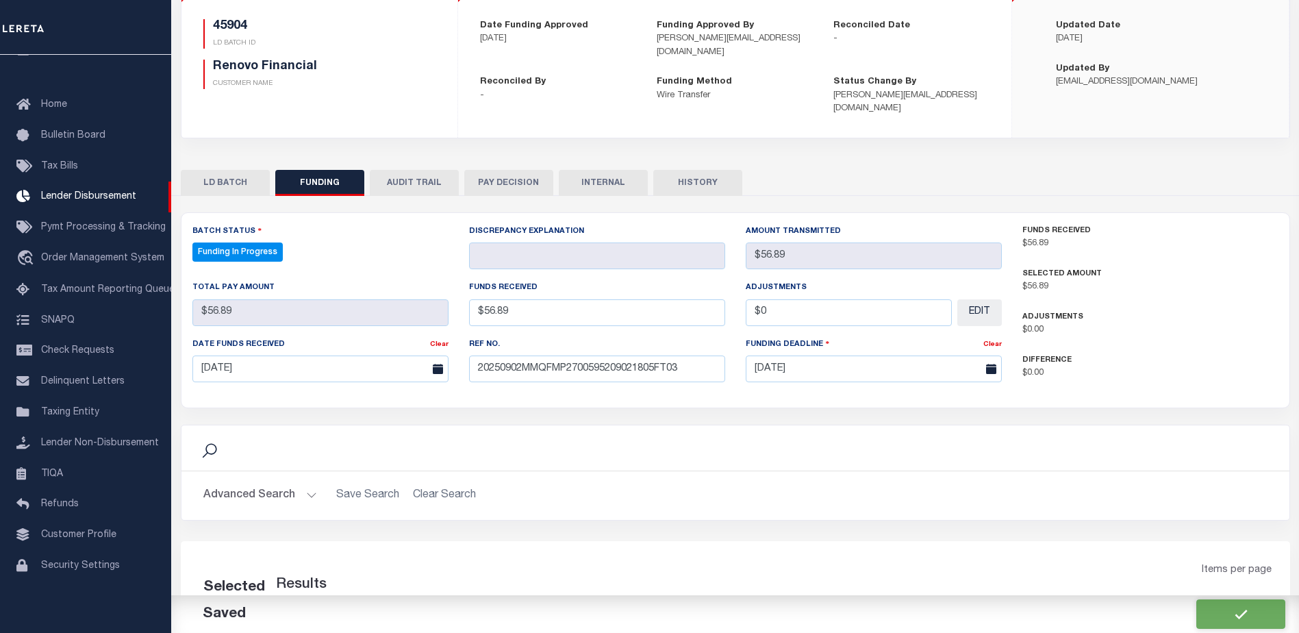
scroll to position [255, 0]
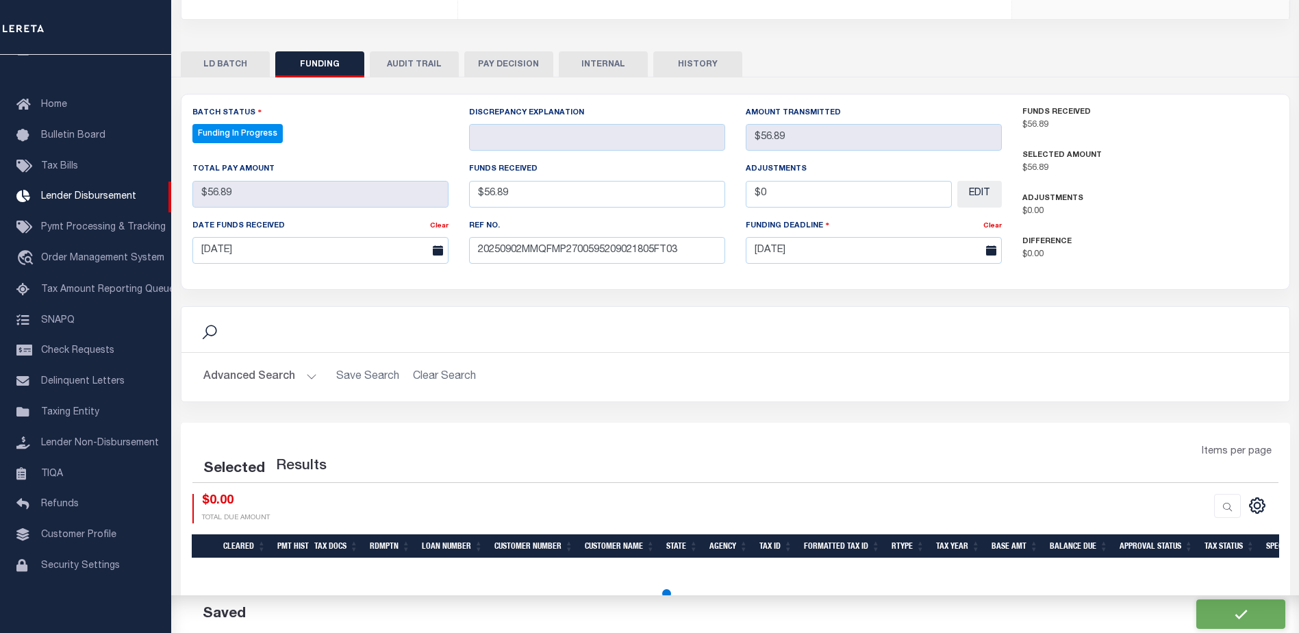
select select "100"
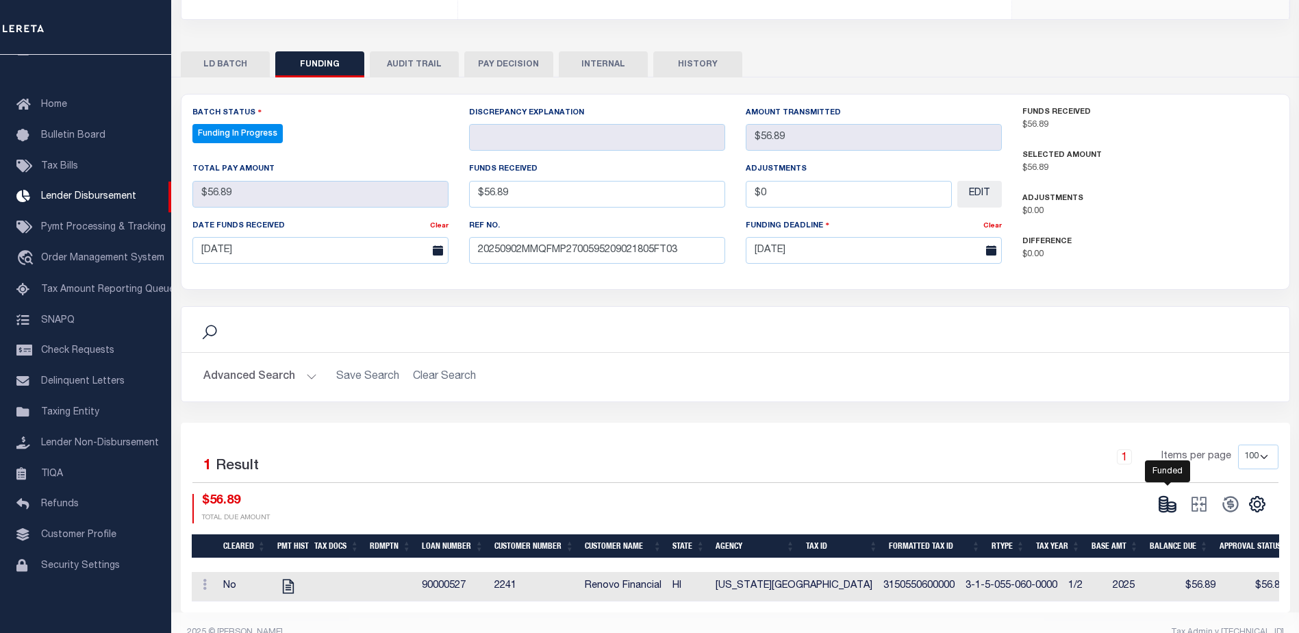
click at [1160, 504] on icon at bounding box center [1163, 506] width 8 height 5
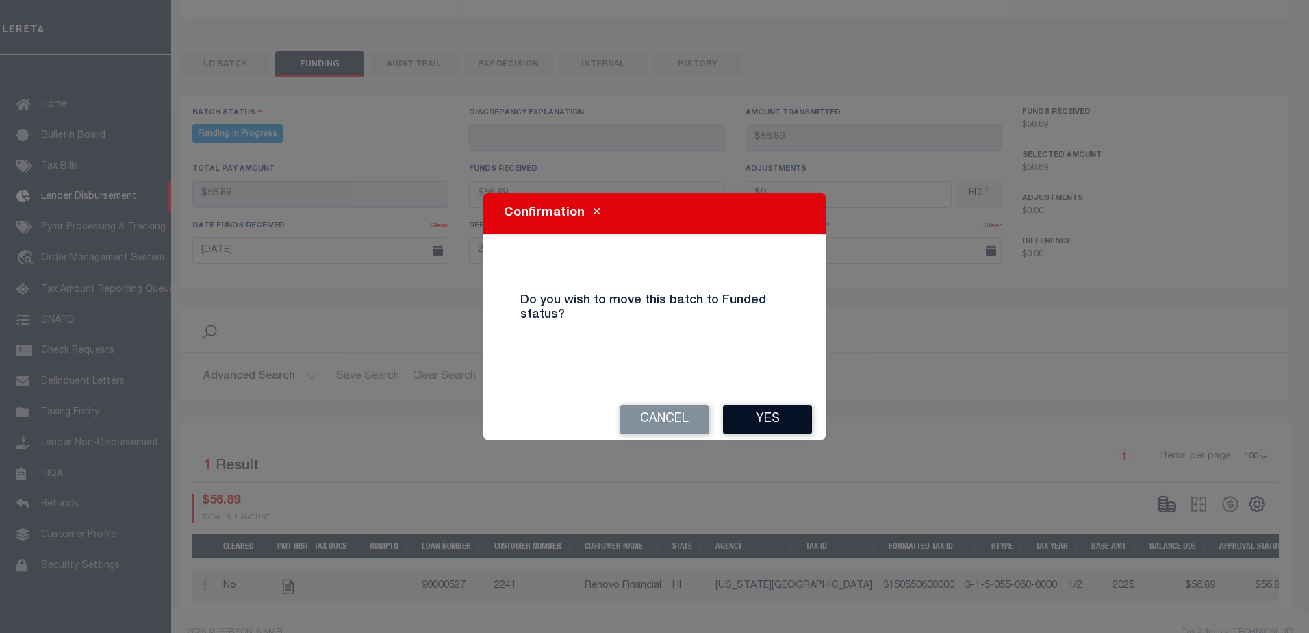
click at [763, 427] on button "Yes" at bounding box center [767, 419] width 89 height 29
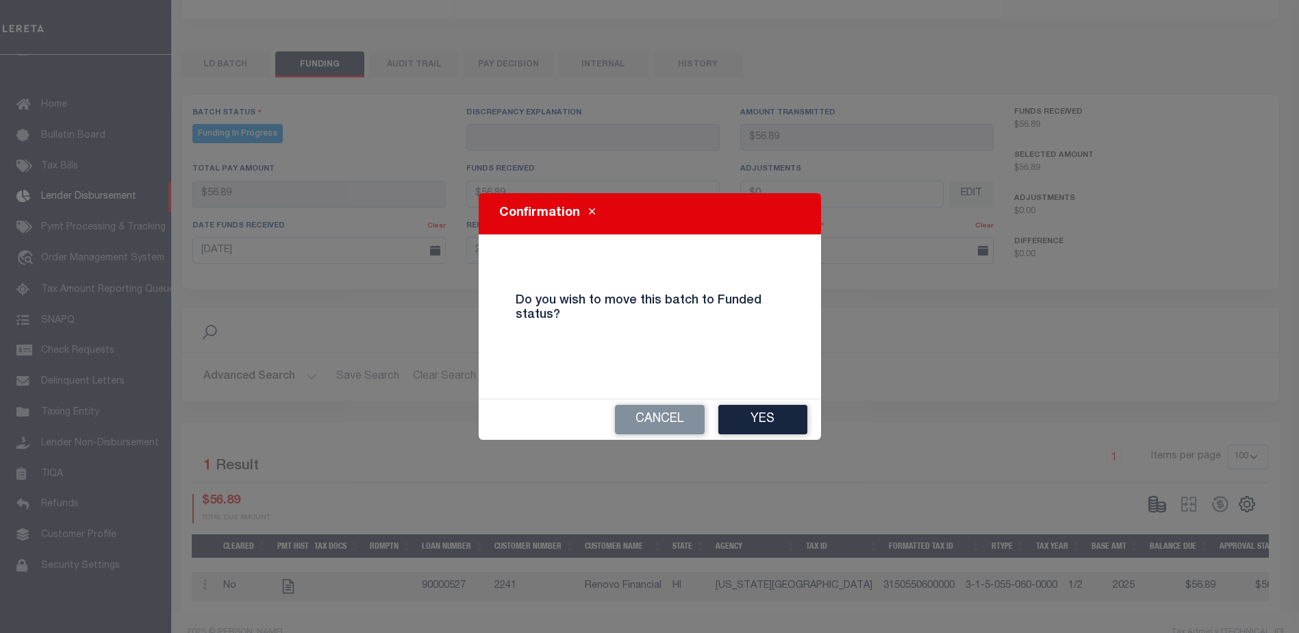
type input "$56.89"
type input "$0"
select select "100"
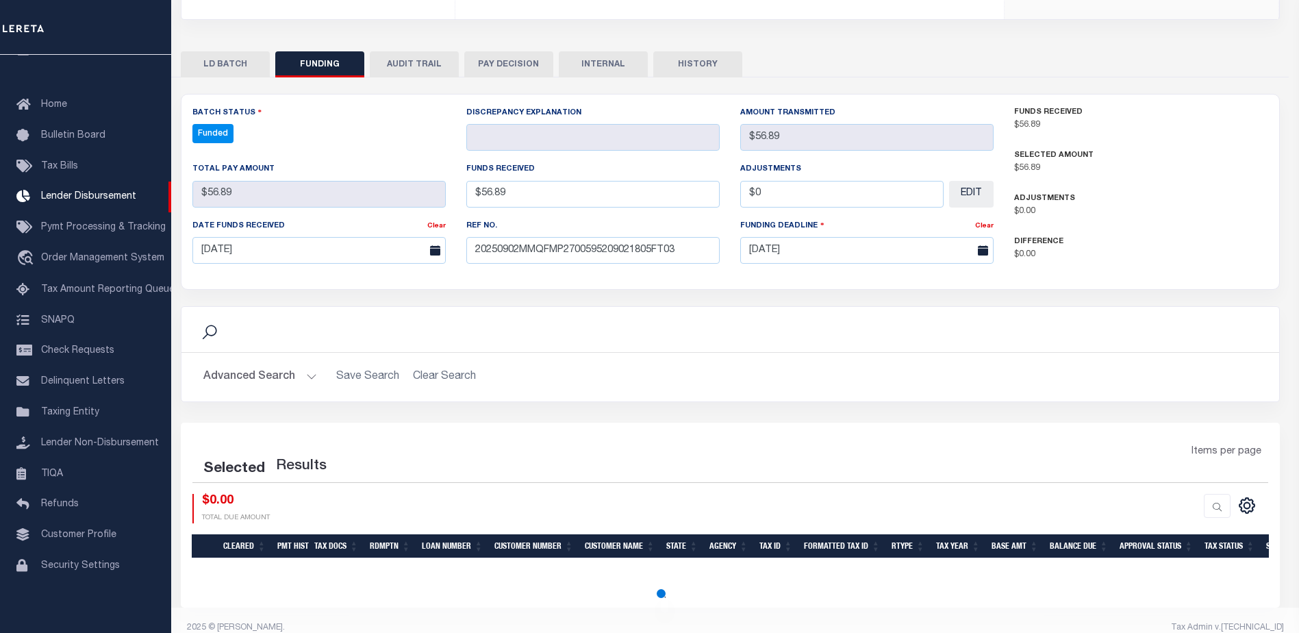
select select "100"
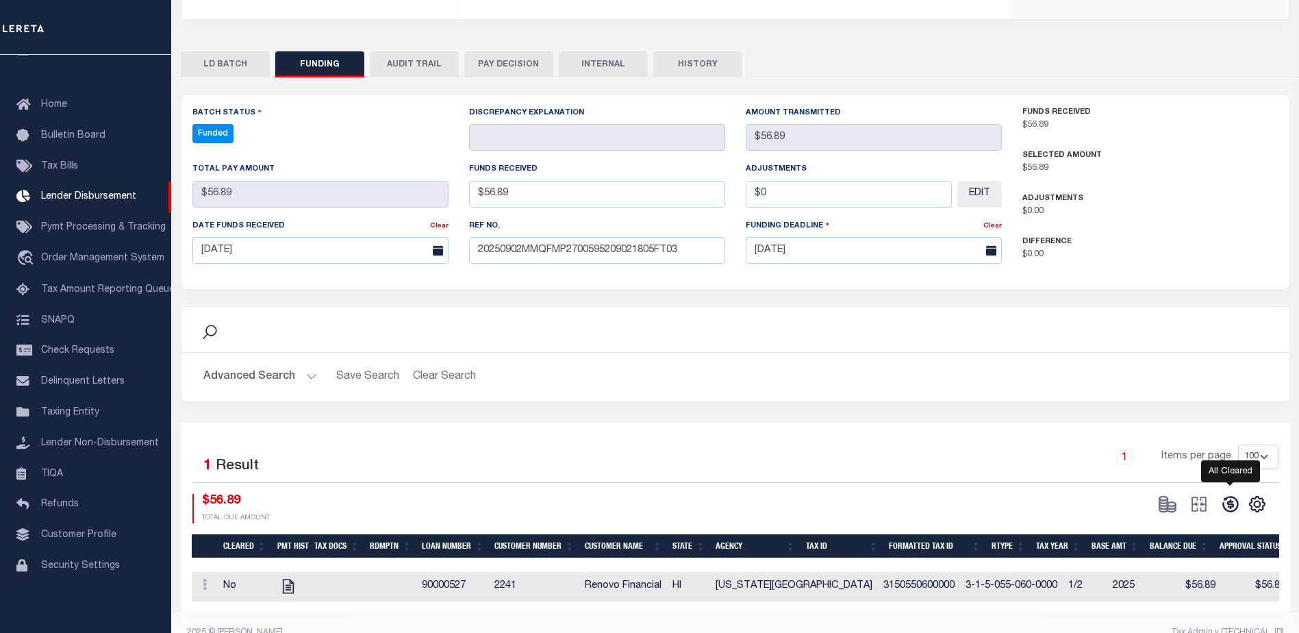
click at [1229, 497] on icon at bounding box center [1230, 505] width 16 height 16
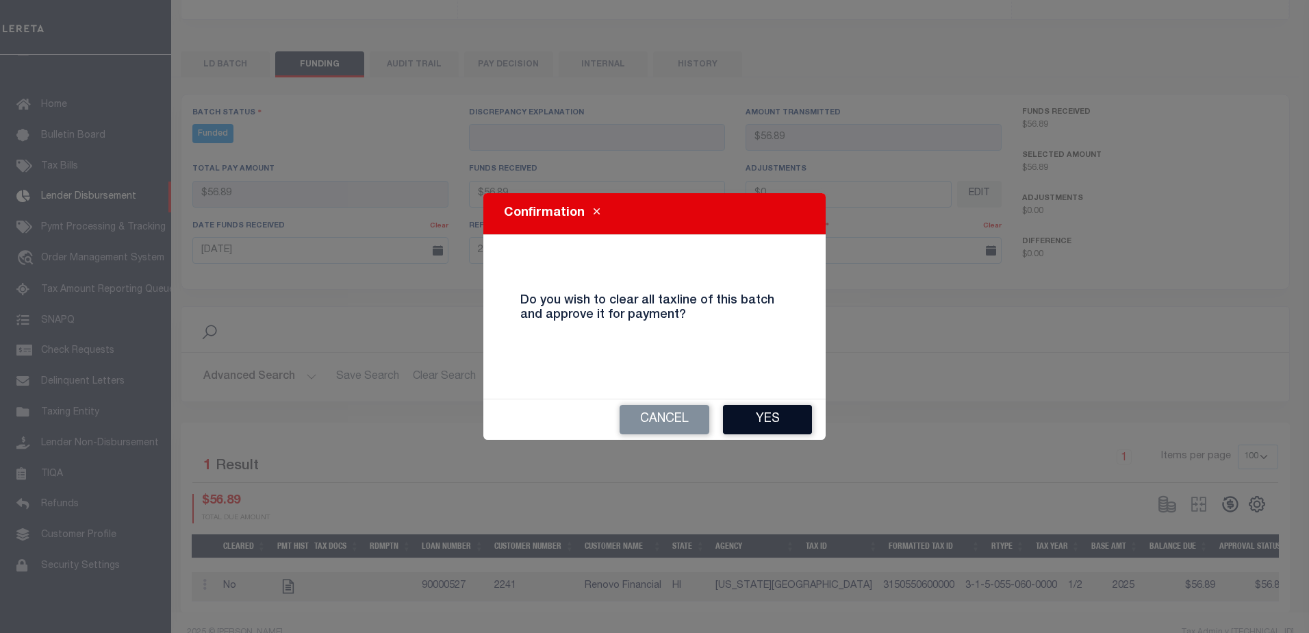
click at [778, 415] on button "Yes" at bounding box center [767, 419] width 89 height 29
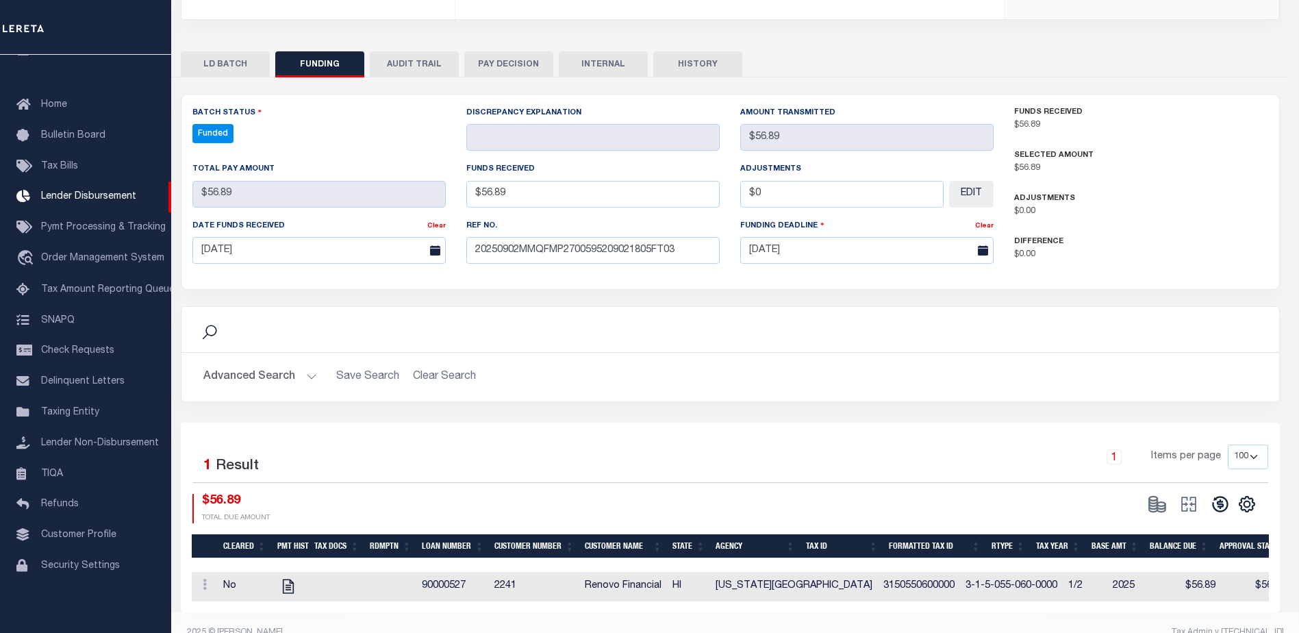
select select "100"
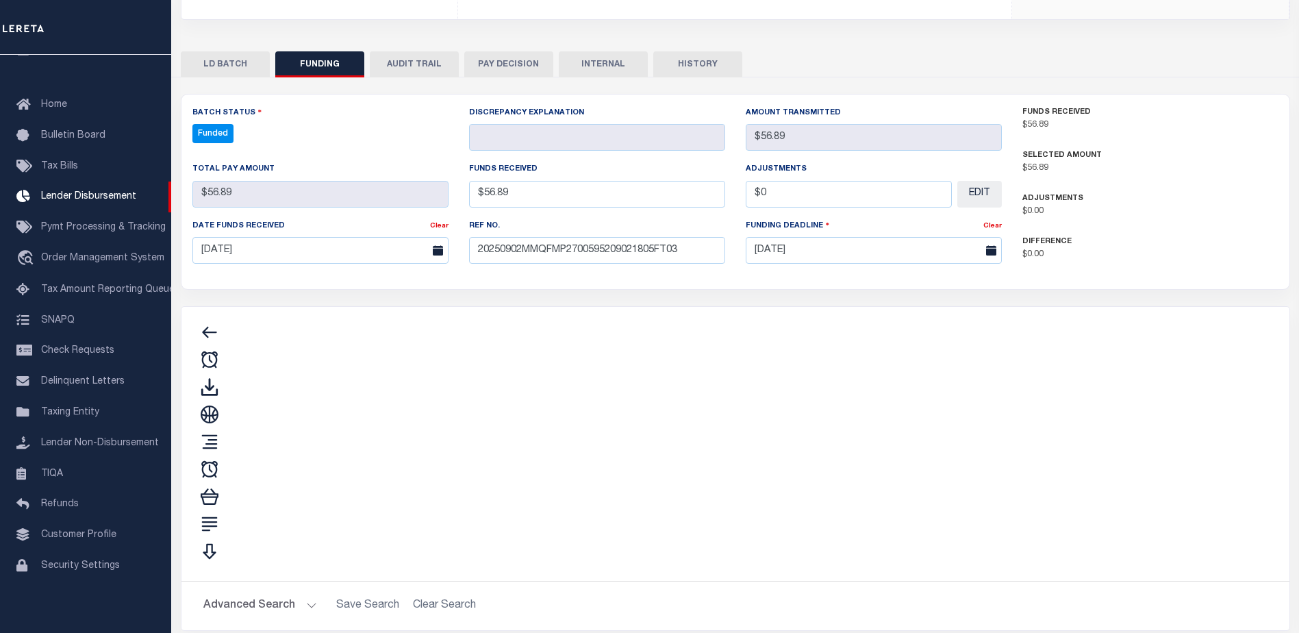
type input "$56.89"
type input "$0"
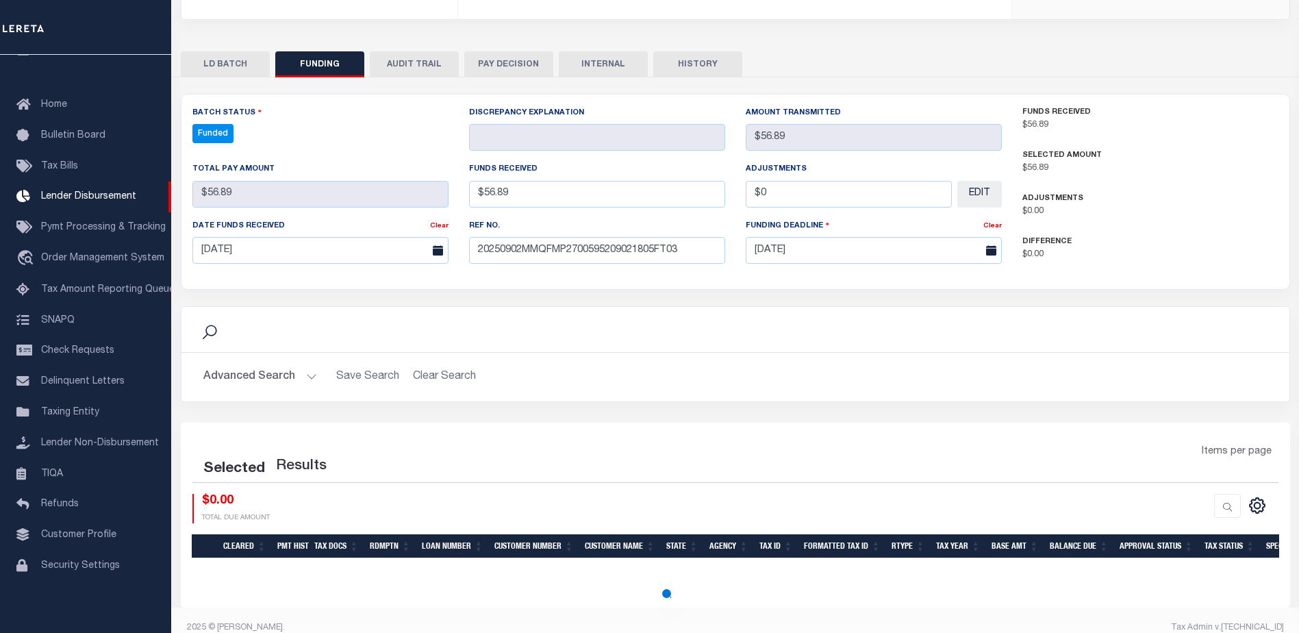
select select "100"
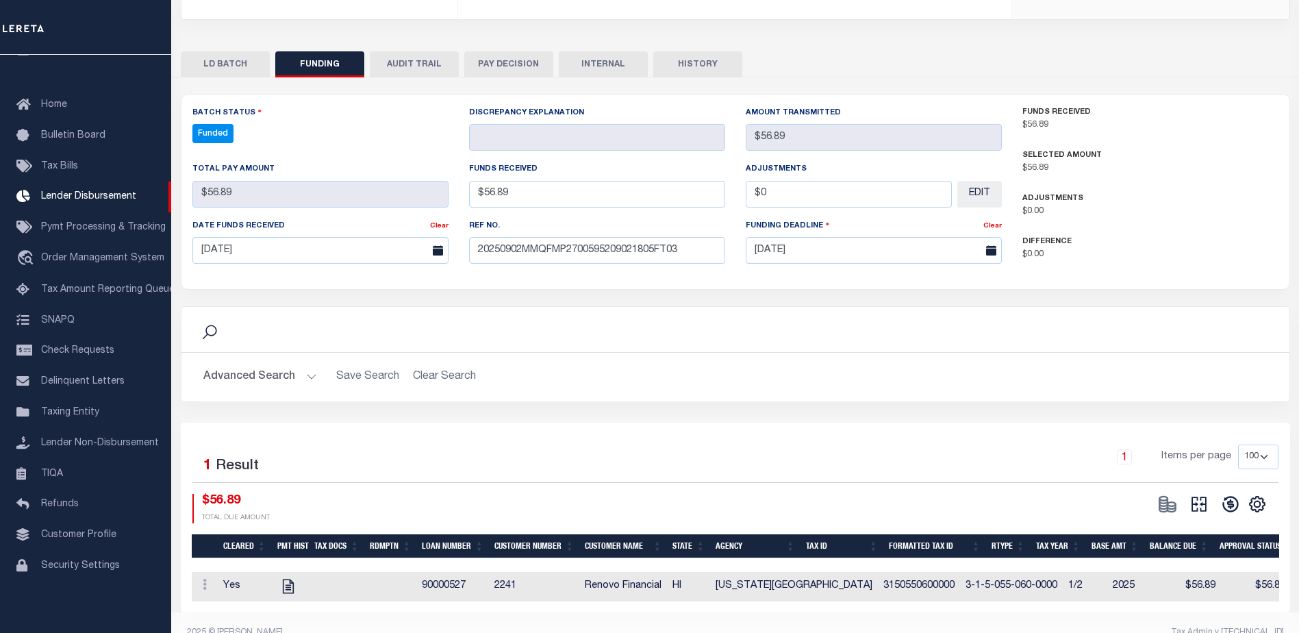
click at [1188, 494] on button at bounding box center [1199, 504] width 32 height 21
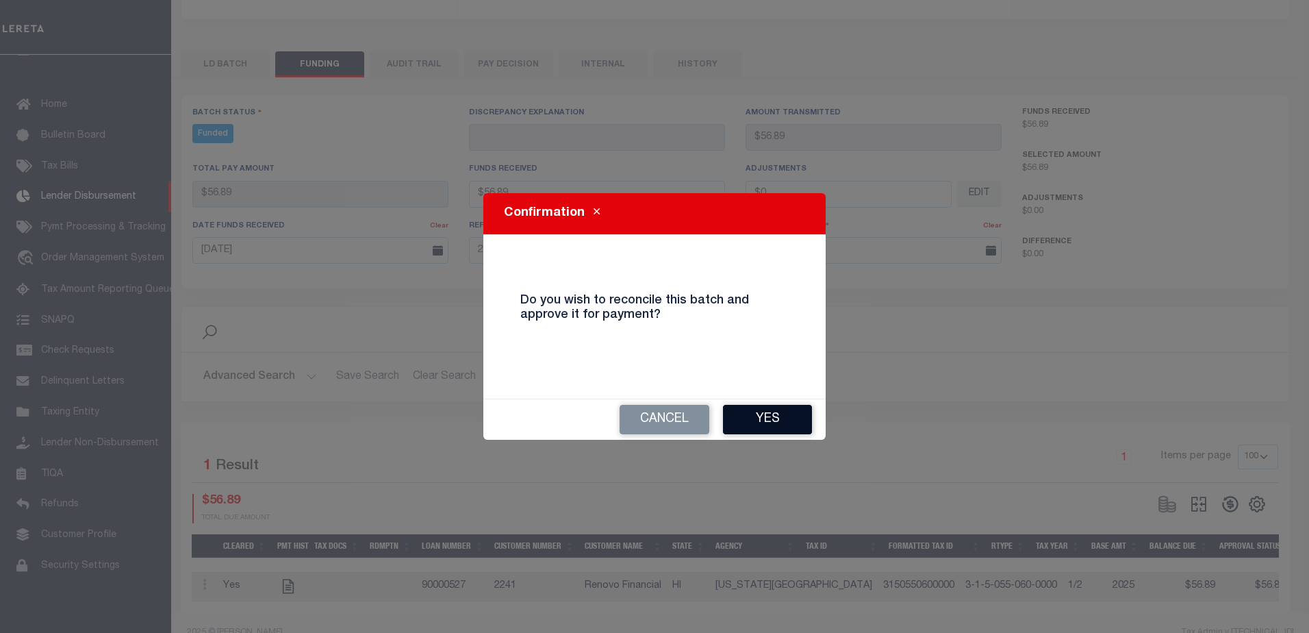
click at [774, 423] on button "Yes" at bounding box center [767, 419] width 89 height 29
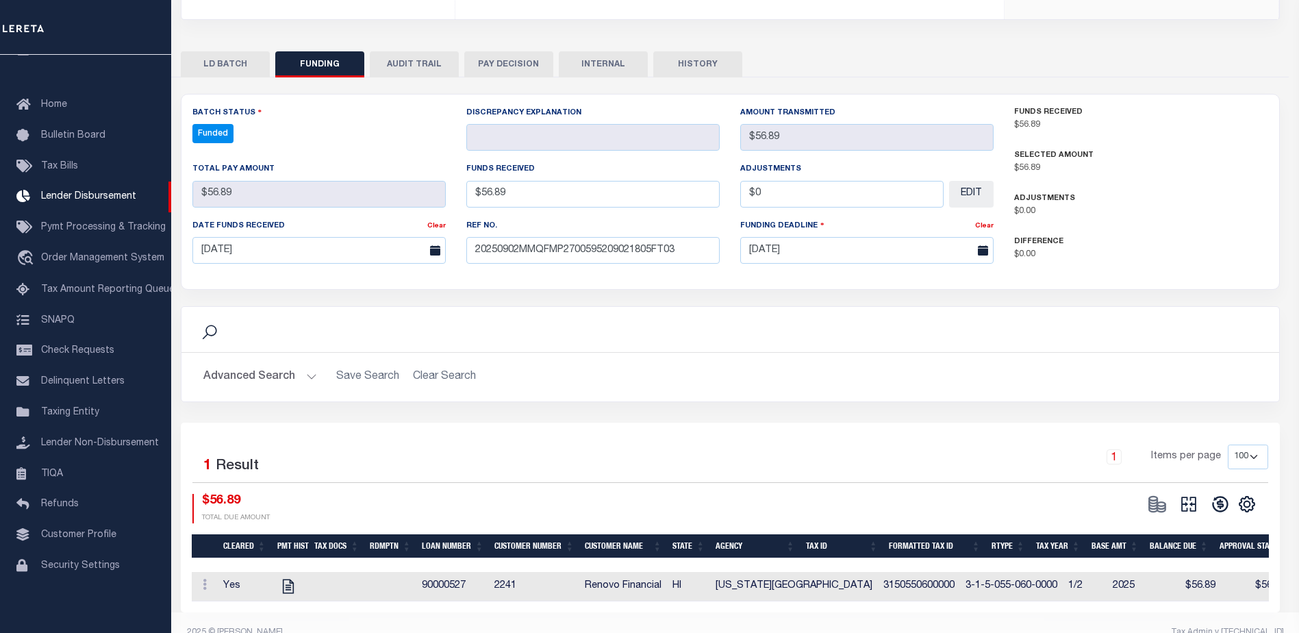
type input "$56.89"
type input "$0"
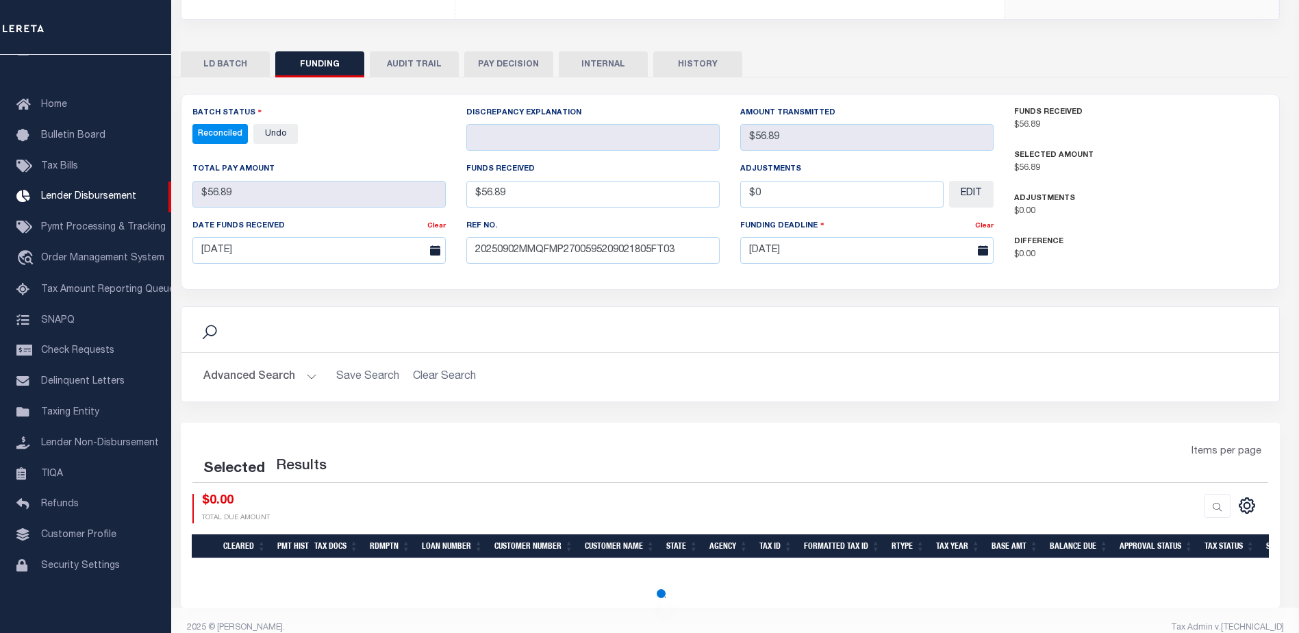
select select "100"
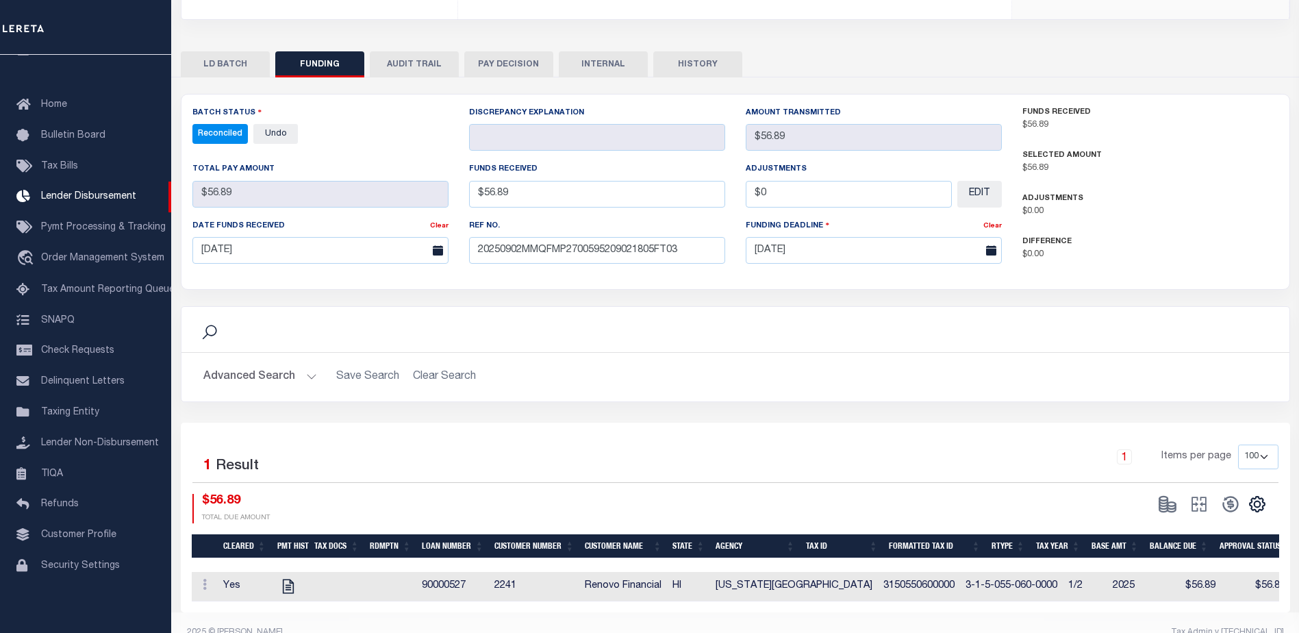
drag, startPoint x: 597, startPoint y: 47, endPoint x: 605, endPoint y: 49, distance: 7.7
click at [597, 51] on button "INTERNAL" at bounding box center [603, 64] width 89 height 26
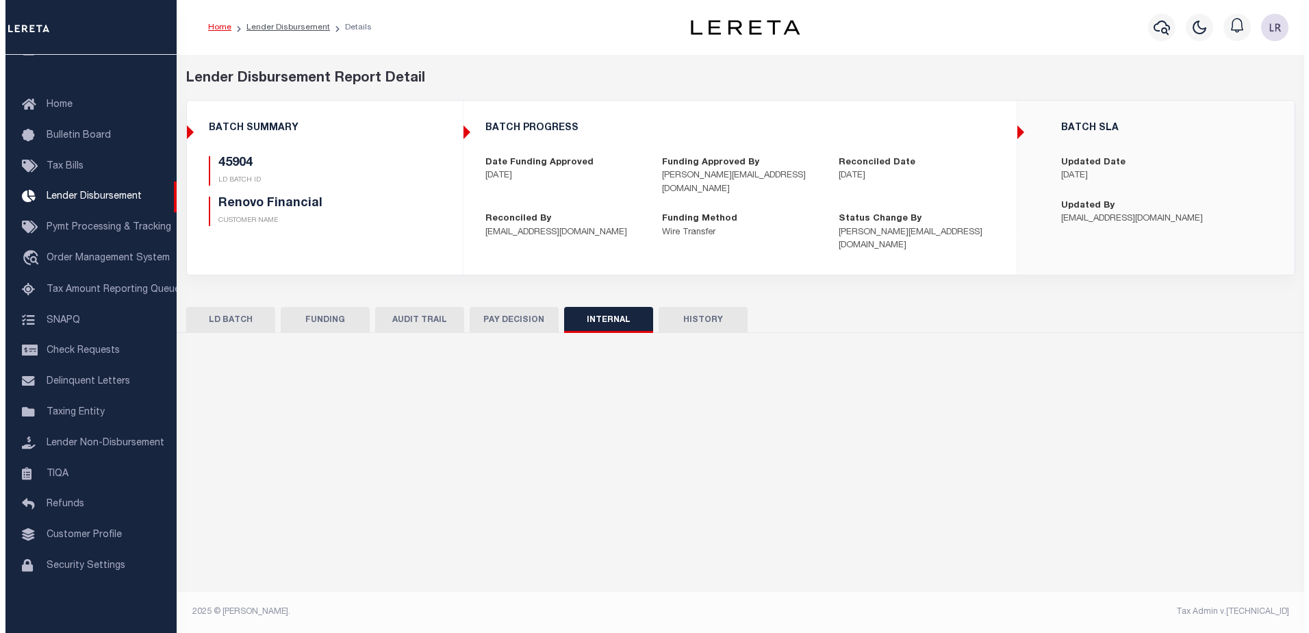
scroll to position [0, 0]
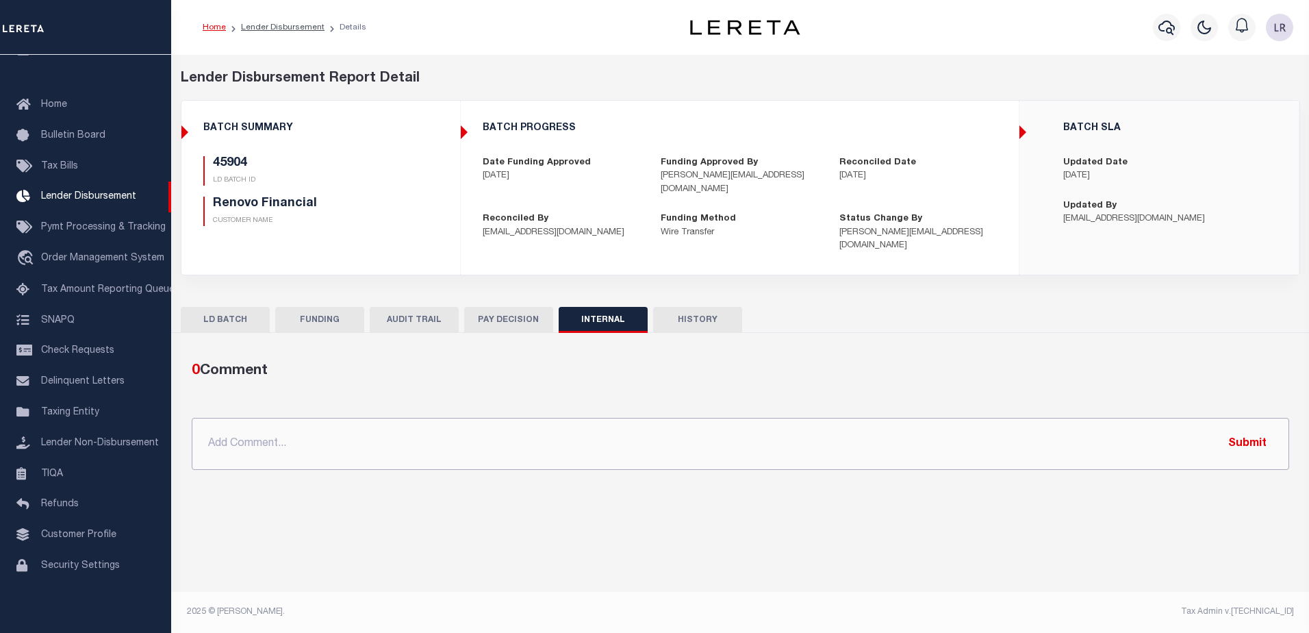
click at [789, 438] on input "text" at bounding box center [741, 444] width 1098 height 52
paste input "ORG AMT $432542.12 45876-$2104.77 45879-$51730.21 45884-$7979.45 45902-$10320.8…"
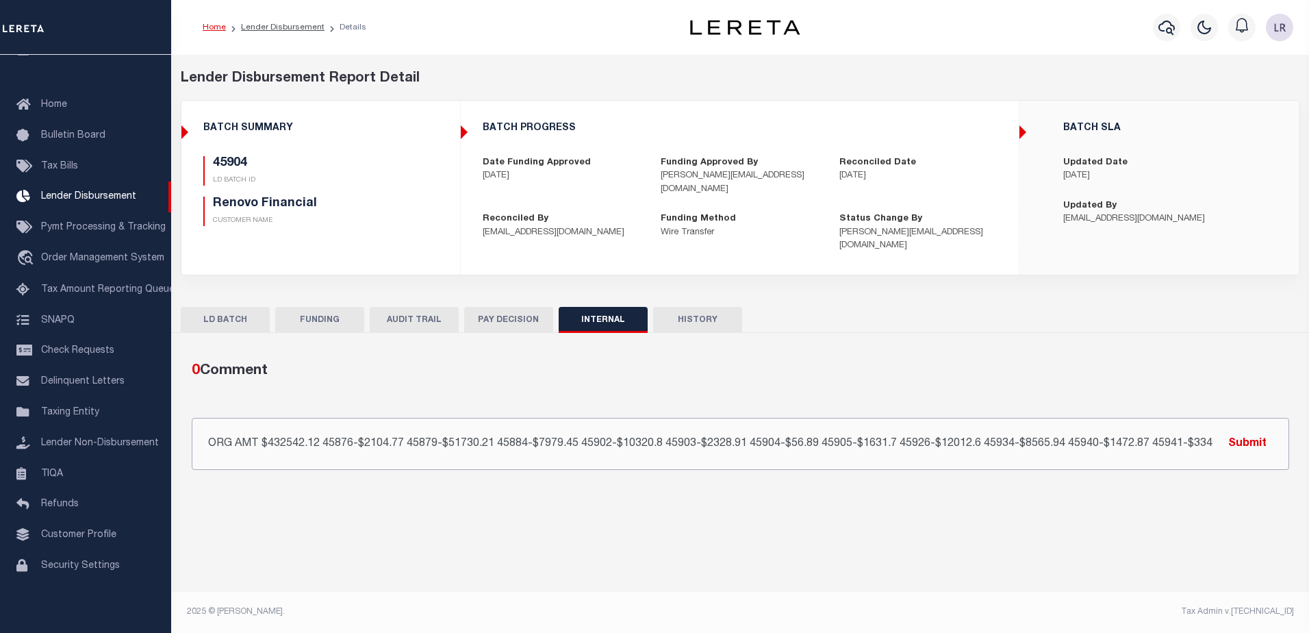
scroll to position [0, 23]
type input "ORG AMT $432542.12 45876-$2104.77 45879-$51730.21 45884-$7979.45 45902-$10320.8…"
click at [1250, 429] on button "Submit" at bounding box center [1248, 443] width 56 height 28
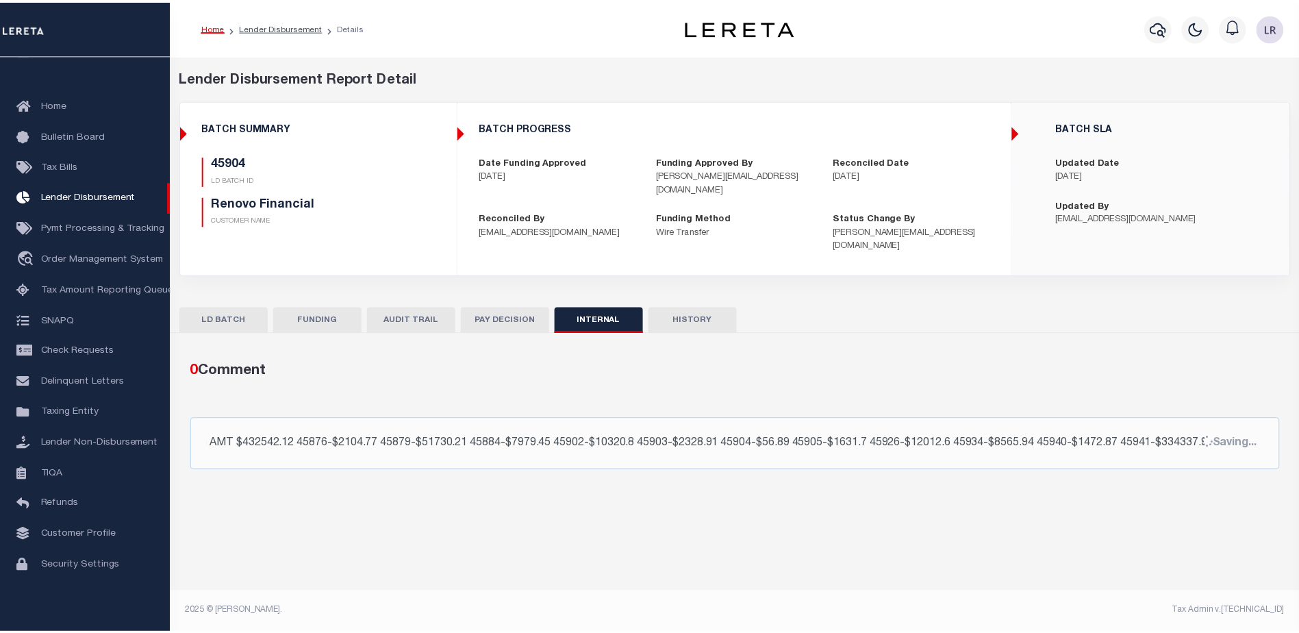
scroll to position [0, 0]
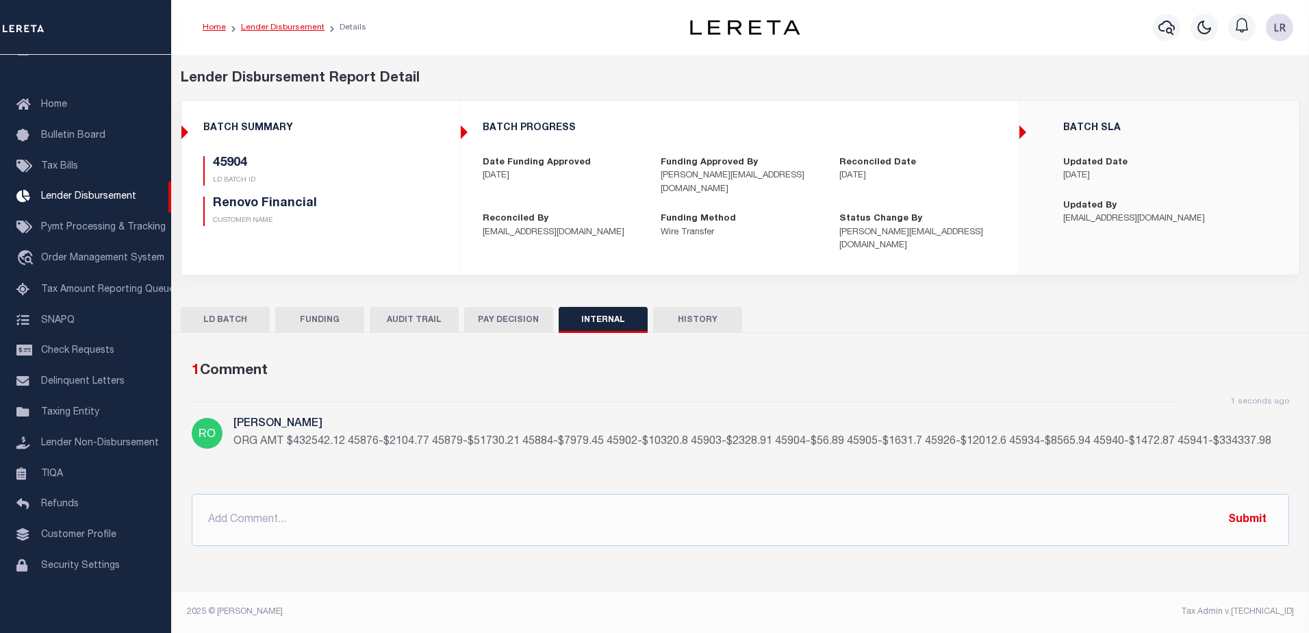
click at [305, 28] on link "Lender Disbursement" at bounding box center [283, 27] width 84 height 8
checkbox input "true"
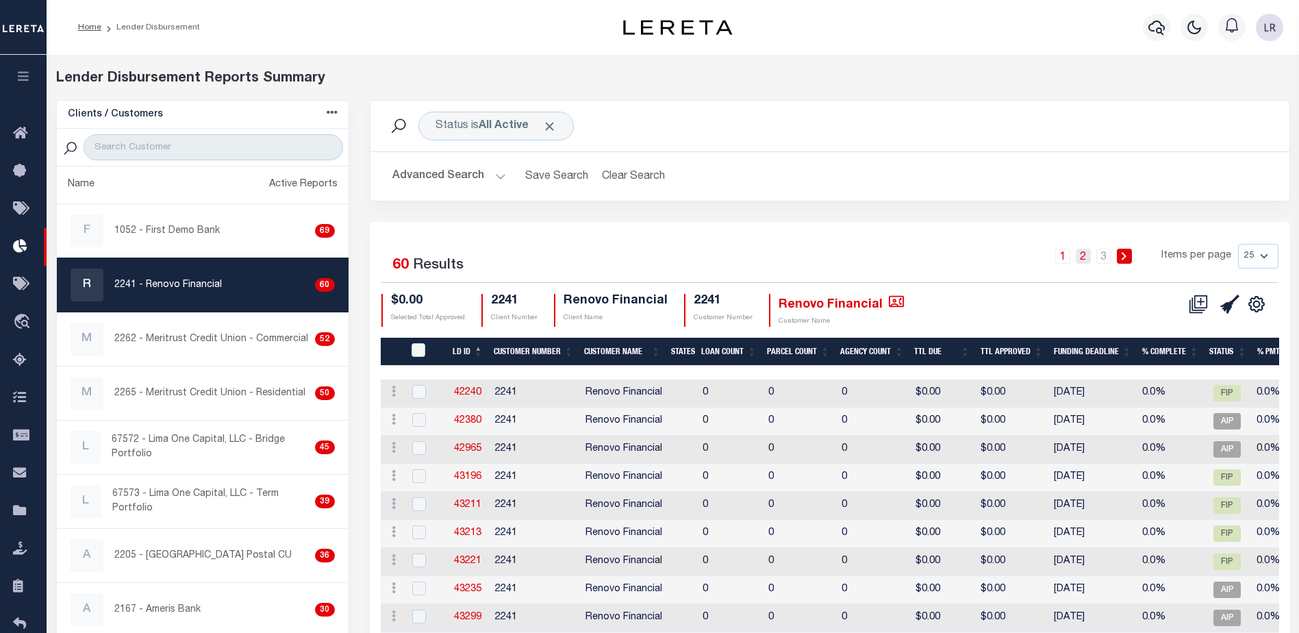
click at [1086, 261] on link "2" at bounding box center [1083, 256] width 15 height 15
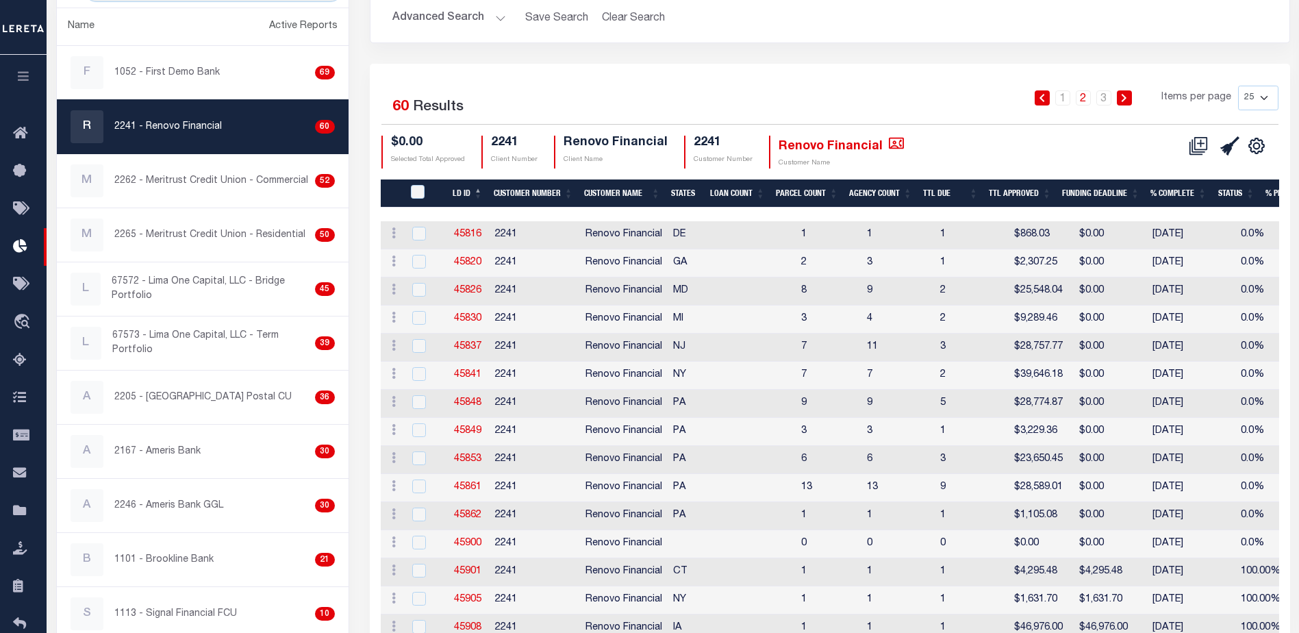
scroll to position [205, 0]
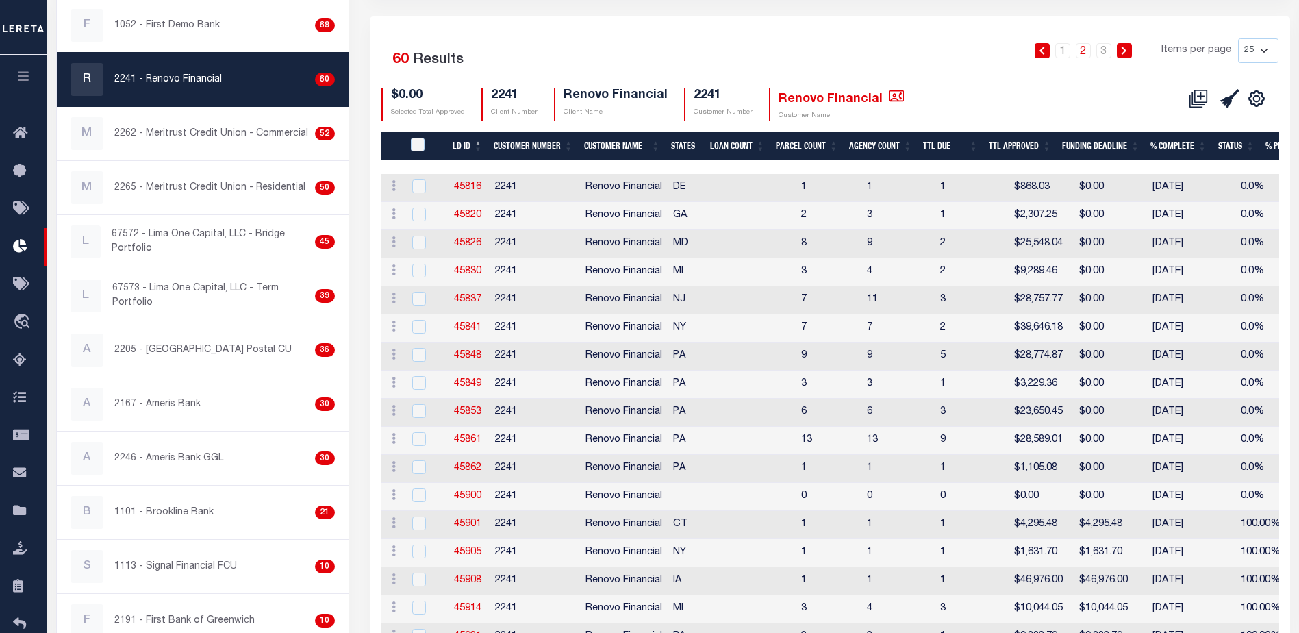
click at [473, 544] on td "45905" at bounding box center [469, 553] width 41 height 28
checkbox input "true"
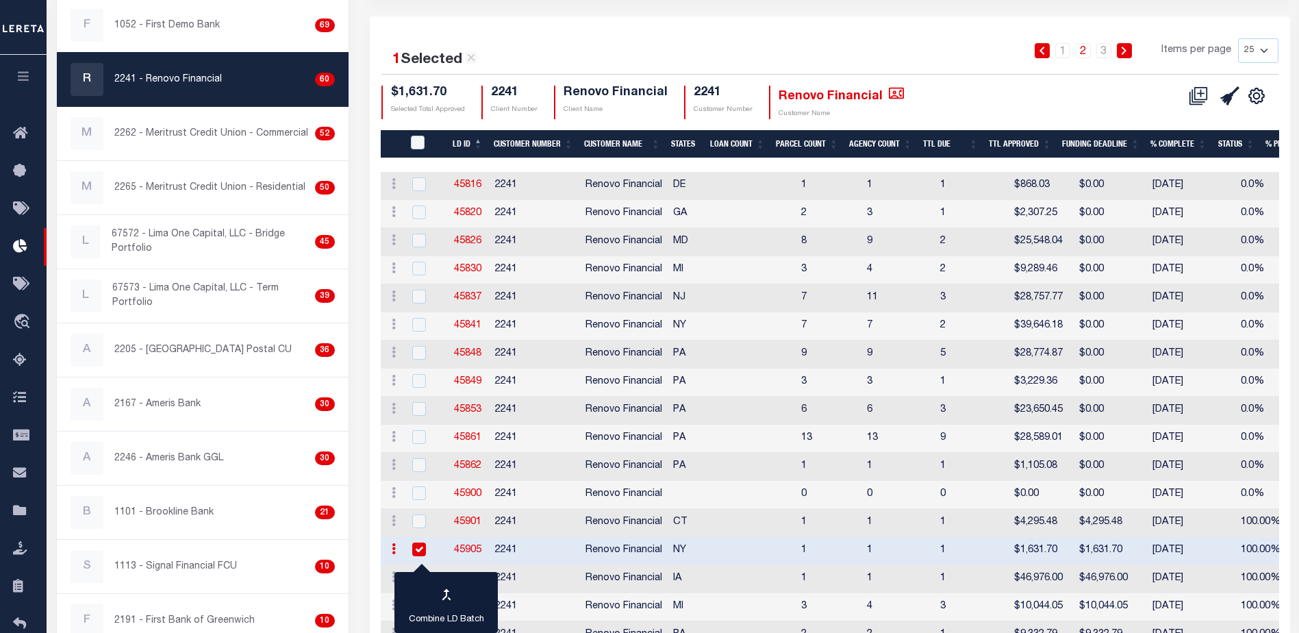
click at [473, 548] on link "45905" at bounding box center [467, 550] width 27 height 10
checkbox input "true"
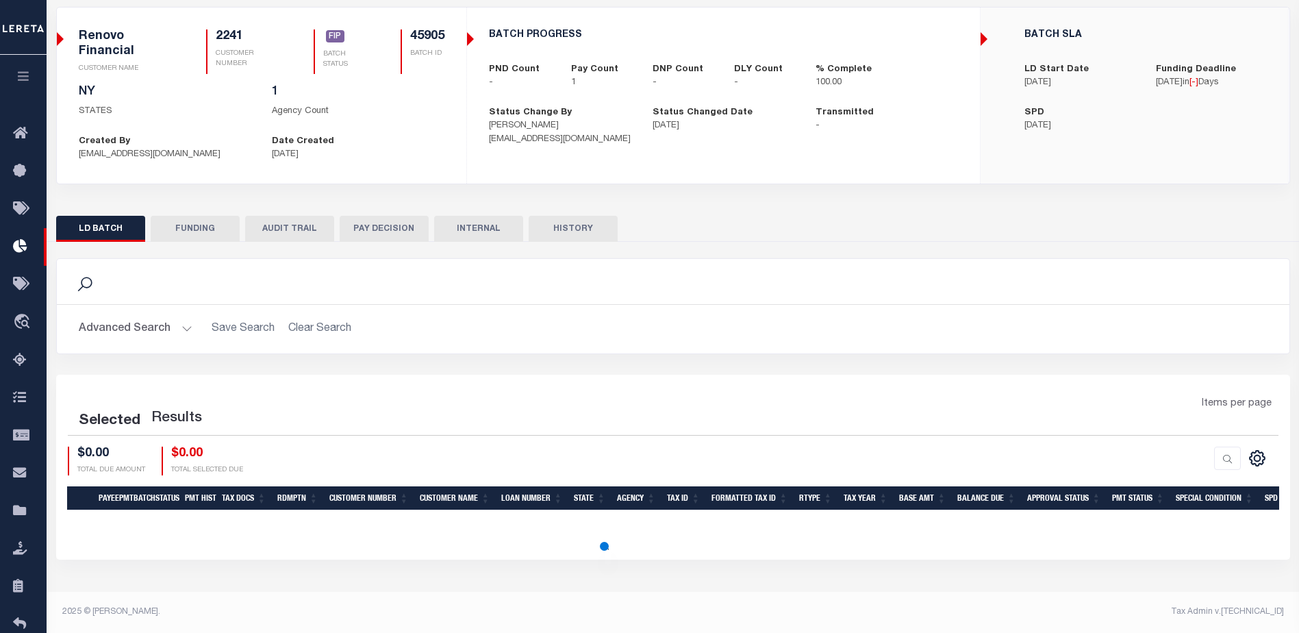
scroll to position [19, 0]
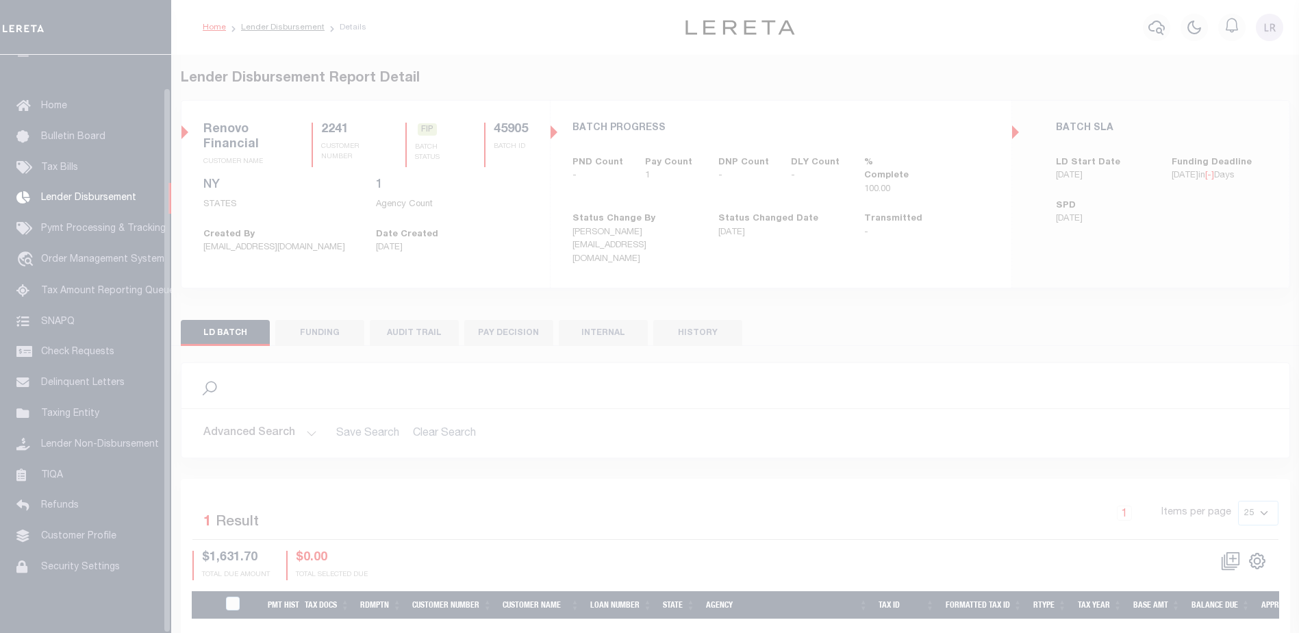
scroll to position [34, 0]
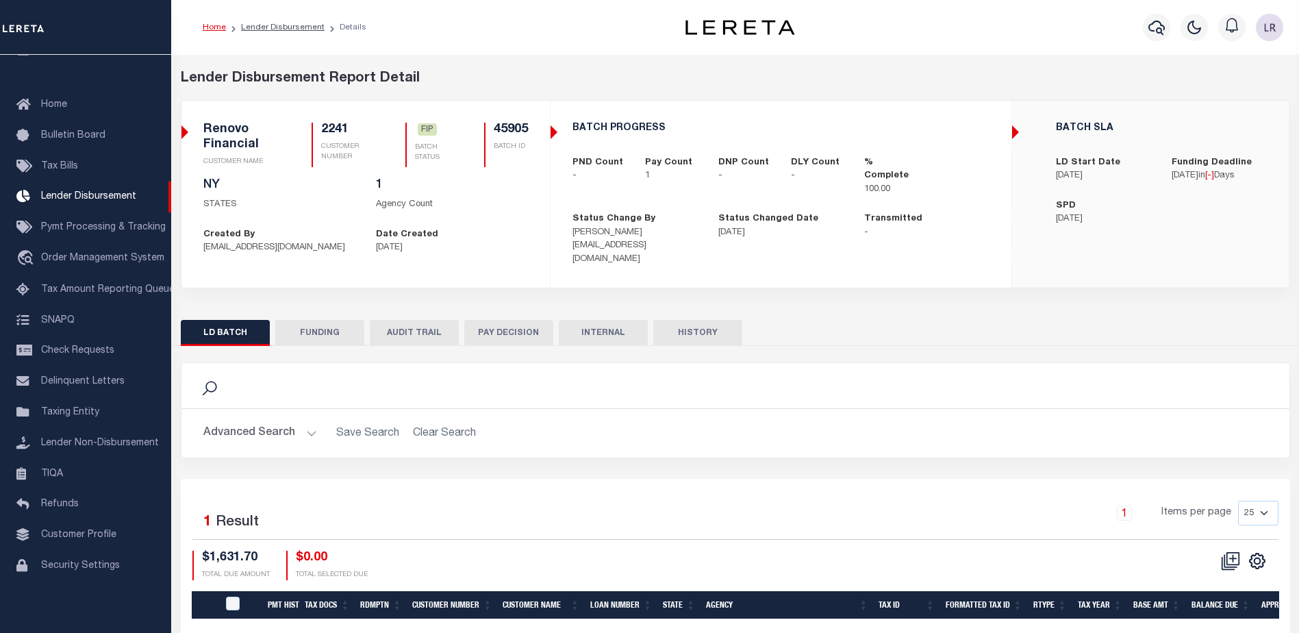
click at [331, 322] on button "FUNDING" at bounding box center [319, 333] width 89 height 26
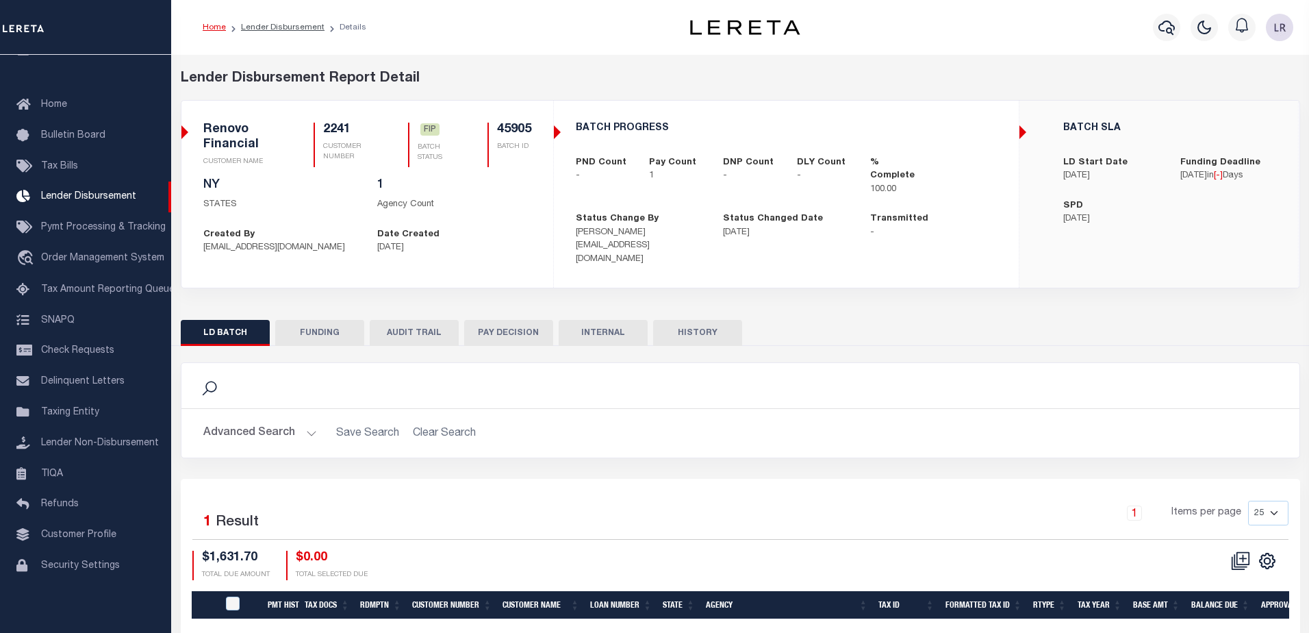
type input "$1,631.7"
type input "$0"
type input "[DATE]"
select select "100"
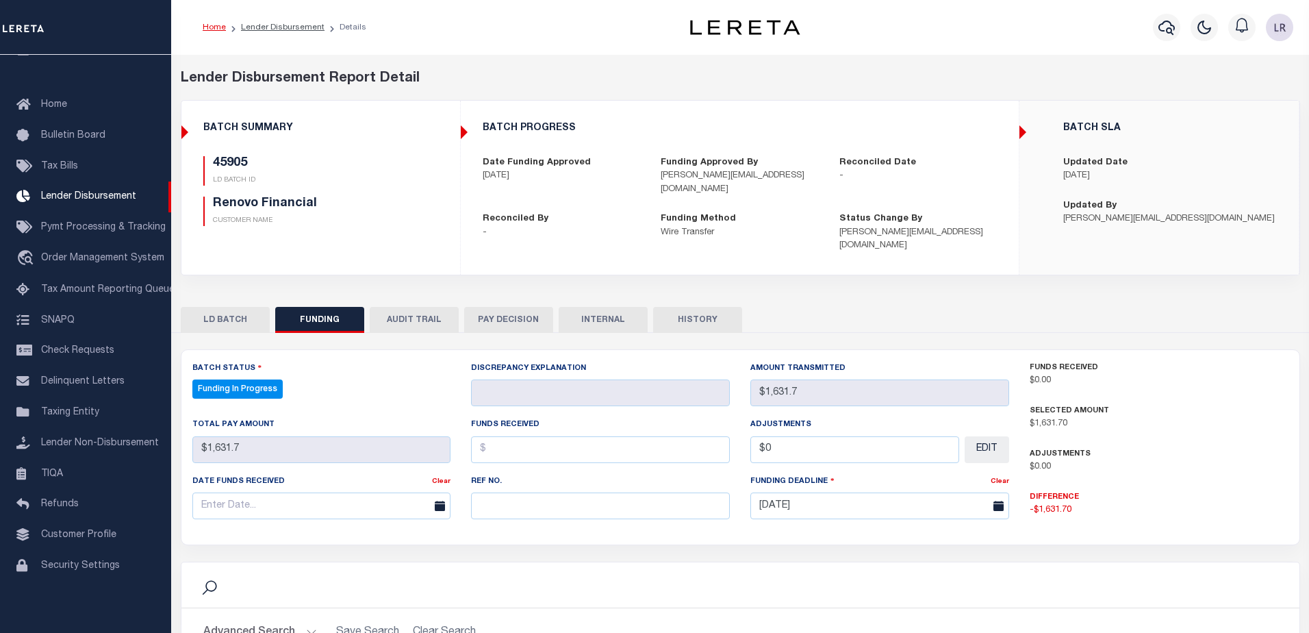
select select "100"
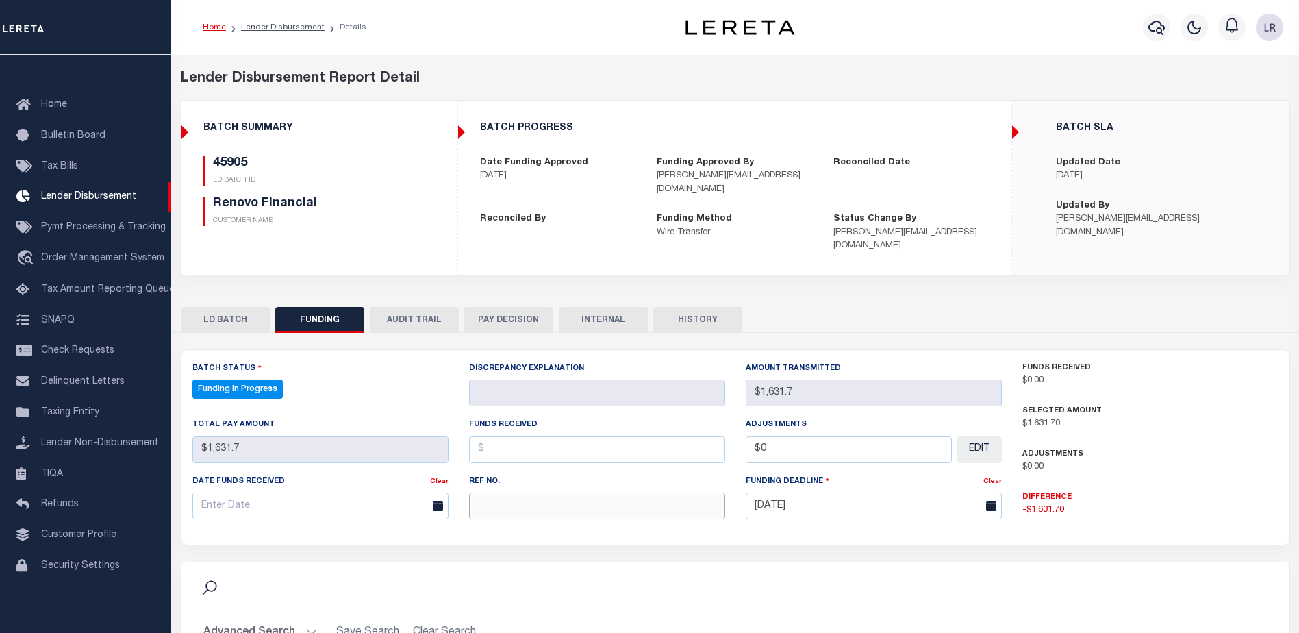
click at [523, 496] on input "text" at bounding box center [597, 505] width 256 height 27
paste input "20250902MMQFMP2700595209021805FT03"
type input "20250902MMQFMP2700595209021805FT03"
click at [500, 437] on input "text" at bounding box center [597, 449] width 256 height 27
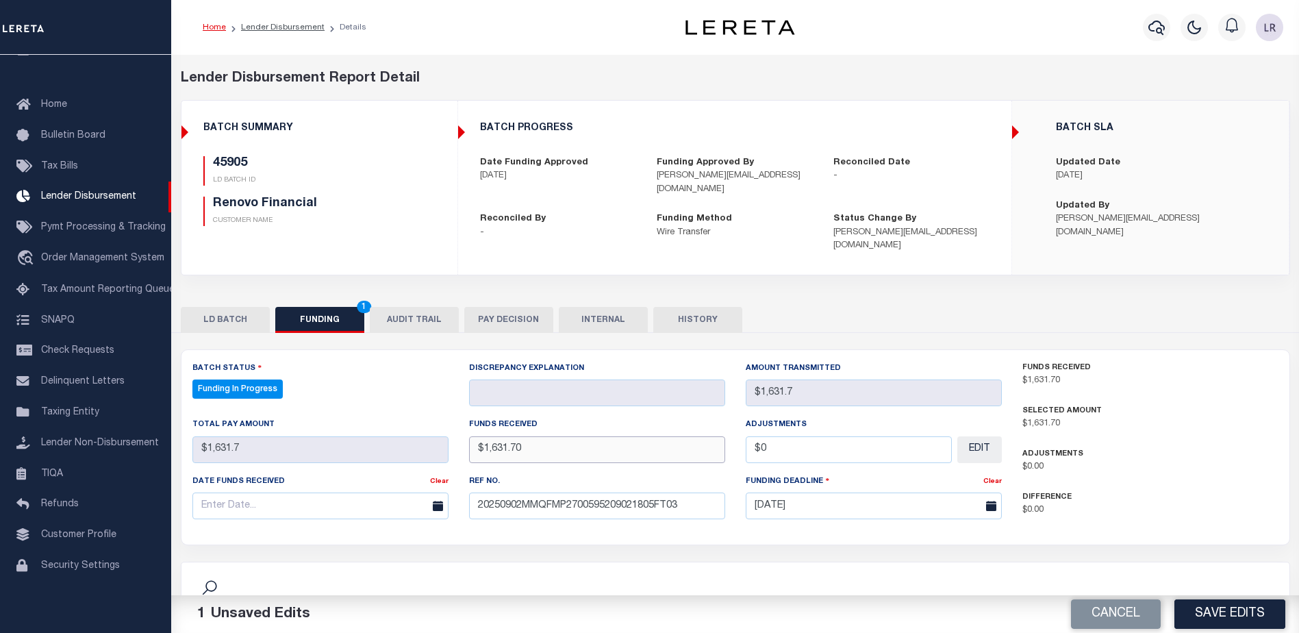
type input "$1,631.70"
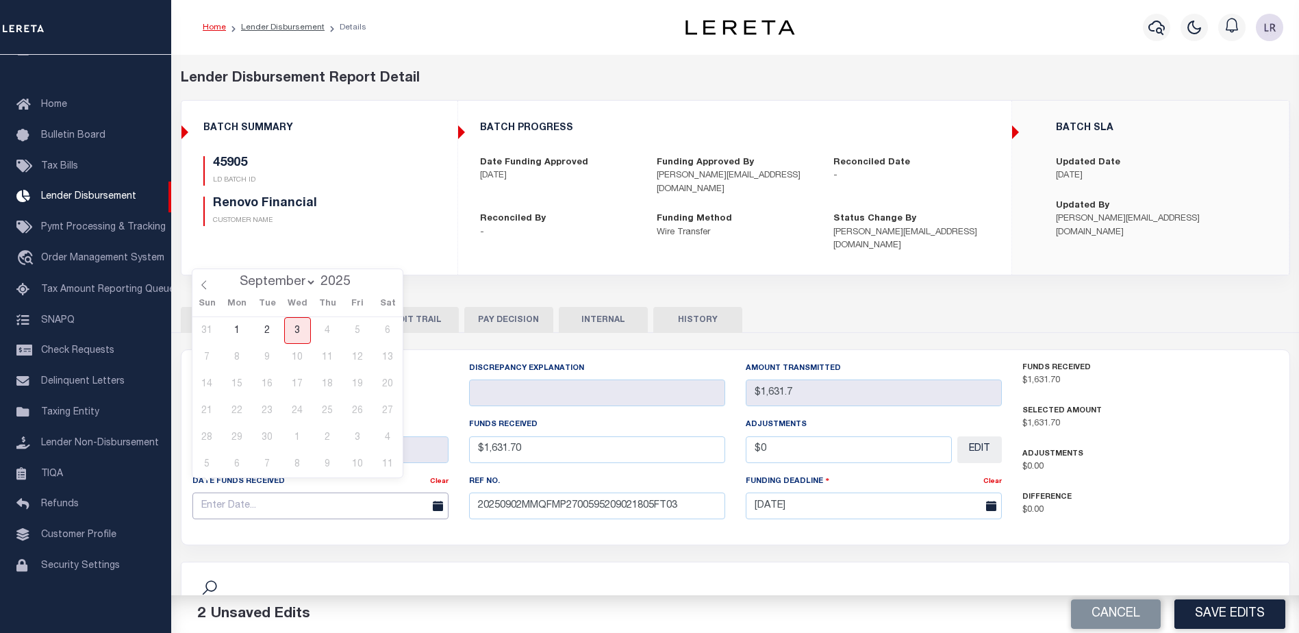
click at [399, 492] on input "text" at bounding box center [320, 505] width 256 height 27
click at [274, 329] on span "2" at bounding box center [267, 330] width 27 height 27
type input "[DATE]"
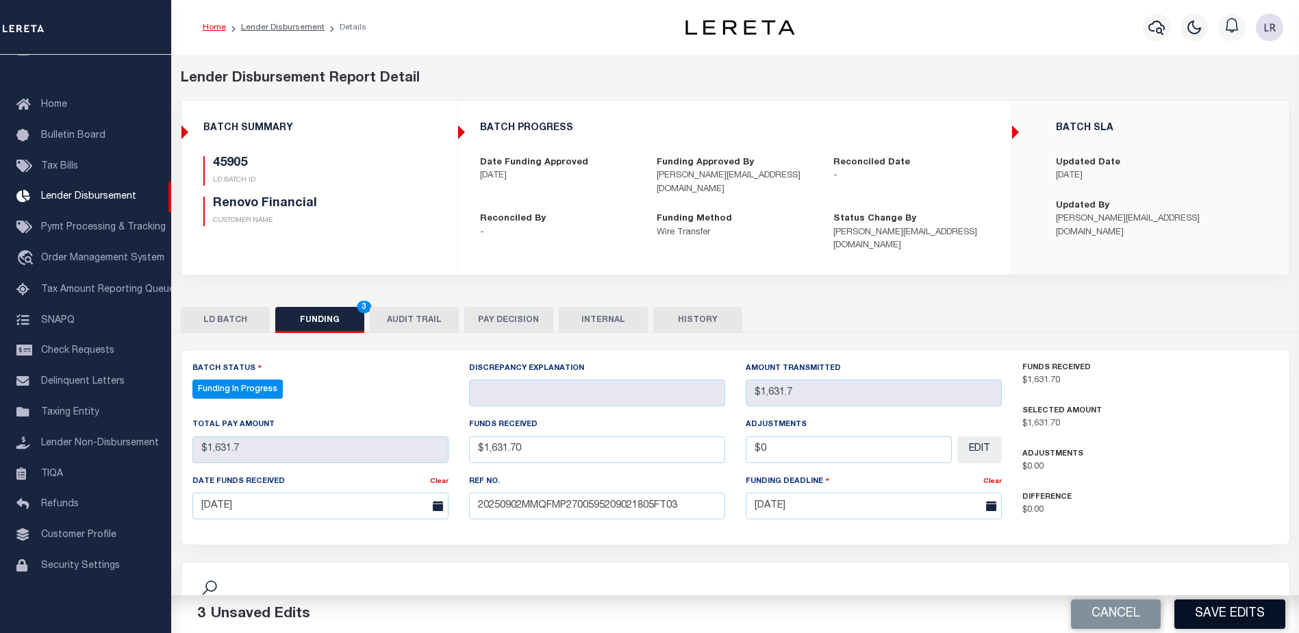
click at [1209, 620] on button "Save Edits" at bounding box center [1230, 613] width 111 height 29
type input "$1,631.7"
type input "$0"
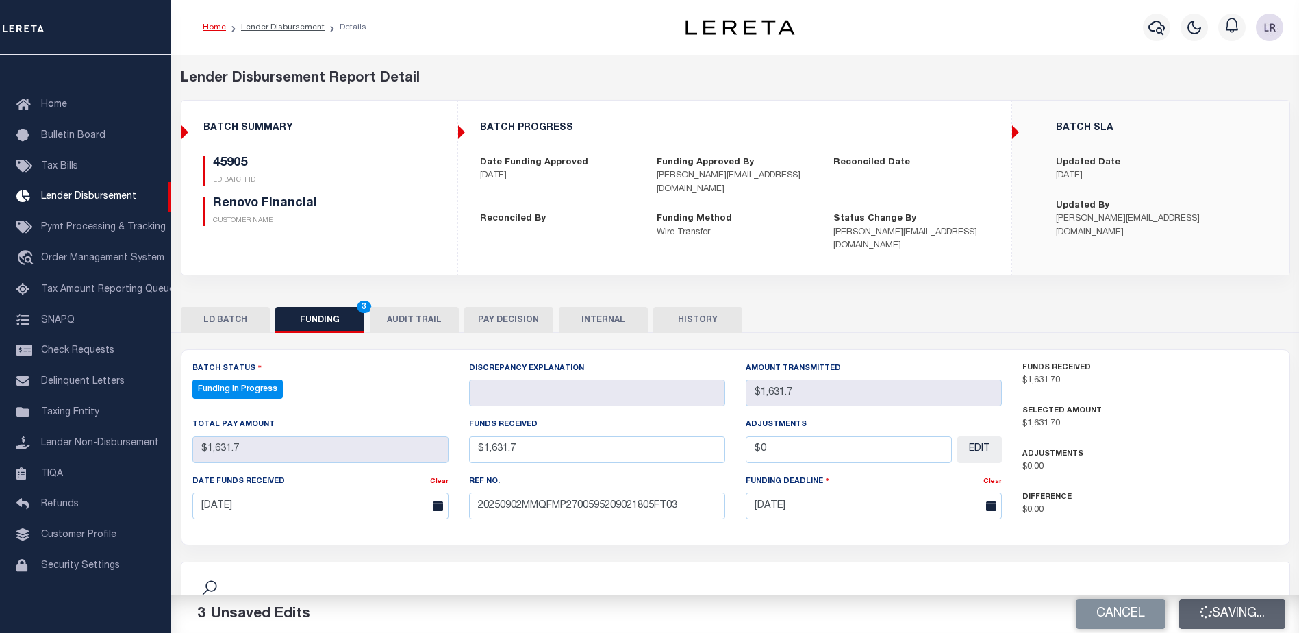
select select "100"
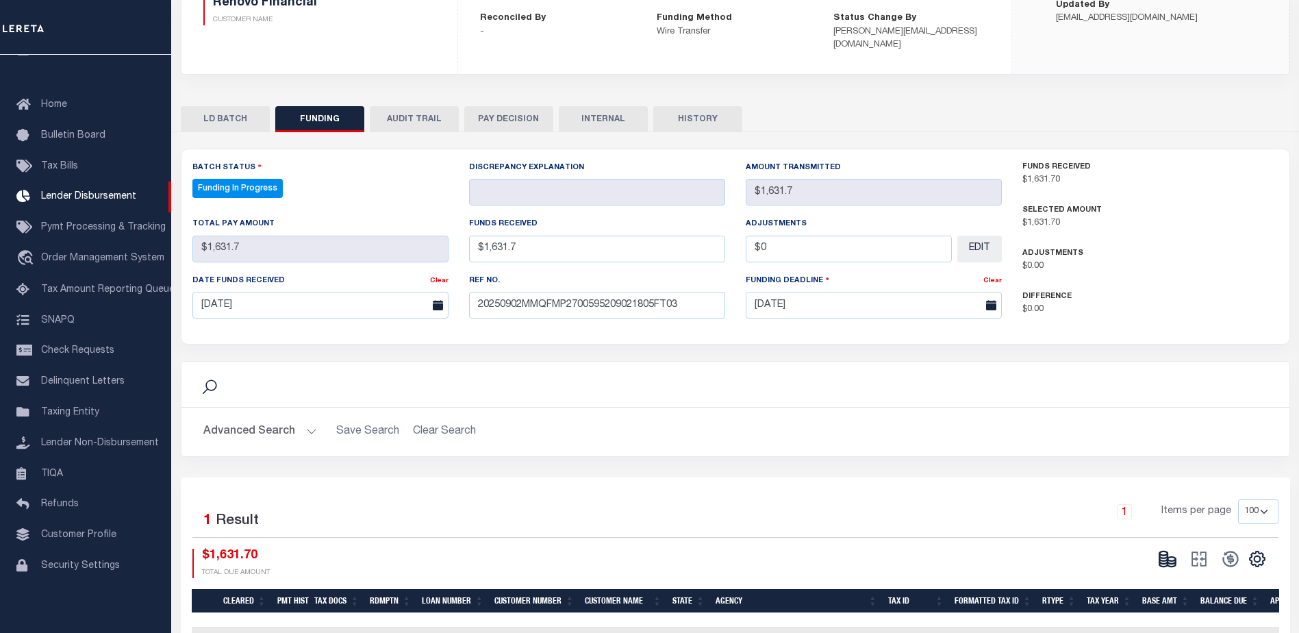
scroll to position [205, 0]
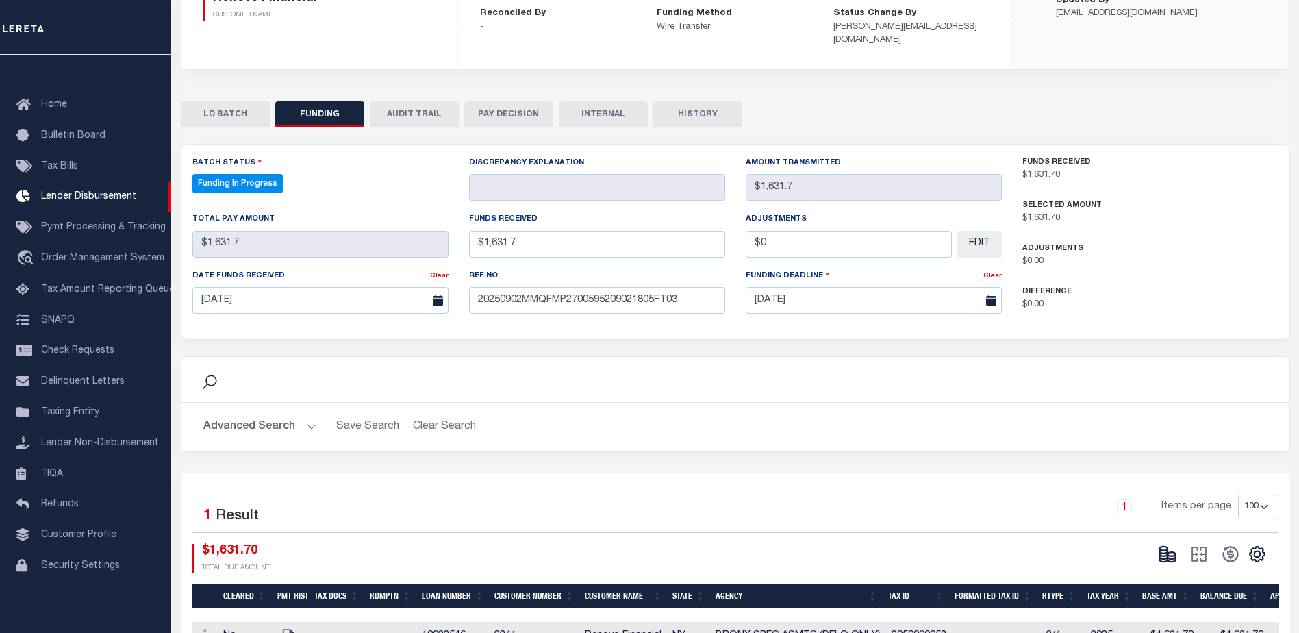
click at [1168, 557] on icon at bounding box center [1172, 559] width 8 height 5
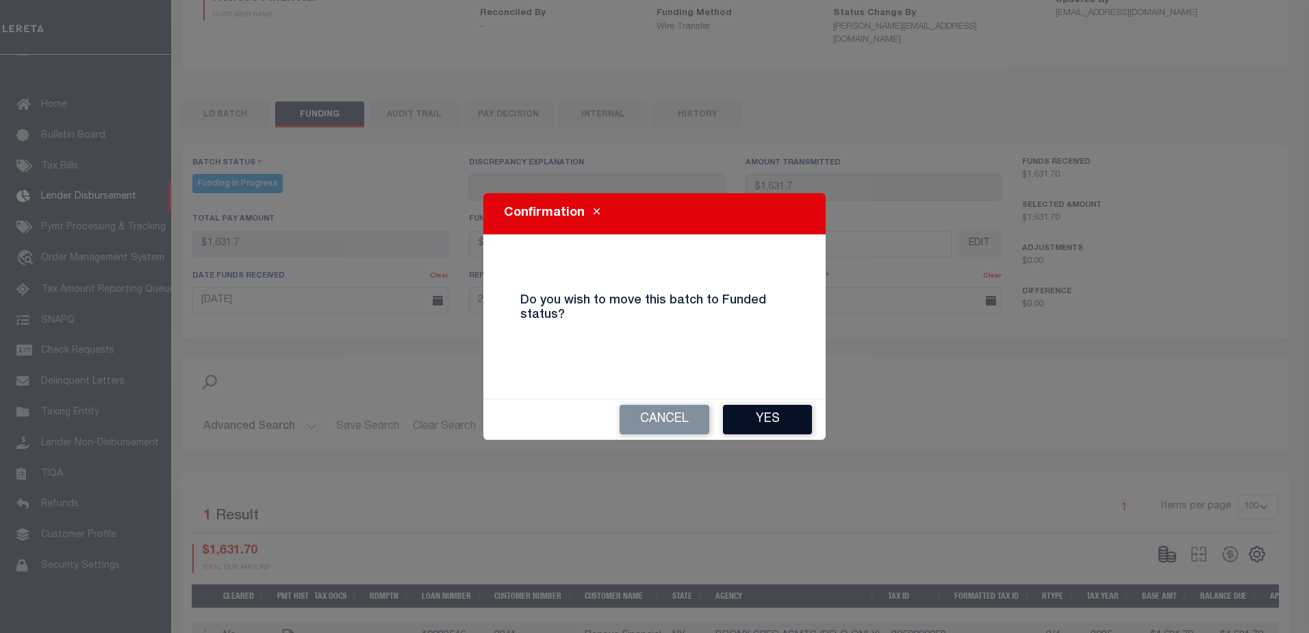
click at [795, 427] on button "Yes" at bounding box center [767, 419] width 89 height 29
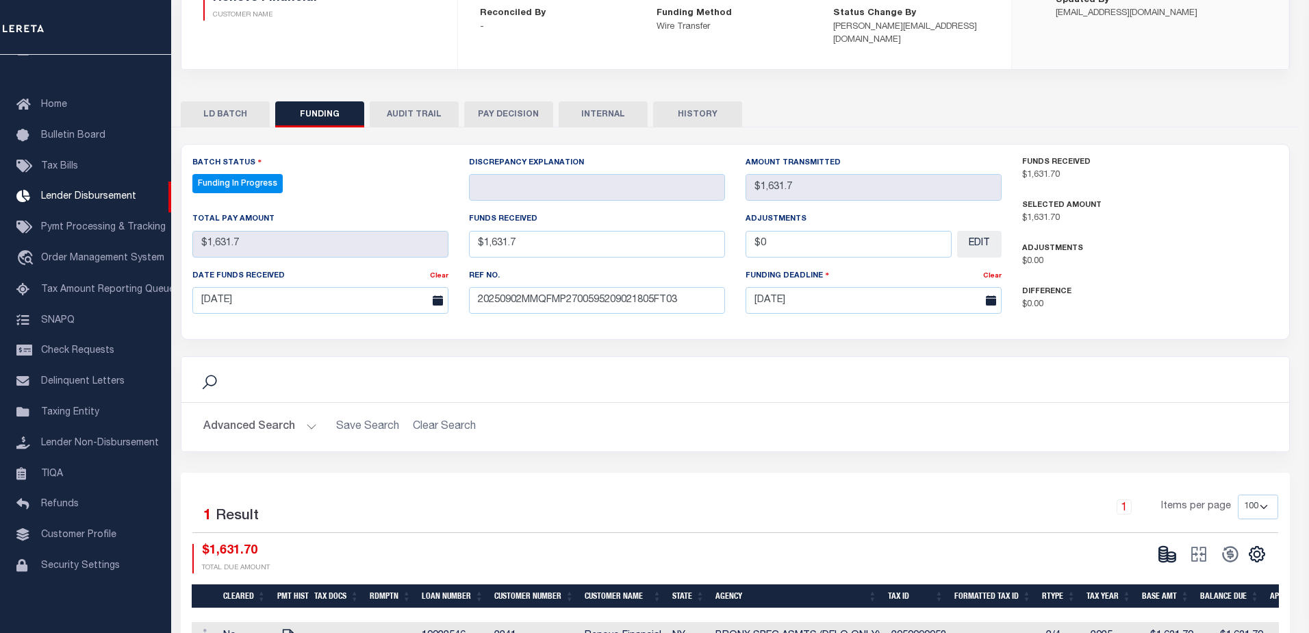
type input "$1,631.7"
type input "$0"
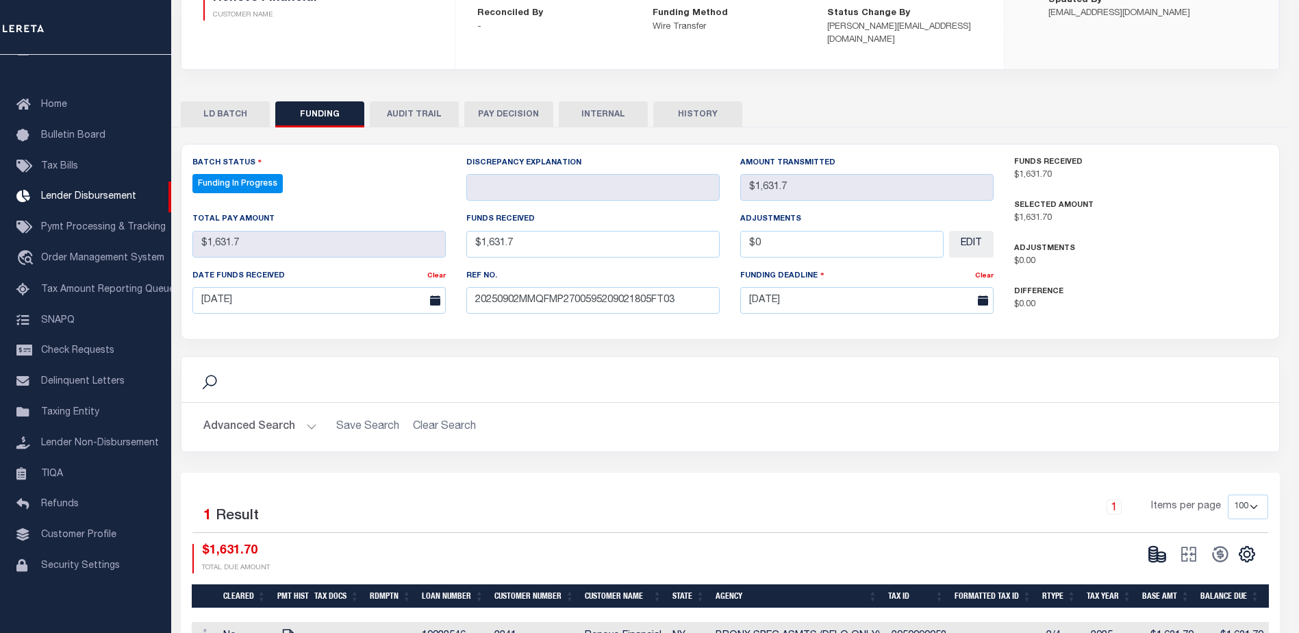
select select "100"
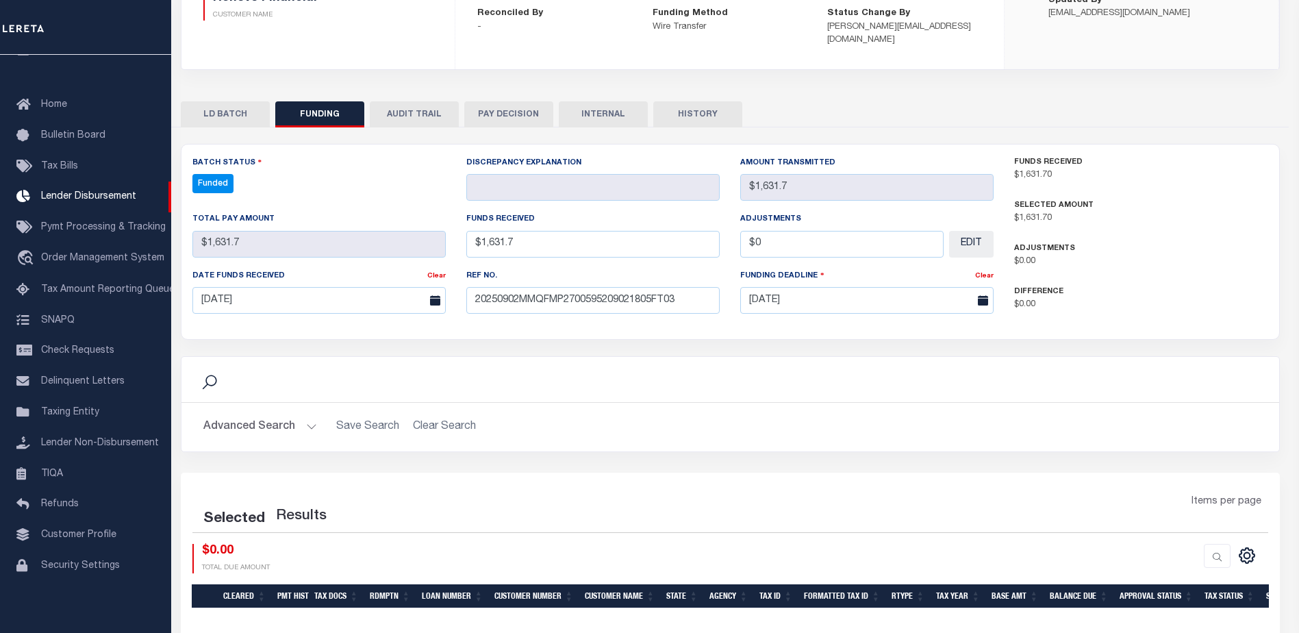
select select "100"
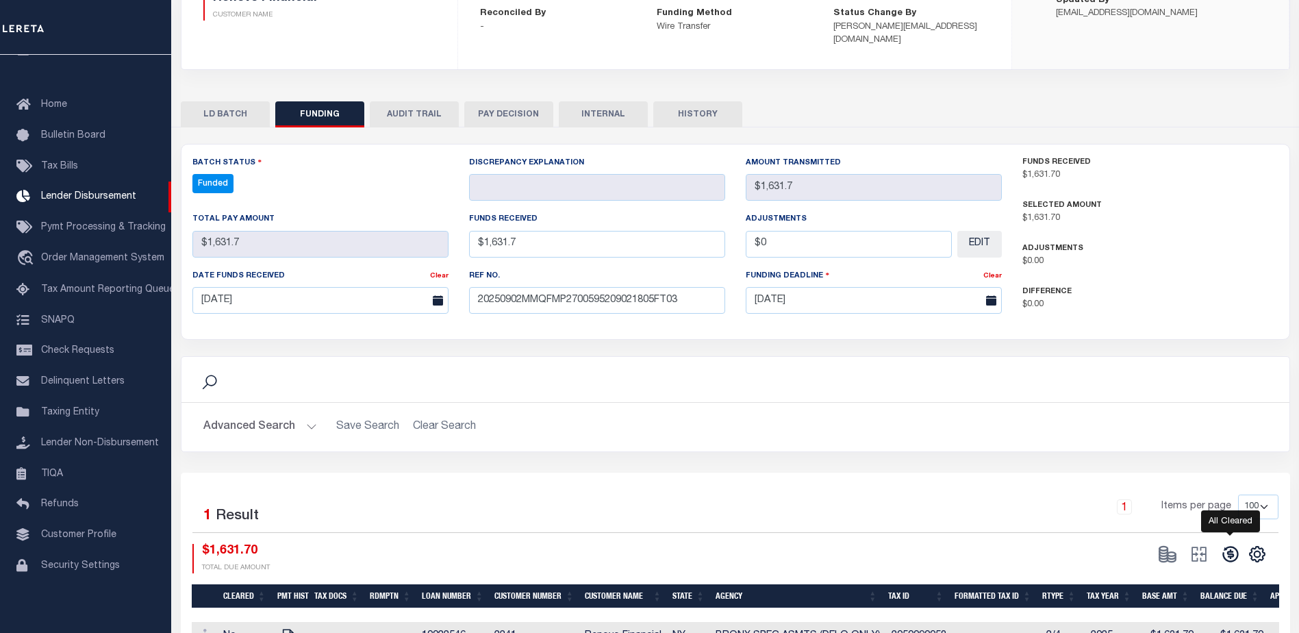
click at [1237, 547] on icon at bounding box center [1230, 555] width 16 height 16
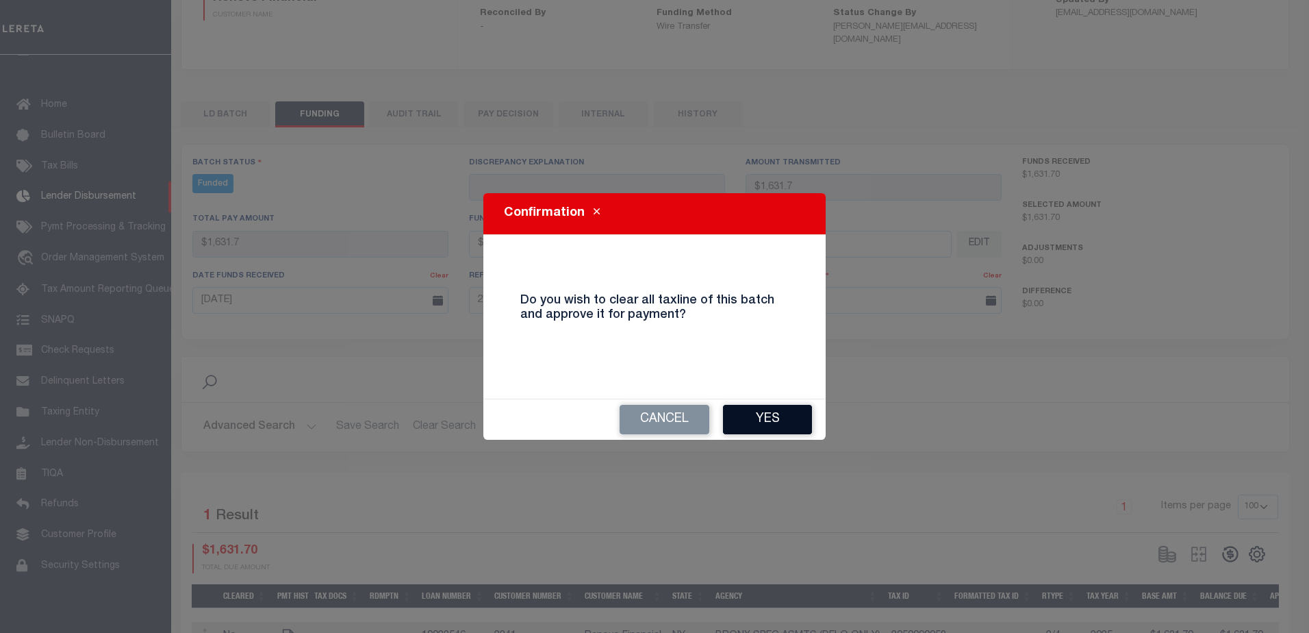
click at [771, 414] on button "Yes" at bounding box center [767, 419] width 89 height 29
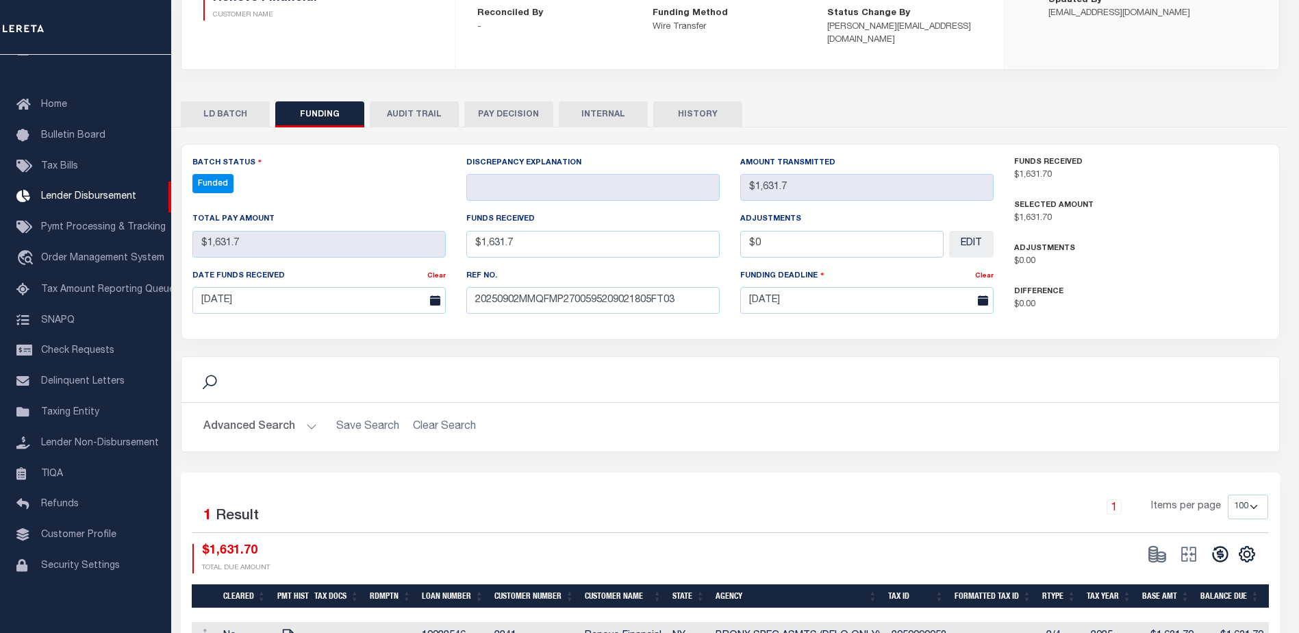
type input "$1,631.7"
type input "$0"
select select "100"
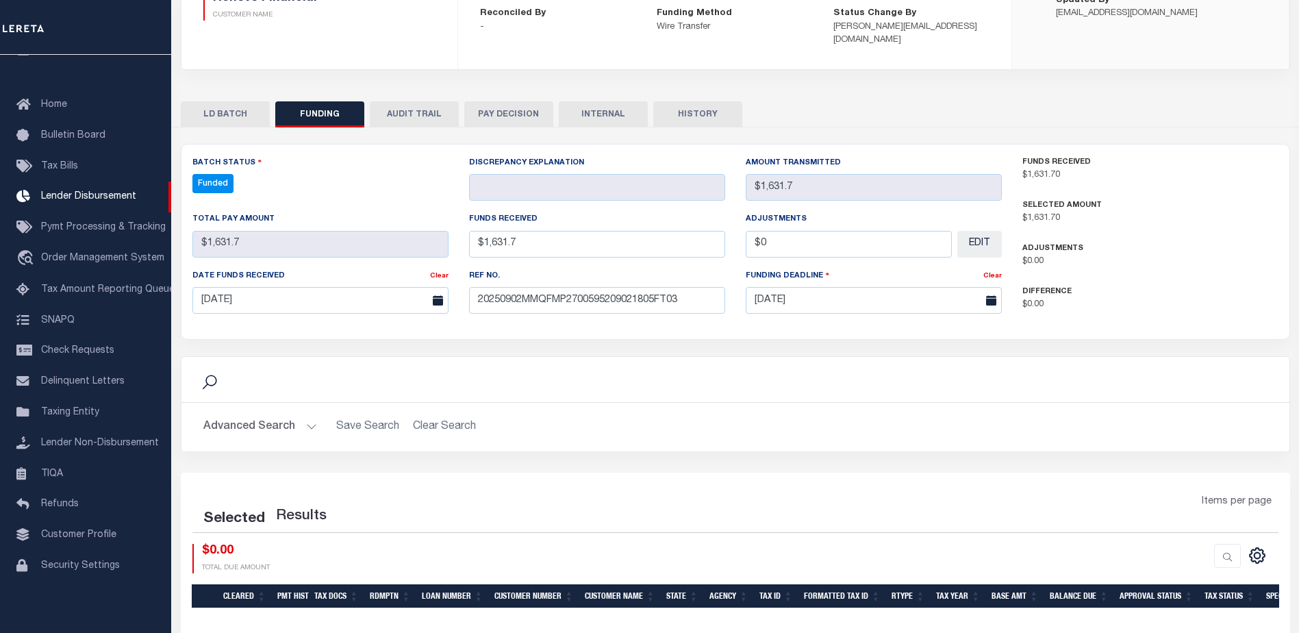
select select "100"
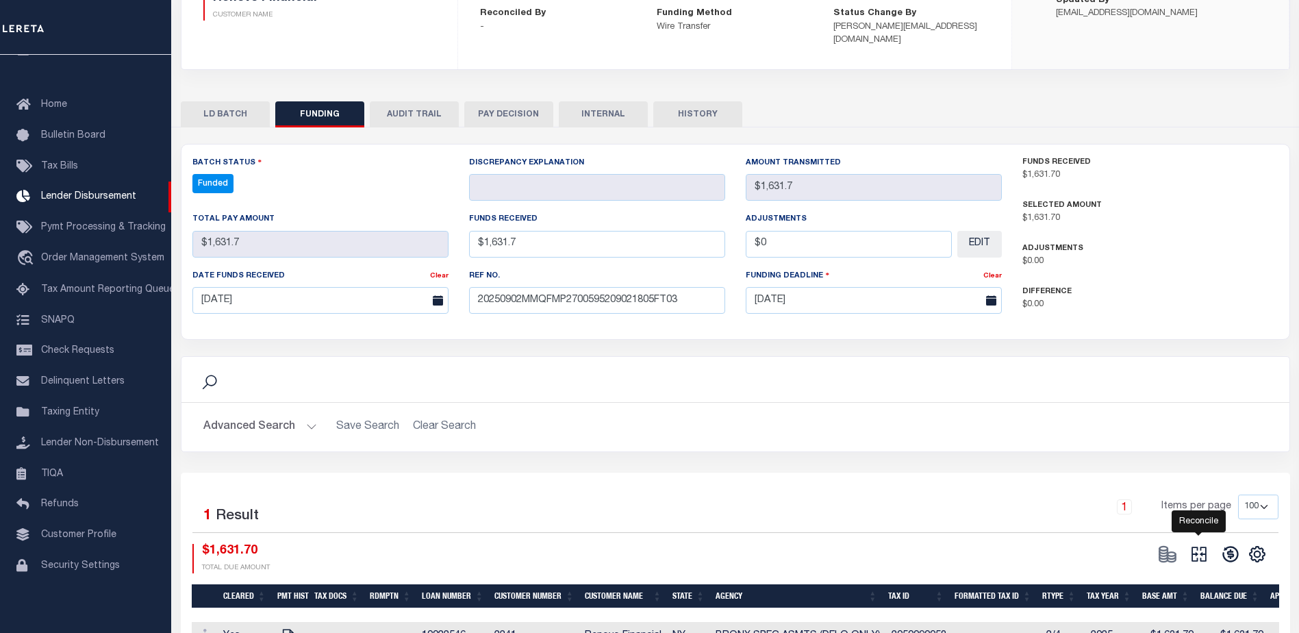
click at [1202, 547] on icon at bounding box center [1199, 554] width 15 height 15
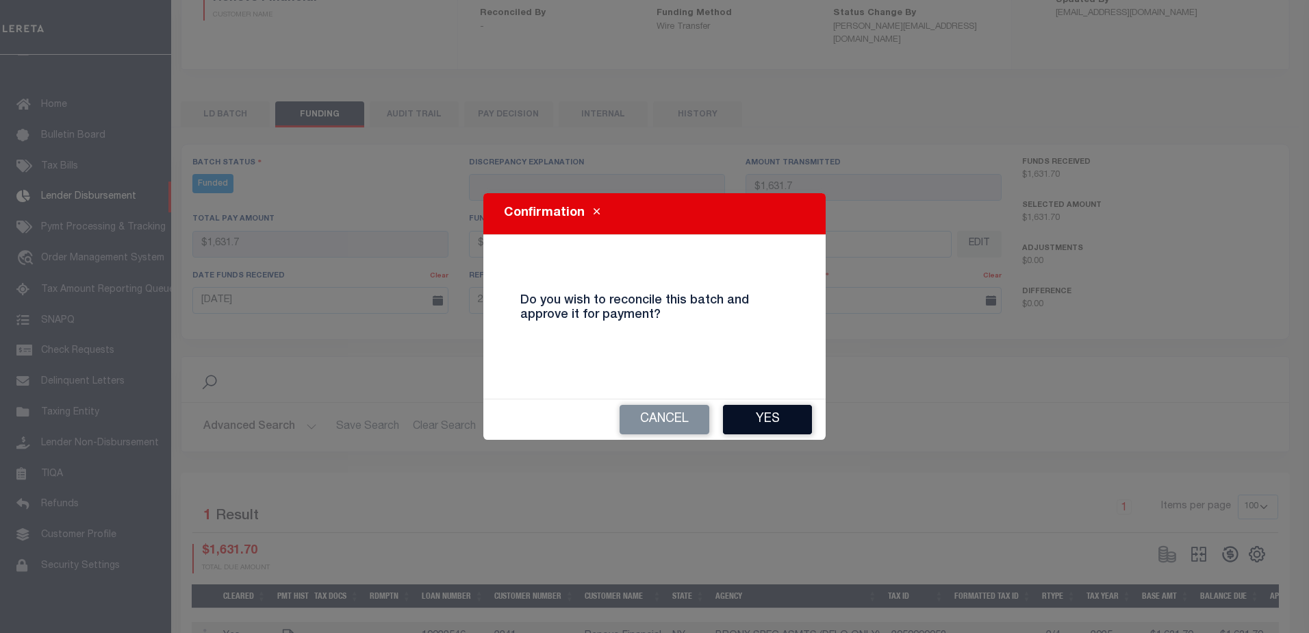
click at [769, 423] on button "Yes" at bounding box center [767, 419] width 89 height 29
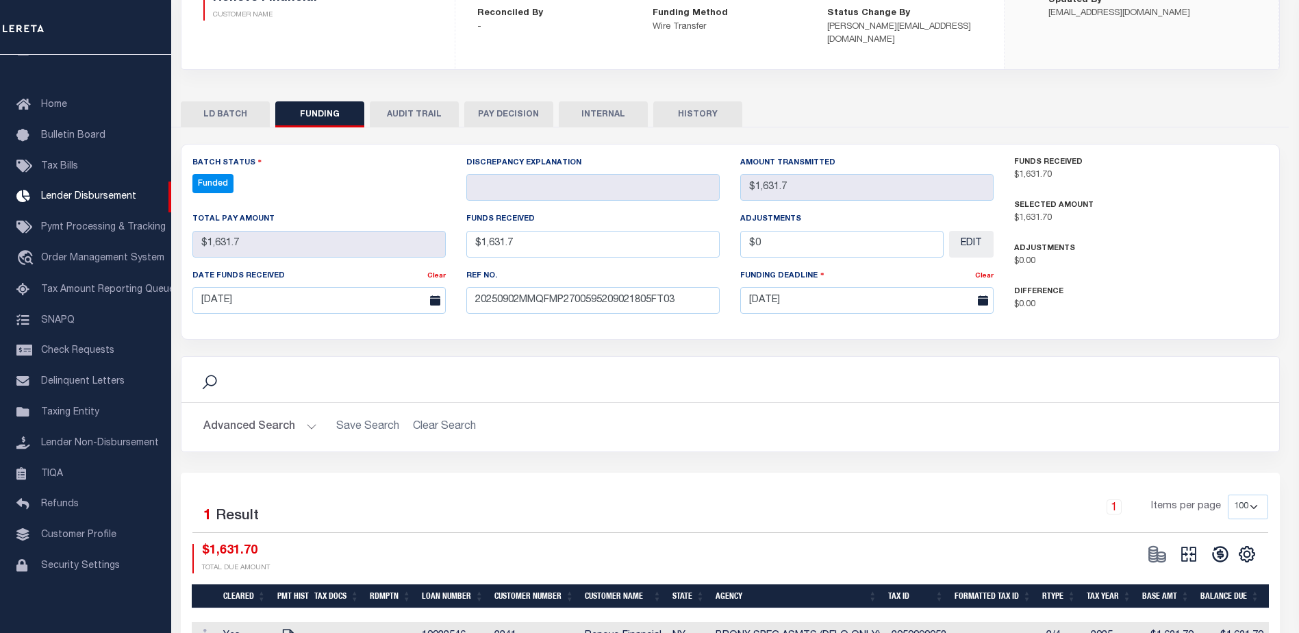
type input "$1,631.7"
type input "$0"
select select "100"
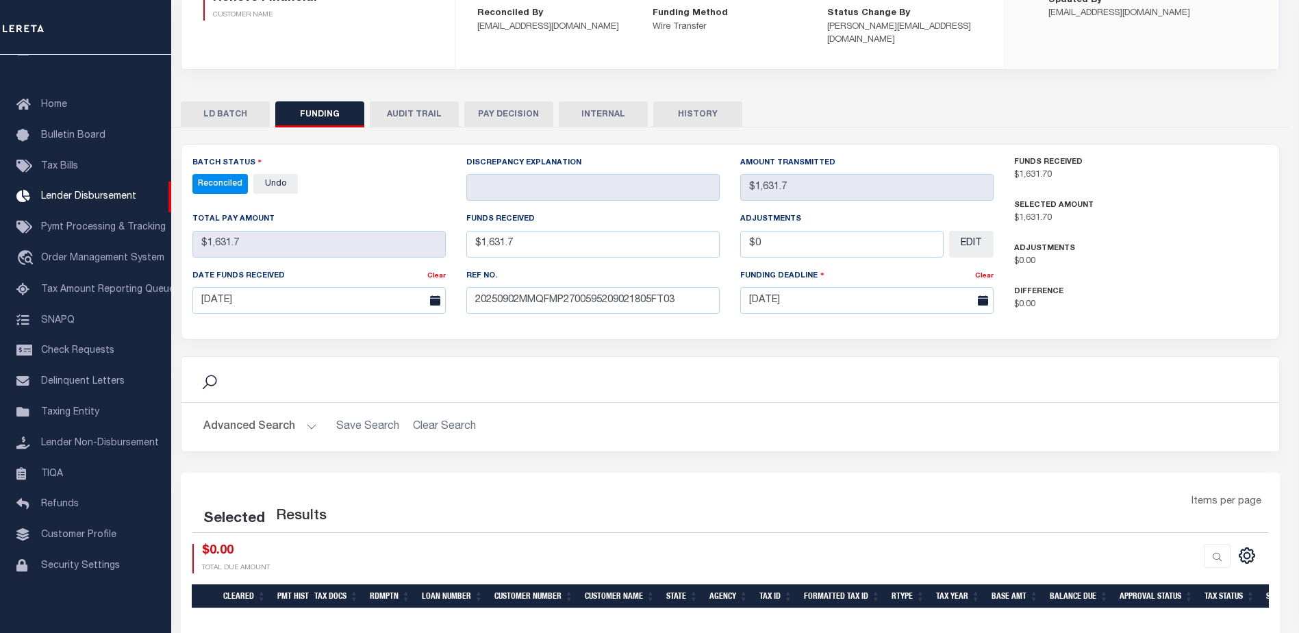
select select "100"
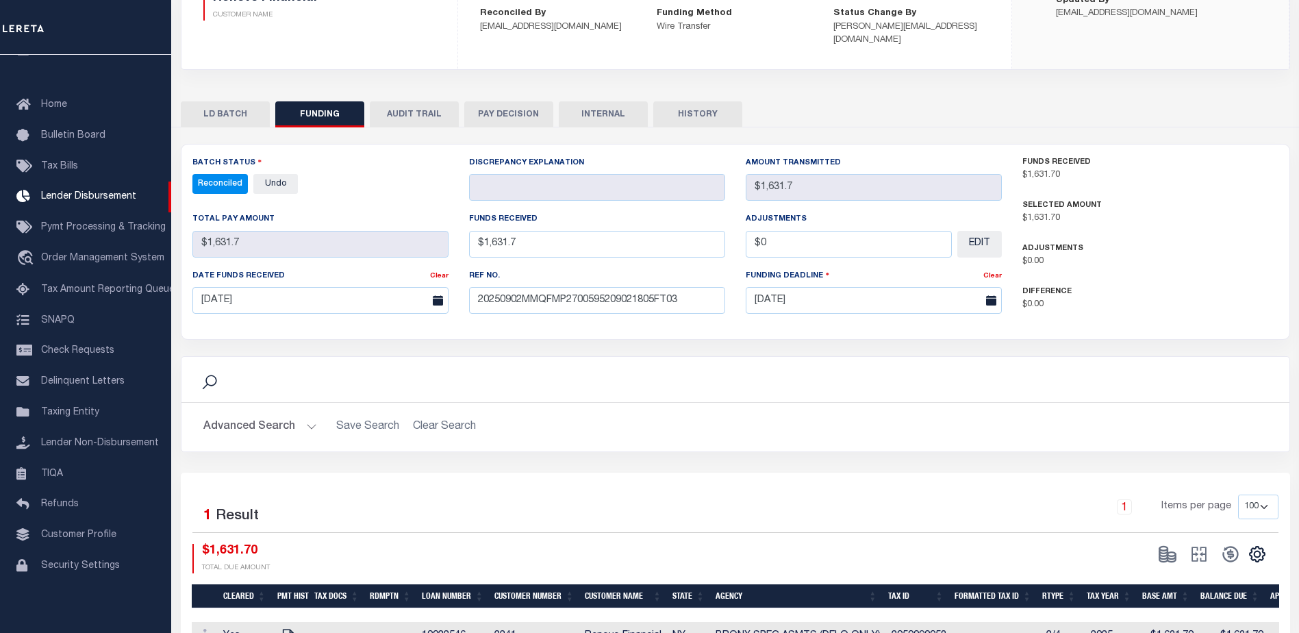
click at [626, 101] on button "INTERNAL" at bounding box center [603, 114] width 89 height 26
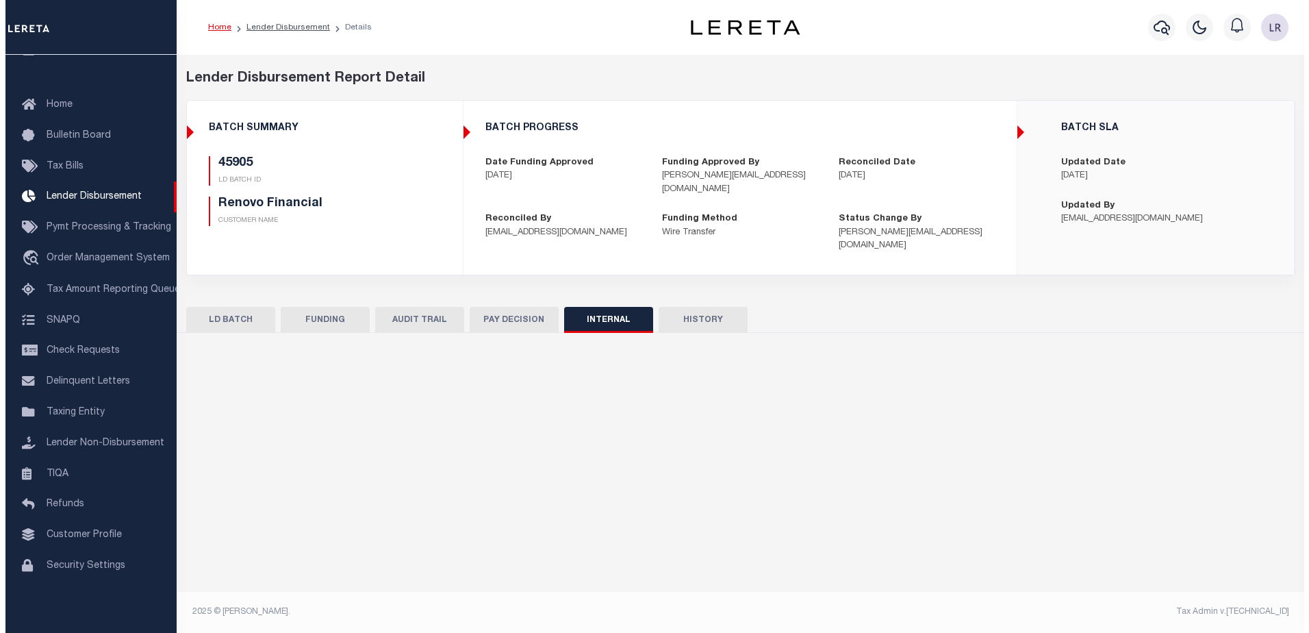
scroll to position [0, 0]
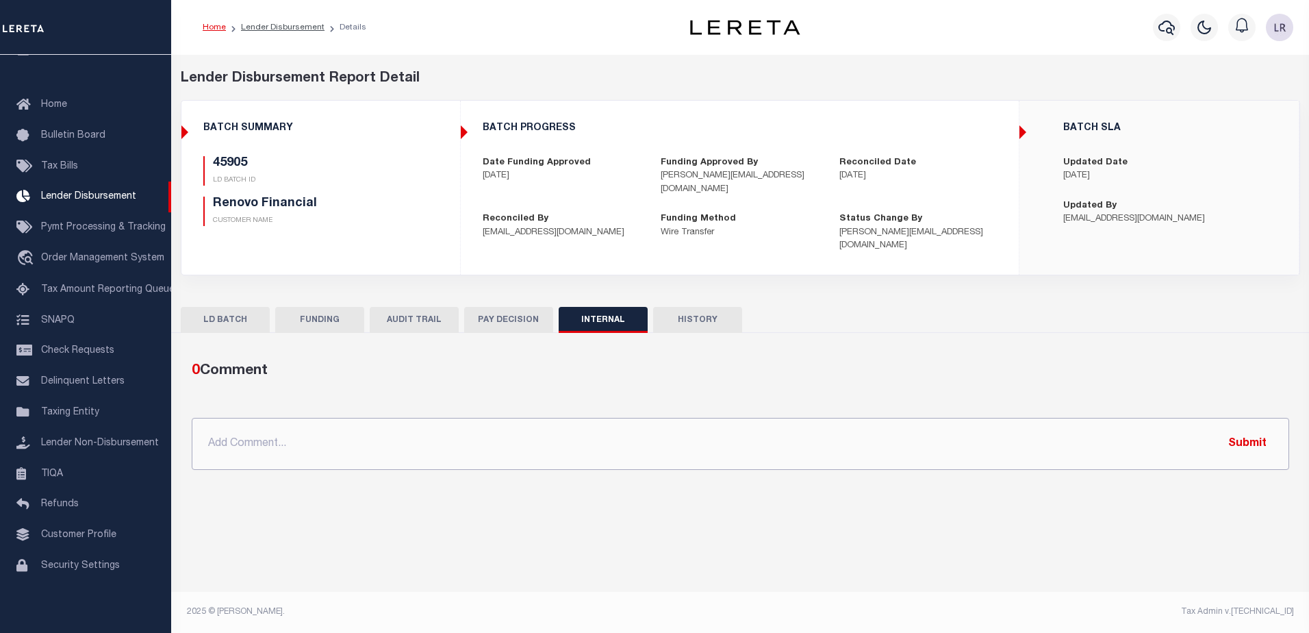
click at [887, 433] on input "text" at bounding box center [741, 444] width 1098 height 52
paste input "ORG AMT $432542.12 45876-$2104.77 45879-$51730.21 45884-$7979.45 45902-$10320.8…"
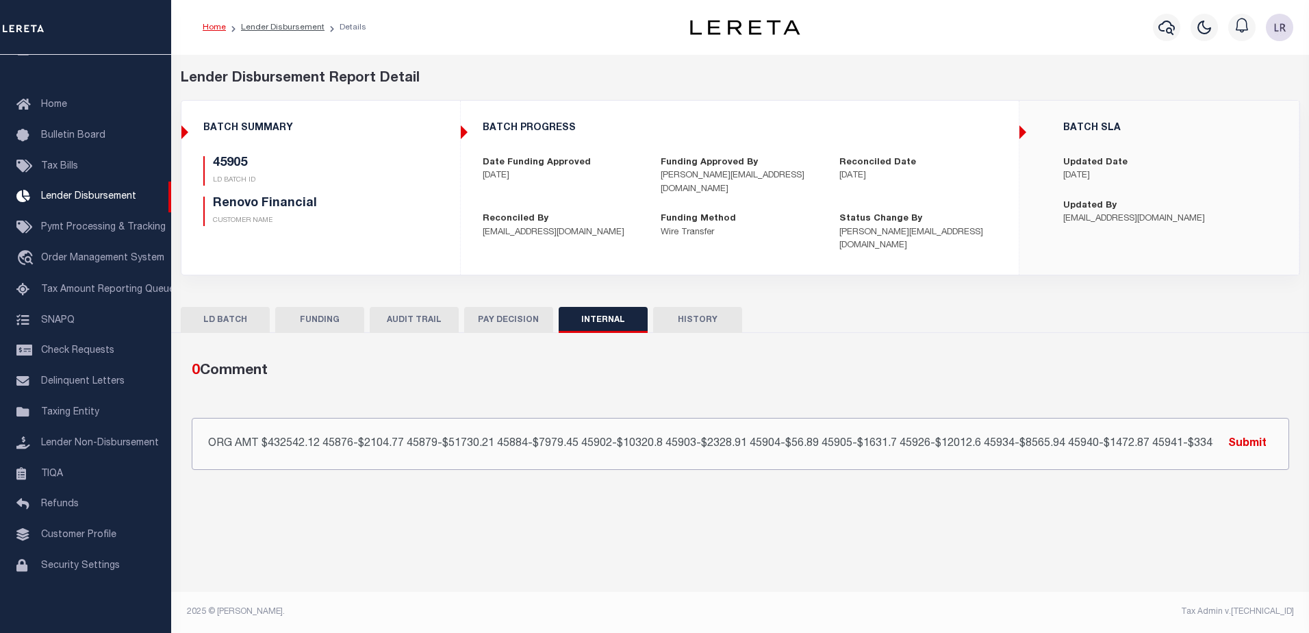
scroll to position [0, 23]
type input "ORG AMT $432542.12 45876-$2104.77 45879-$51730.21 45884-$7979.45 45902-$10320.8…"
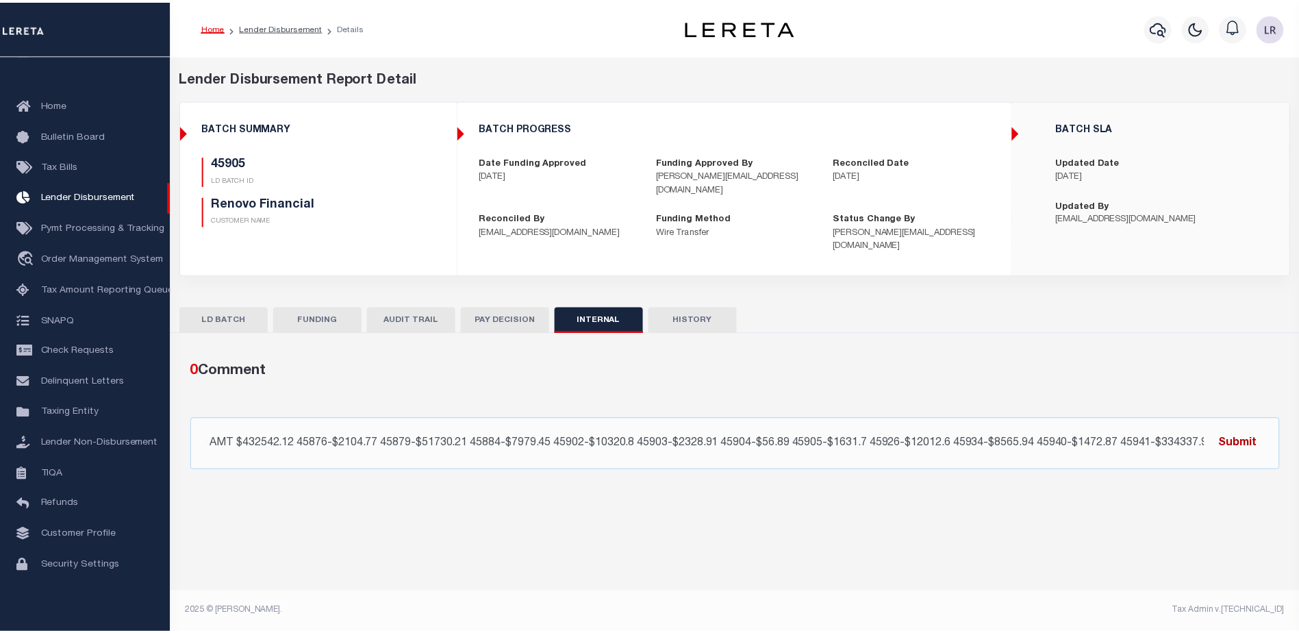
scroll to position [0, 0]
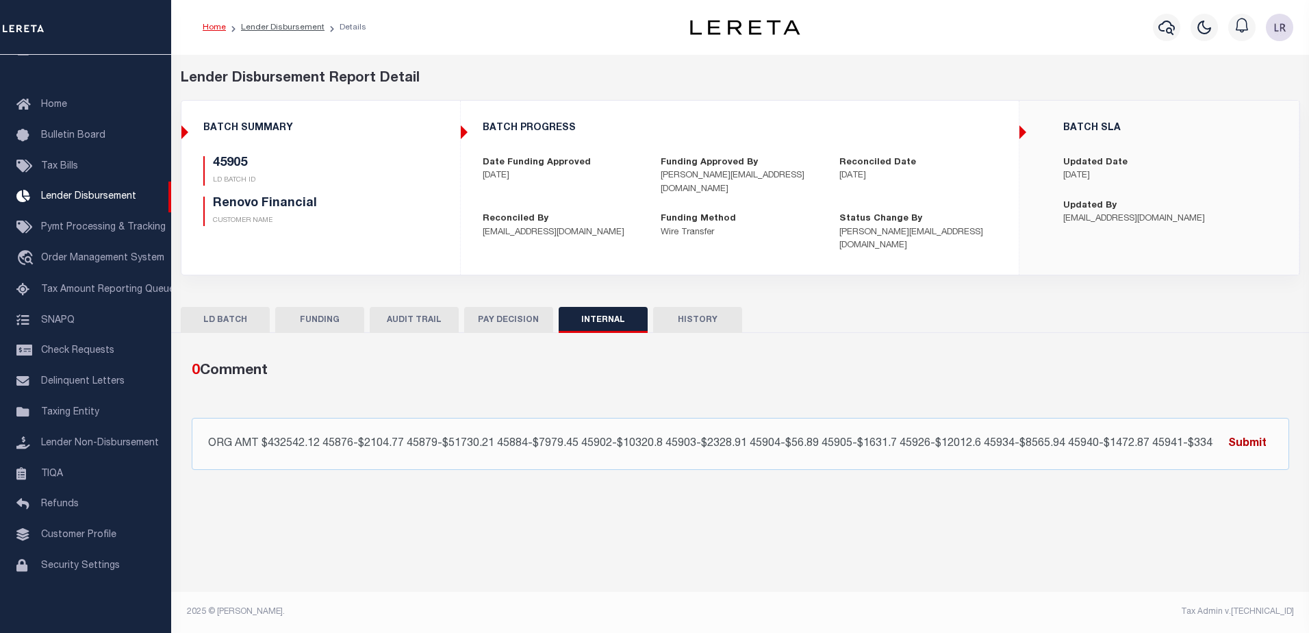
click at [1235, 429] on button "Submit" at bounding box center [1248, 443] width 56 height 28
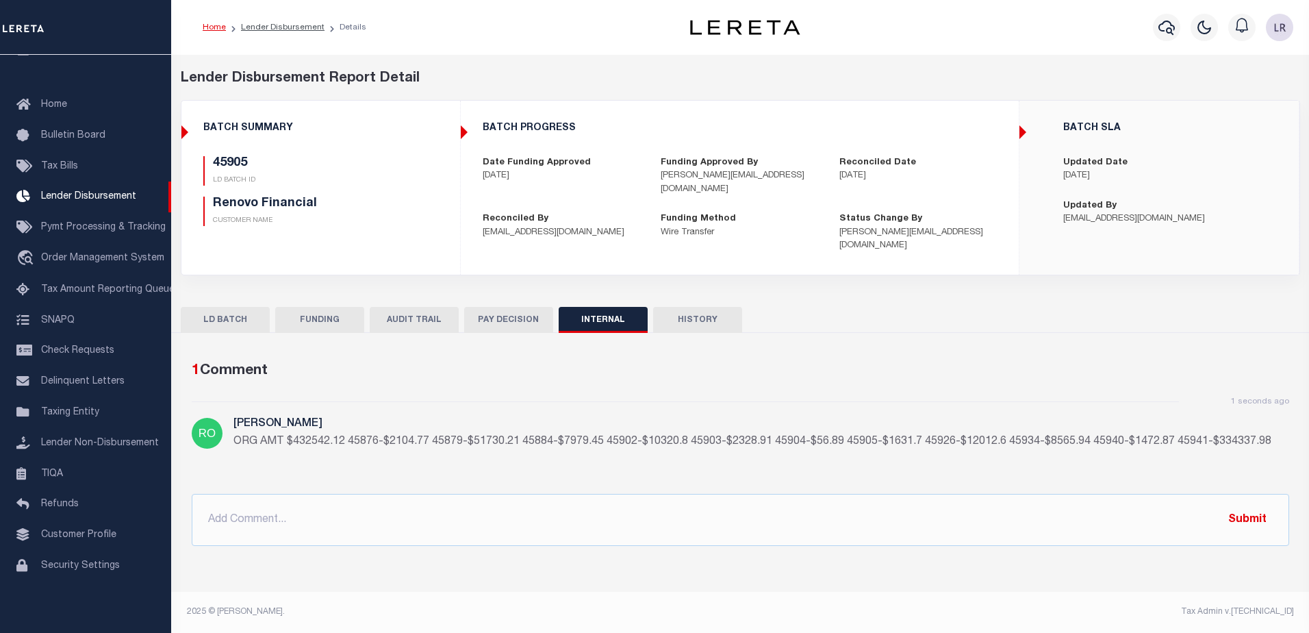
click at [269, 31] on link "Lender Disbursement" at bounding box center [283, 27] width 84 height 8
checkbox input "true"
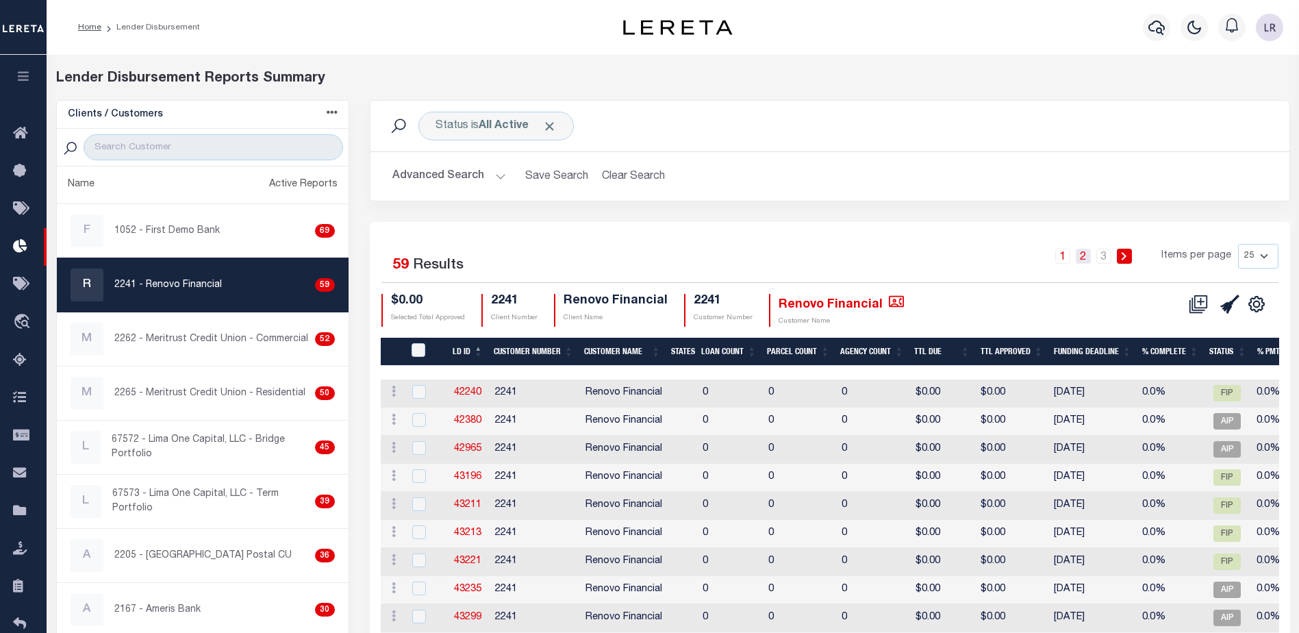
click at [1088, 258] on link "2" at bounding box center [1083, 256] width 15 height 15
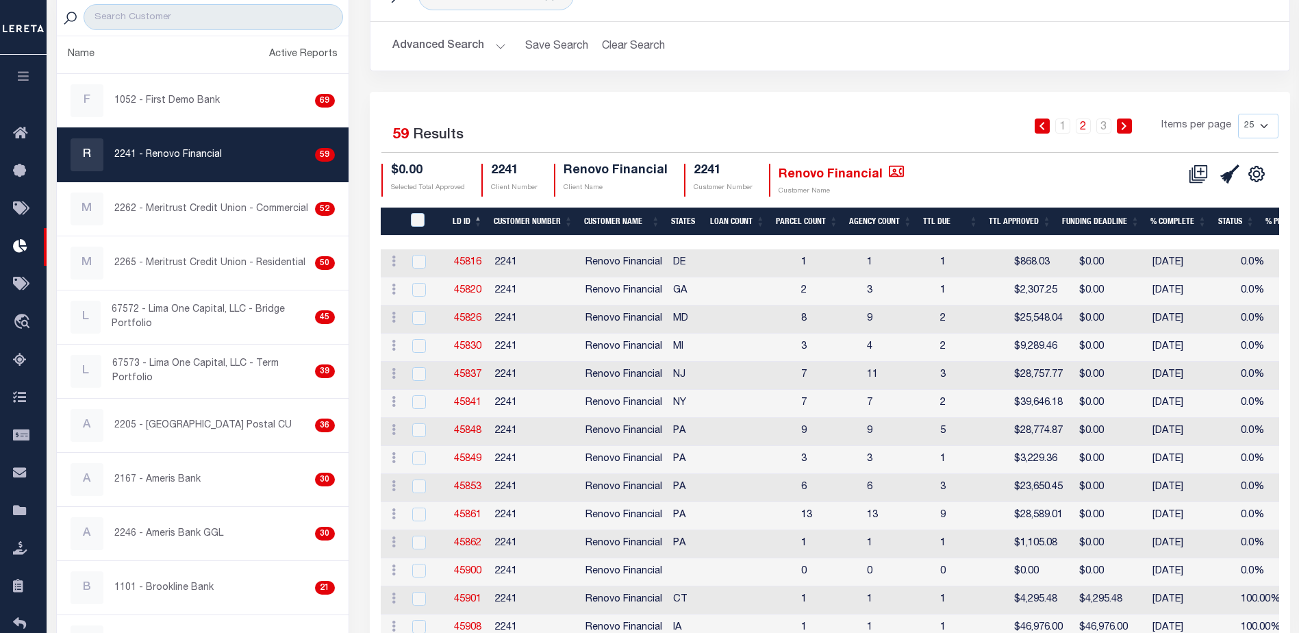
scroll to position [274, 0]
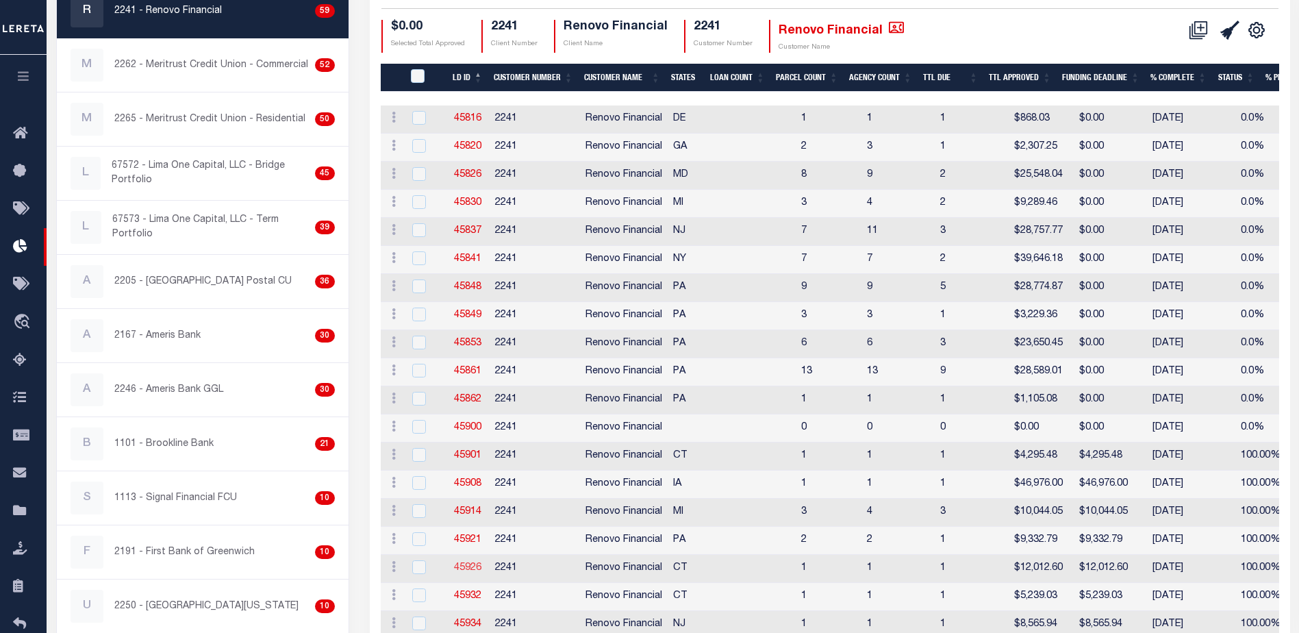
click at [470, 568] on link "45926" at bounding box center [467, 568] width 27 height 10
checkbox input "true"
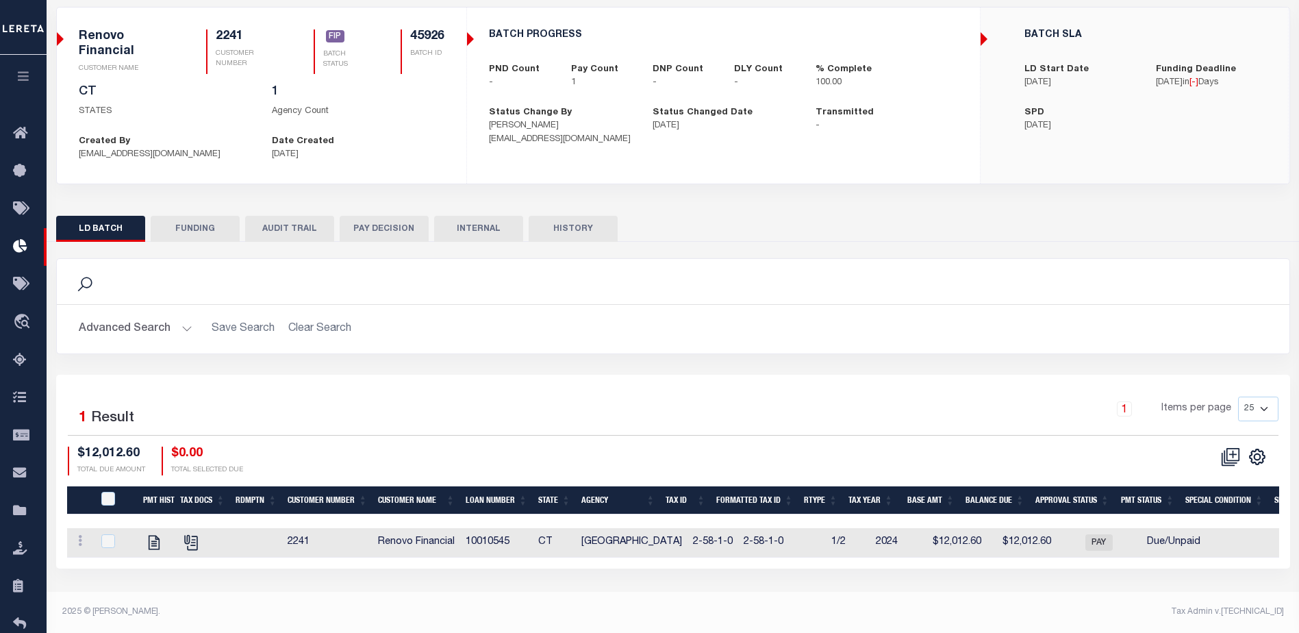
scroll to position [88, 0]
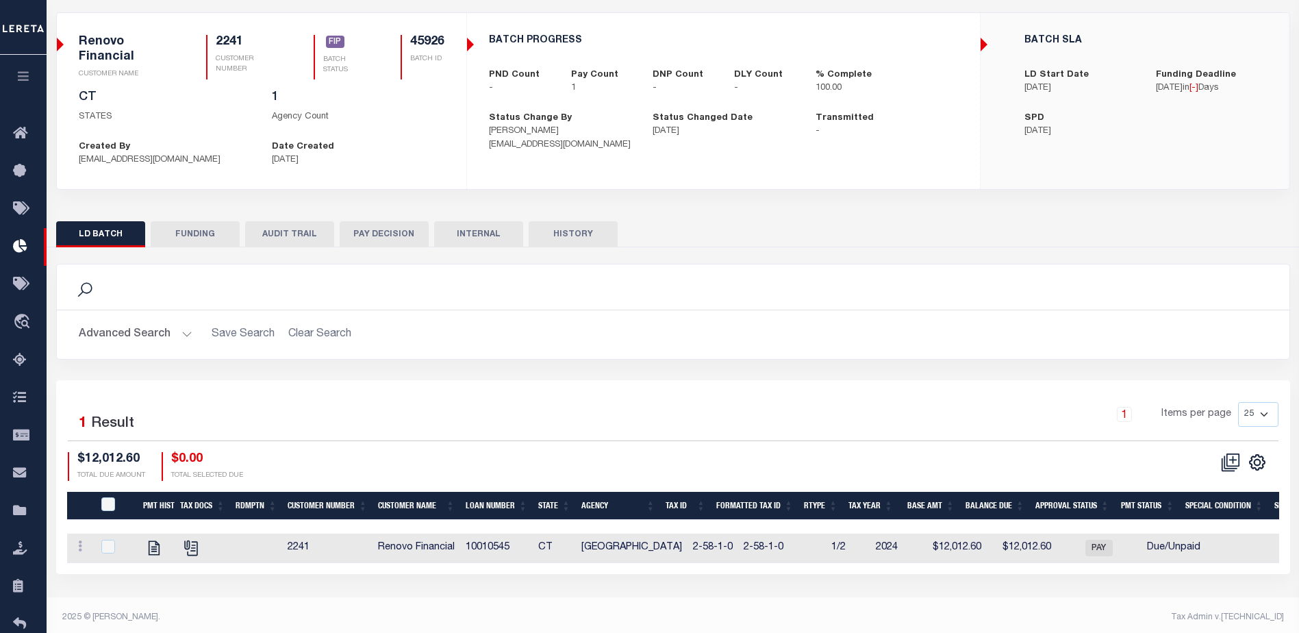
click at [199, 322] on h2 "Advanced Search Save Search Clear Search" at bounding box center [673, 334] width 1211 height 27
click at [188, 234] on button "FUNDING" at bounding box center [195, 234] width 89 height 26
type input "$12,012.6"
type input "$0"
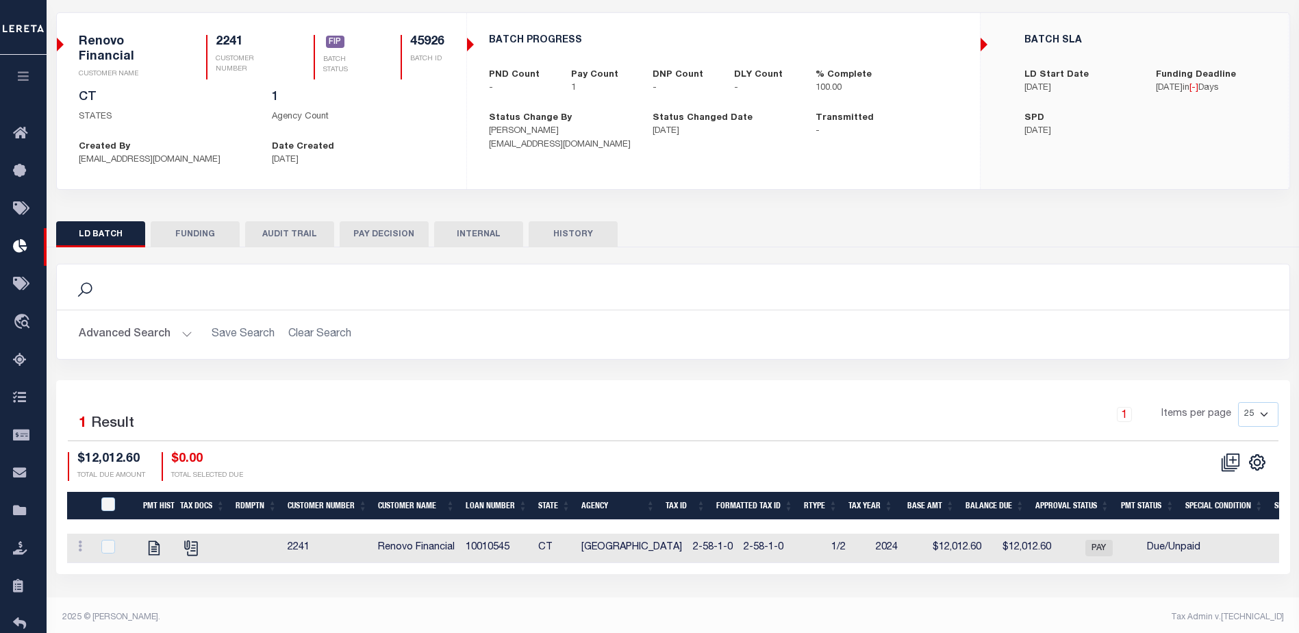
type input "[DATE]"
select select "100"
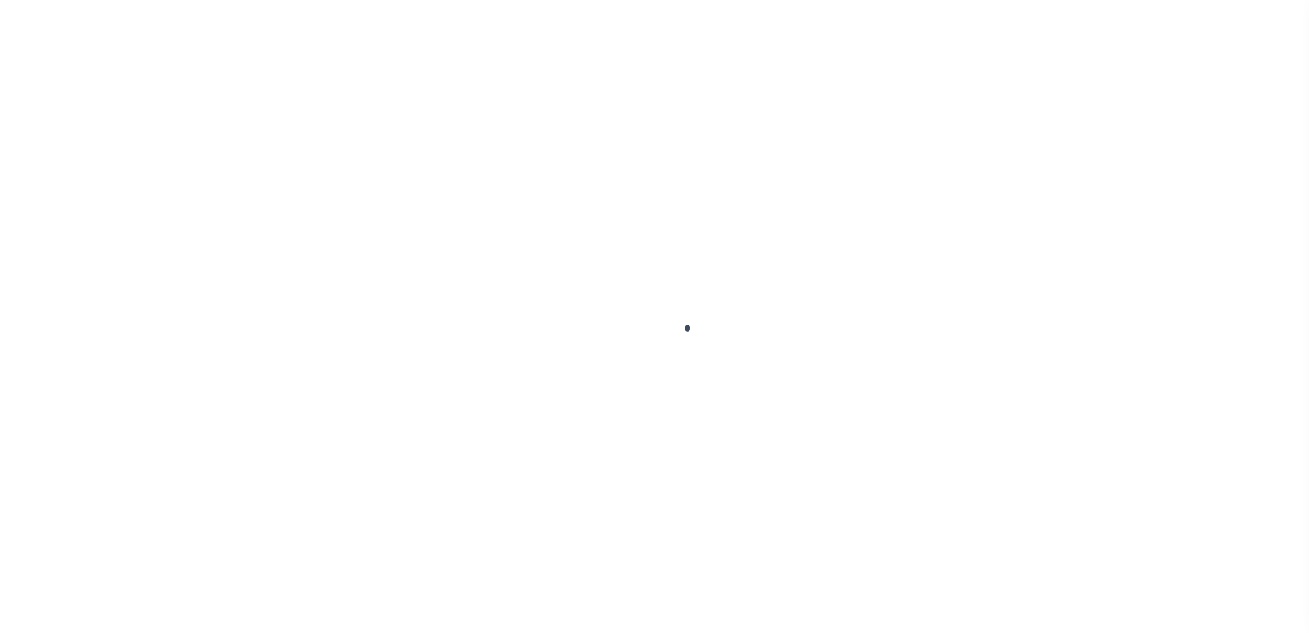
type input "$0.00"
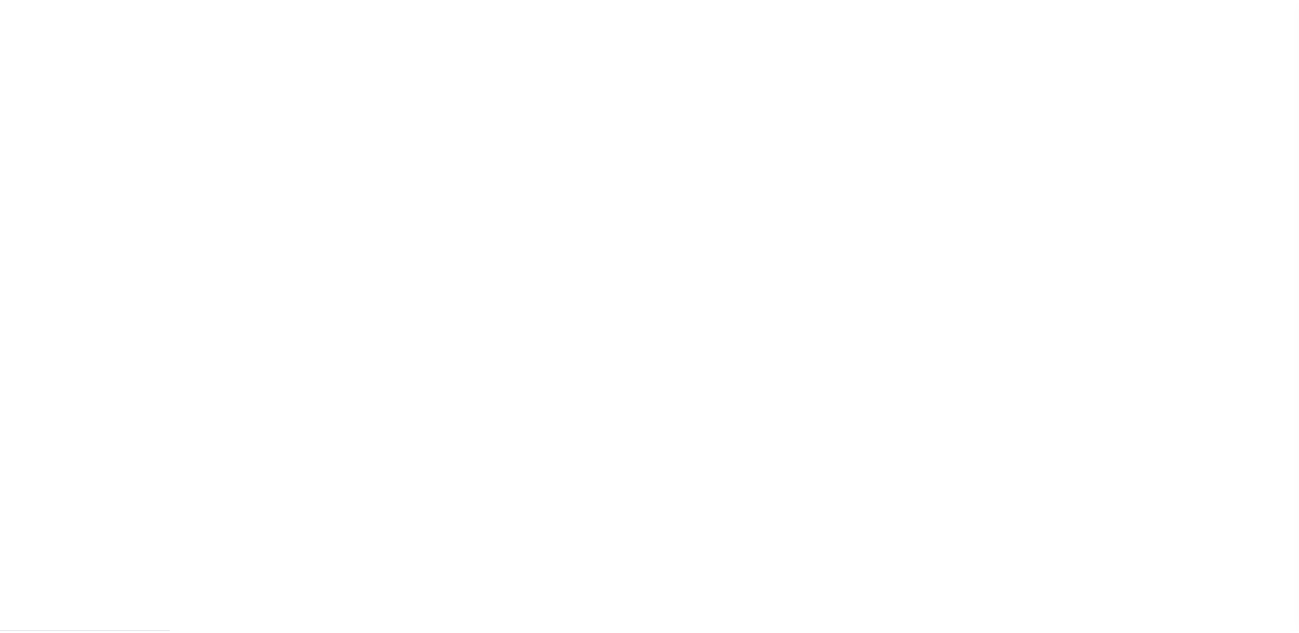
scroll to position [34, 0]
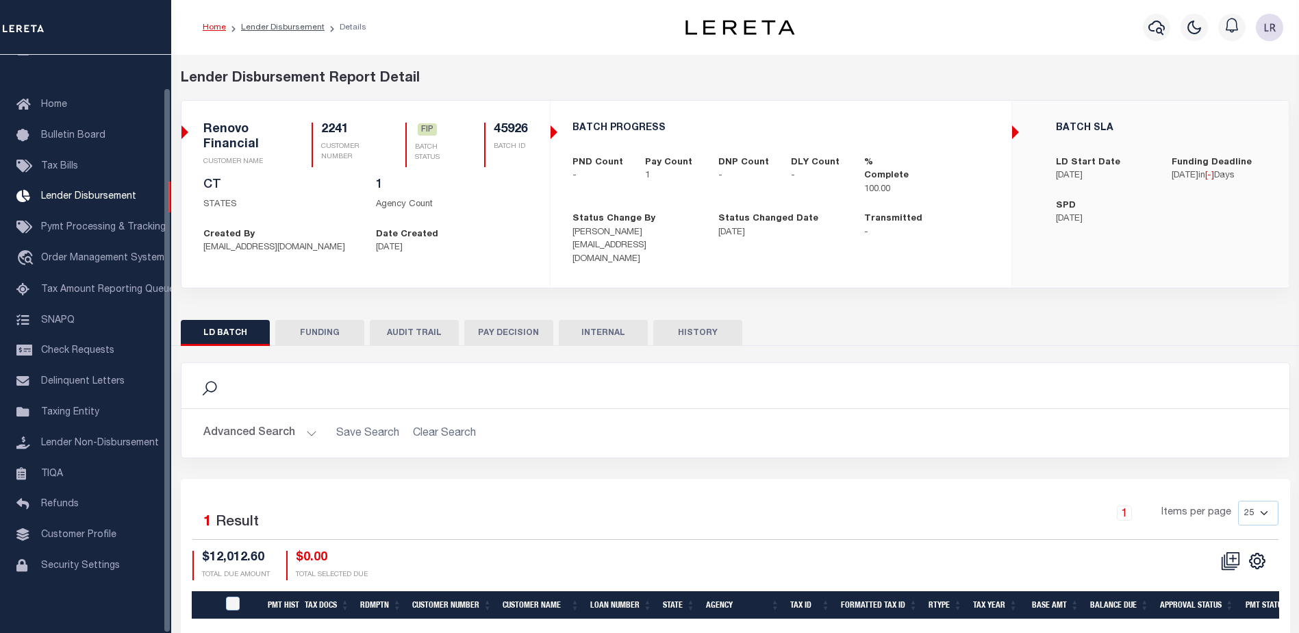
click at [311, 320] on button "FUNDING" at bounding box center [319, 333] width 89 height 26
type input "$12,012.6"
type input "$0"
type input "[DATE]"
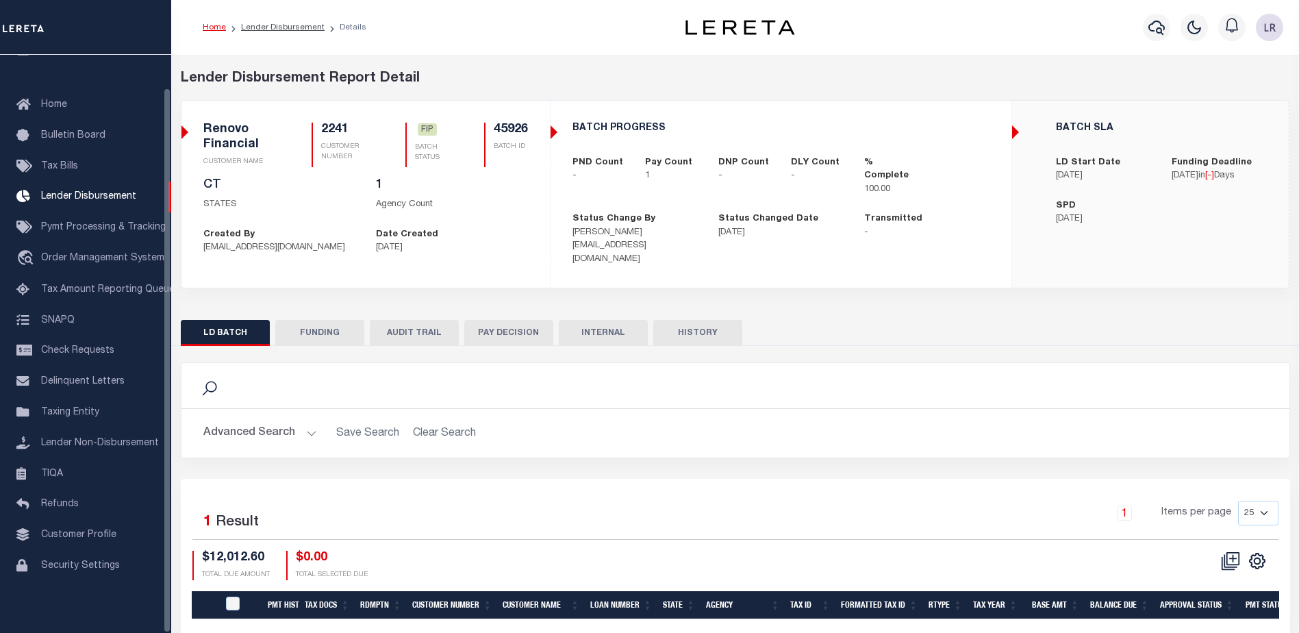
select select "100"
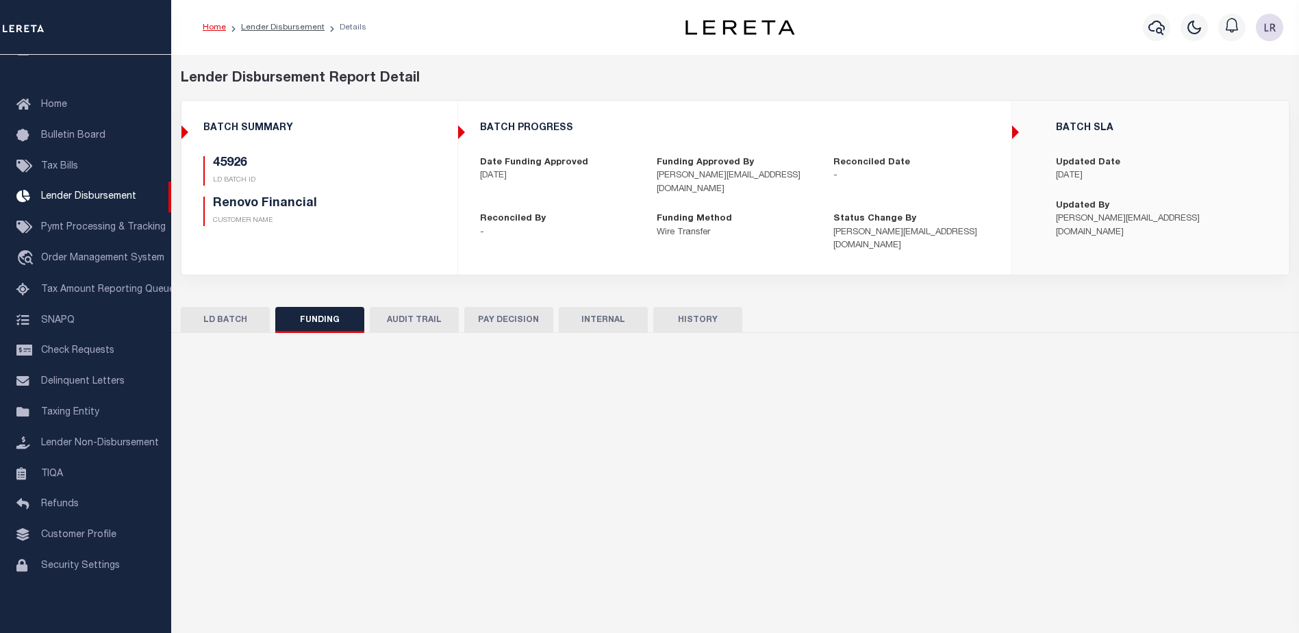
select select "100"
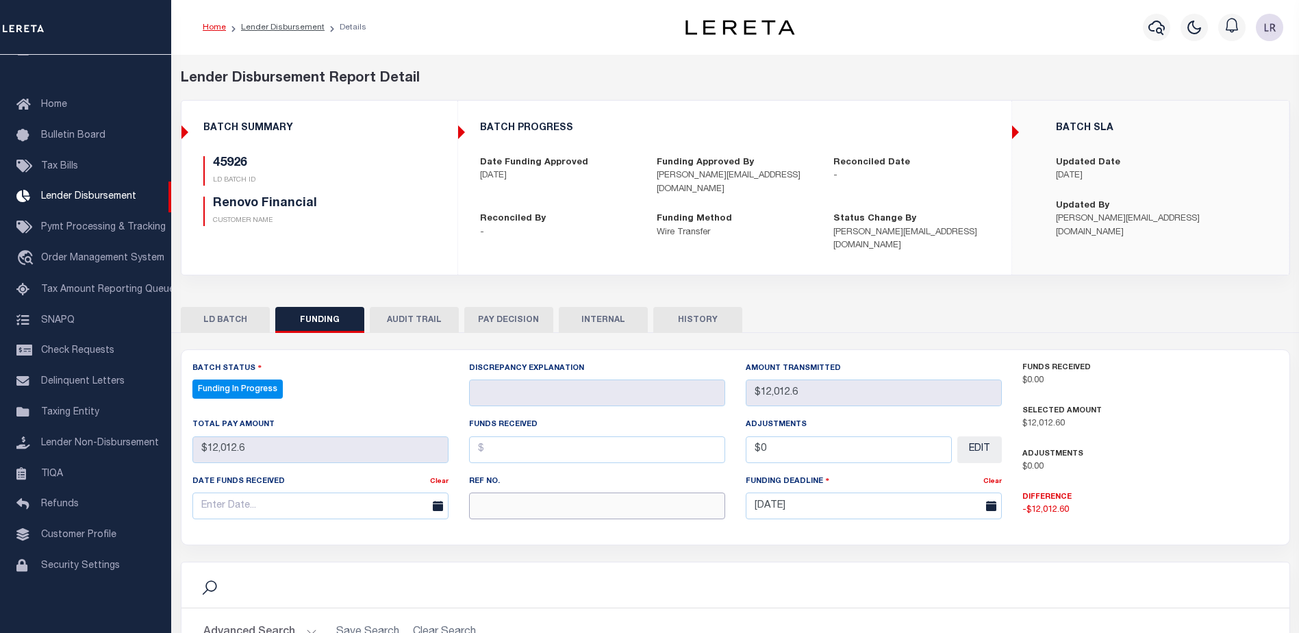
click at [525, 492] on input "text" at bounding box center [597, 505] width 256 height 27
paste input "20250902MMQFMP2700595209021805FT03"
type input "20250902MMQFMP2700595209021805FT03"
drag, startPoint x: 488, startPoint y: 443, endPoint x: 493, endPoint y: 451, distance: 9.3
click at [488, 443] on input "text" at bounding box center [597, 449] width 256 height 27
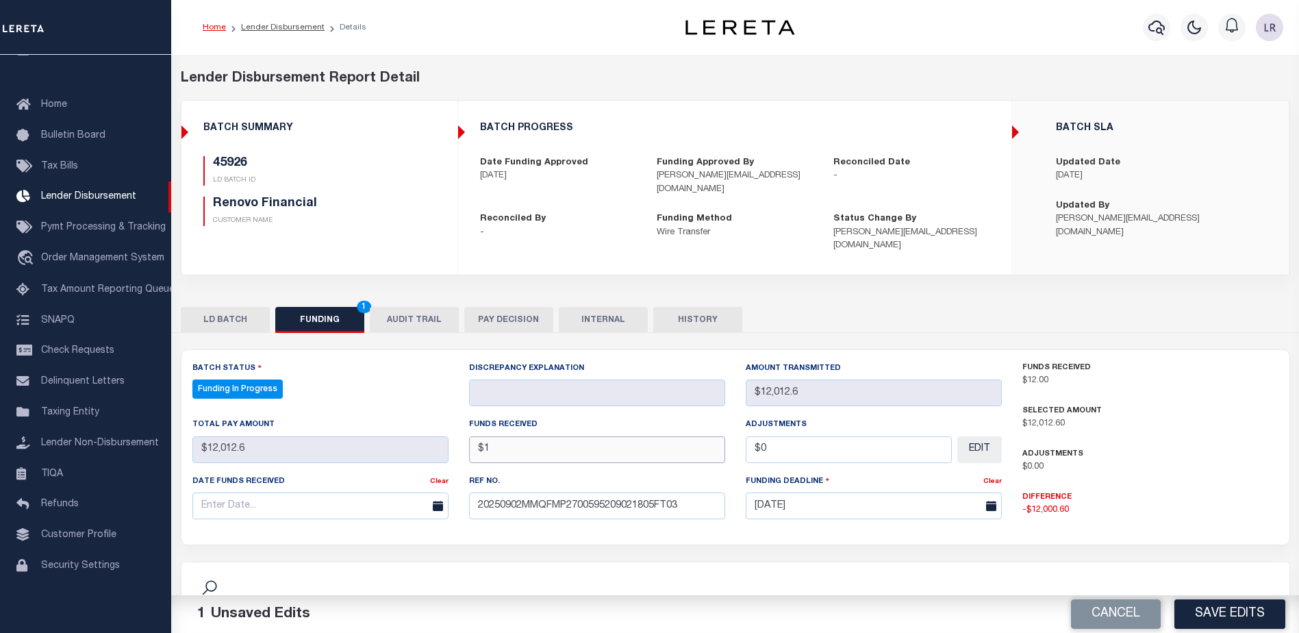
type input "$"
type input "$12,012.60"
click at [394, 492] on input "text" at bounding box center [320, 505] width 256 height 27
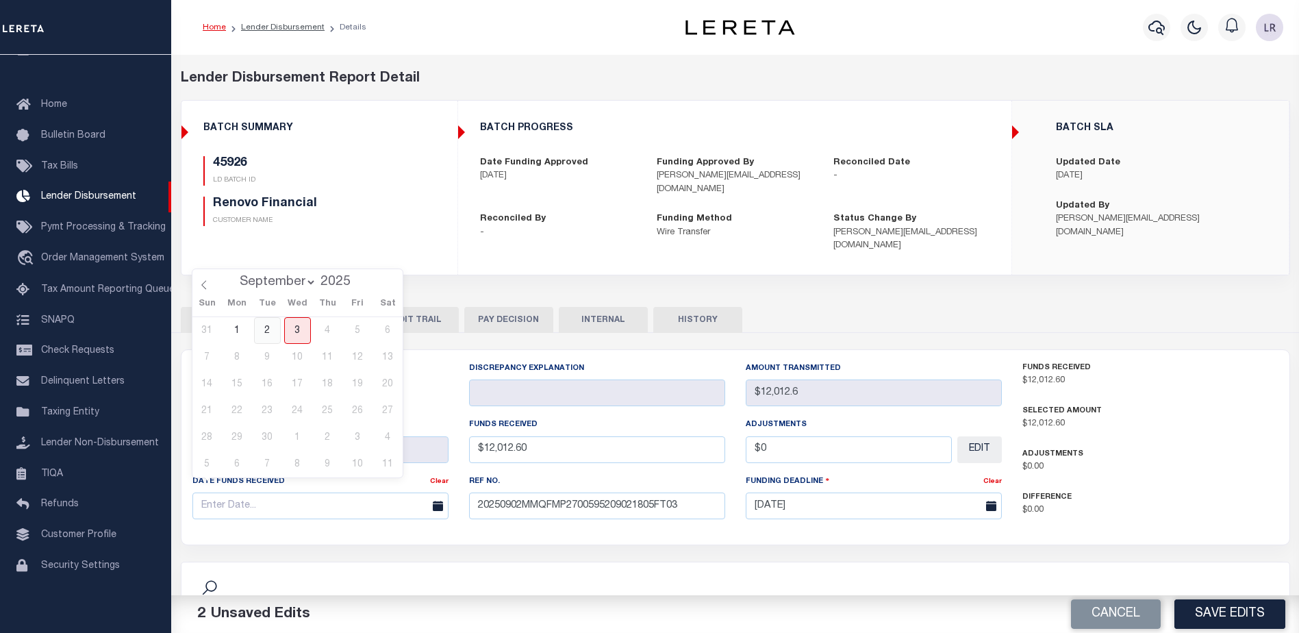
click at [274, 326] on span "2" at bounding box center [267, 330] width 27 height 27
type input "[DATE]"
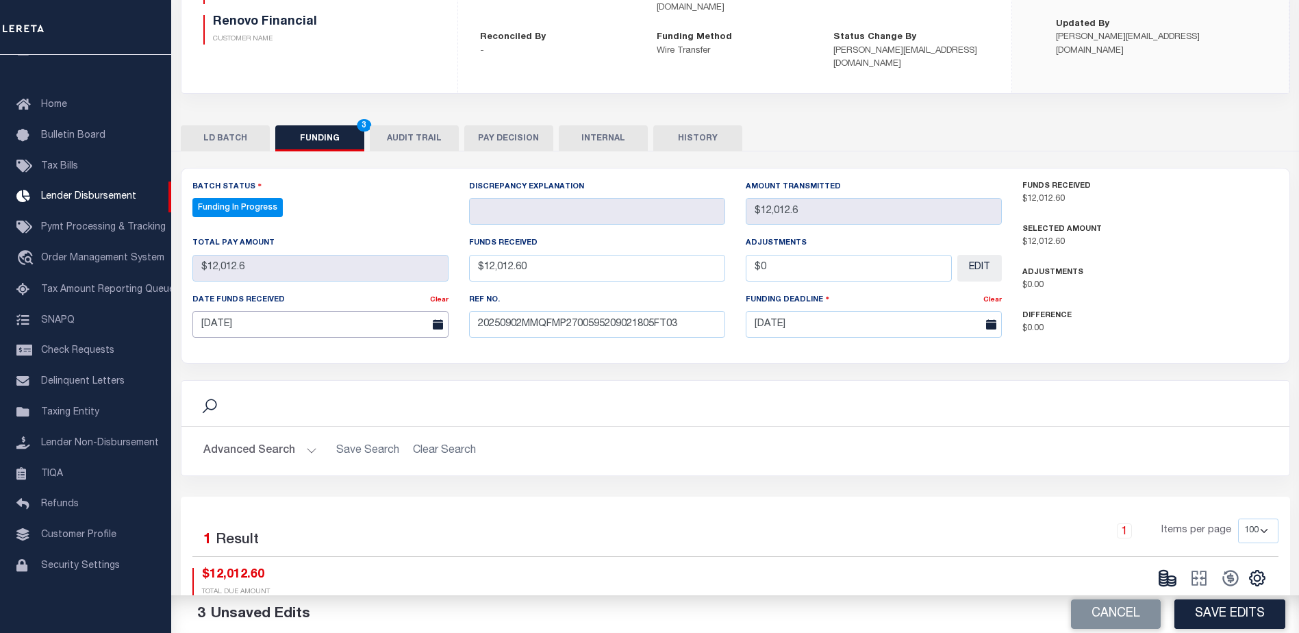
scroll to position [270, 0]
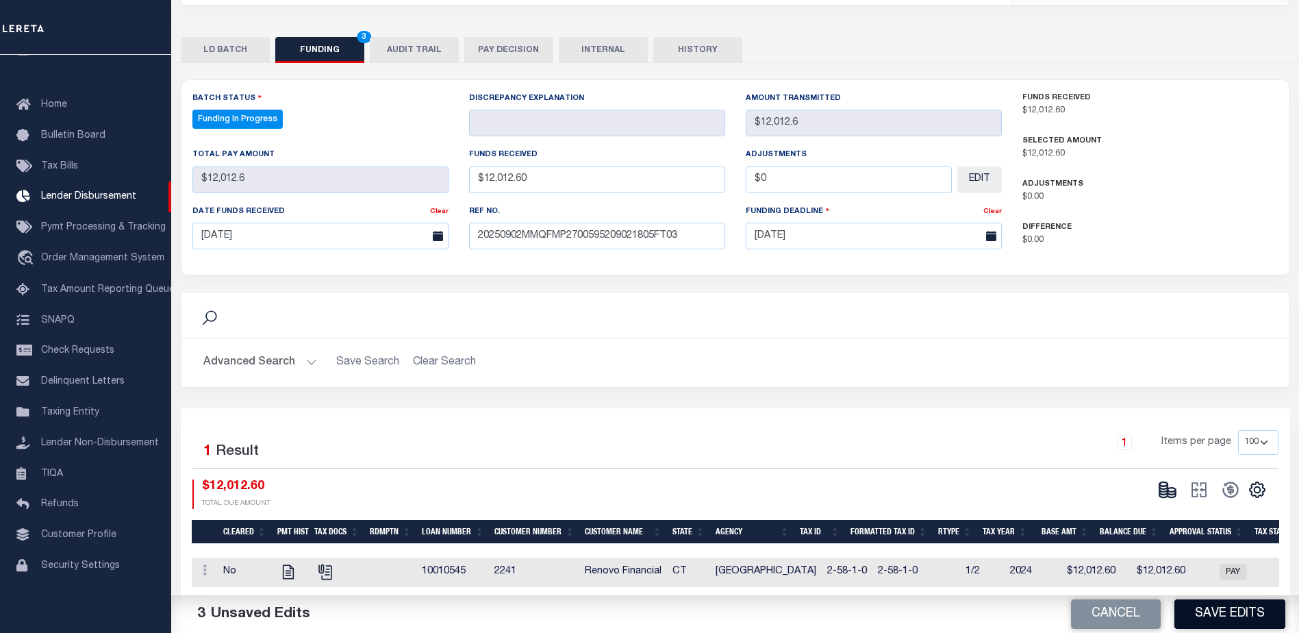
drag, startPoint x: 1214, startPoint y: 631, endPoint x: 1215, endPoint y: 624, distance: 6.9
click at [1214, 630] on div "Cancel Save Edits" at bounding box center [1018, 614] width 564 height 38
click at [1213, 615] on button "Save Edits" at bounding box center [1230, 613] width 111 height 29
type input "$12,012.6"
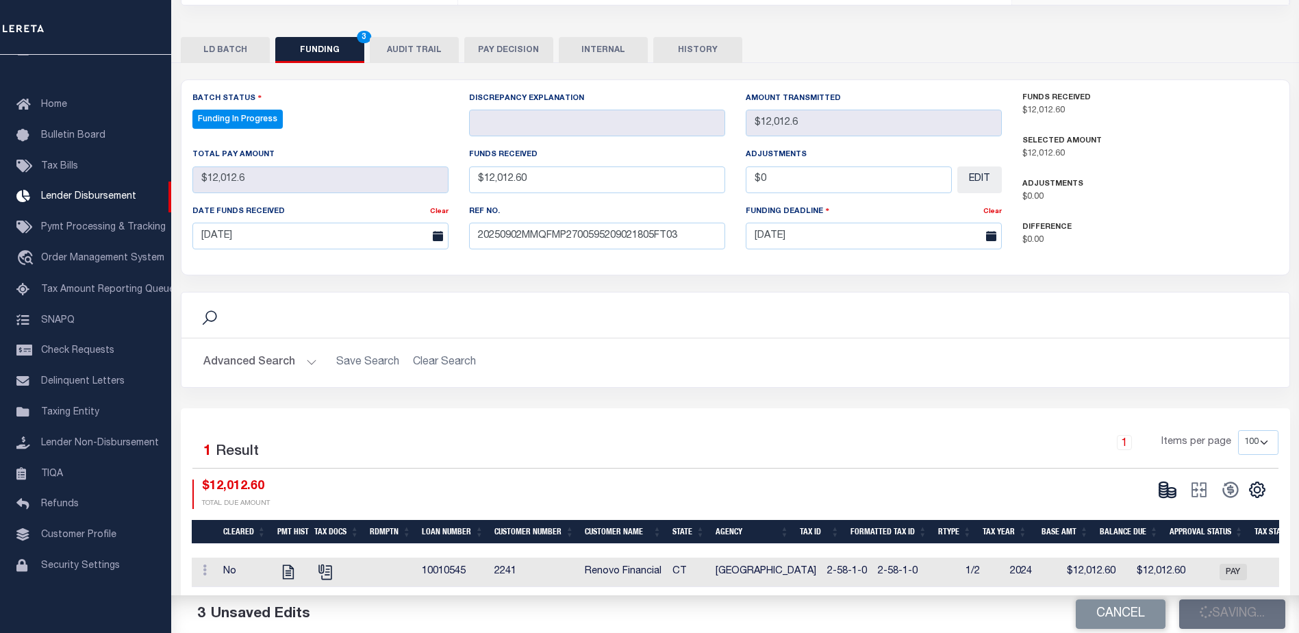
type input "$12,012.6"
type input "$0"
select select "100"
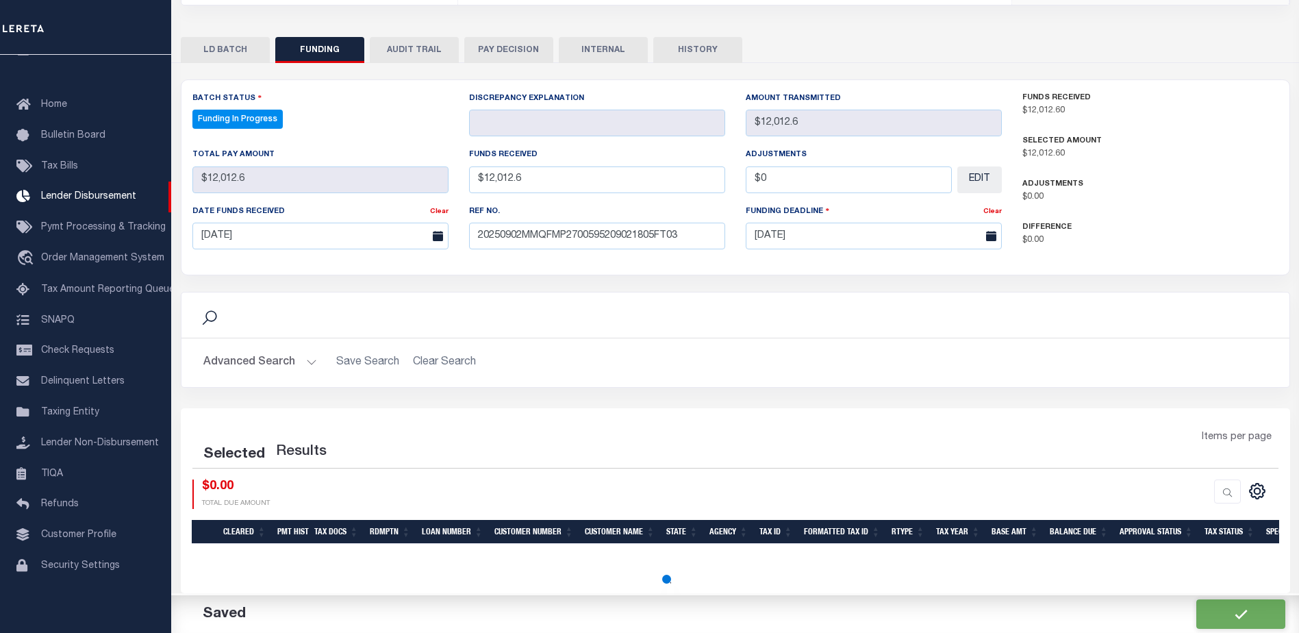
select select "100"
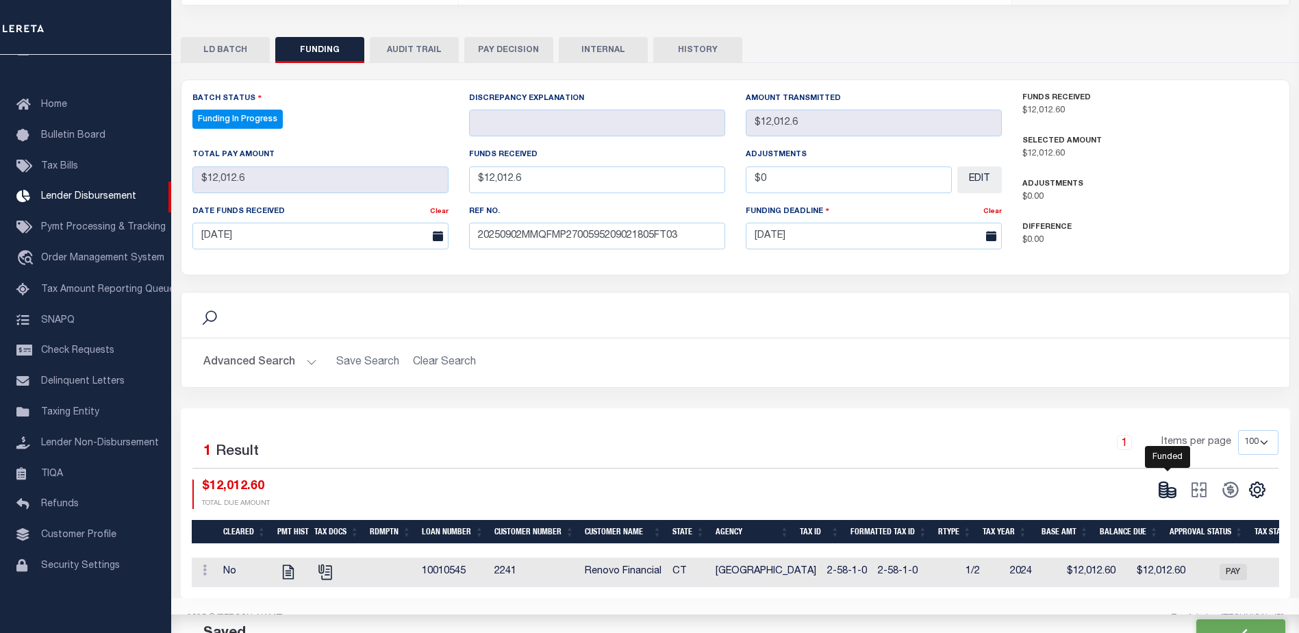
click at [1165, 492] on icon at bounding box center [1163, 494] width 8 height 5
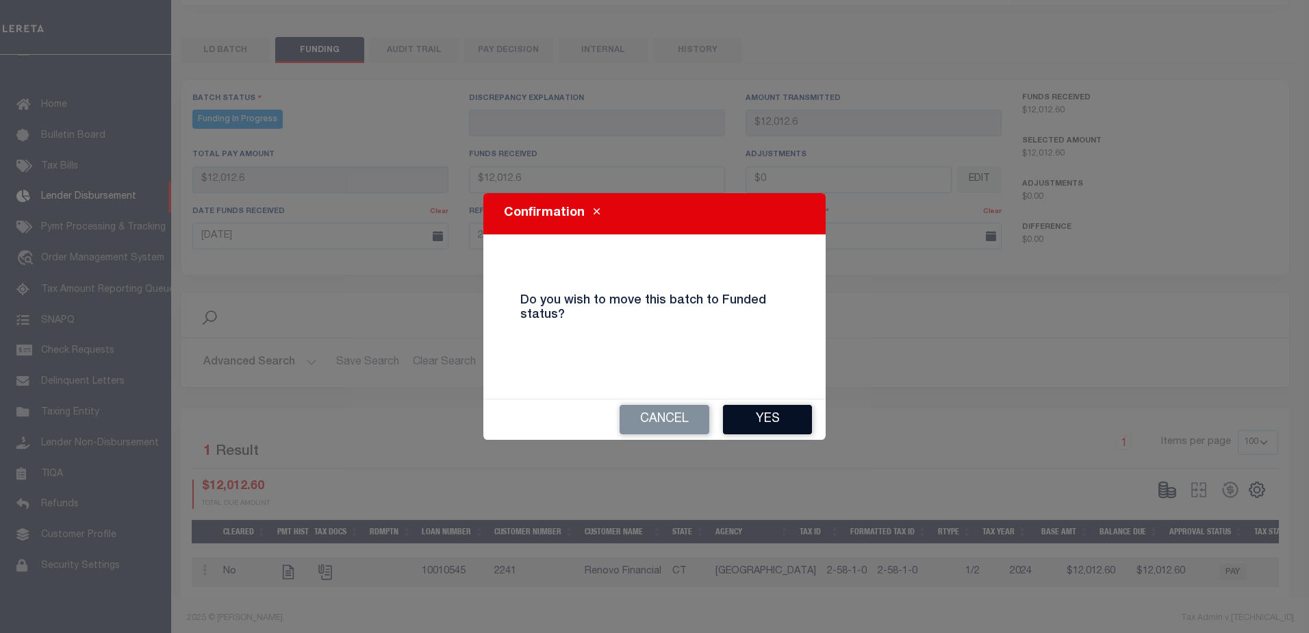
click at [787, 420] on button "Yes" at bounding box center [767, 419] width 89 height 29
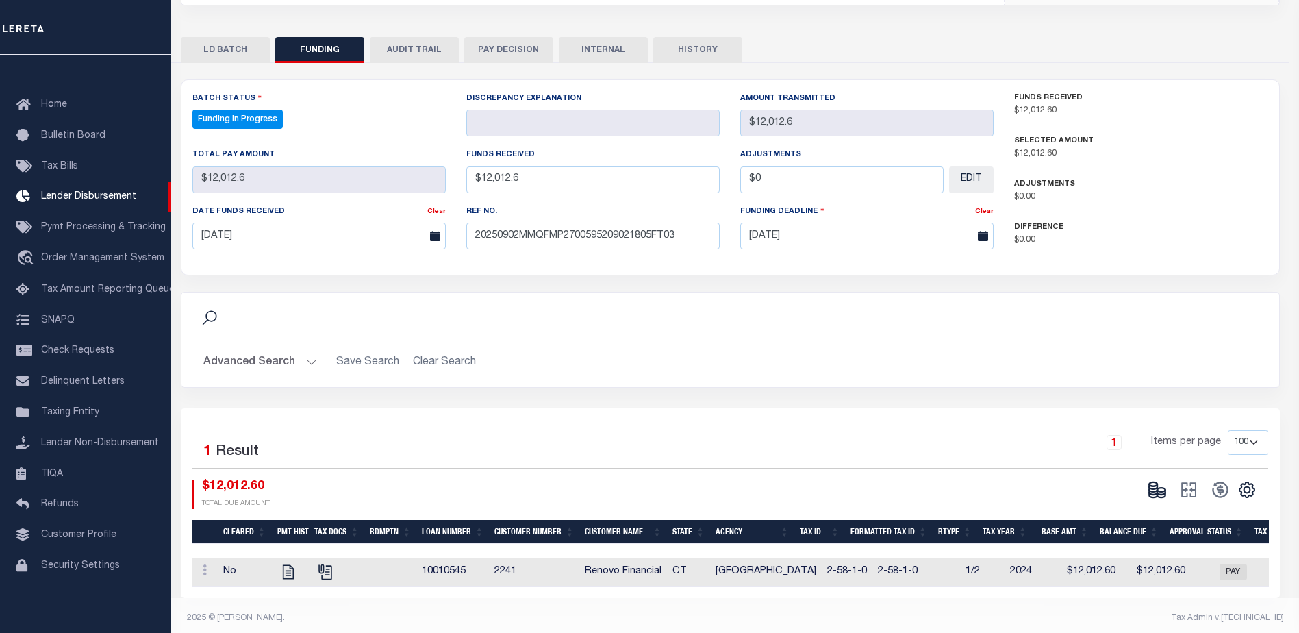
type input "$12,012.6"
type input "$0"
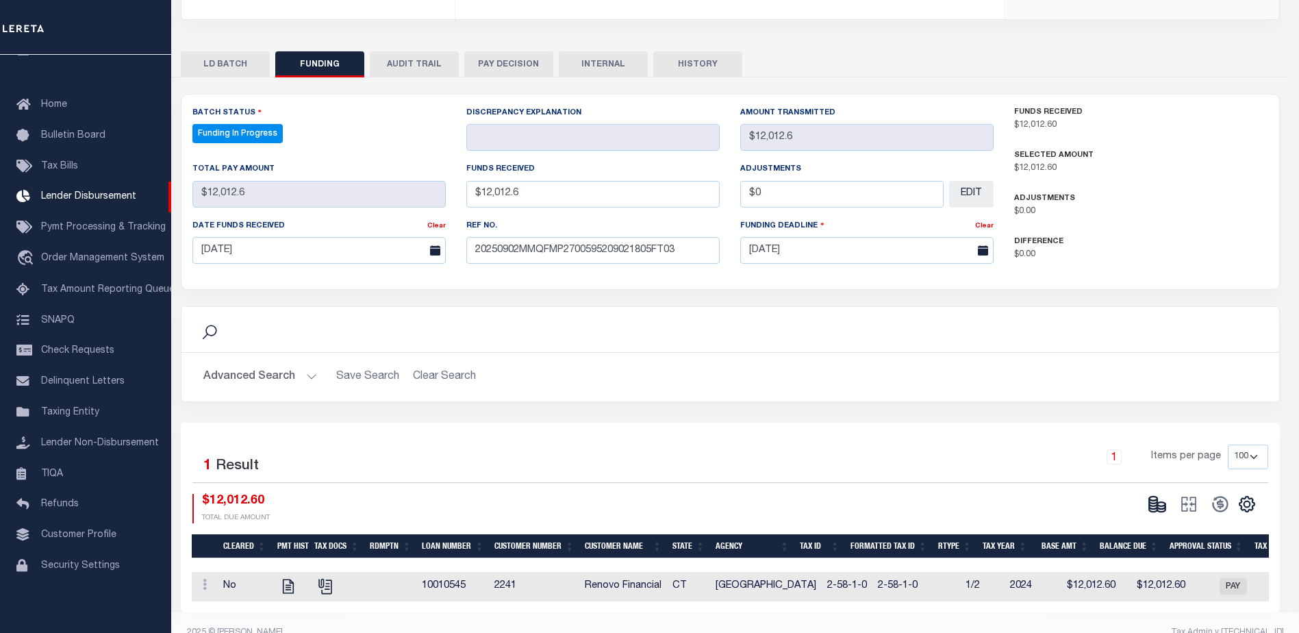
select select "100"
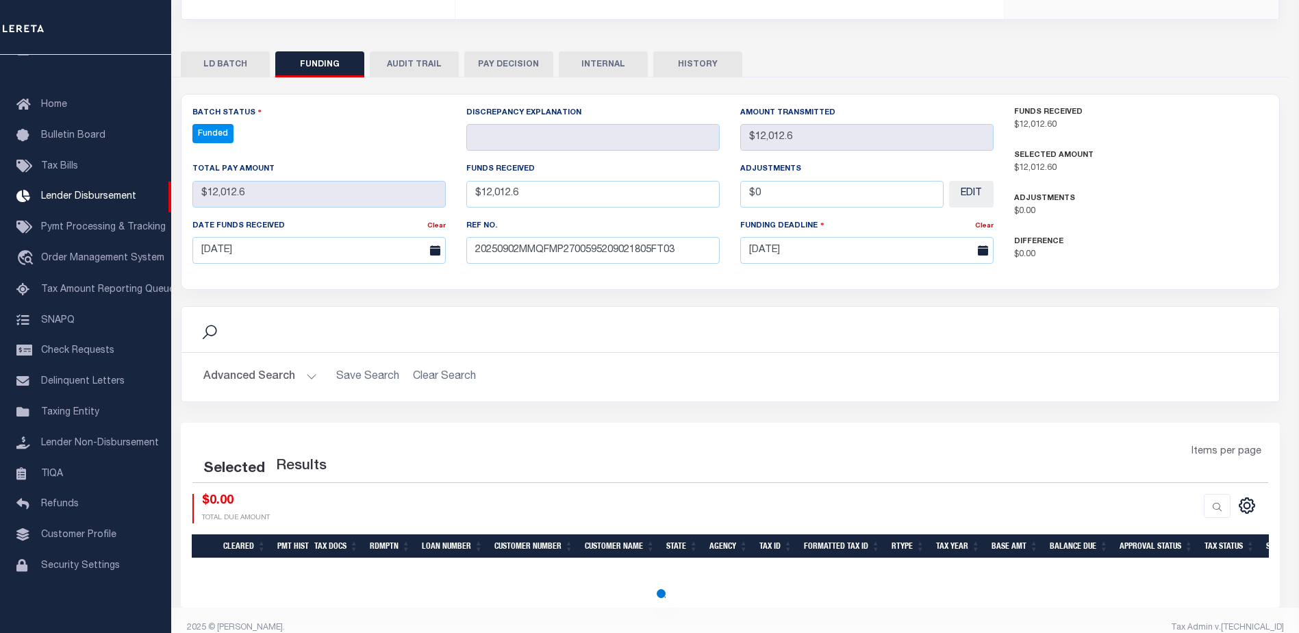
select select "100"
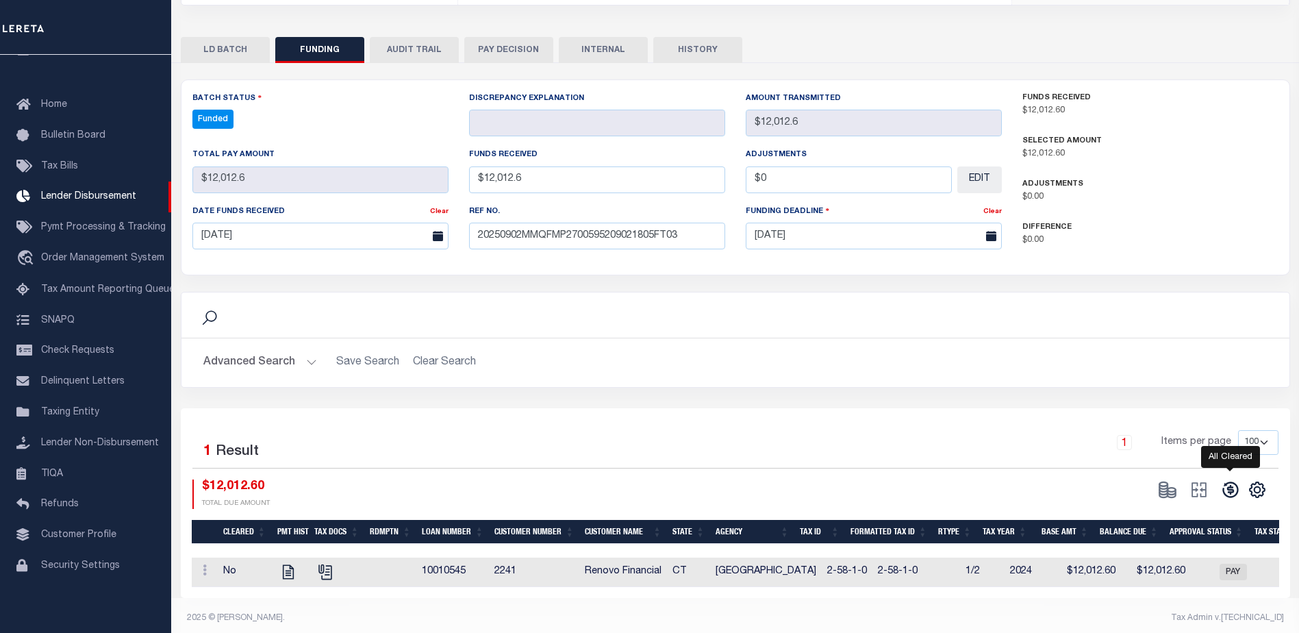
click at [1225, 482] on icon at bounding box center [1230, 490] width 16 height 16
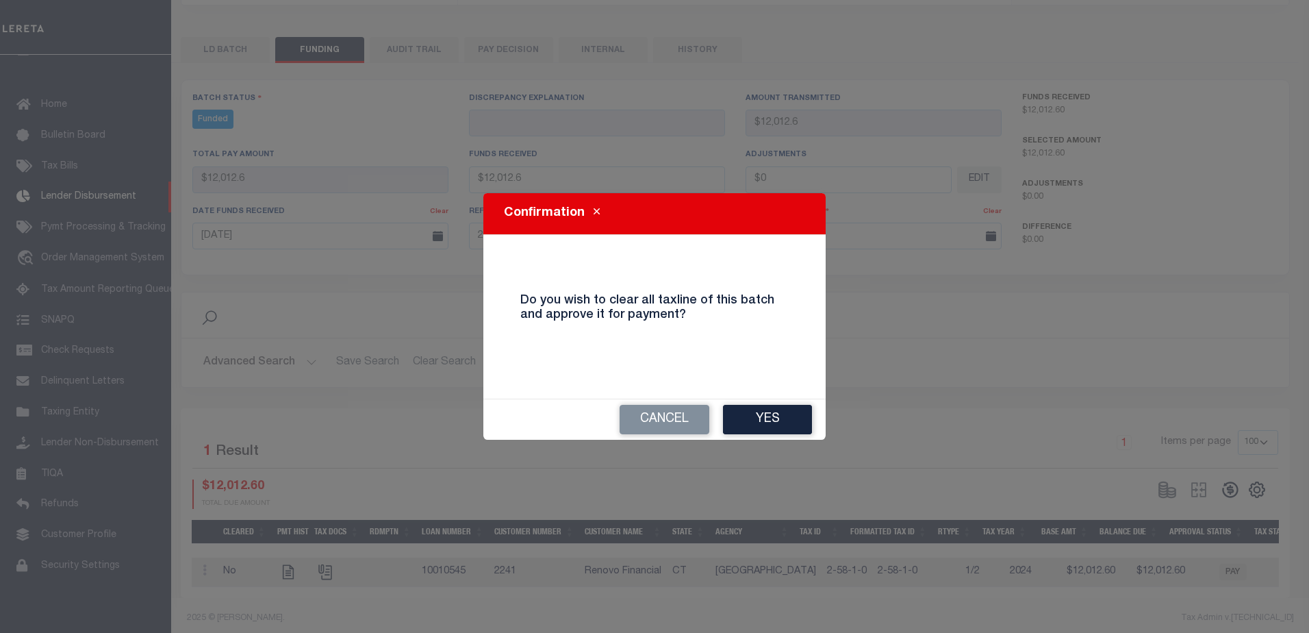
click at [757, 393] on div "Confirmation Do you wish to clear all taxline of this batch and approve it for …" at bounding box center [655, 316] width 342 height 247
click at [762, 407] on button "Yes" at bounding box center [767, 419] width 89 height 29
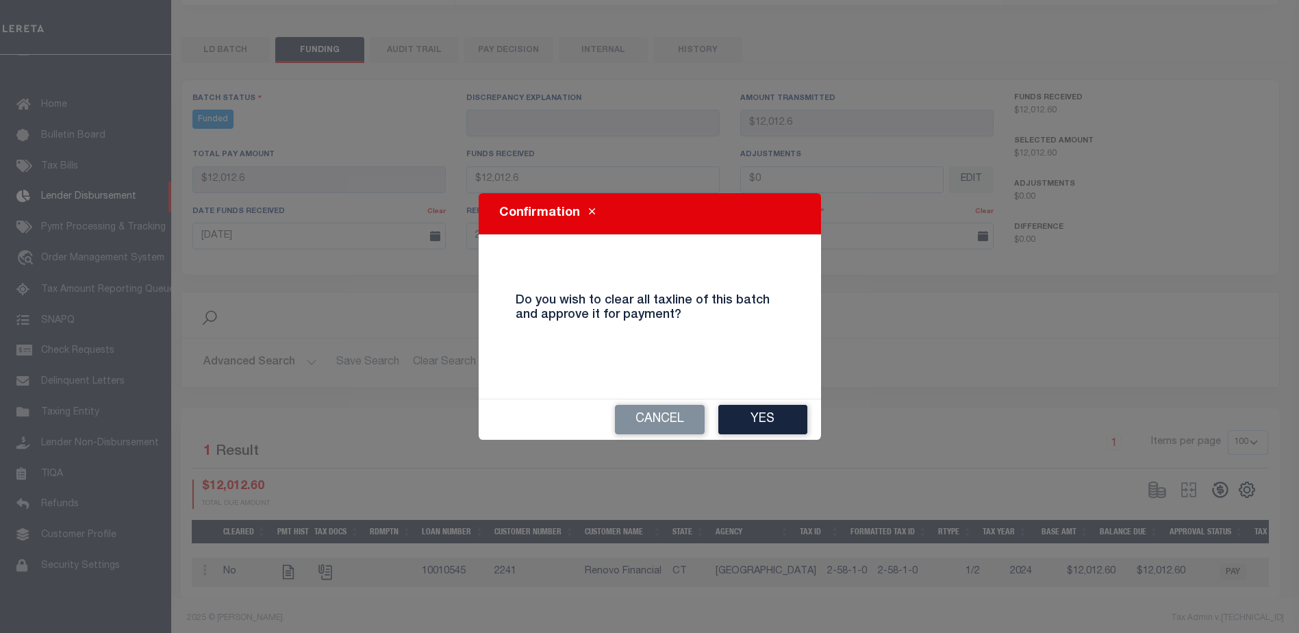
type input "$12,012.6"
type input "$0"
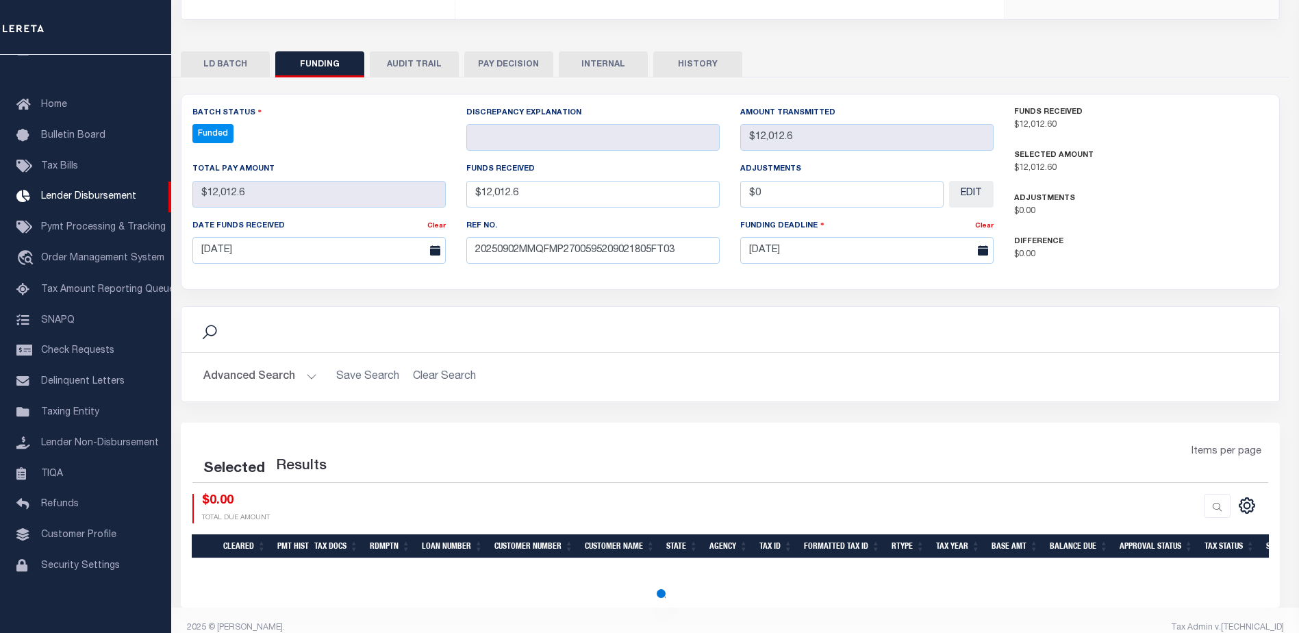
select select "100"
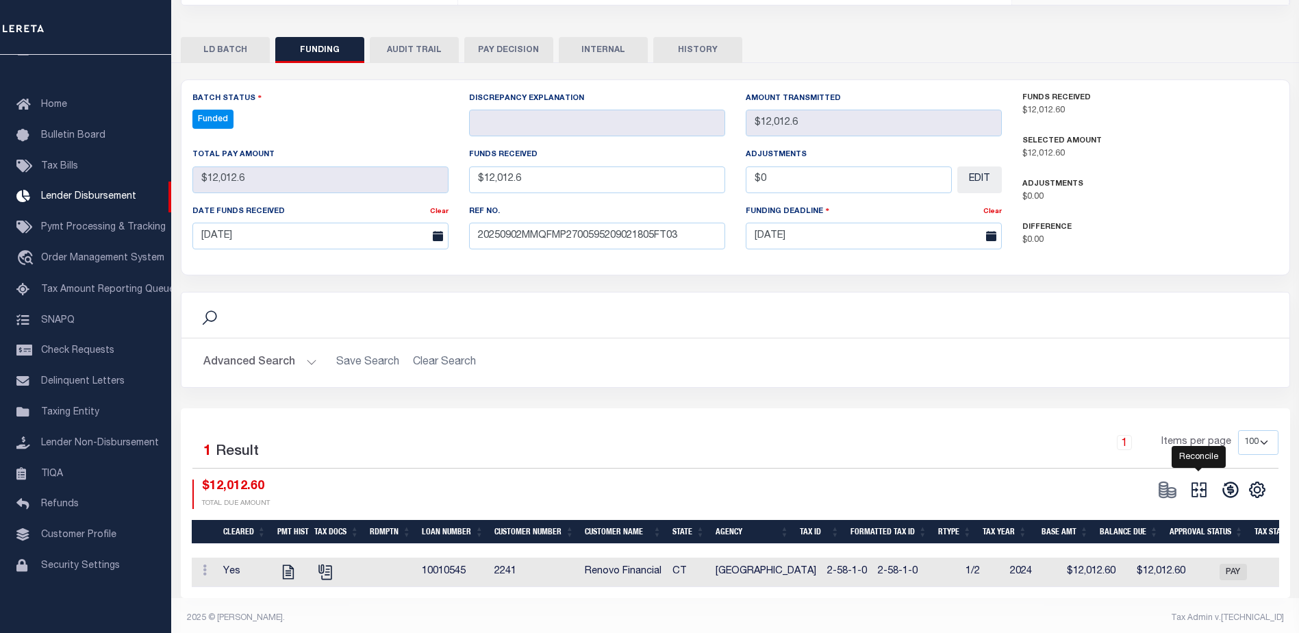
click at [1197, 483] on icon at bounding box center [1199, 490] width 15 height 15
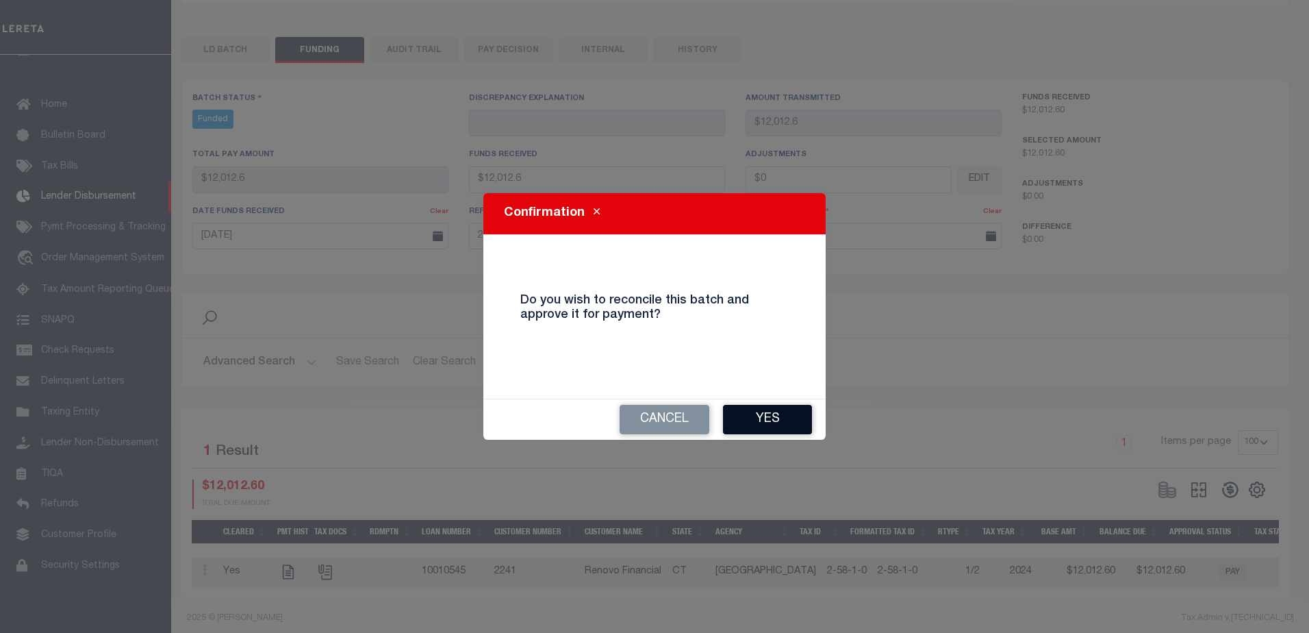
click at [766, 422] on button "Yes" at bounding box center [767, 419] width 89 height 29
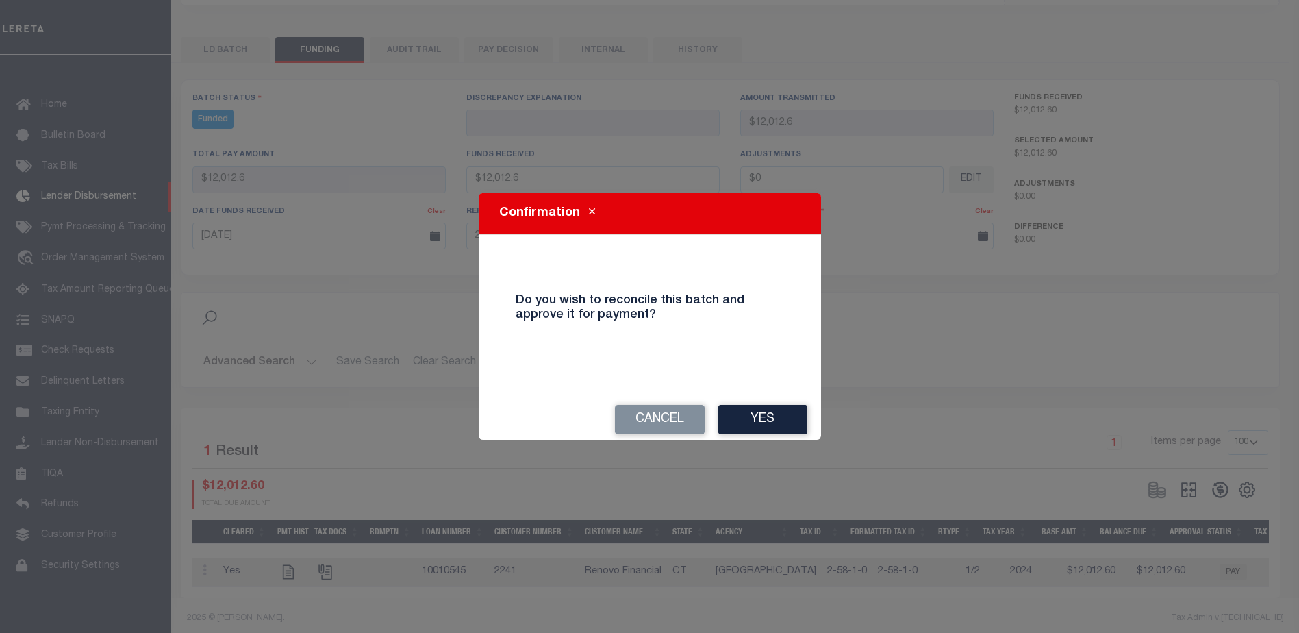
type input "$12,012.6"
type input "$0"
select select "100"
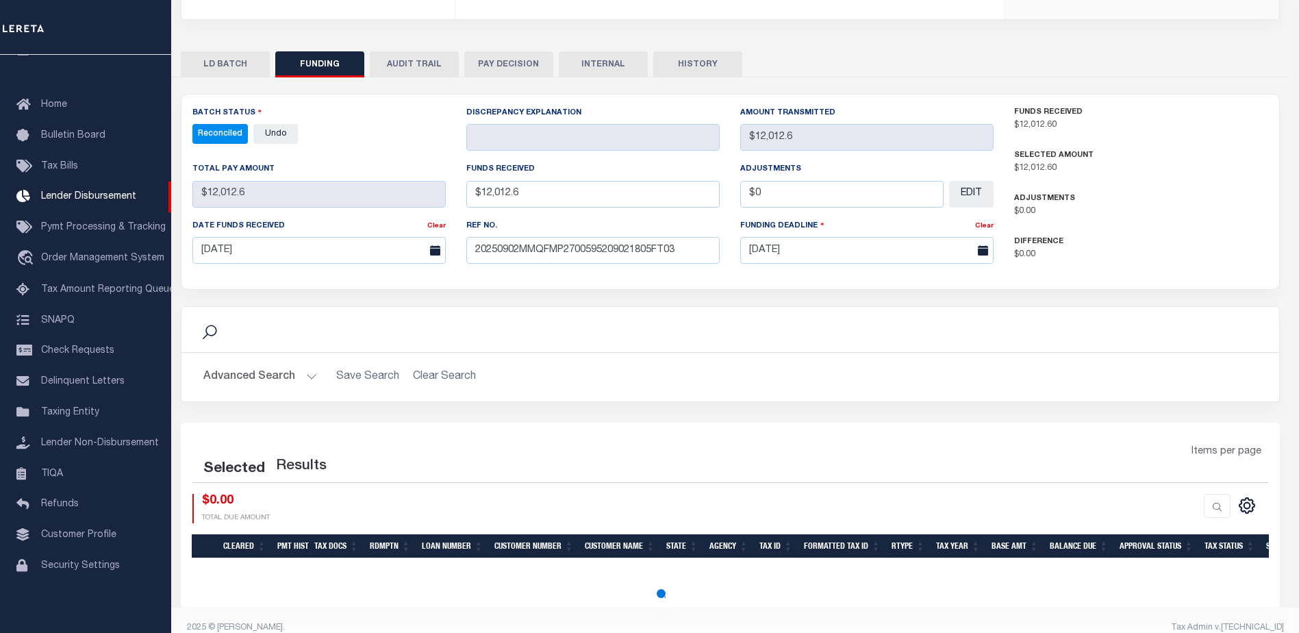
select select "100"
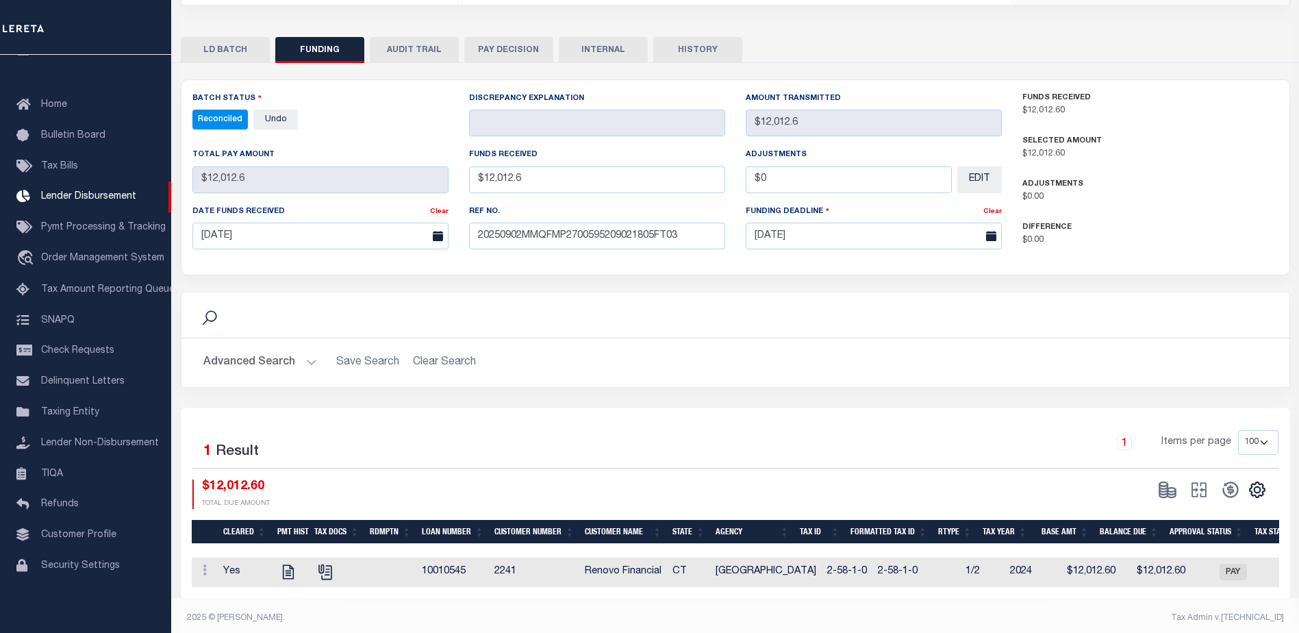
click at [607, 37] on button "INTERNAL" at bounding box center [603, 50] width 89 height 26
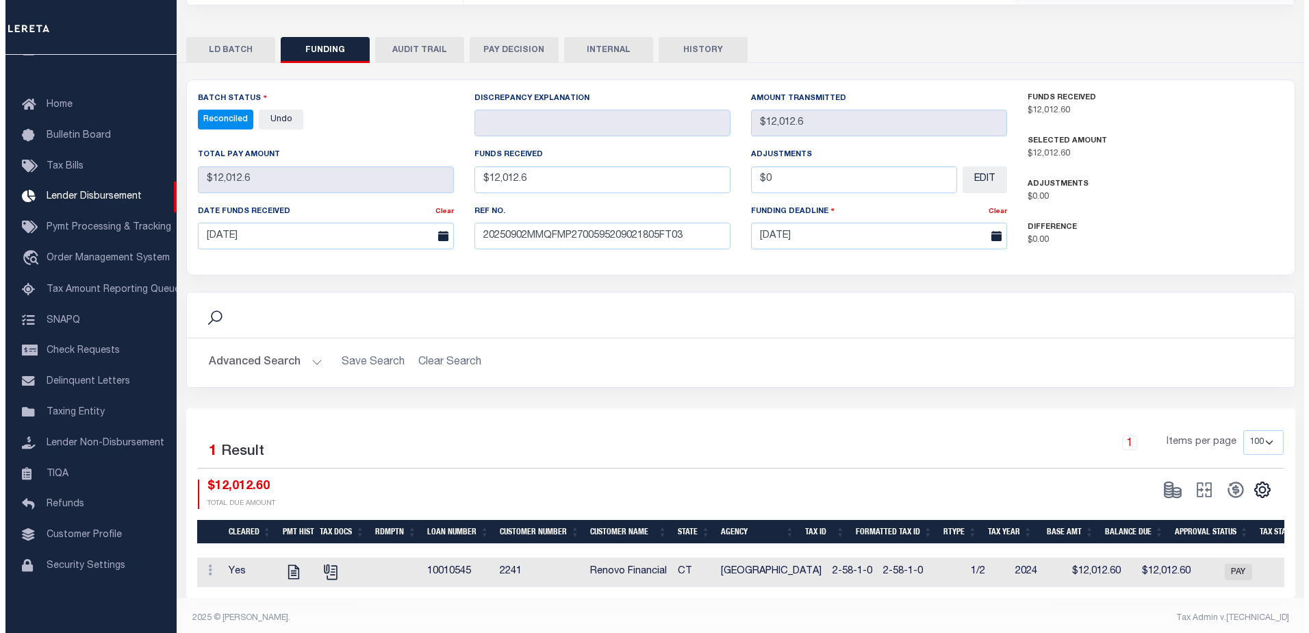
scroll to position [0, 0]
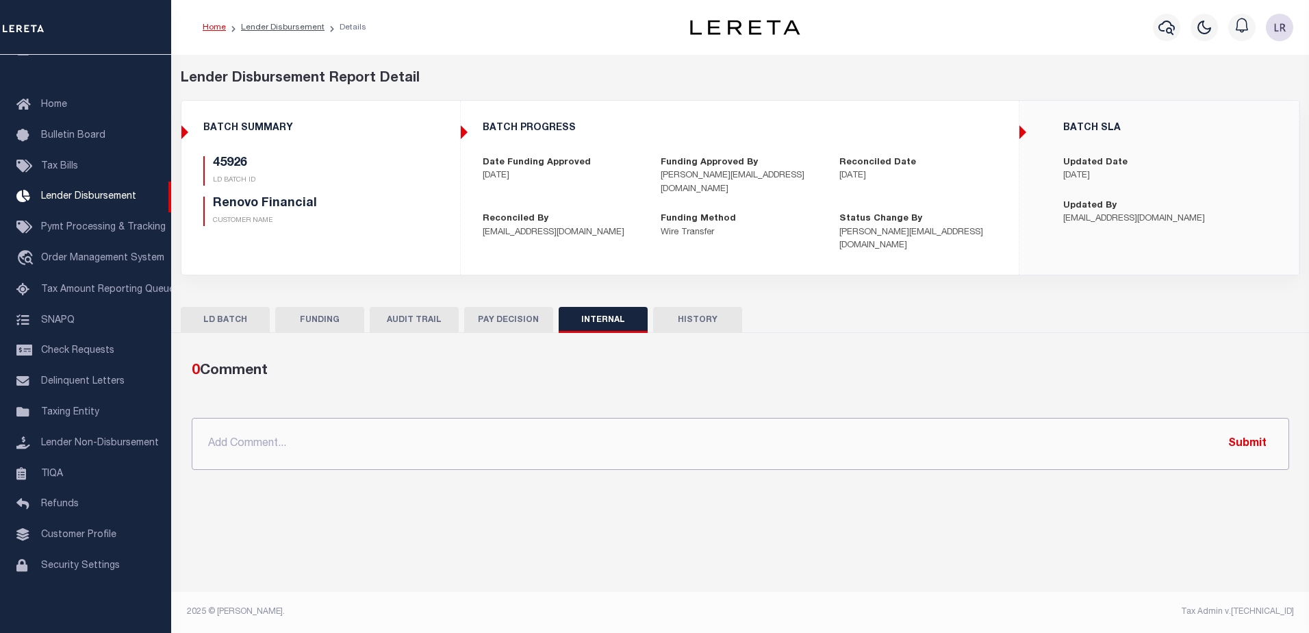
drag, startPoint x: 733, startPoint y: 444, endPoint x: 743, endPoint y: 438, distance: 11.4
click at [734, 443] on input "text" at bounding box center [741, 444] width 1098 height 52
paste input "ORG AMT $432542.12 45876-$2104.77 45879-$51730.21 45884-$7979.45 45902-$10320.8…"
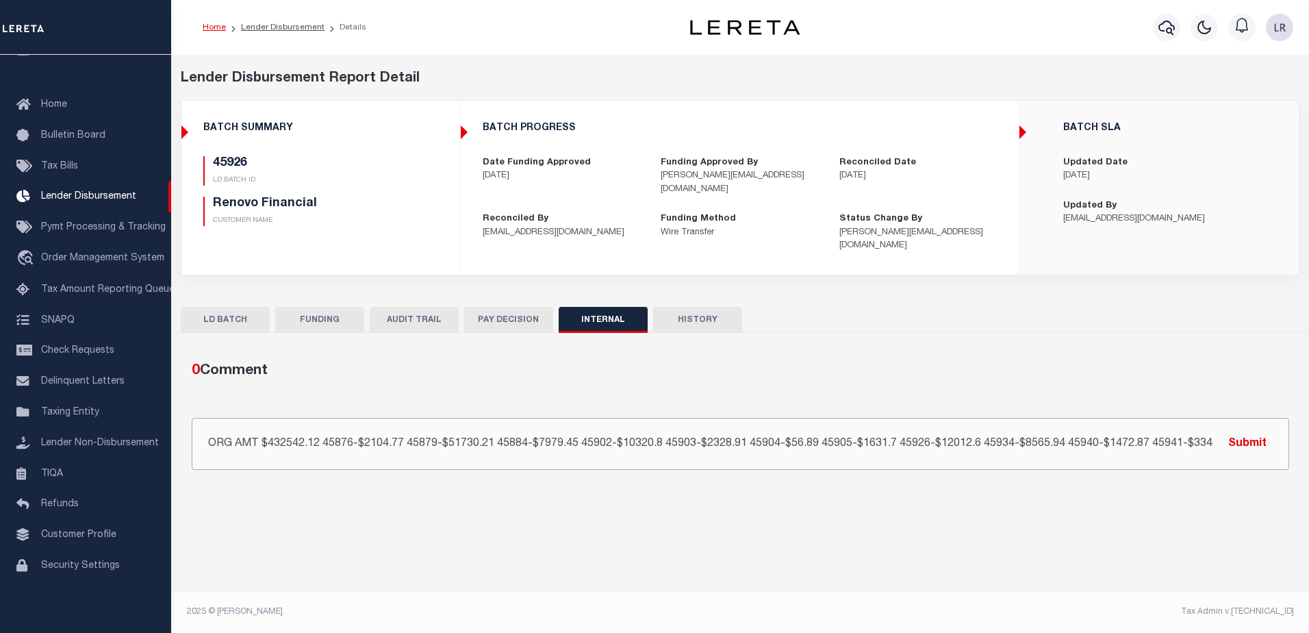
scroll to position [0, 23]
type input "ORG AMT $432542.12 45876-$2104.77 45879-$51730.21 45884-$7979.45 45902-$10320.8…"
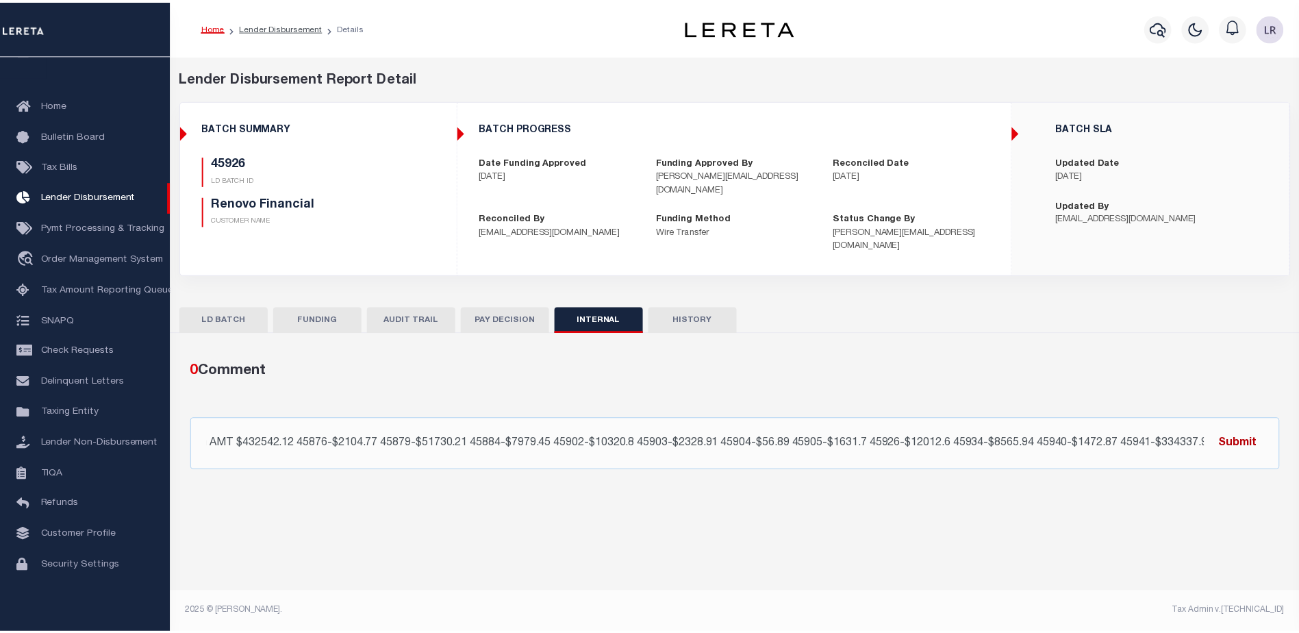
scroll to position [0, 0]
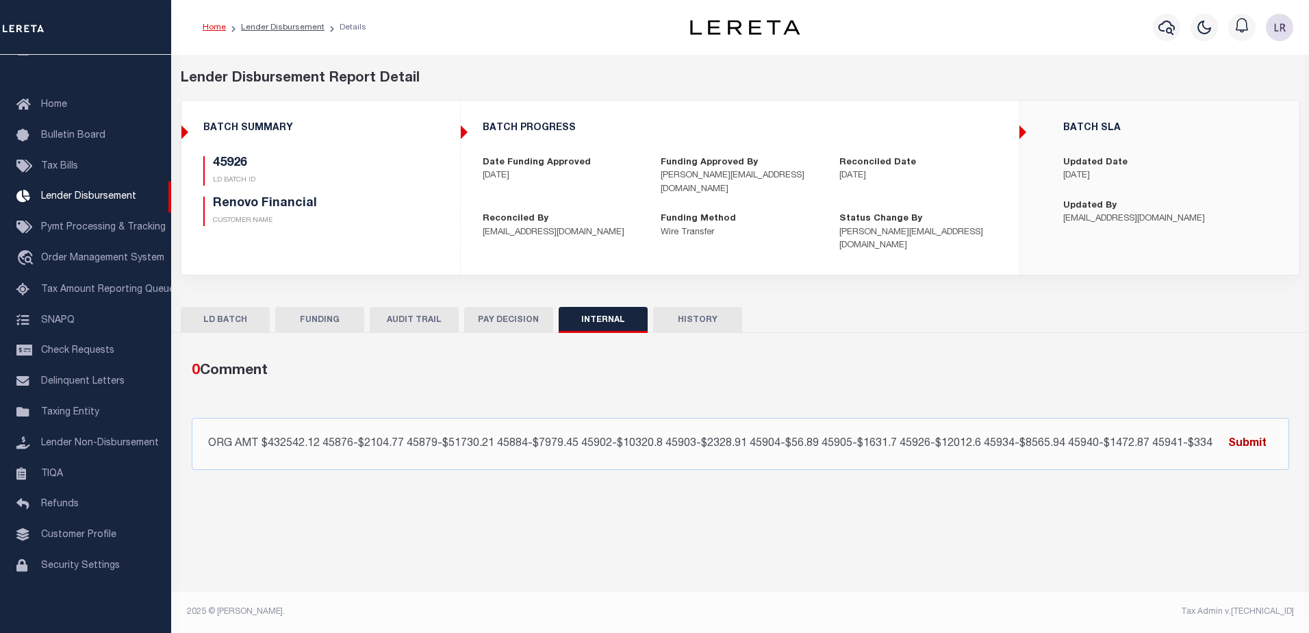
click at [1264, 429] on button "Submit" at bounding box center [1248, 443] width 56 height 28
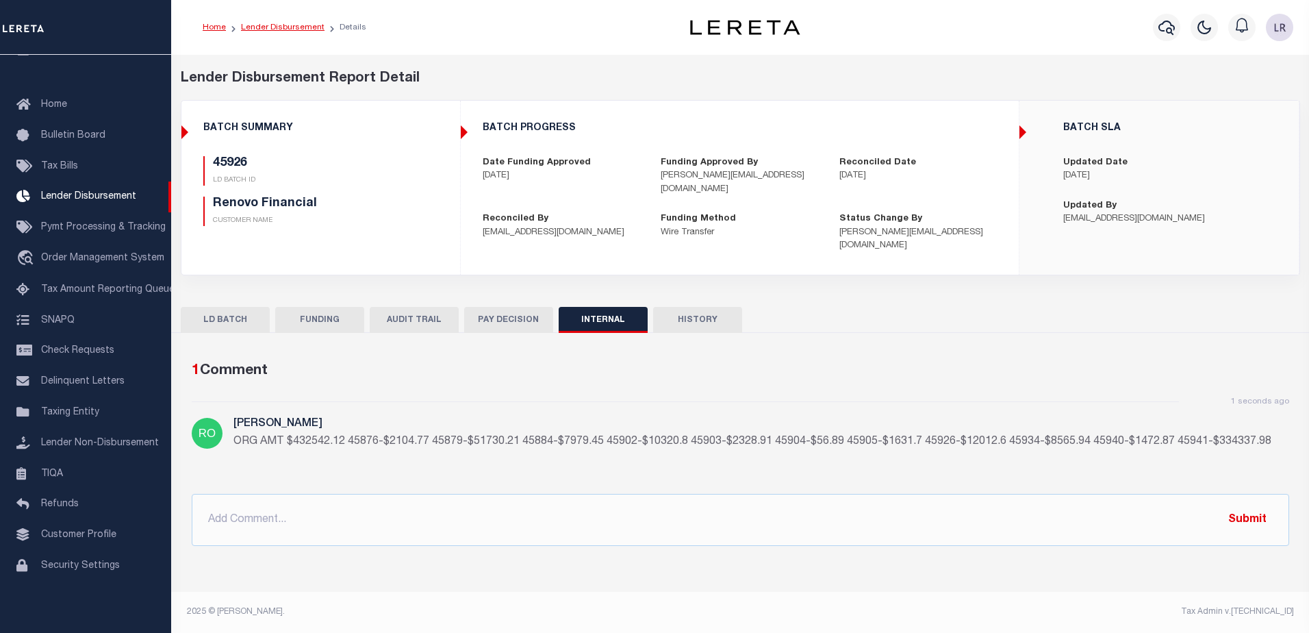
click at [297, 30] on link "Lender Disbursement" at bounding box center [283, 27] width 84 height 8
checkbox input "true"
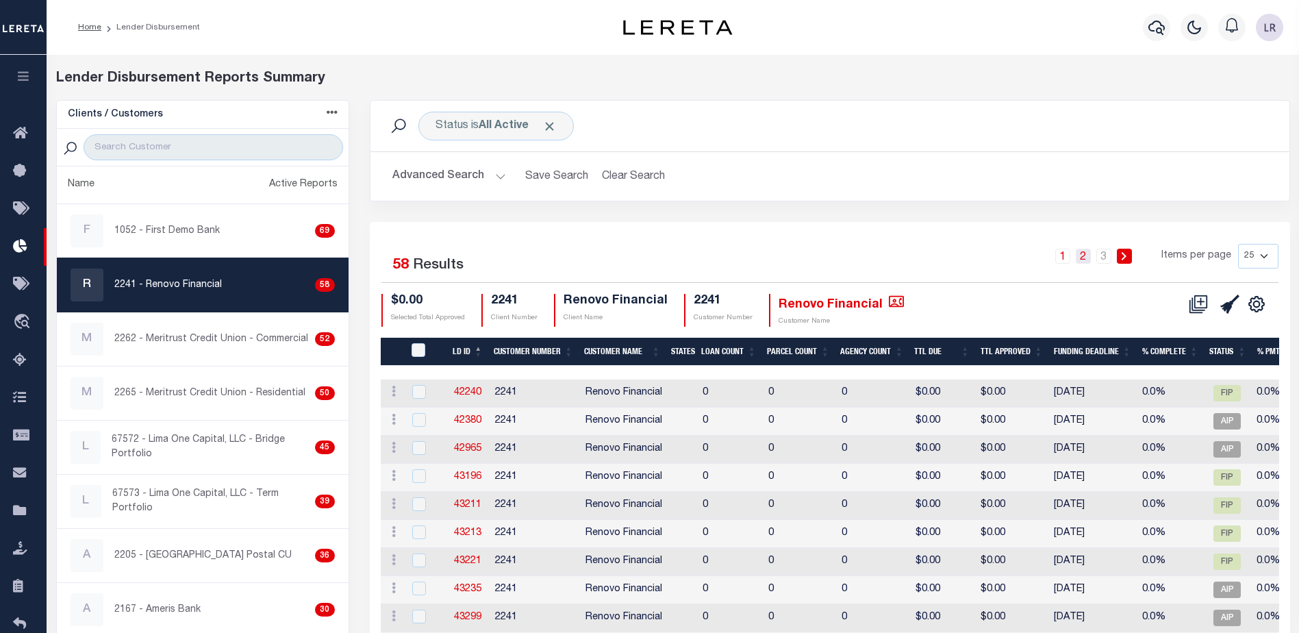
click at [1085, 253] on link "2" at bounding box center [1083, 256] width 15 height 15
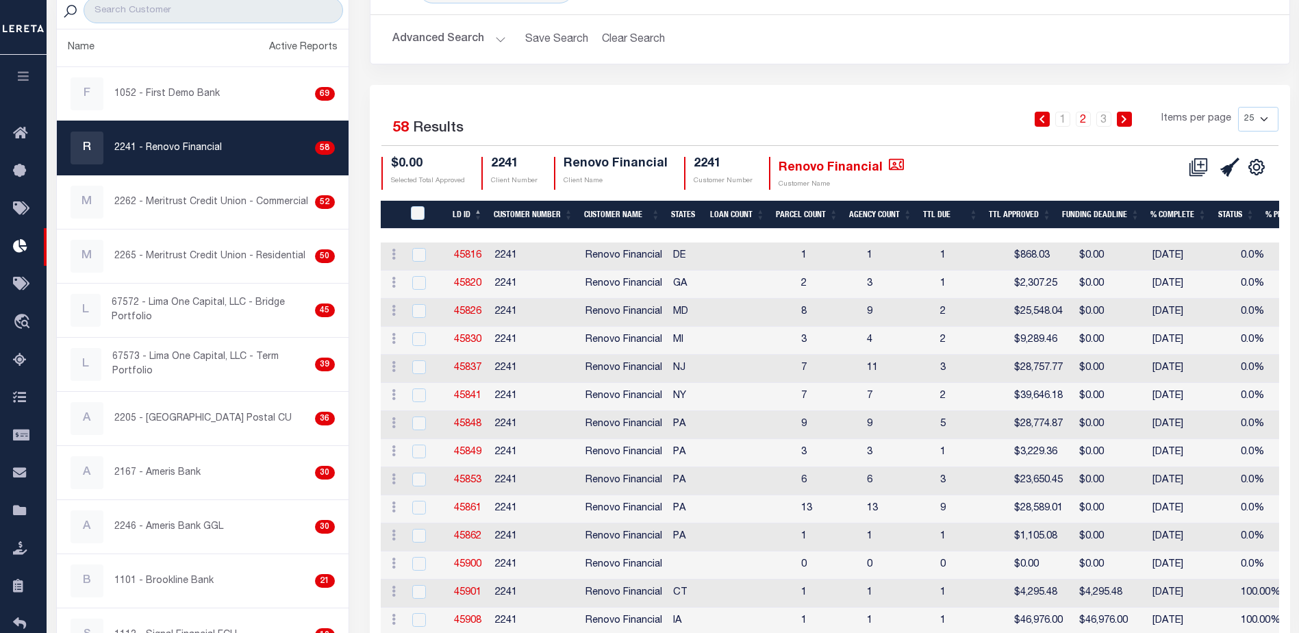
scroll to position [510, 0]
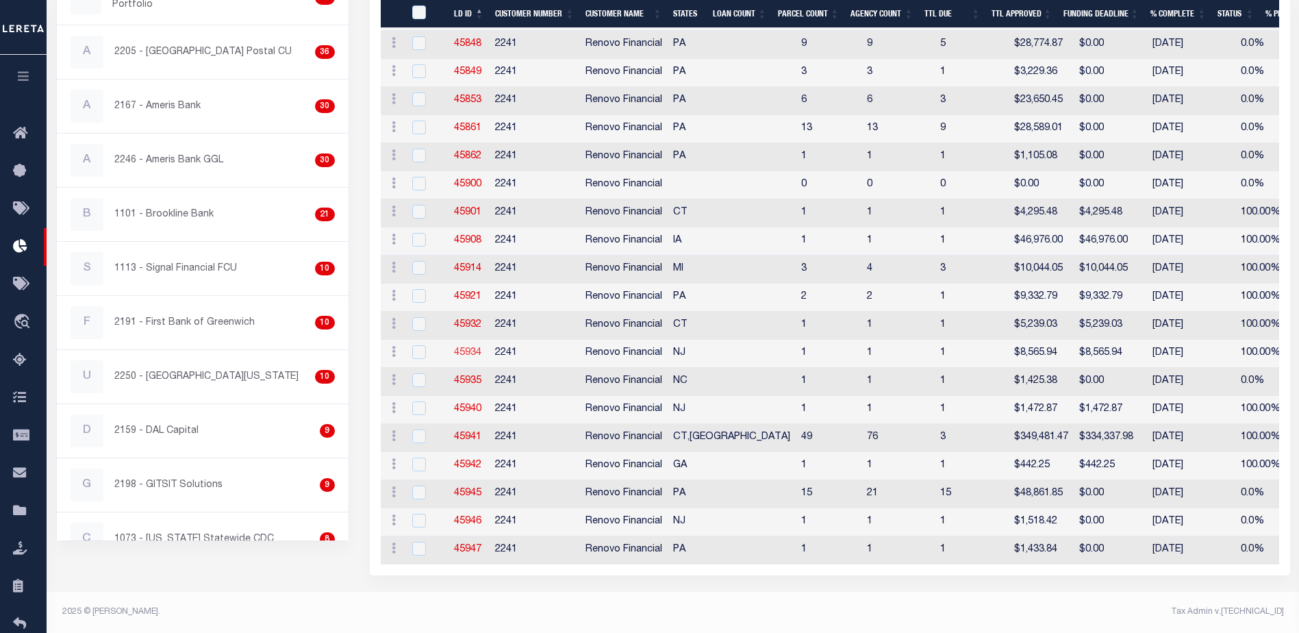
click at [462, 348] on link "45934" at bounding box center [467, 353] width 27 height 10
checkbox input "true"
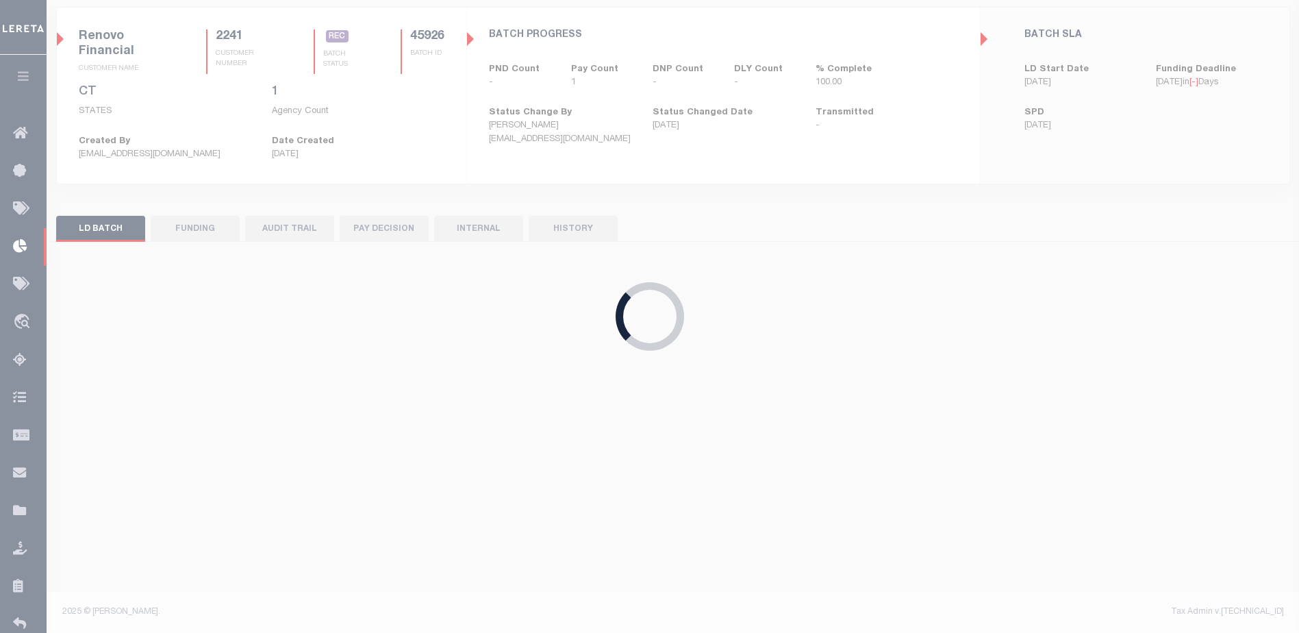
scroll to position [93, 0]
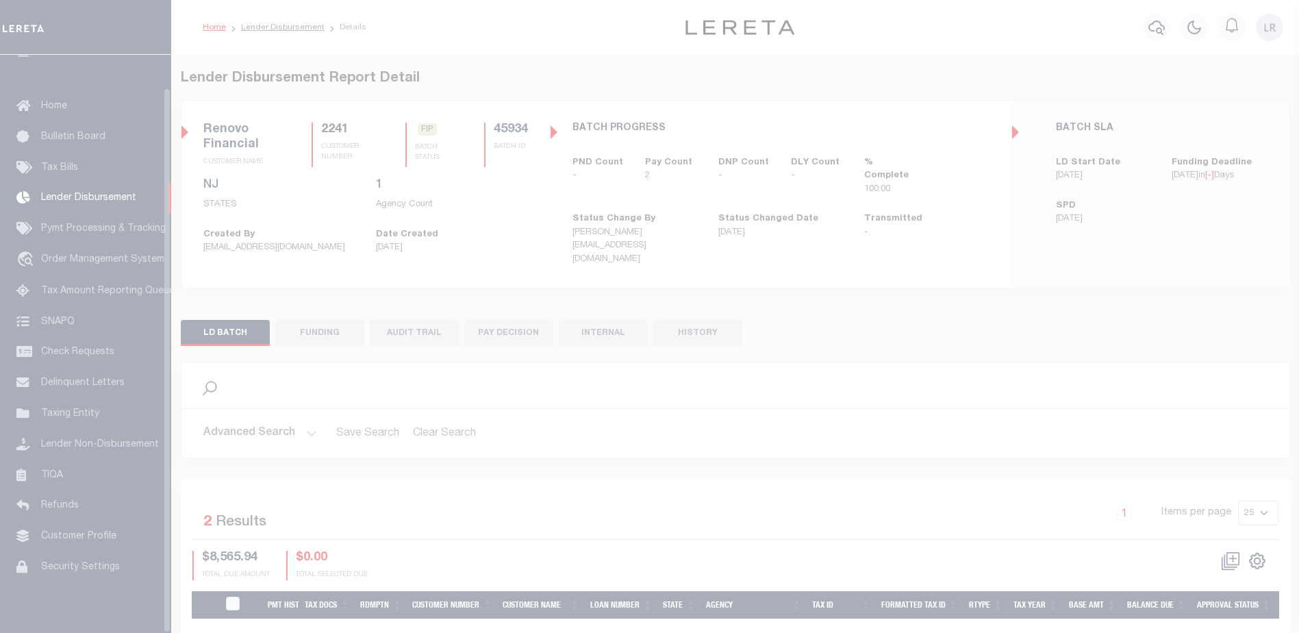
scroll to position [34, 0]
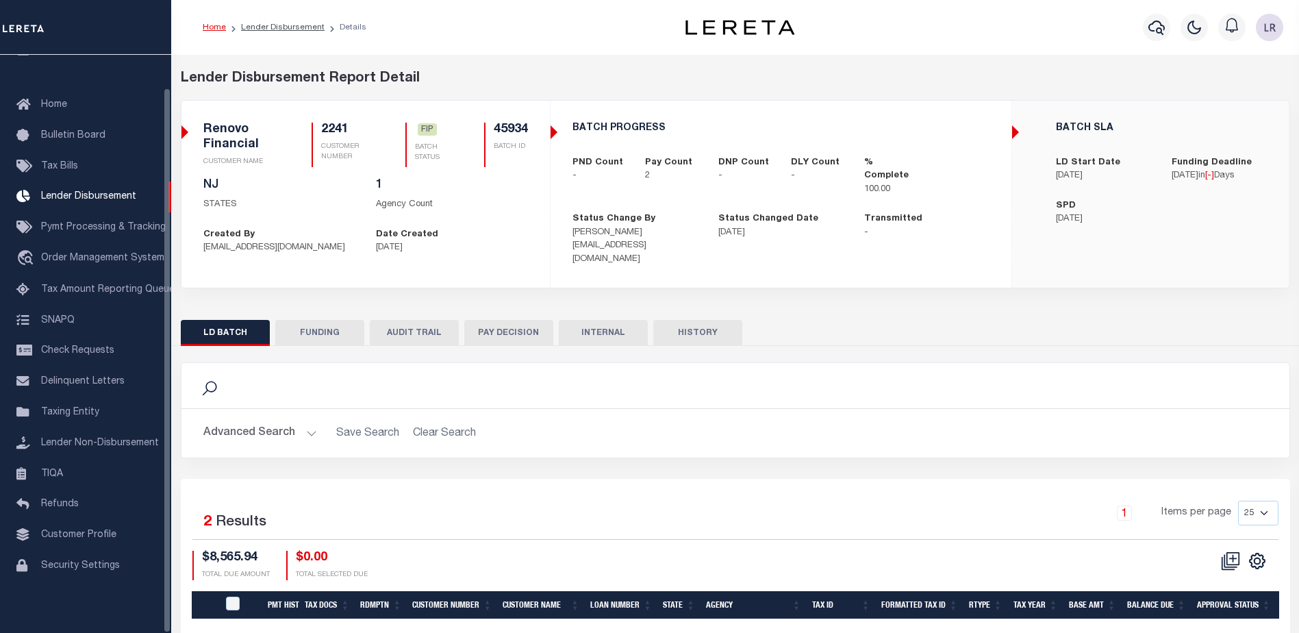
click at [344, 322] on button "FUNDING" at bounding box center [319, 333] width 89 height 26
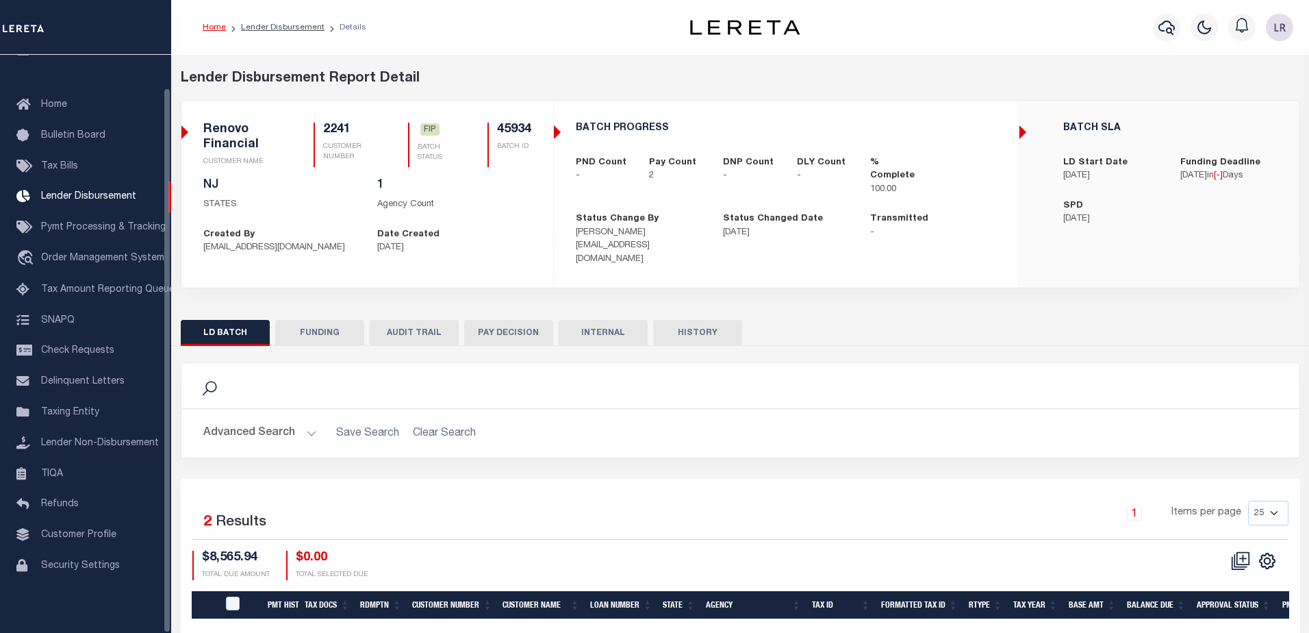
type input "$8,565.94"
type input "$0"
type input "[DATE]"
select select "100"
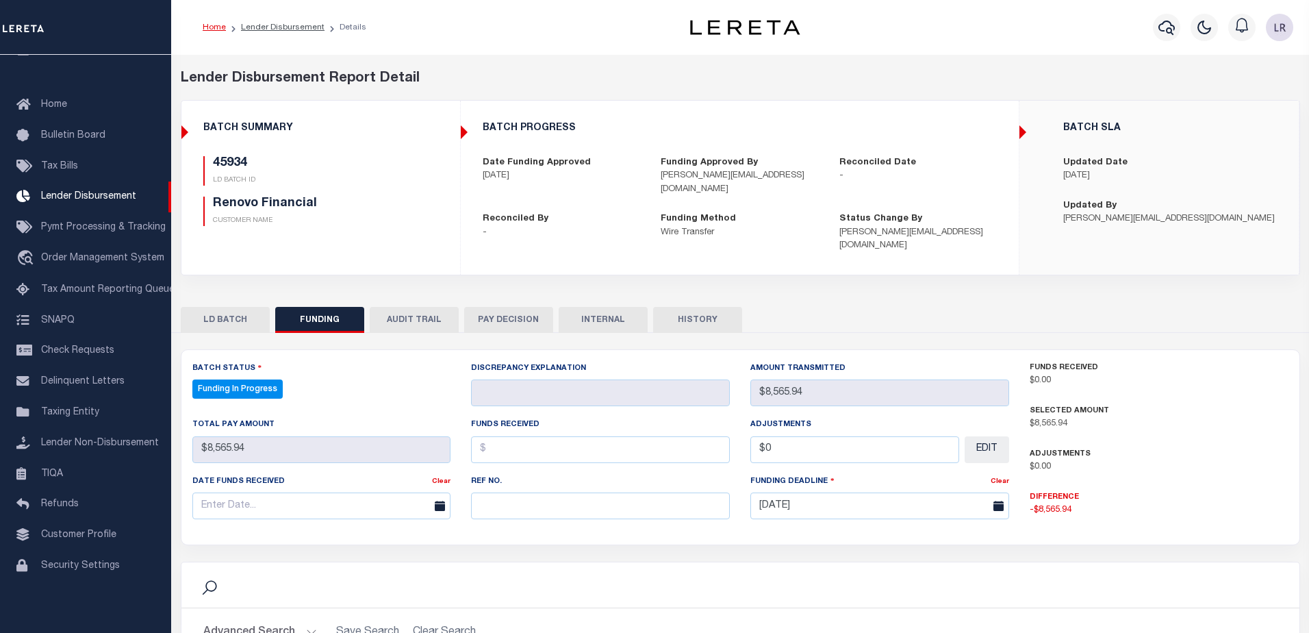
select select "100"
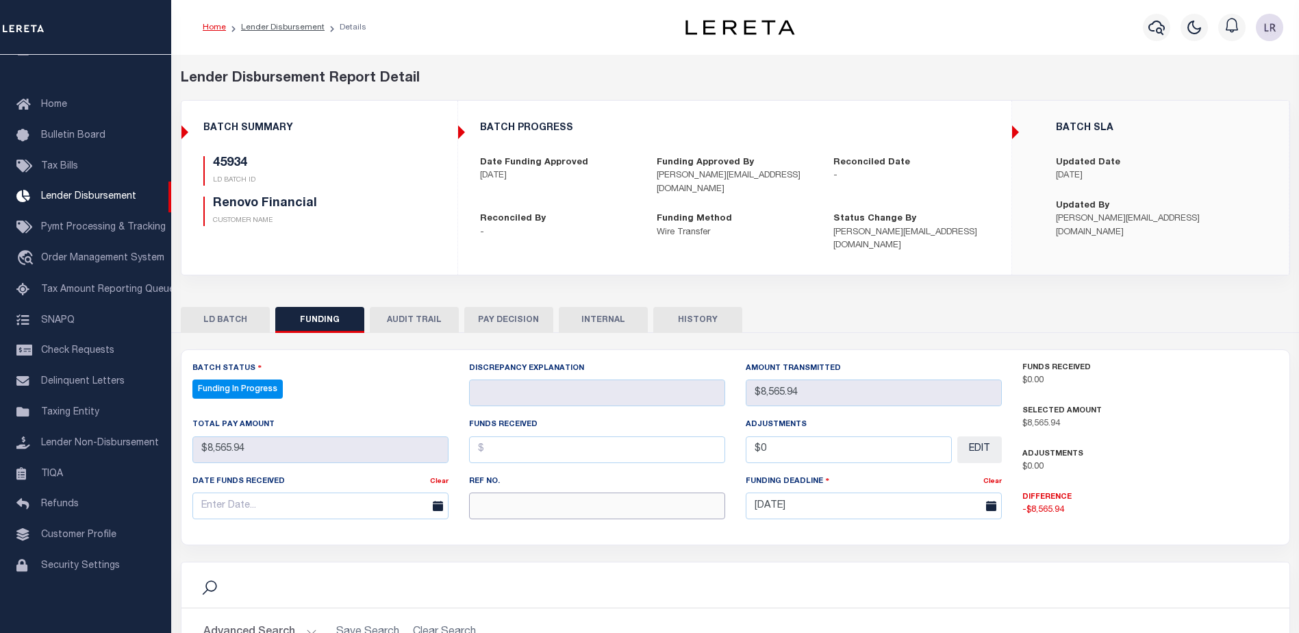
drag, startPoint x: 501, startPoint y: 493, endPoint x: 499, endPoint y: 484, distance: 10.0
click at [501, 492] on input "text" at bounding box center [597, 505] width 256 height 27
paste input "20250902MMQFMP2700595209021805FT03"
type input "20250902MMQFMP2700595209021805FT03"
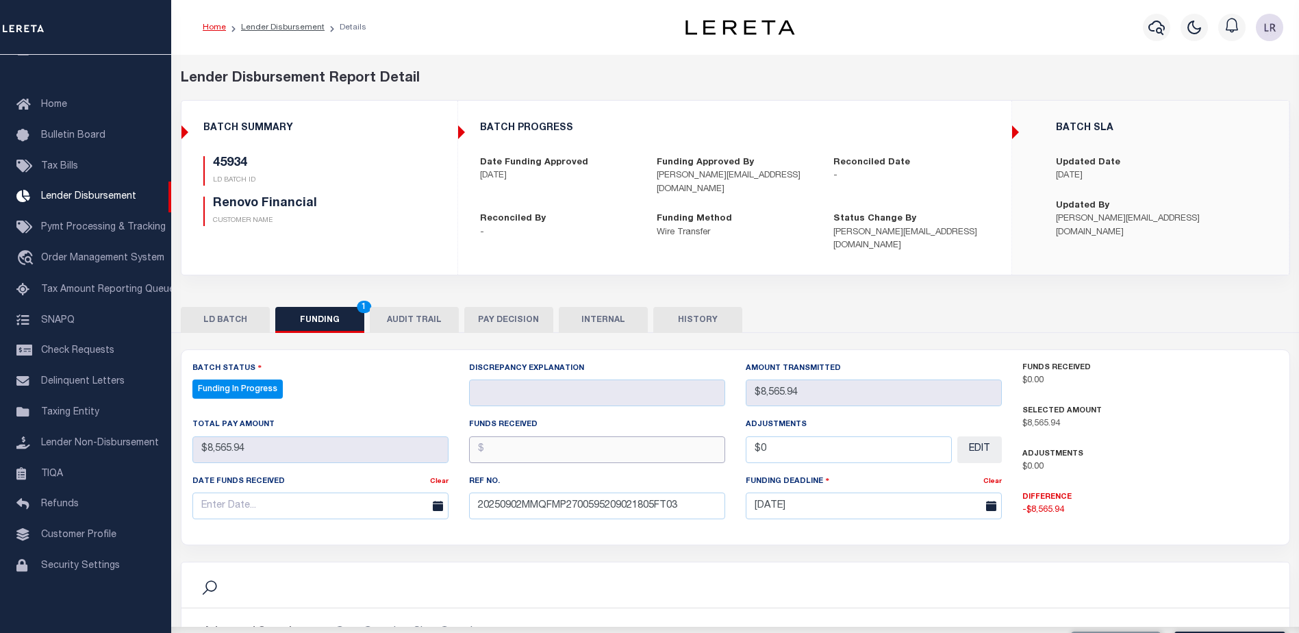
click at [486, 438] on input "text" at bounding box center [597, 449] width 256 height 27
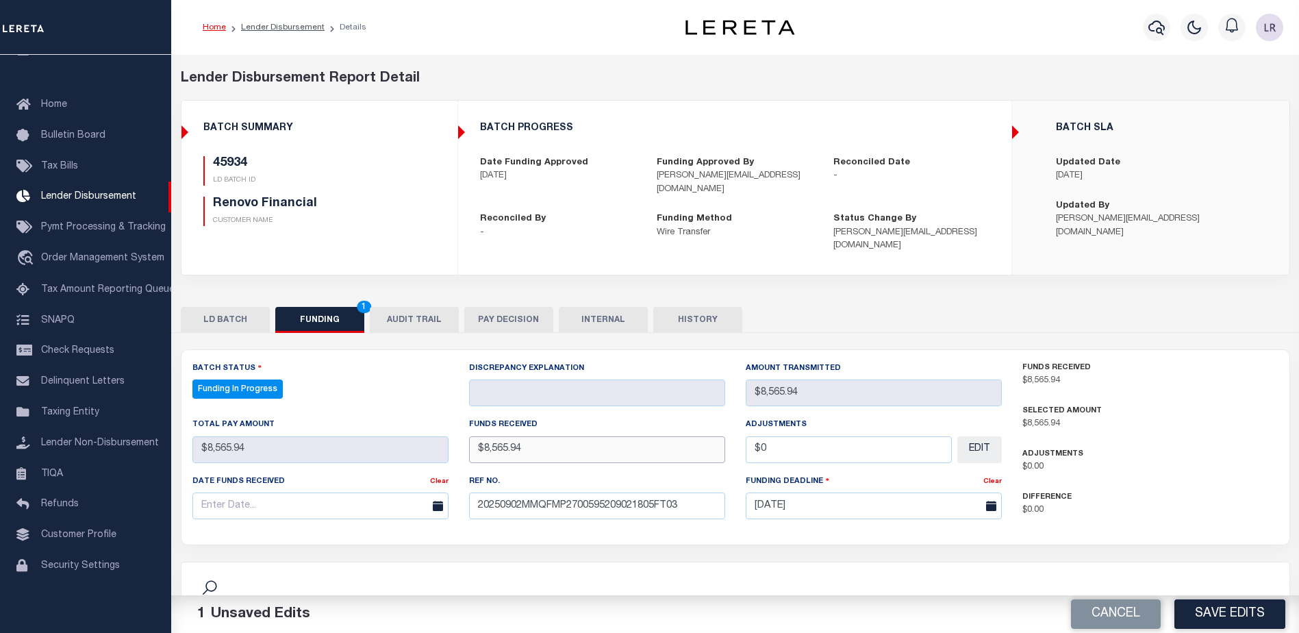
type input "$8,565.94"
click at [397, 492] on input "text" at bounding box center [320, 505] width 256 height 27
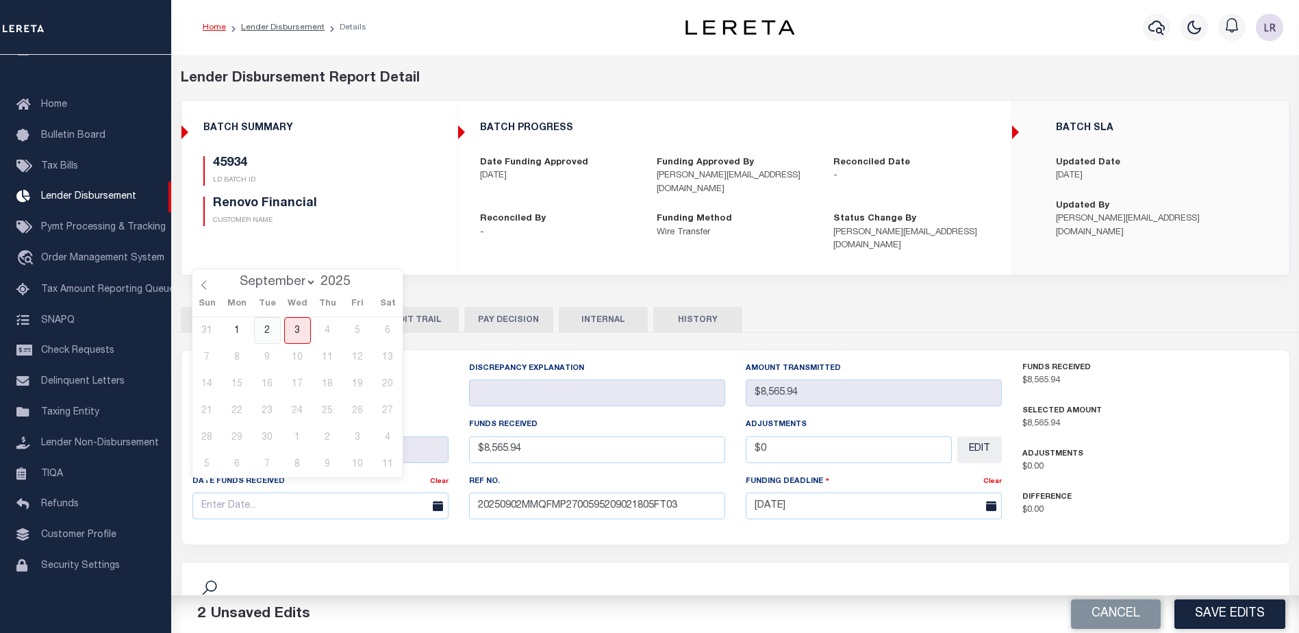
click at [275, 329] on span "2" at bounding box center [267, 330] width 27 height 27
type input "[DATE]"
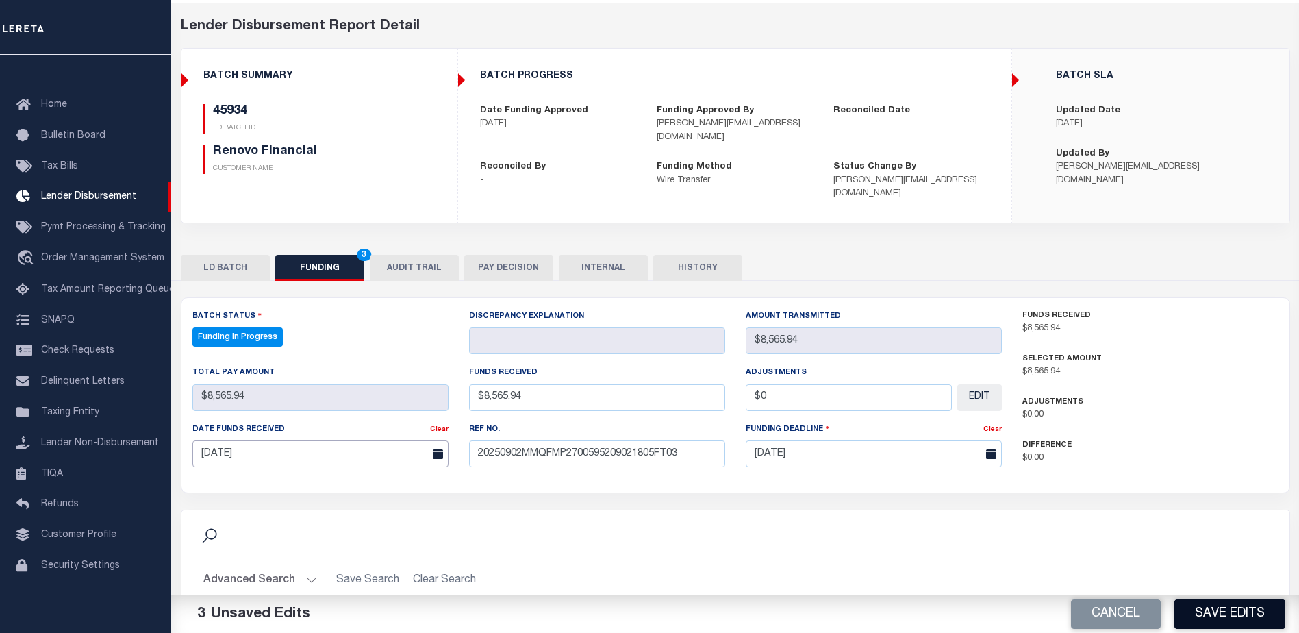
scroll to position [205, 0]
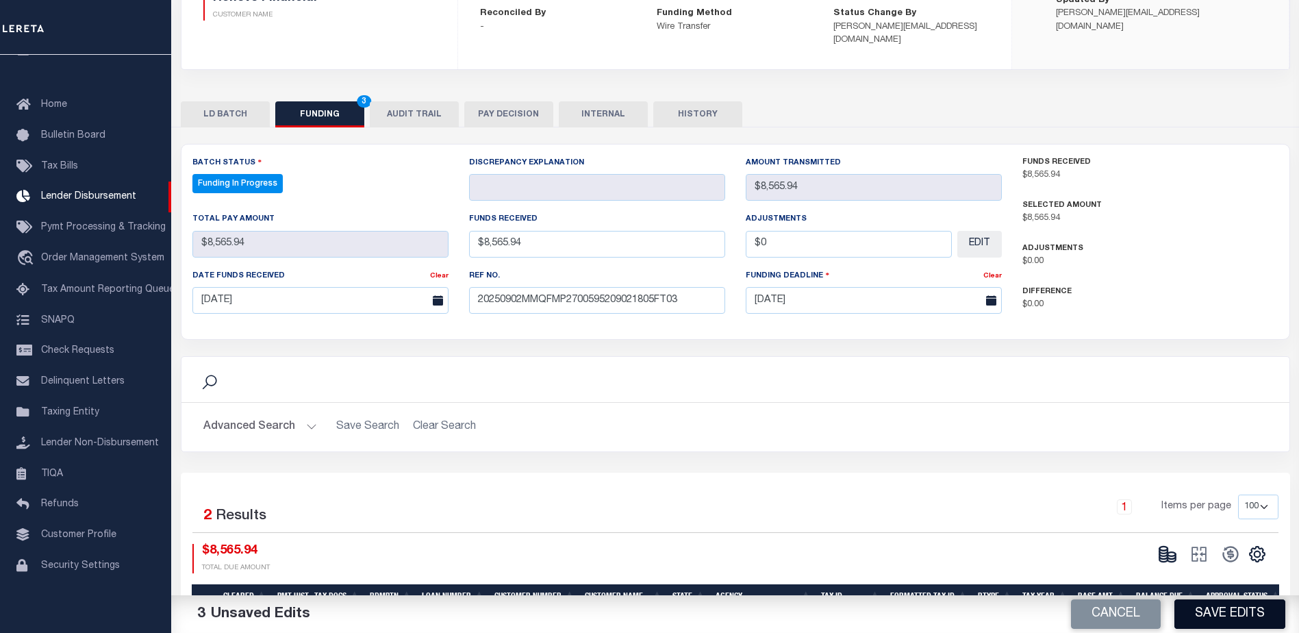
click at [1202, 612] on button "Save Edits" at bounding box center [1230, 613] width 111 height 29
type input "$8,565.94"
type input "$0"
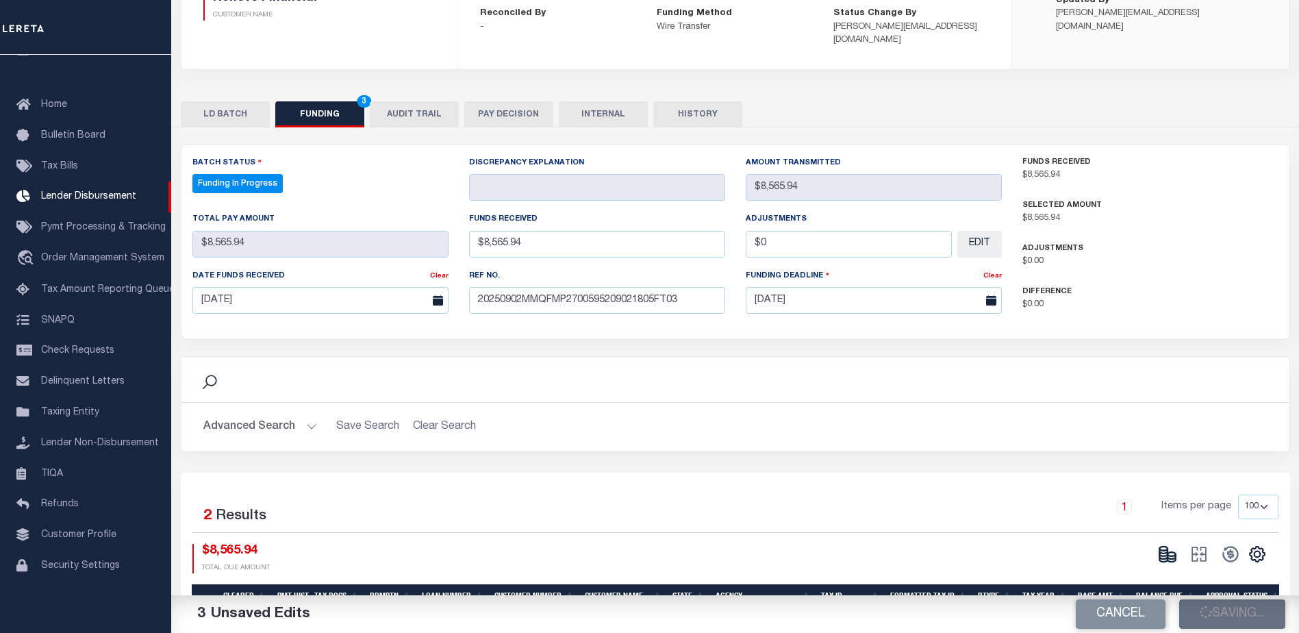
select select "100"
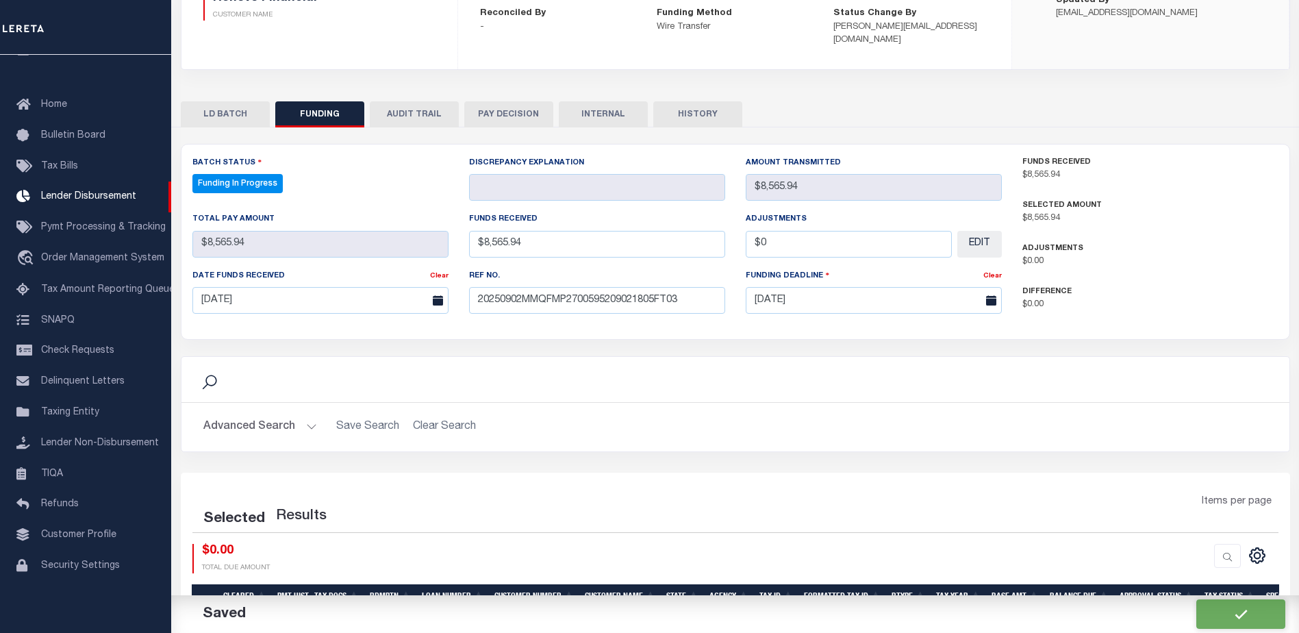
select select "100"
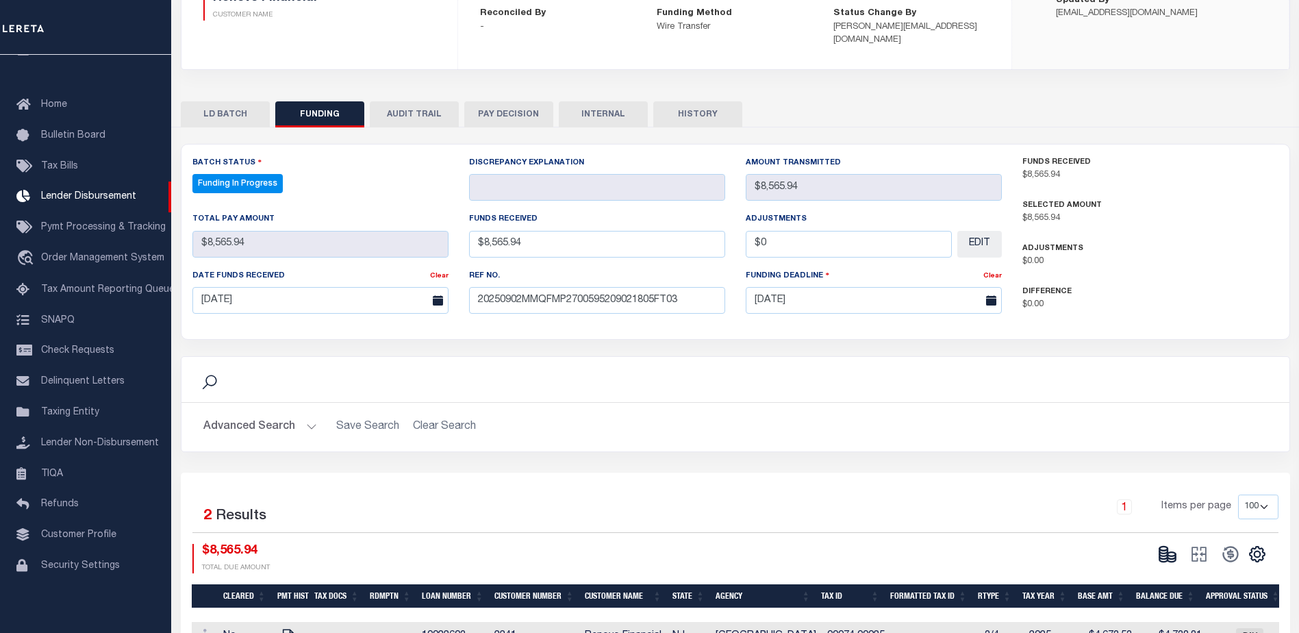
click at [1156, 285] on div "Difference $0.00" at bounding box center [1150, 298] width 256 height 27
click at [1145, 544] on div "CSV Export Selected Print Show Filter Show Search Columns 0: 1: Cleared 2: PMT …" at bounding box center [1210, 554] width 137 height 21
click at [1167, 551] on icon at bounding box center [1163, 553] width 8 height 5
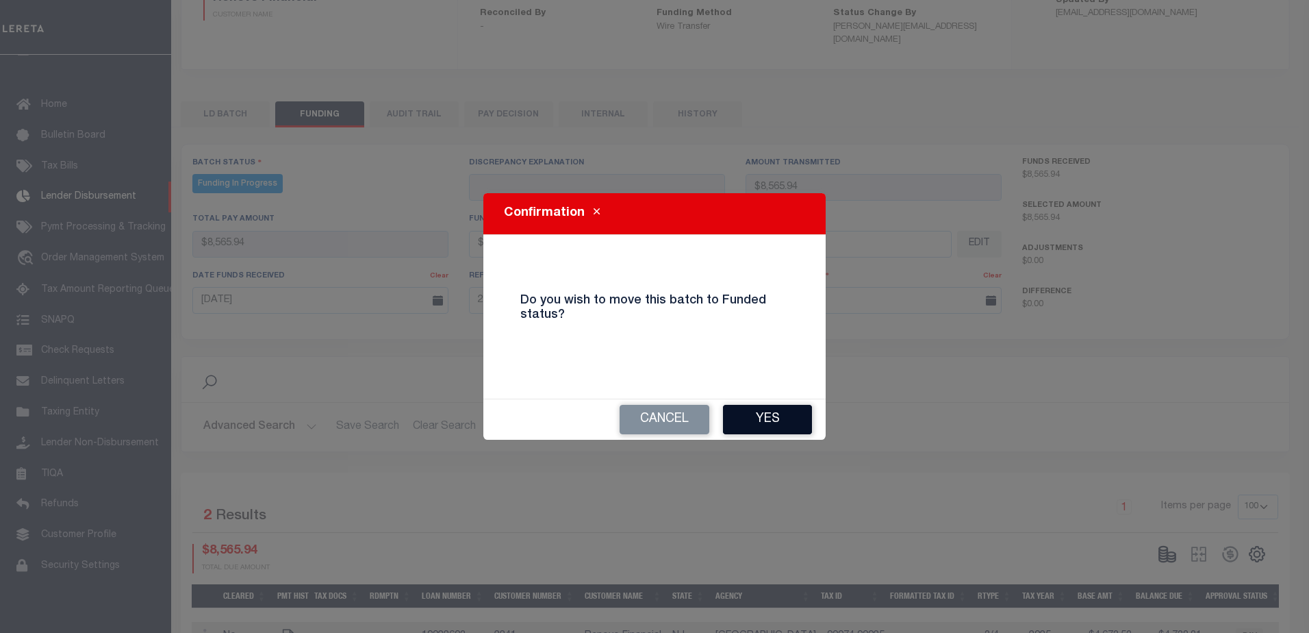
click at [801, 430] on button "Yes" at bounding box center [767, 419] width 89 height 29
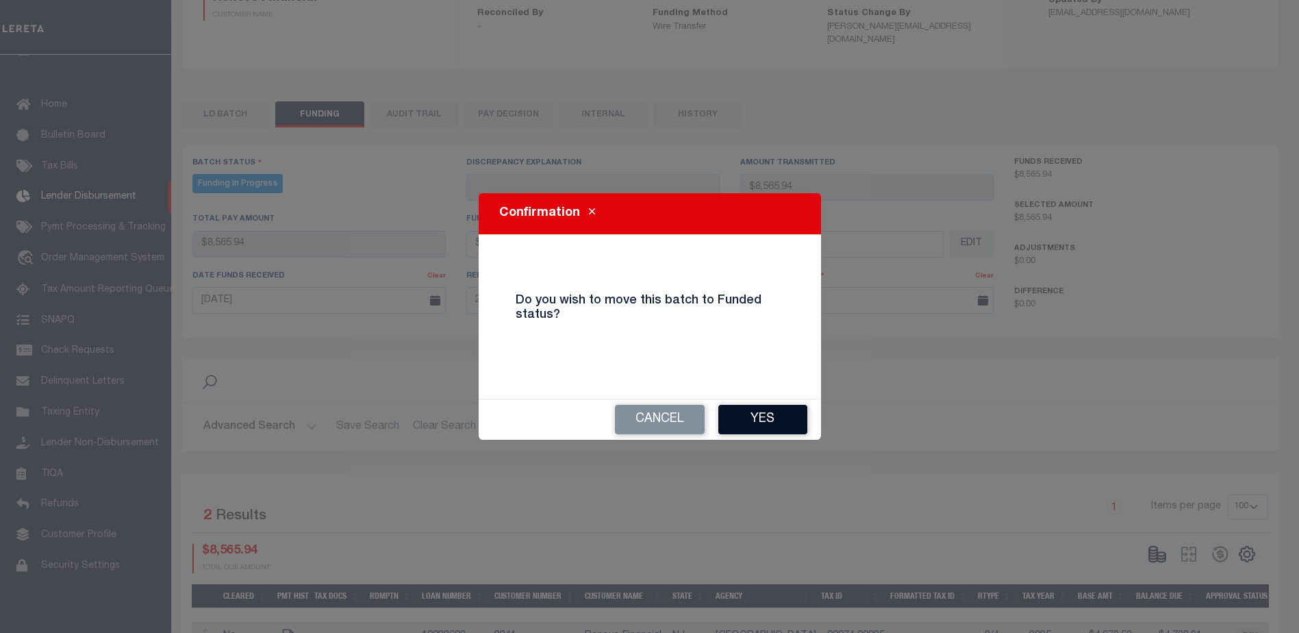
type input "$8,565.94"
type input "$0"
select select "100"
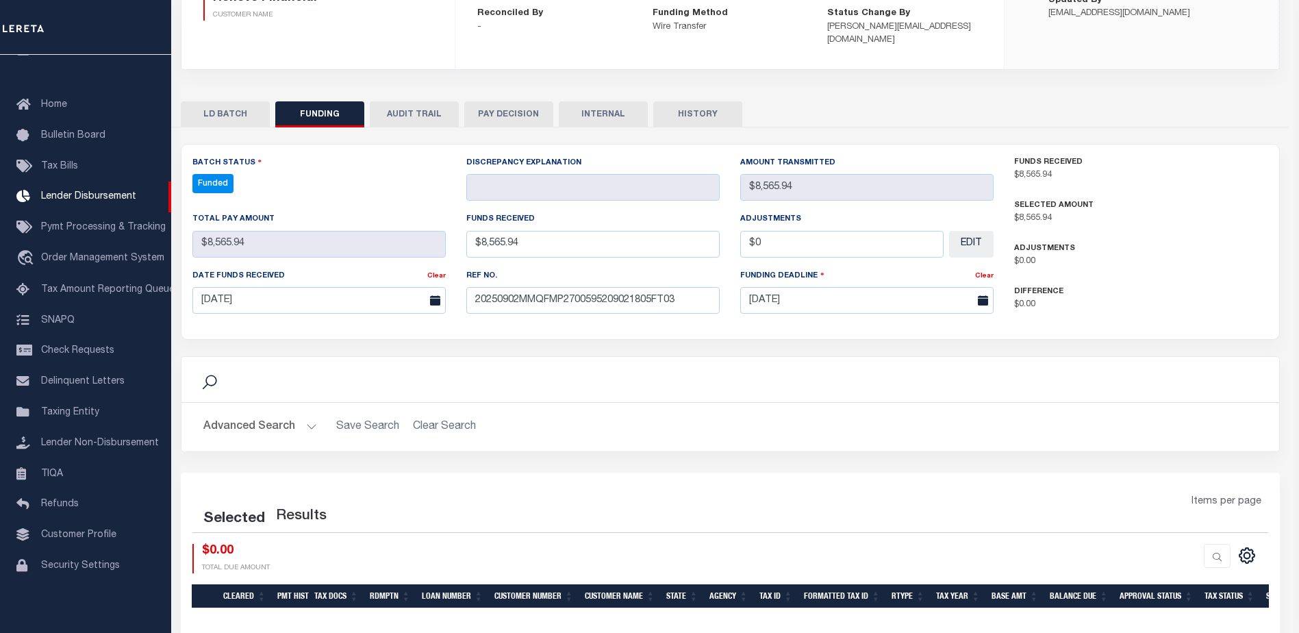
select select "100"
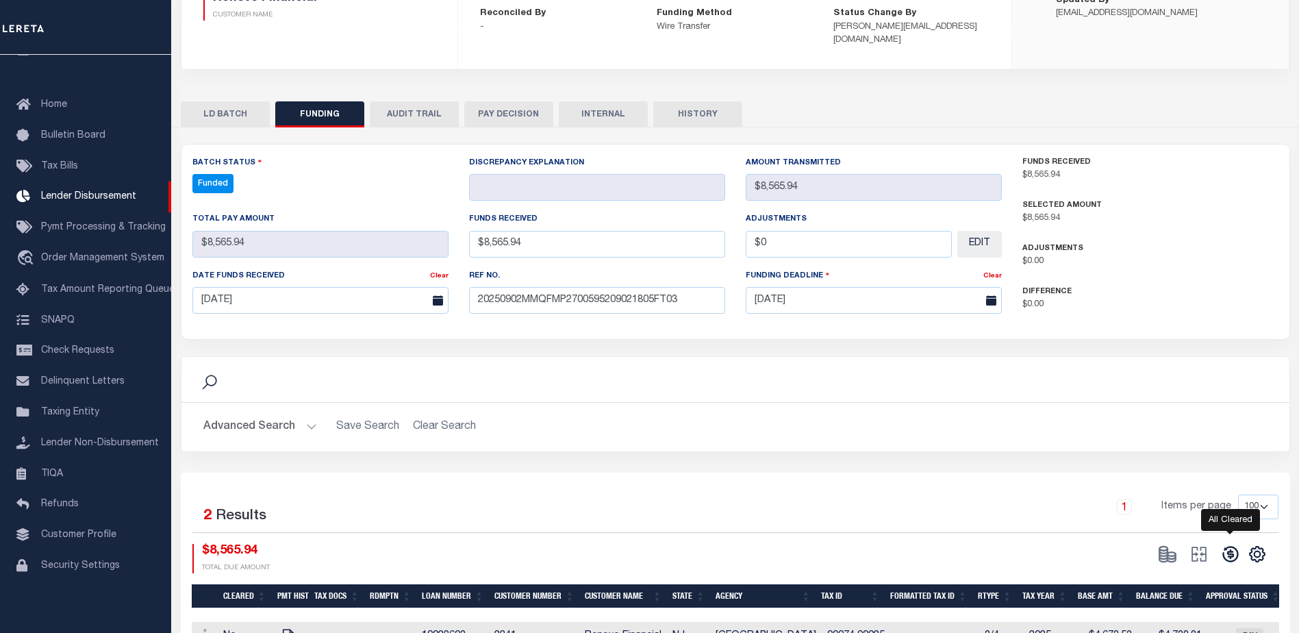
click at [1222, 544] on icon at bounding box center [1230, 553] width 19 height 19
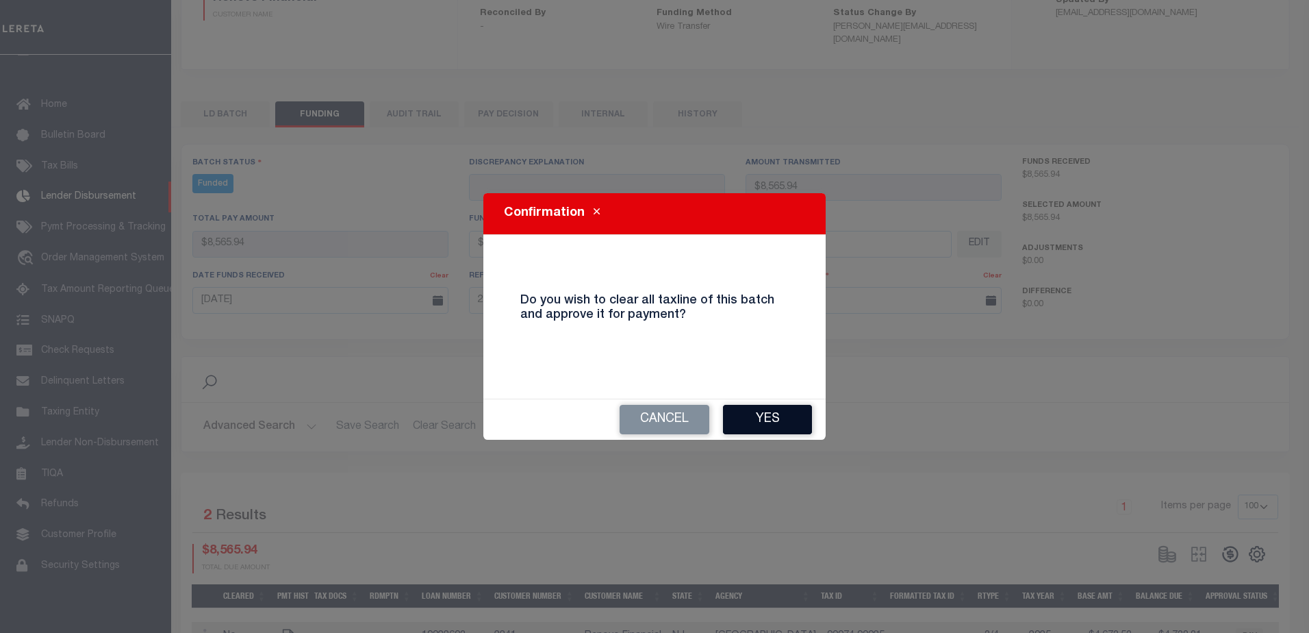
click at [796, 422] on button "Yes" at bounding box center [767, 419] width 89 height 29
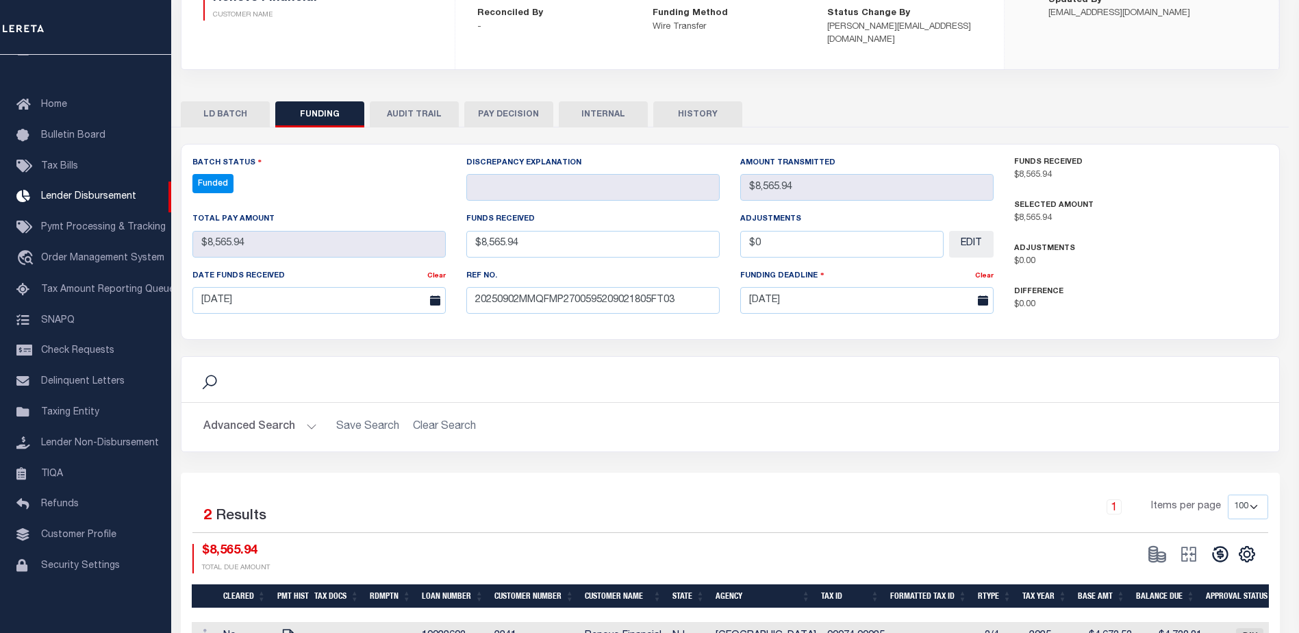
type input "$8,565.94"
type input "$0"
select select "100"
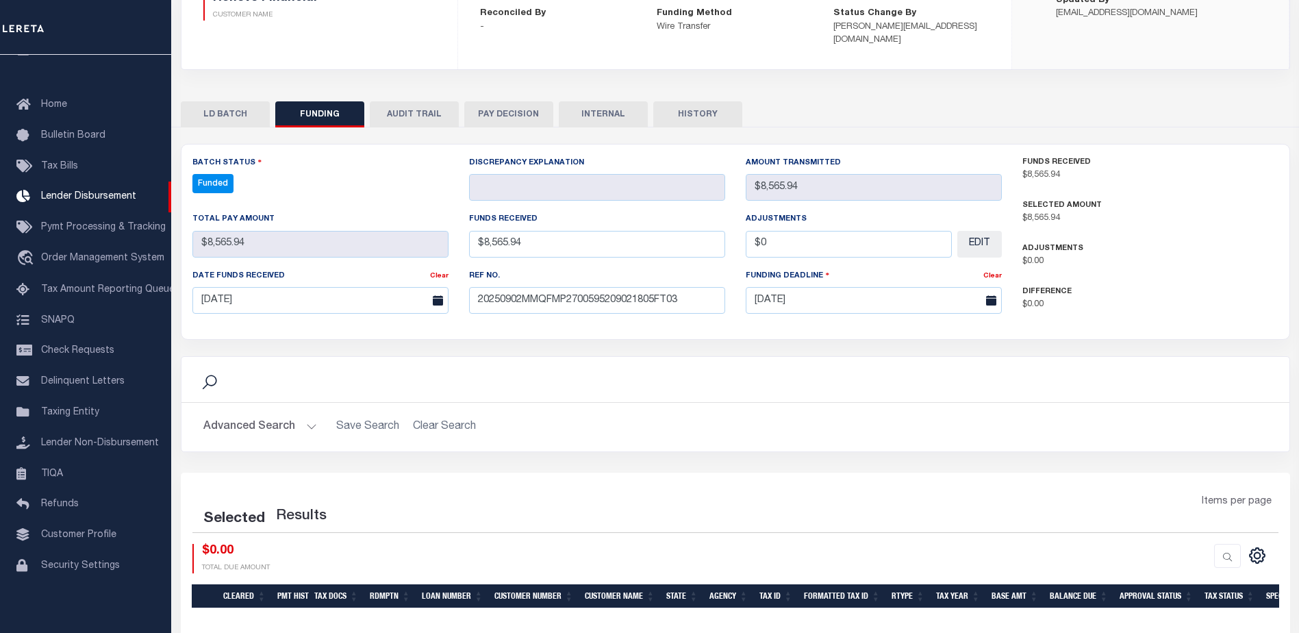
select select "100"
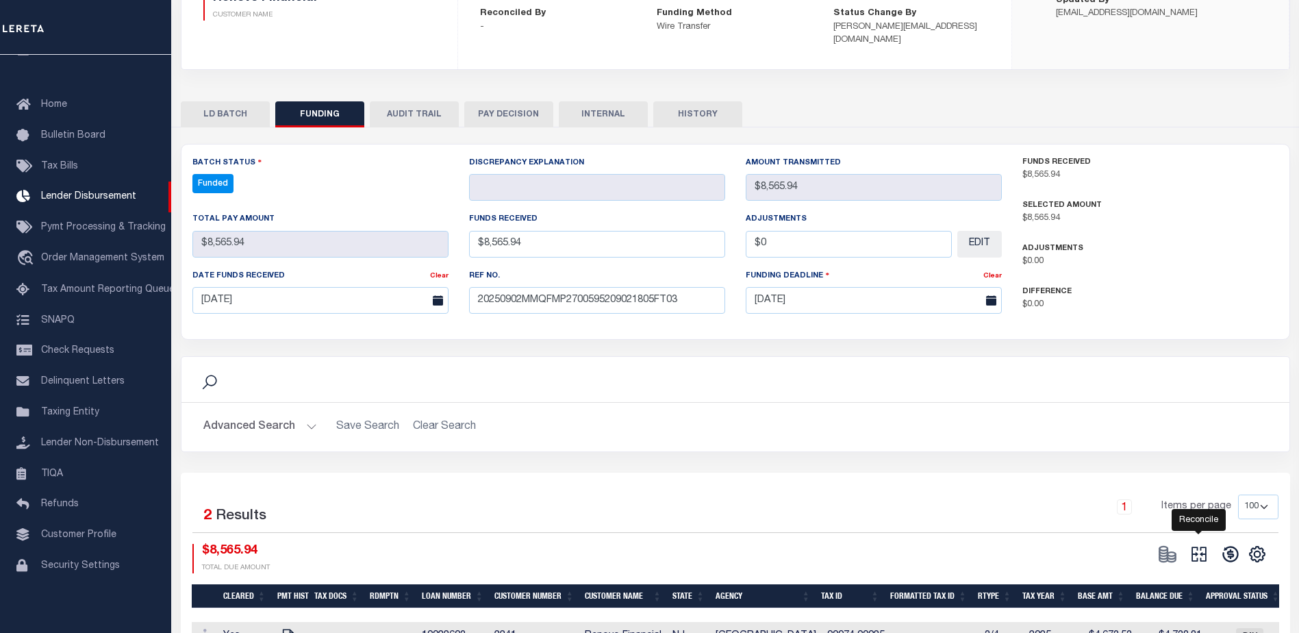
click at [1203, 544] on icon at bounding box center [1199, 553] width 19 height 19
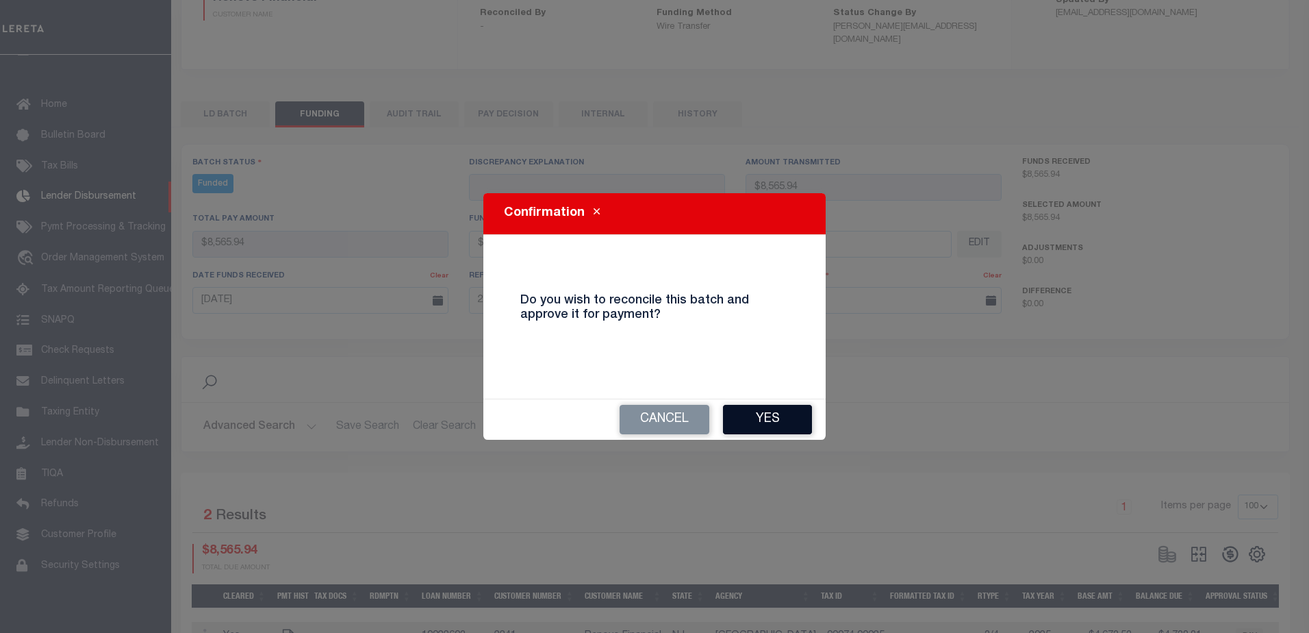
click at [764, 417] on button "Yes" at bounding box center [767, 419] width 89 height 29
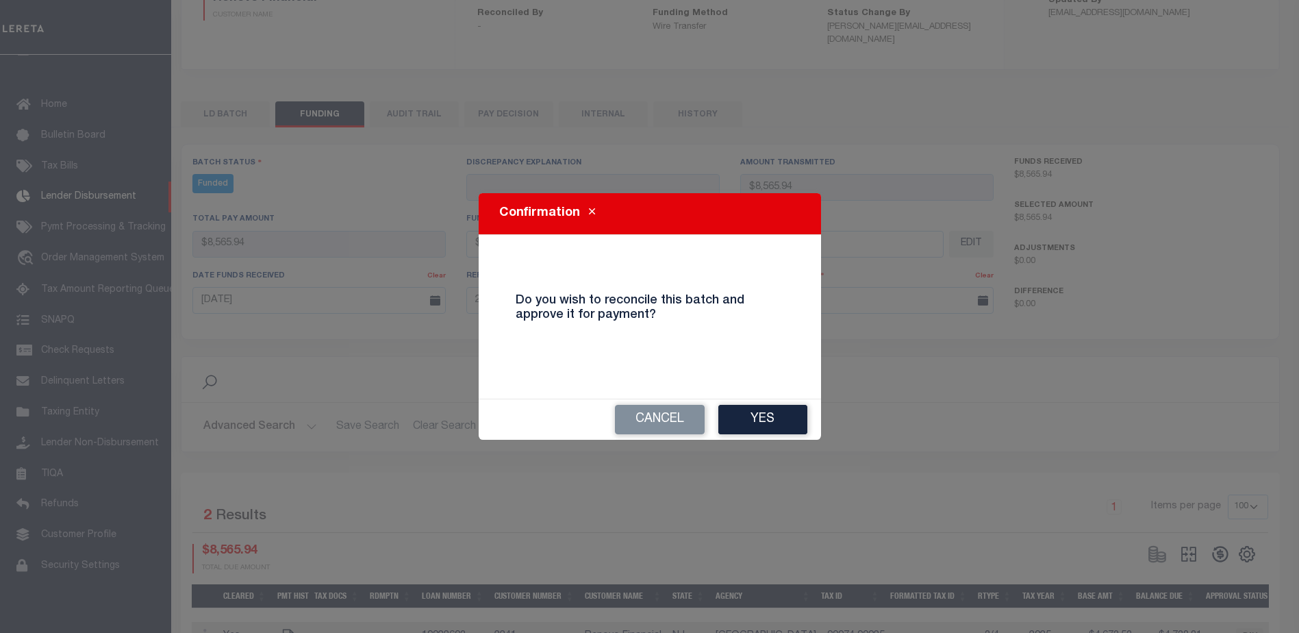
type input "$8,565.94"
type input "$0"
select select "100"
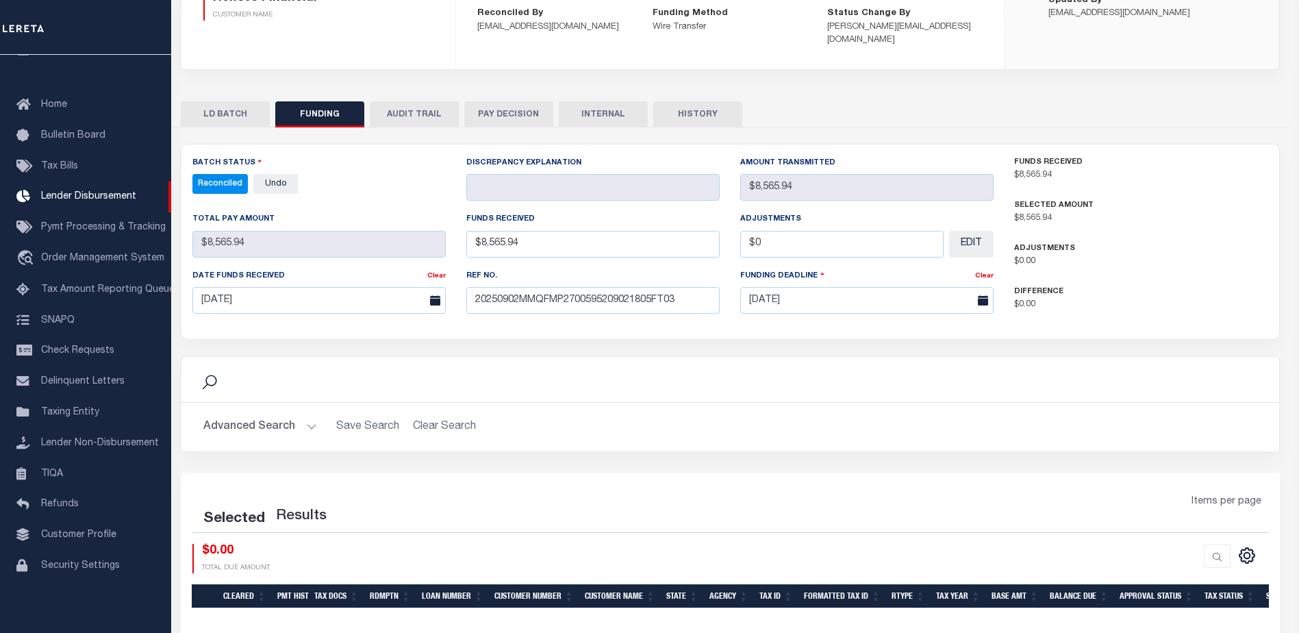
select select "100"
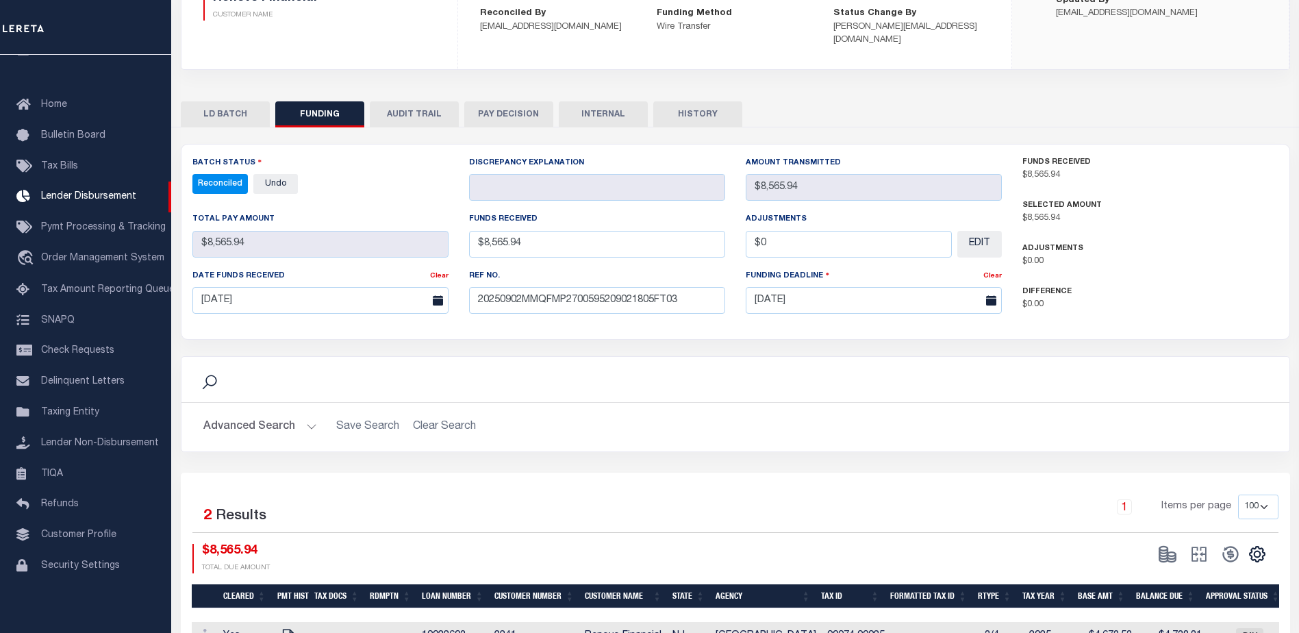
drag, startPoint x: 601, startPoint y: 106, endPoint x: 621, endPoint y: 145, distance: 43.5
click at [601, 106] on button "INTERNAL" at bounding box center [603, 114] width 89 height 26
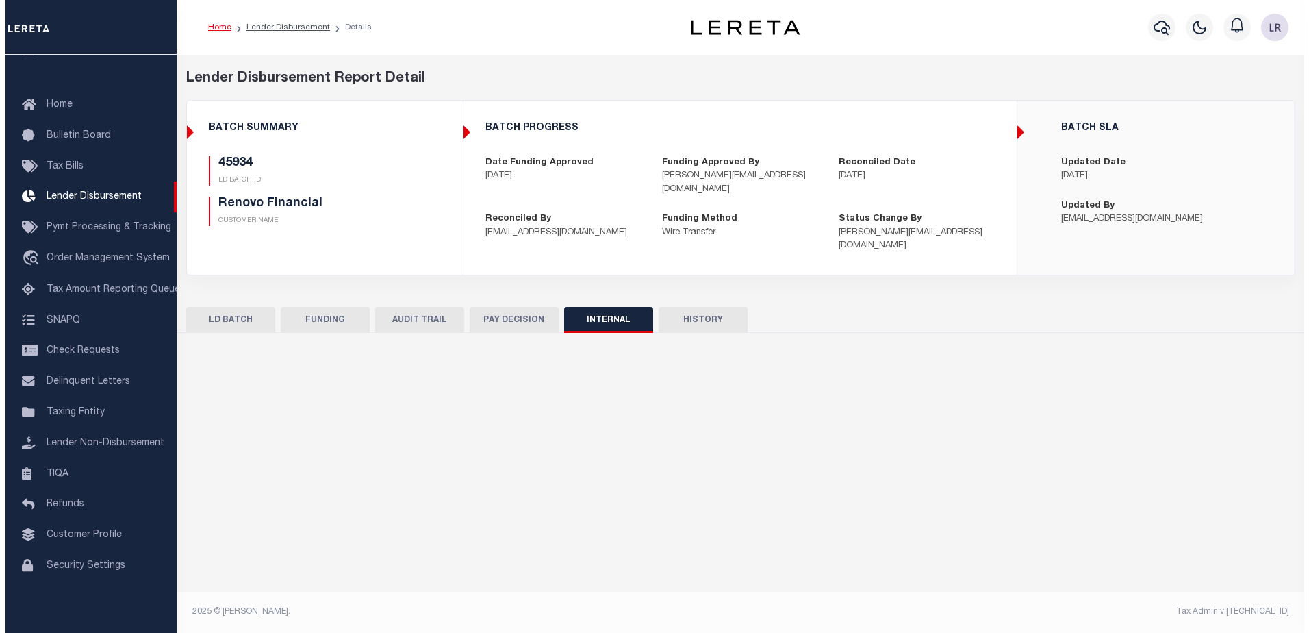
scroll to position [0, 0]
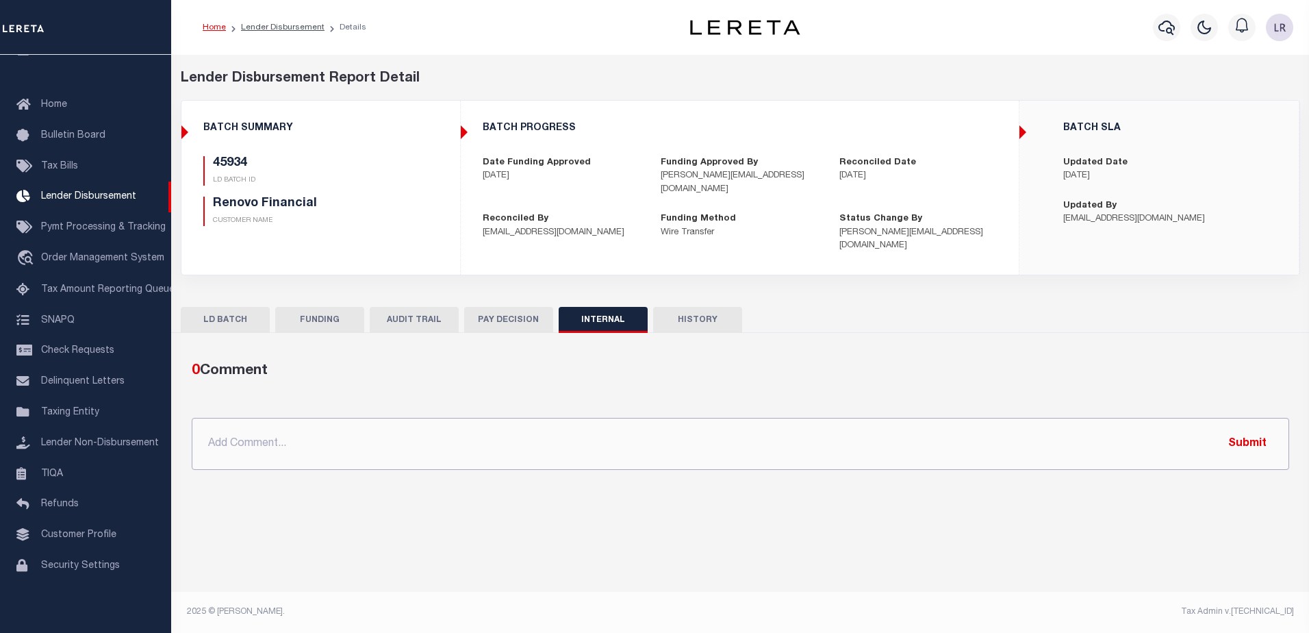
drag, startPoint x: 836, startPoint y: 436, endPoint x: 1104, endPoint y: 436, distance: 267.8
click at [836, 436] on input "text" at bounding box center [741, 444] width 1098 height 52
paste input "ORG AMT $432542.12 45876-$2104.77 45879-$51730.21 45884-$7979.45 45902-$10320.8…"
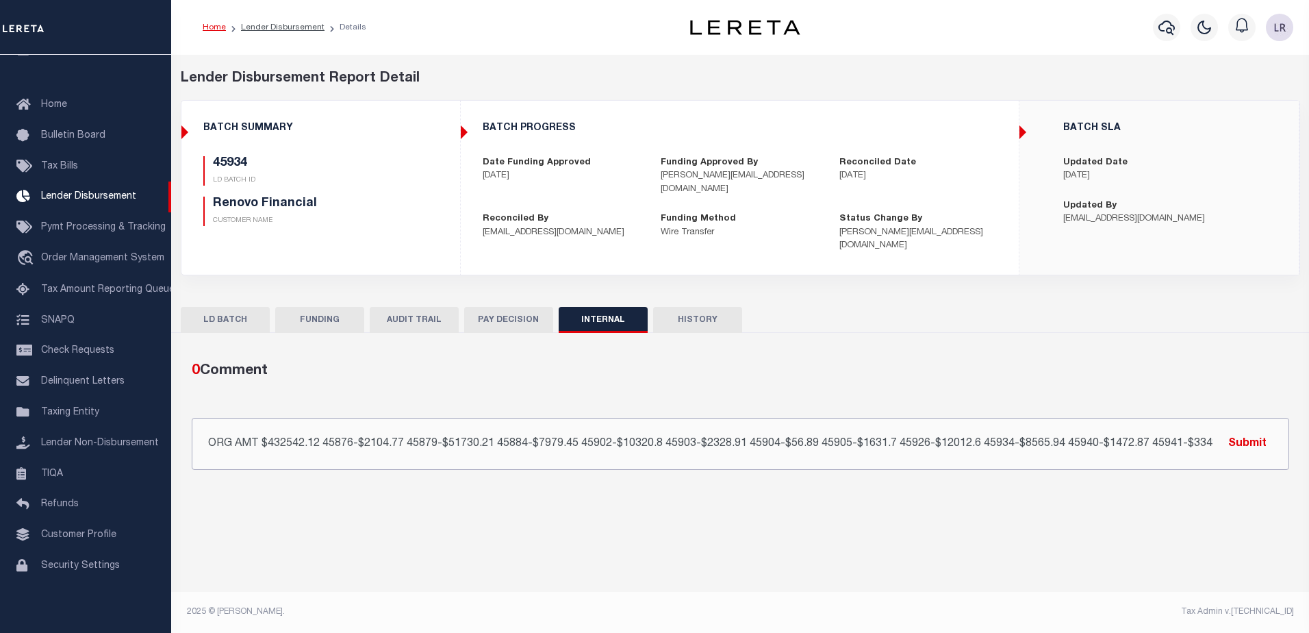
scroll to position [0, 23]
type input "ORG AMT $432542.12 45876-$2104.77 45879-$51730.21 45884-$7979.45 45902-$10320.8…"
click at [1229, 433] on button "Submit" at bounding box center [1248, 443] width 56 height 28
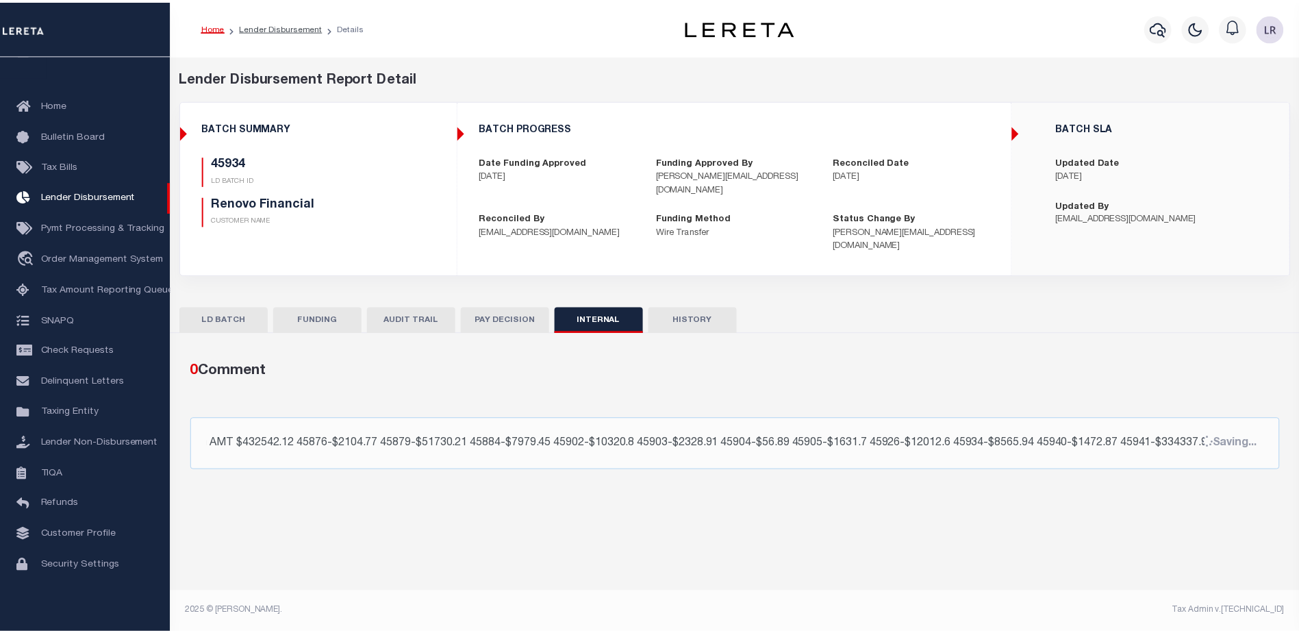
scroll to position [0, 0]
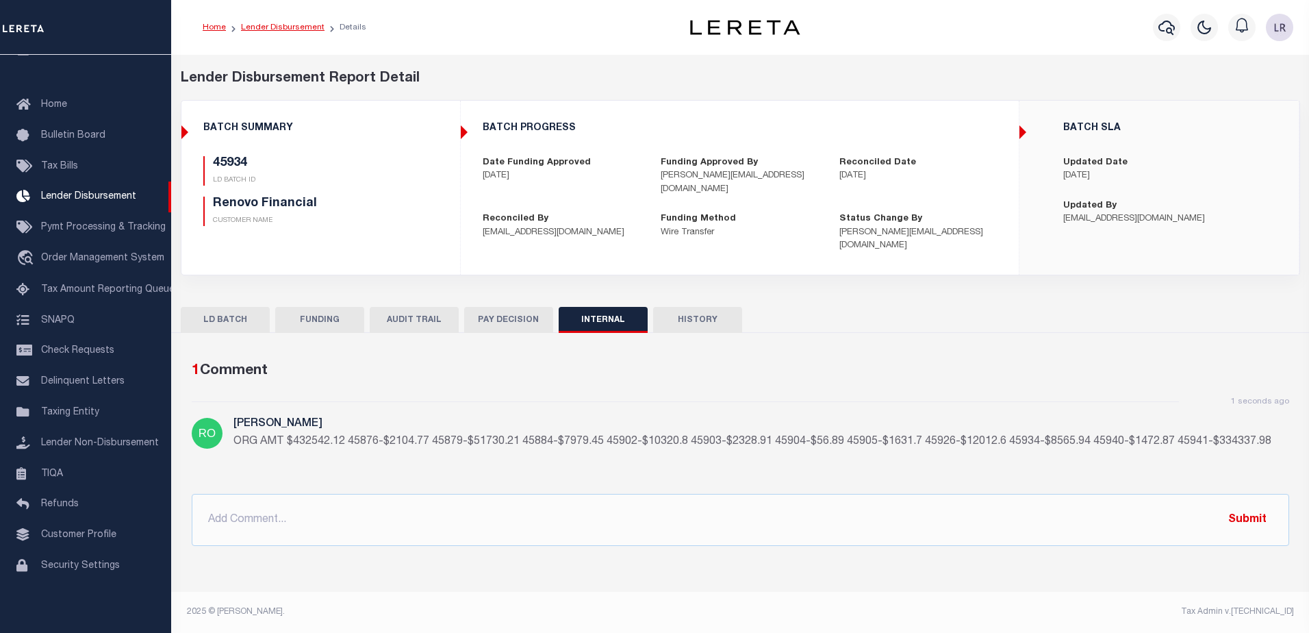
click at [266, 26] on link "Lender Disbursement" at bounding box center [283, 27] width 84 height 8
checkbox input "true"
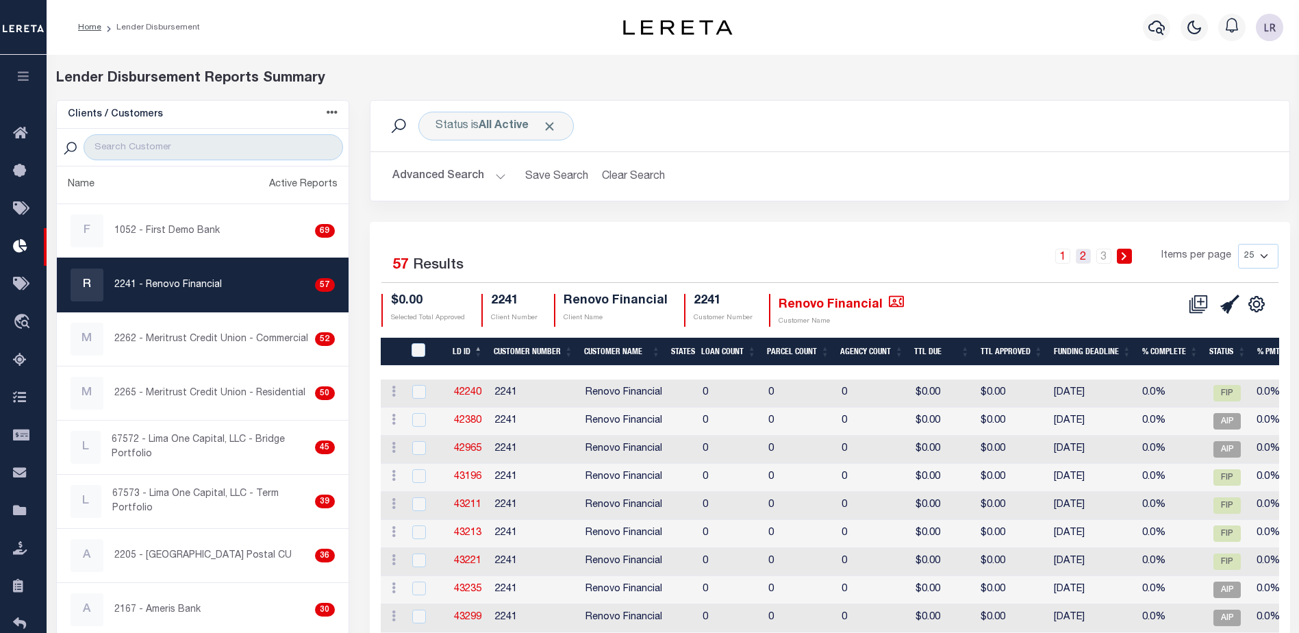
click at [1091, 255] on link "2" at bounding box center [1083, 256] width 15 height 15
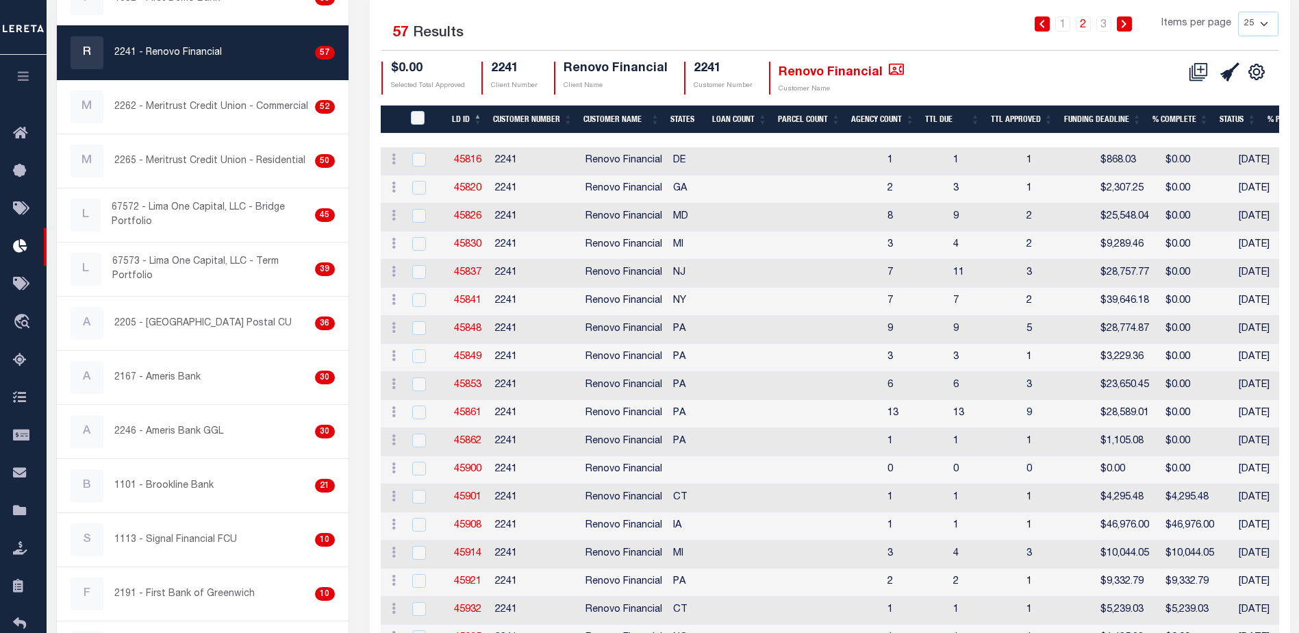
scroll to position [342, 0]
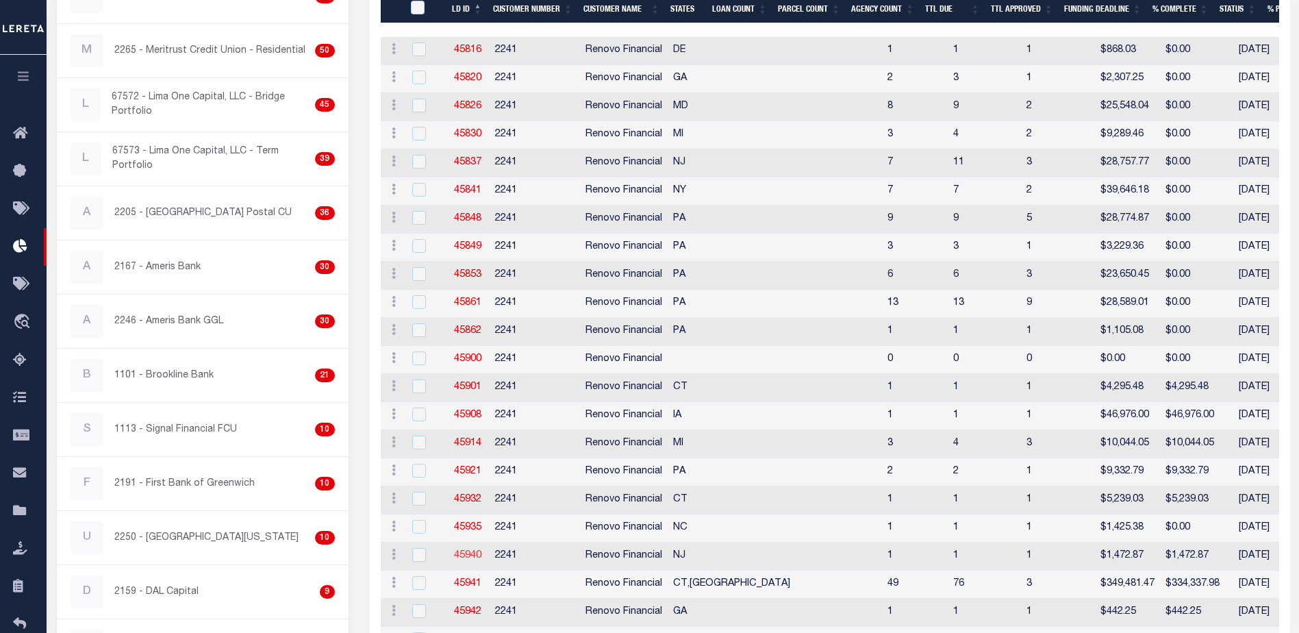
click at [469, 553] on link "45940" at bounding box center [467, 556] width 27 height 10
checkbox input "true"
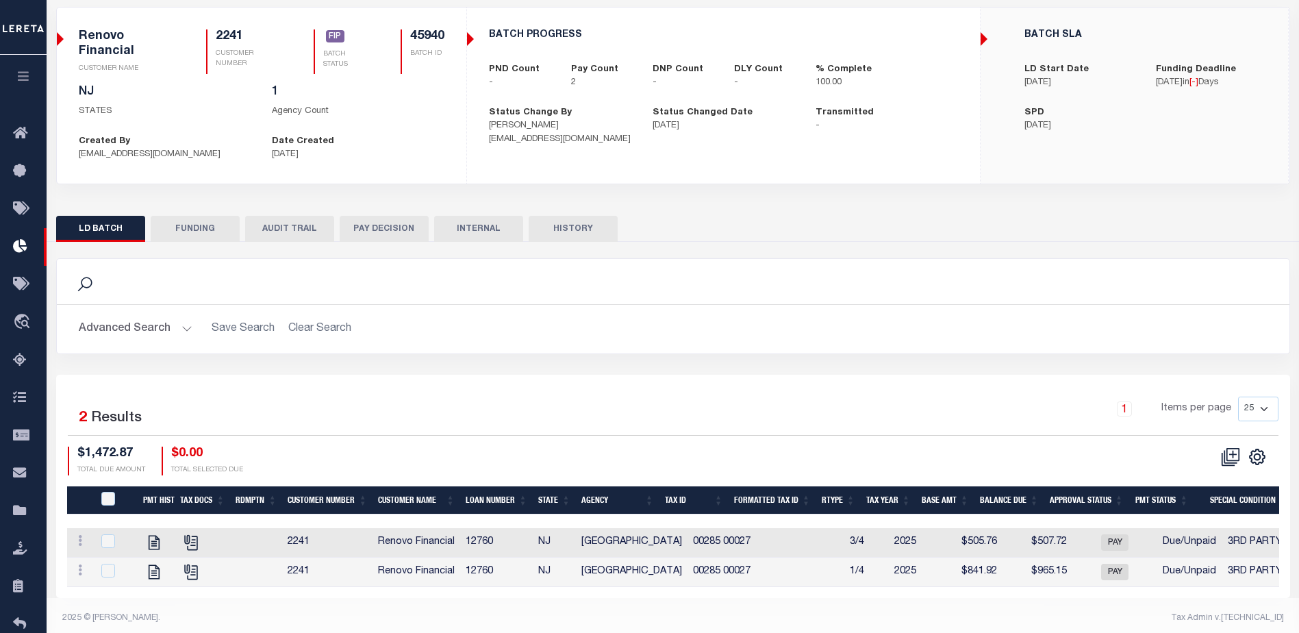
scroll to position [110, 0]
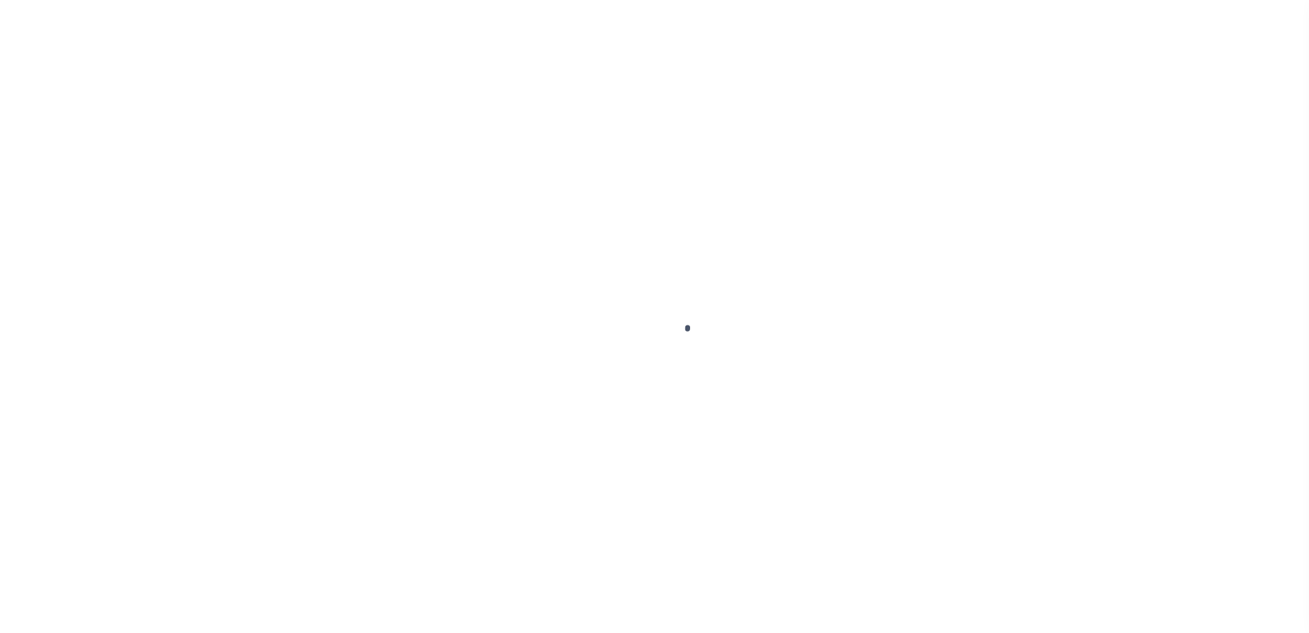
type input "$0.00"
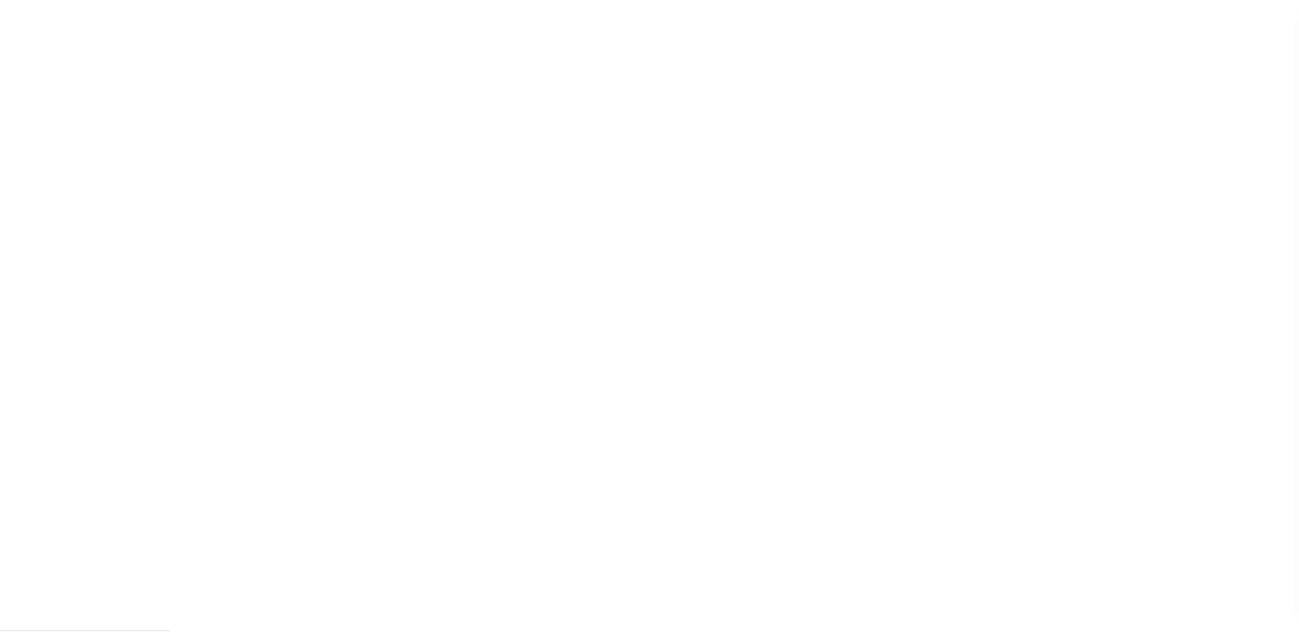
scroll to position [34, 0]
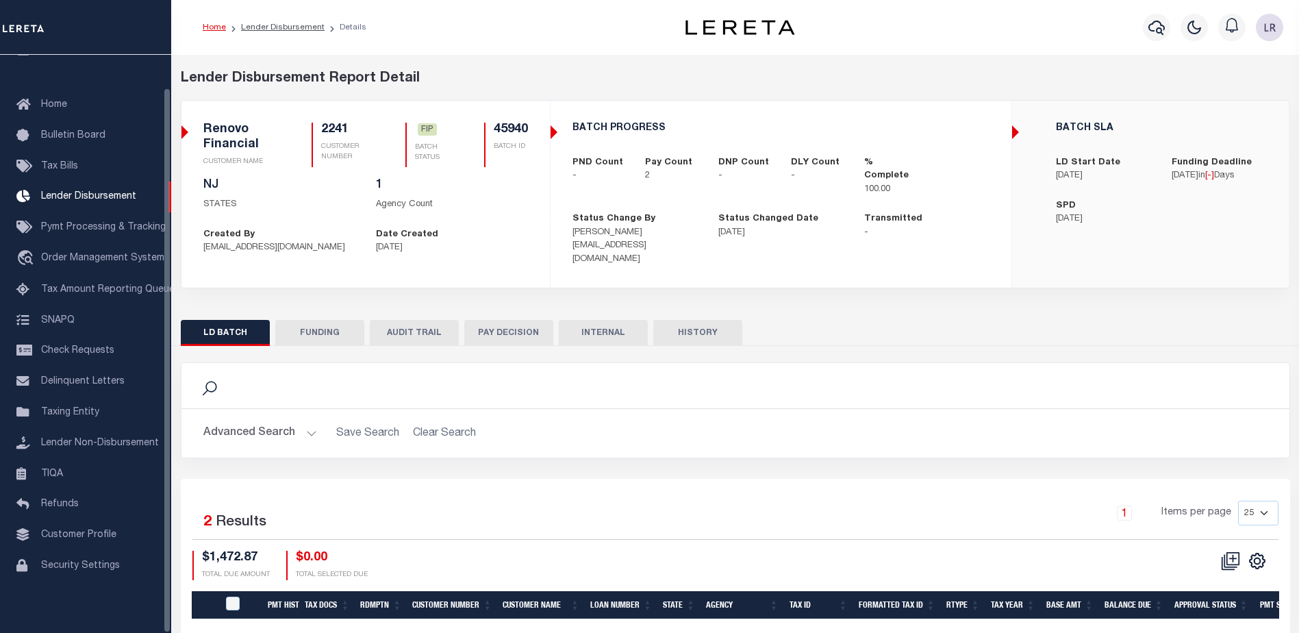
click at [336, 327] on button "FUNDING" at bounding box center [319, 333] width 89 height 26
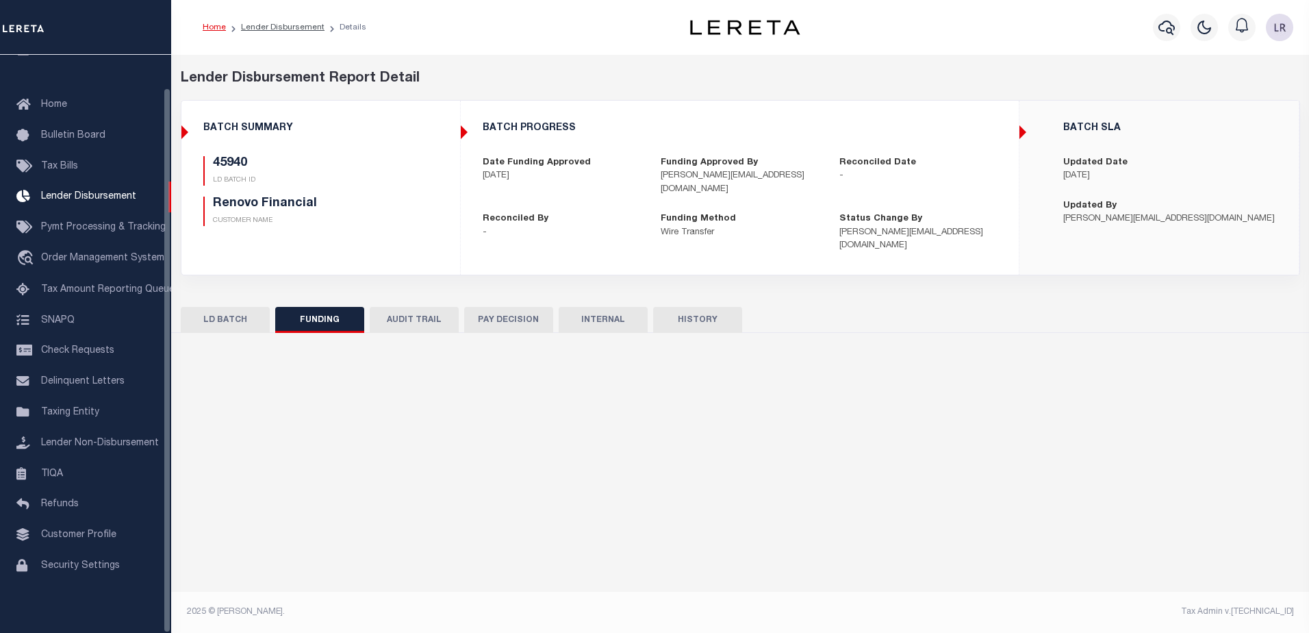
type input "$1,472.87"
type input "$0"
type input "[DATE]"
select select "100"
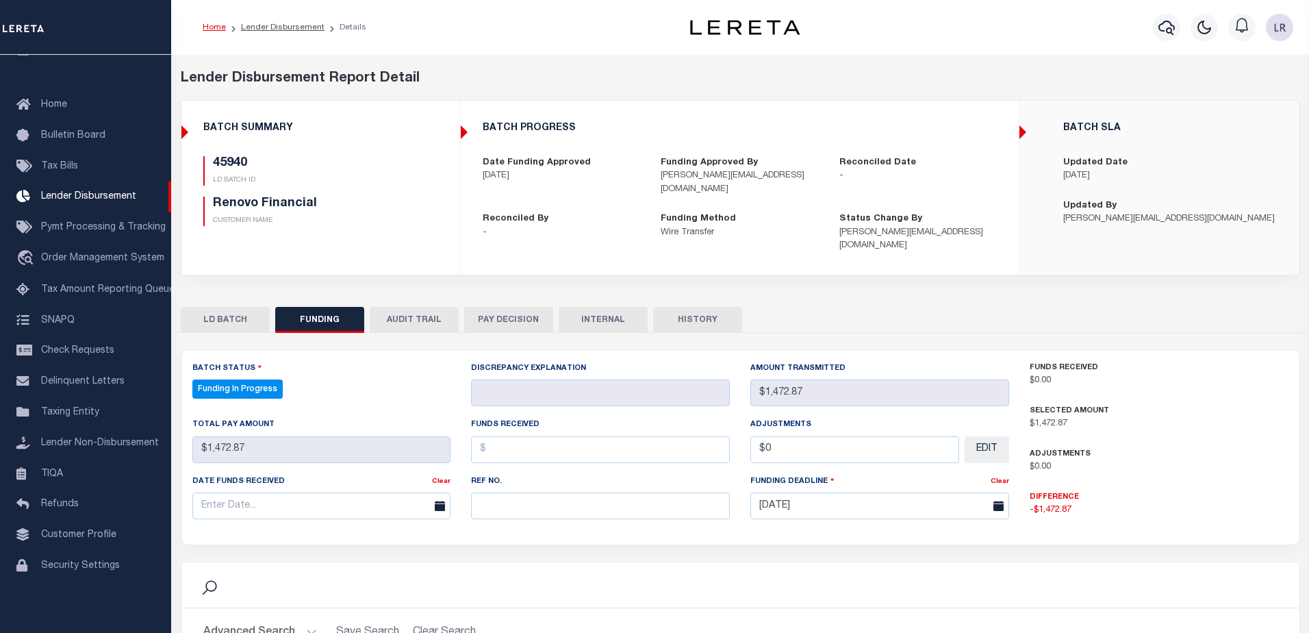
select select "100"
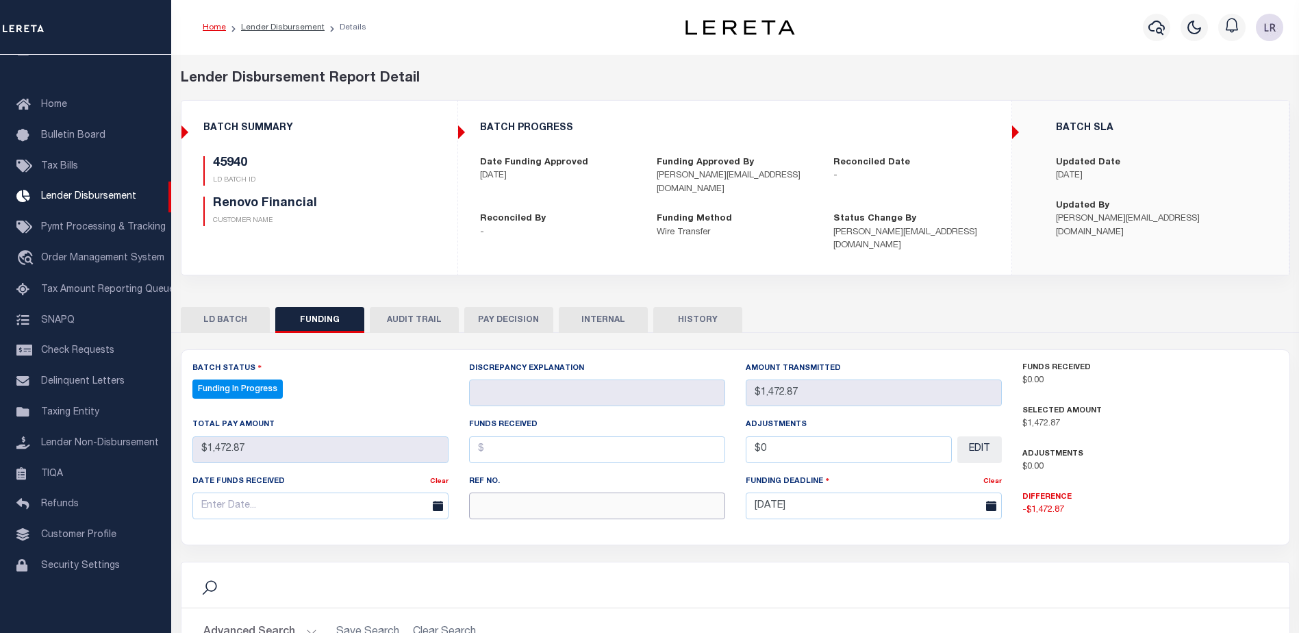
drag, startPoint x: 503, startPoint y: 492, endPoint x: 501, endPoint y: 484, distance: 9.3
click at [503, 492] on input "text" at bounding box center [597, 505] width 256 height 27
paste input "20250902MMQFMP2700595209021805FT03"
type input "20250902MMQFMP2700595209021805FT03"
click at [507, 439] on input "text" at bounding box center [597, 449] width 256 height 27
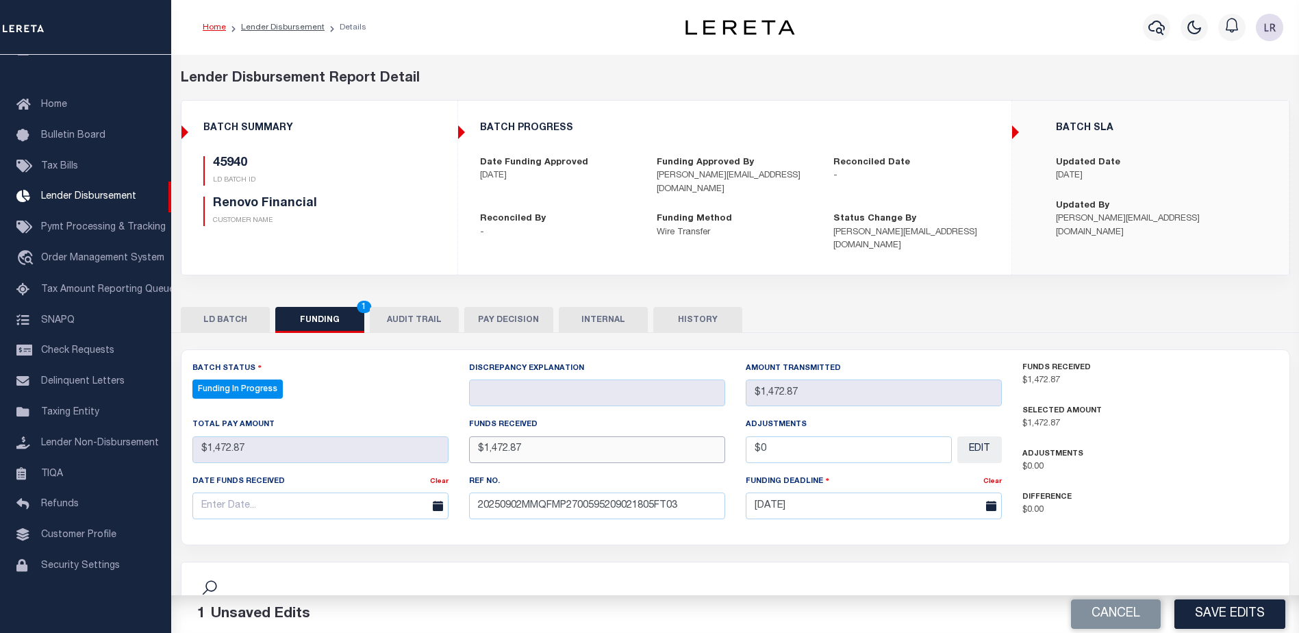
type input "$1,472.87"
click at [385, 492] on input "text" at bounding box center [320, 505] width 256 height 27
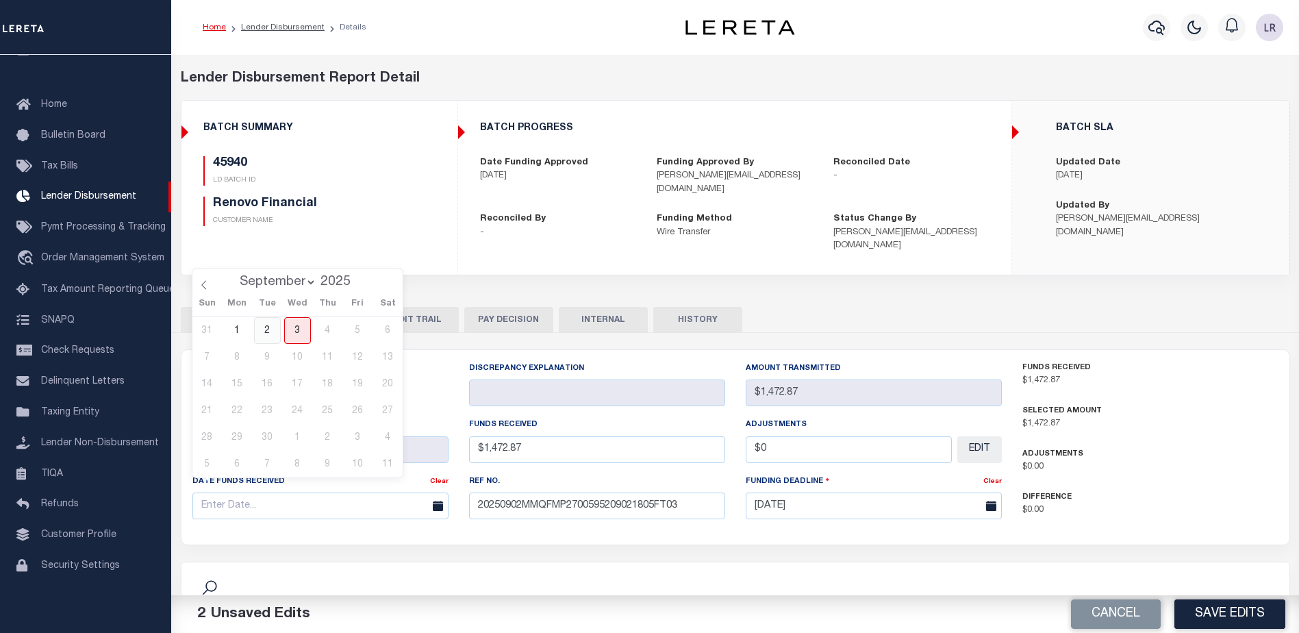
click at [277, 335] on span "2" at bounding box center [267, 330] width 27 height 27
type input "[DATE]"
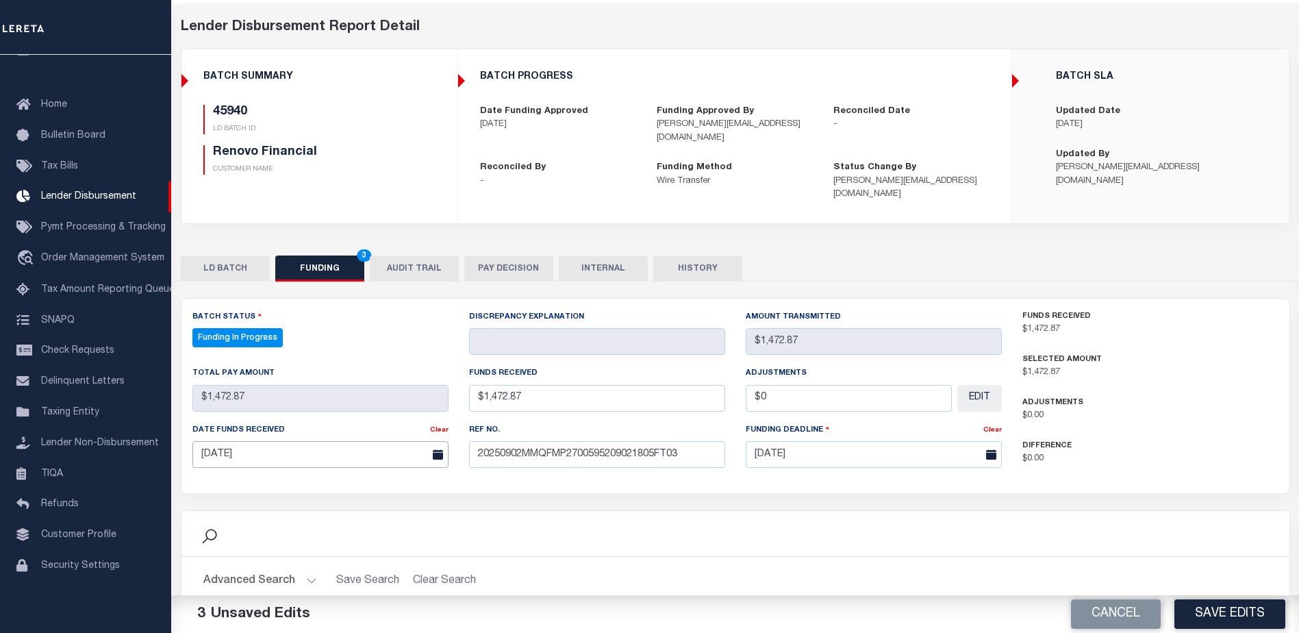
scroll to position [205, 0]
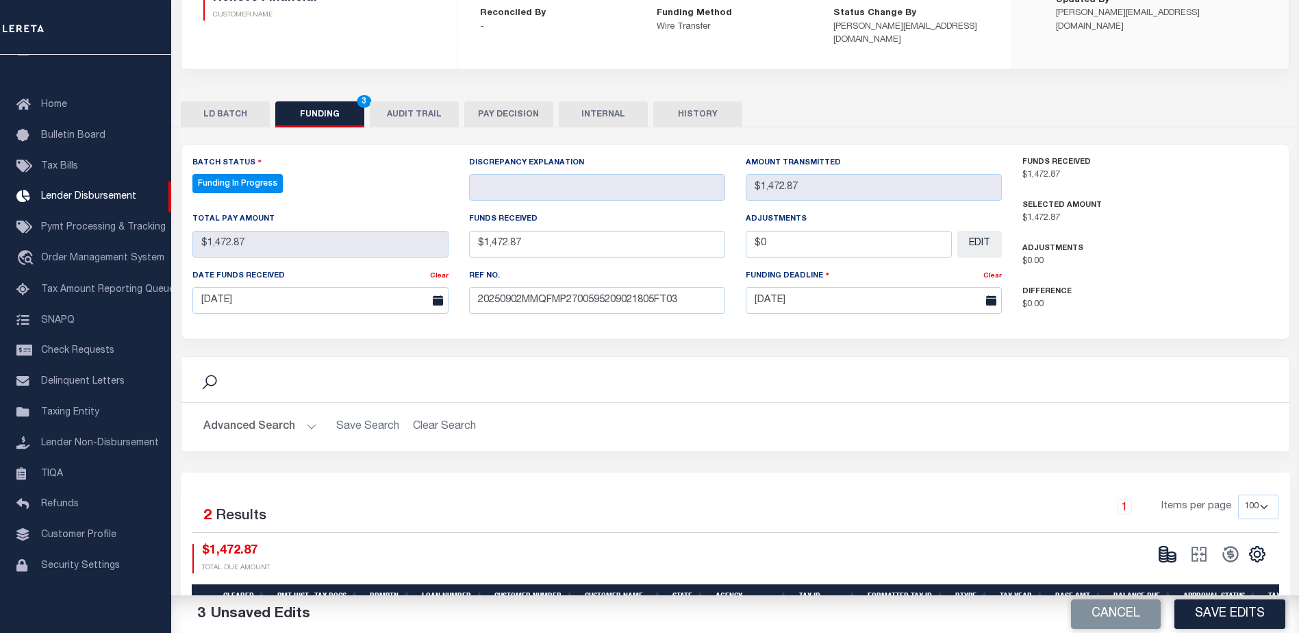
click at [1196, 599] on button "Save Edits" at bounding box center [1230, 613] width 111 height 29
type input "$1,472.87"
type input "$0"
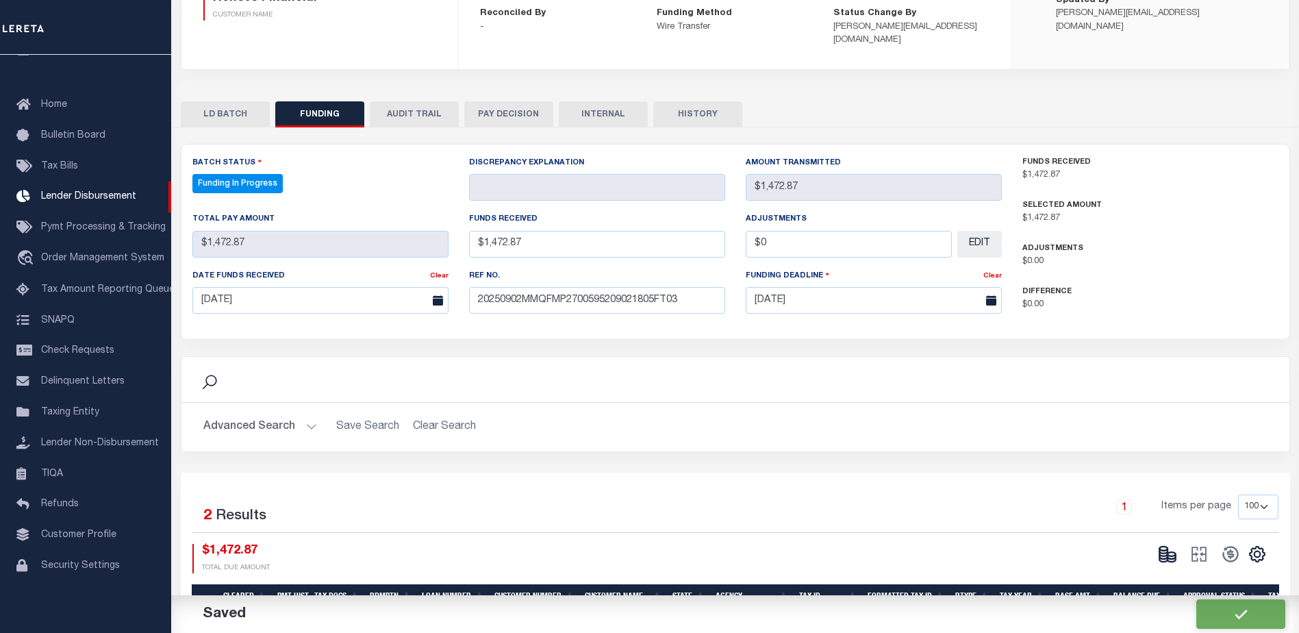
select select "100"
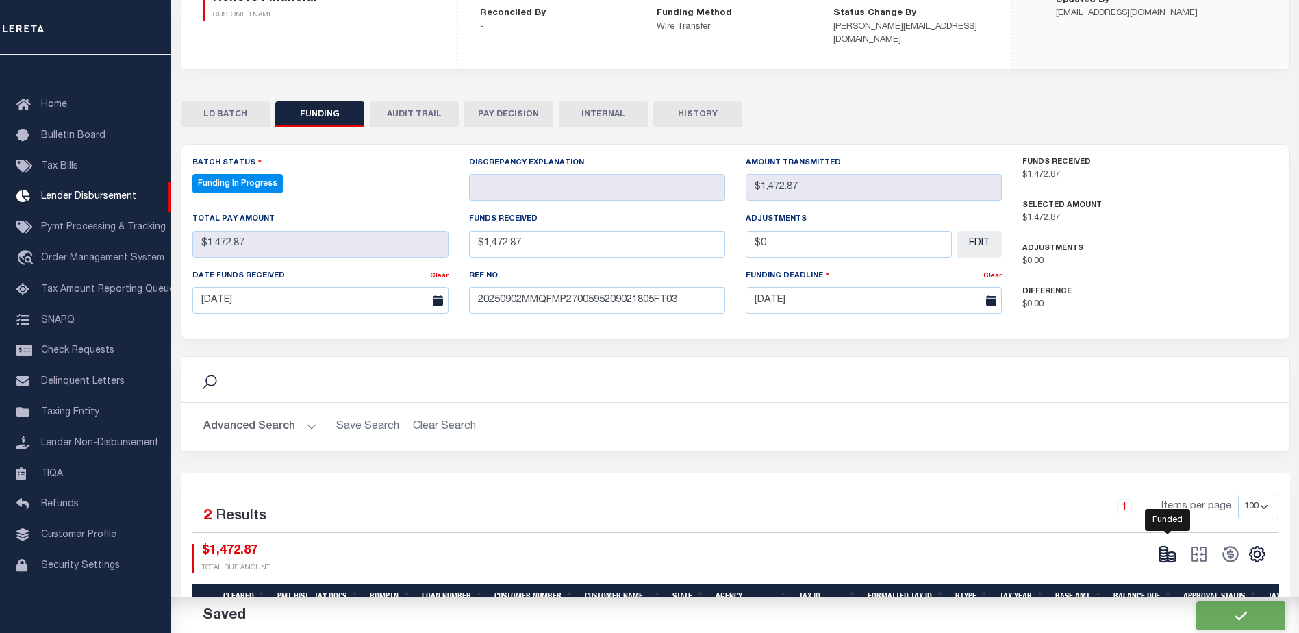
click at [1169, 544] on icon at bounding box center [1167, 553] width 19 height 19
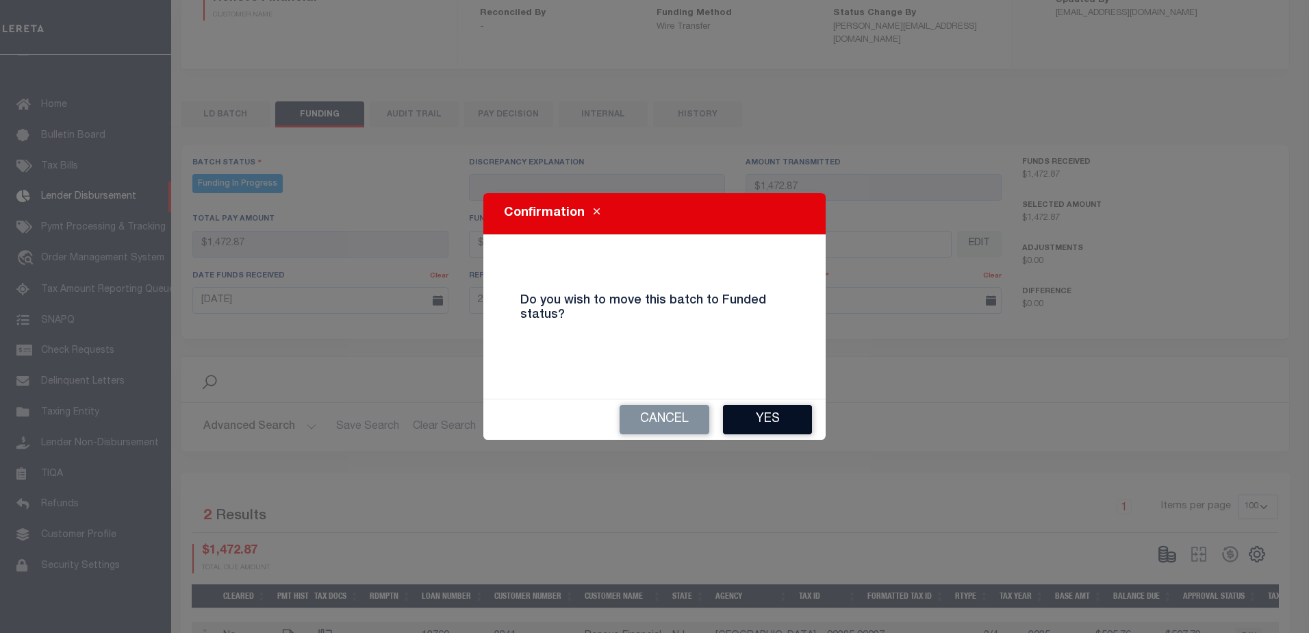
click at [797, 421] on button "Yes" at bounding box center [767, 419] width 89 height 29
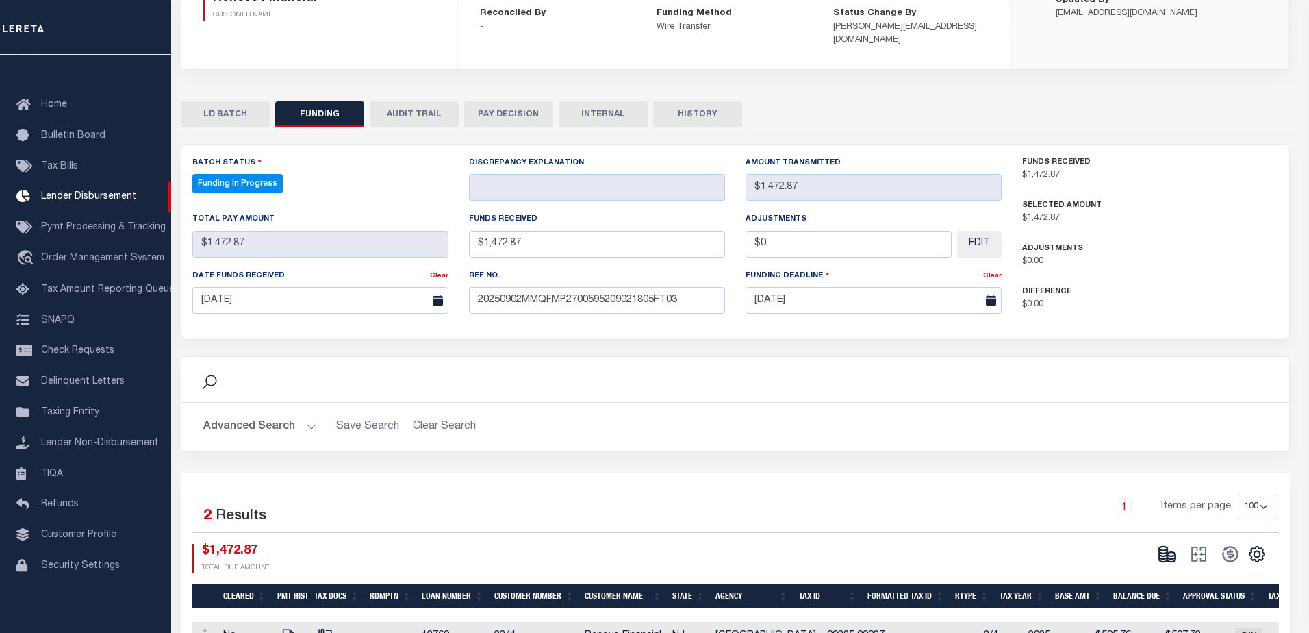
type input "$1,472.87"
type input "$0"
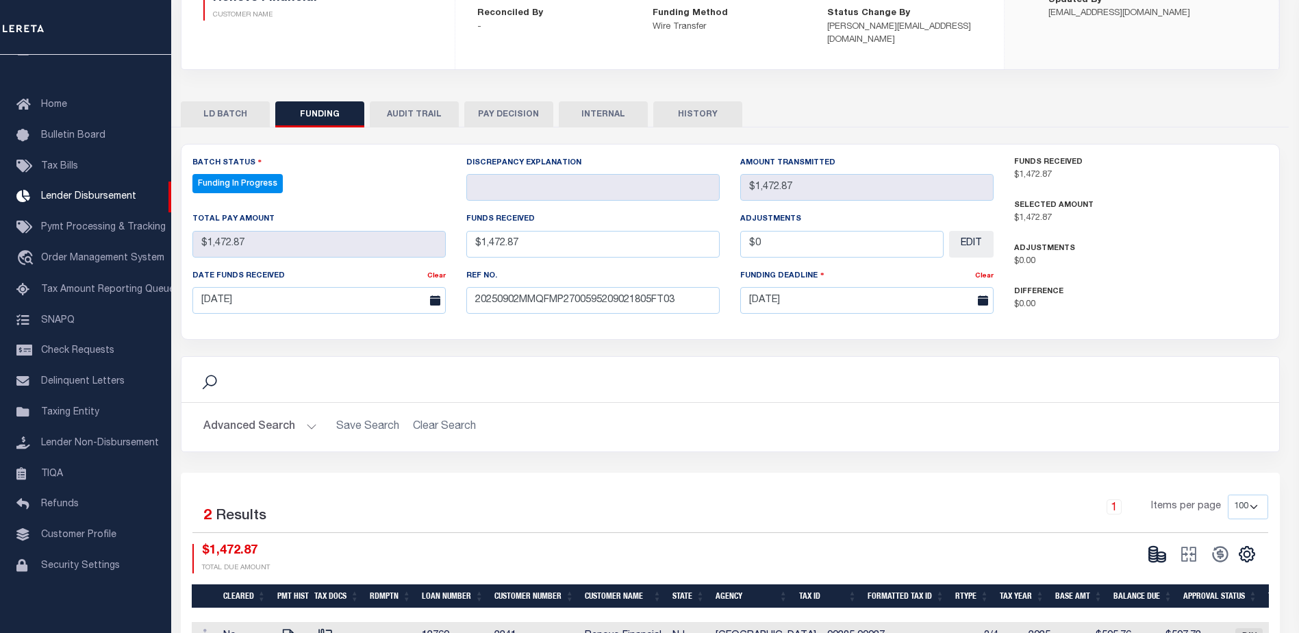
select select "100"
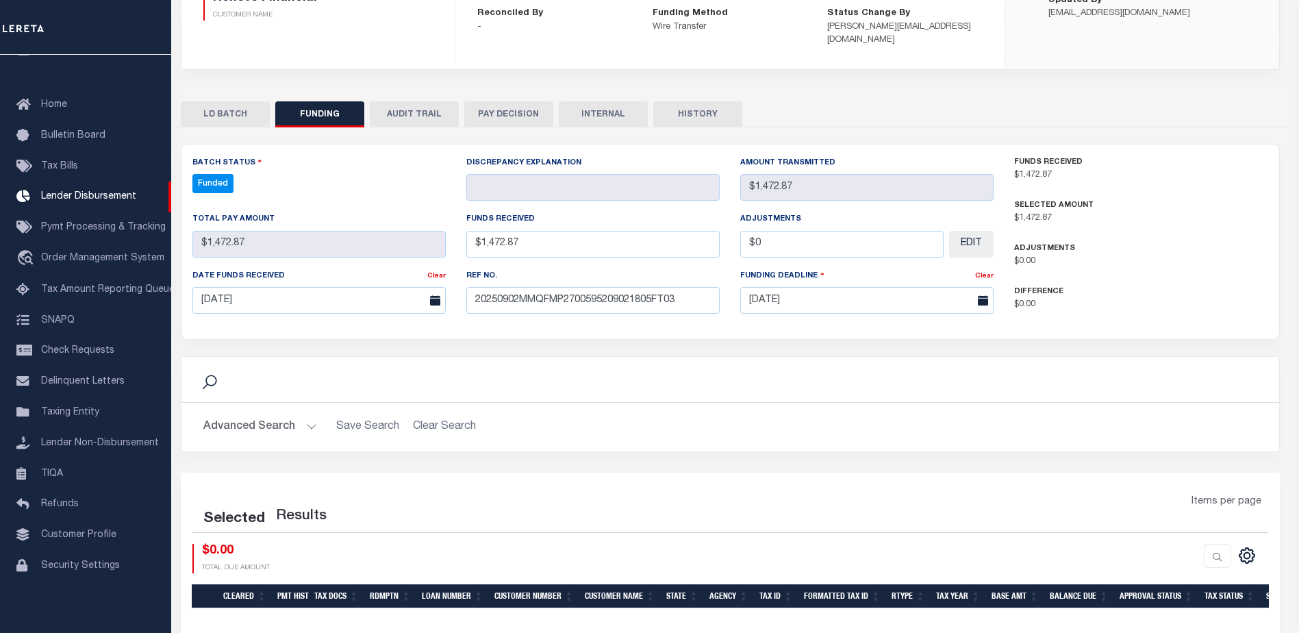
select select "100"
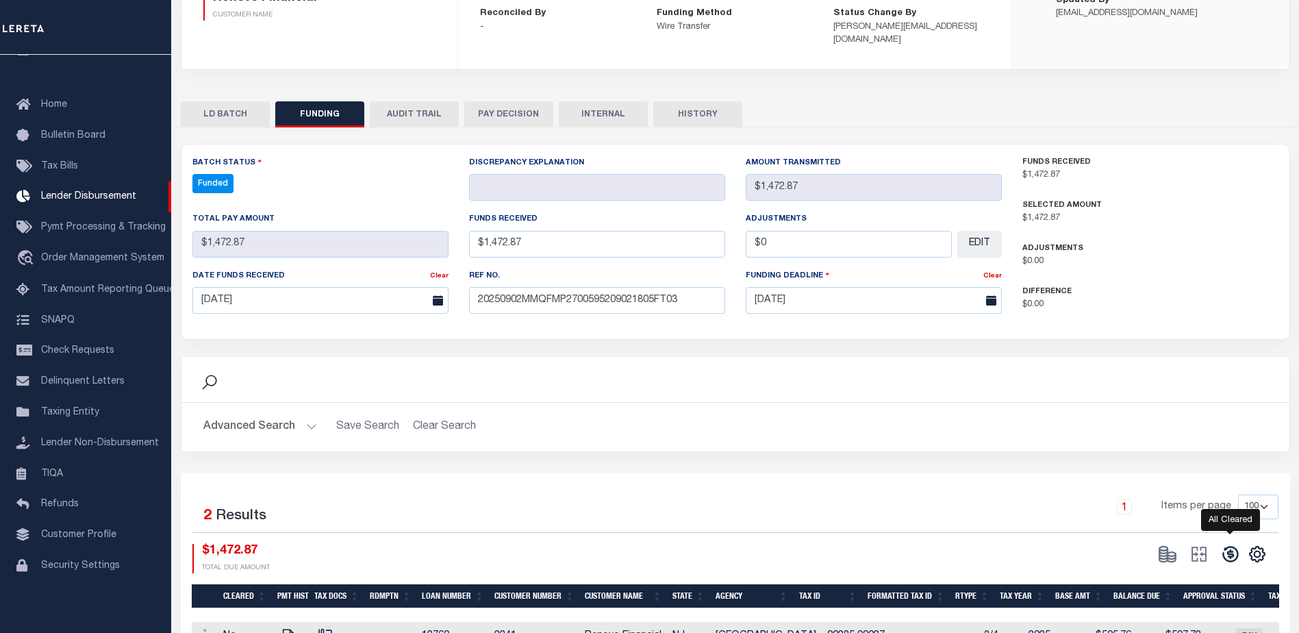
click at [1228, 547] on icon at bounding box center [1230, 555] width 16 height 16
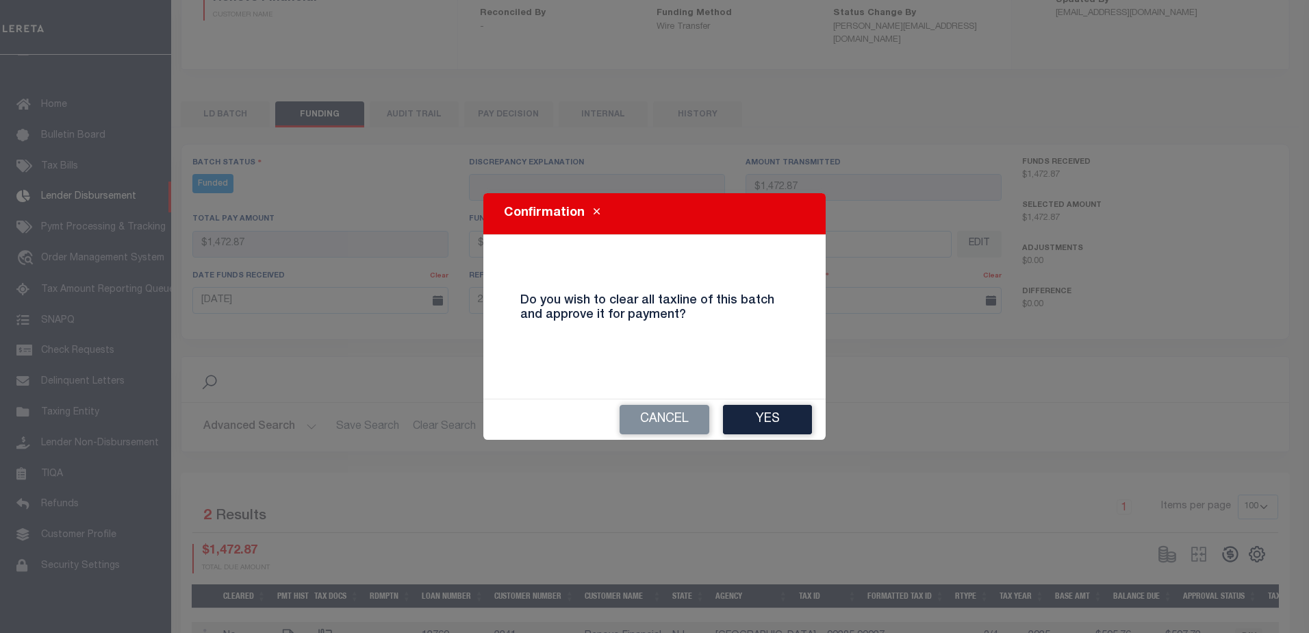
click at [802, 430] on button "Yes" at bounding box center [767, 419] width 89 height 29
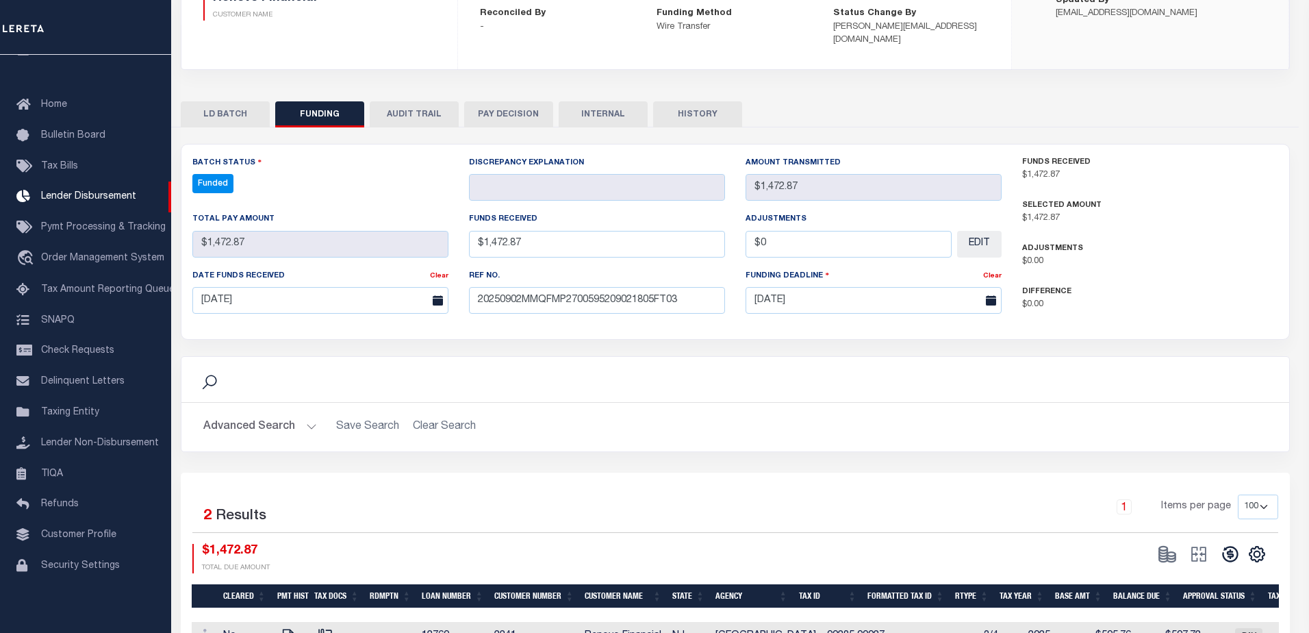
type input "$1,472.87"
type input "$0"
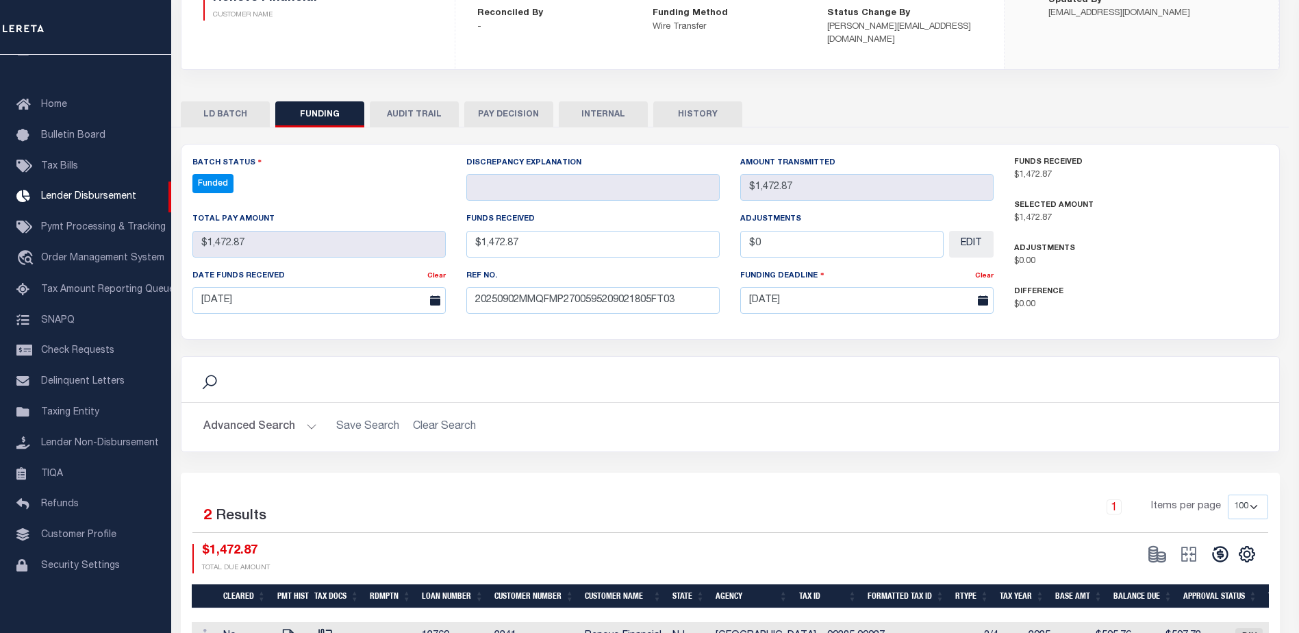
select select "100"
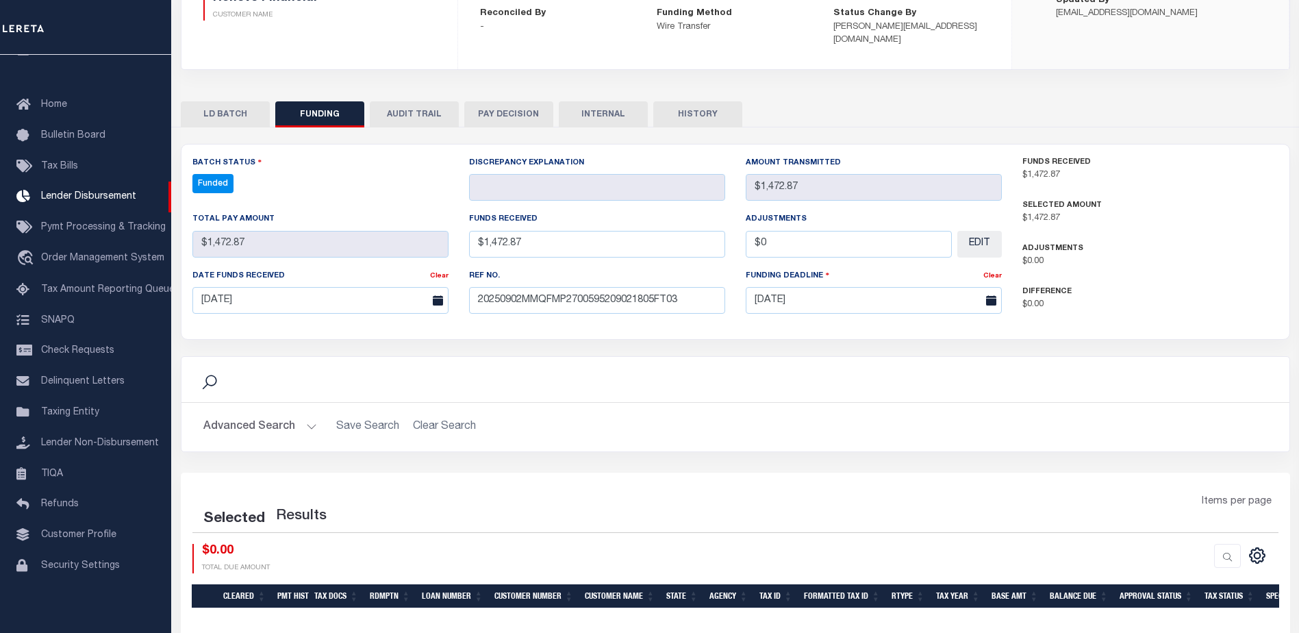
select select "100"
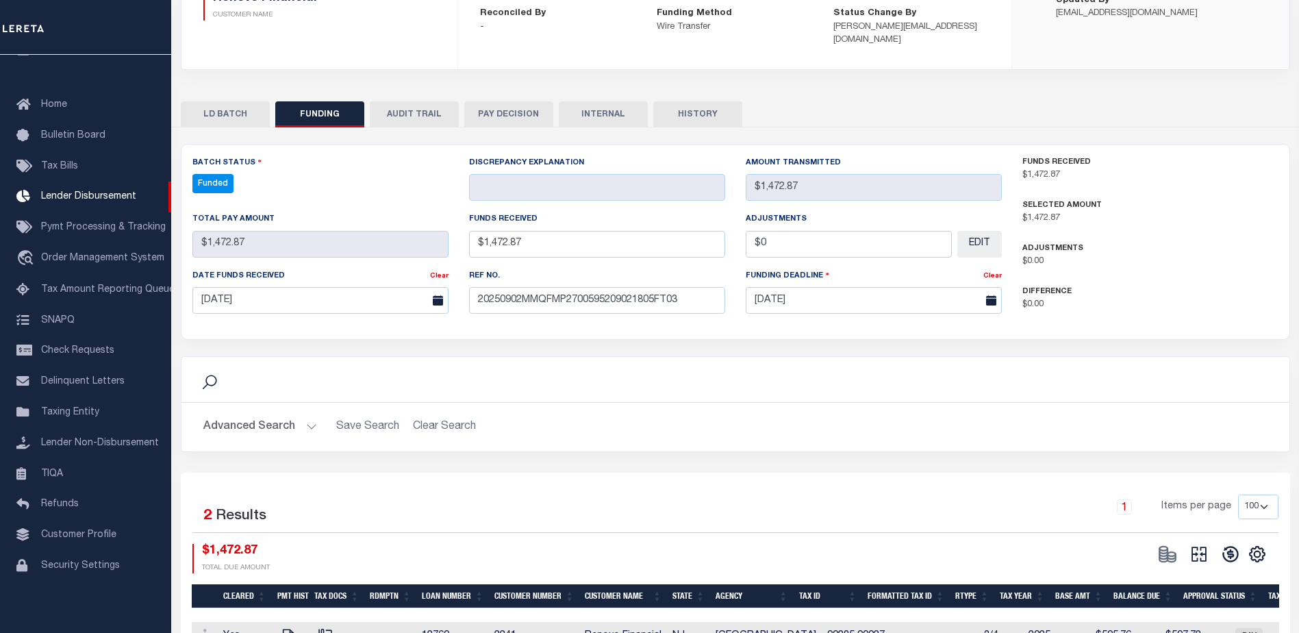
click at [1199, 544] on icon at bounding box center [1199, 553] width 19 height 19
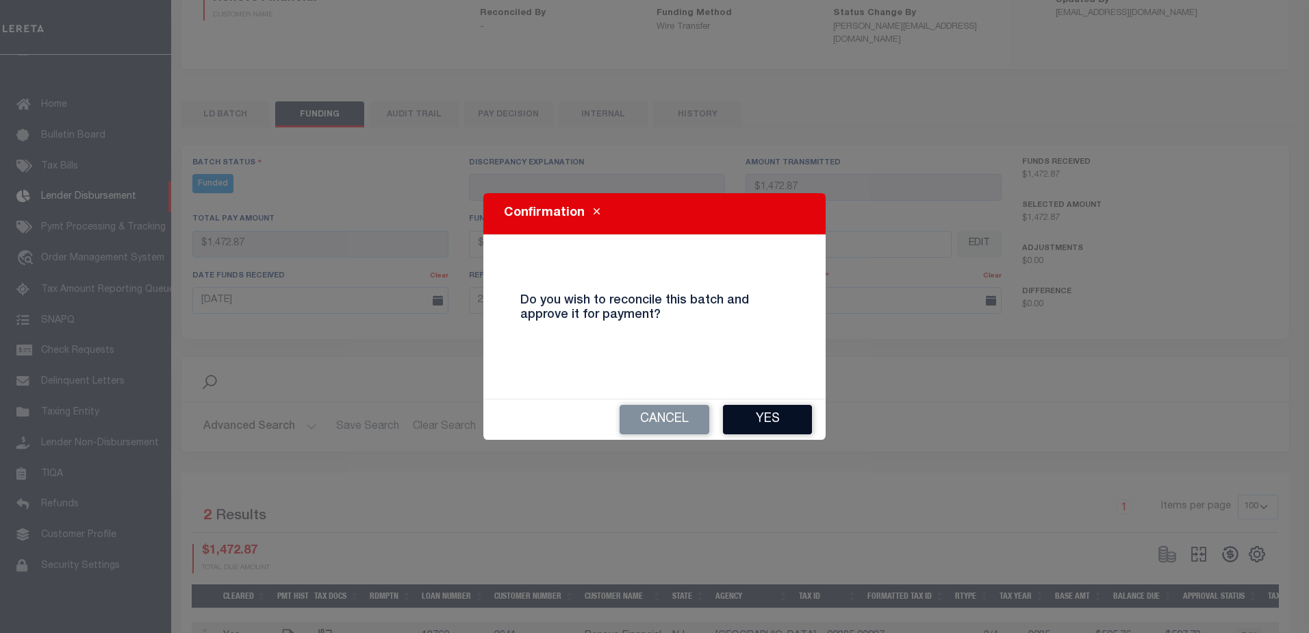
click at [748, 420] on button "Yes" at bounding box center [767, 419] width 89 height 29
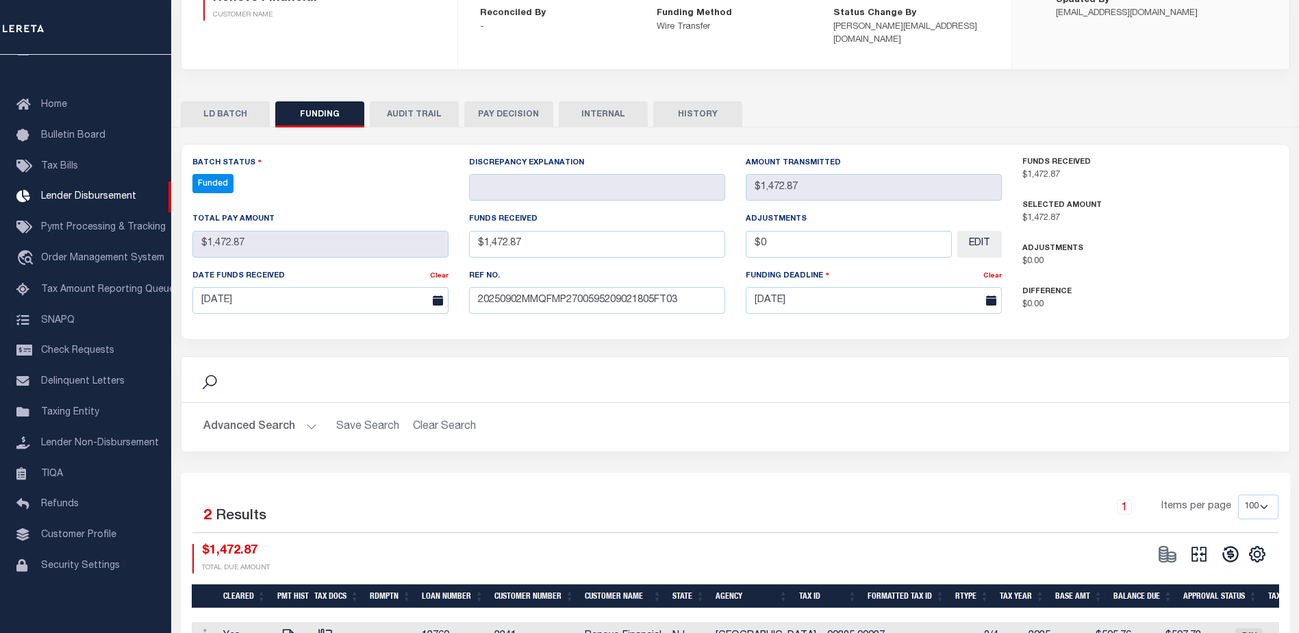
type input "$1,472.87"
type input "$0"
select select "100"
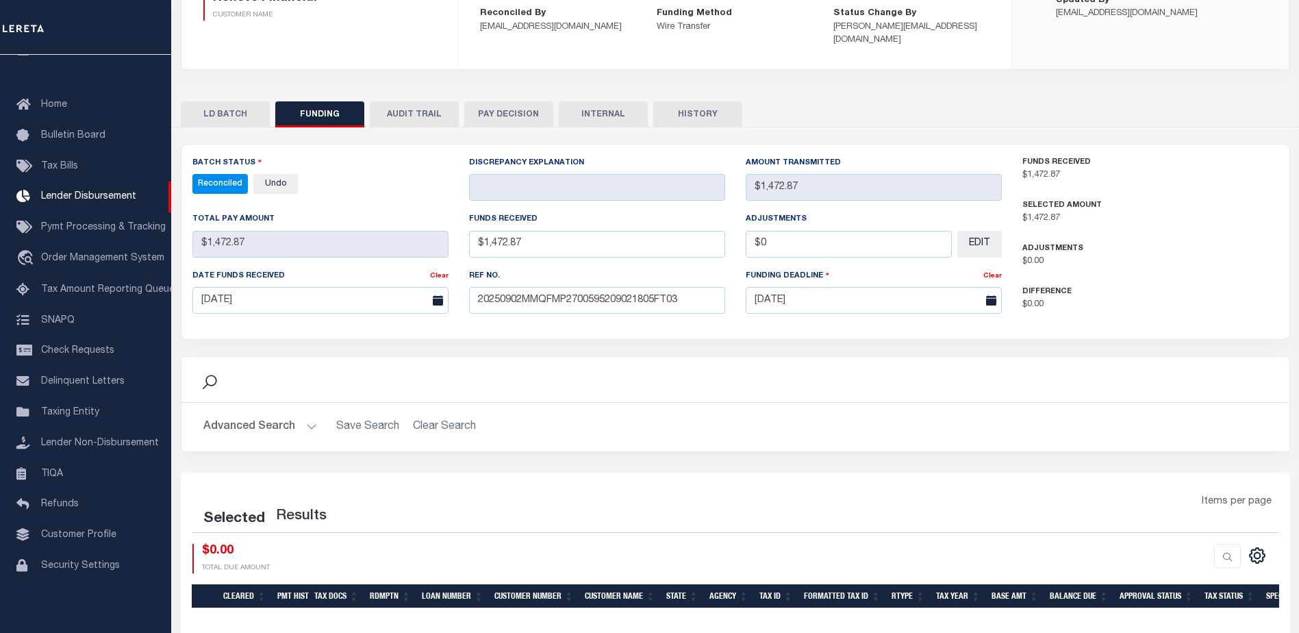
select select "100"
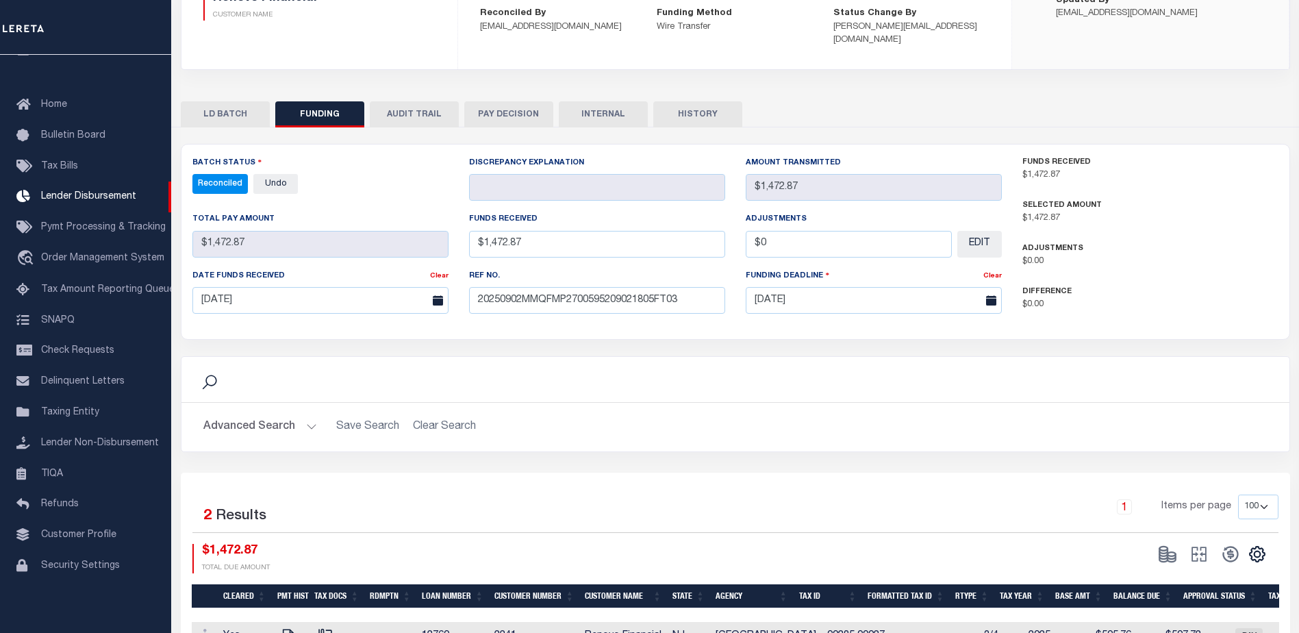
click at [631, 101] on button "INTERNAL" at bounding box center [603, 114] width 89 height 26
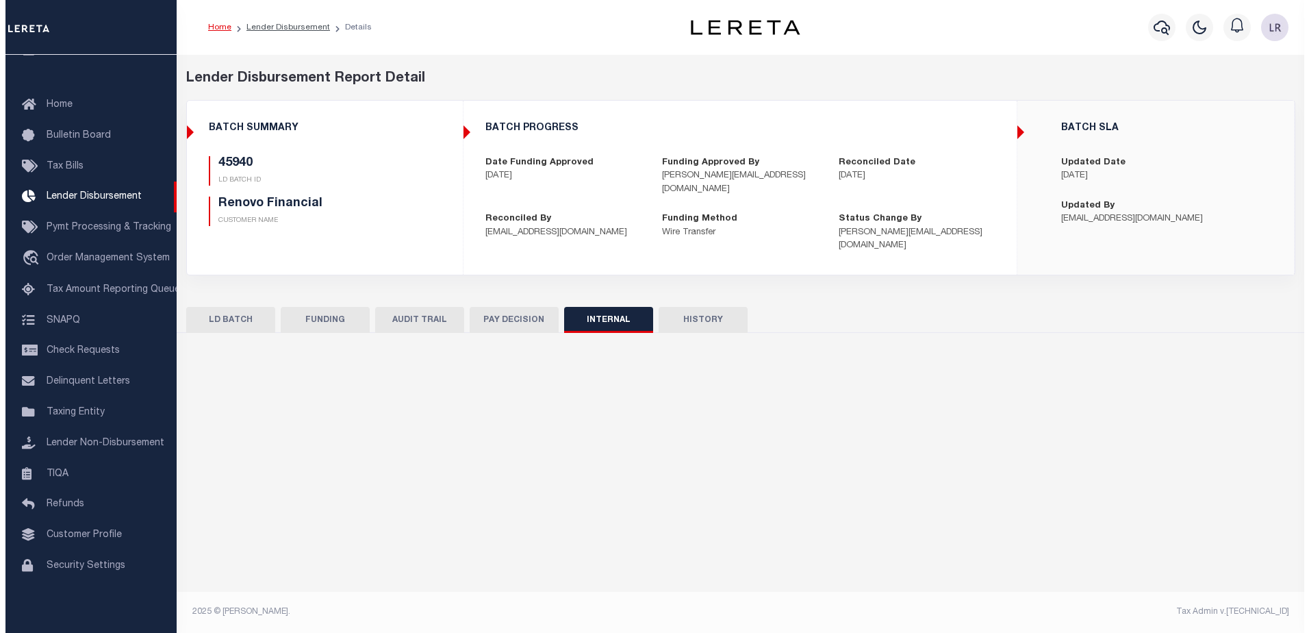
scroll to position [0, 0]
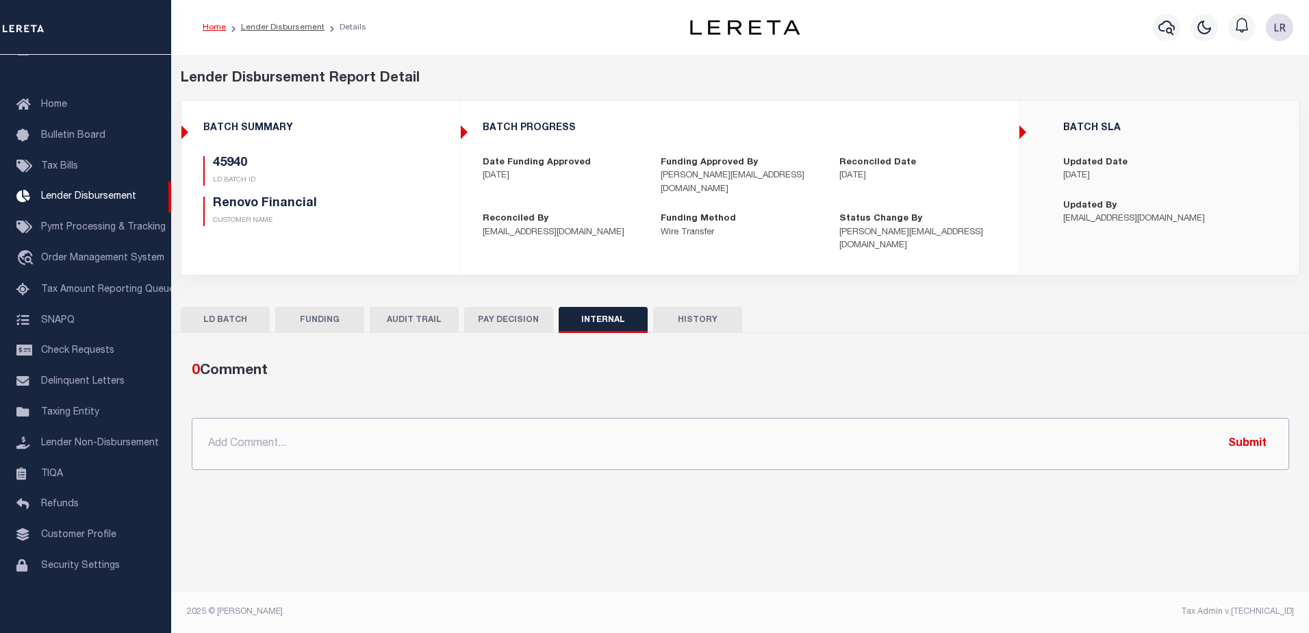
click at [812, 440] on input "text" at bounding box center [741, 444] width 1098 height 52
paste input "ORG AMT $432542.12 45876-$2104.77 45879-$51730.21 45884-$7979.45 45902-$10320.8…"
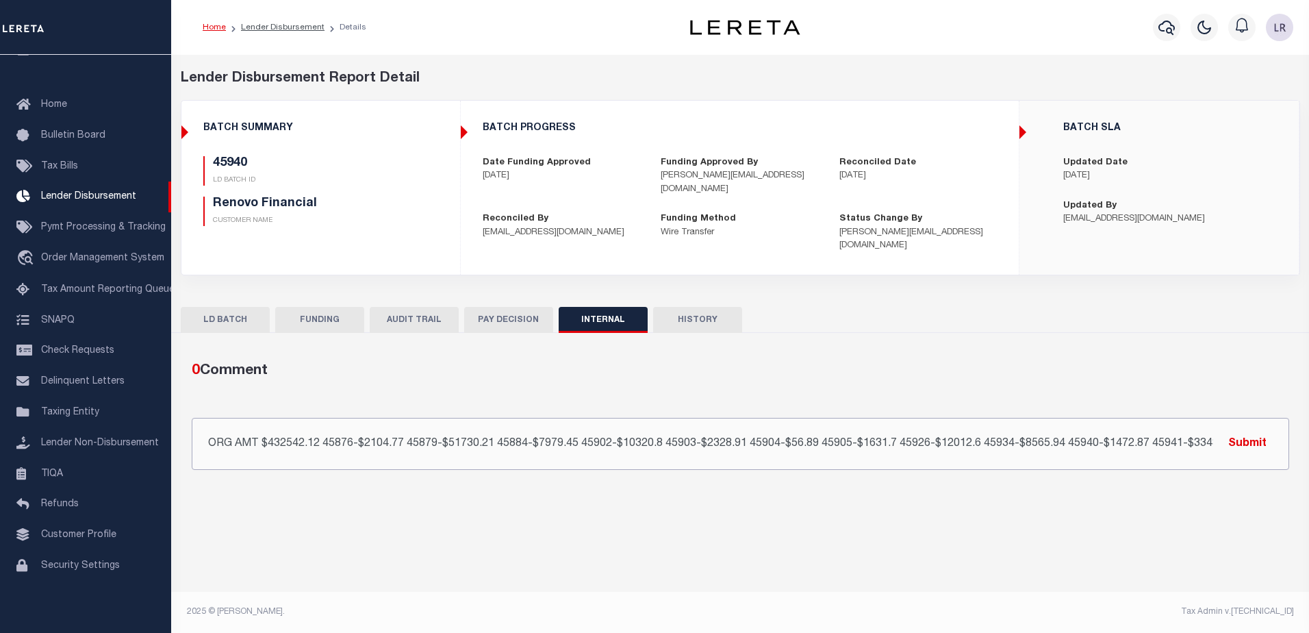
scroll to position [0, 23]
type input "ORG AMT $432542.12 45876-$2104.77 45879-$51730.21 45884-$7979.45 45902-$10320.8…"
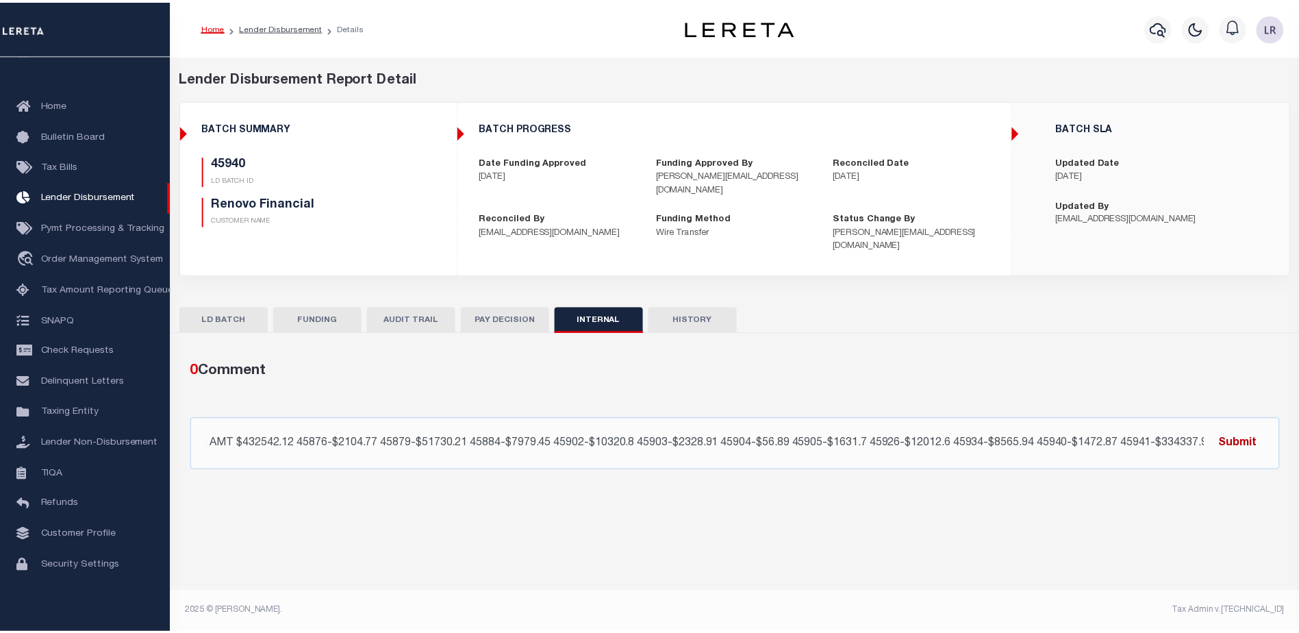
scroll to position [0, 0]
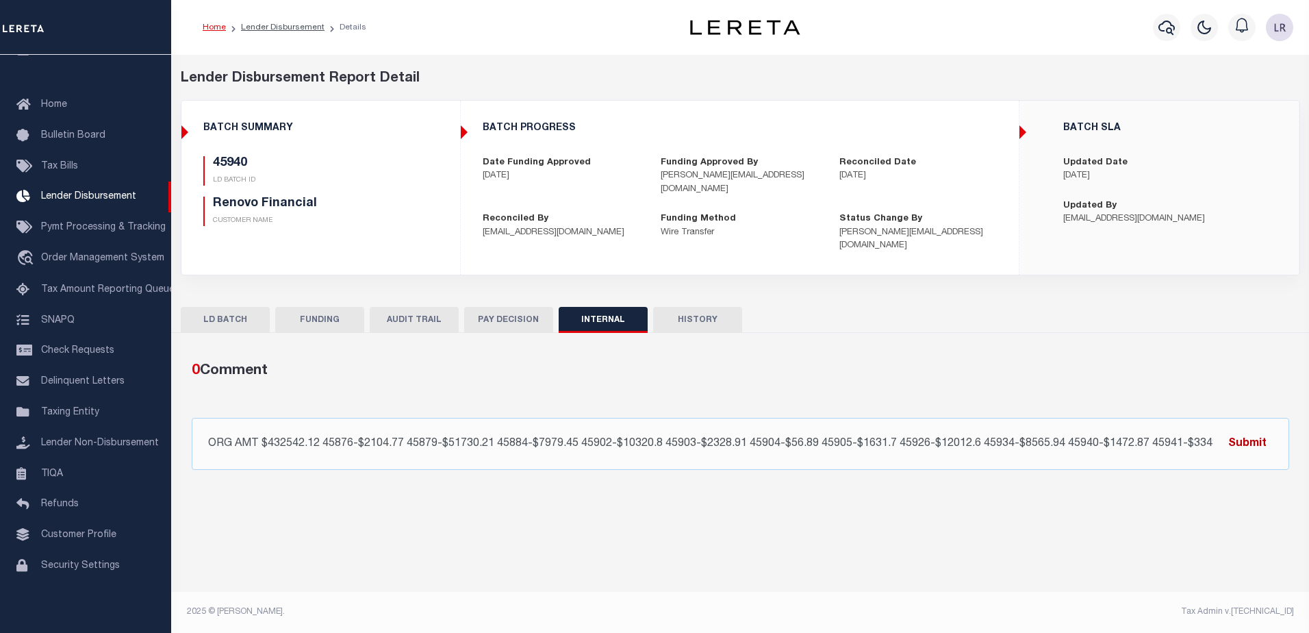
click at [1272, 434] on button "Submit" at bounding box center [1248, 443] width 56 height 28
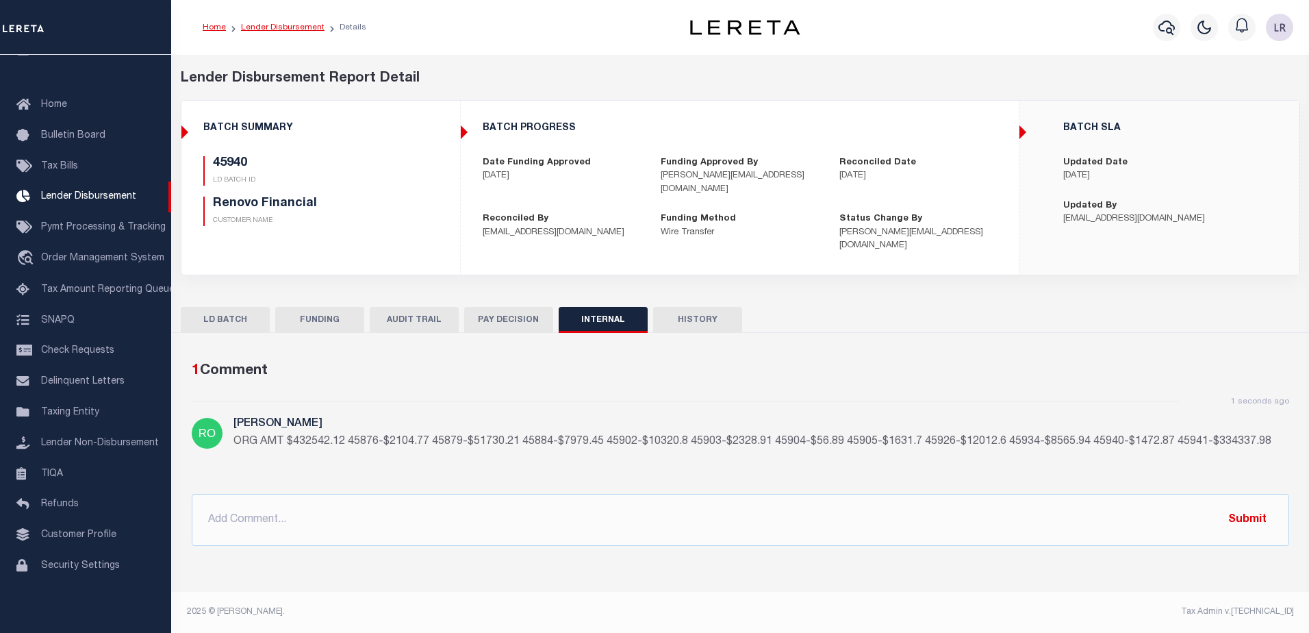
click at [296, 27] on link "Lender Disbursement" at bounding box center [283, 27] width 84 height 8
checkbox input "true"
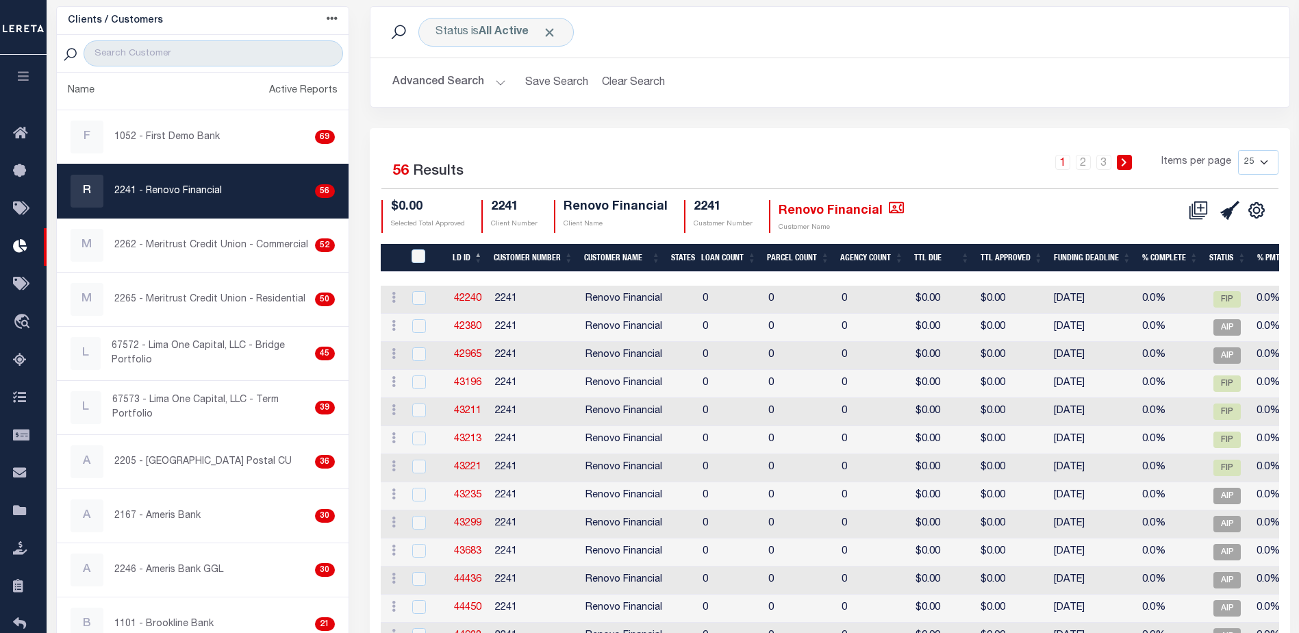
scroll to position [137, 0]
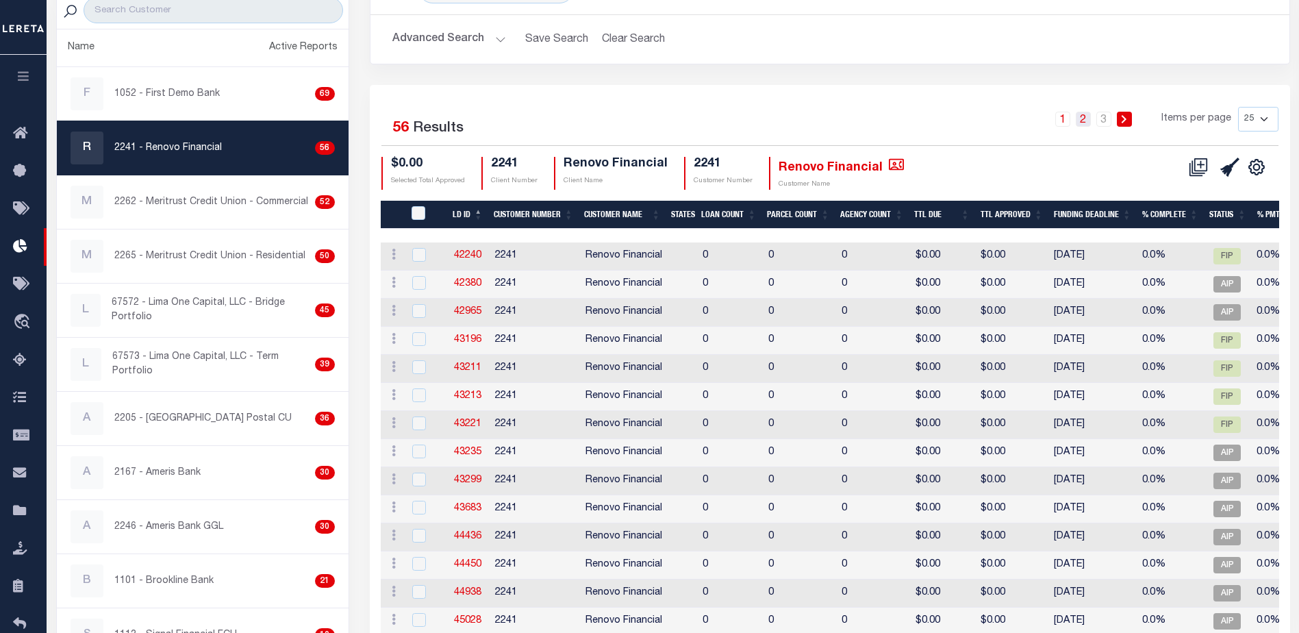
click at [1081, 118] on link "2" at bounding box center [1083, 119] width 15 height 15
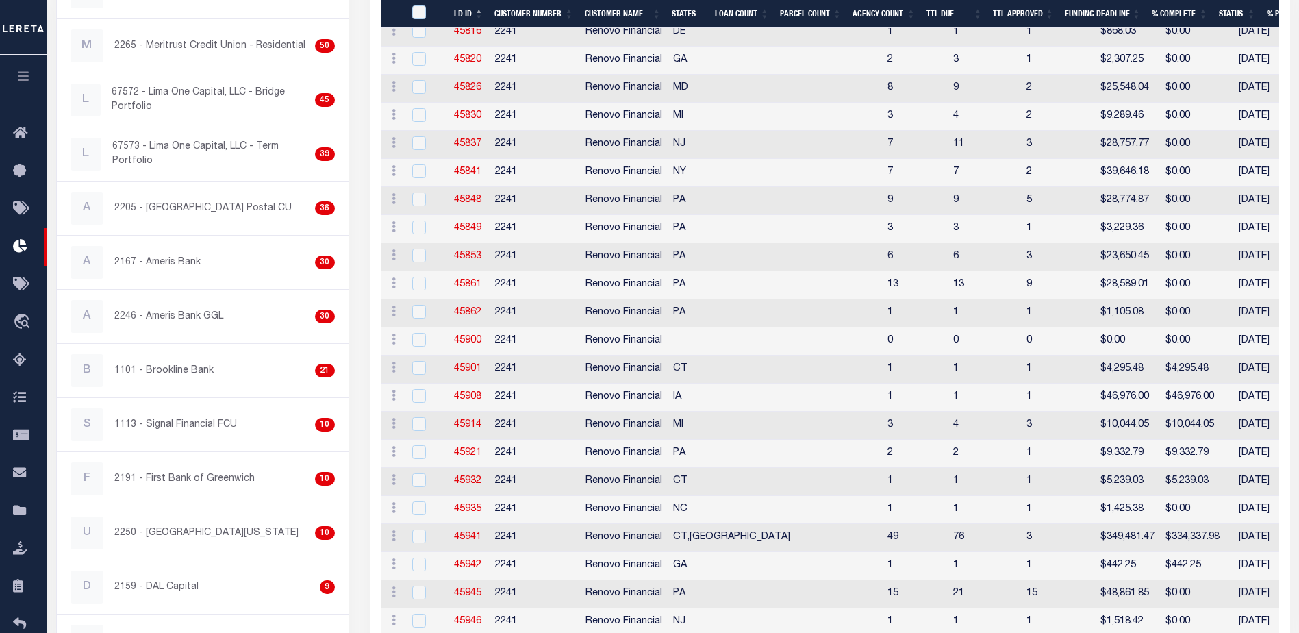
scroll to position [411, 0]
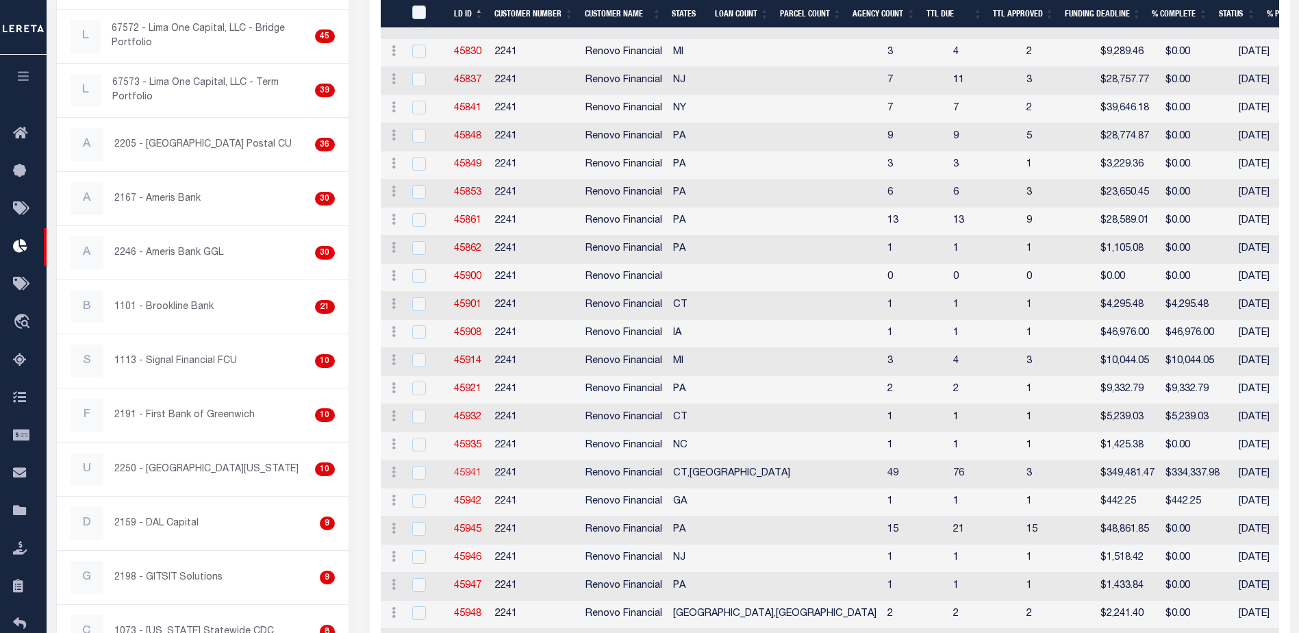
click at [475, 475] on link "45941" at bounding box center [467, 473] width 27 height 10
checkbox input "true"
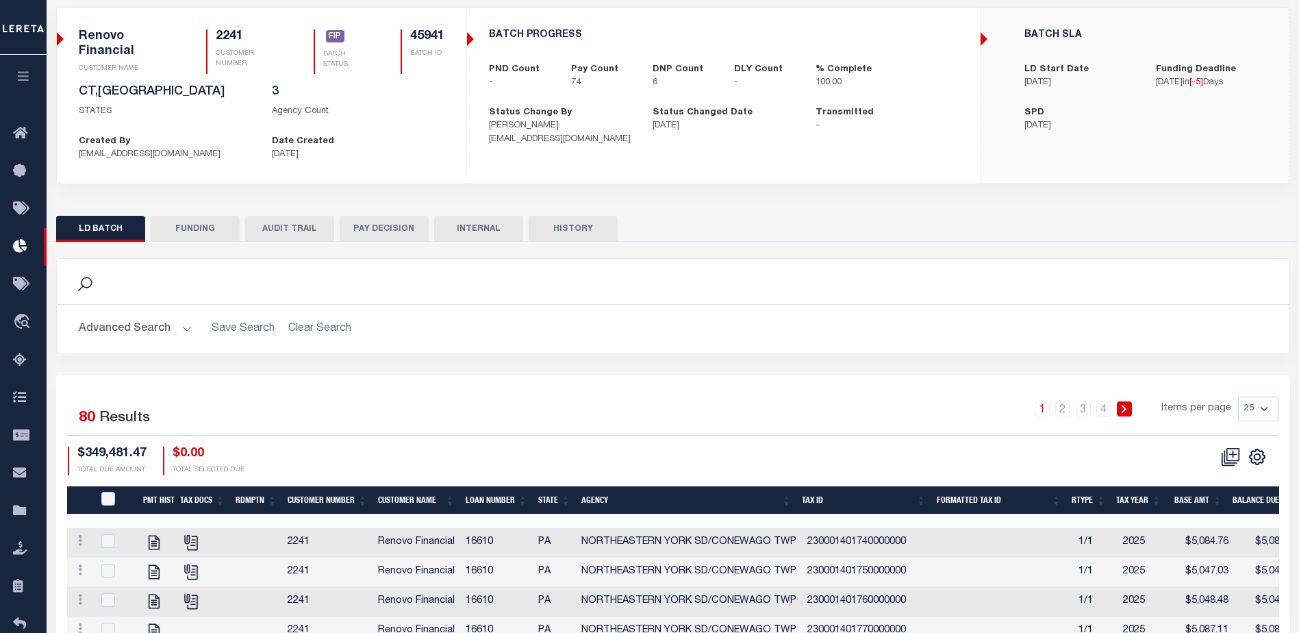
scroll to position [110, 0]
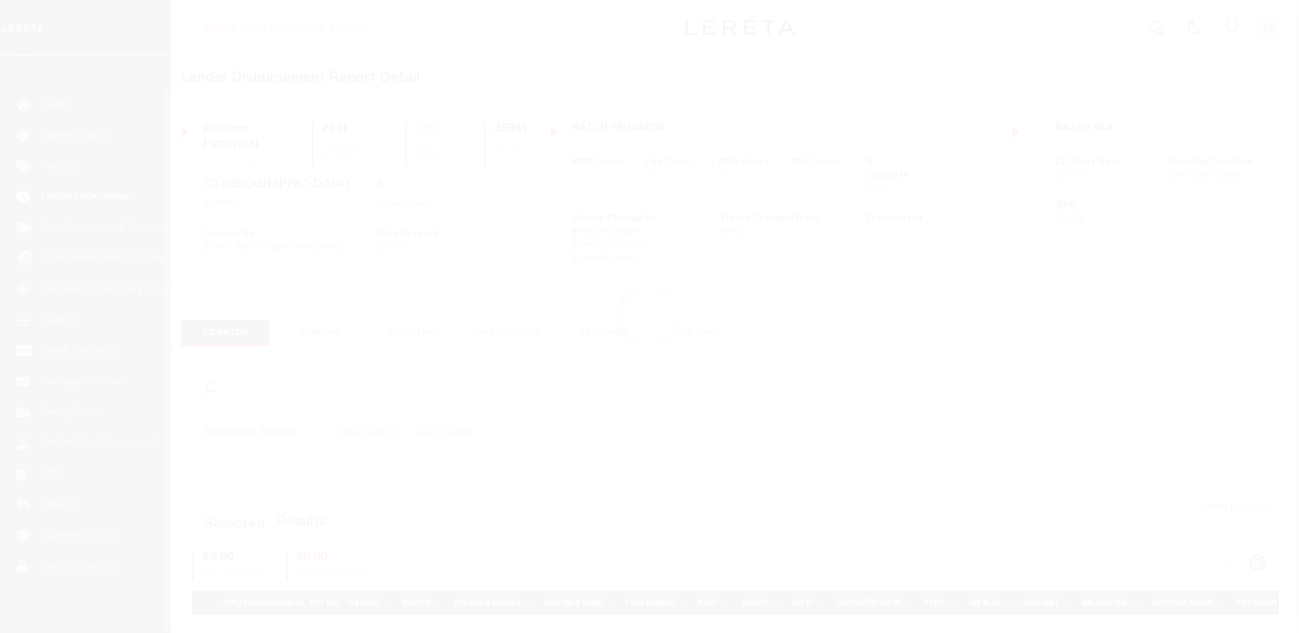
scroll to position [34, 0]
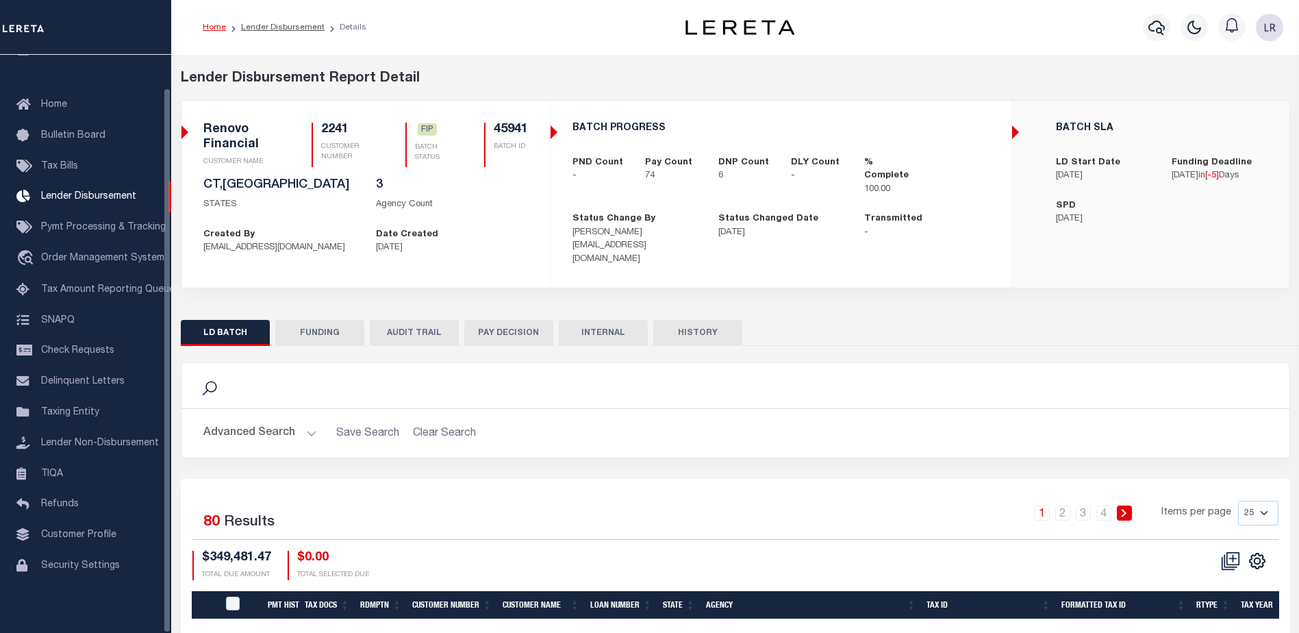
click at [334, 320] on button "FUNDING" at bounding box center [319, 333] width 89 height 26
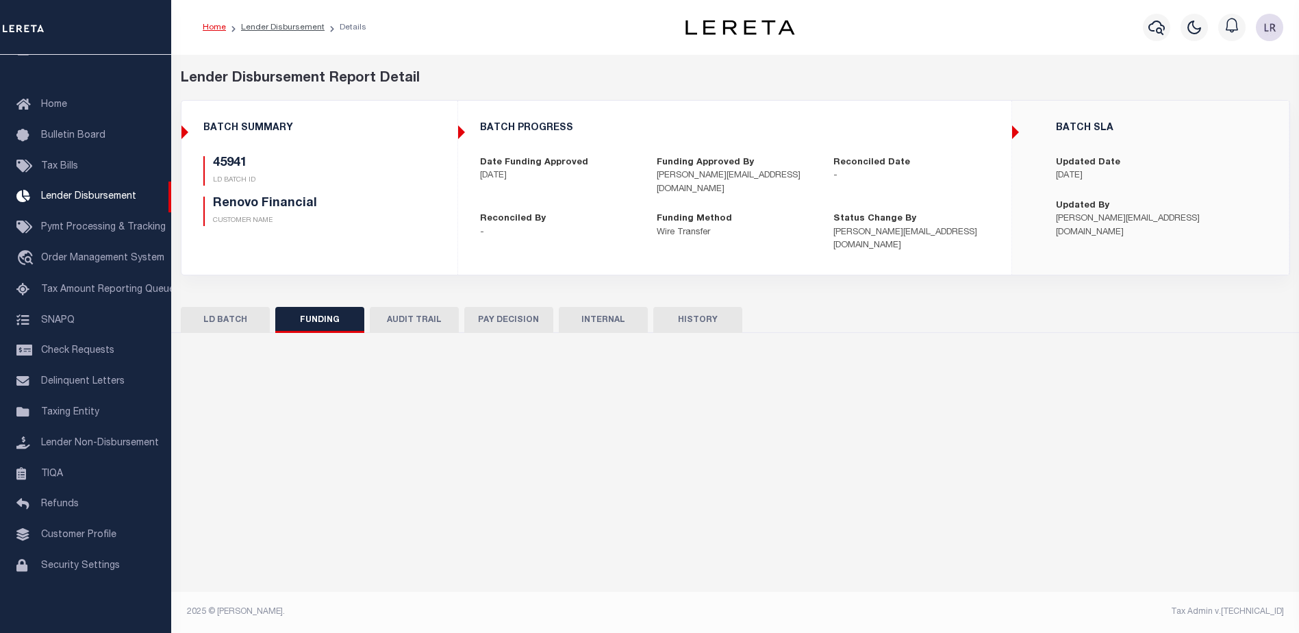
type input "$334,337.98"
type input "$0"
type input "[DATE]"
select select "100"
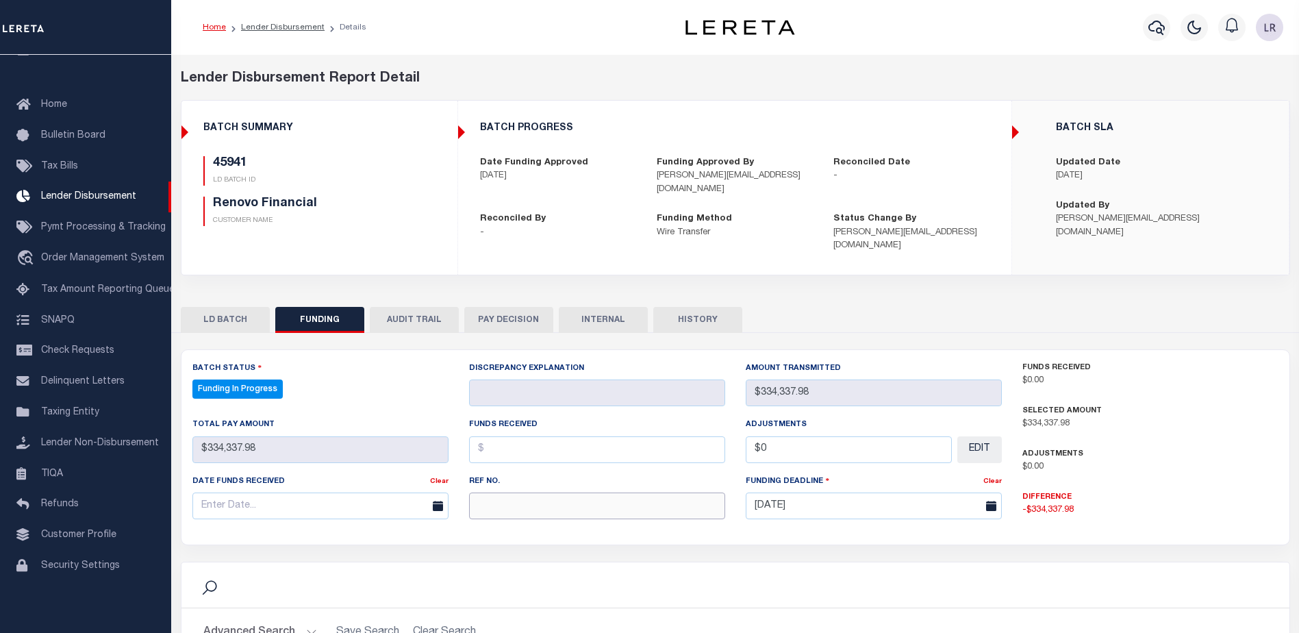
click at [519, 505] on input "text" at bounding box center [597, 505] width 256 height 27
paste input "20250902MMQFMP2700595209021805FT03"
type input "20250902MMQFMP2700595209021805FT03"
select select "100"
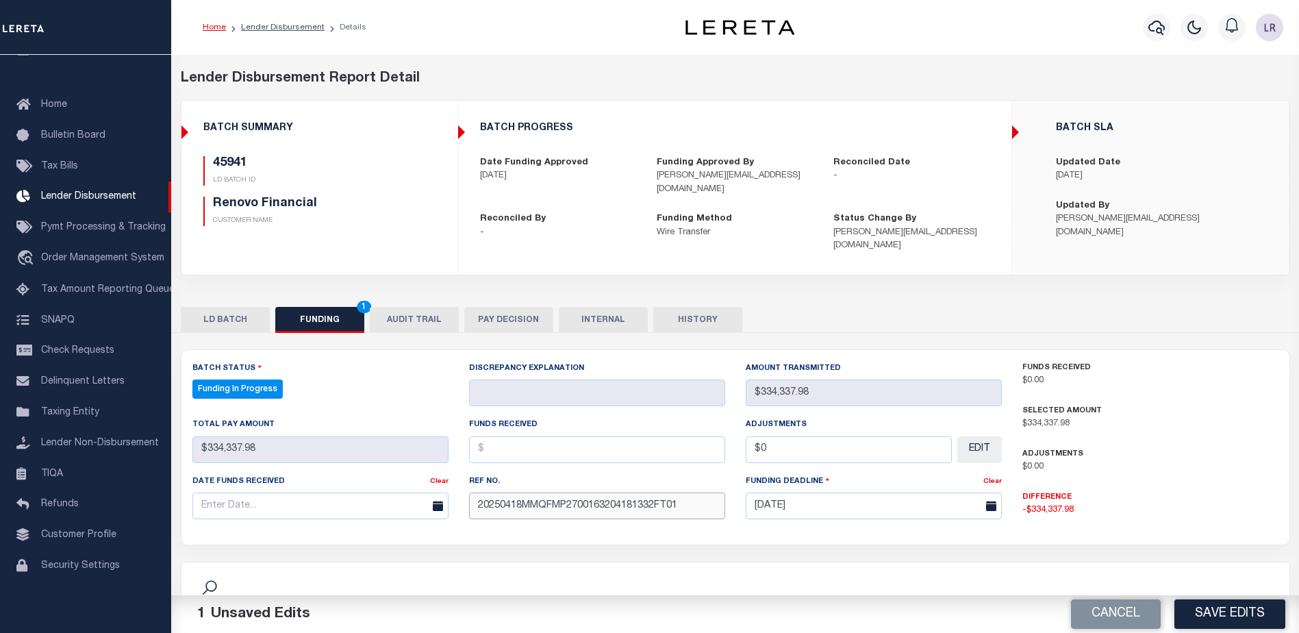
drag, startPoint x: 592, startPoint y: 491, endPoint x: 465, endPoint y: 490, distance: 127.4
click at [465, 490] on div "Ref No. 20250418MMQFMP2700163204181332FT01" at bounding box center [597, 502] width 277 height 56
paste input "902MMQFMP2700595209021805FT03"
type input "20250902MMQFMP2700595209021805FT03"
click at [505, 436] on input "text" at bounding box center [597, 449] width 256 height 27
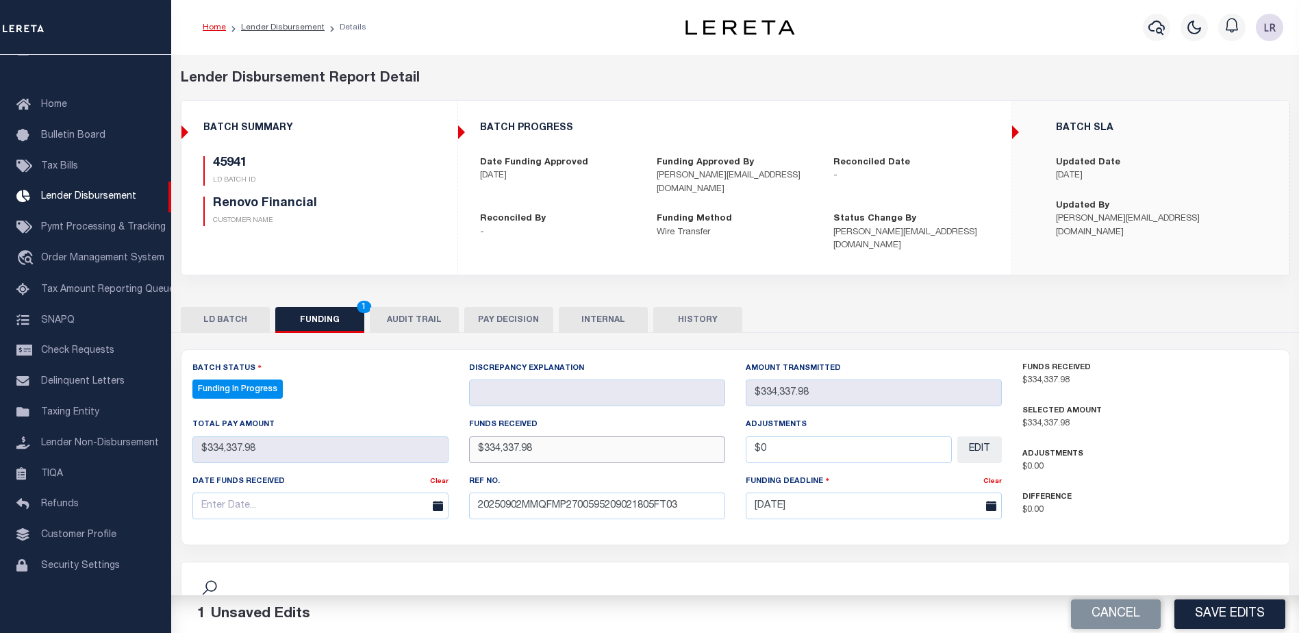
type input "$334,337.98"
click at [394, 492] on input "text" at bounding box center [320, 505] width 256 height 27
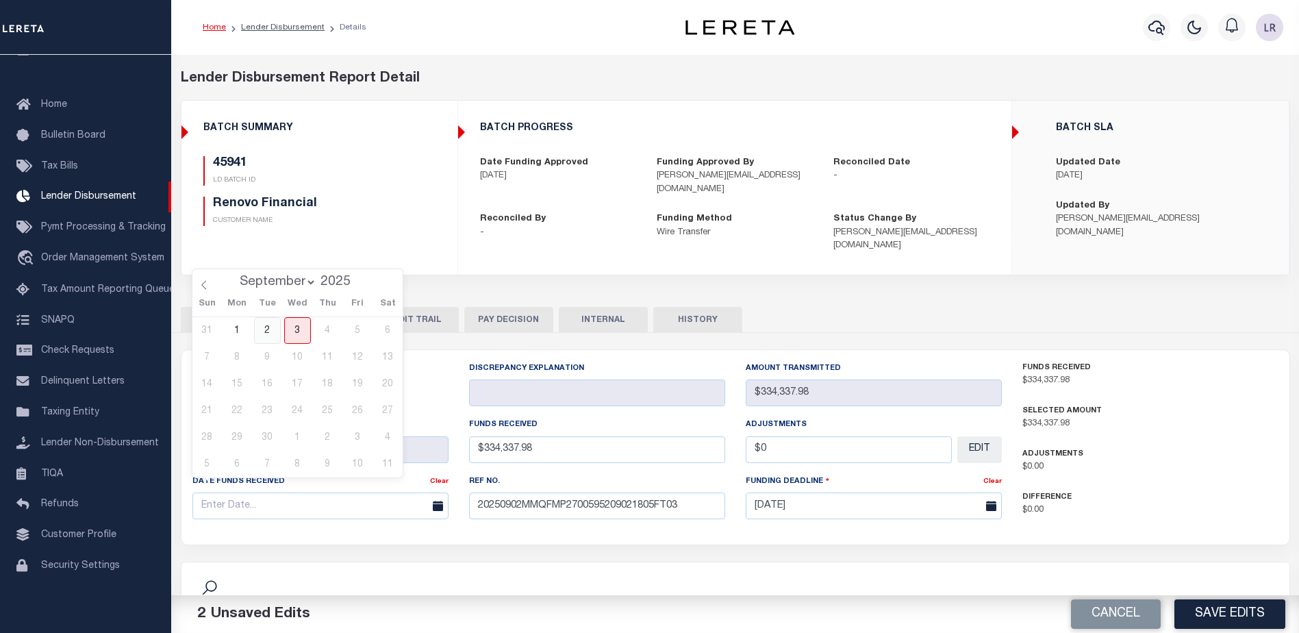
click at [257, 328] on span "2" at bounding box center [267, 330] width 27 height 27
type input "[DATE]"
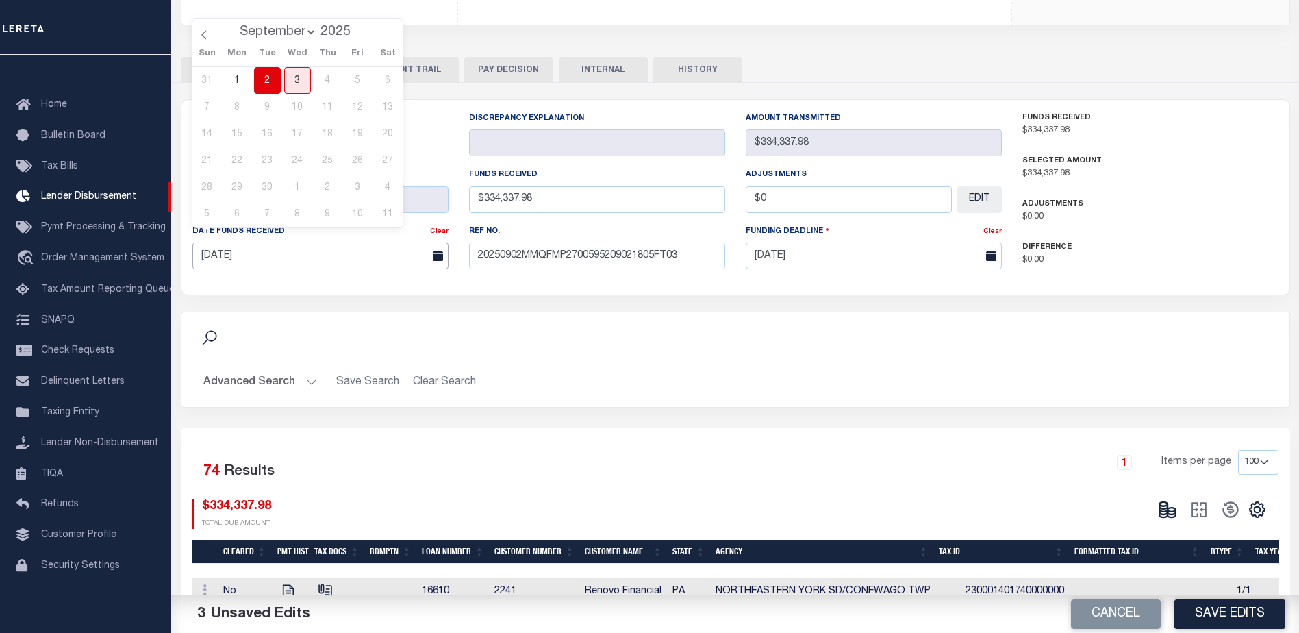
scroll to position [274, 0]
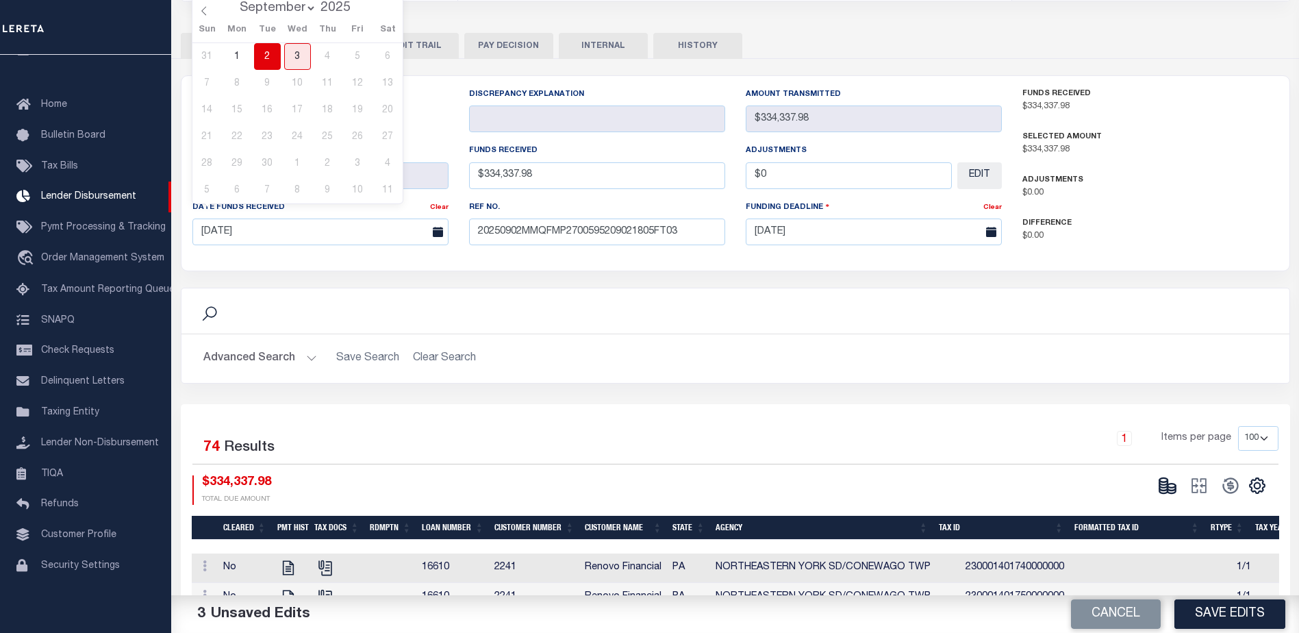
click at [1220, 625] on button "Save Edits" at bounding box center [1230, 613] width 111 height 29
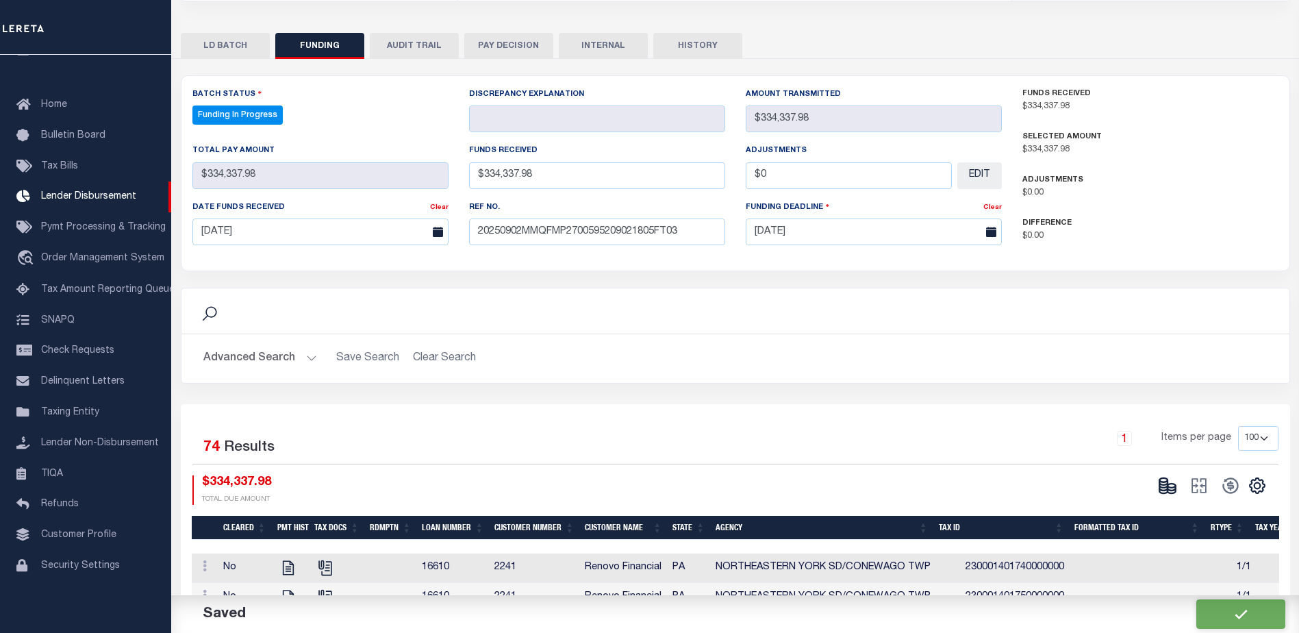
type input "$334,337.98"
type input "$0"
select select "100"
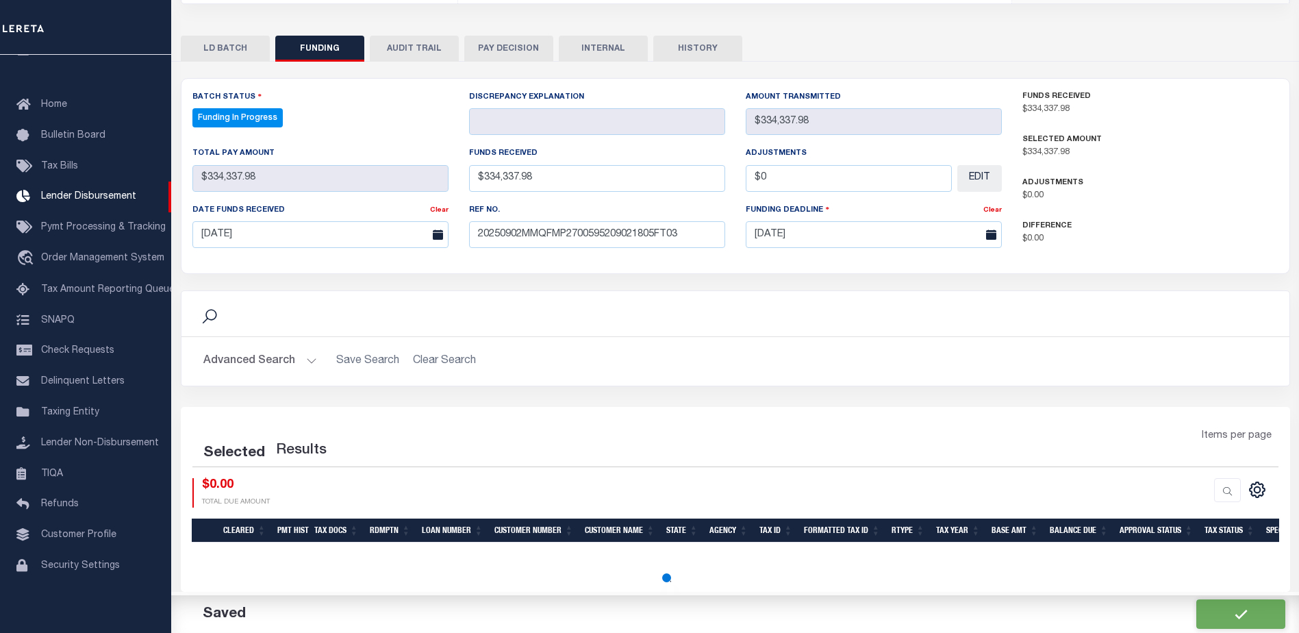
scroll to position [255, 0]
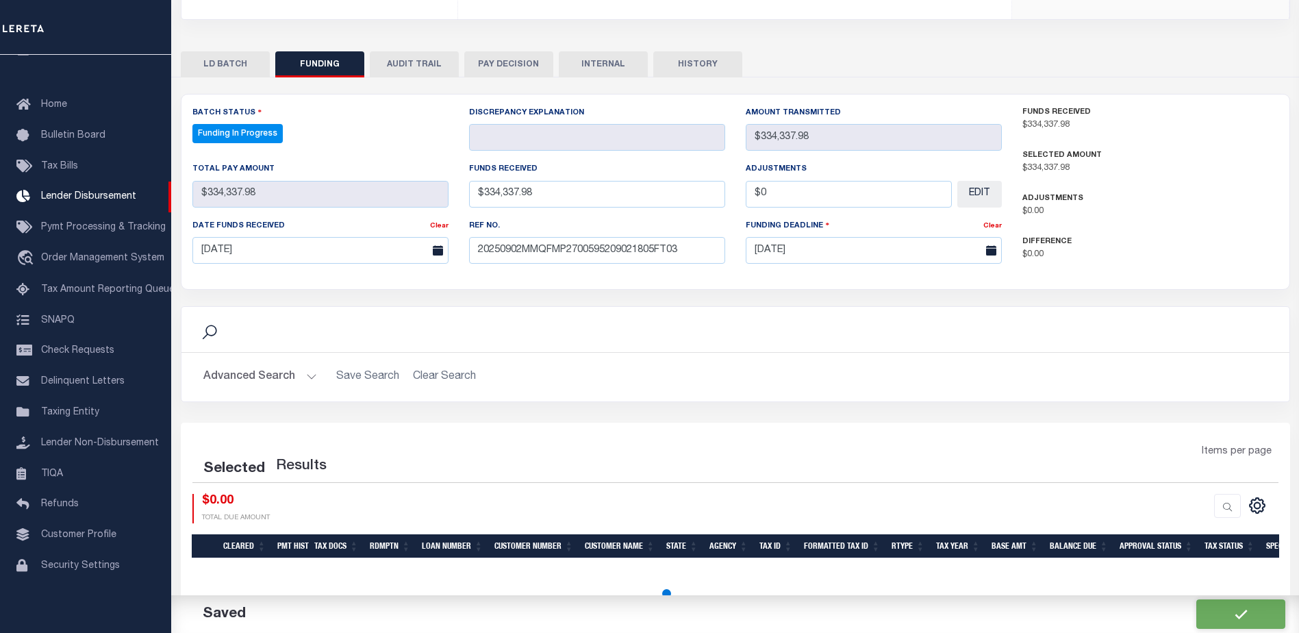
select select "100"
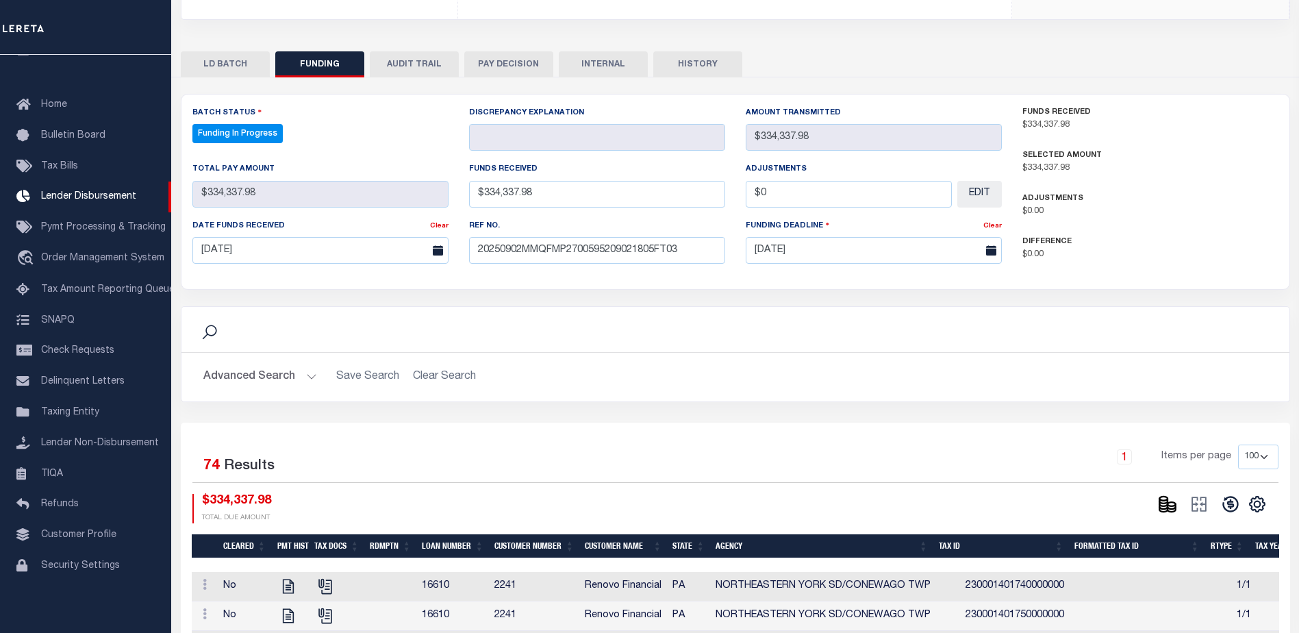
scroll to position [274, 0]
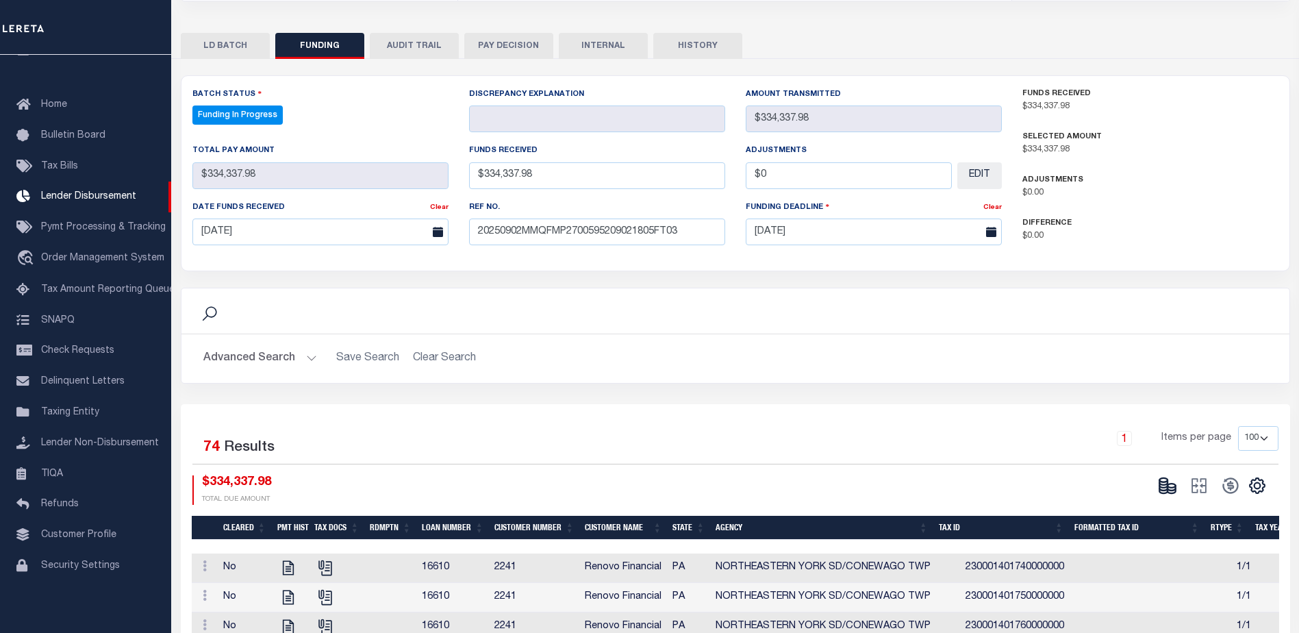
click at [1160, 480] on icon at bounding box center [1163, 482] width 8 height 5
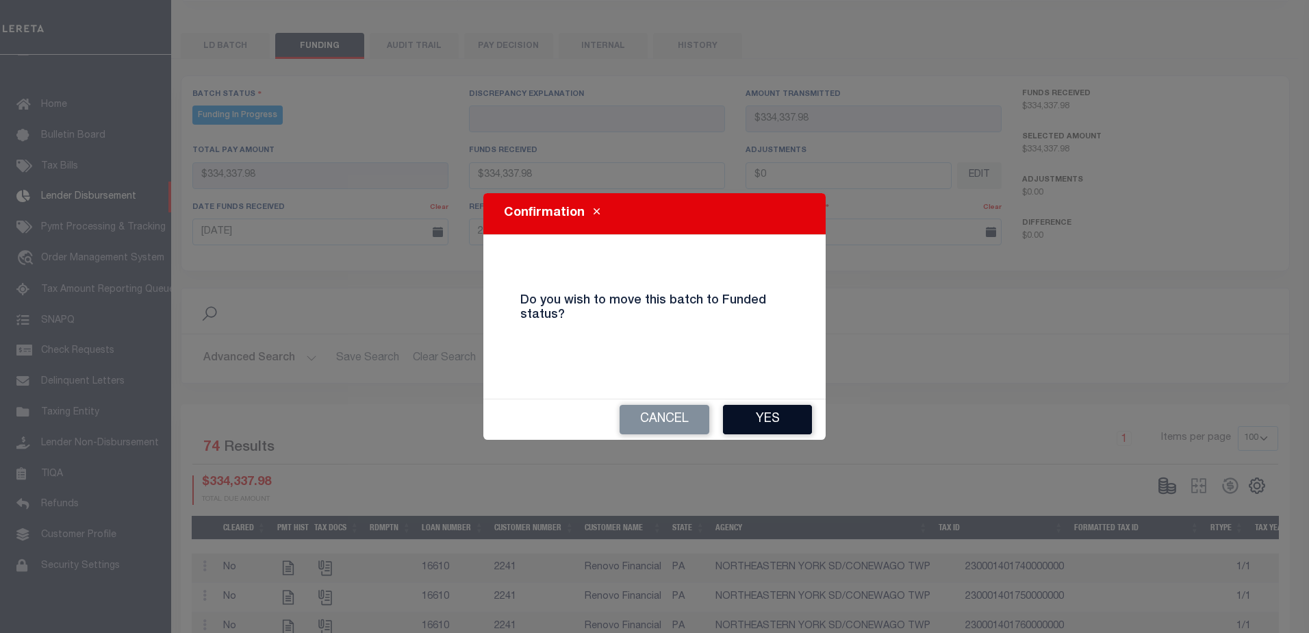
click at [768, 412] on button "Yes" at bounding box center [767, 419] width 89 height 29
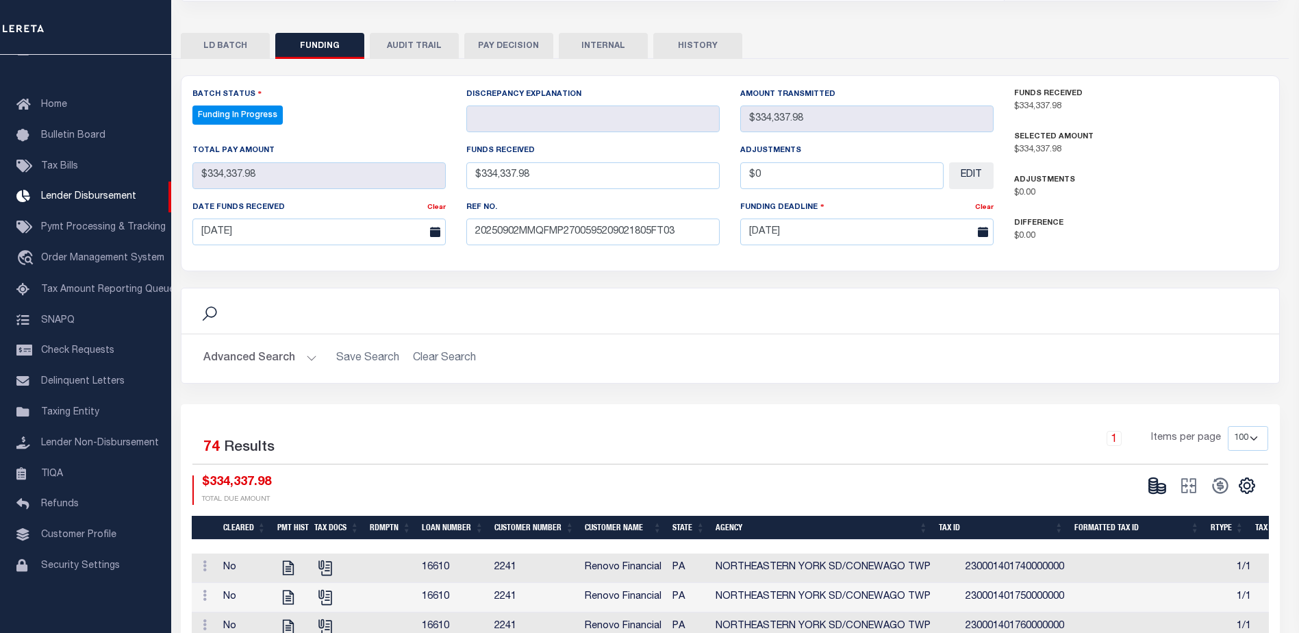
type input "$334,337.98"
type input "$0"
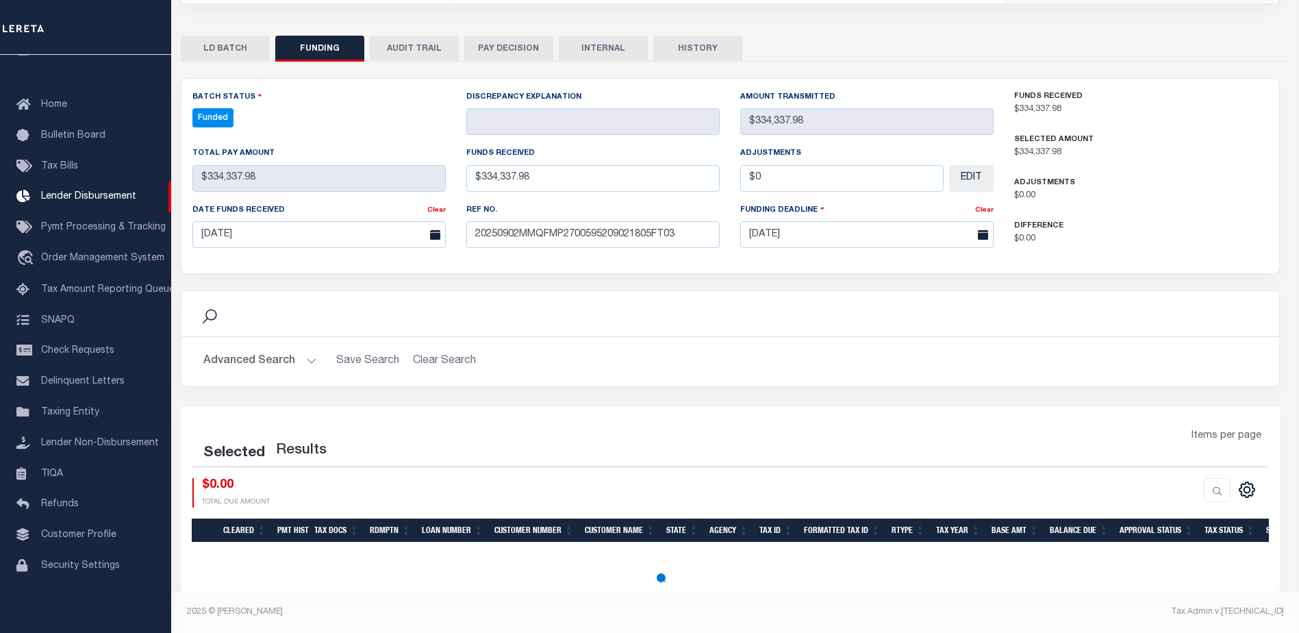
scroll to position [255, 0]
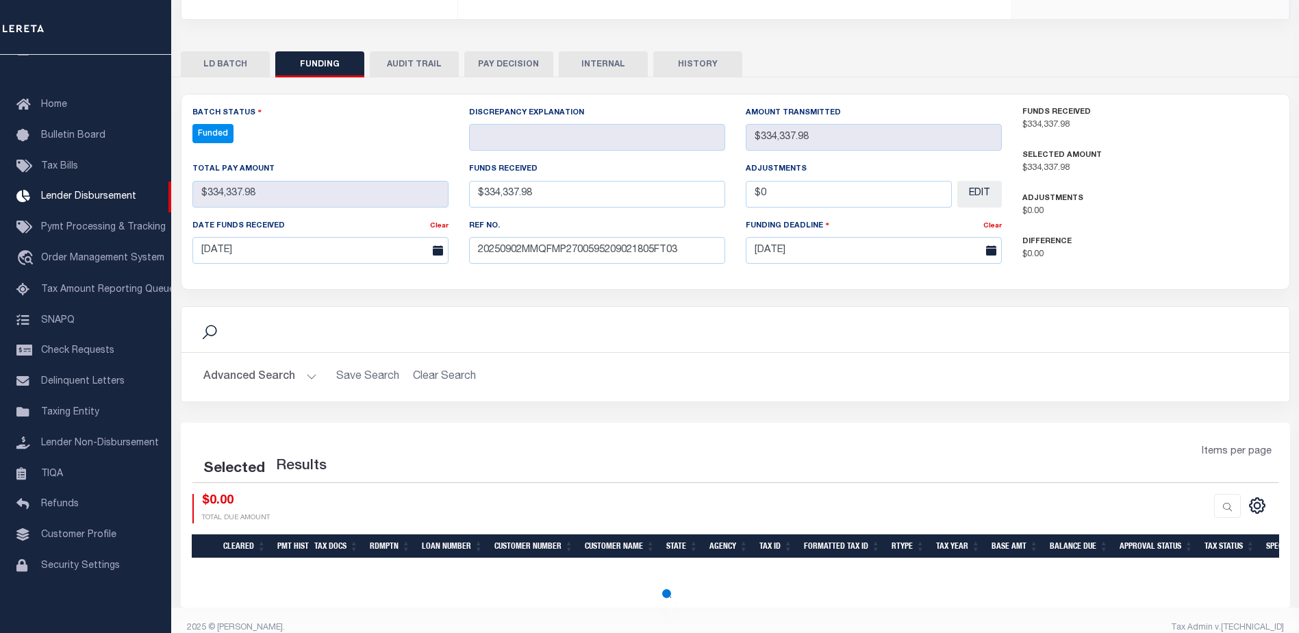
select select "100"
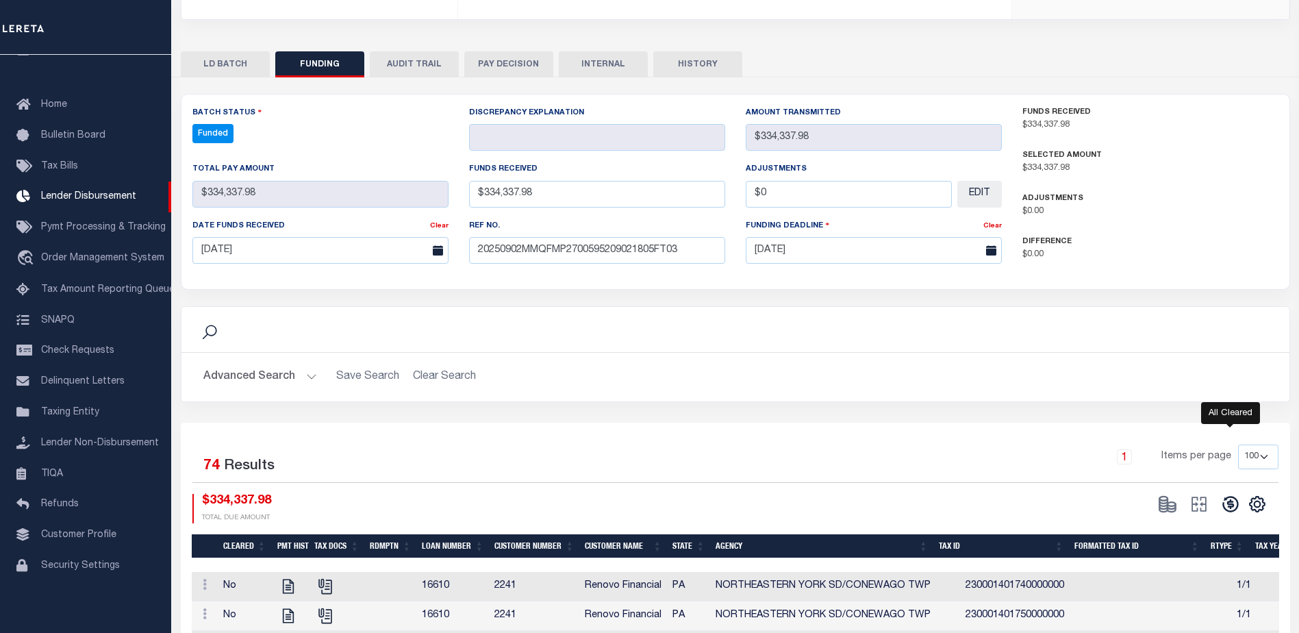
click at [1234, 494] on icon at bounding box center [1230, 503] width 19 height 19
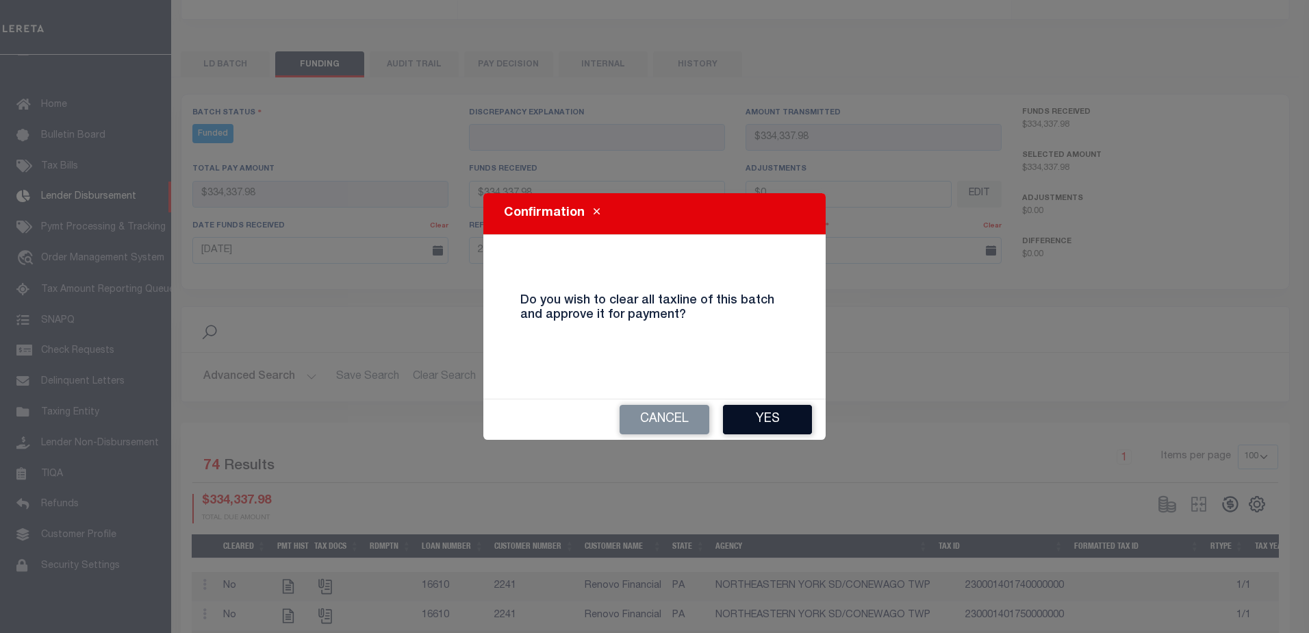
click at [779, 412] on button "Yes" at bounding box center [767, 419] width 89 height 29
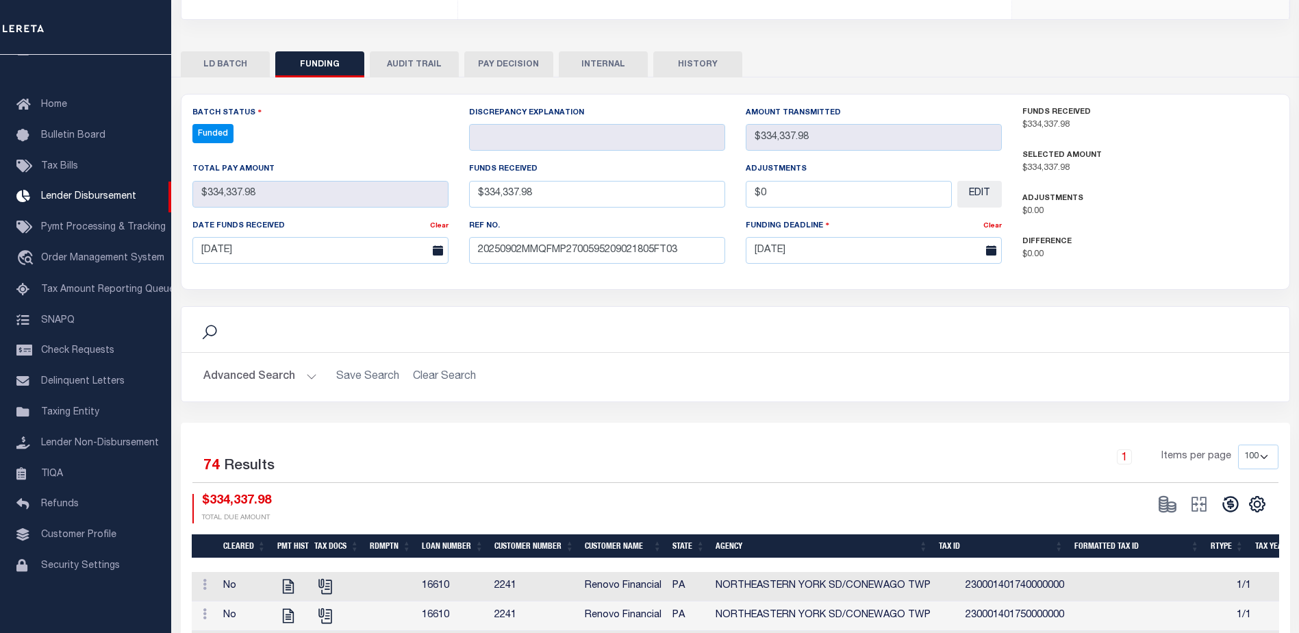
type input "$334,337.98"
type input "$0"
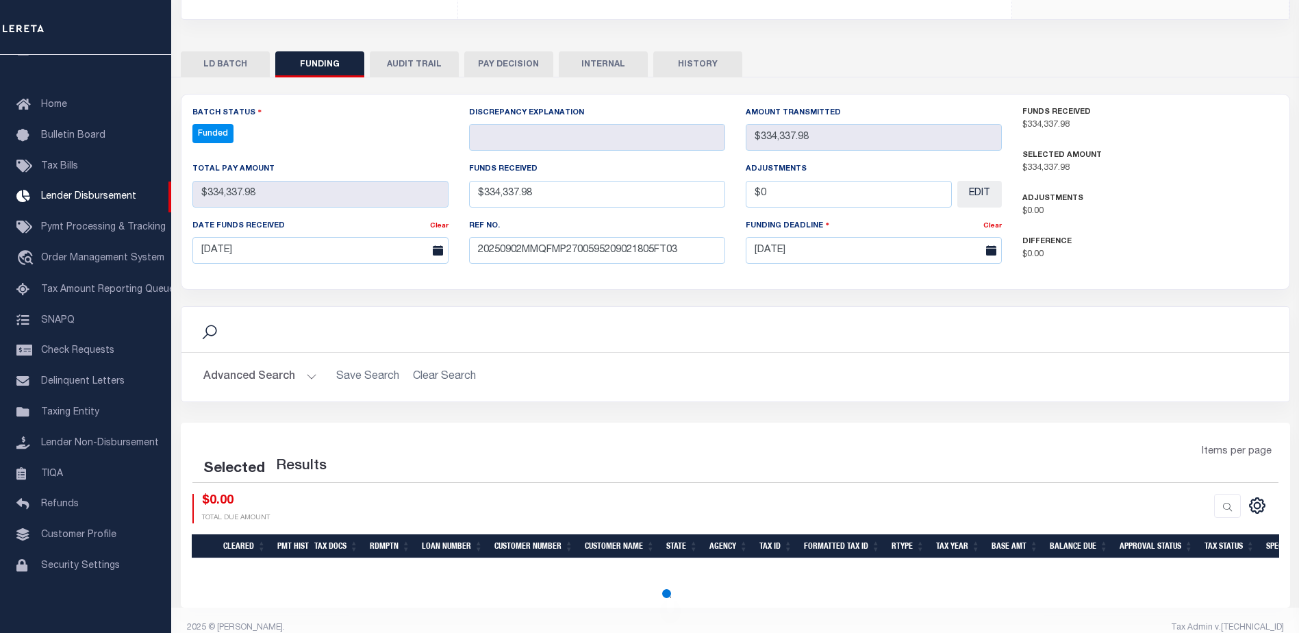
select select "100"
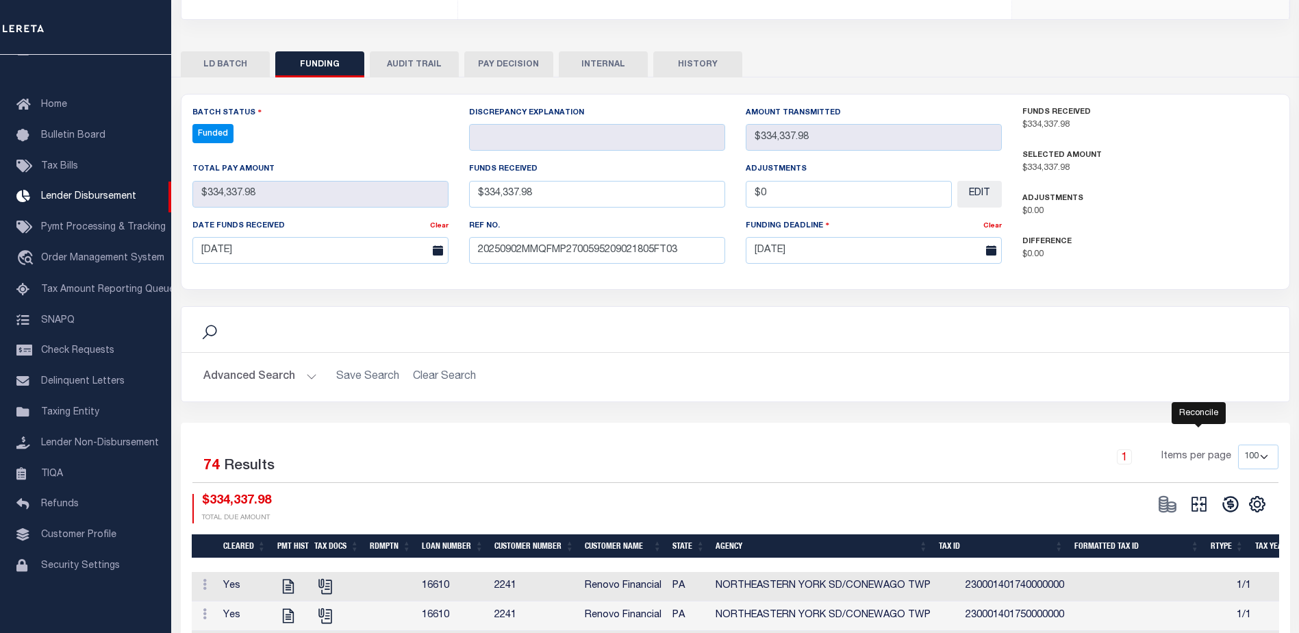
click at [1205, 497] on icon "" at bounding box center [1199, 504] width 15 height 15
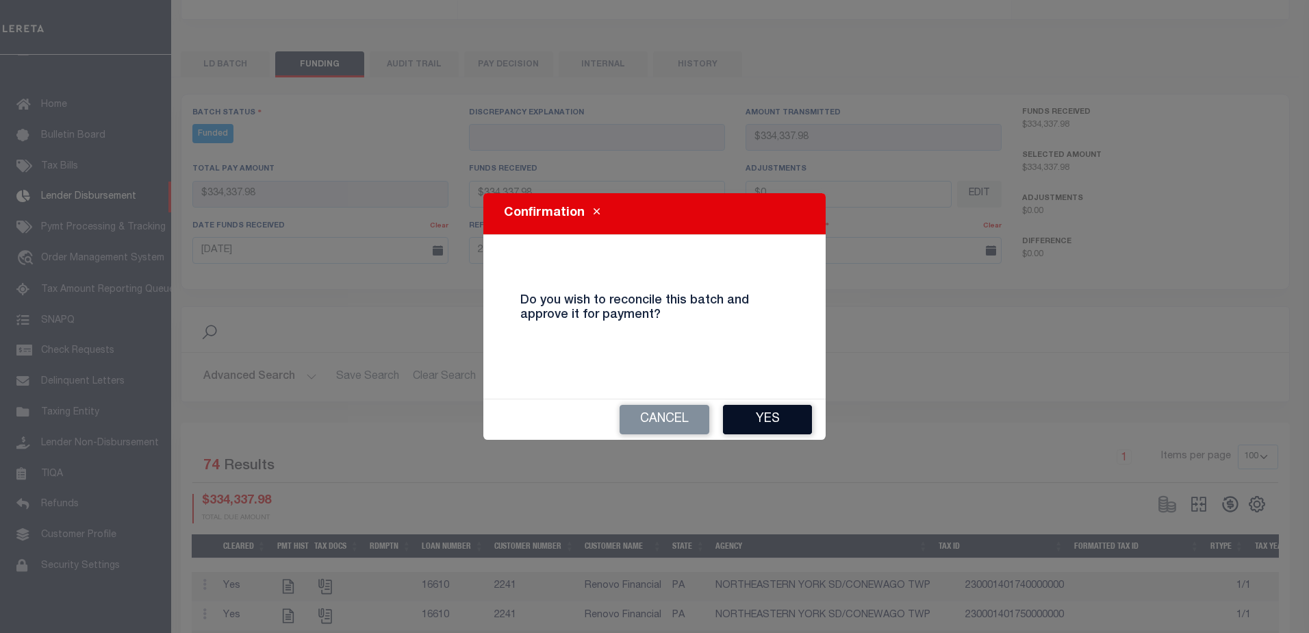
click at [788, 414] on button "Yes" at bounding box center [767, 419] width 89 height 29
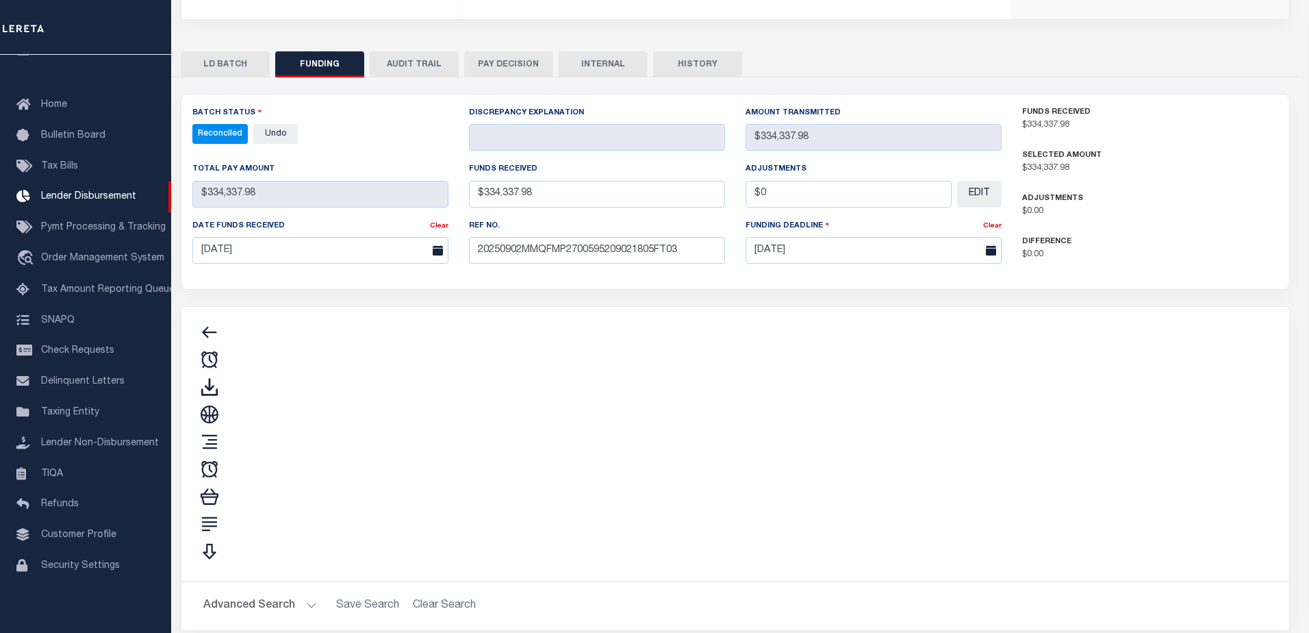
type input "$334,337.98"
type input "$0"
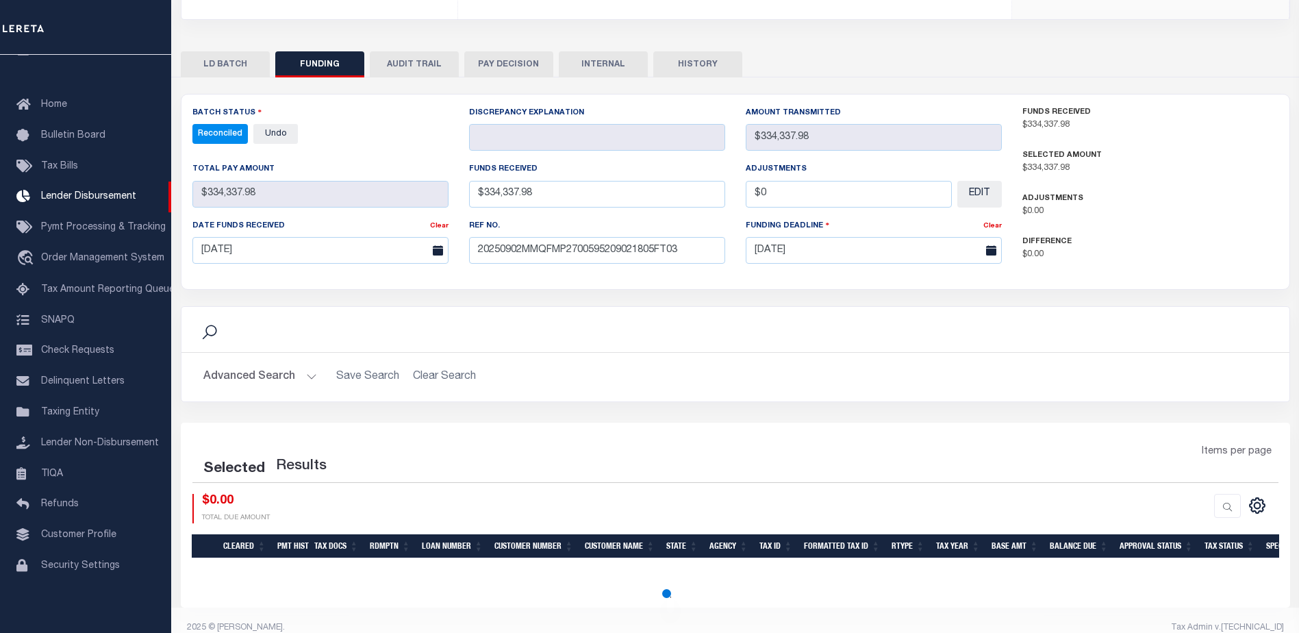
select select "100"
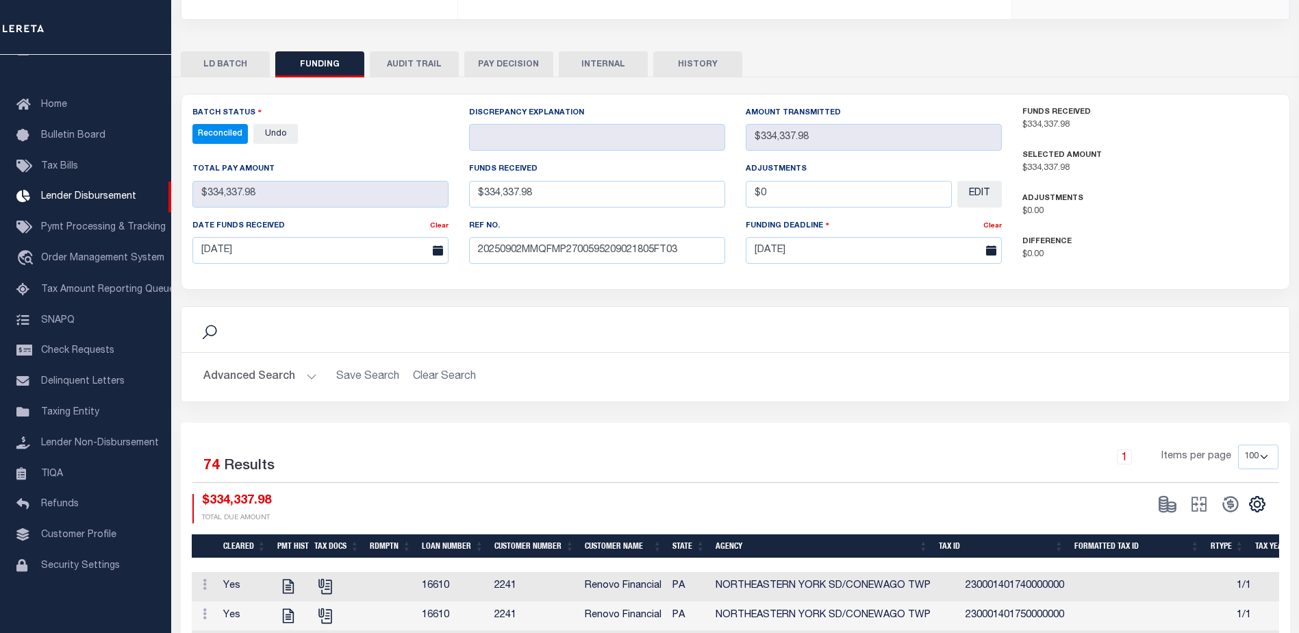
click at [612, 51] on button "INTERNAL" at bounding box center [603, 64] width 89 height 26
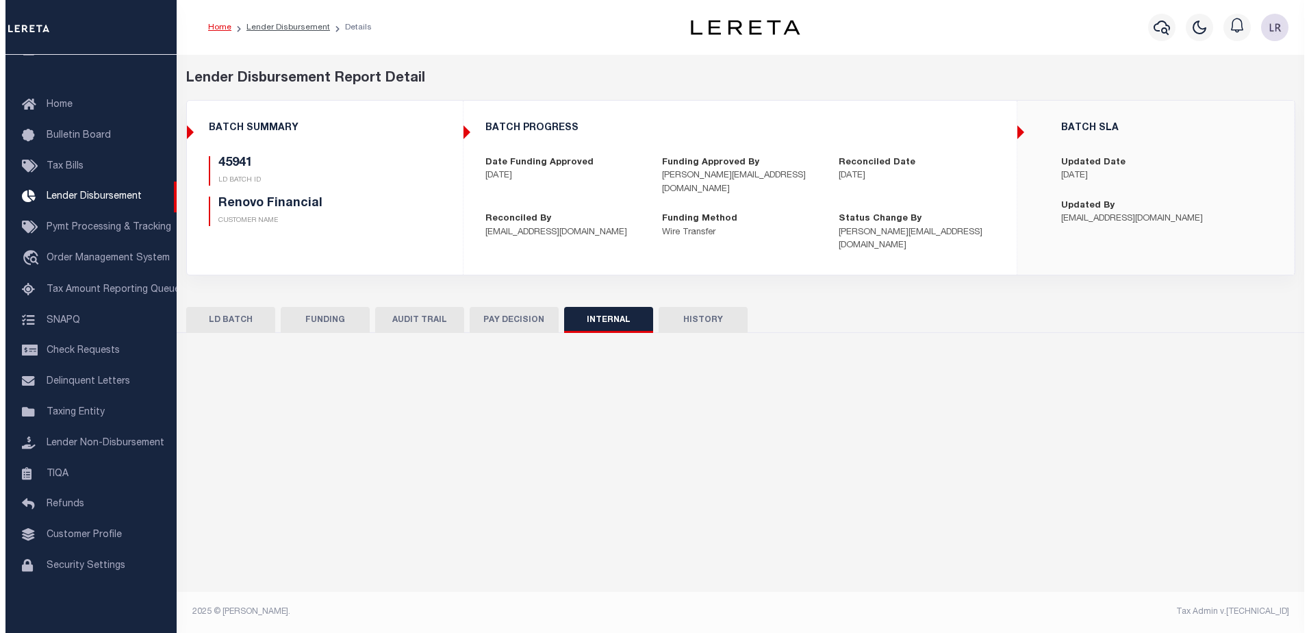
scroll to position [0, 0]
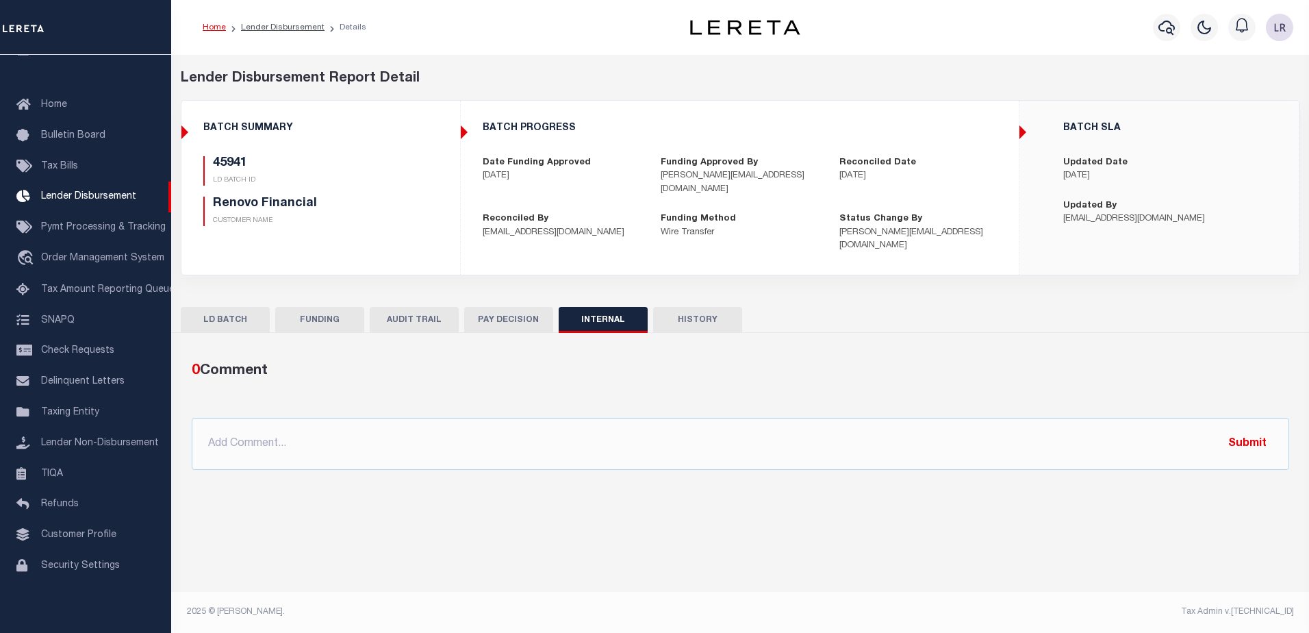
click at [762, 392] on div "0 Comment @Aakash Patel @Abdul Muzain @Adams, Pamela S @Adhikary Rinki @Agustin…" at bounding box center [741, 415] width 1120 height 110
drag, startPoint x: 764, startPoint y: 410, endPoint x: 836, endPoint y: 438, distance: 77.2
click at [764, 418] on input "text" at bounding box center [741, 444] width 1098 height 52
paste input "ORG AMT $432542.12 45876-$2104.77 45879-$51730.21 45884-$7979.45 45902-$10320.8…"
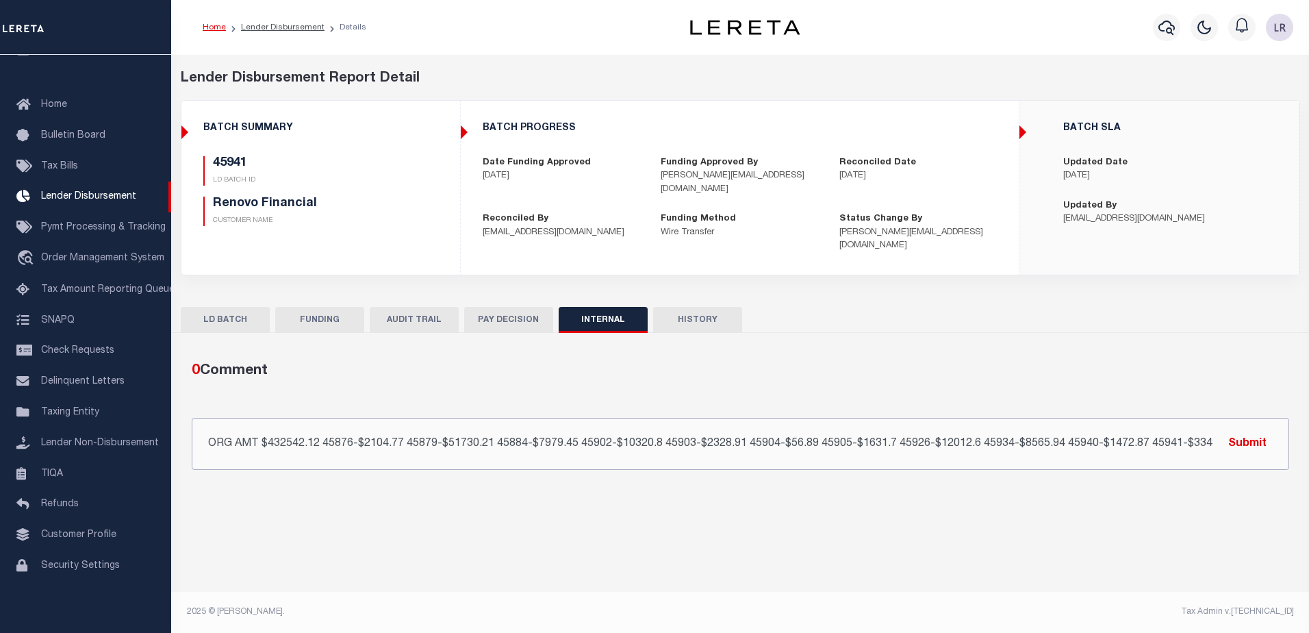
scroll to position [0, 23]
type input "ORG AMT $432542.12 45876-$2104.77 45879-$51730.21 45884-$7979.45 45902-$10320.8…"
click at [1264, 429] on button "Submit" at bounding box center [1248, 443] width 56 height 28
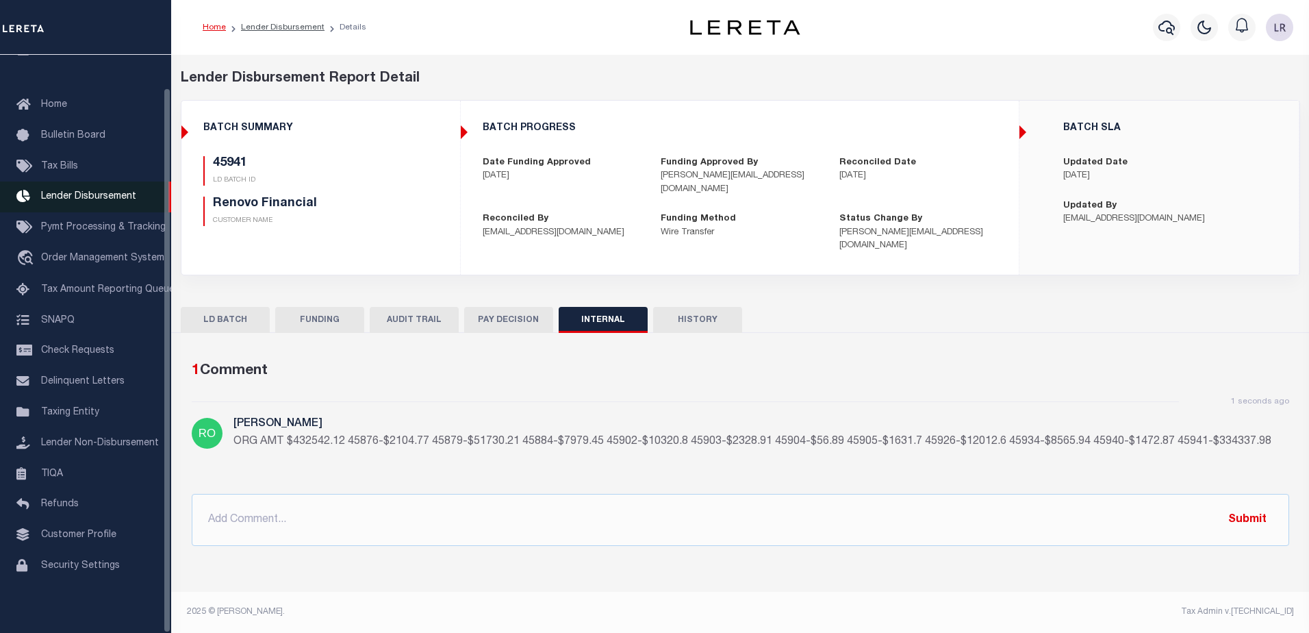
click at [103, 192] on span "Lender Disbursement" at bounding box center [88, 197] width 95 height 10
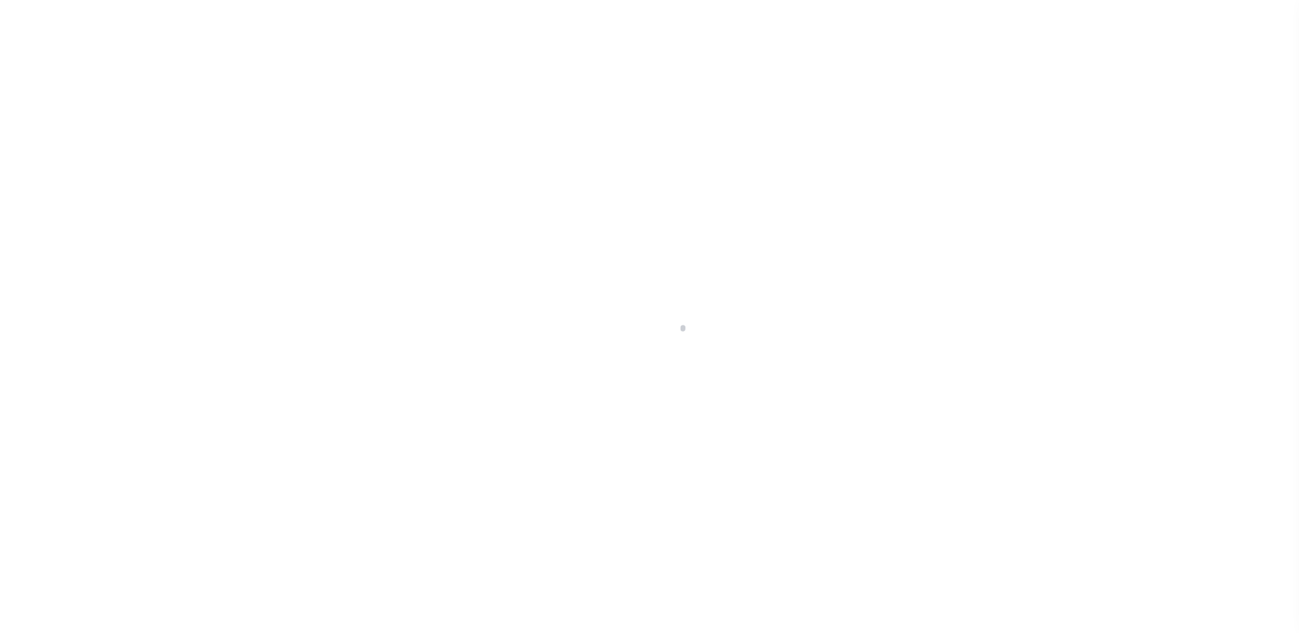
scroll to position [24, 0]
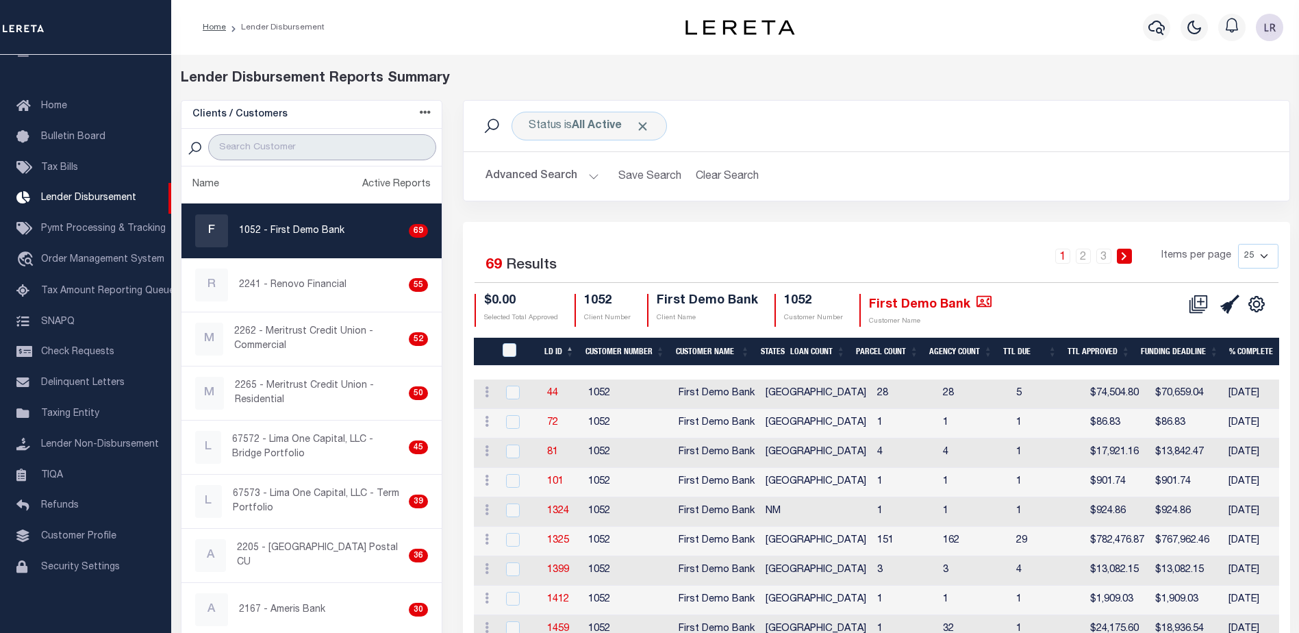
click at [407, 151] on input "search" at bounding box center [322, 147] width 228 height 26
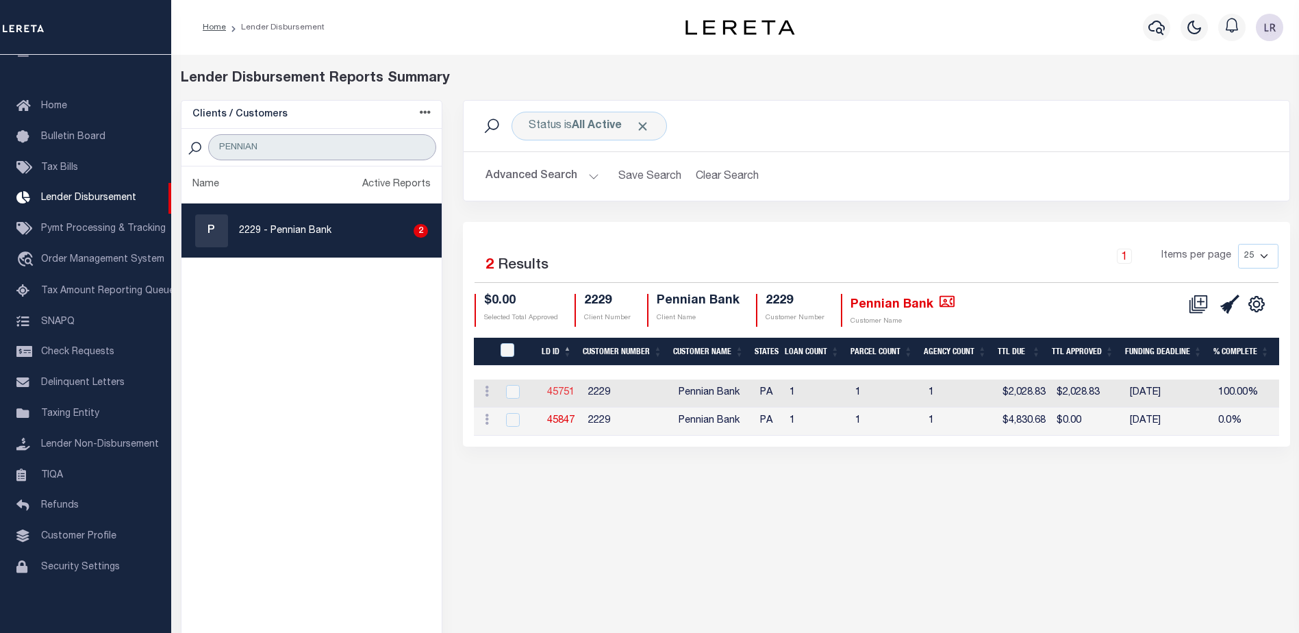
type input "PENNIAN"
click at [566, 393] on link "45751" at bounding box center [560, 393] width 27 height 10
checkbox input "true"
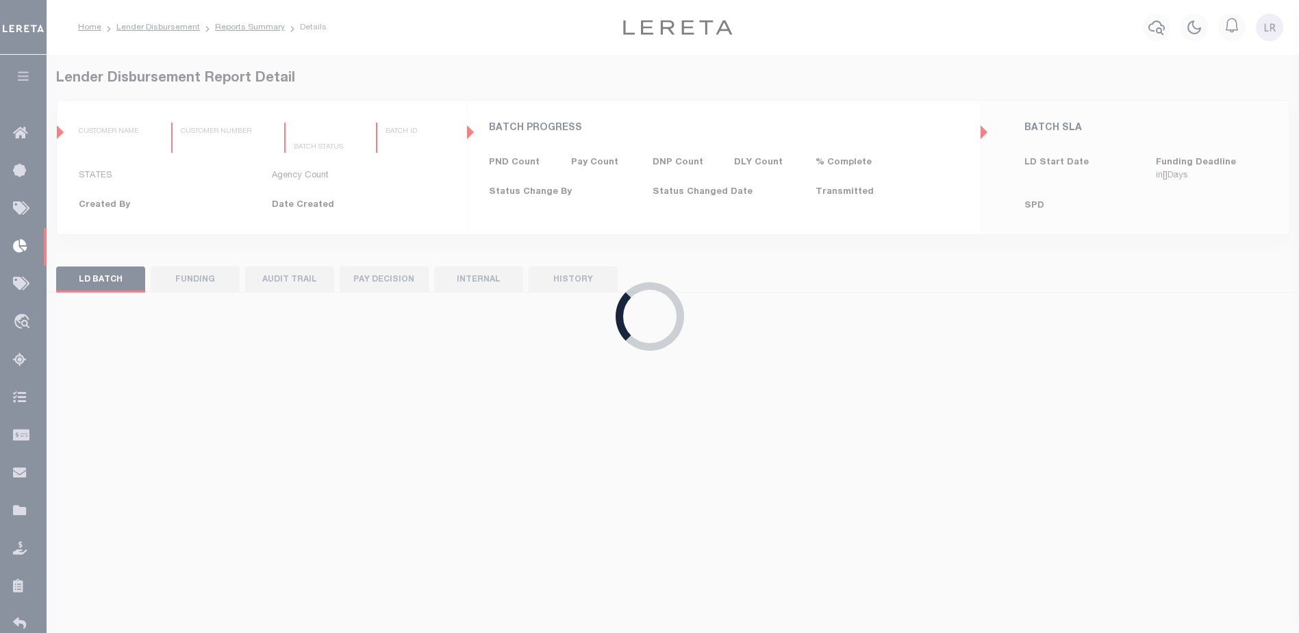
type input "$0.00"
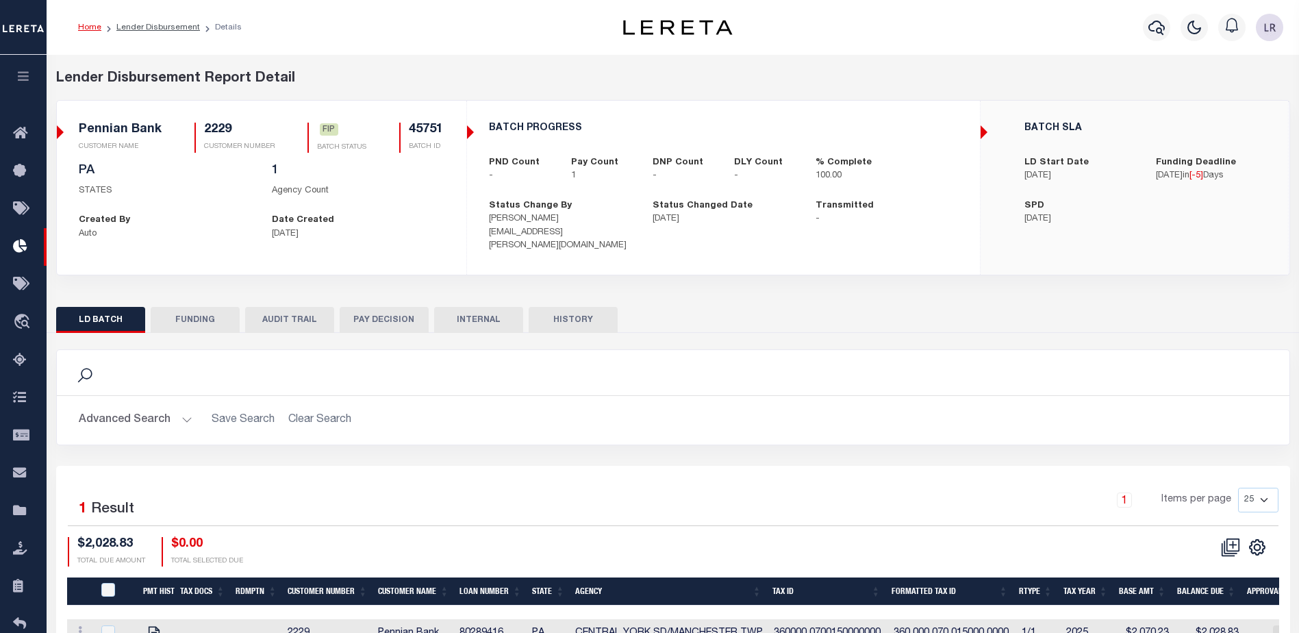
click at [173, 315] on button "FUNDING" at bounding box center [195, 320] width 89 height 26
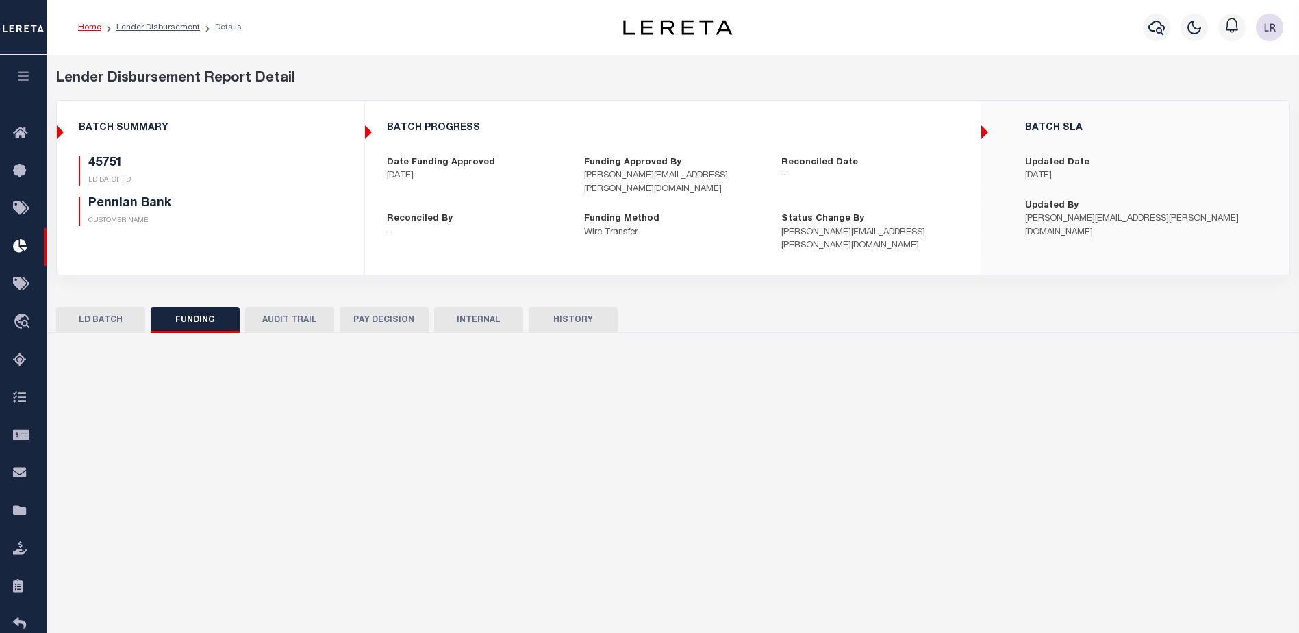
type input "$2,028.83"
type input "$0"
type input "[PERSON_NAME]"
type input "[DATE]"
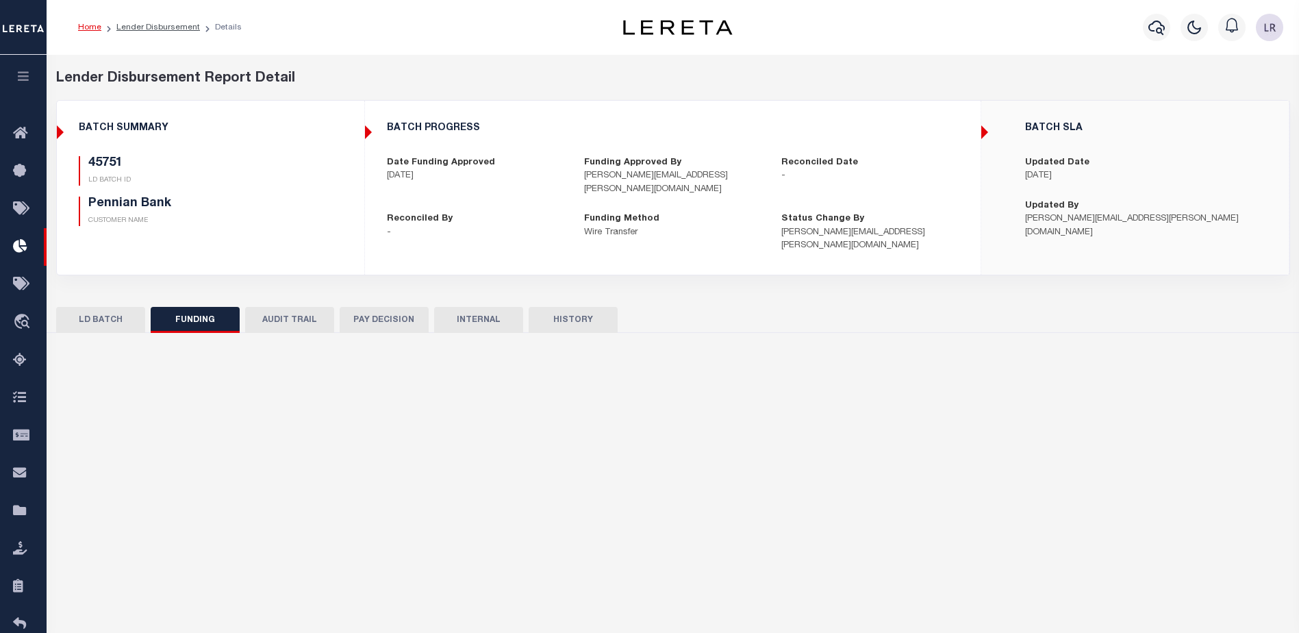
select select "100"
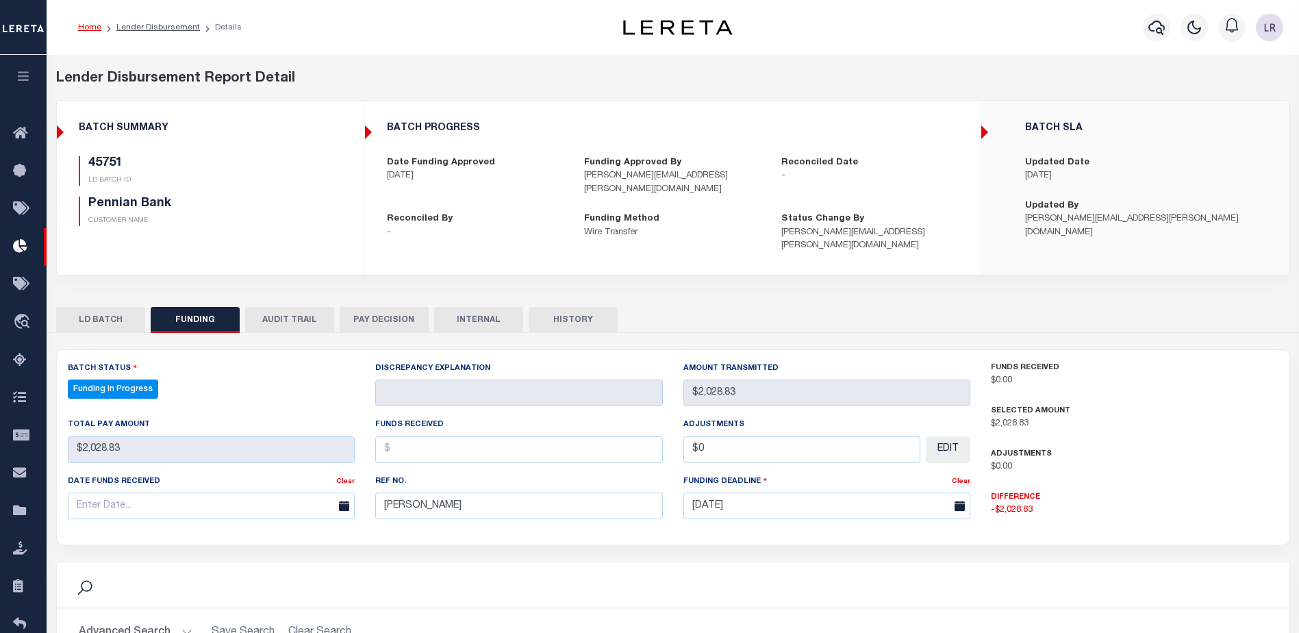
select select "100"
drag, startPoint x: 433, startPoint y: 490, endPoint x: 364, endPoint y: 482, distance: 69.7
click at [364, 482] on div "Batch Status Funding In Progress - Select Status - All Active Approval In Progr…" at bounding box center [520, 445] width 924 height 169
paste input "20250826MMQFMP2700247908261406FT03"
type input "20250826MMQFMP2700247908261406FT03"
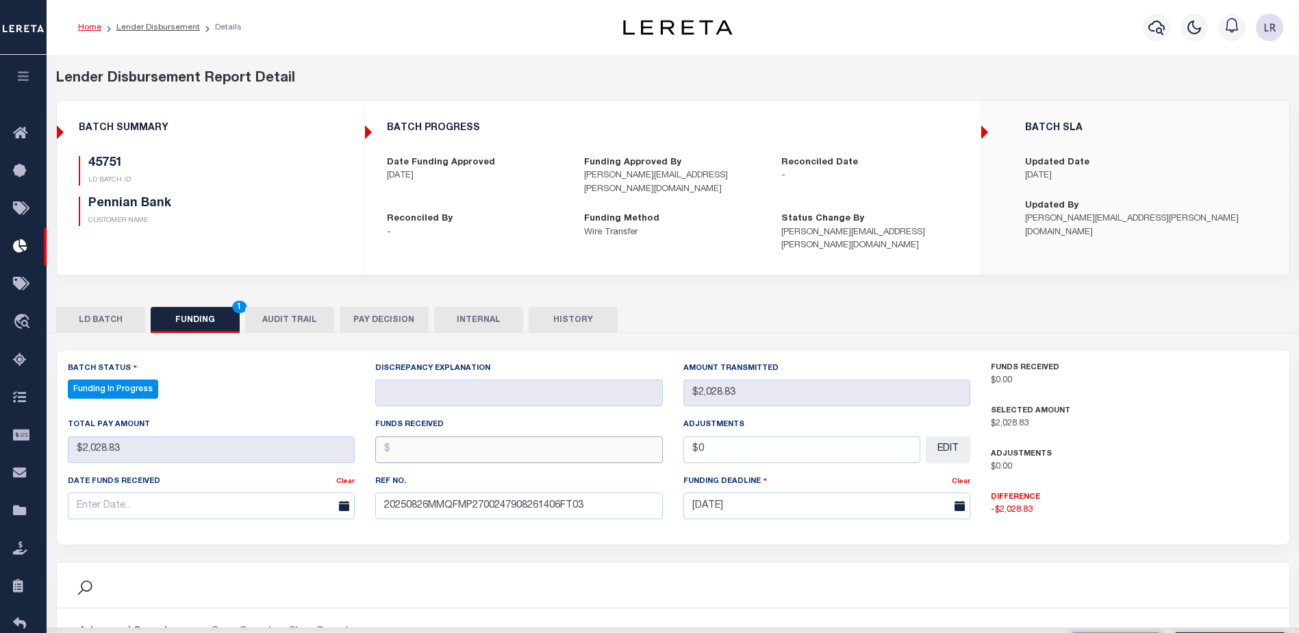
click at [418, 436] on input "text" at bounding box center [519, 449] width 288 height 27
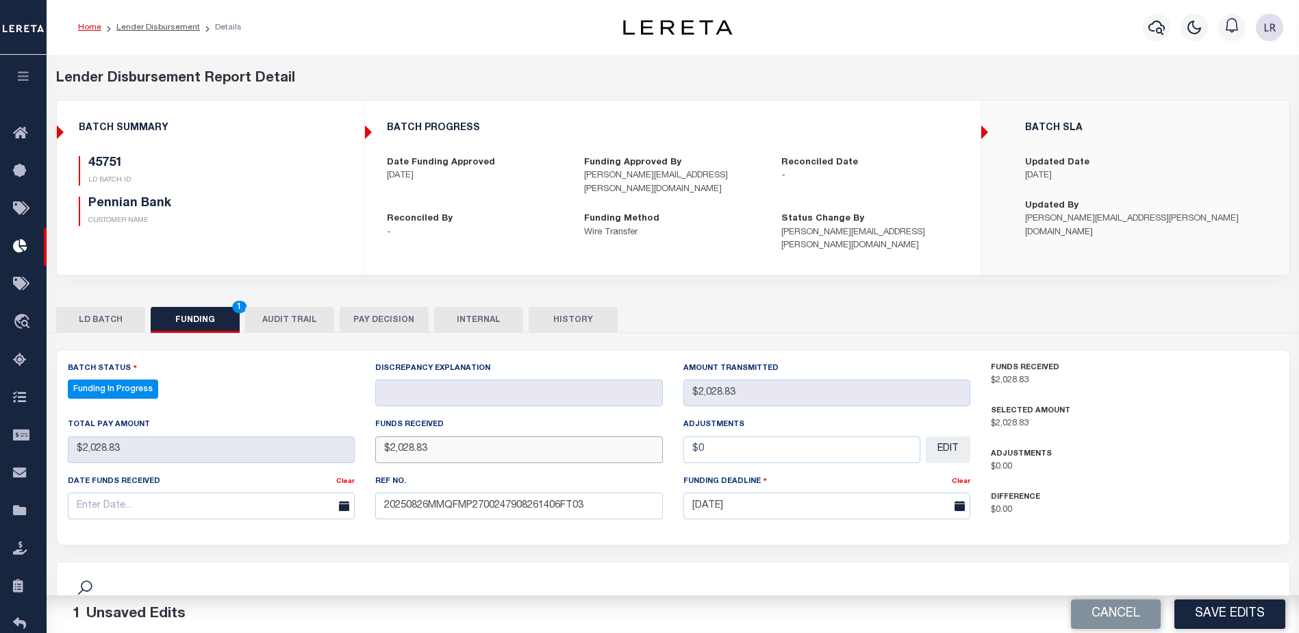
type input "$2,028.83"
click at [281, 492] on input "text" at bounding box center [212, 505] width 288 height 27
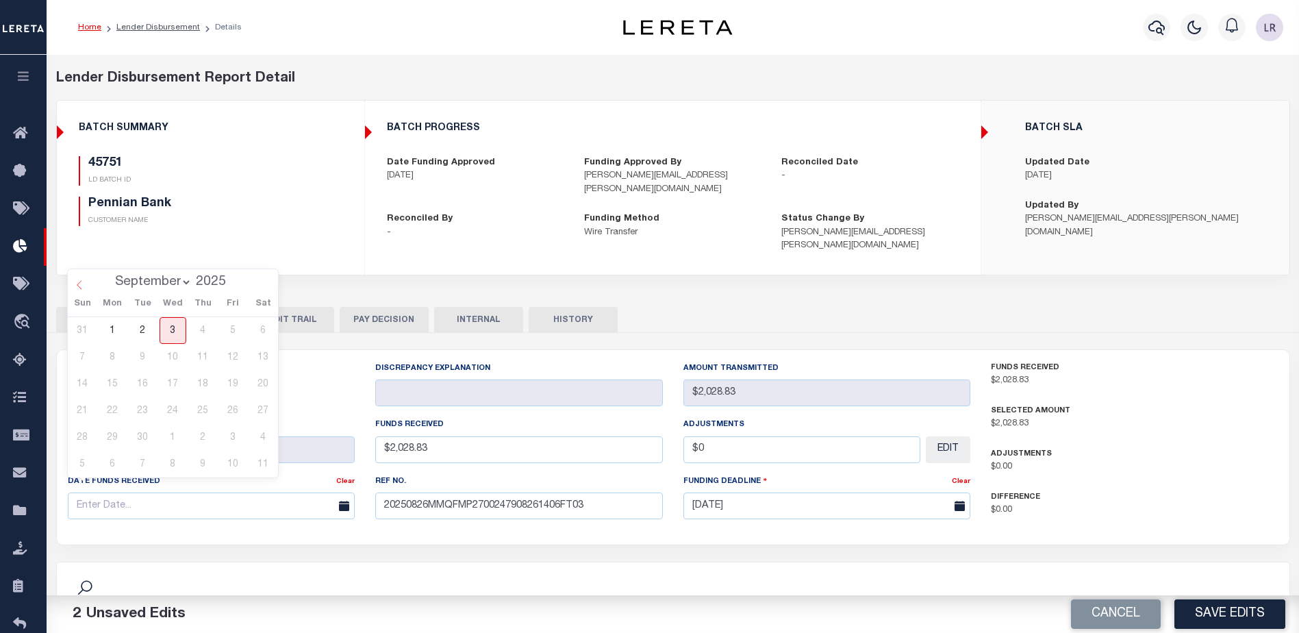
click at [75, 285] on icon at bounding box center [80, 285] width 10 height 10
select select "7"
click at [148, 436] on span "26" at bounding box center [142, 437] width 27 height 27
type input "[DATE]"
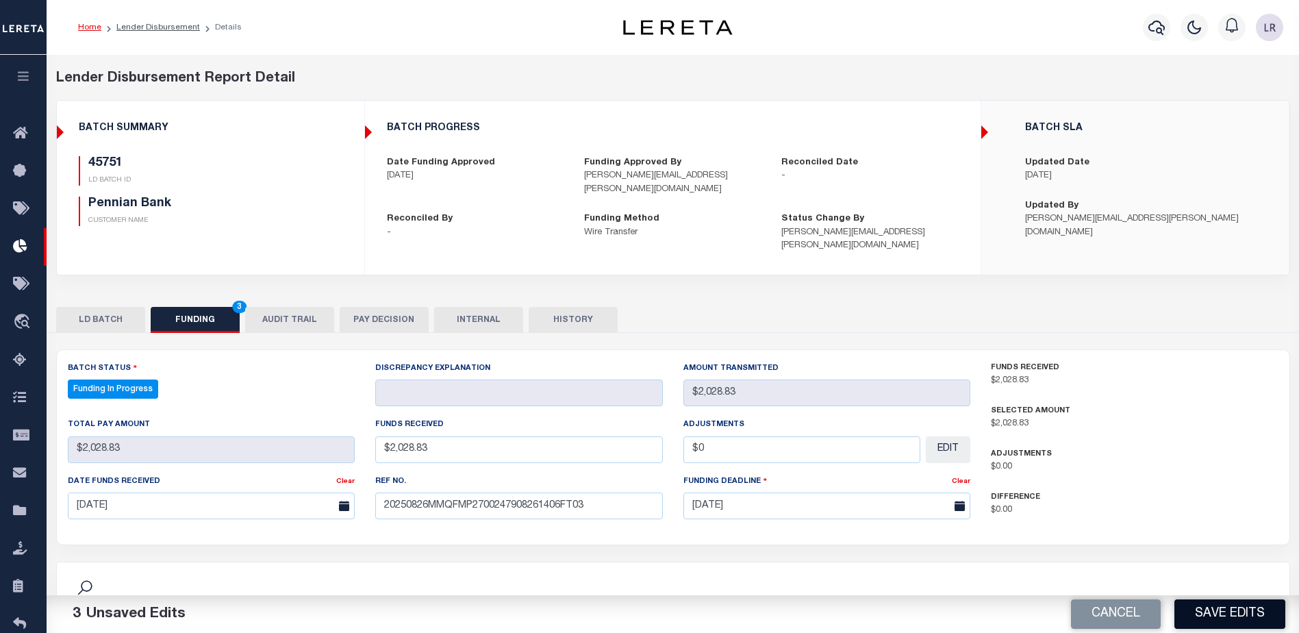
click at [1211, 605] on button "Save Edits" at bounding box center [1230, 613] width 111 height 29
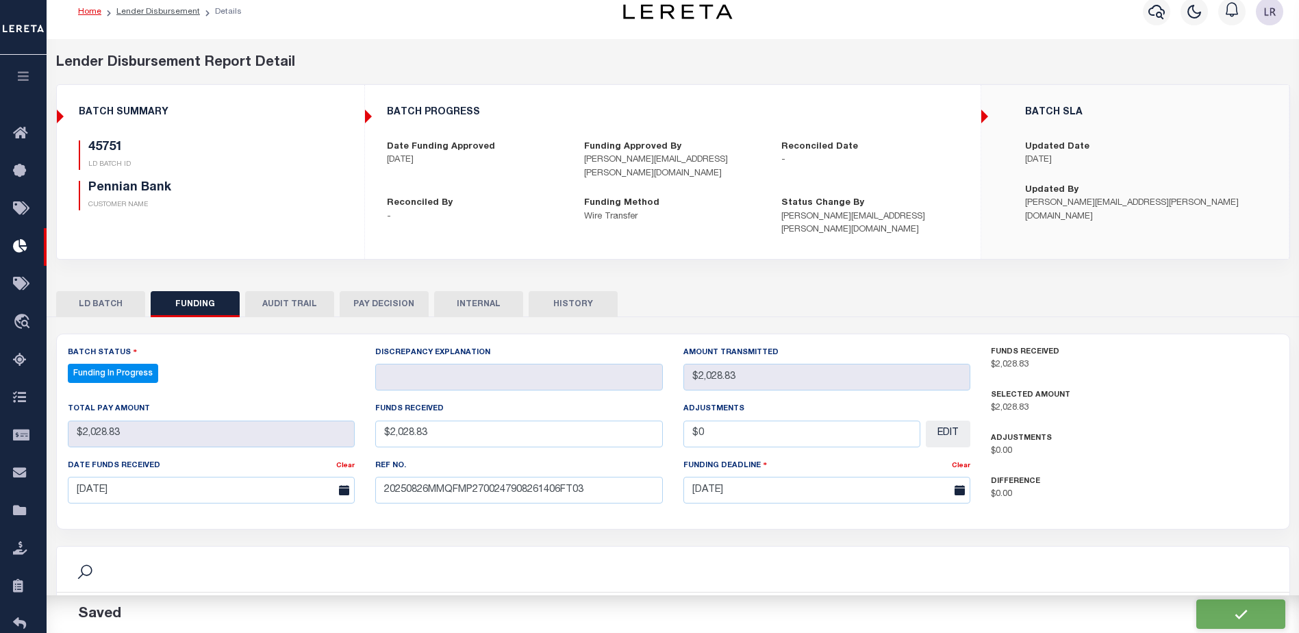
select select "100"
type input "$2,028.83"
type input "$0"
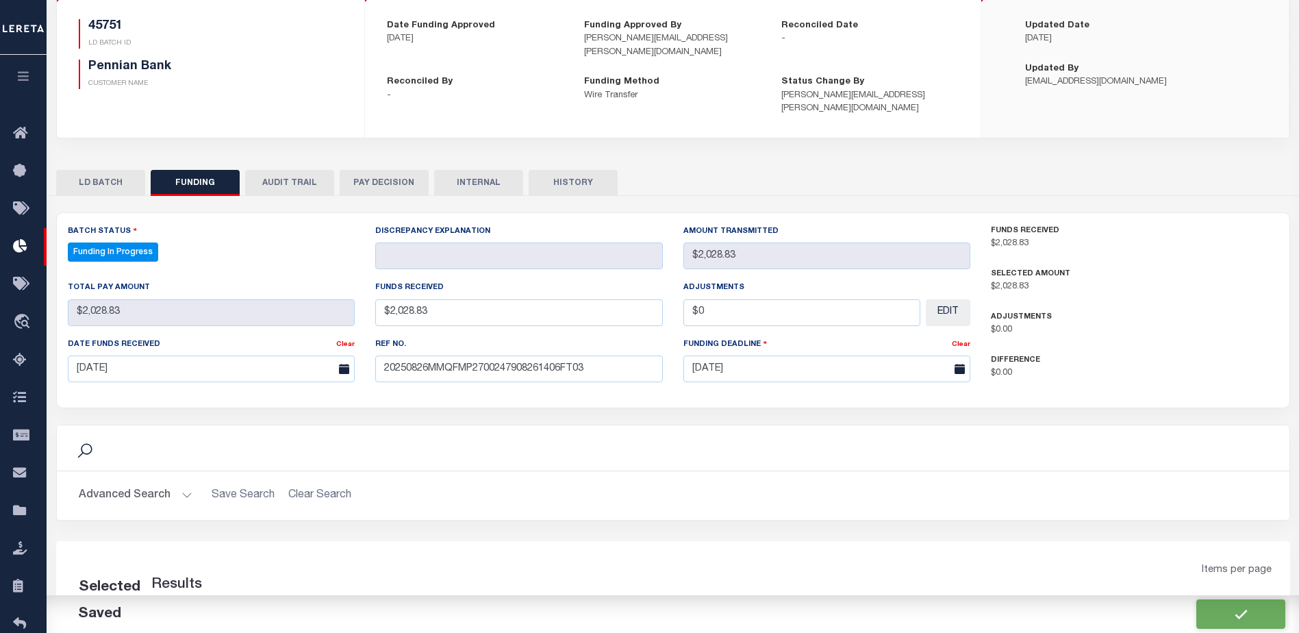
select select "100"
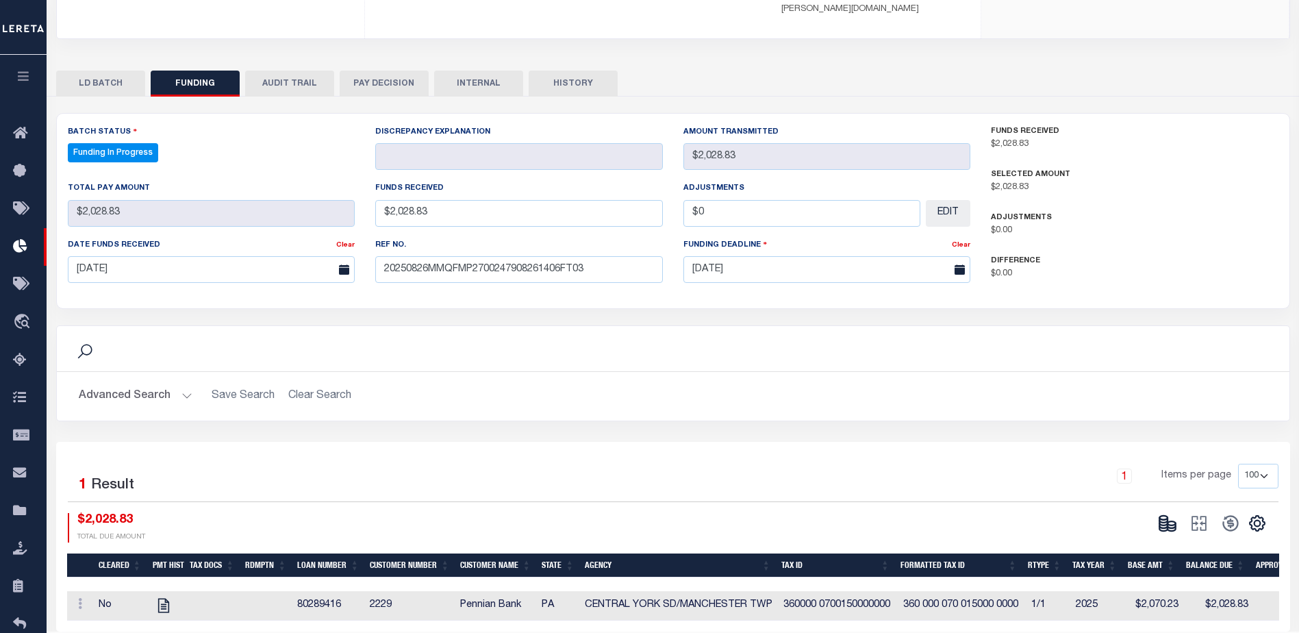
scroll to position [270, 0]
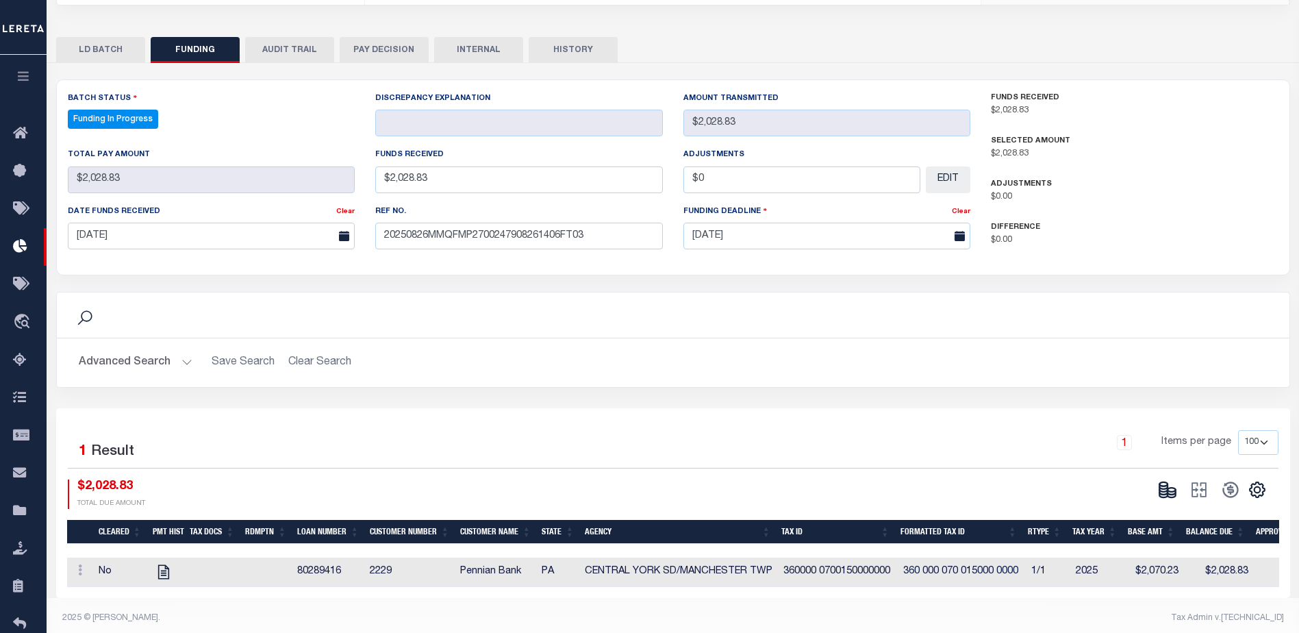
click at [1167, 486] on button at bounding box center [1168, 489] width 32 height 21
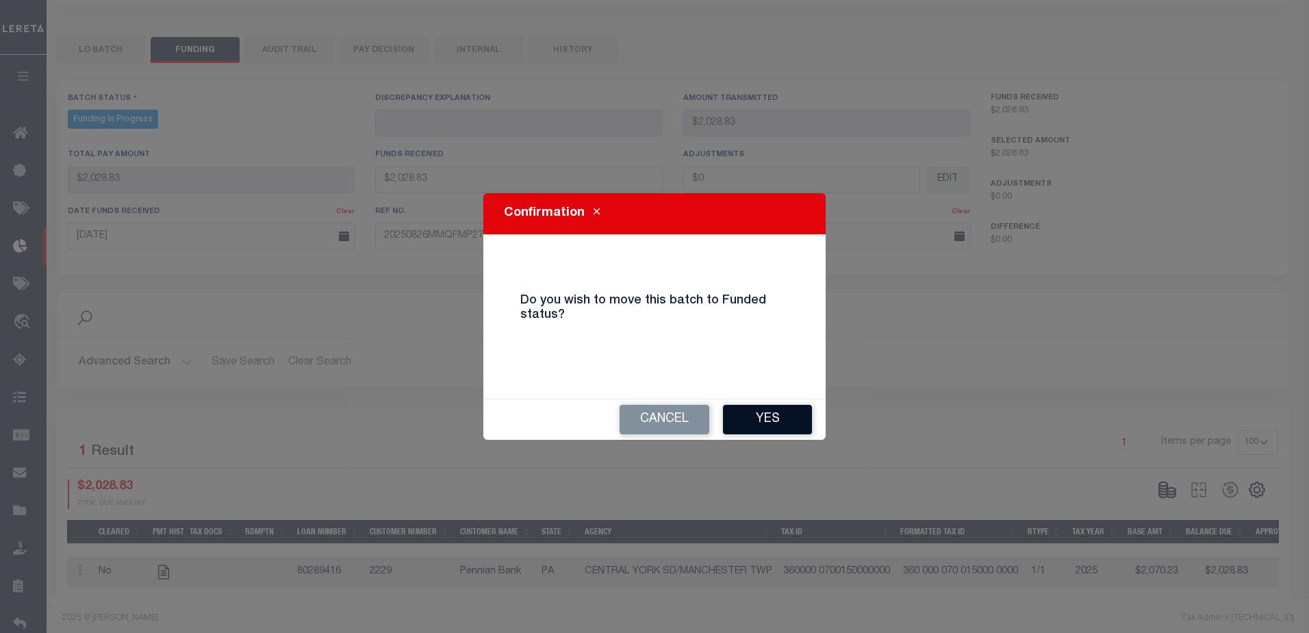
click at [799, 421] on button "Yes" at bounding box center [767, 419] width 89 height 29
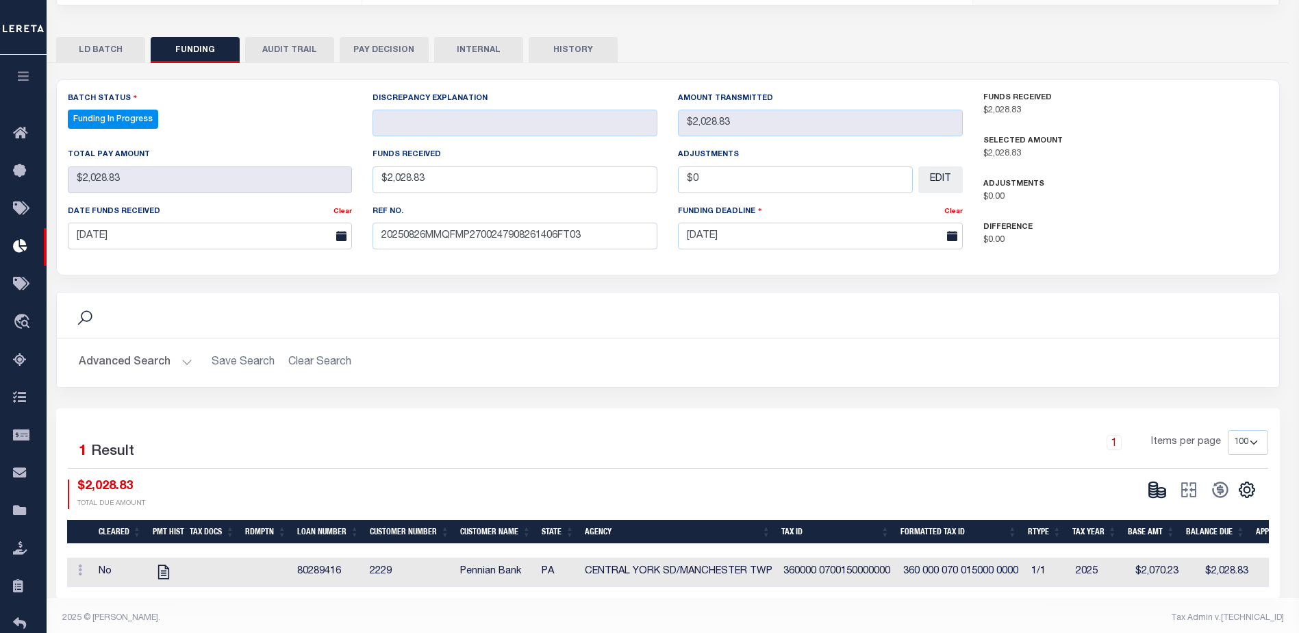
type input "$2,028.83"
type input "$0"
select select "100"
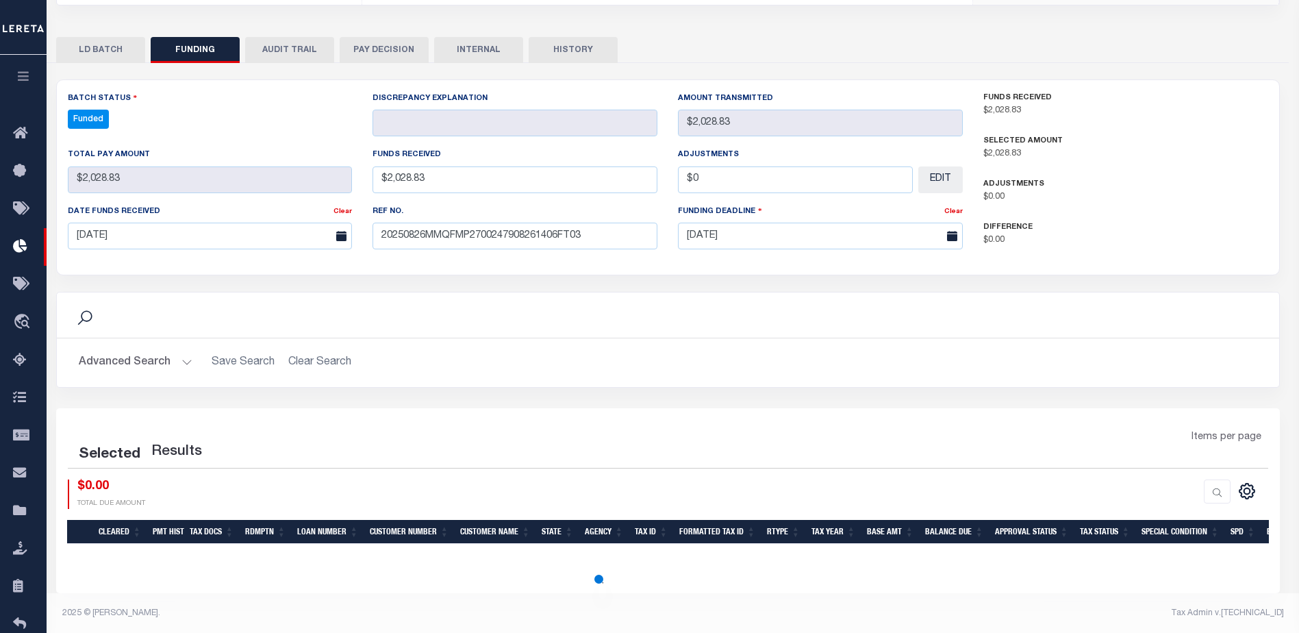
select select "100"
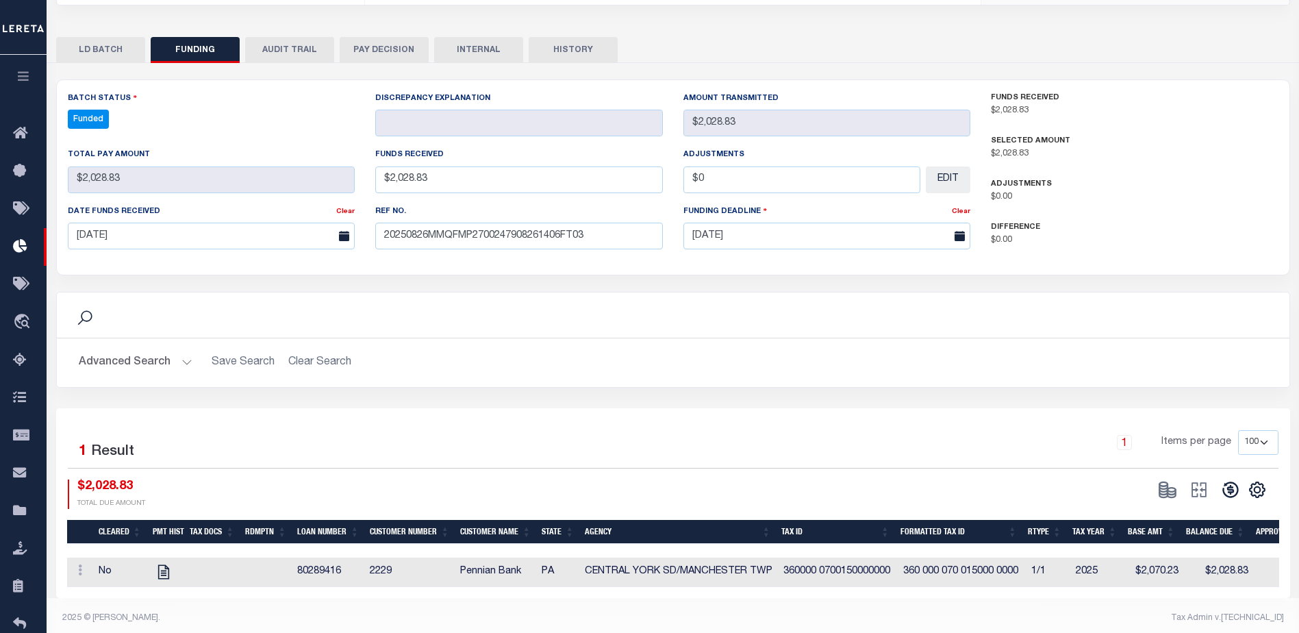
click at [1220, 479] on button at bounding box center [1231, 489] width 32 height 21
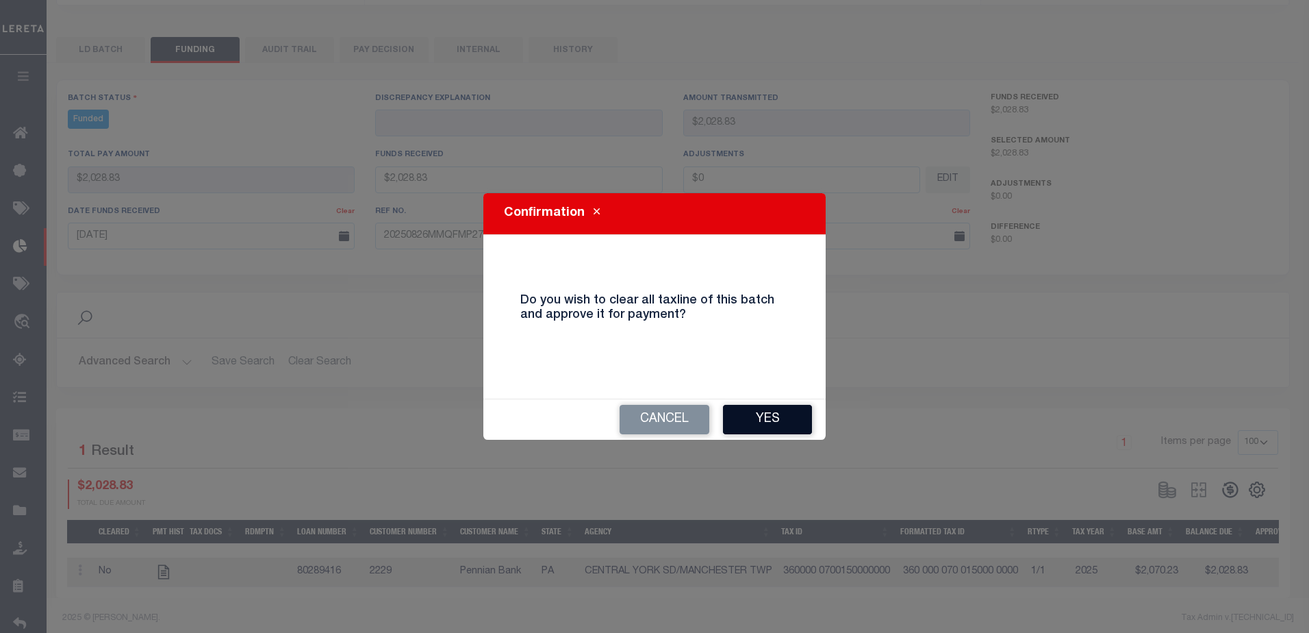
click at [802, 418] on button "Yes" at bounding box center [767, 419] width 89 height 29
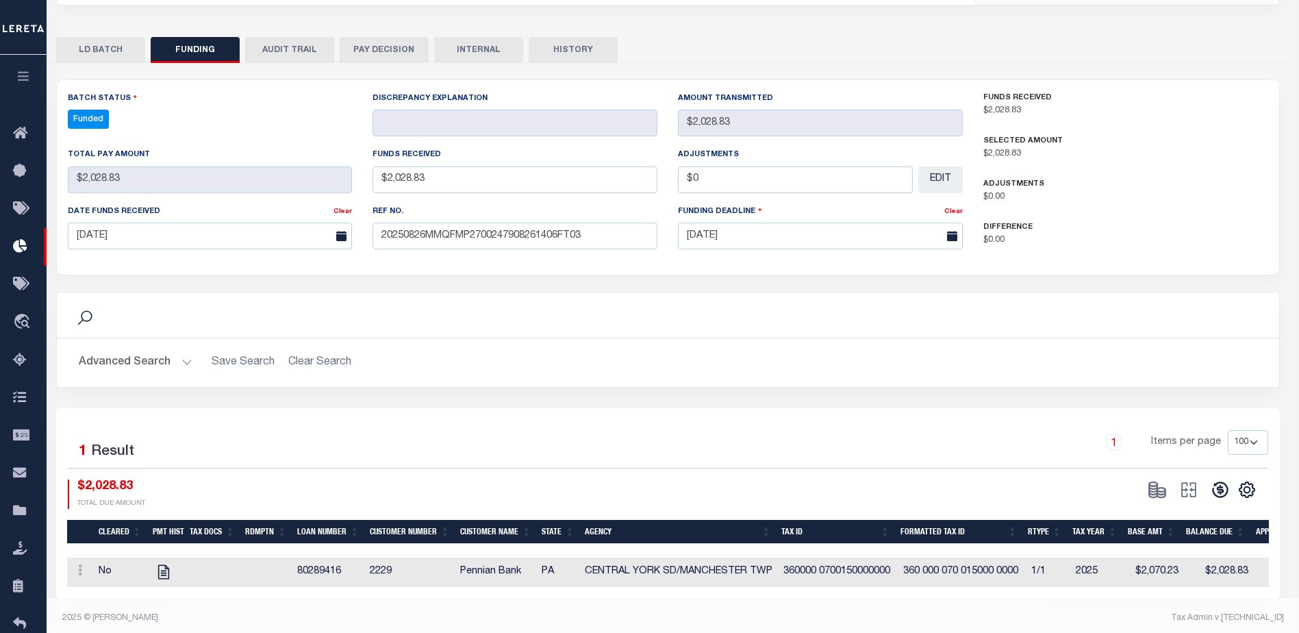
type input "$2,028.83"
type input "$0"
select select "100"
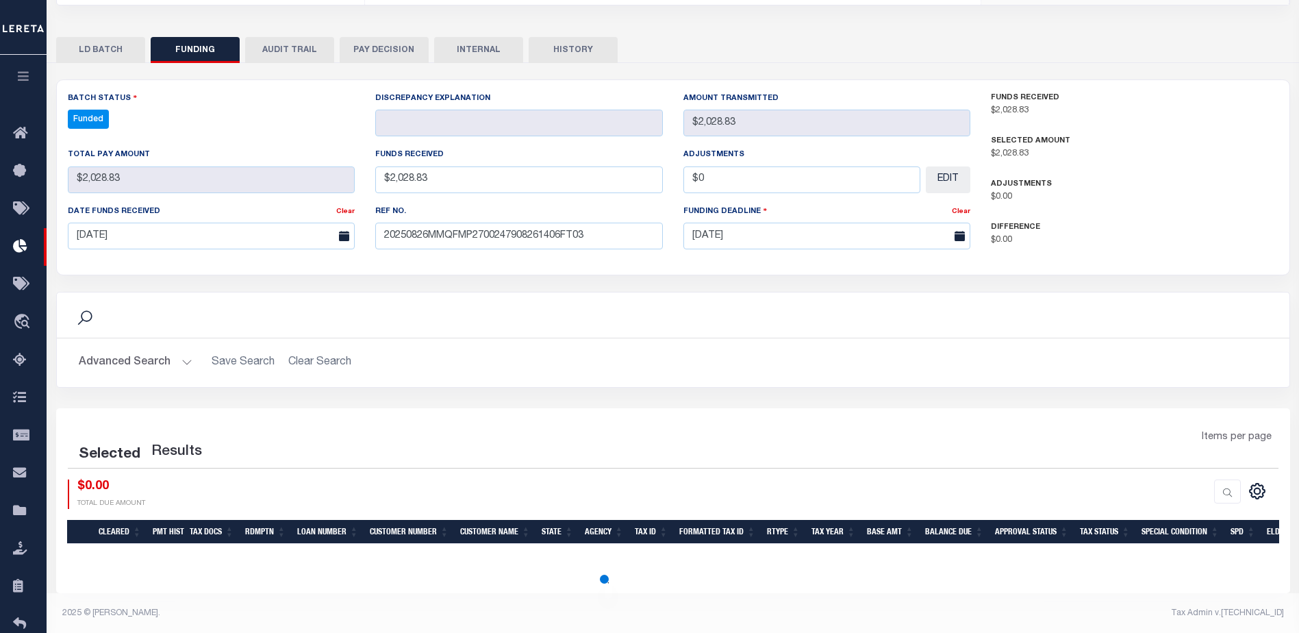
select select "100"
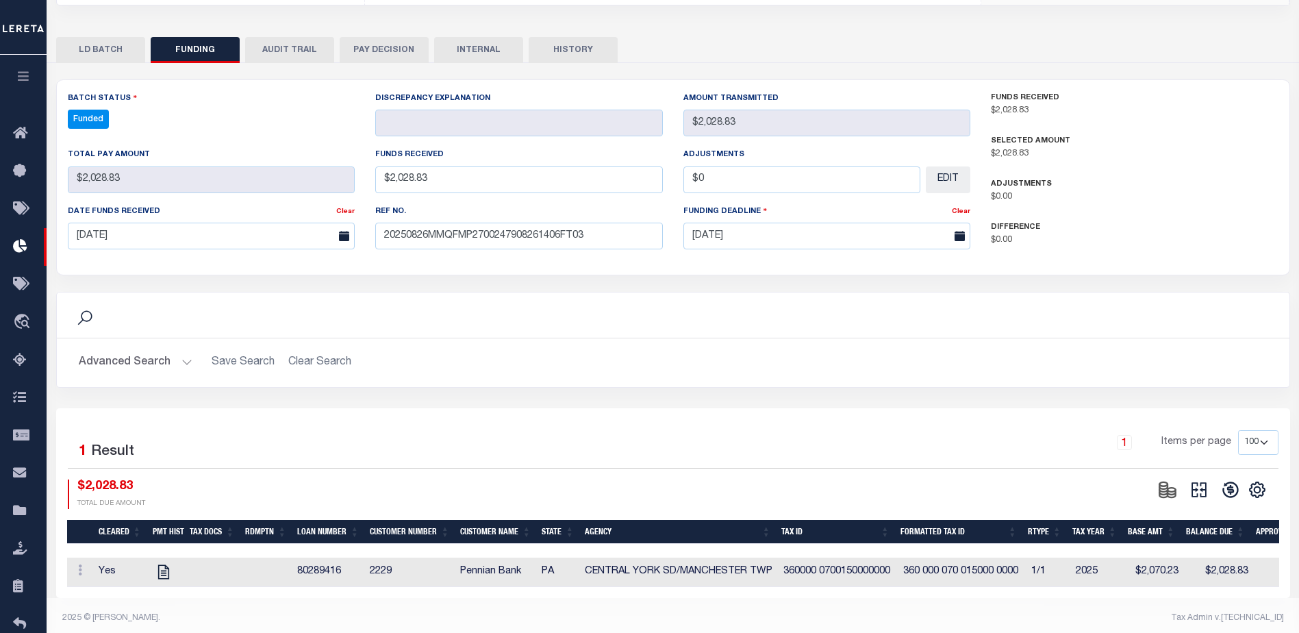
scroll to position [255, 0]
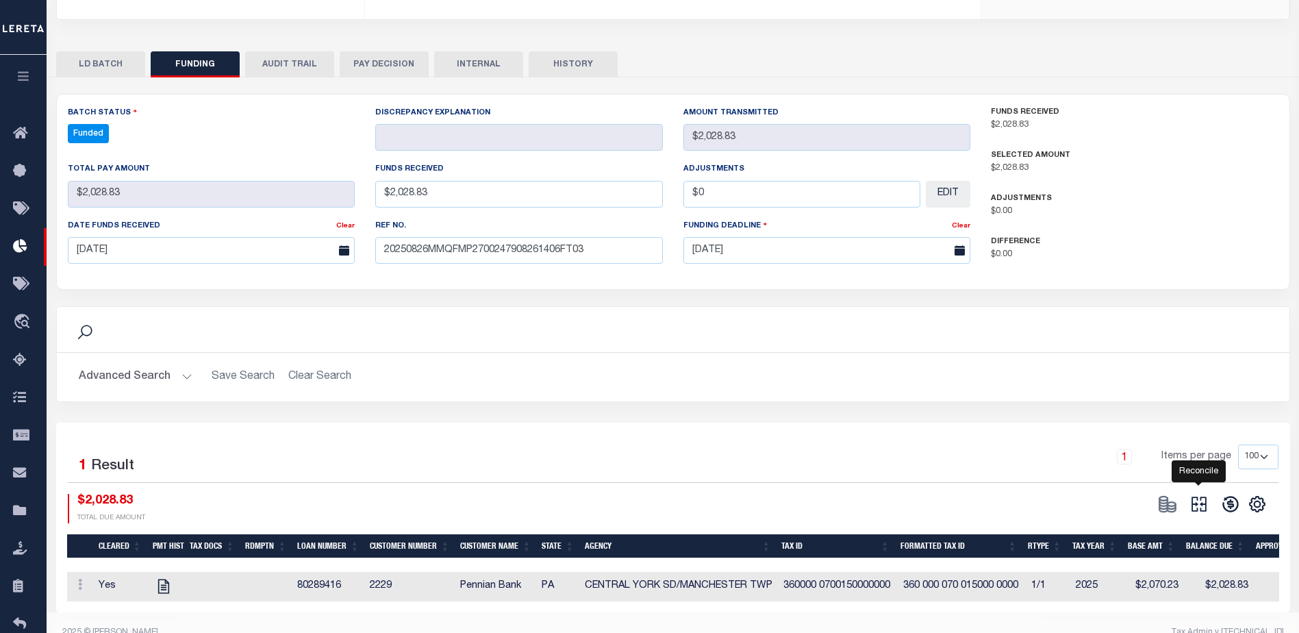
click at [1199, 494] on icon at bounding box center [1199, 503] width 19 height 19
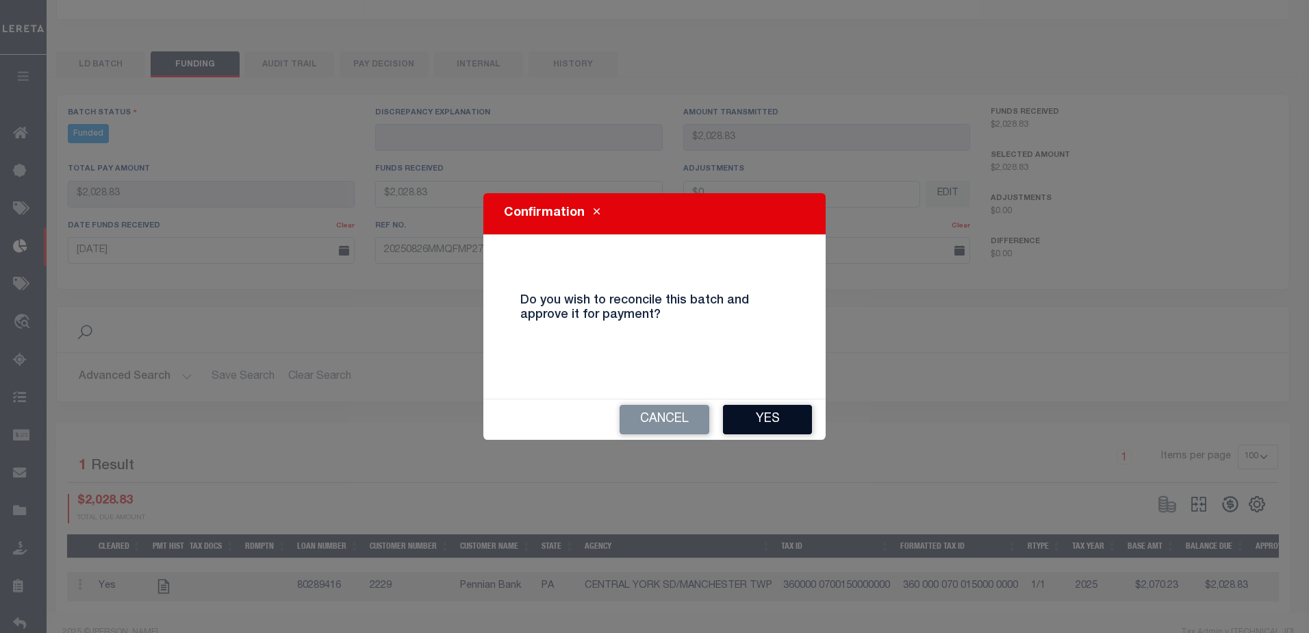
click at [809, 425] on button "Yes" at bounding box center [767, 419] width 89 height 29
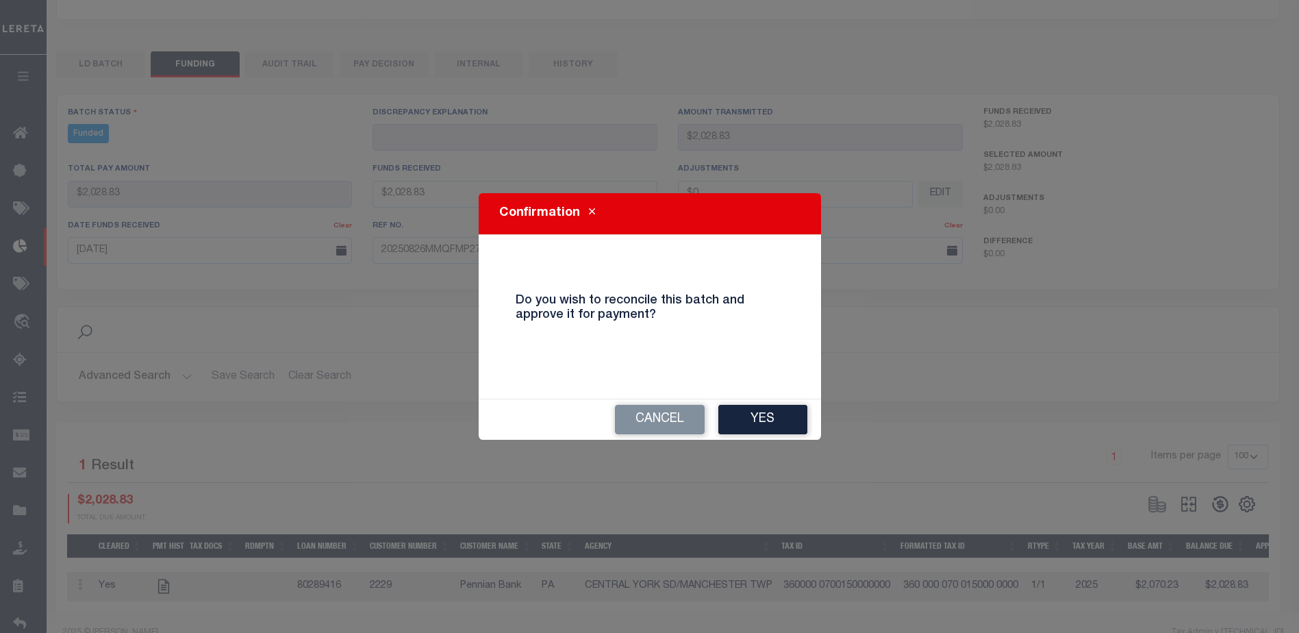
select select "100"
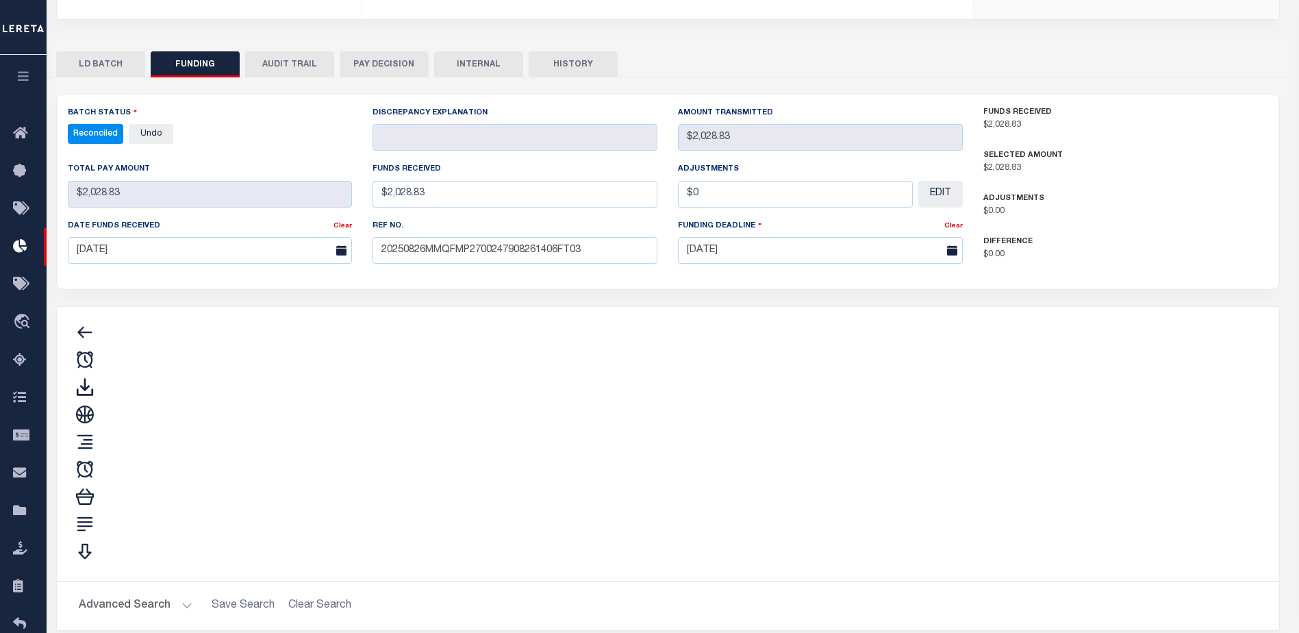
type input "$2,028.83"
type input "$0"
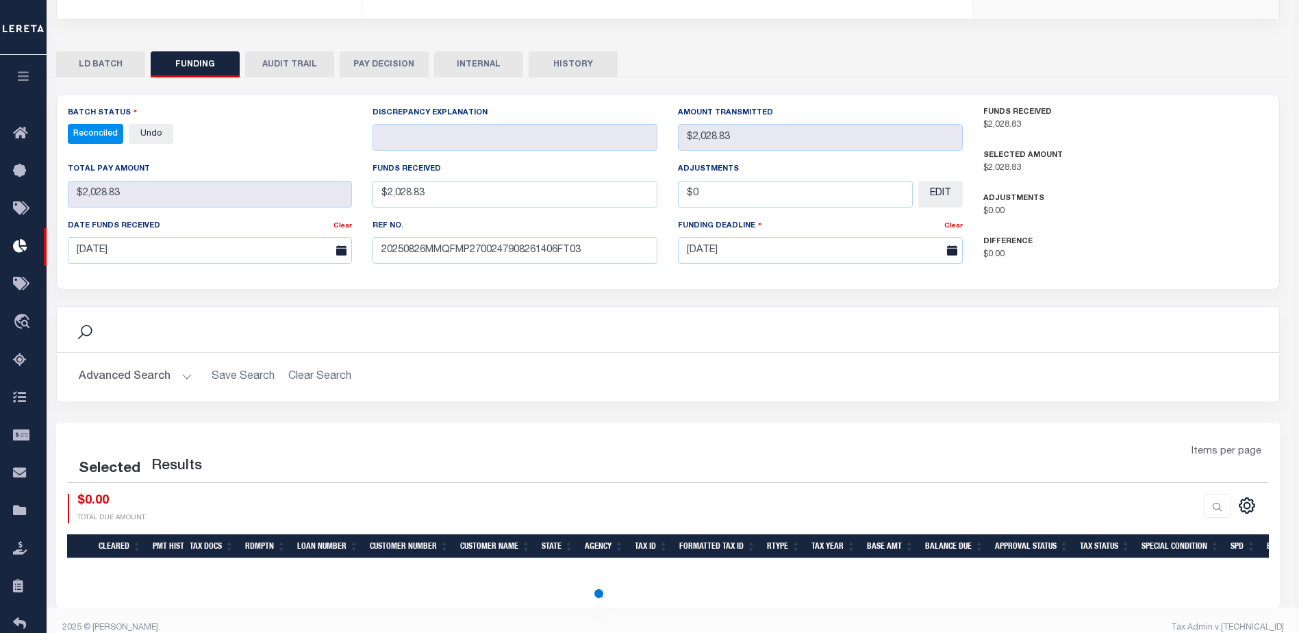
select select "100"
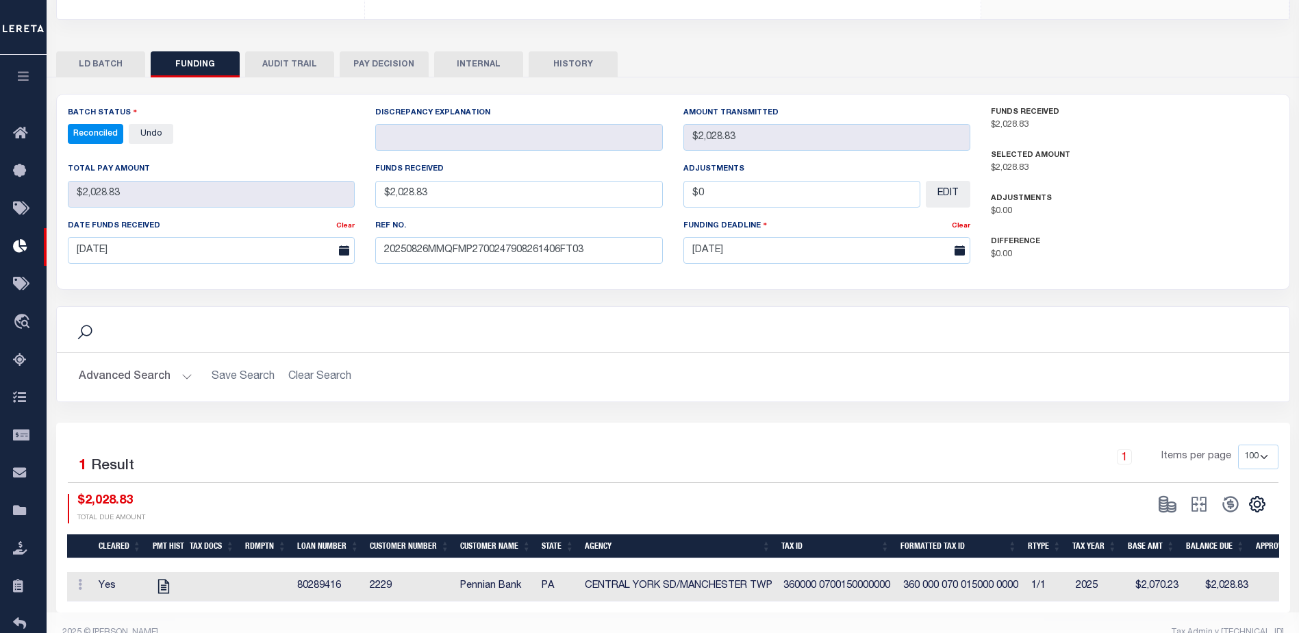
drag, startPoint x: 692, startPoint y: 276, endPoint x: 1068, endPoint y: 217, distance: 381.2
click at [693, 276] on div "Batch Status Reconciled - Select Status - All Active Approval In Progress Batch…" at bounding box center [673, 353] width 1234 height 519
click at [18, 241] on icon at bounding box center [24, 246] width 22 height 17
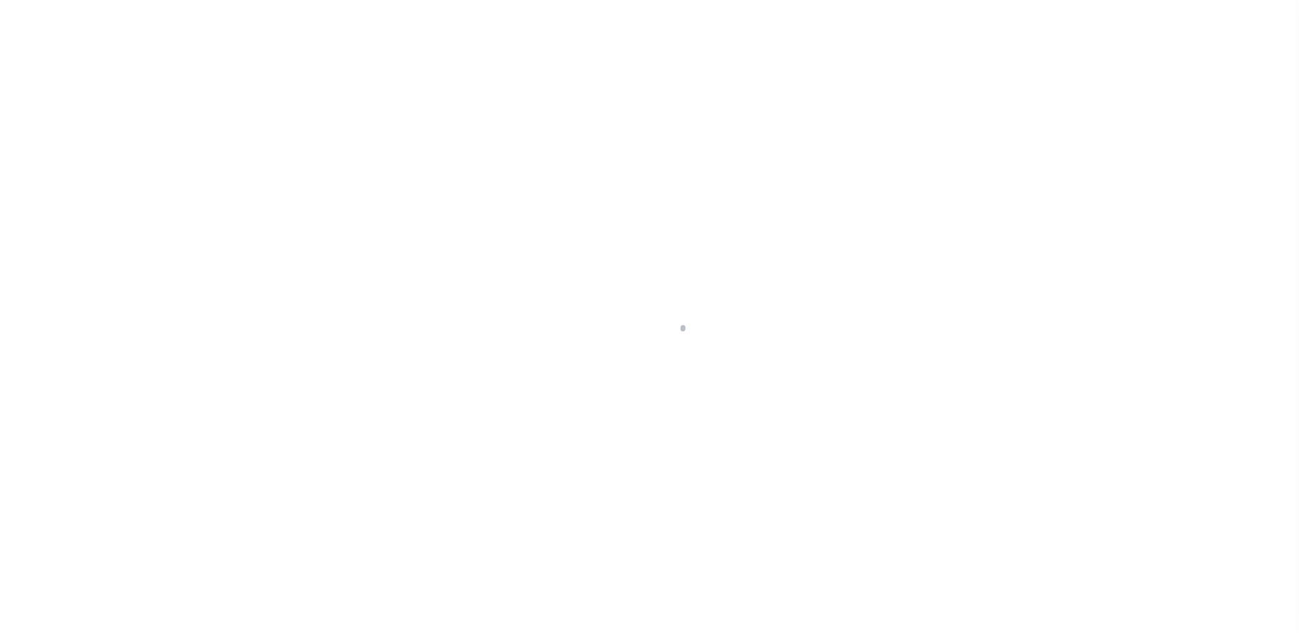
scroll to position [24, 0]
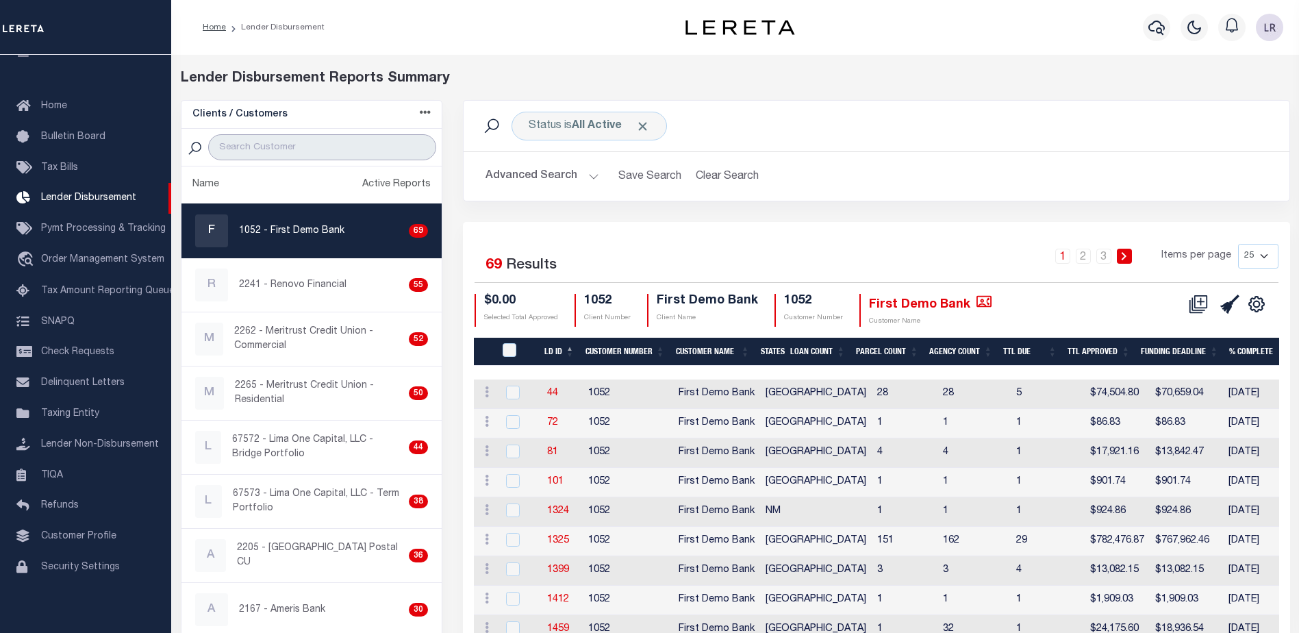
click at [293, 136] on input "search" at bounding box center [322, 147] width 228 height 26
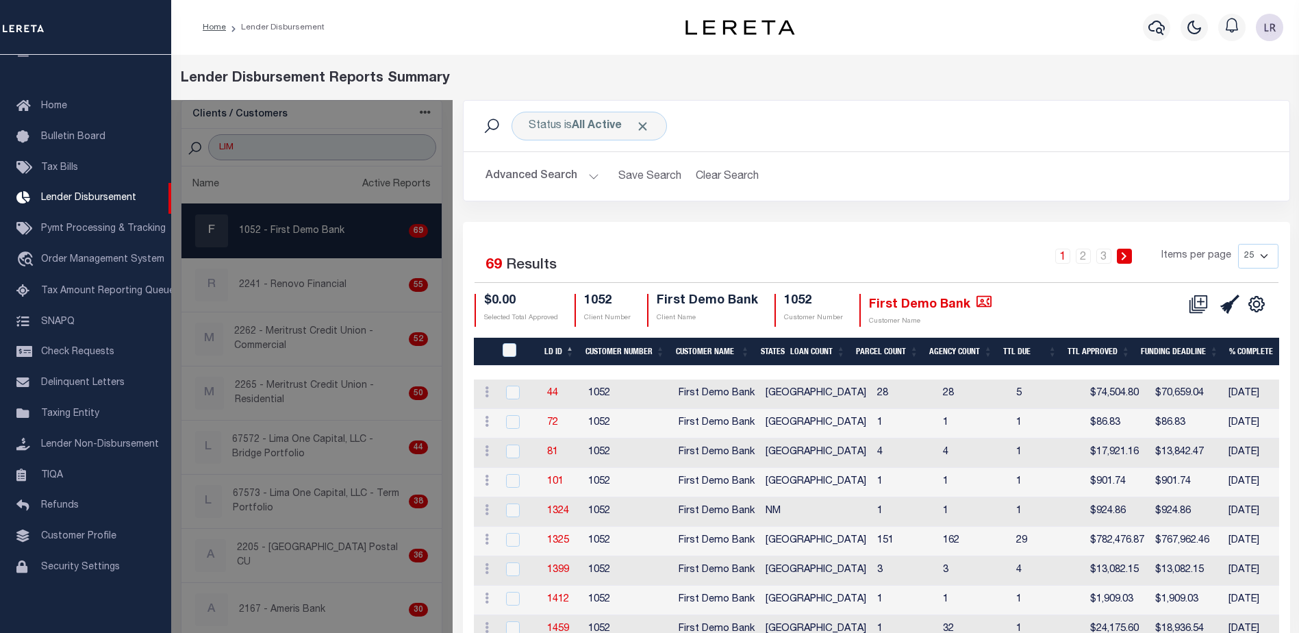
type input "[GEOGRAPHIC_DATA]"
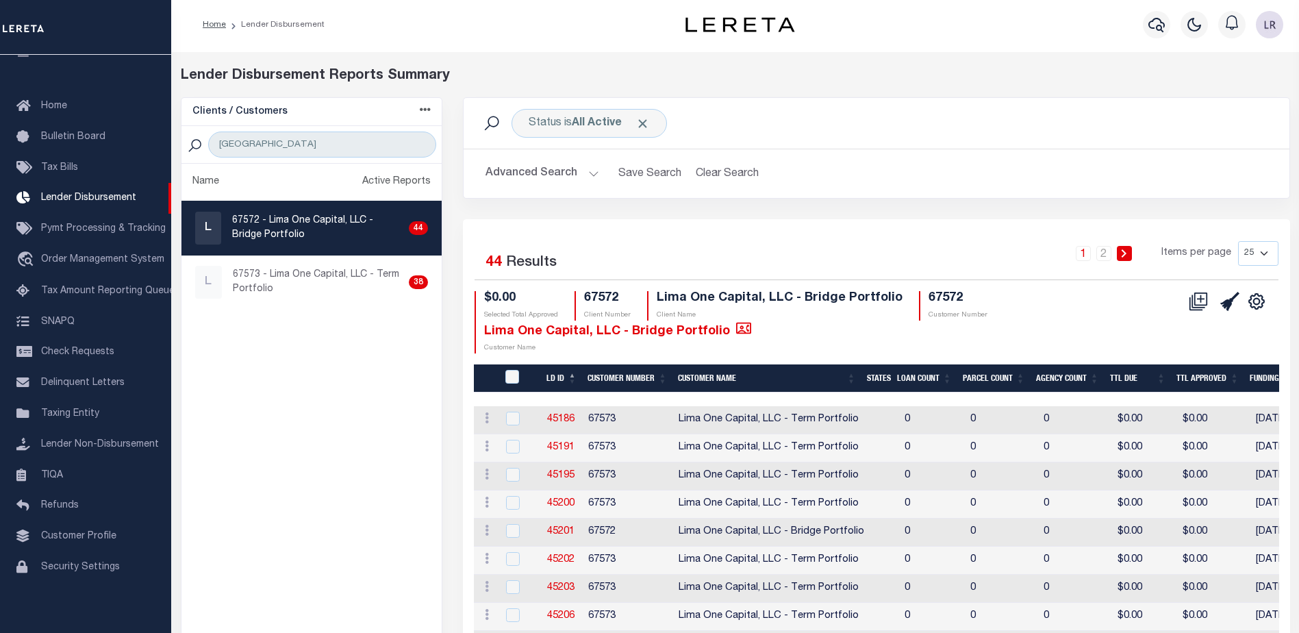
scroll to position [0, 0]
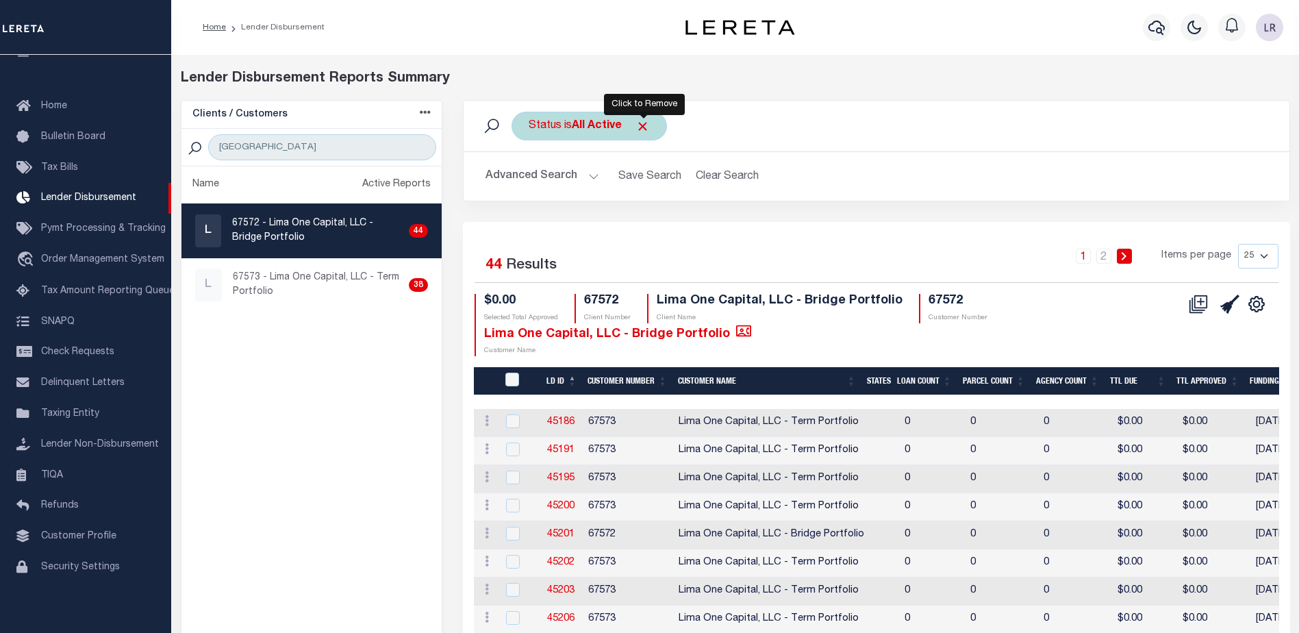
click at [638, 126] on span "Click to Remove" at bounding box center [643, 126] width 14 height 14
click at [520, 118] on div "Status" at bounding box center [545, 126] width 67 height 29
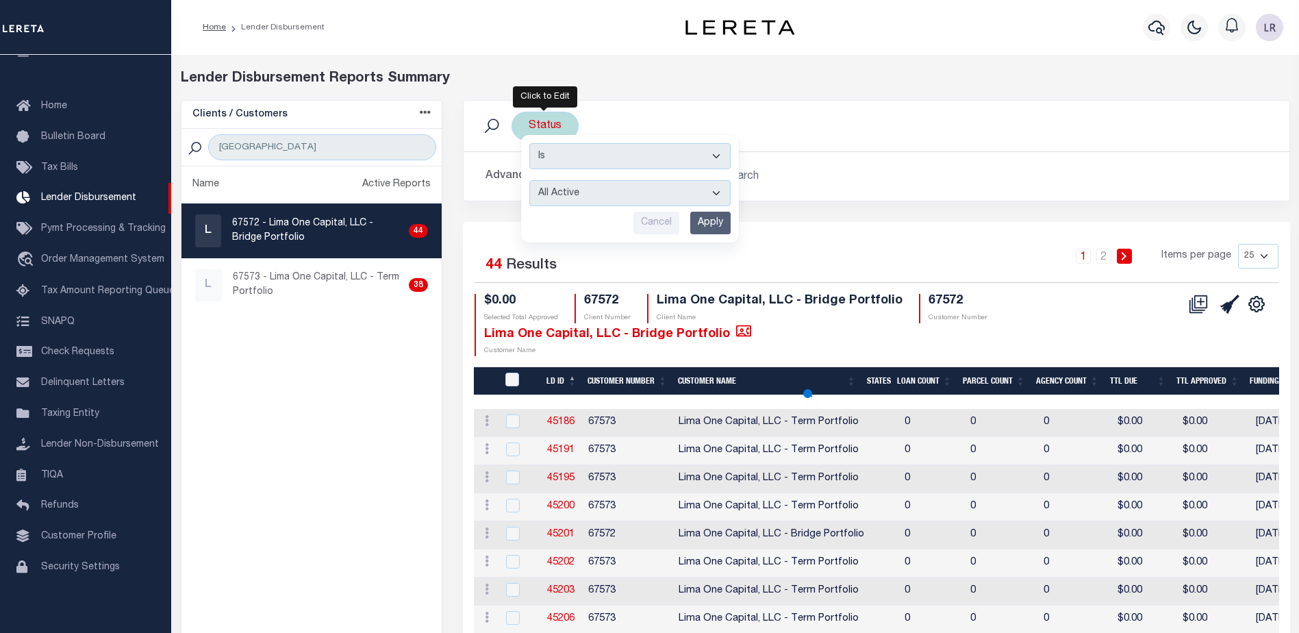
click at [599, 186] on select "All Active Approval In Progress Batching In Progress Complete Do Not Pay Escrow…" at bounding box center [629, 193] width 201 height 26
select select "REC"
click at [529, 180] on select "All Active Approval In Progress Batching In Progress Complete Do Not Pay Escrow…" at bounding box center [629, 193] width 201 height 26
click at [705, 222] on input "Apply" at bounding box center [710, 223] width 40 height 23
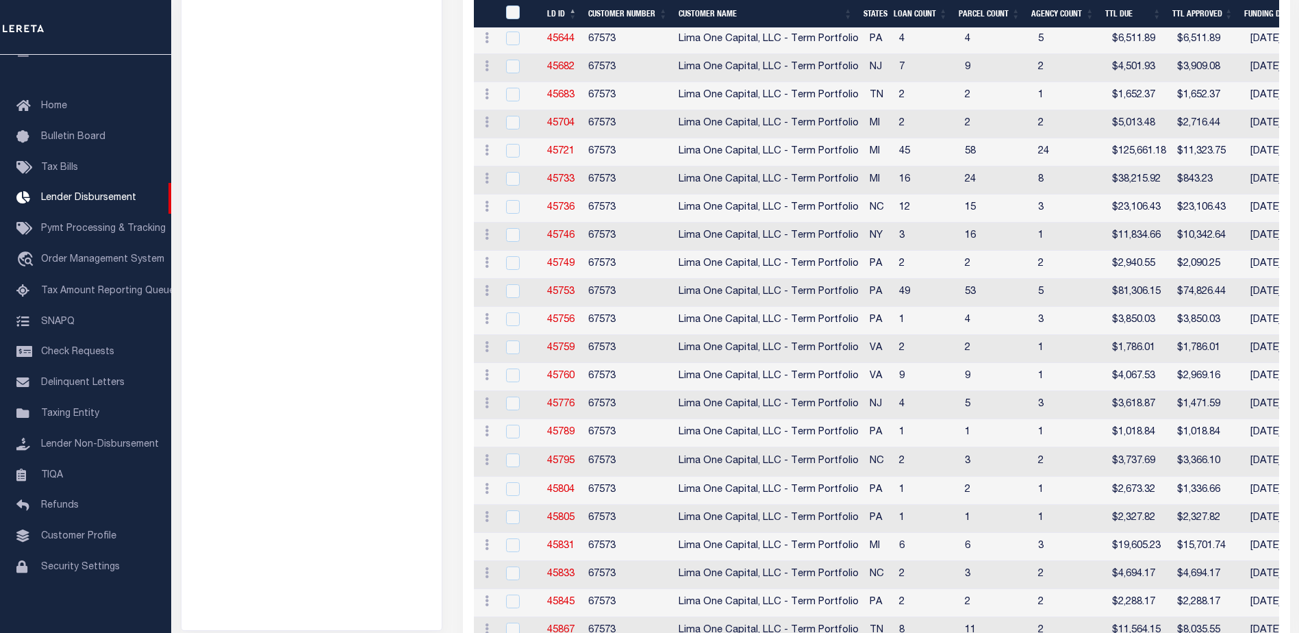
scroll to position [542, 0]
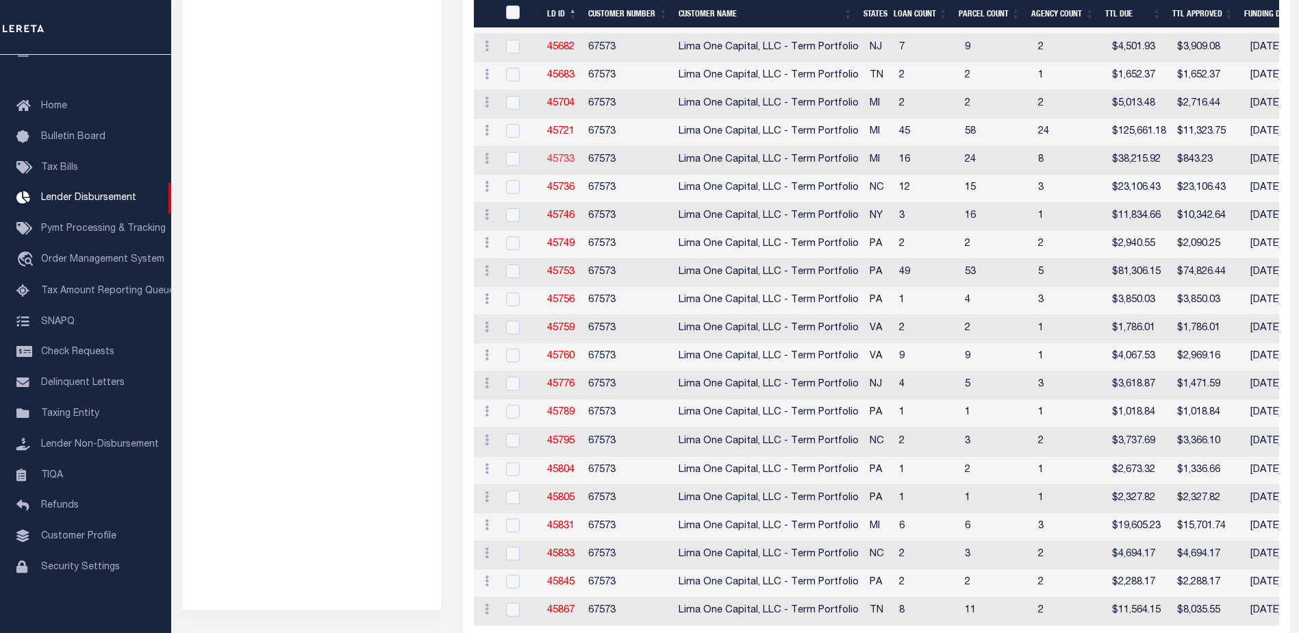
click at [566, 157] on link "45733" at bounding box center [560, 160] width 27 height 10
checkbox input "true"
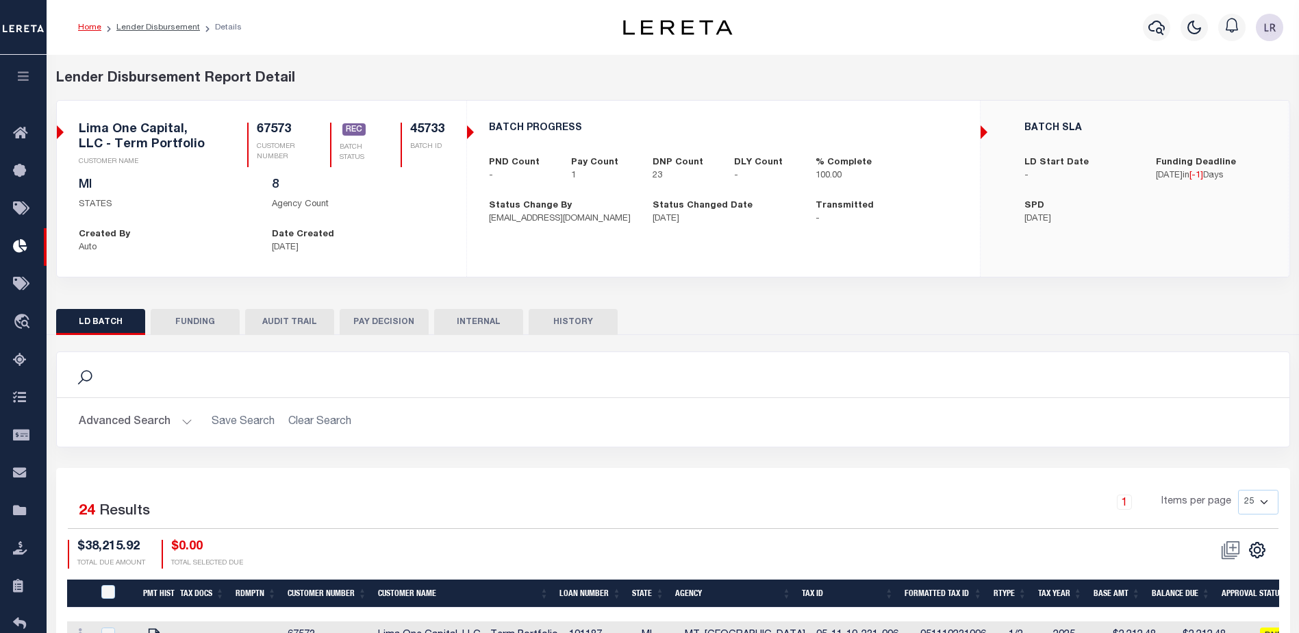
click at [199, 318] on button "FUNDING" at bounding box center [195, 322] width 89 height 26
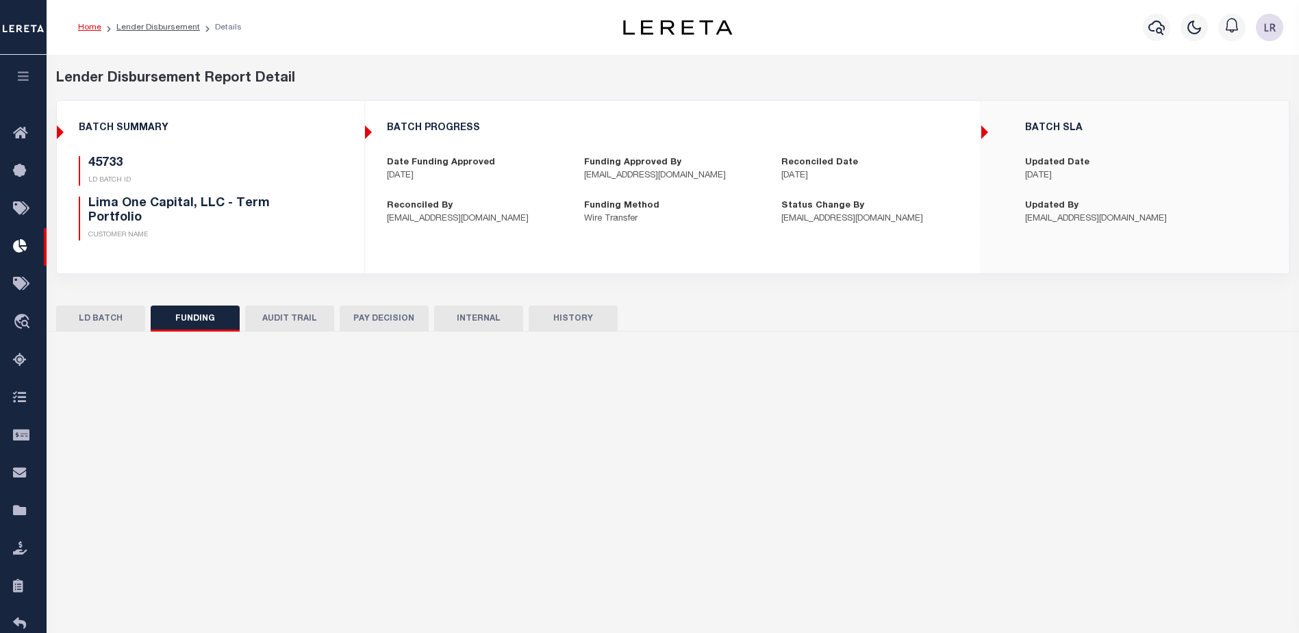
type input "$843.23"
type input "$0"
type input "[DATE]"
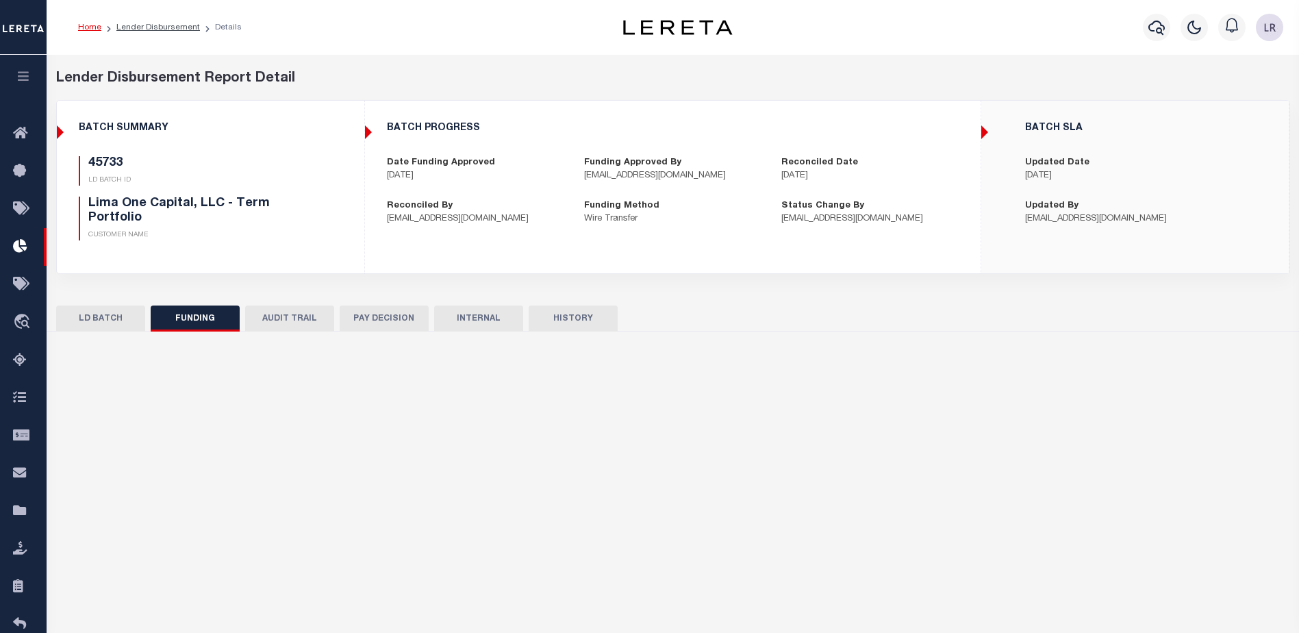
type input "20250902MMQFMP2700542409021551FT03"
type input "[DATE]"
select select "100"
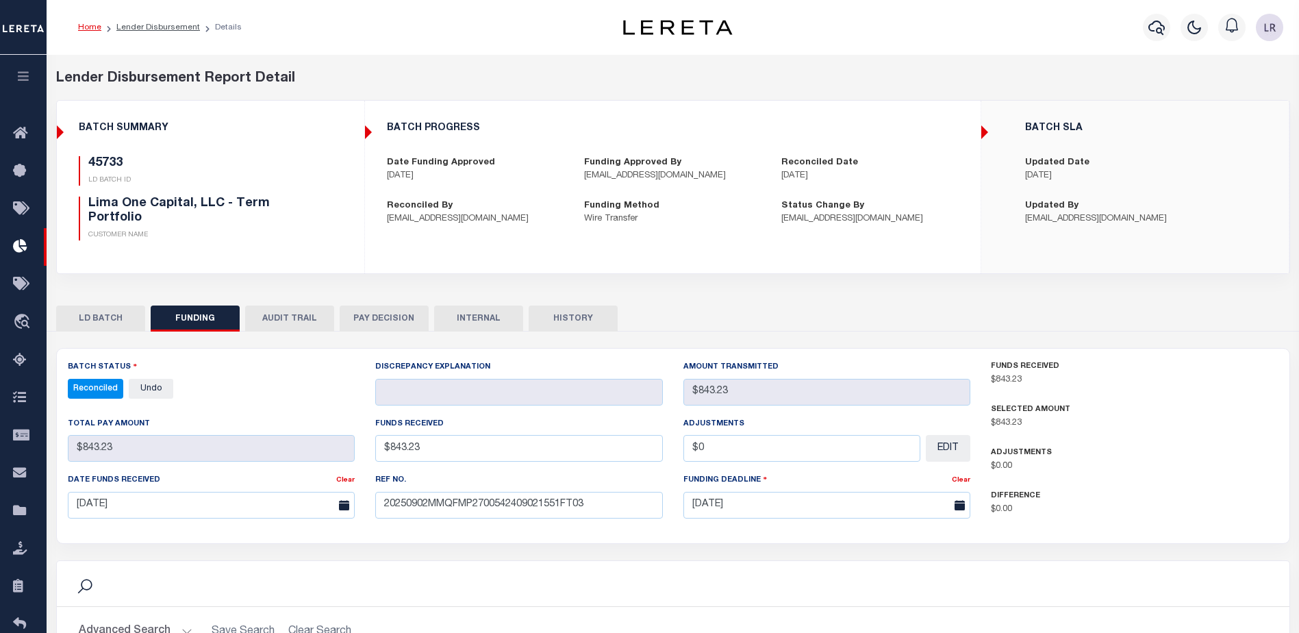
select select "100"
drag, startPoint x: 719, startPoint y: 628, endPoint x: 723, endPoint y: 620, distance: 8.6
click at [719, 629] on h2 "Advanced Search Save Search Clear Search" at bounding box center [673, 631] width 1211 height 27
